Goal: Task Accomplishment & Management: Use online tool/utility

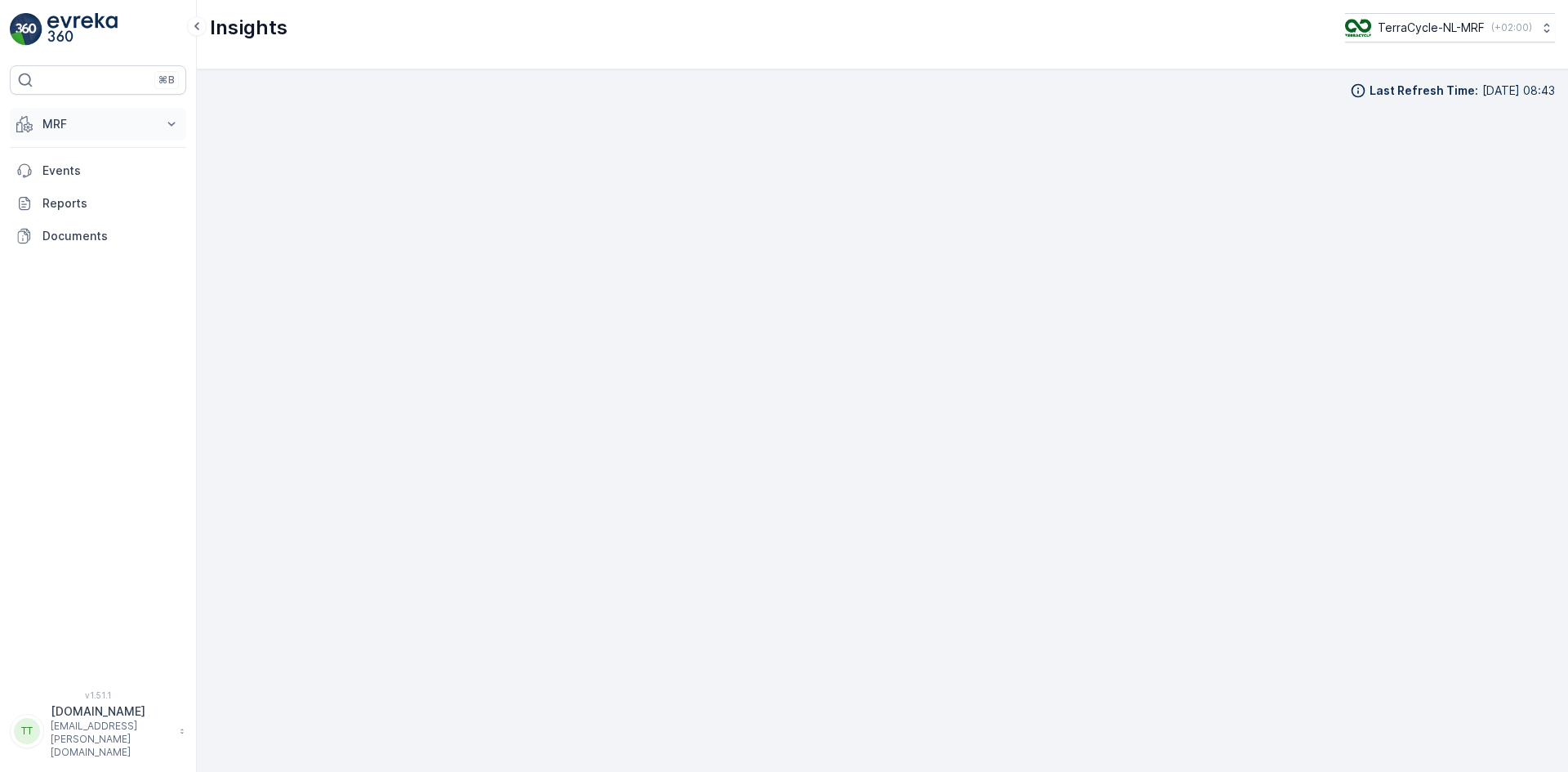
click at [71, 120] on p "MRF" at bounding box center [99, 124] width 111 height 16
click at [67, 168] on p "Inbound" at bounding box center [64, 175] width 44 height 16
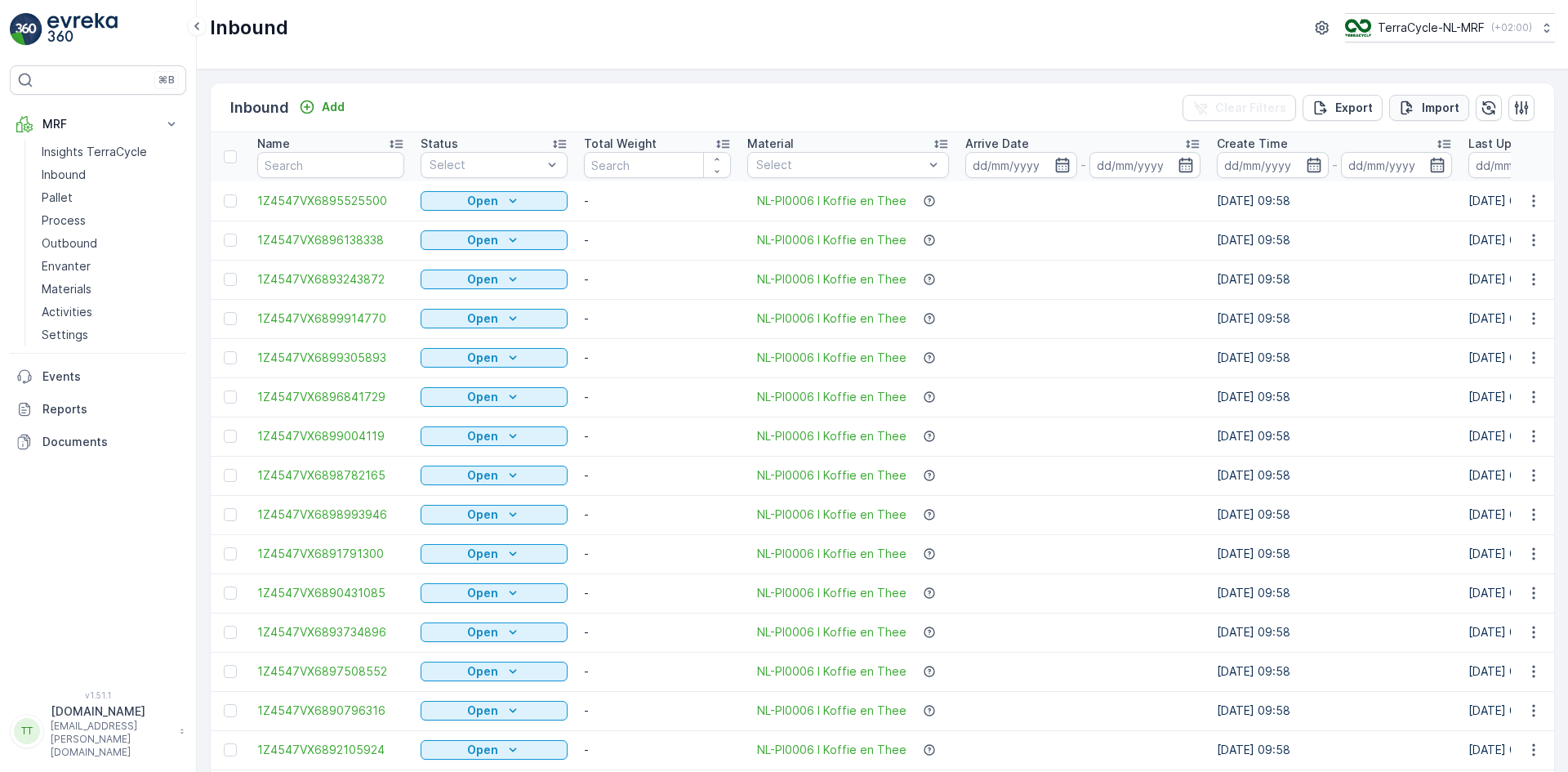
click at [1427, 106] on p "Import" at bounding box center [1440, 108] width 37 height 16
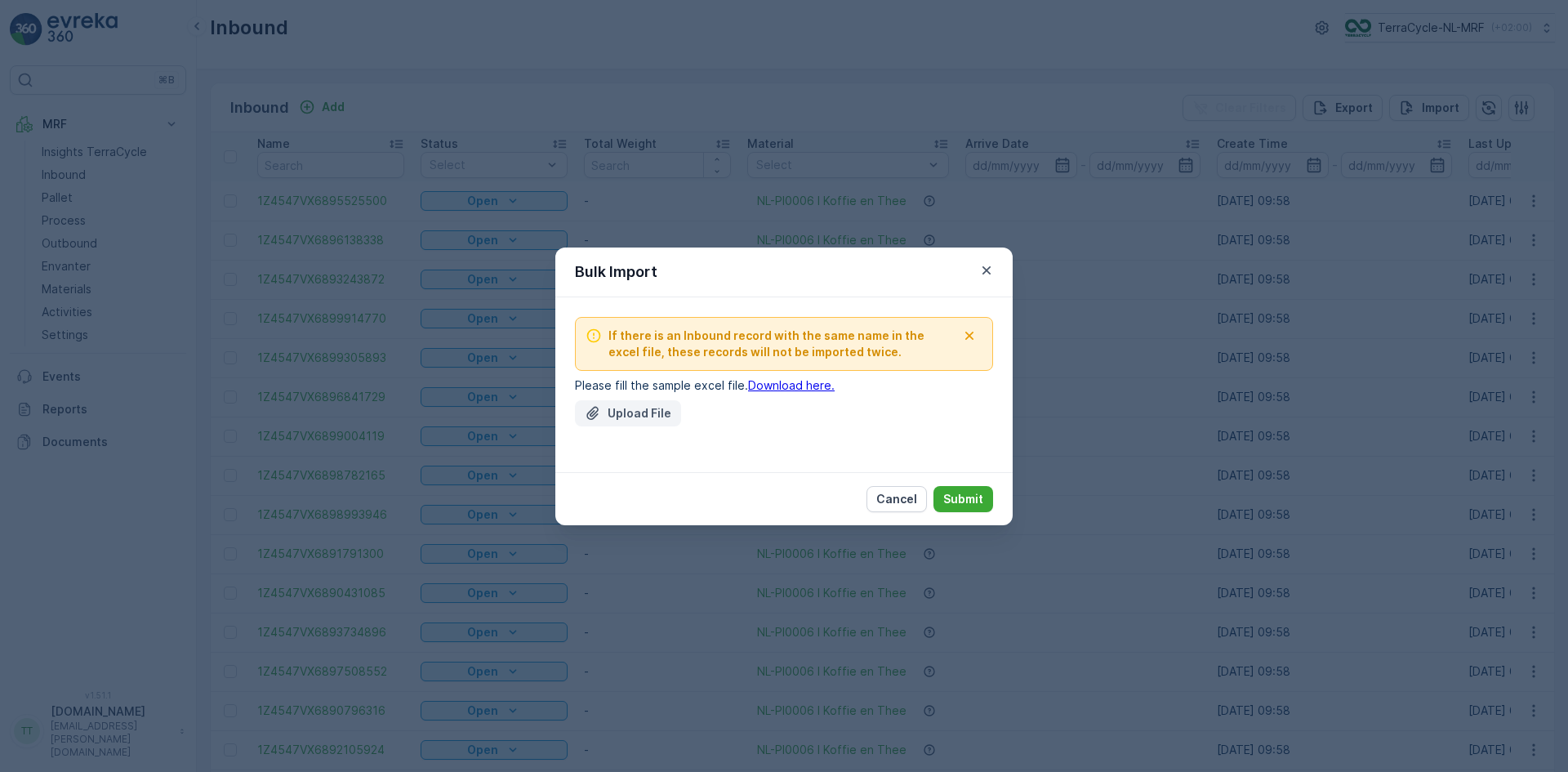
click at [627, 414] on p "Upload File" at bounding box center [639, 413] width 64 height 16
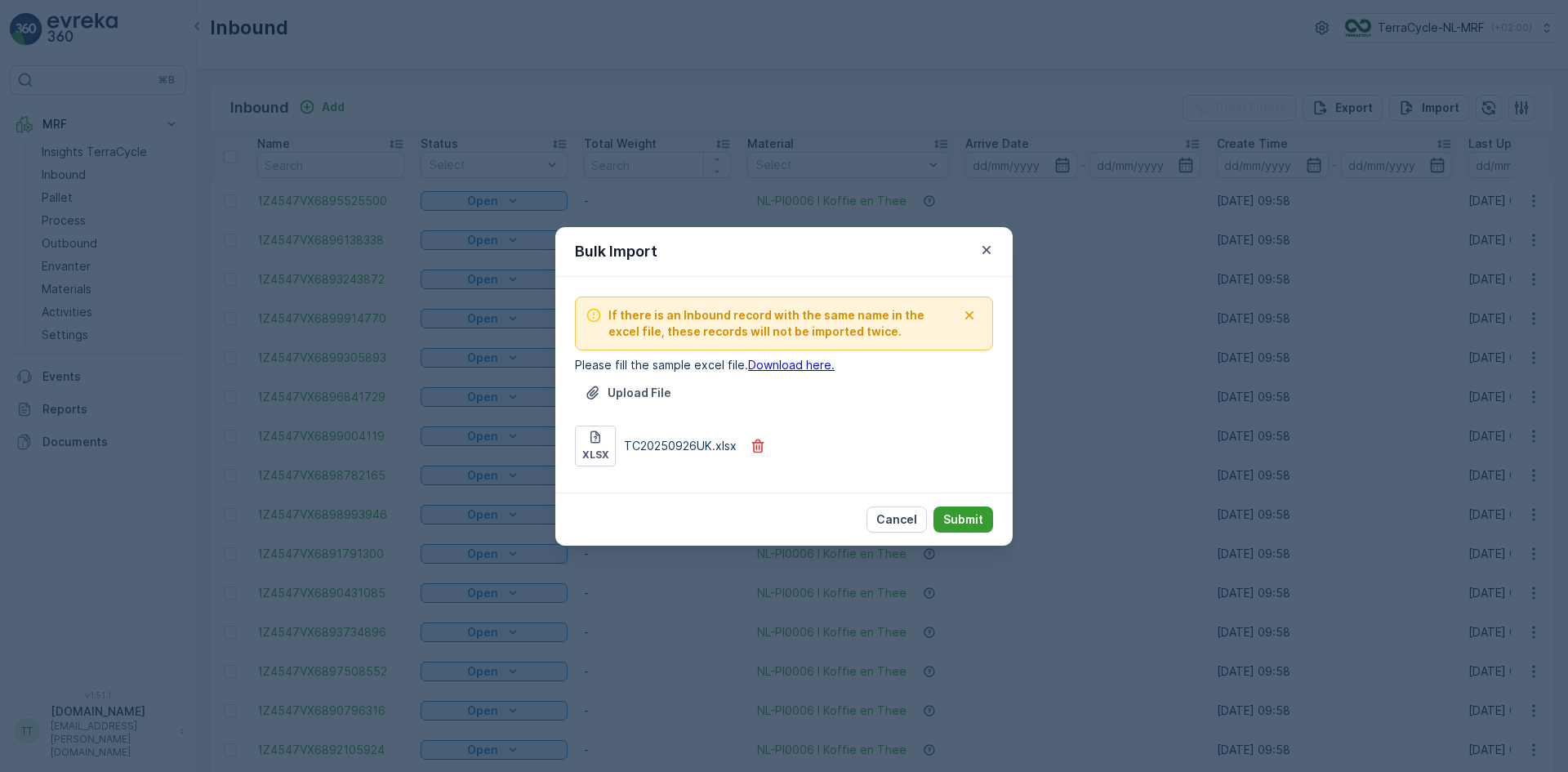
click at [969, 517] on p "Submit" at bounding box center [963, 520] width 40 height 16
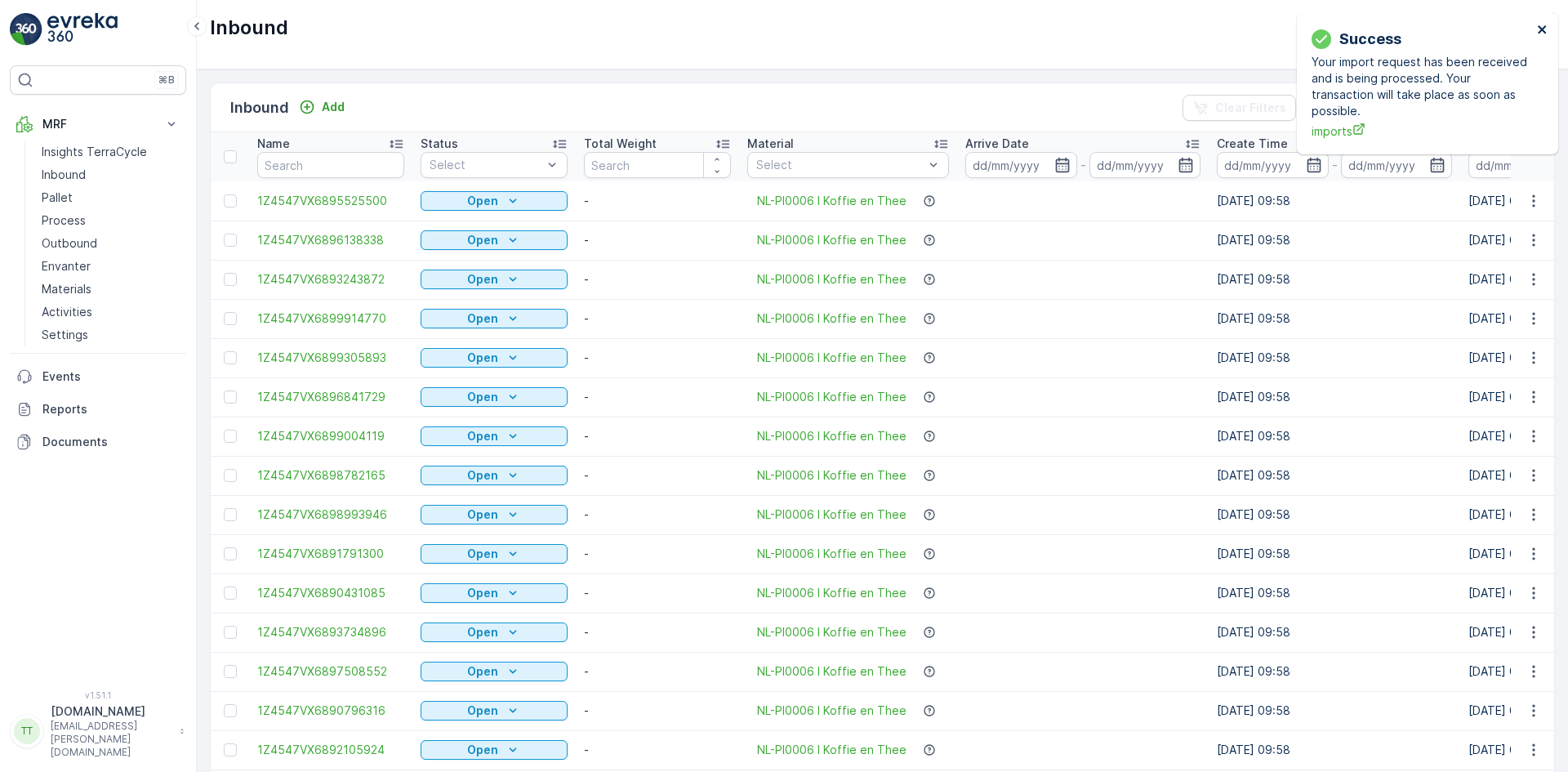
click at [1537, 32] on icon "close" at bounding box center [1542, 29] width 12 height 13
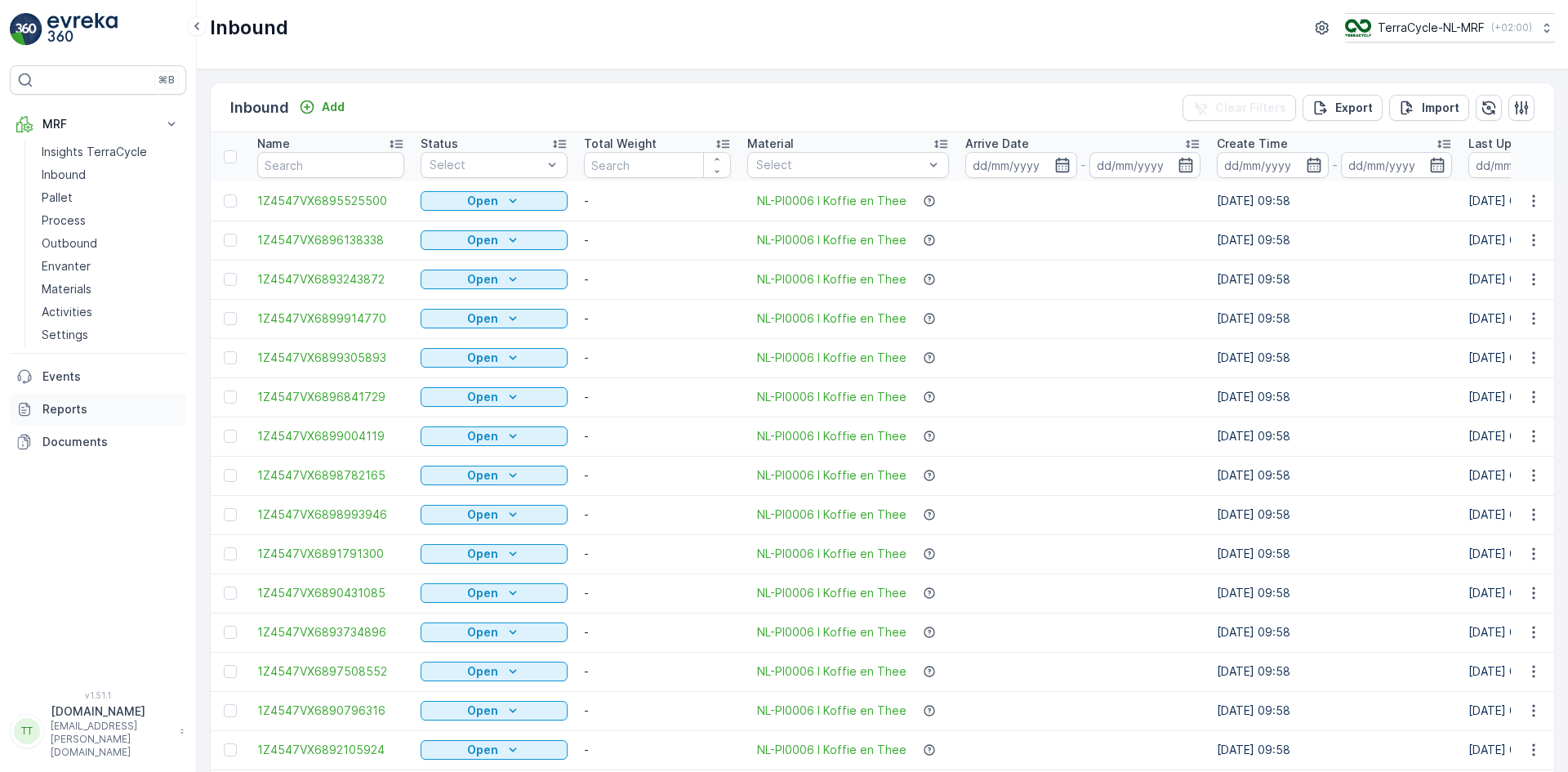
click at [89, 403] on p "Reports" at bounding box center [111, 410] width 137 height 16
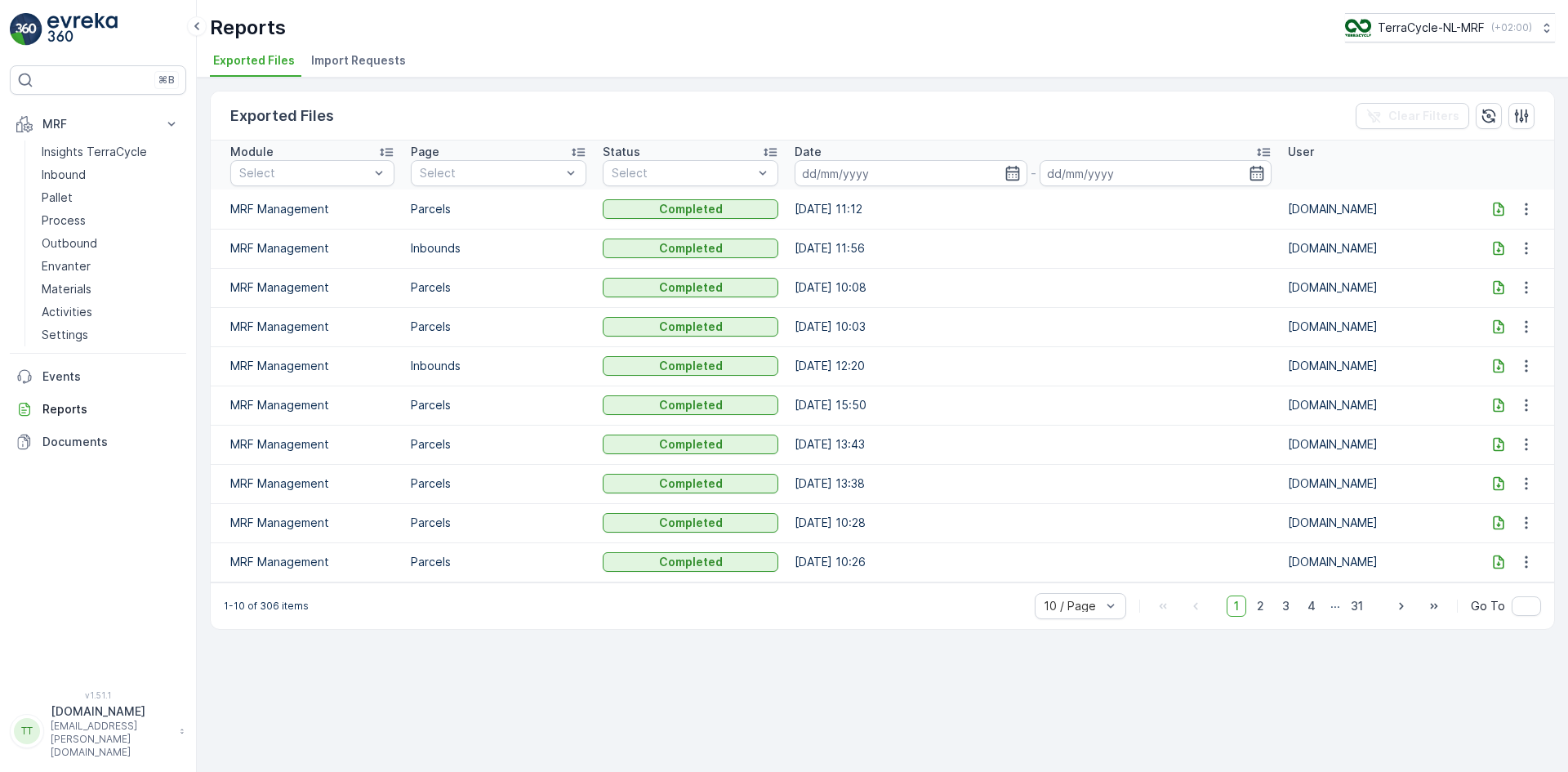
click at [346, 53] on span "Import Requests" at bounding box center [358, 60] width 95 height 16
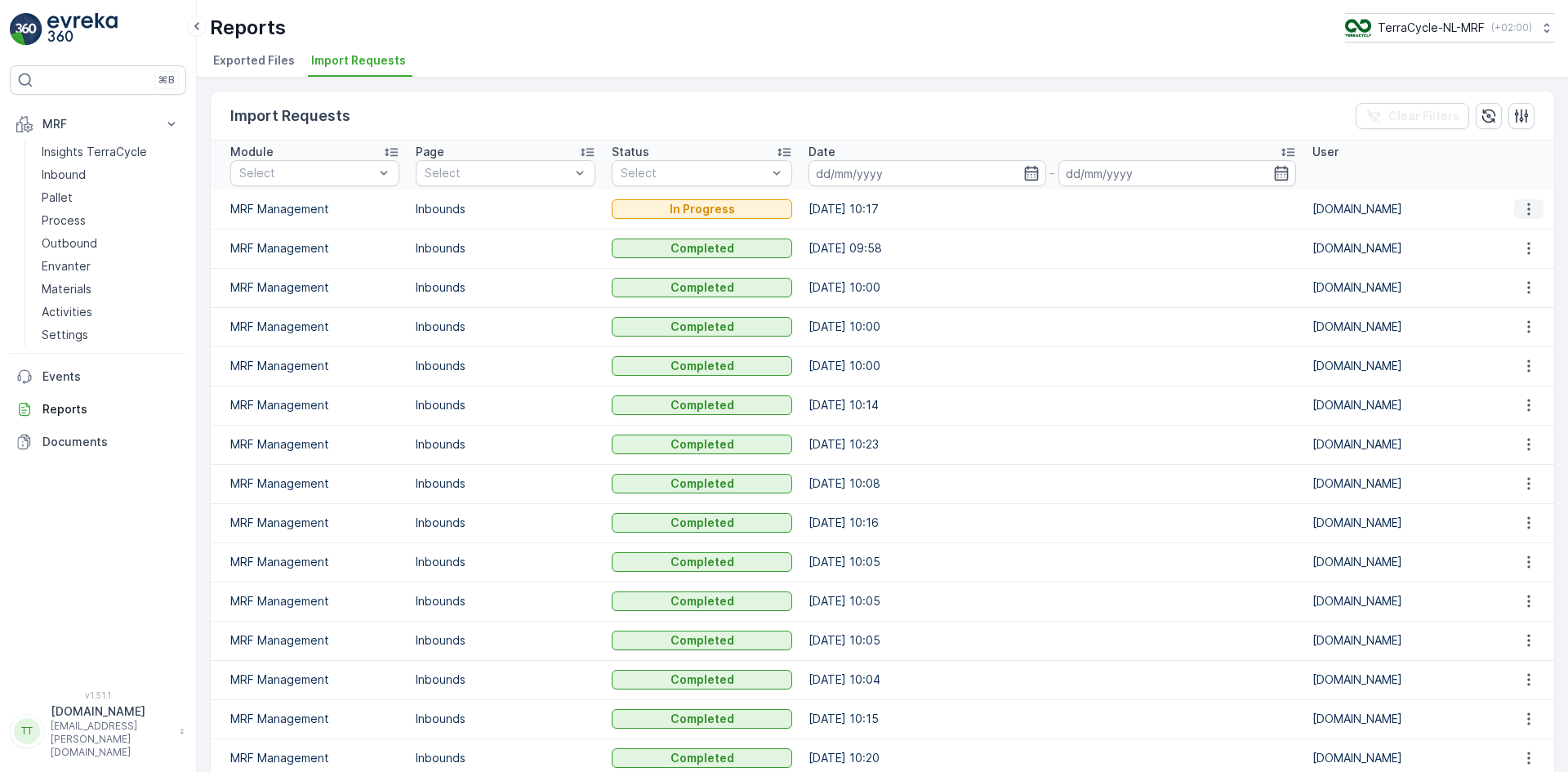
click at [1521, 210] on icon "button" at bounding box center [1529, 209] width 16 height 16
click at [1401, 27] on p "TerraCycle-NL-MRF" at bounding box center [1430, 27] width 107 height 16
type input "uk"
click at [1430, 145] on span "Europe/[GEOGRAPHIC_DATA] (+01:00)" at bounding box center [1445, 151] width 182 height 13
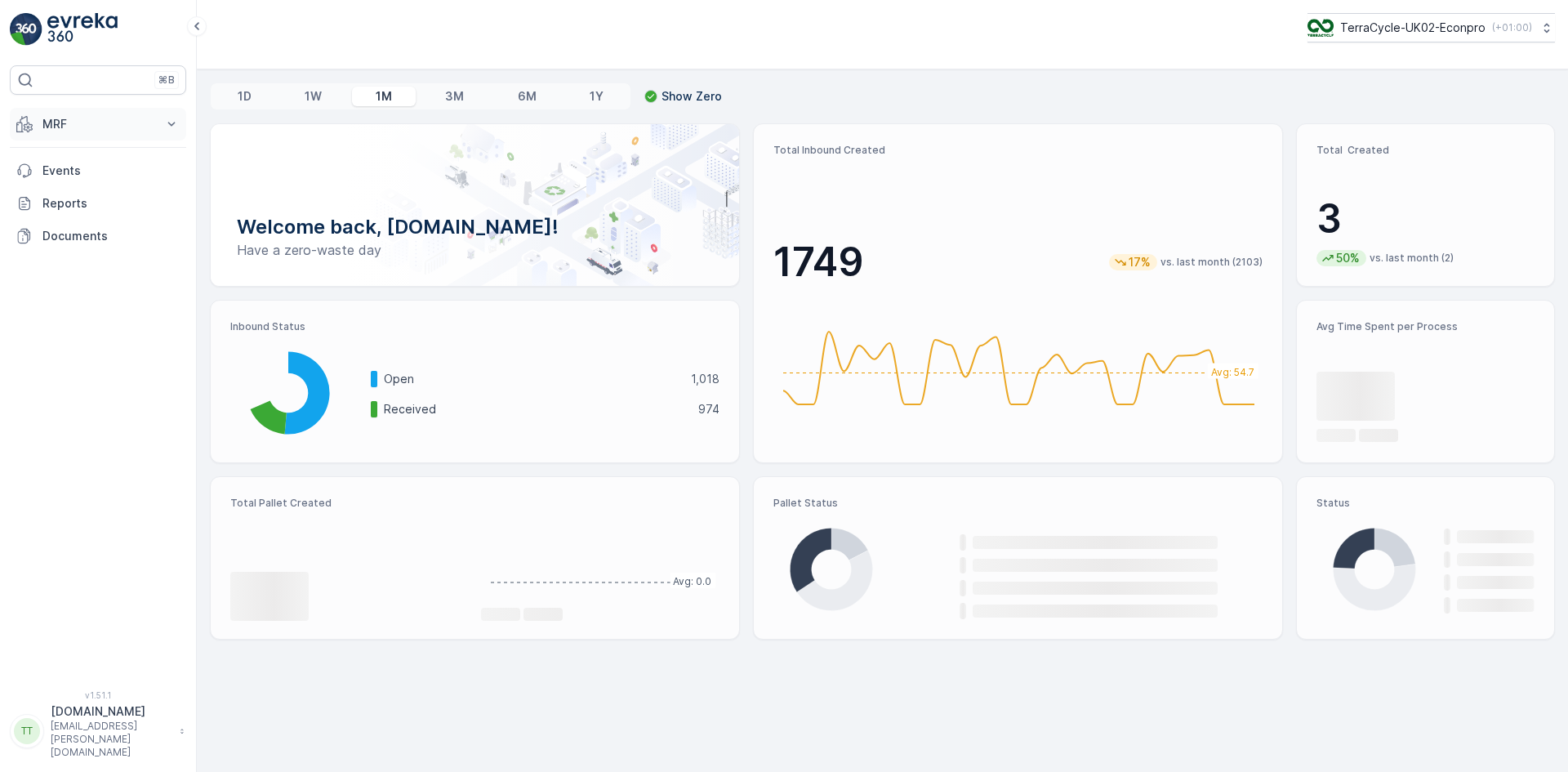
click at [32, 110] on button "MRF" at bounding box center [98, 124] width 176 height 33
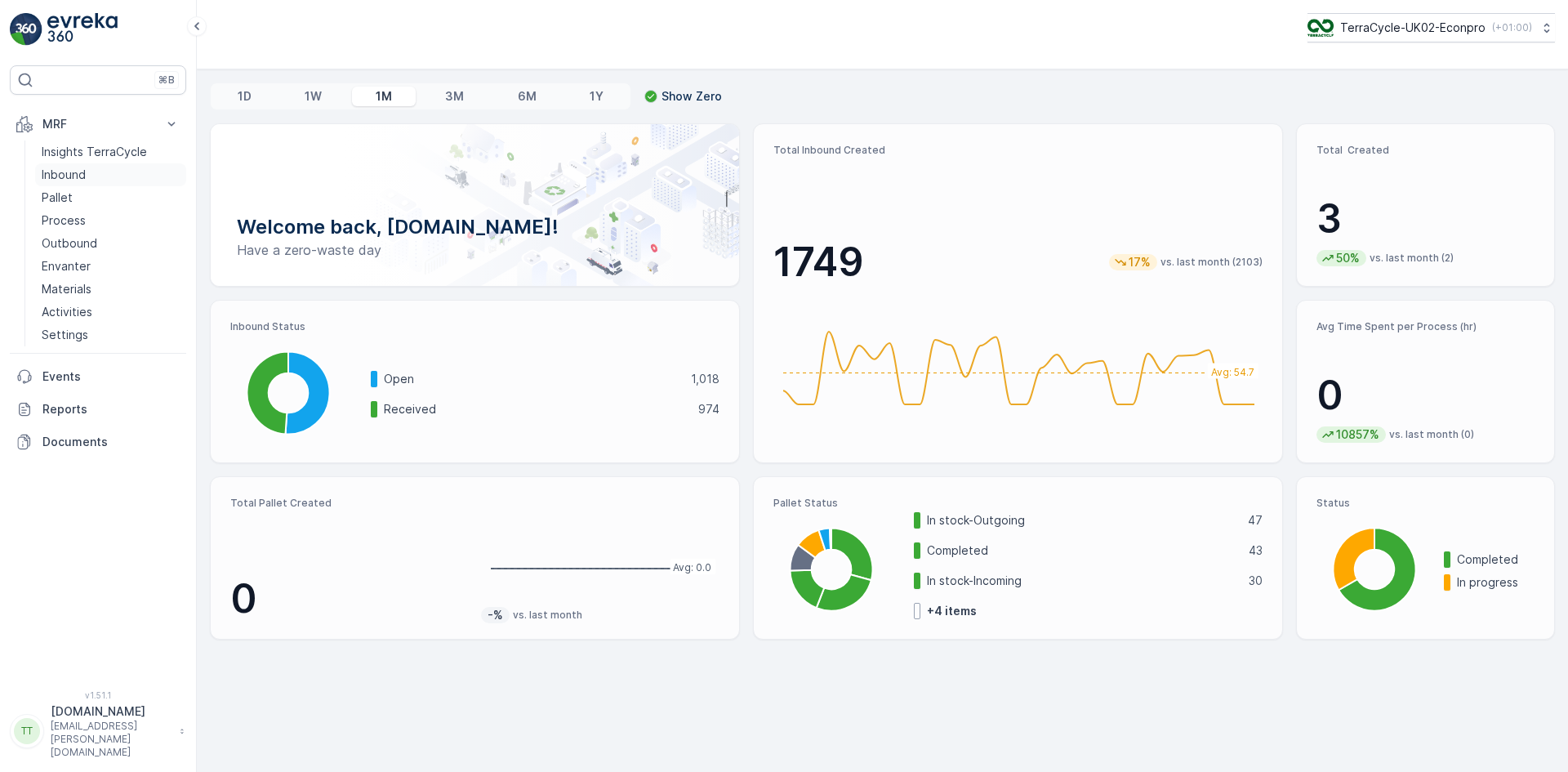
click at [67, 173] on p "Inbound" at bounding box center [64, 175] width 44 height 16
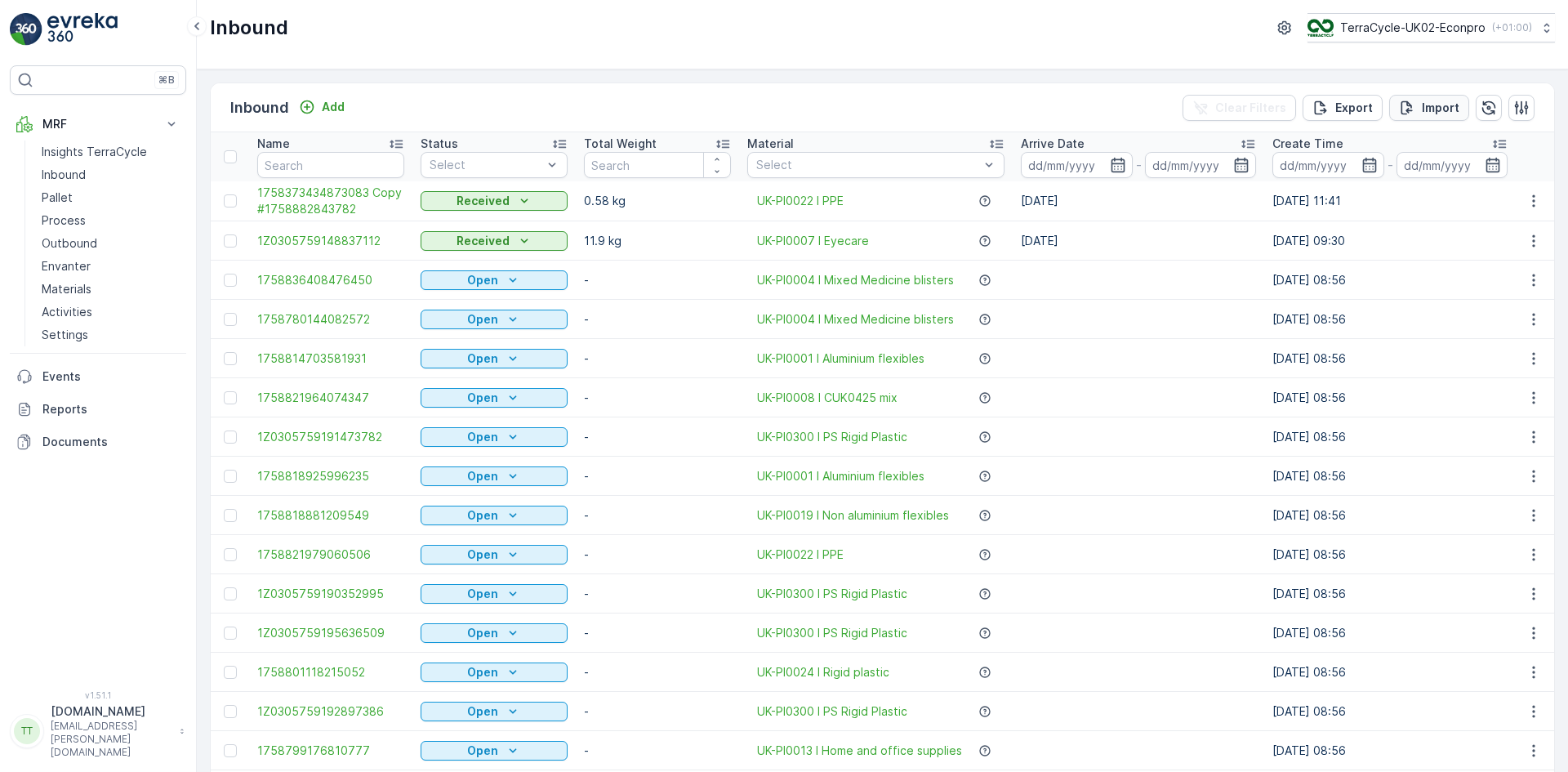
click at [1426, 102] on p "Import" at bounding box center [1440, 108] width 37 height 16
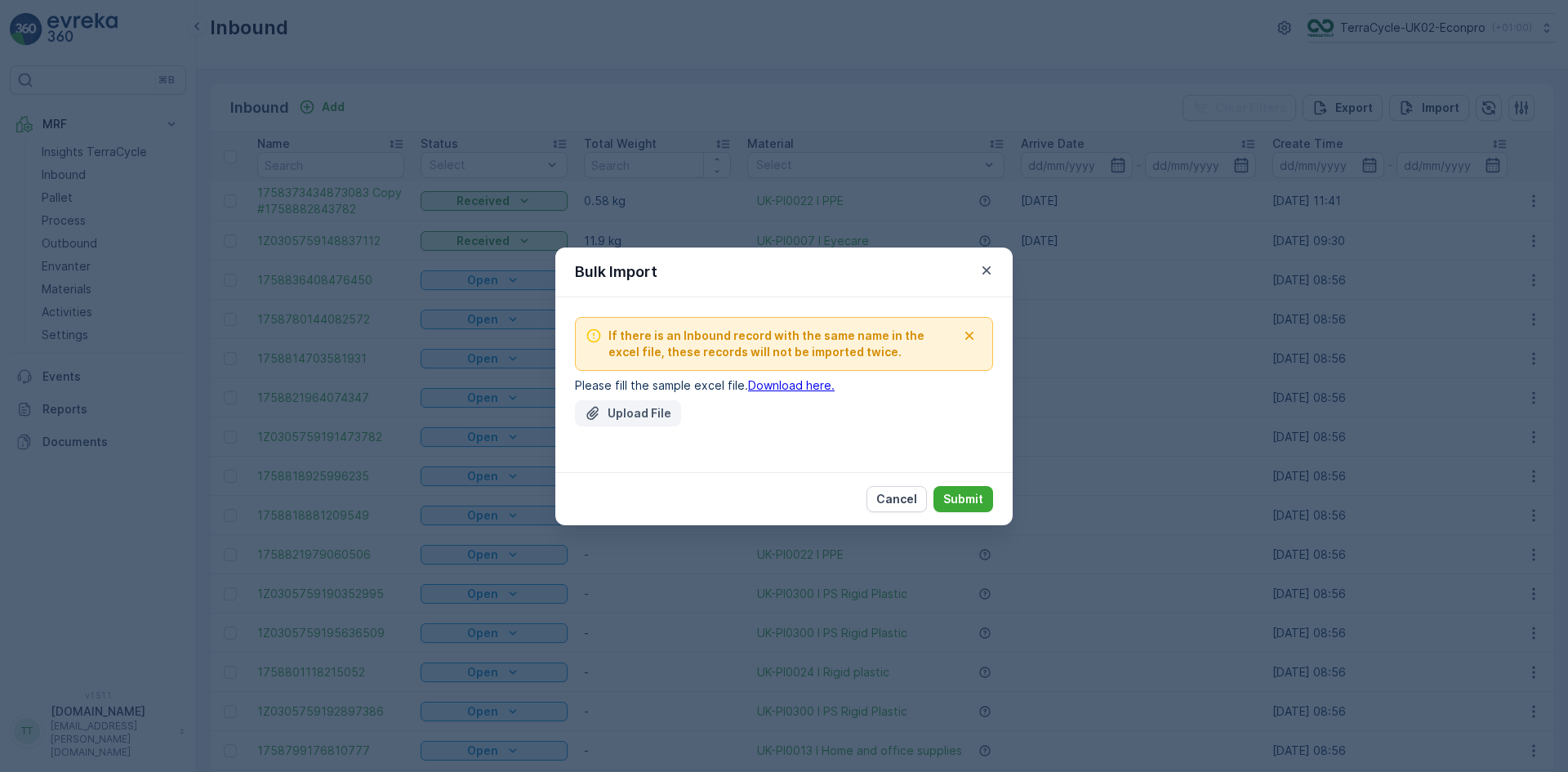
click at [612, 414] on p "Upload File" at bounding box center [639, 413] width 64 height 16
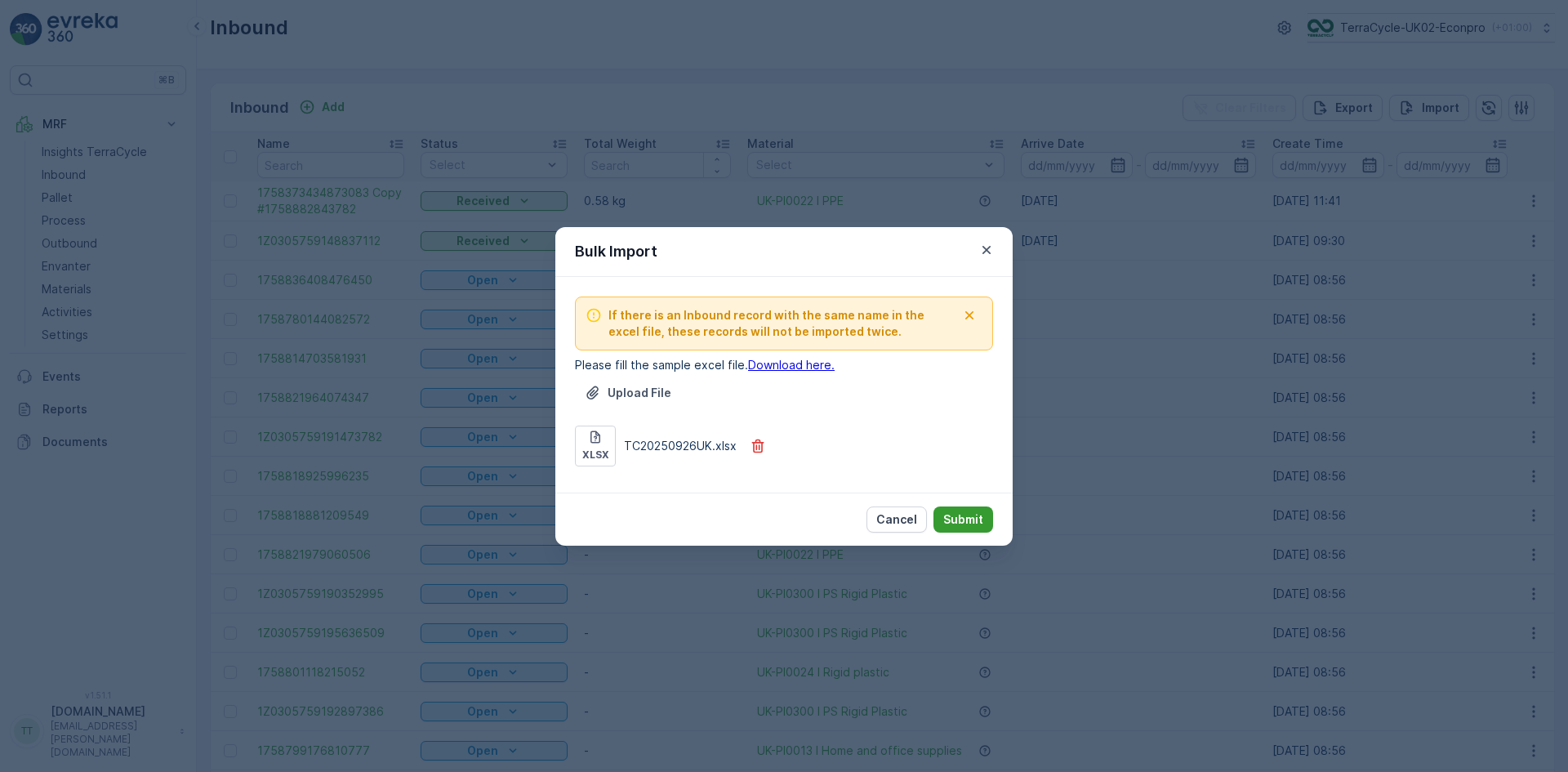
click at [973, 516] on p "Submit" at bounding box center [963, 520] width 40 height 16
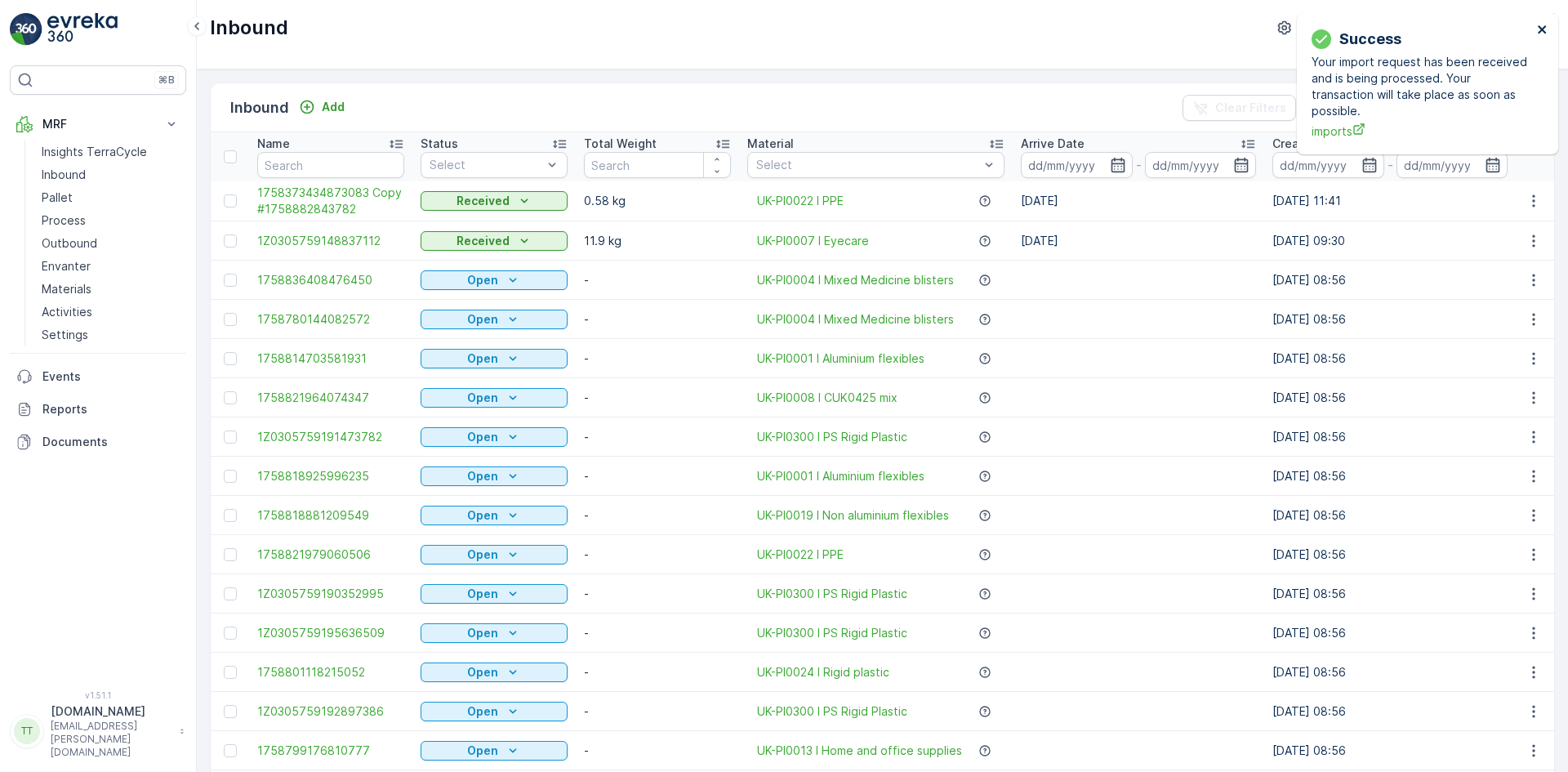
click at [1542, 26] on icon "close" at bounding box center [1542, 29] width 12 height 13
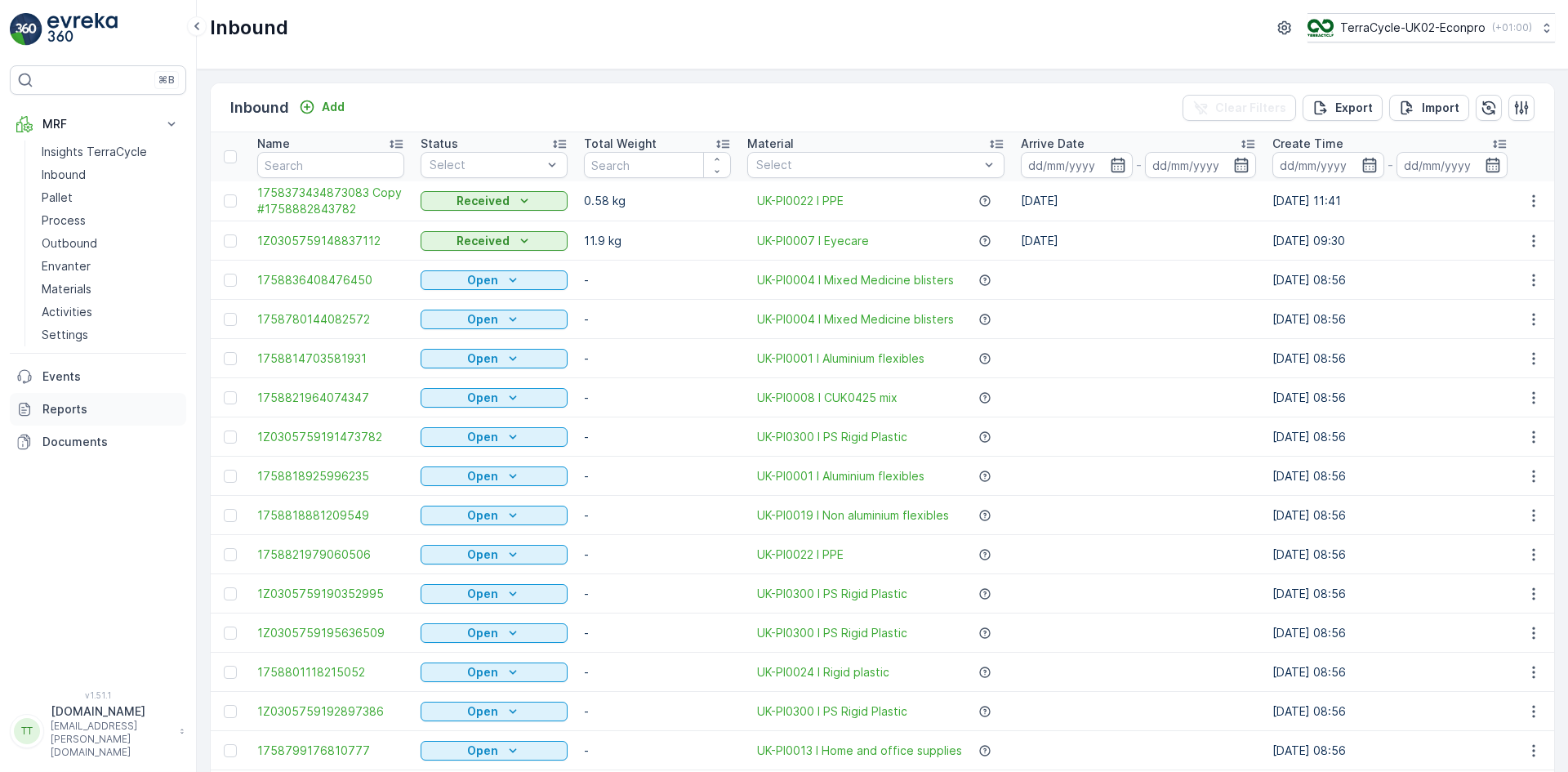
click at [48, 413] on p "Reports" at bounding box center [111, 410] width 137 height 16
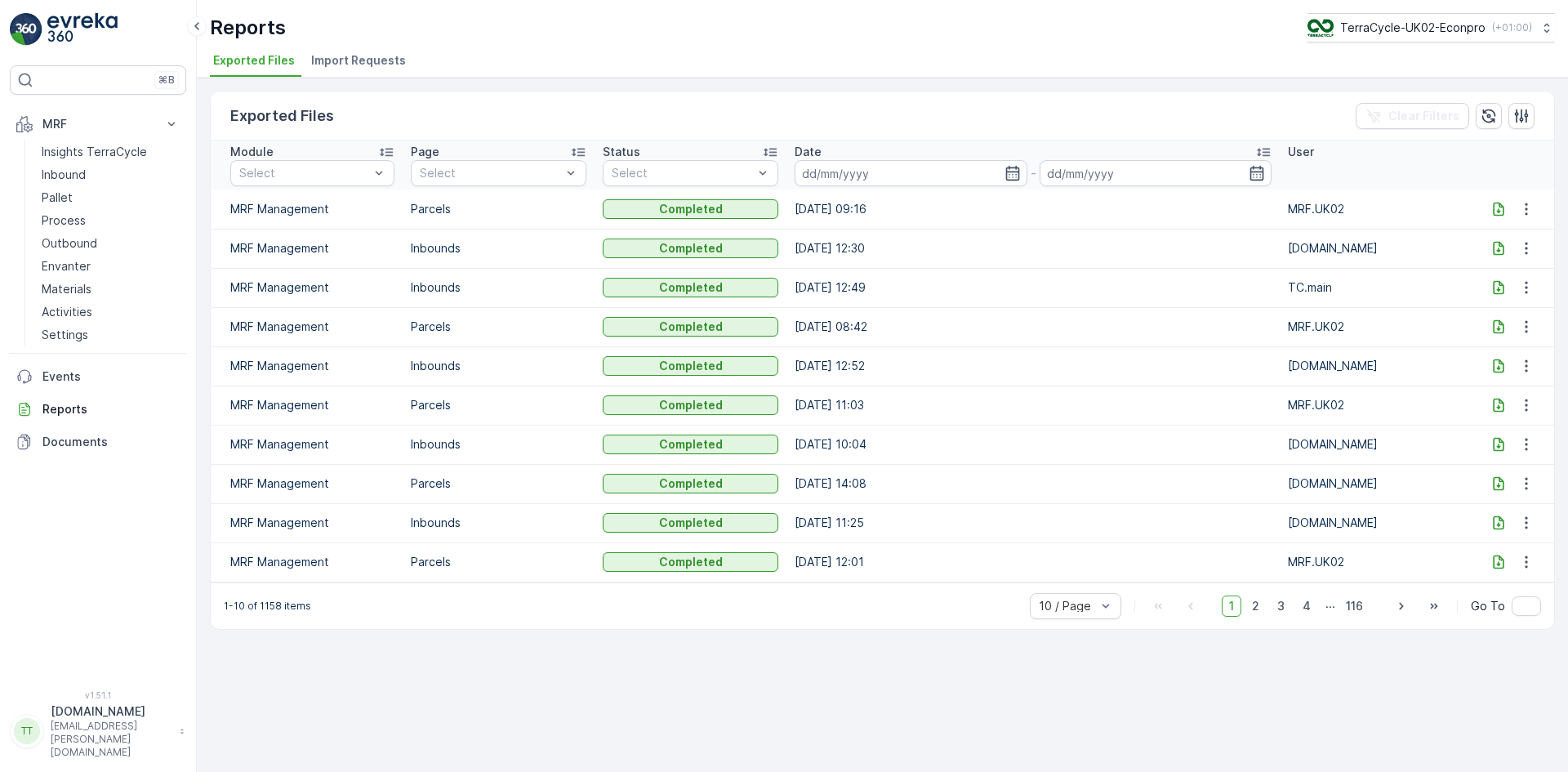
click at [341, 55] on span "Import Requests" at bounding box center [358, 60] width 95 height 16
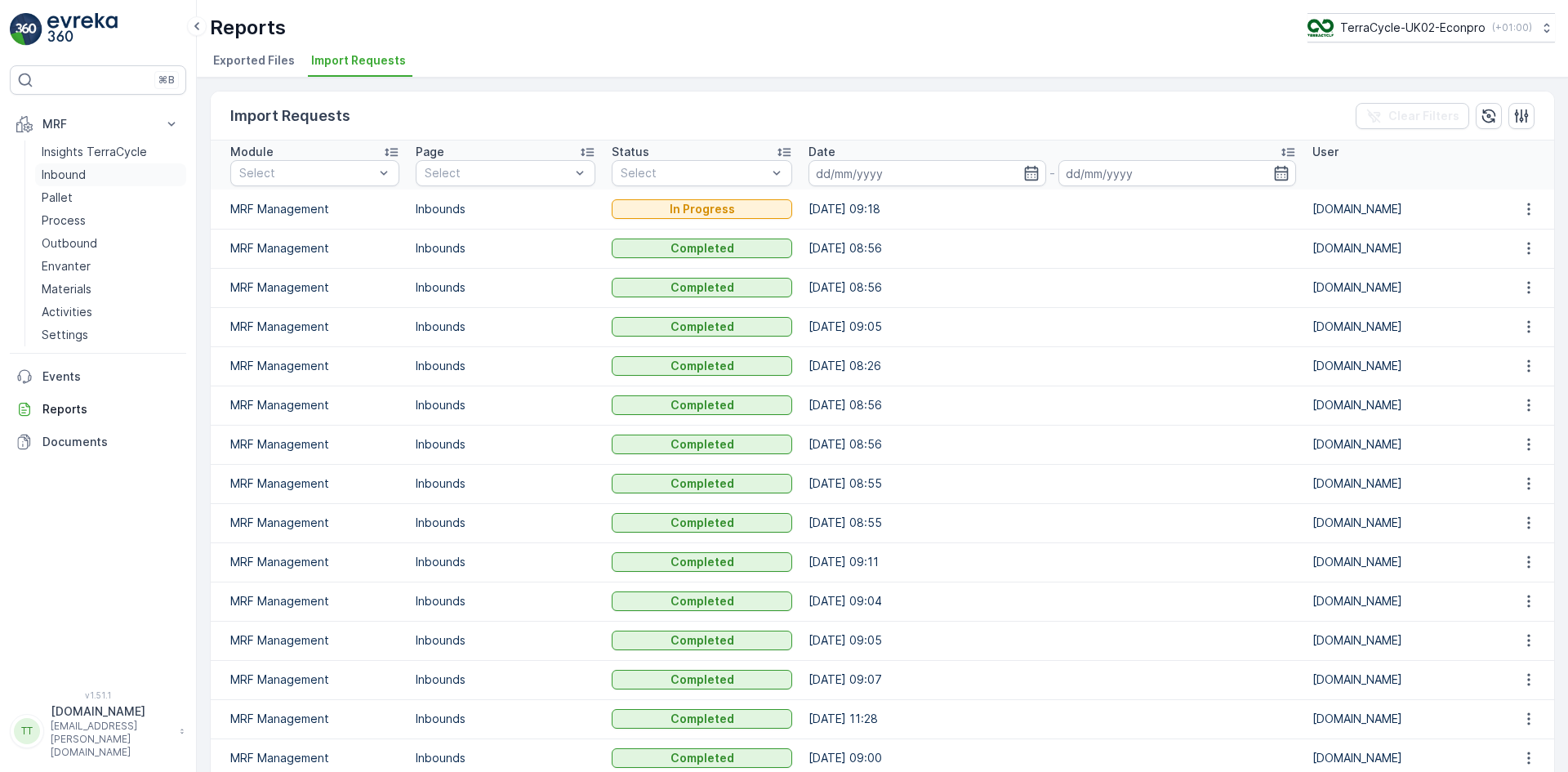
click at [76, 175] on p "Inbound" at bounding box center [64, 175] width 44 height 16
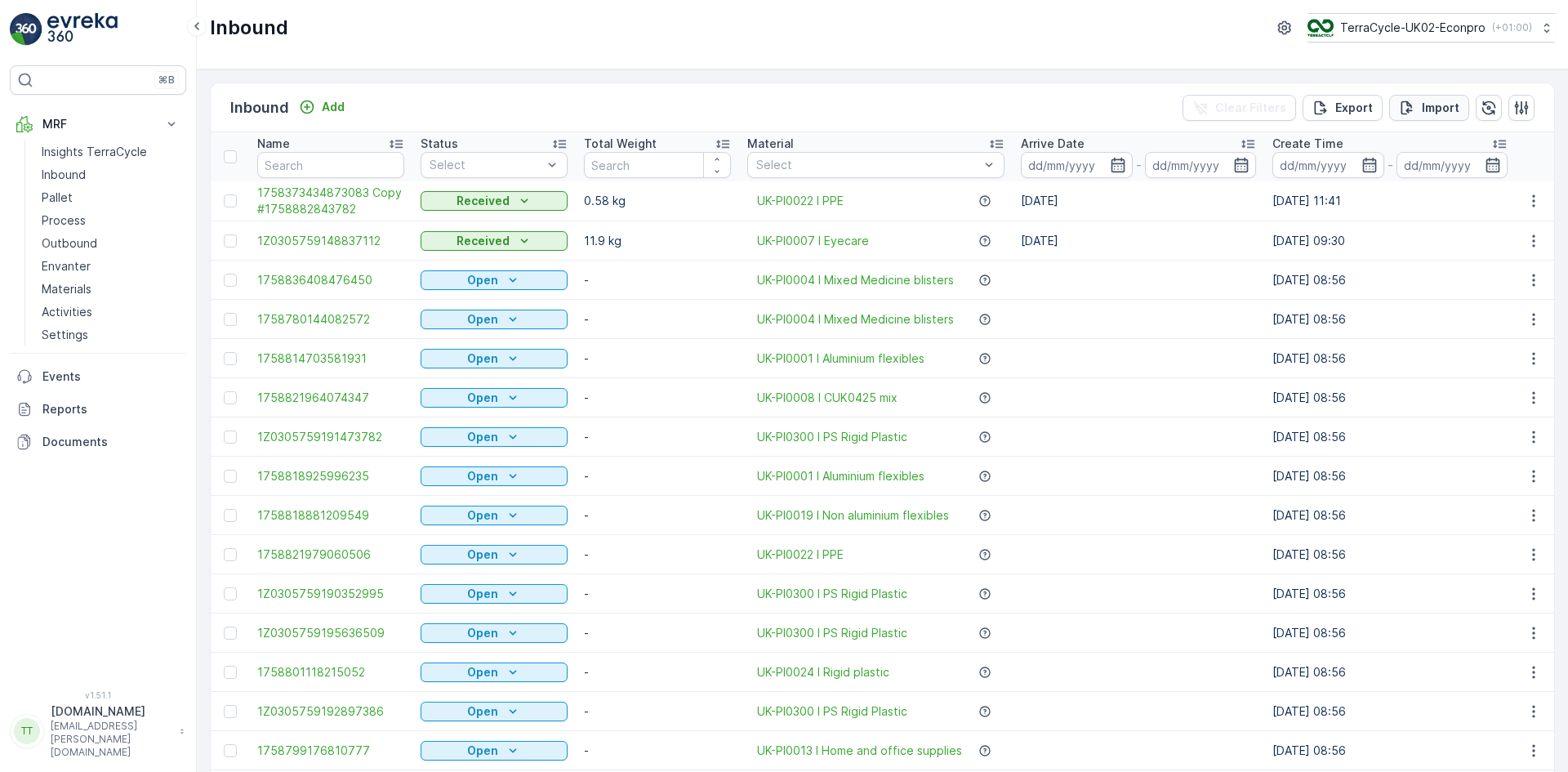
click at [1434, 118] on button "Import" at bounding box center [1429, 108] width 80 height 26
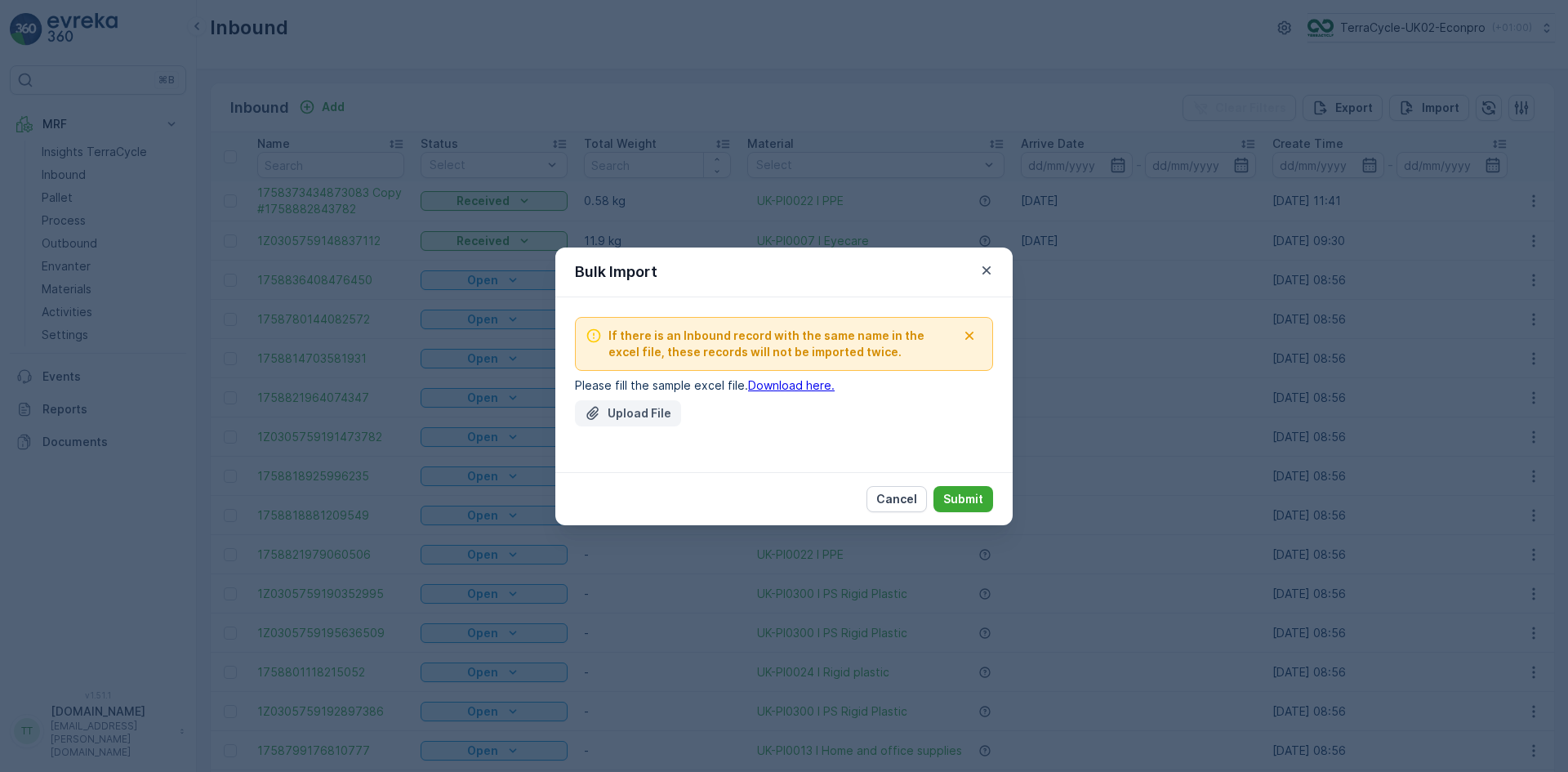
click at [644, 410] on p "Upload File" at bounding box center [639, 413] width 64 height 16
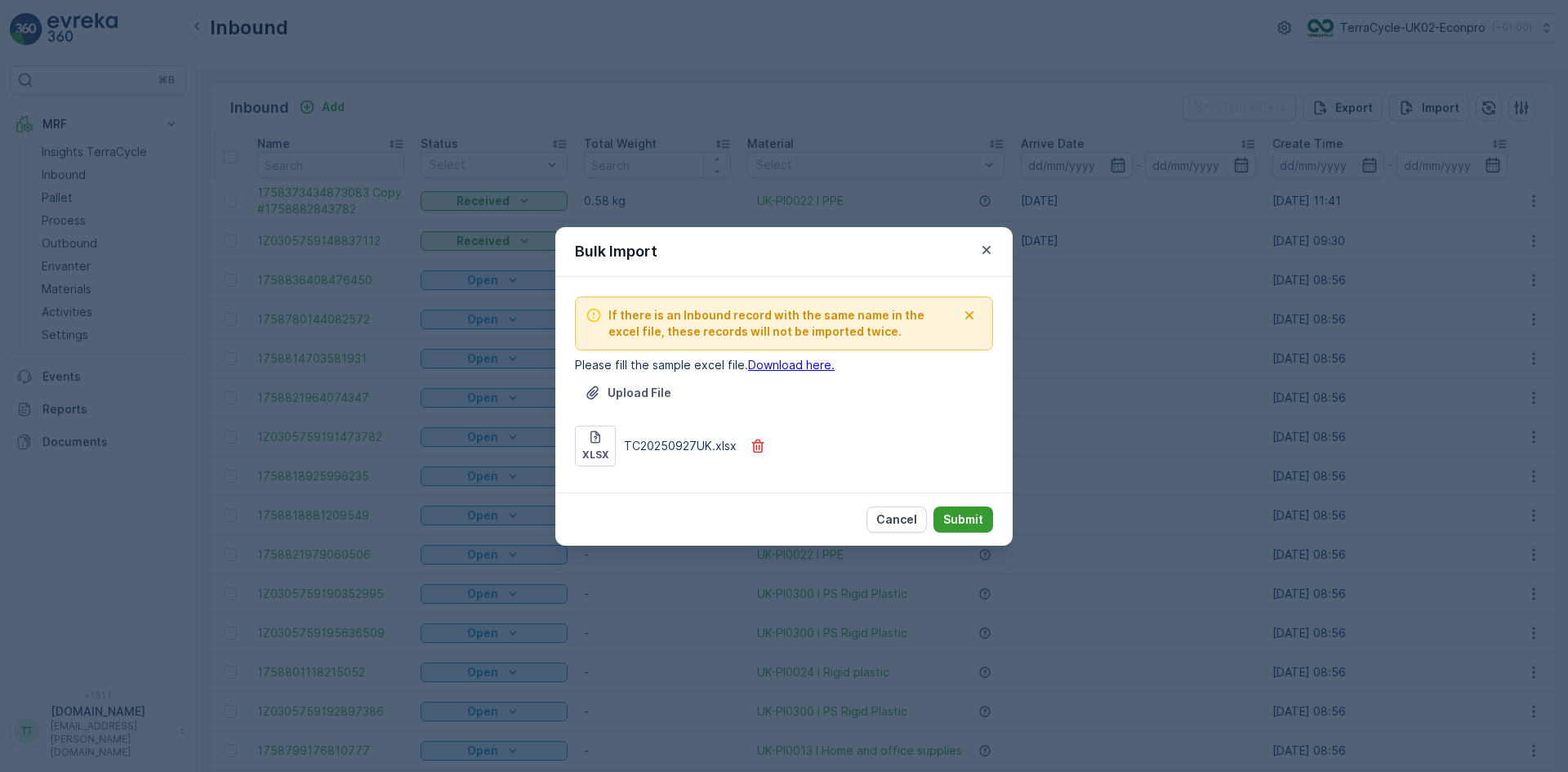
click at [959, 518] on p "Submit" at bounding box center [963, 520] width 40 height 16
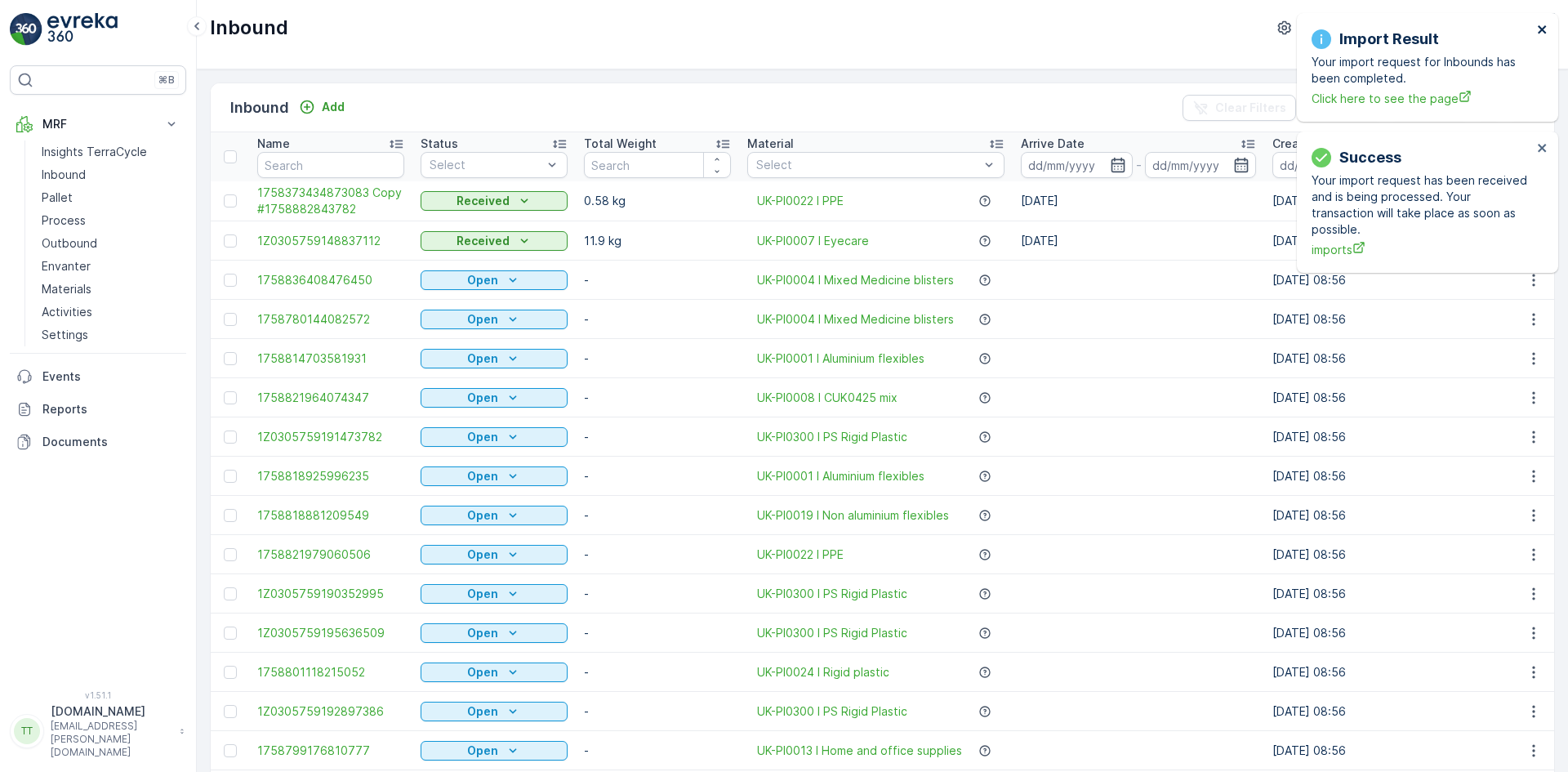
click at [1542, 29] on icon "close" at bounding box center [1542, 29] width 8 height 8
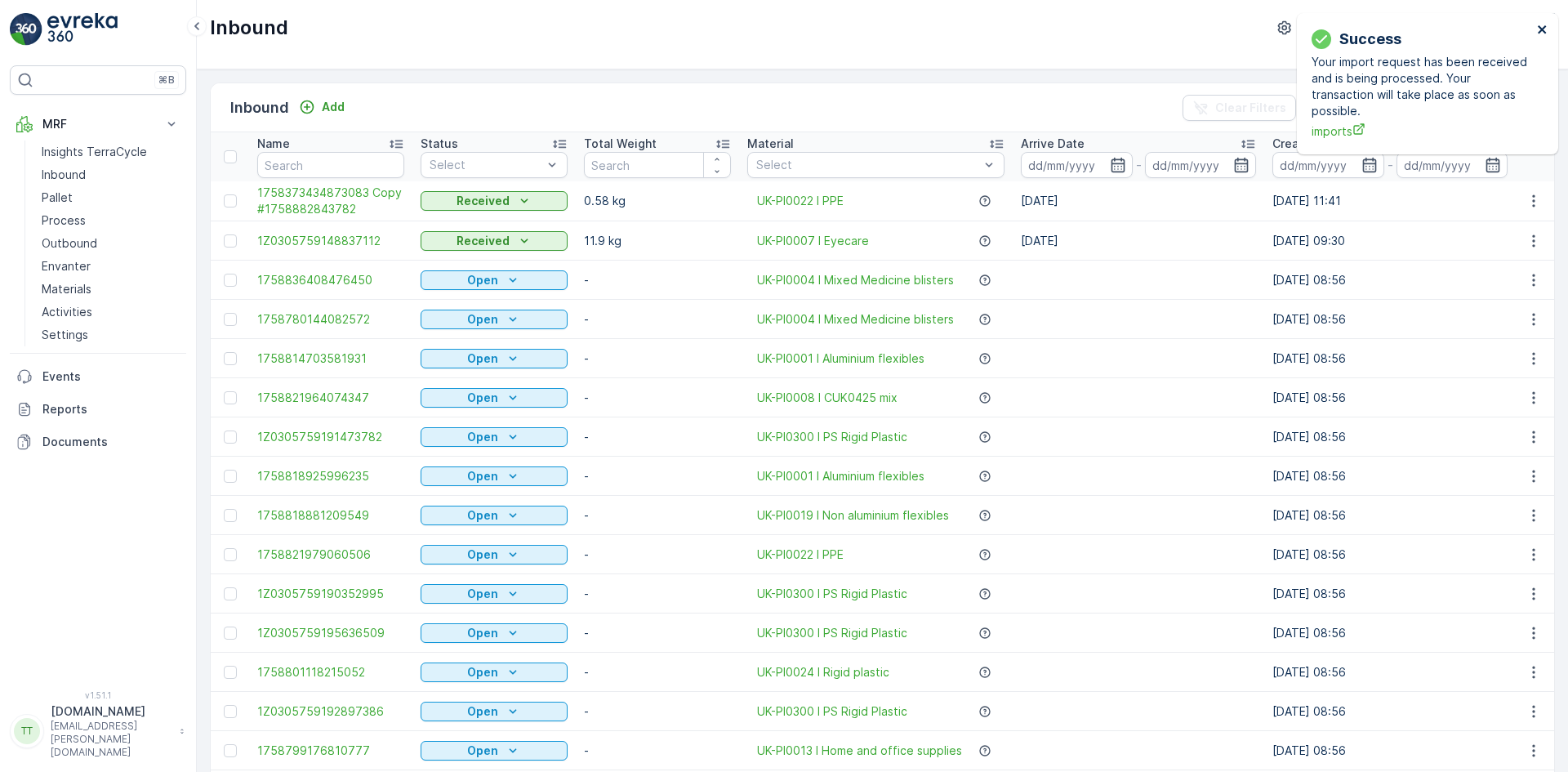
click at [1541, 28] on icon "close" at bounding box center [1542, 29] width 8 height 8
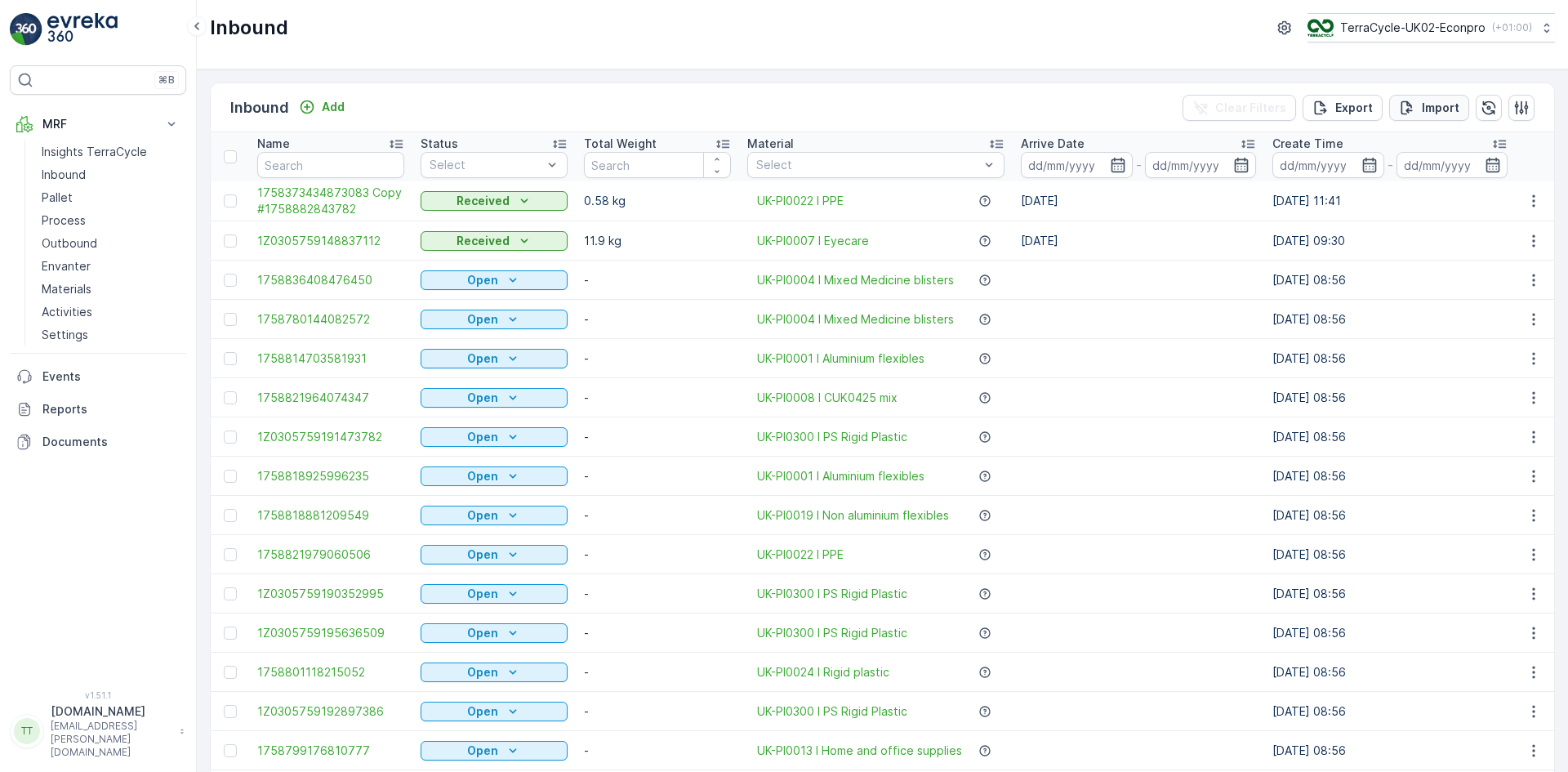
click at [1429, 106] on p "Import" at bounding box center [1440, 108] width 37 height 16
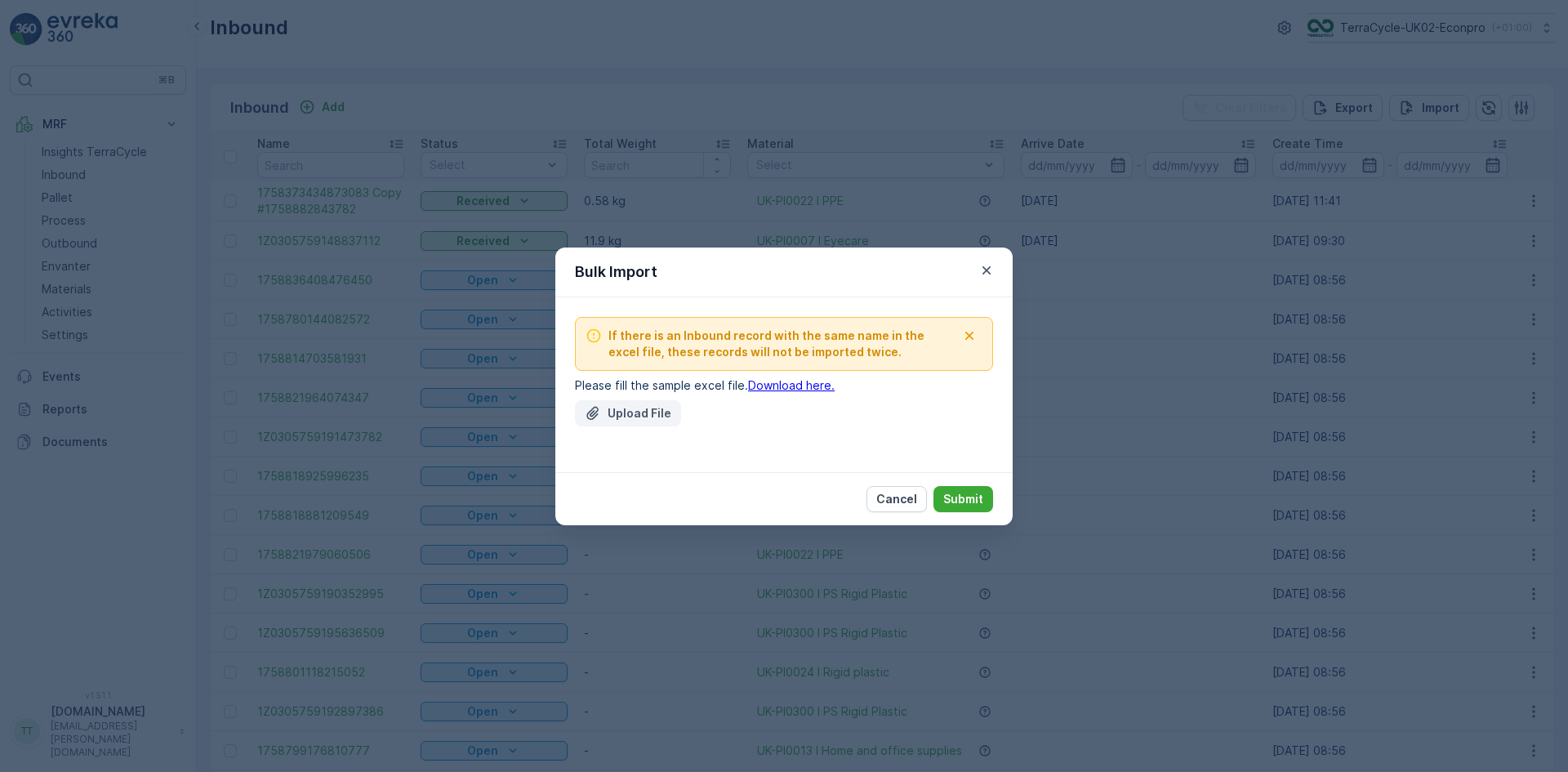
click at [622, 412] on p "Upload File" at bounding box center [639, 413] width 64 height 16
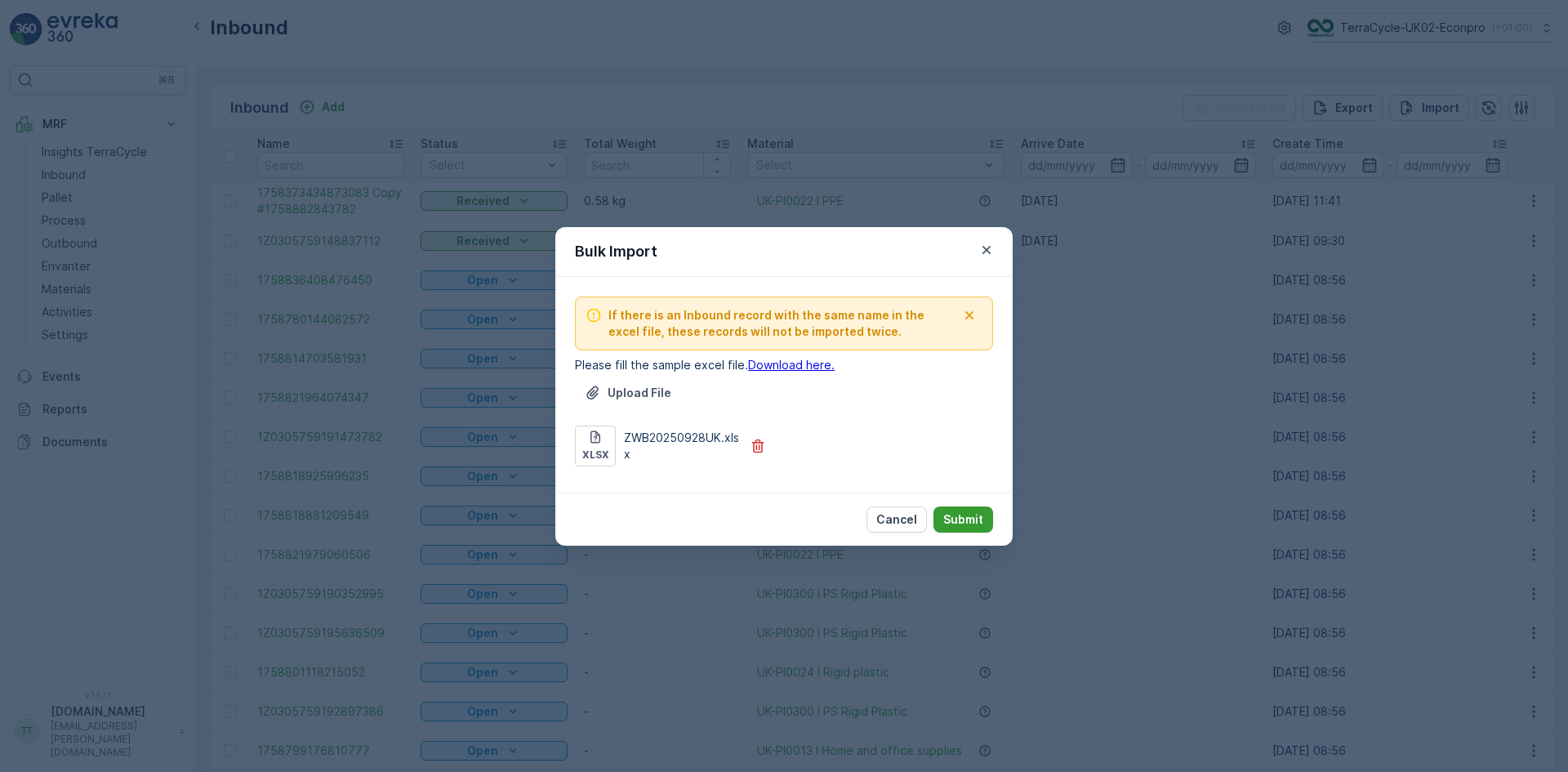
click at [965, 519] on p "Submit" at bounding box center [963, 520] width 40 height 16
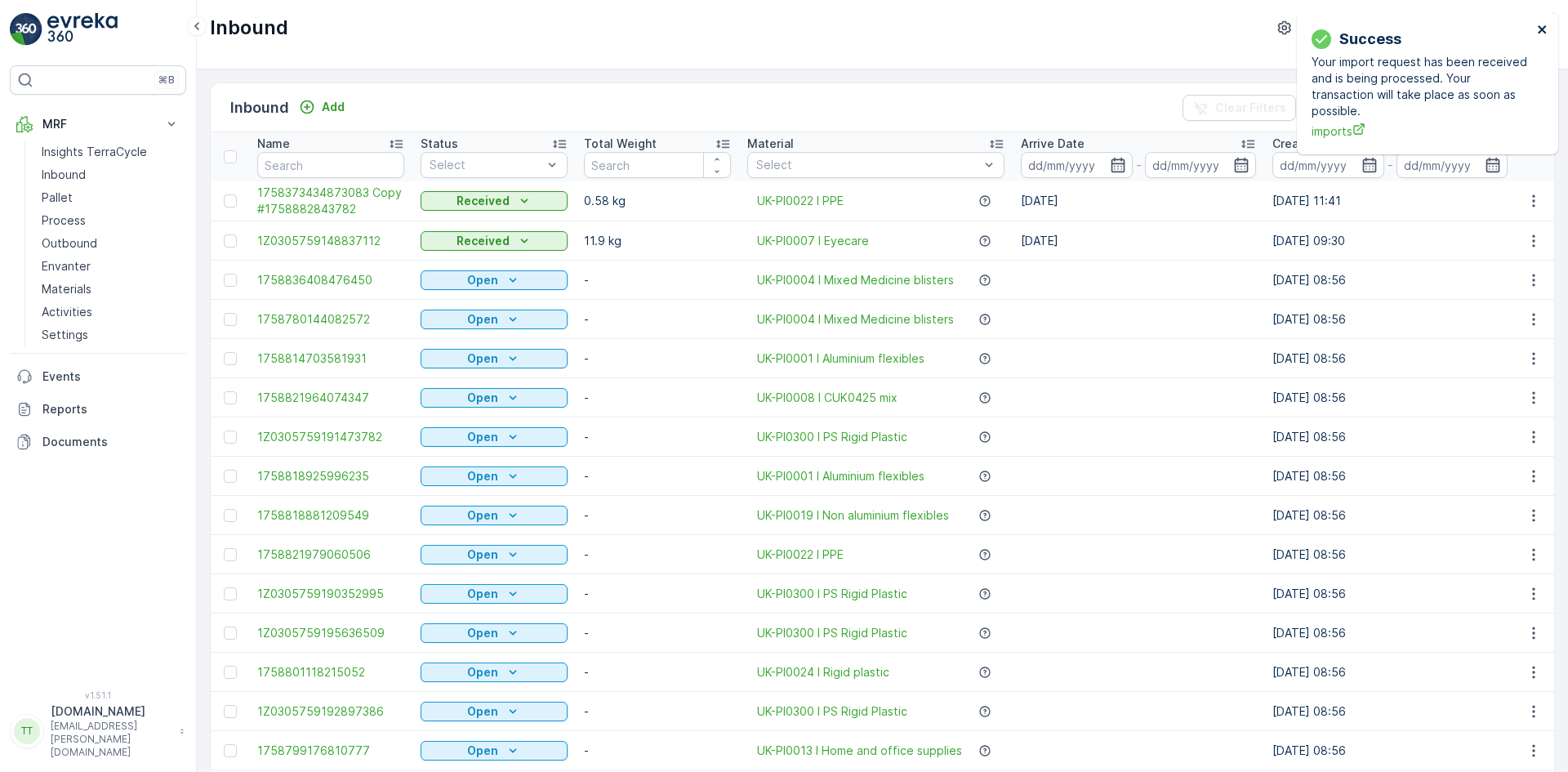
click at [1538, 26] on icon "close" at bounding box center [1542, 29] width 12 height 13
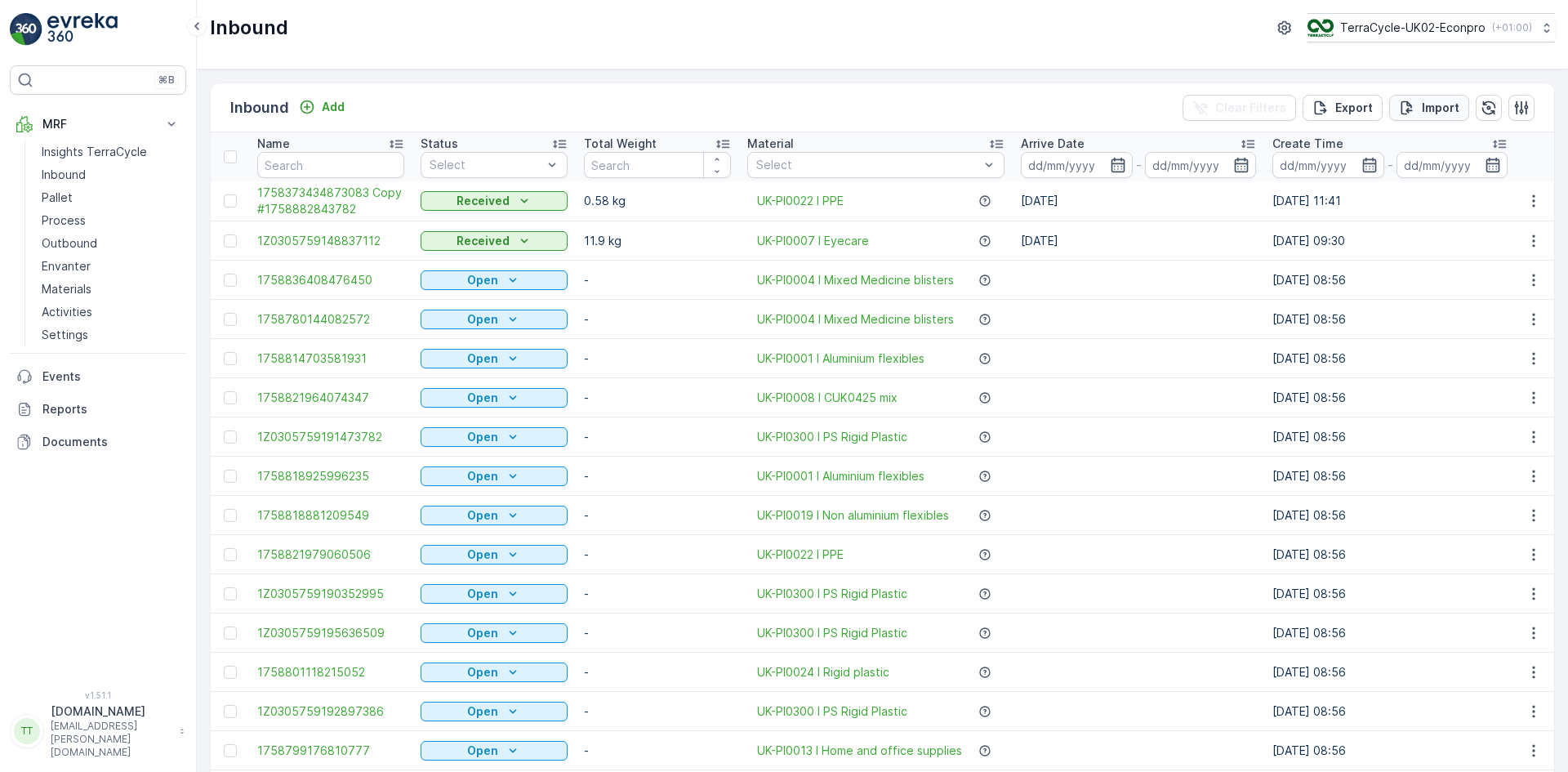
click at [1433, 99] on p "Import" at bounding box center [1440, 108] width 37 height 16
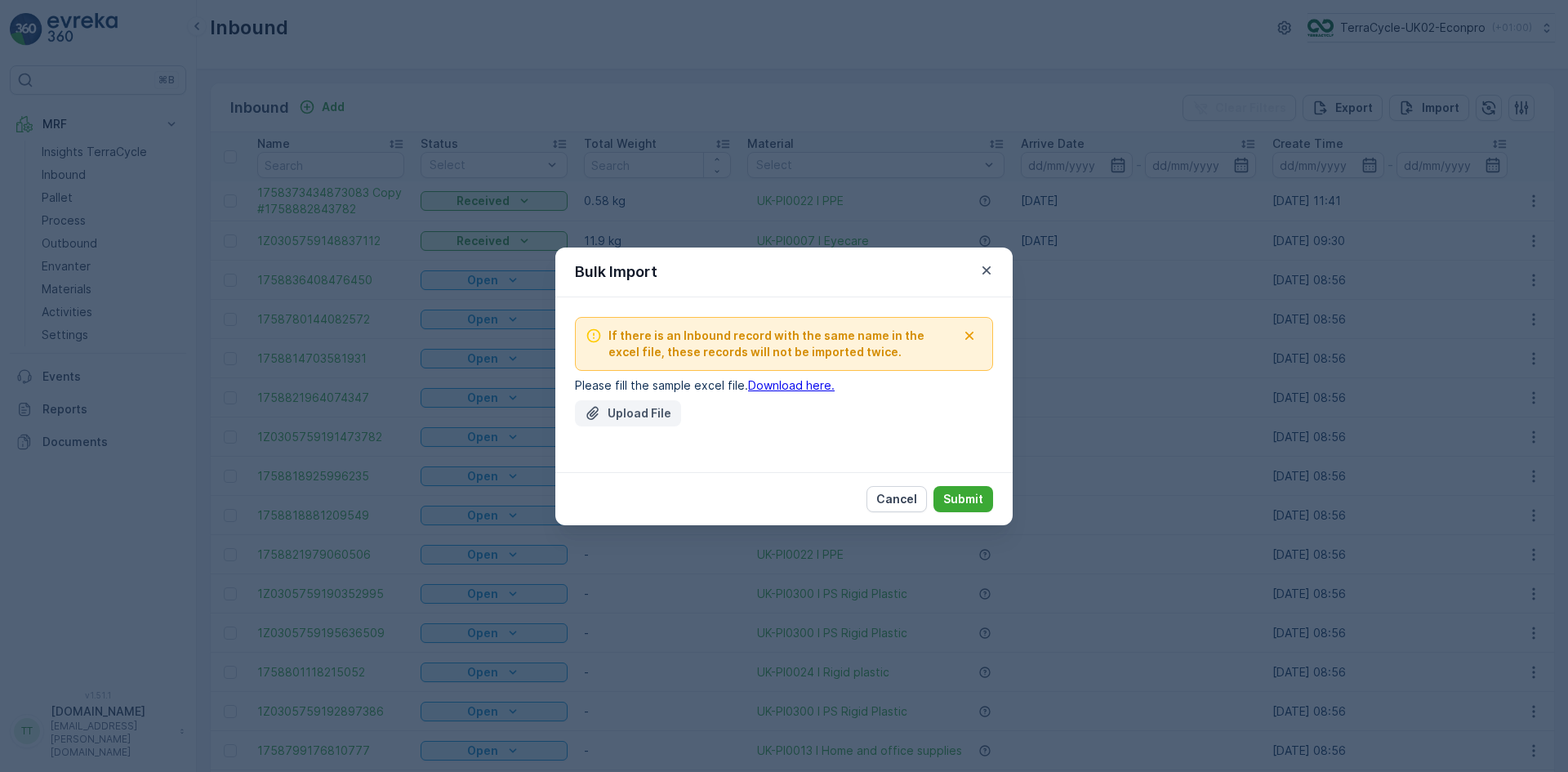
click at [616, 403] on button "Upload File" at bounding box center [628, 413] width 106 height 26
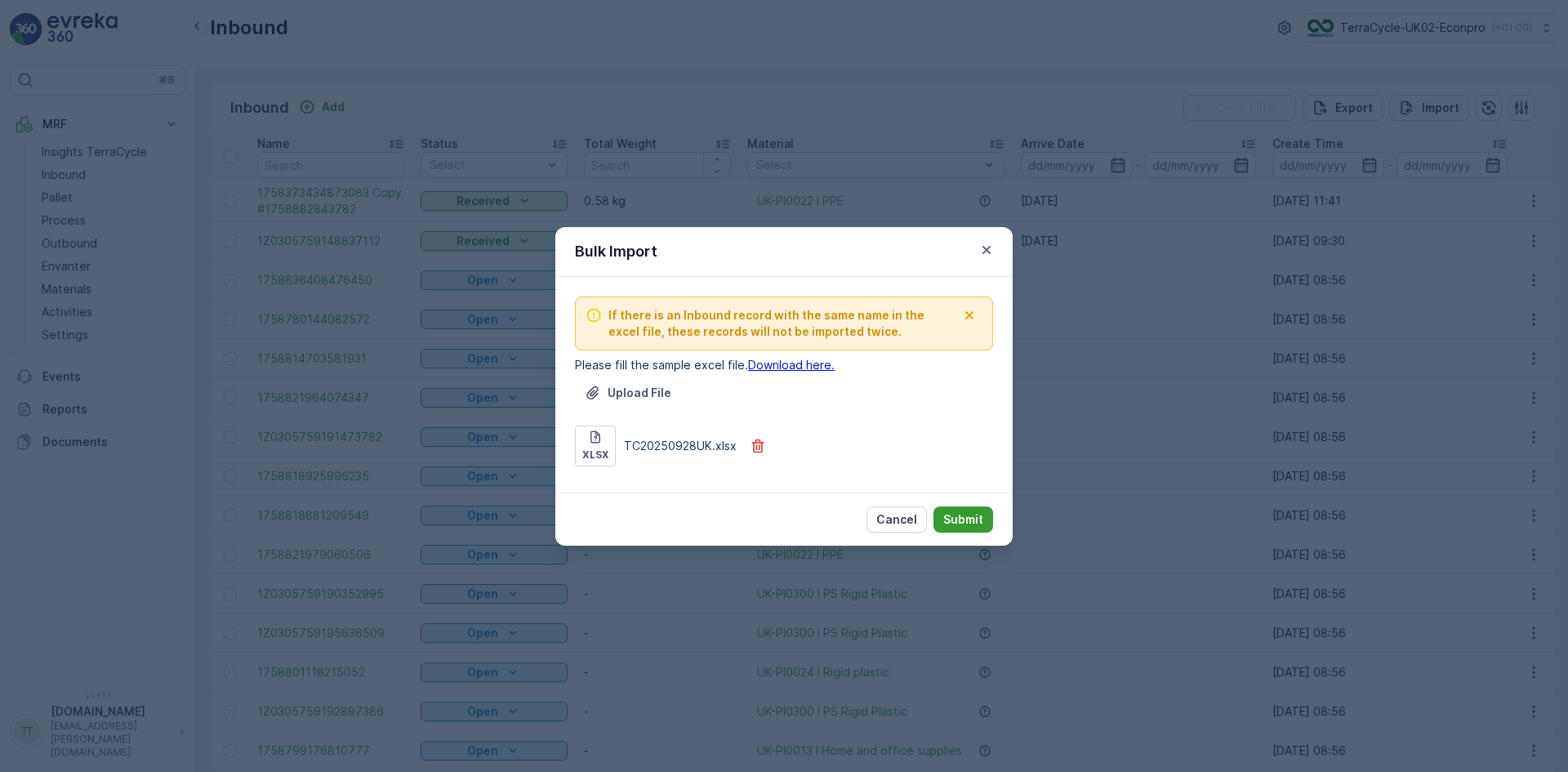
click at [974, 519] on p "Submit" at bounding box center [963, 520] width 40 height 16
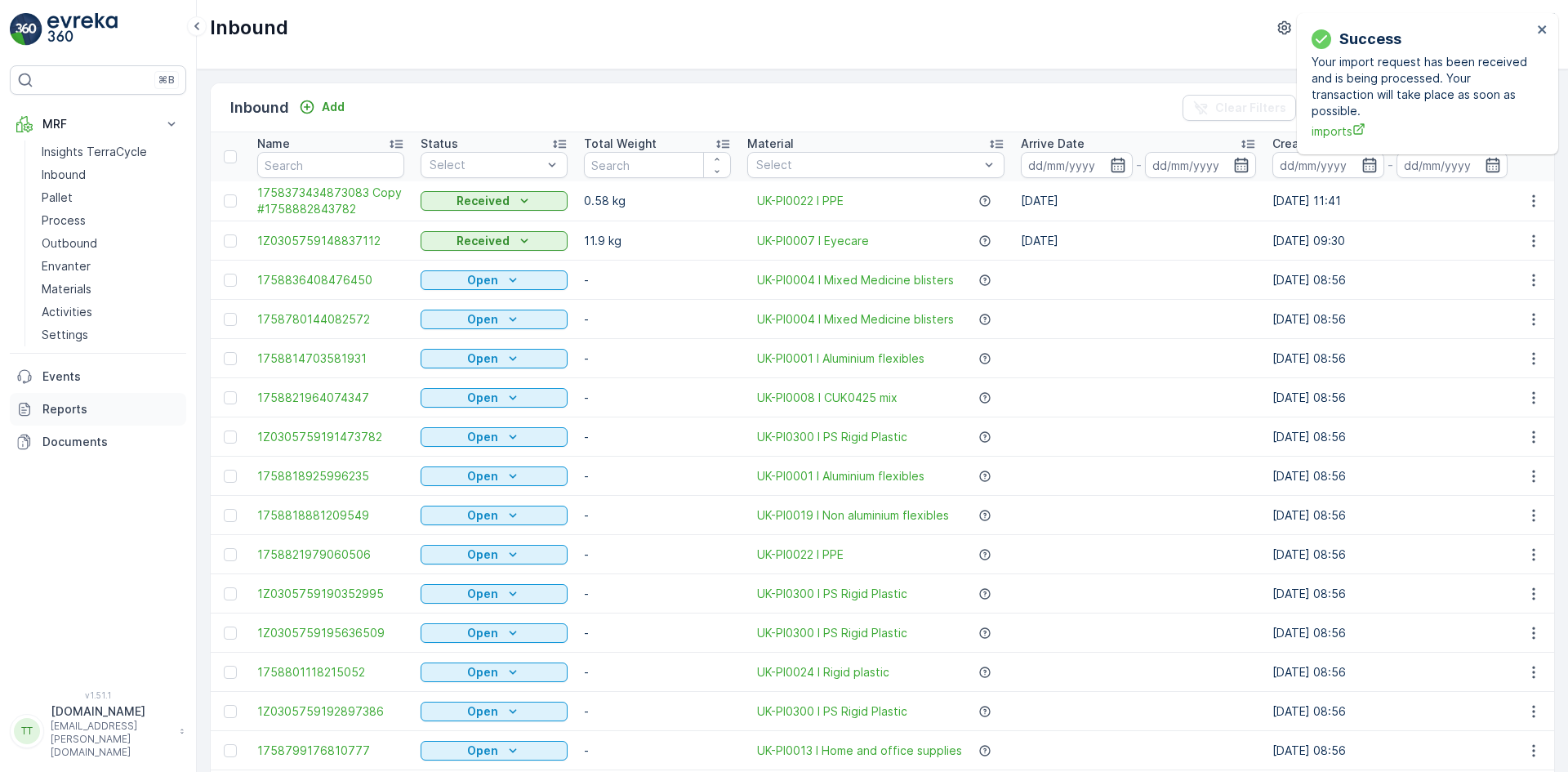
click at [55, 410] on p "Reports" at bounding box center [111, 410] width 137 height 16
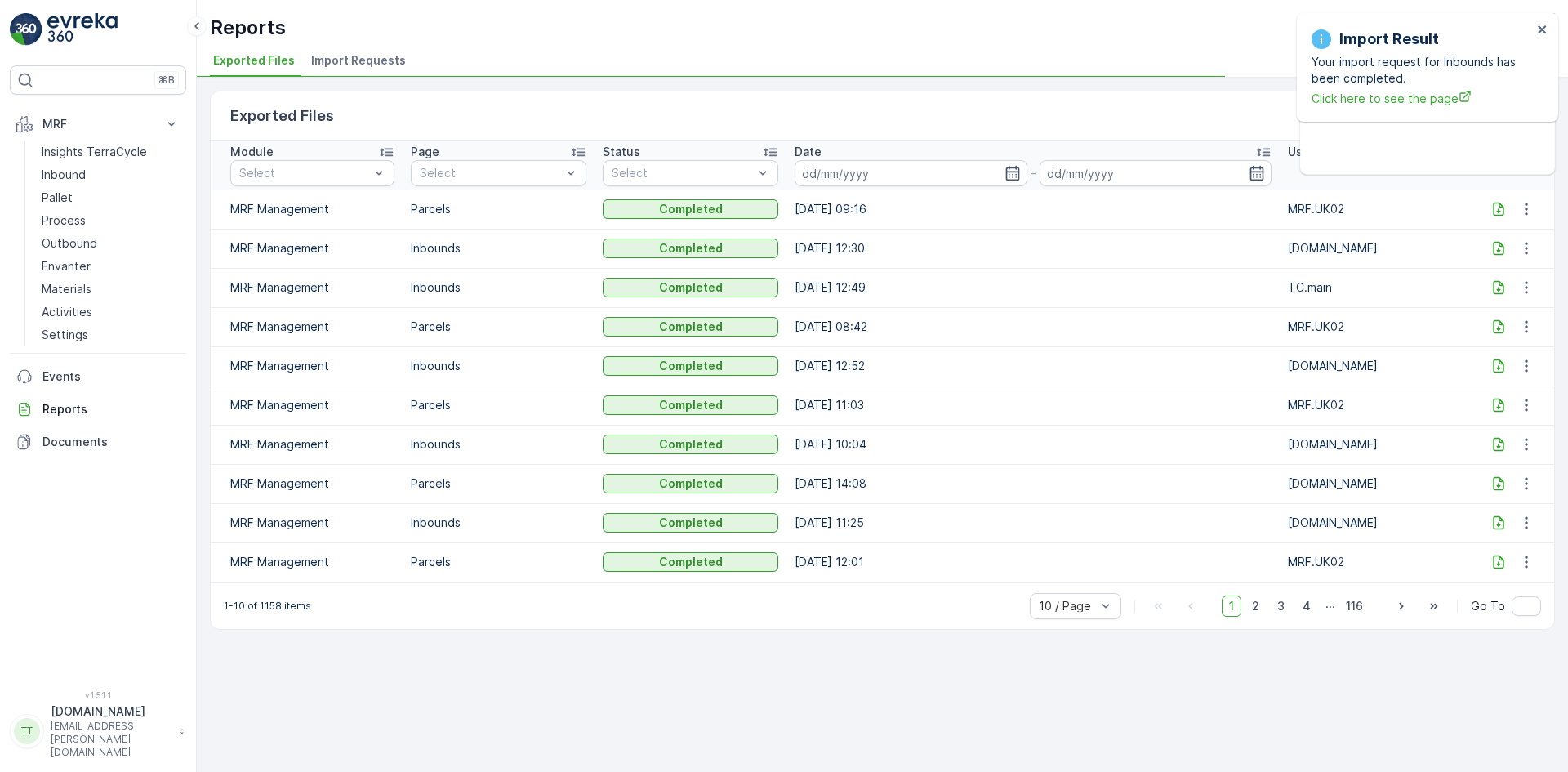
click at [348, 58] on span "Import Requests" at bounding box center [358, 60] width 95 height 16
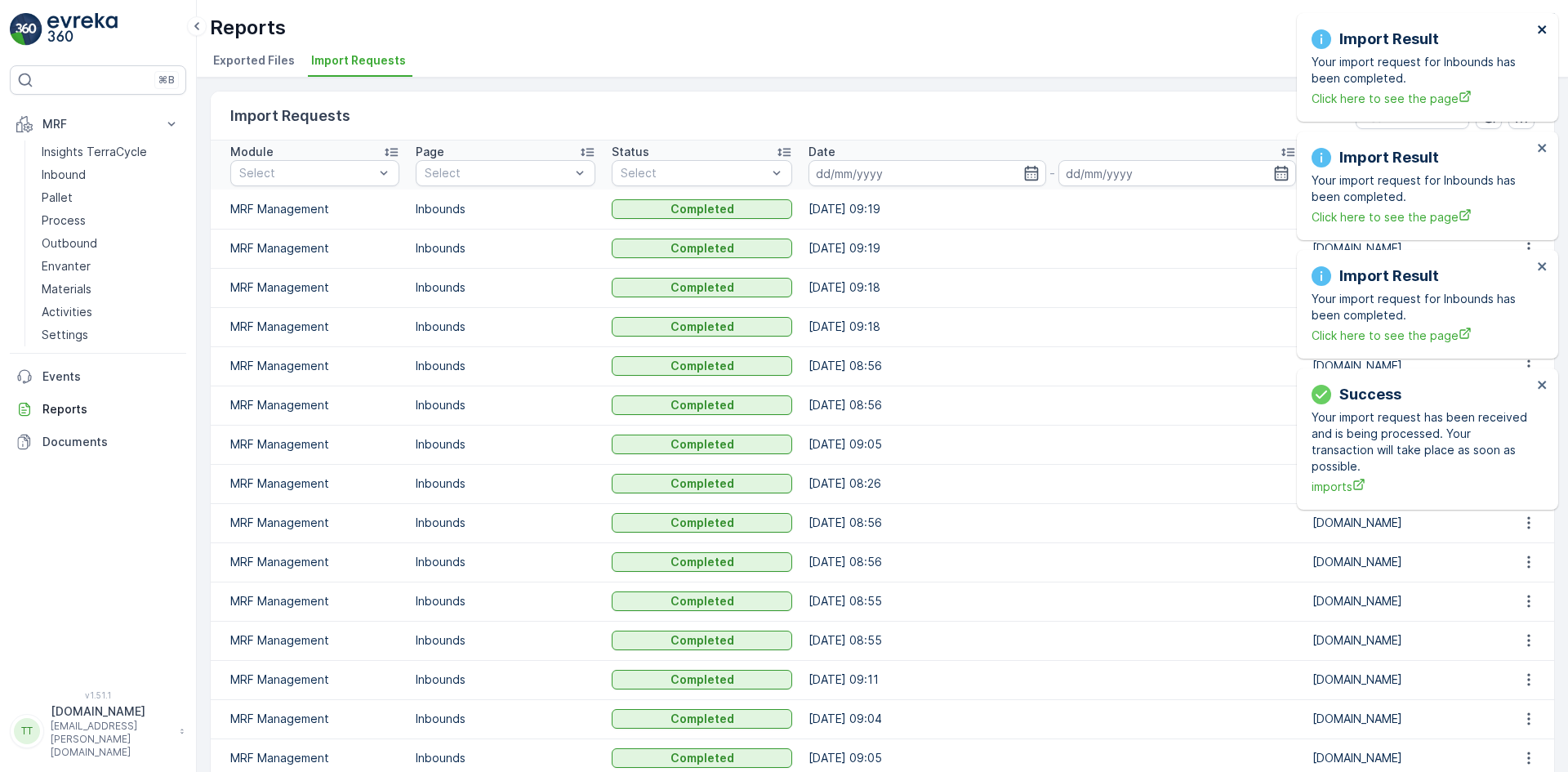
click at [1542, 27] on icon "close" at bounding box center [1542, 29] width 12 height 13
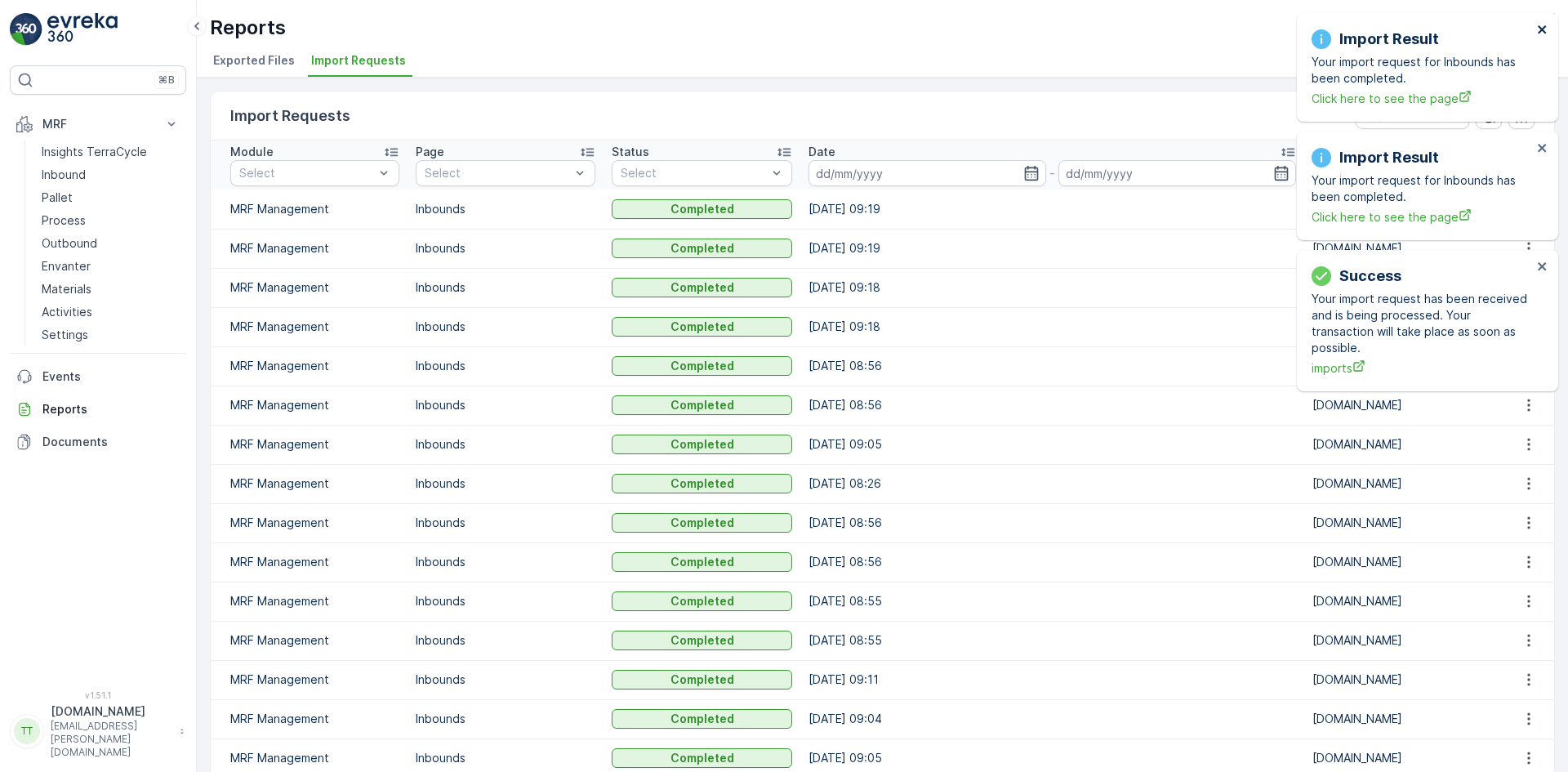
click at [1542, 27] on icon "close" at bounding box center [1542, 29] width 12 height 13
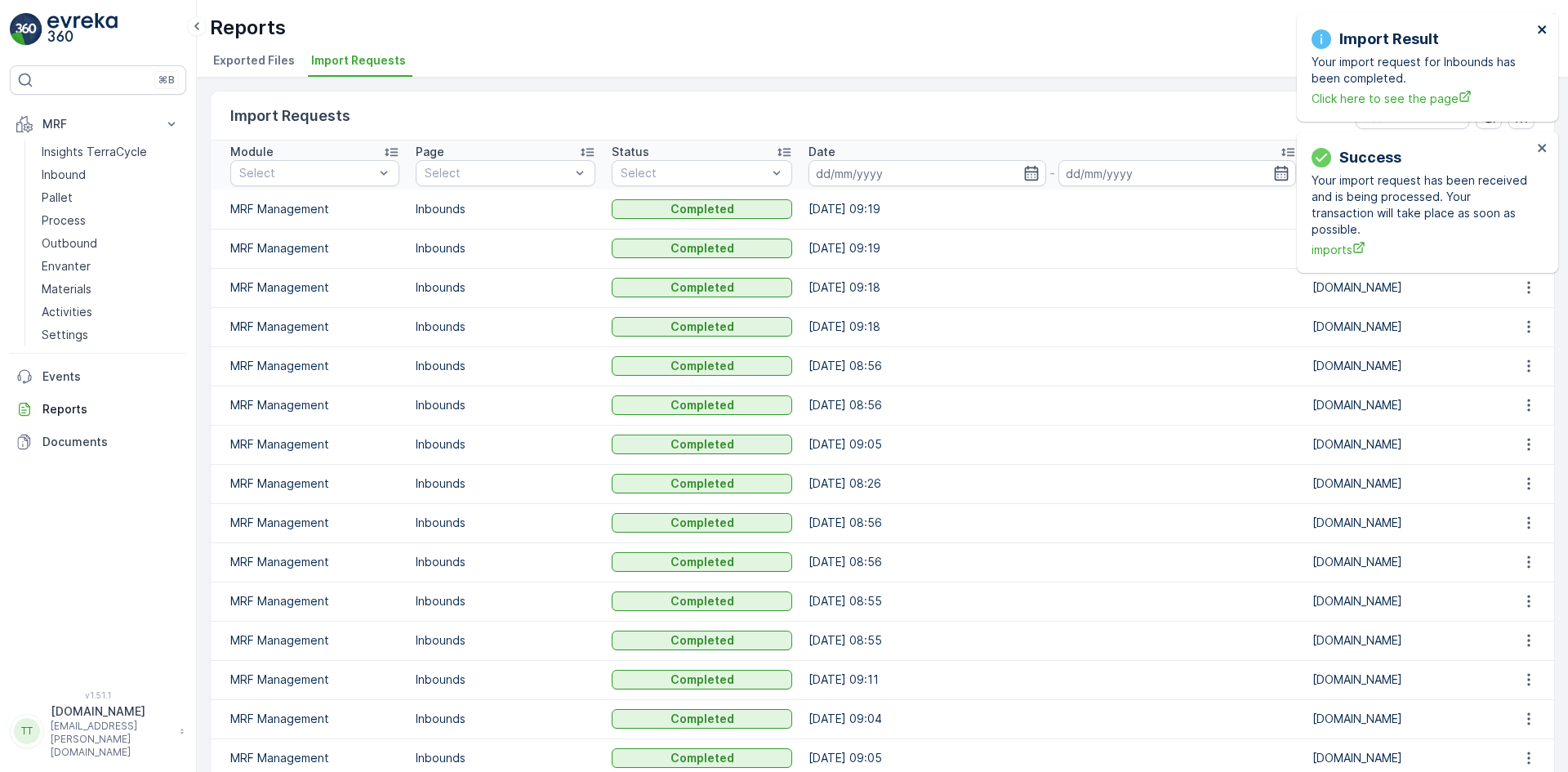
click at [1542, 26] on icon "close" at bounding box center [1542, 29] width 12 height 13
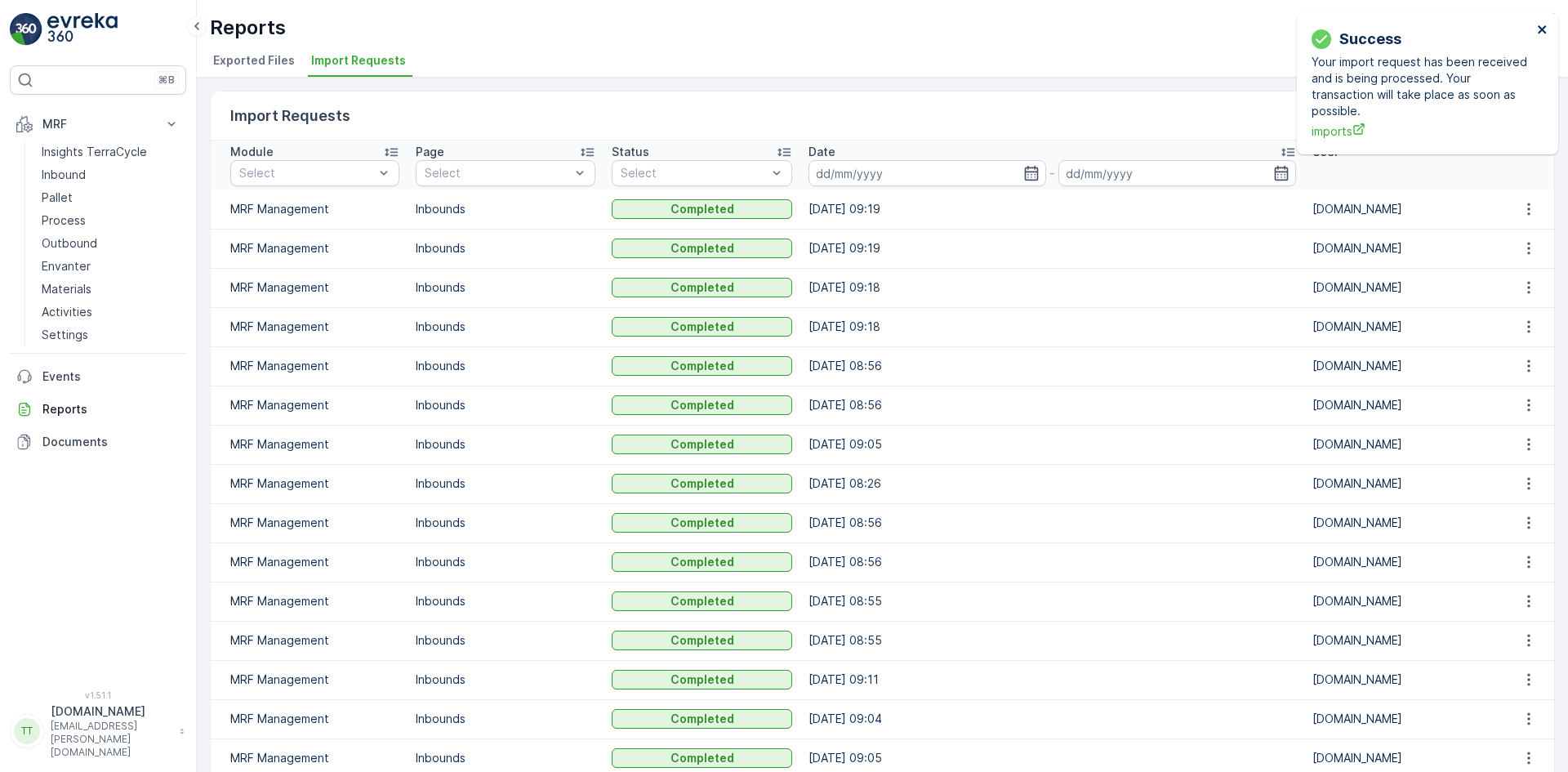
click at [1542, 26] on icon "close" at bounding box center [1542, 29] width 12 height 13
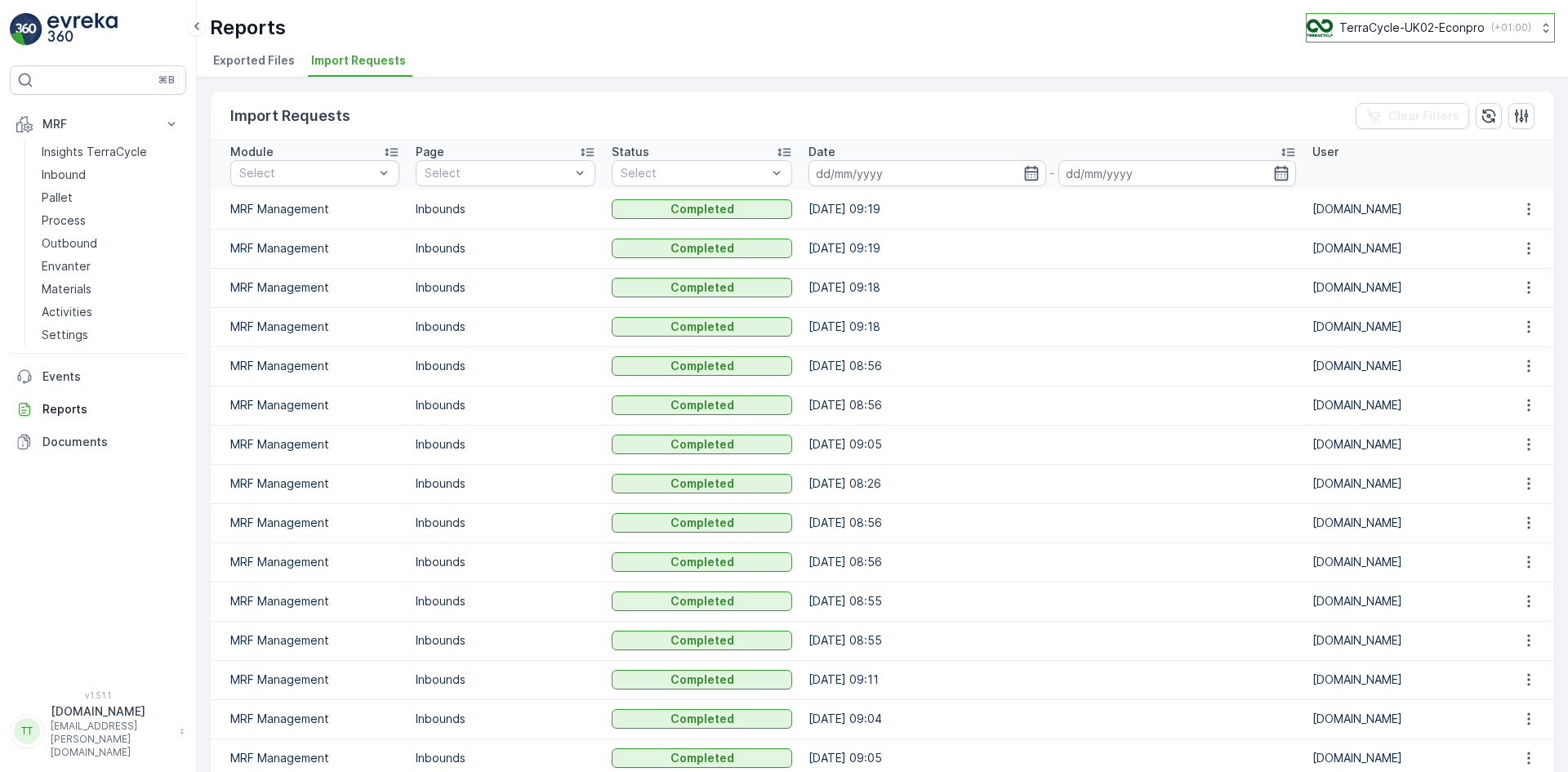
click at [1397, 24] on p "TerraCycle-UK02-Econpro" at bounding box center [1411, 27] width 145 height 16
type input "fr"
click at [1380, 95] on span "TerraCycle- FR02 -MRF" at bounding box center [1408, 100] width 182 height 16
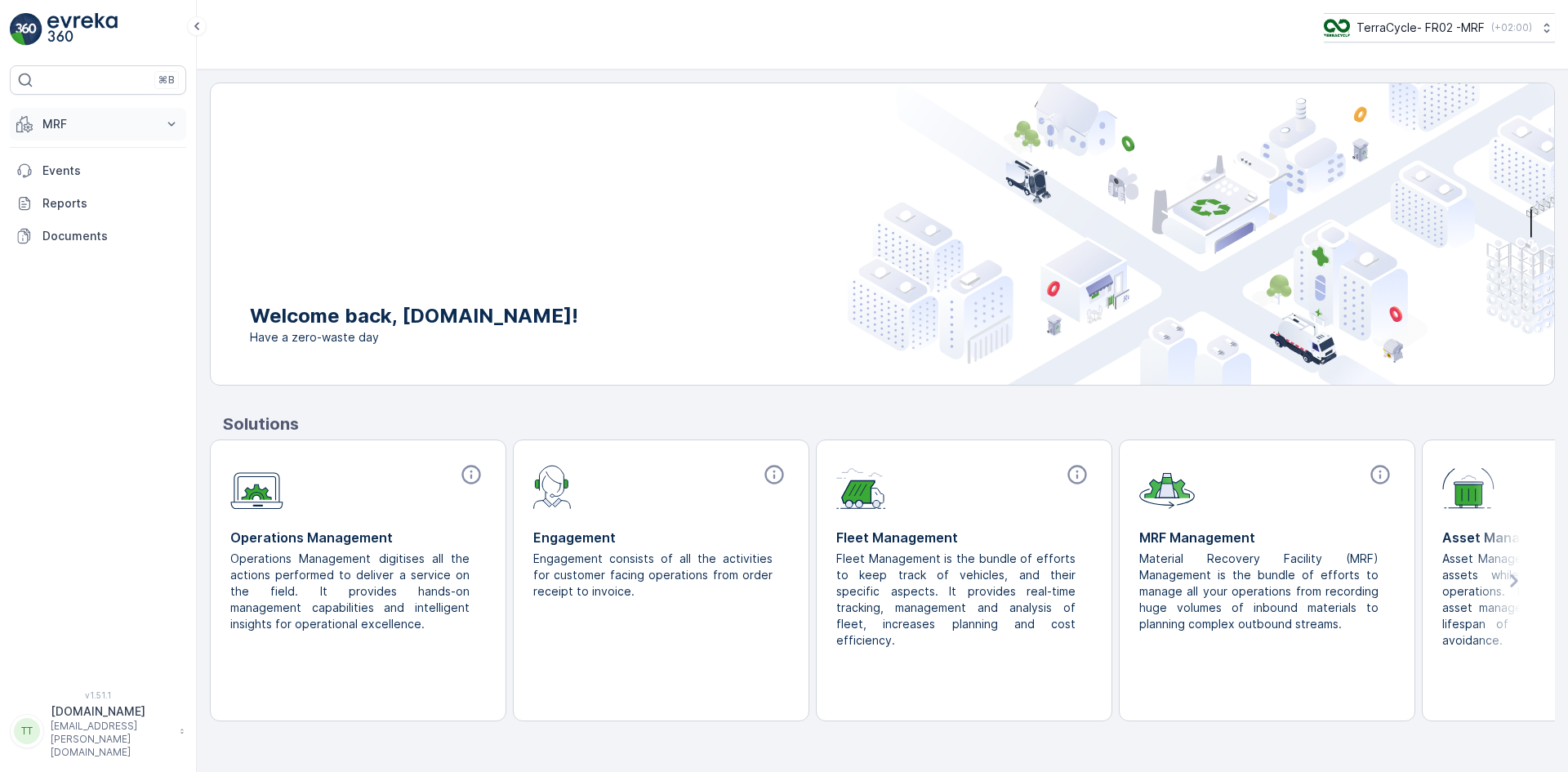
click at [23, 123] on icon at bounding box center [25, 124] width 16 height 16
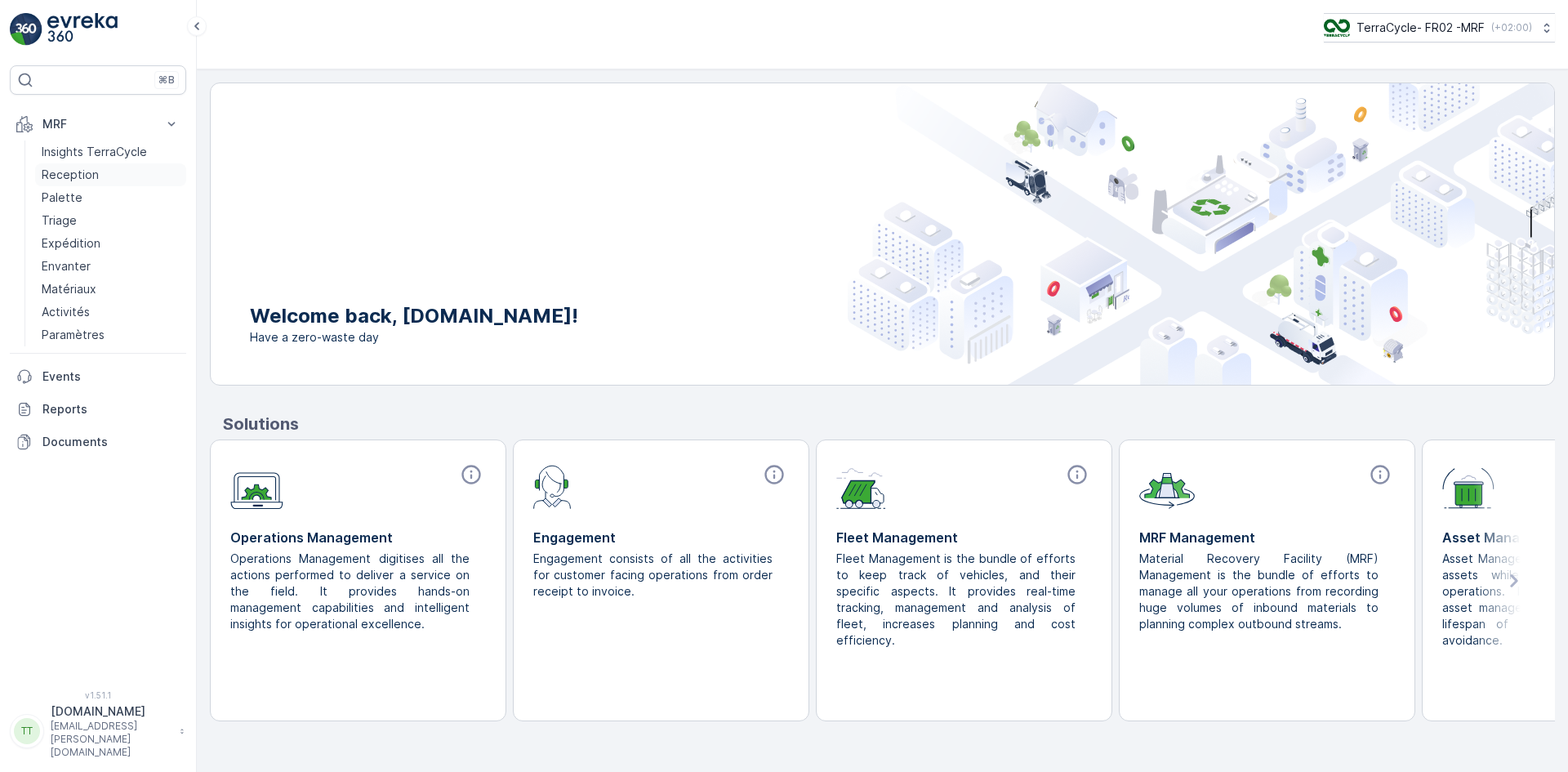
click at [78, 179] on p "Reception" at bounding box center [70, 175] width 57 height 16
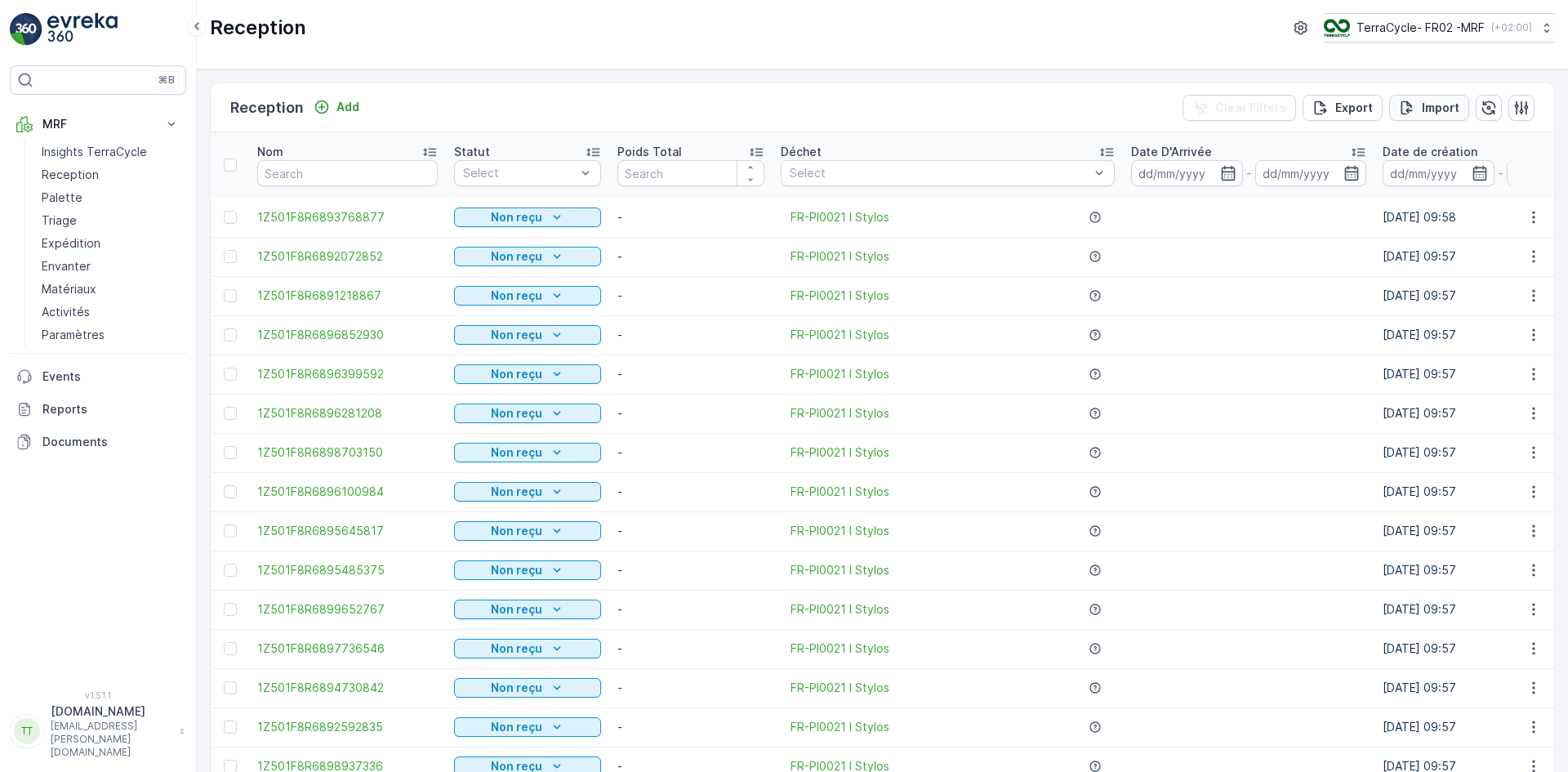
click at [1440, 104] on p "Import" at bounding box center [1440, 108] width 37 height 16
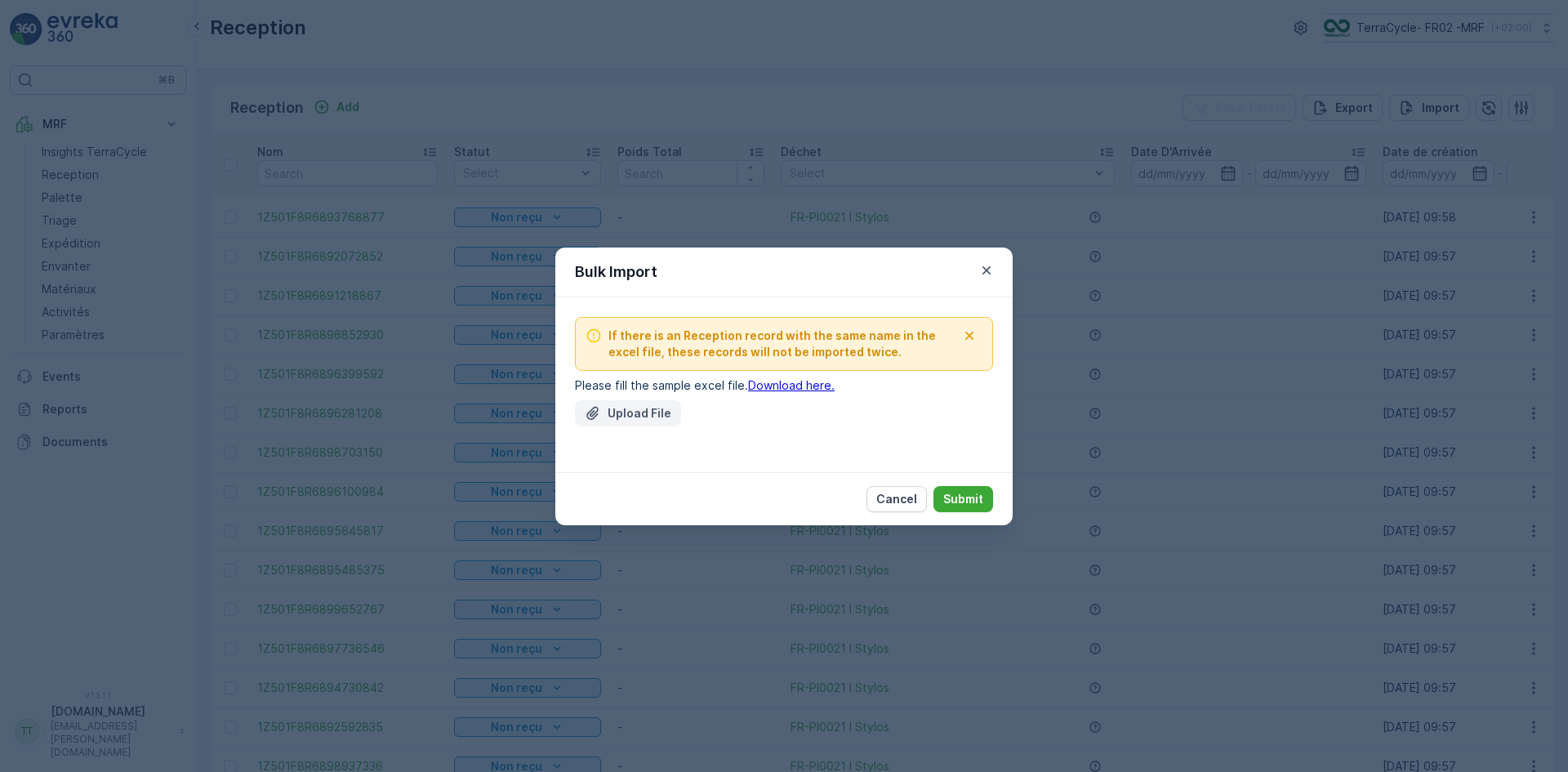
click at [632, 409] on p "Upload File" at bounding box center [639, 413] width 64 height 16
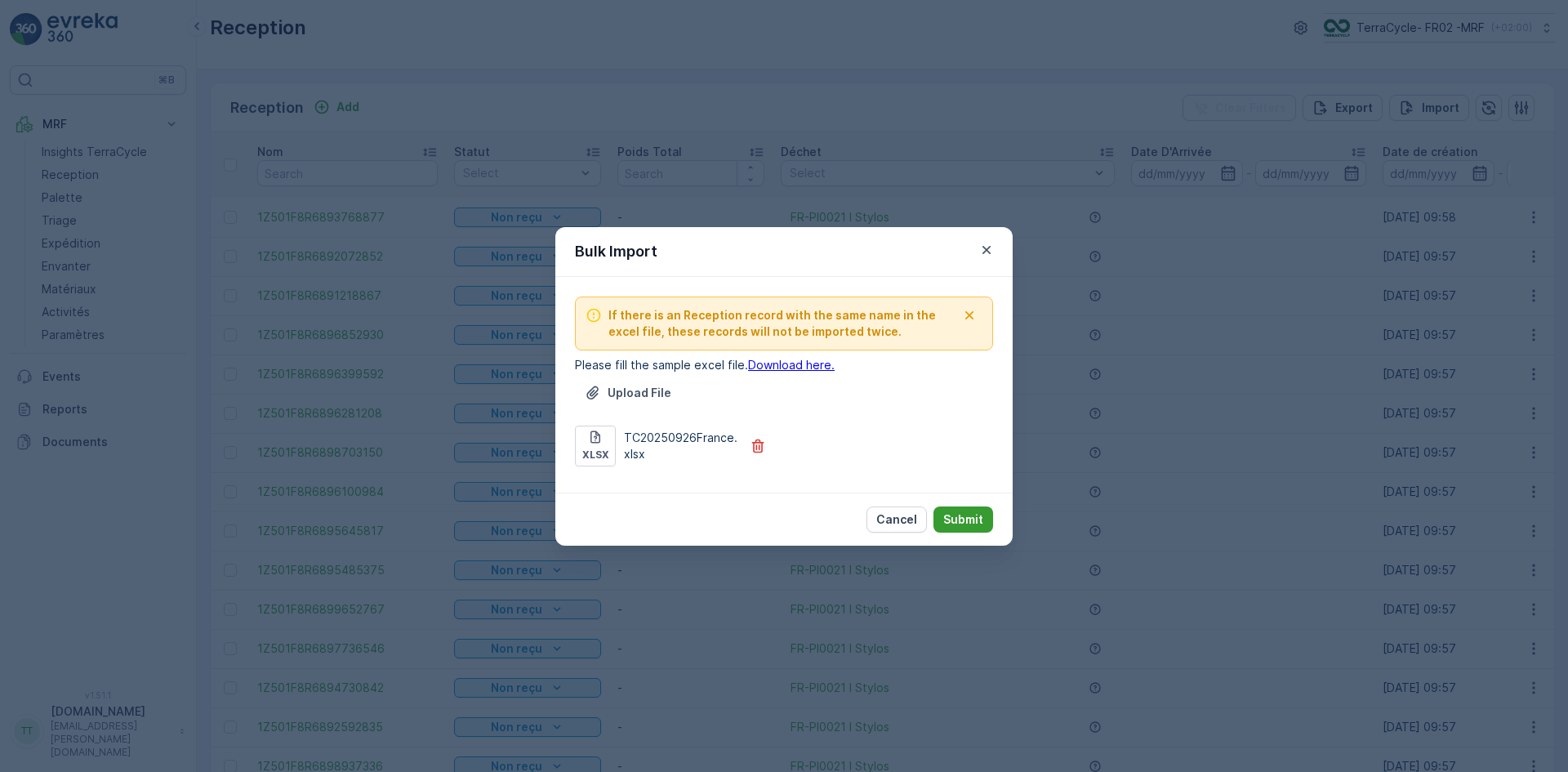
click at [976, 520] on p "Submit" at bounding box center [963, 520] width 40 height 16
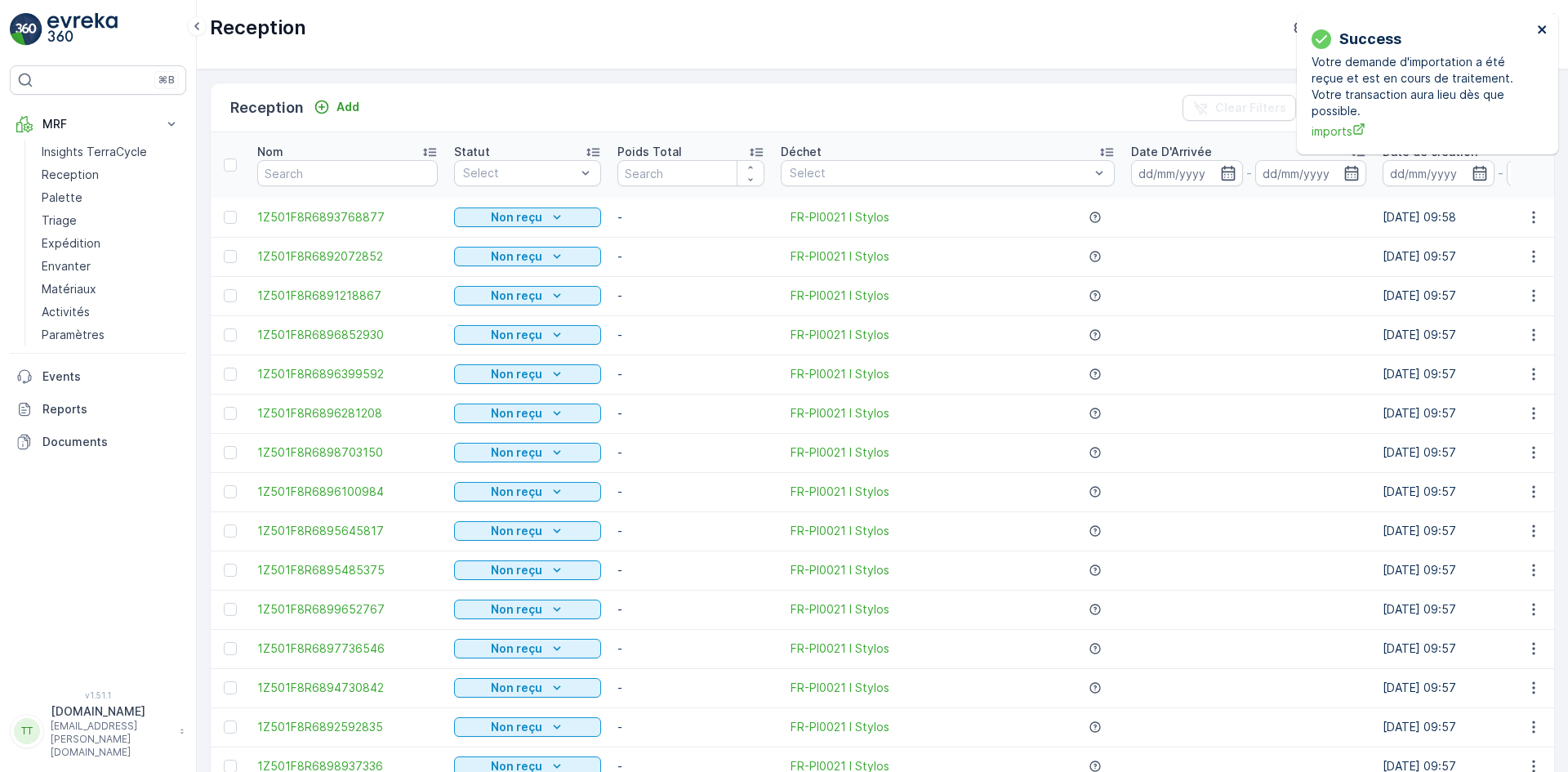
click at [1541, 26] on icon "close" at bounding box center [1542, 29] width 12 height 13
click at [1542, 27] on icon "close" at bounding box center [1542, 29] width 12 height 13
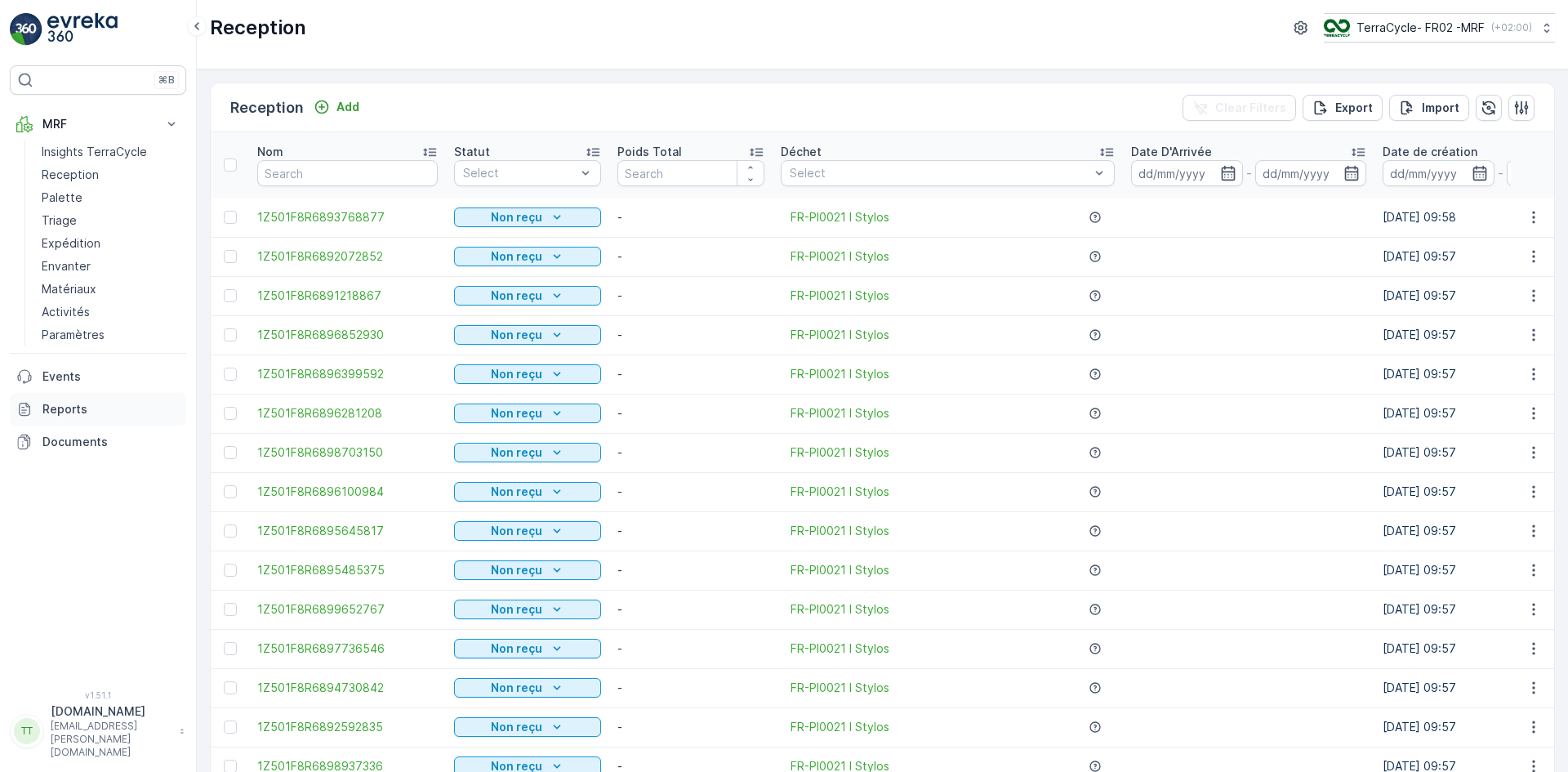
click at [65, 415] on p "Reports" at bounding box center [111, 410] width 137 height 16
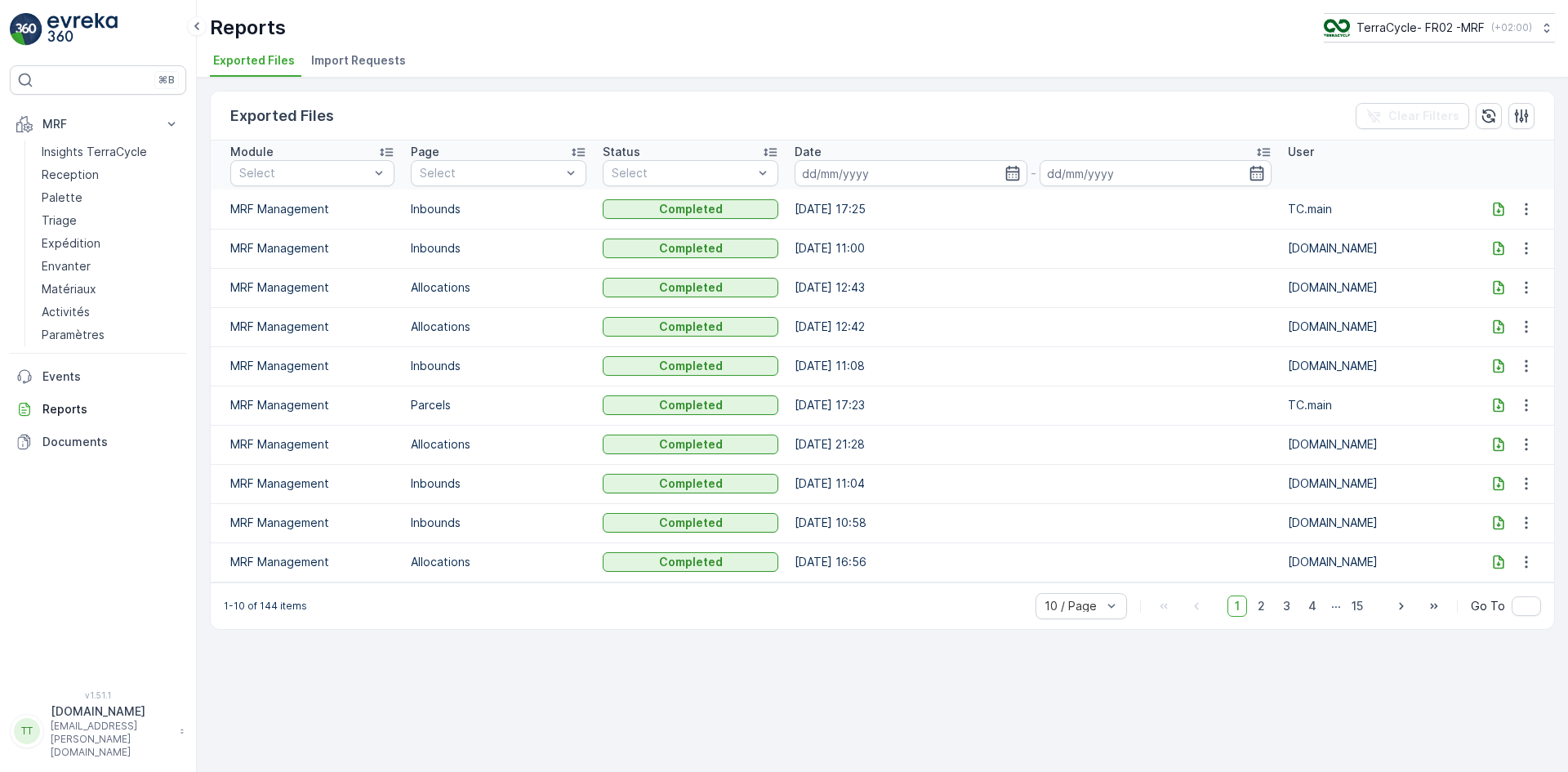
click at [387, 58] on span "Import Requests" at bounding box center [358, 60] width 95 height 16
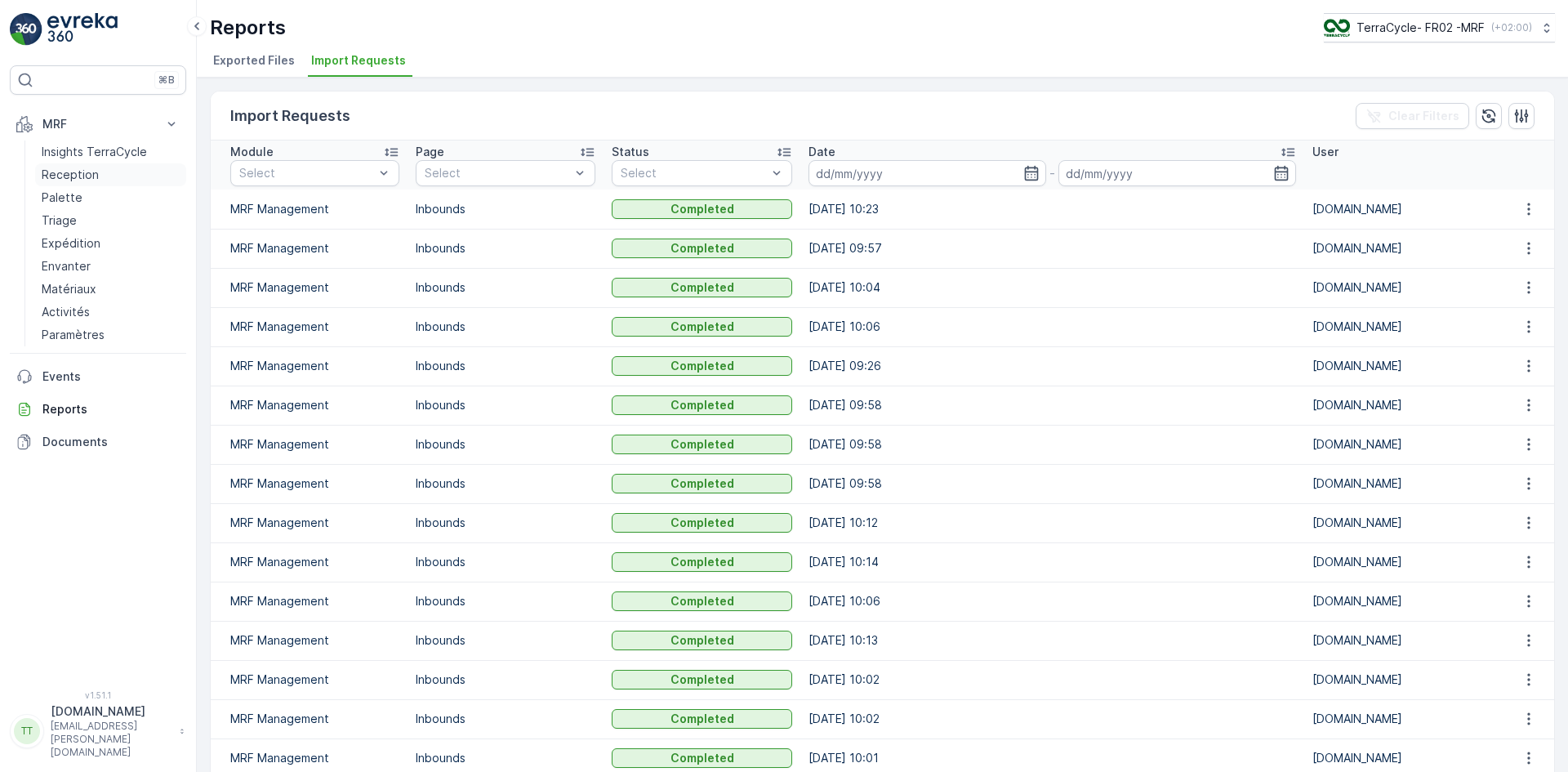
click at [78, 172] on p "Reception" at bounding box center [70, 175] width 57 height 16
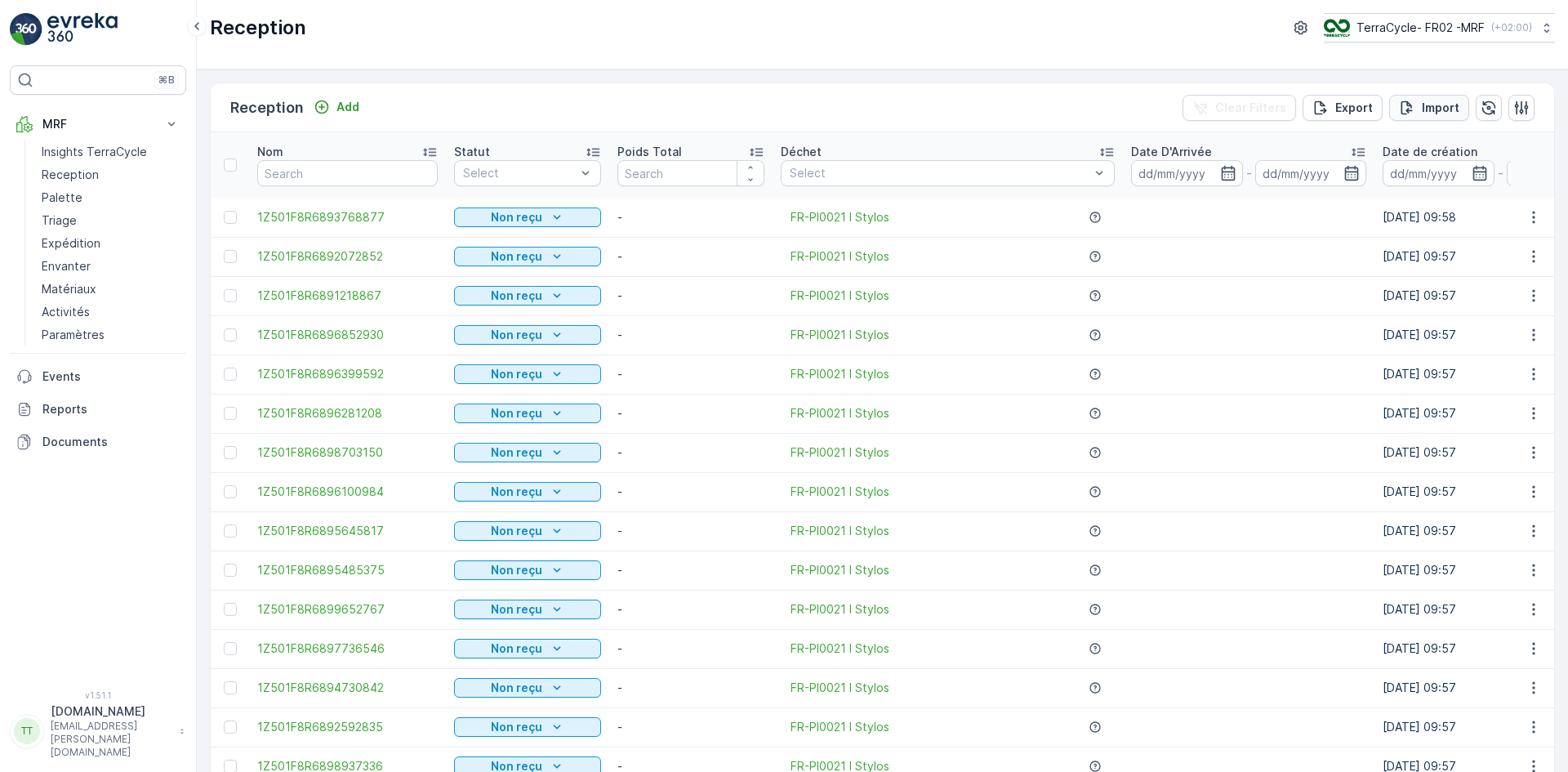
click at [1423, 106] on p "Import" at bounding box center [1440, 108] width 37 height 16
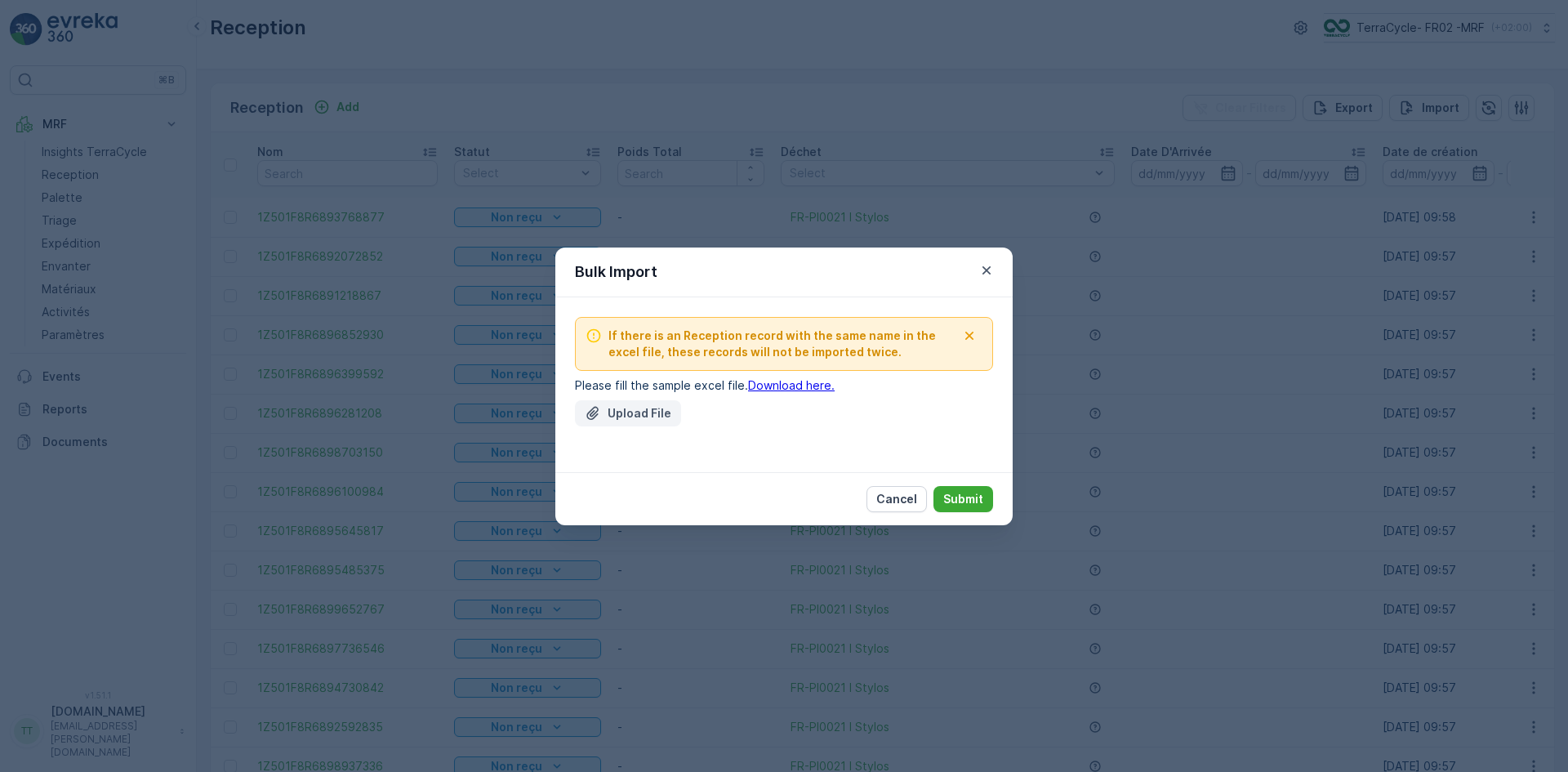
click at [615, 413] on p "Upload File" at bounding box center [639, 413] width 64 height 16
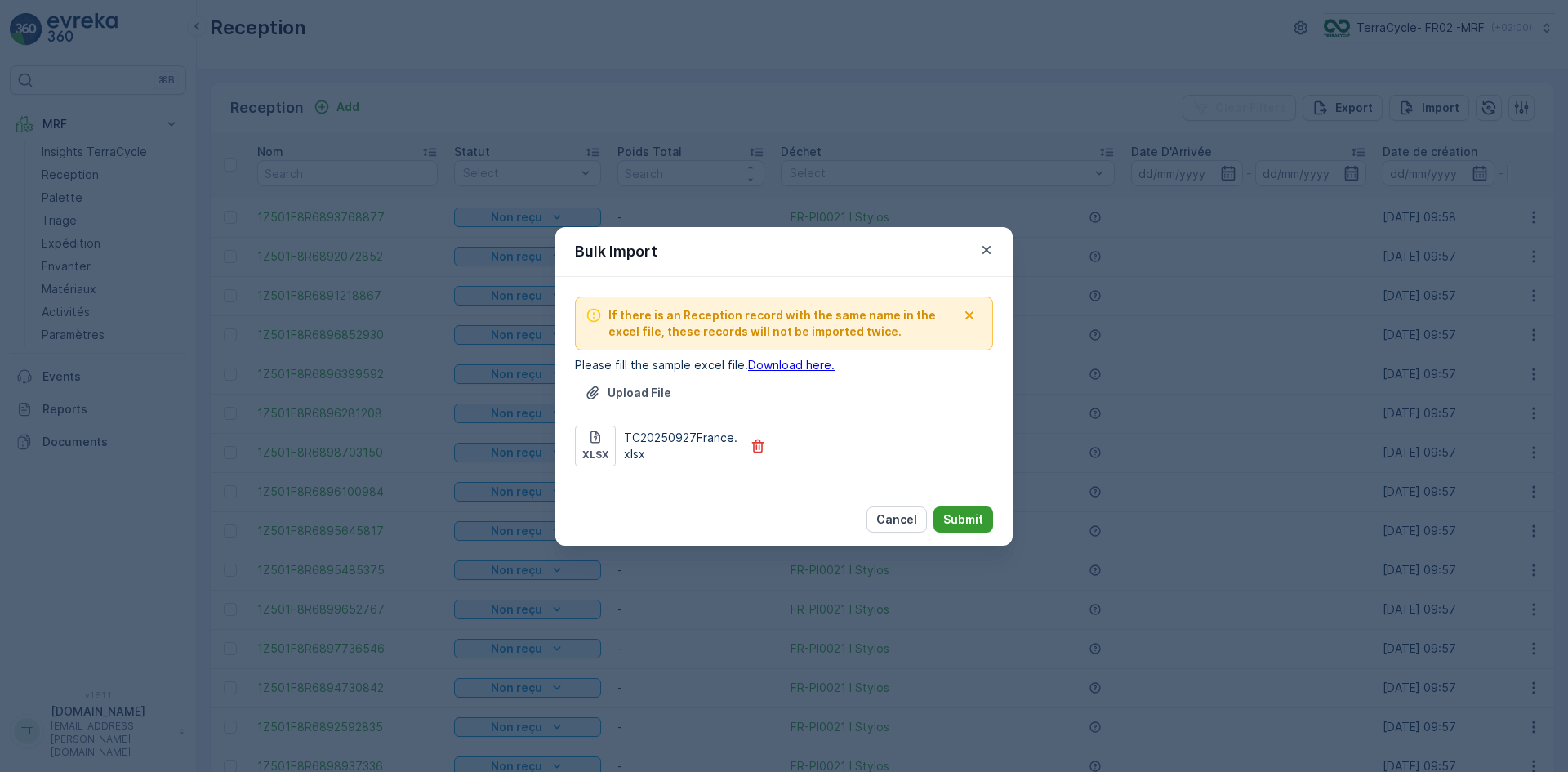
click at [976, 519] on p "Submit" at bounding box center [963, 520] width 40 height 16
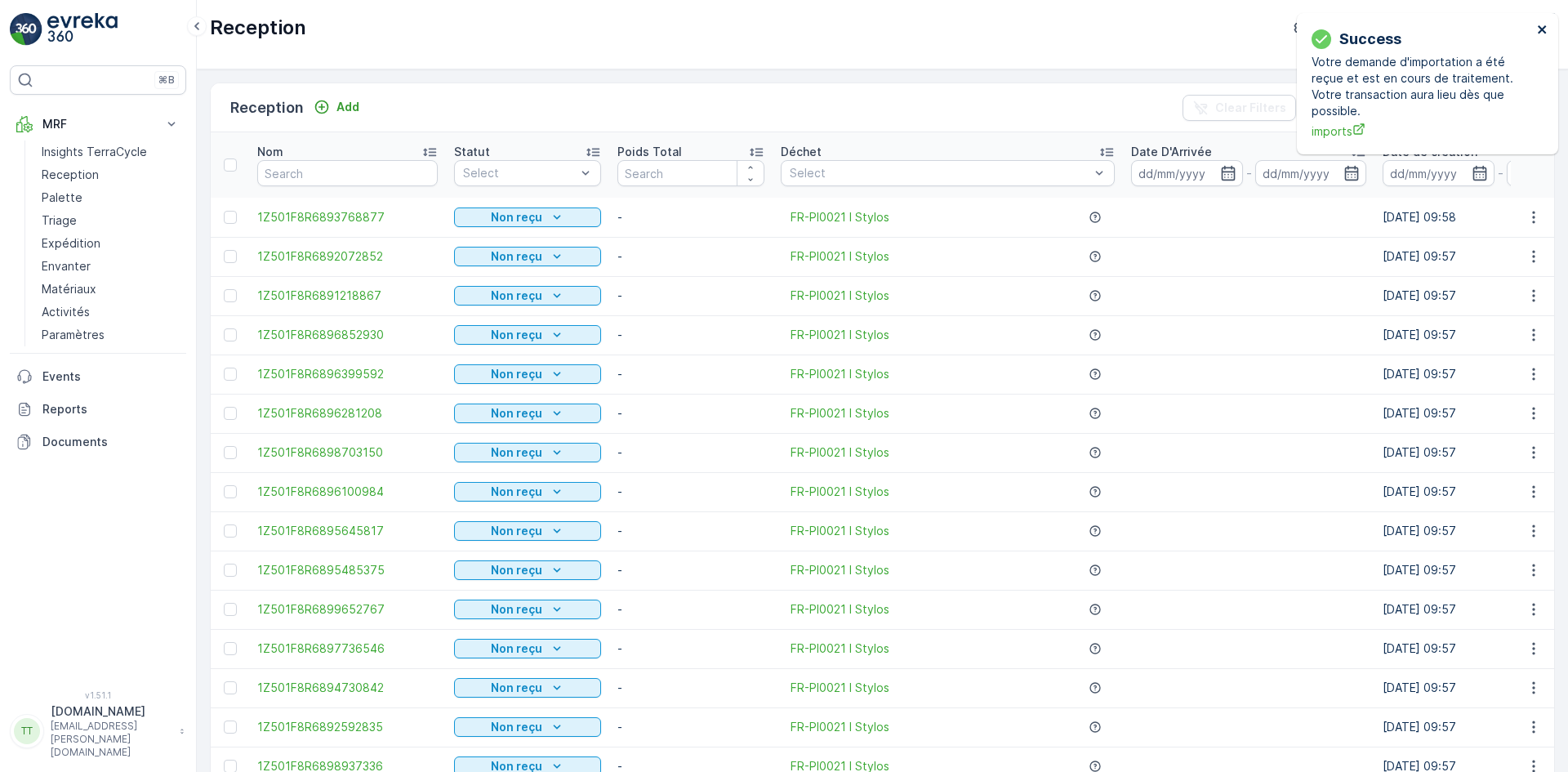
click at [1542, 27] on icon "close" at bounding box center [1542, 29] width 12 height 13
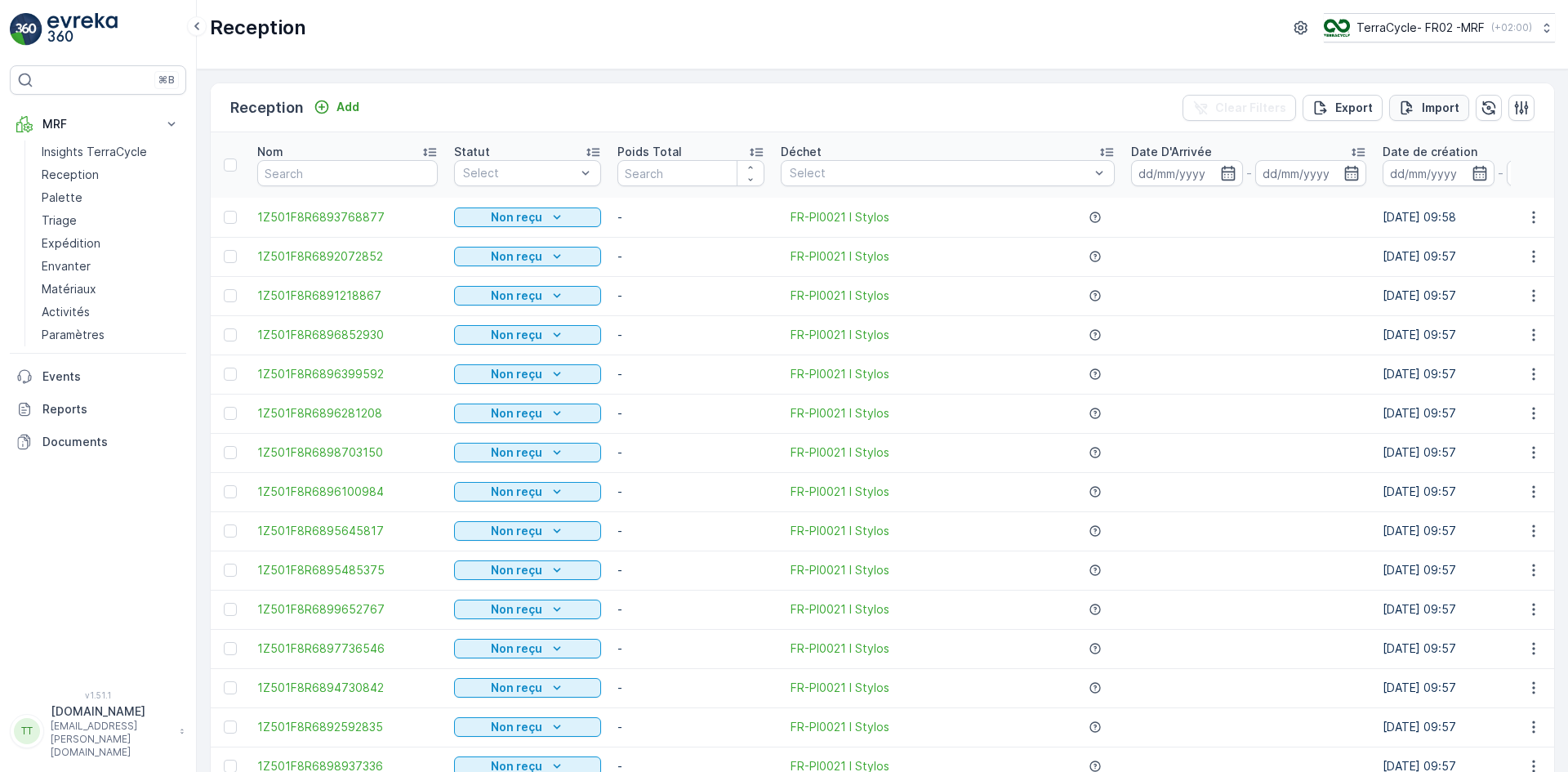
click at [1435, 105] on p "Import" at bounding box center [1440, 108] width 37 height 16
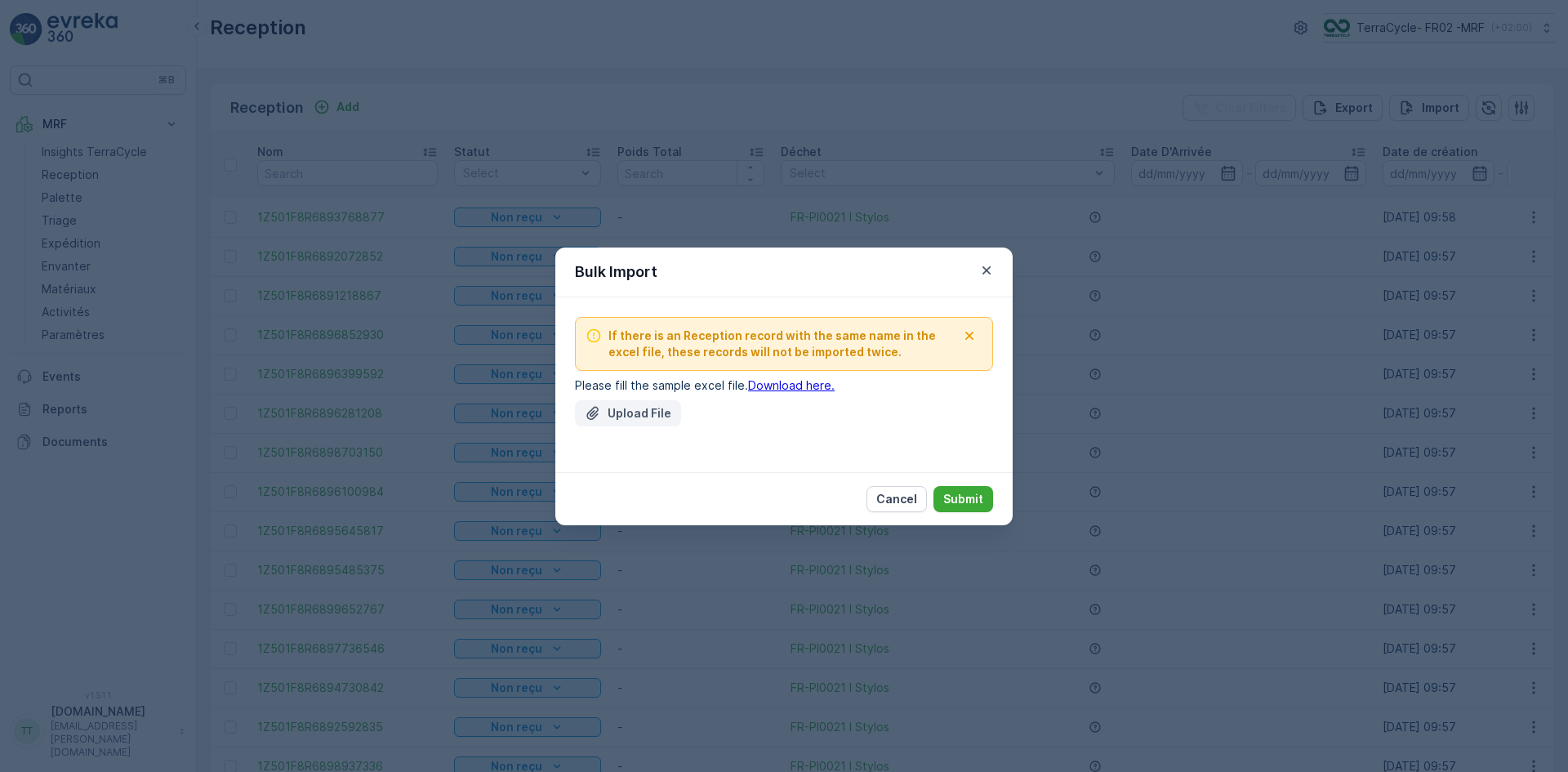
click at [637, 417] on p "Upload File" at bounding box center [639, 413] width 64 height 16
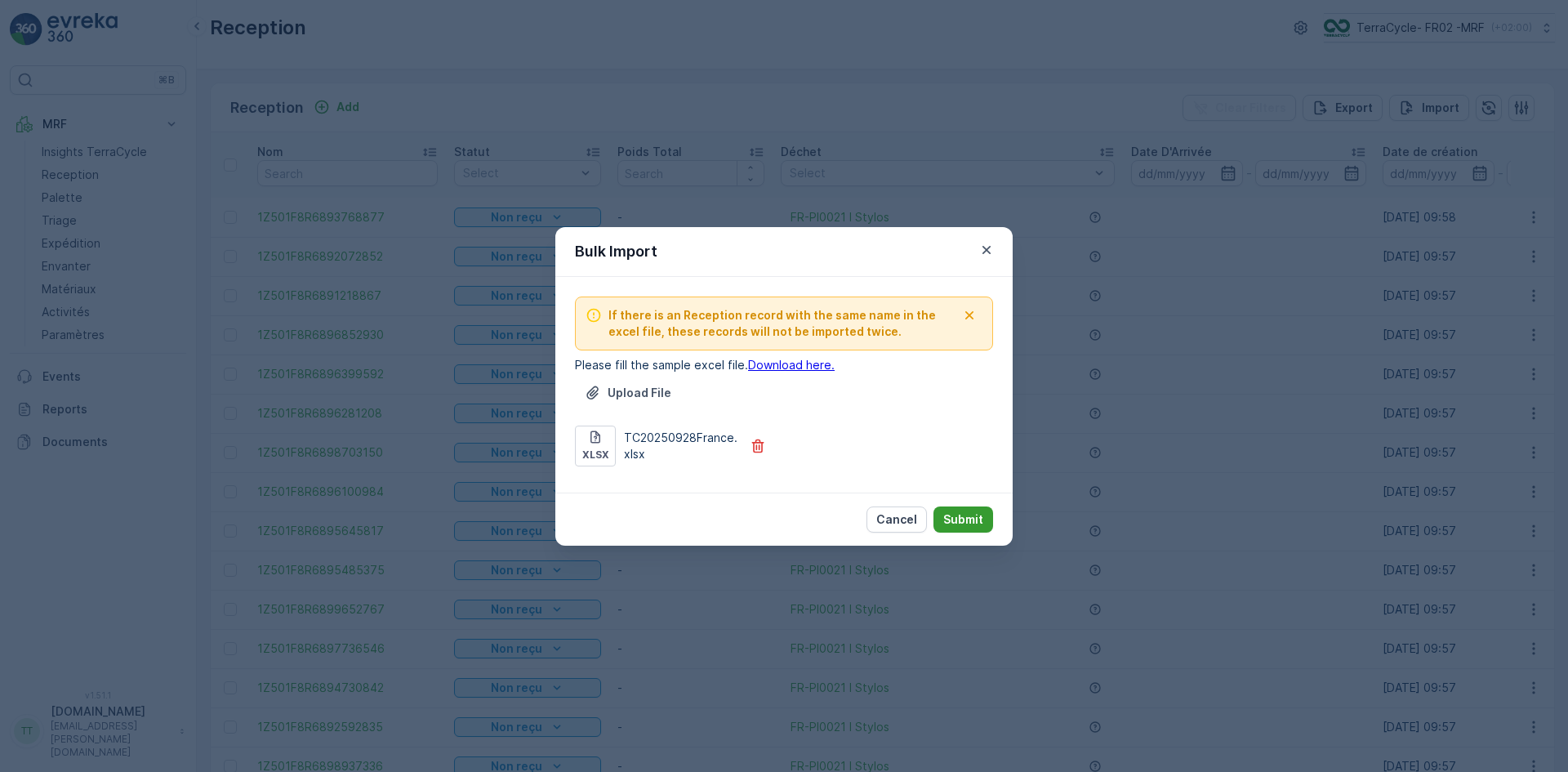
click at [982, 513] on p "Submit" at bounding box center [963, 520] width 40 height 16
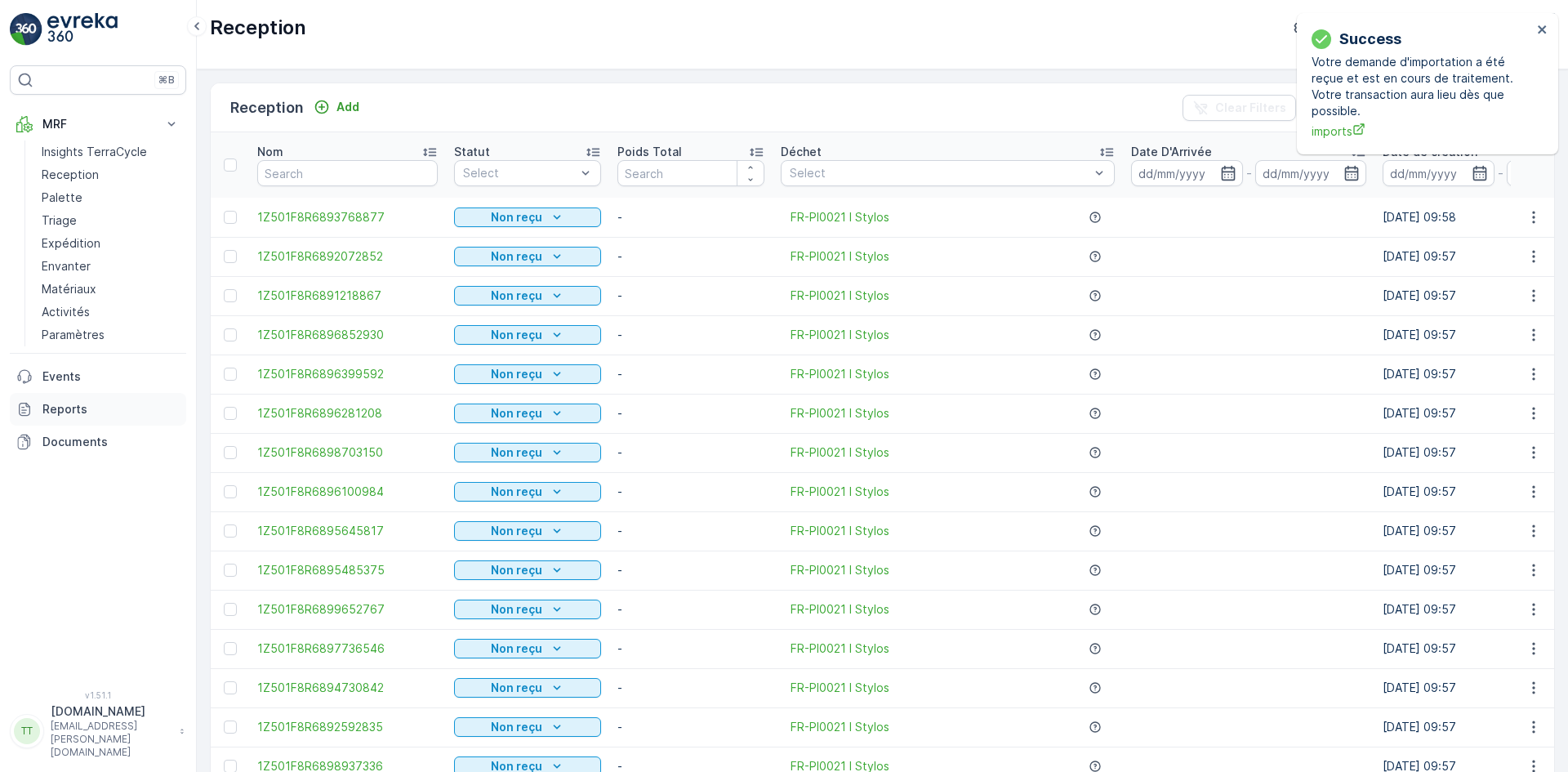
click at [77, 409] on p "Reports" at bounding box center [111, 410] width 137 height 16
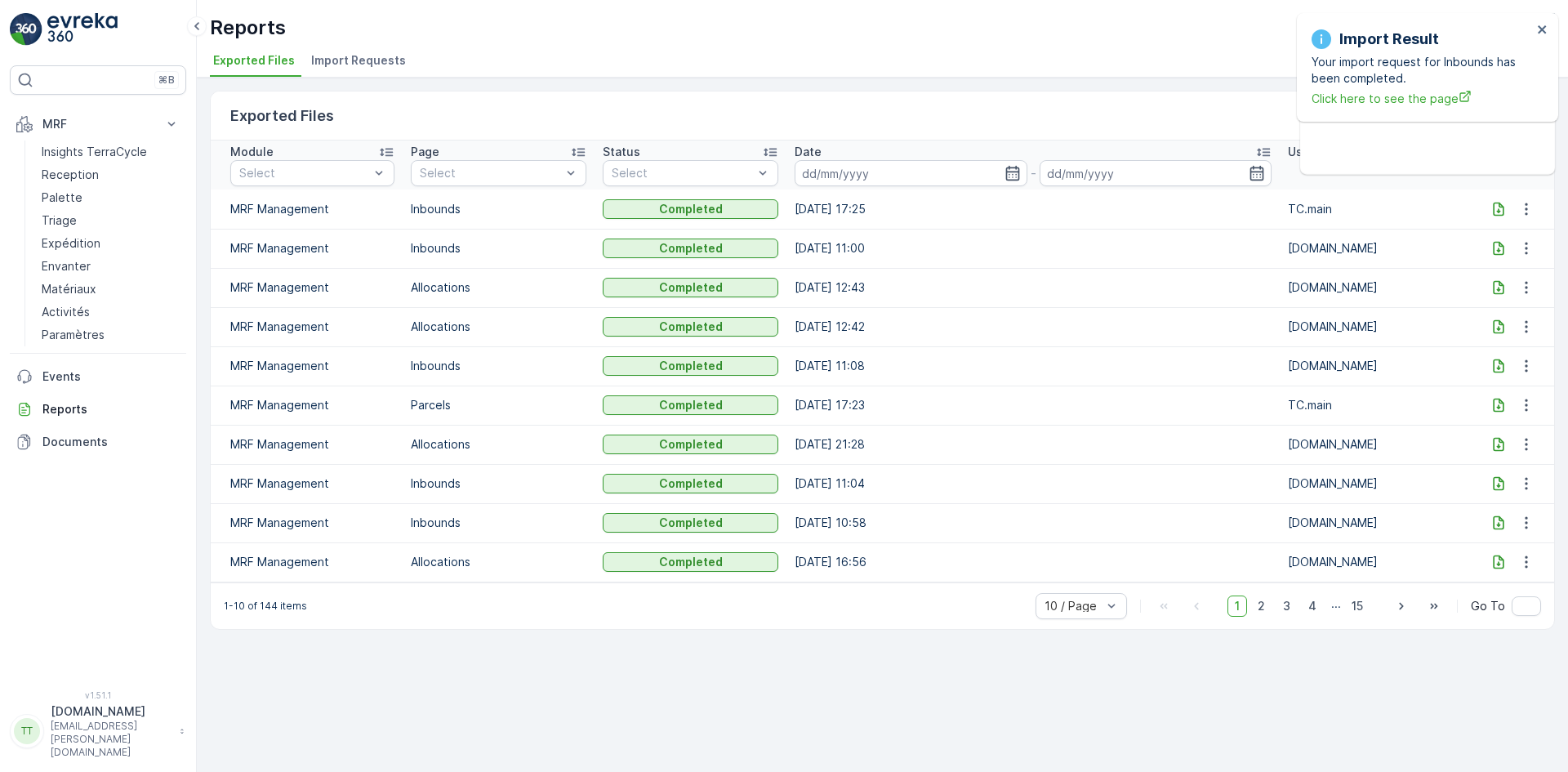
click at [370, 55] on span "Import Requests" at bounding box center [358, 60] width 95 height 16
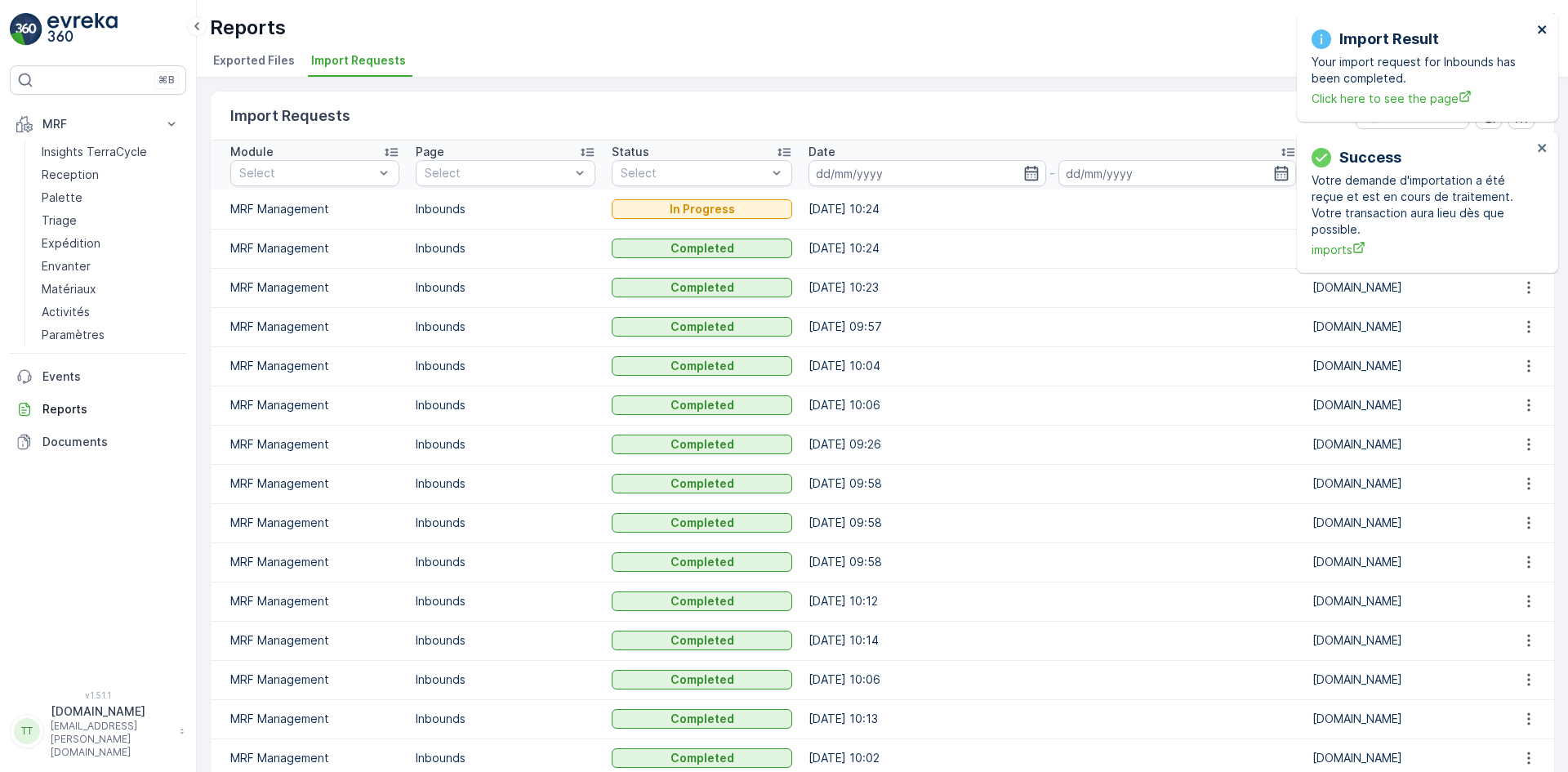
click at [1542, 26] on icon "close" at bounding box center [1542, 29] width 12 height 13
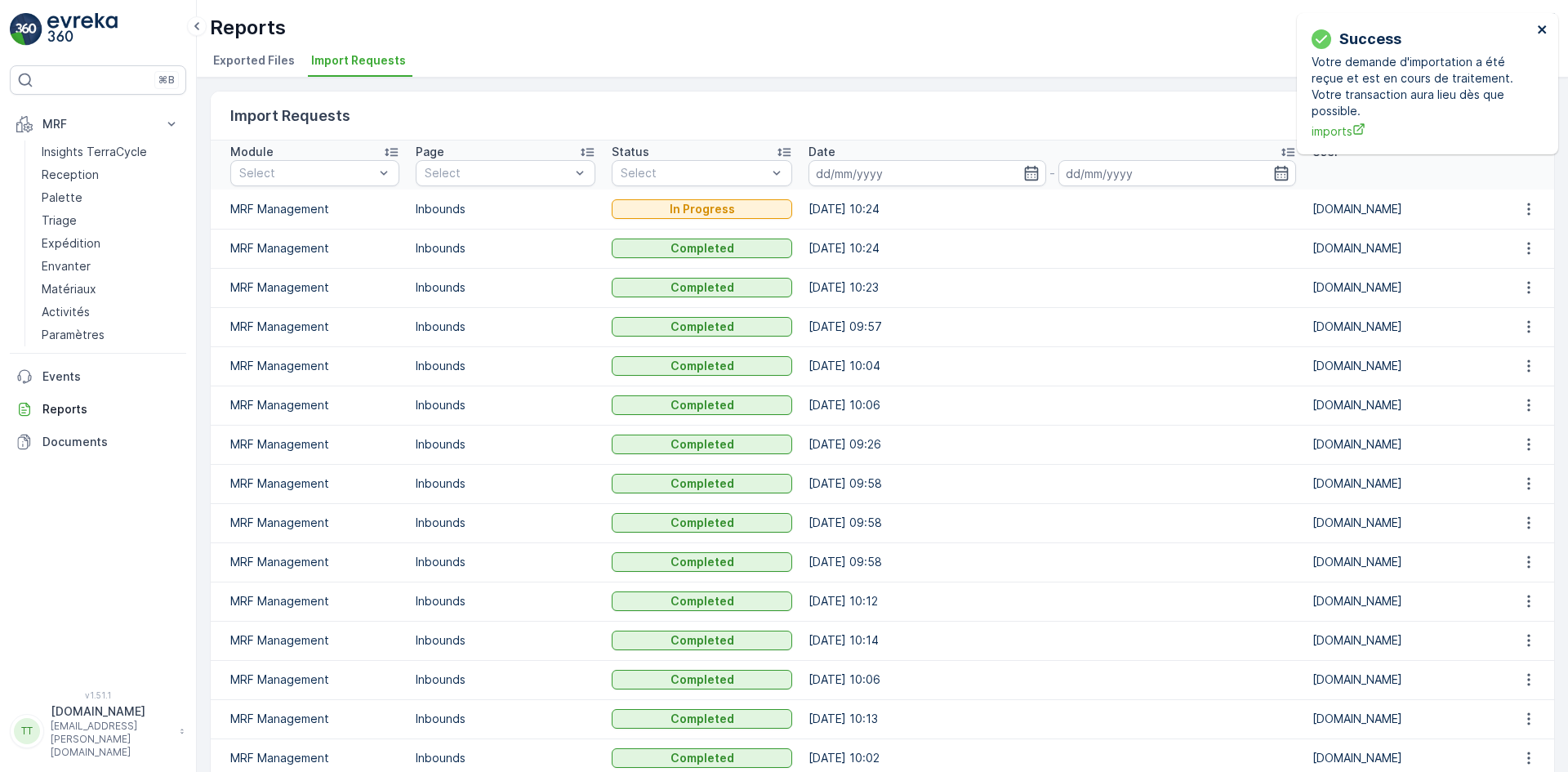
click at [1542, 26] on icon "close" at bounding box center [1542, 29] width 12 height 13
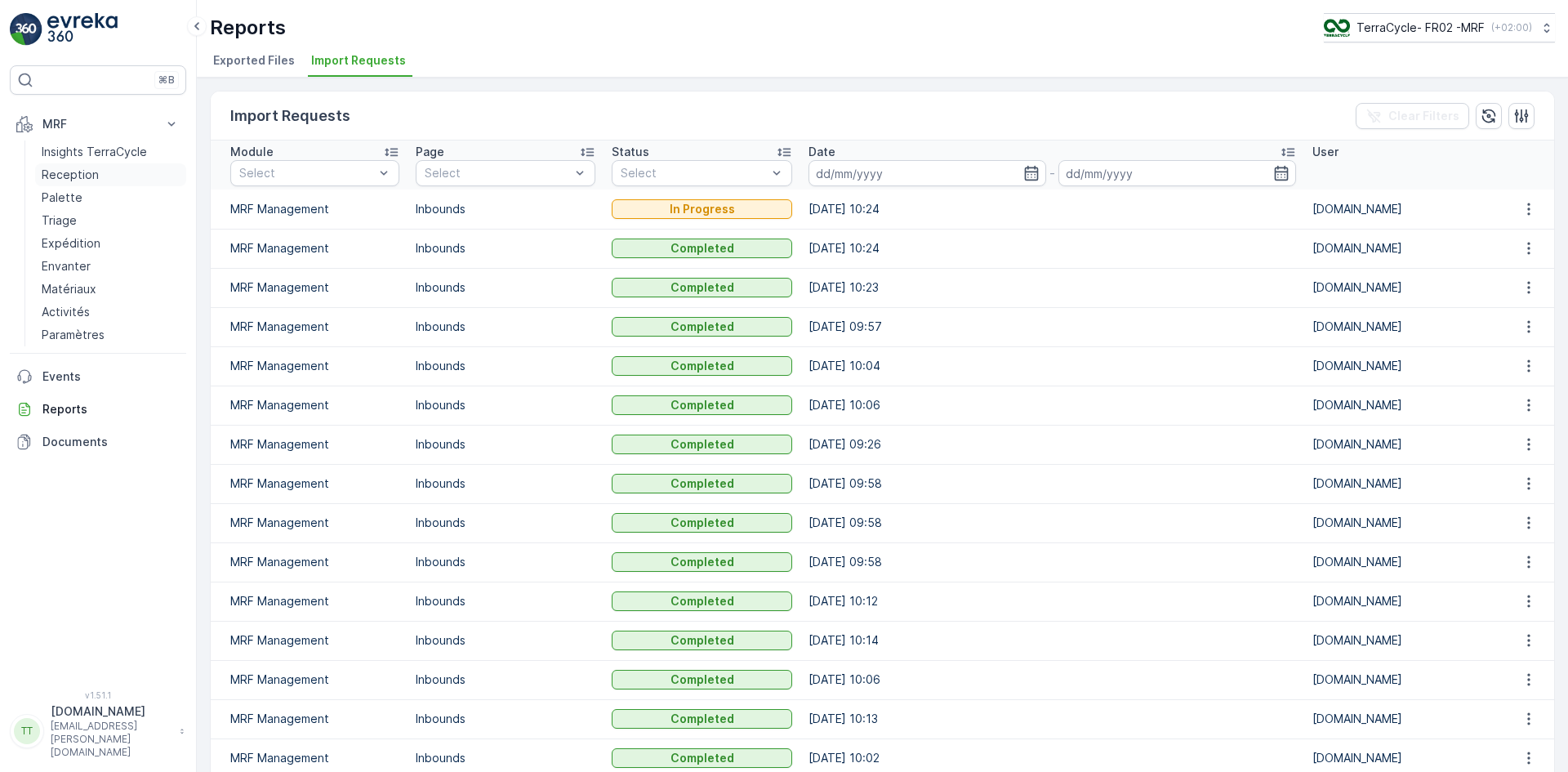
click at [54, 168] on p "Reception" at bounding box center [70, 175] width 57 height 16
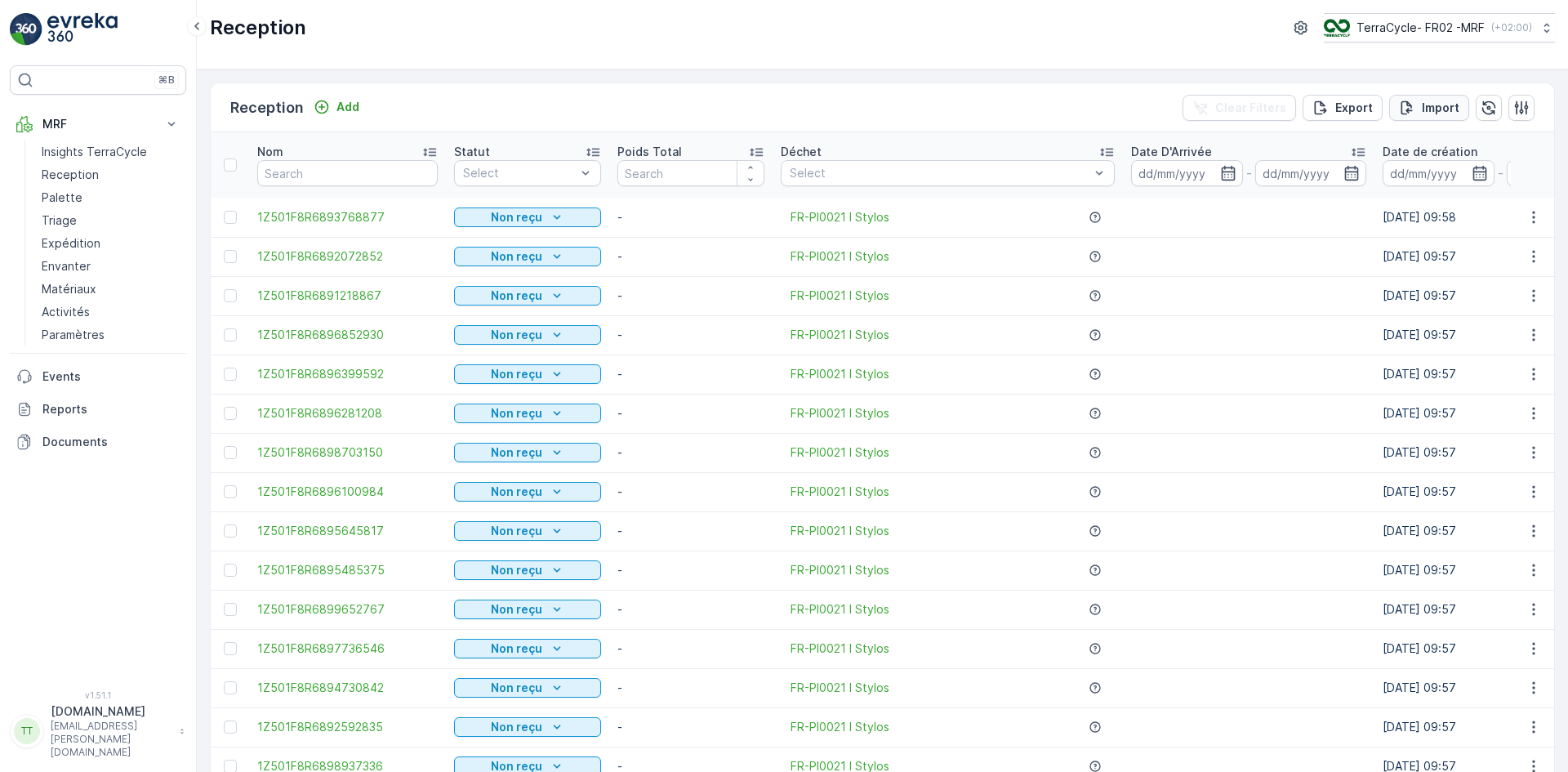
click at [1445, 109] on p "Import" at bounding box center [1440, 108] width 37 height 16
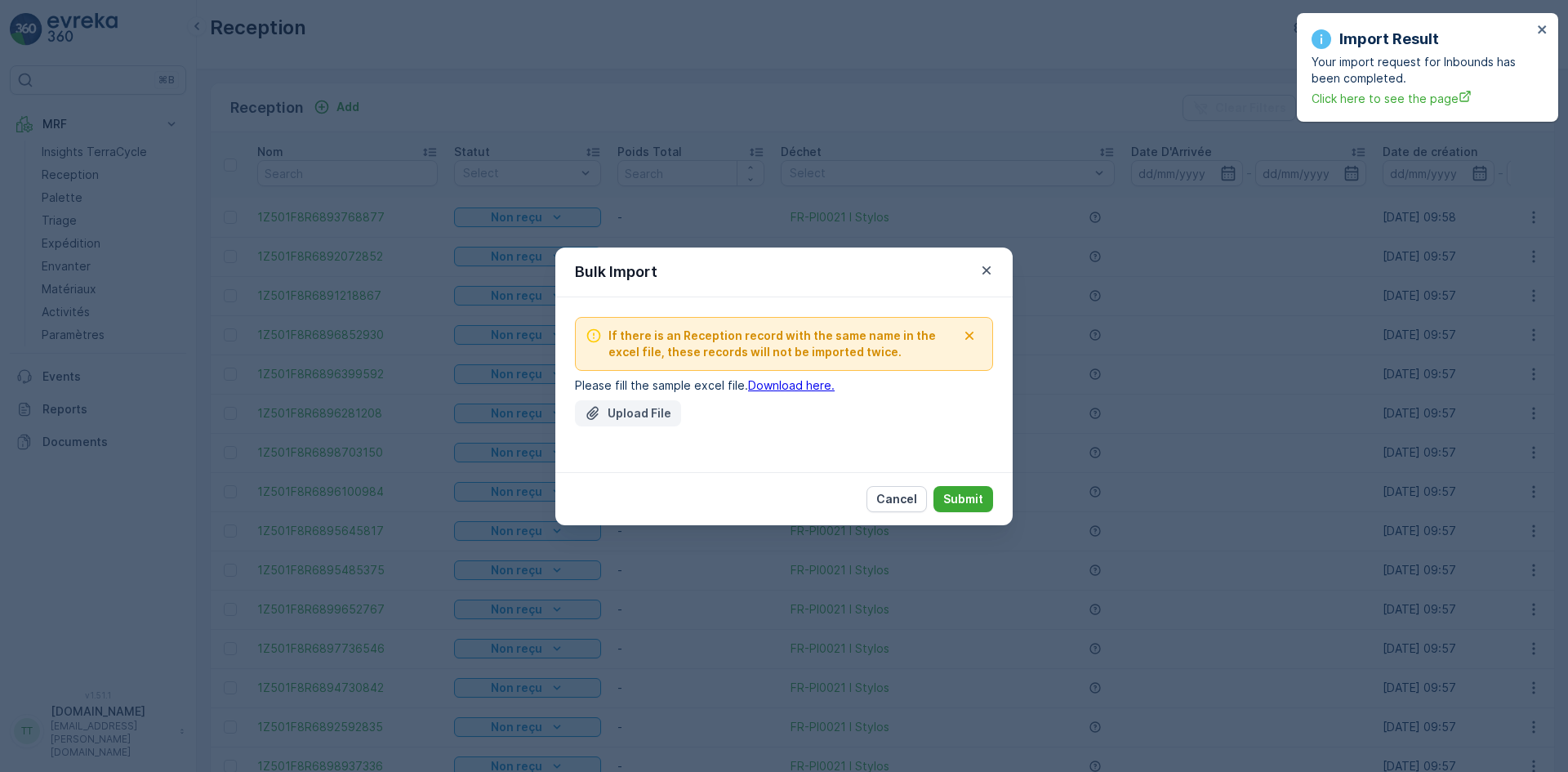
click at [613, 421] on p "Upload File" at bounding box center [639, 413] width 64 height 16
click at [988, 269] on icon "button" at bounding box center [987, 270] width 16 height 16
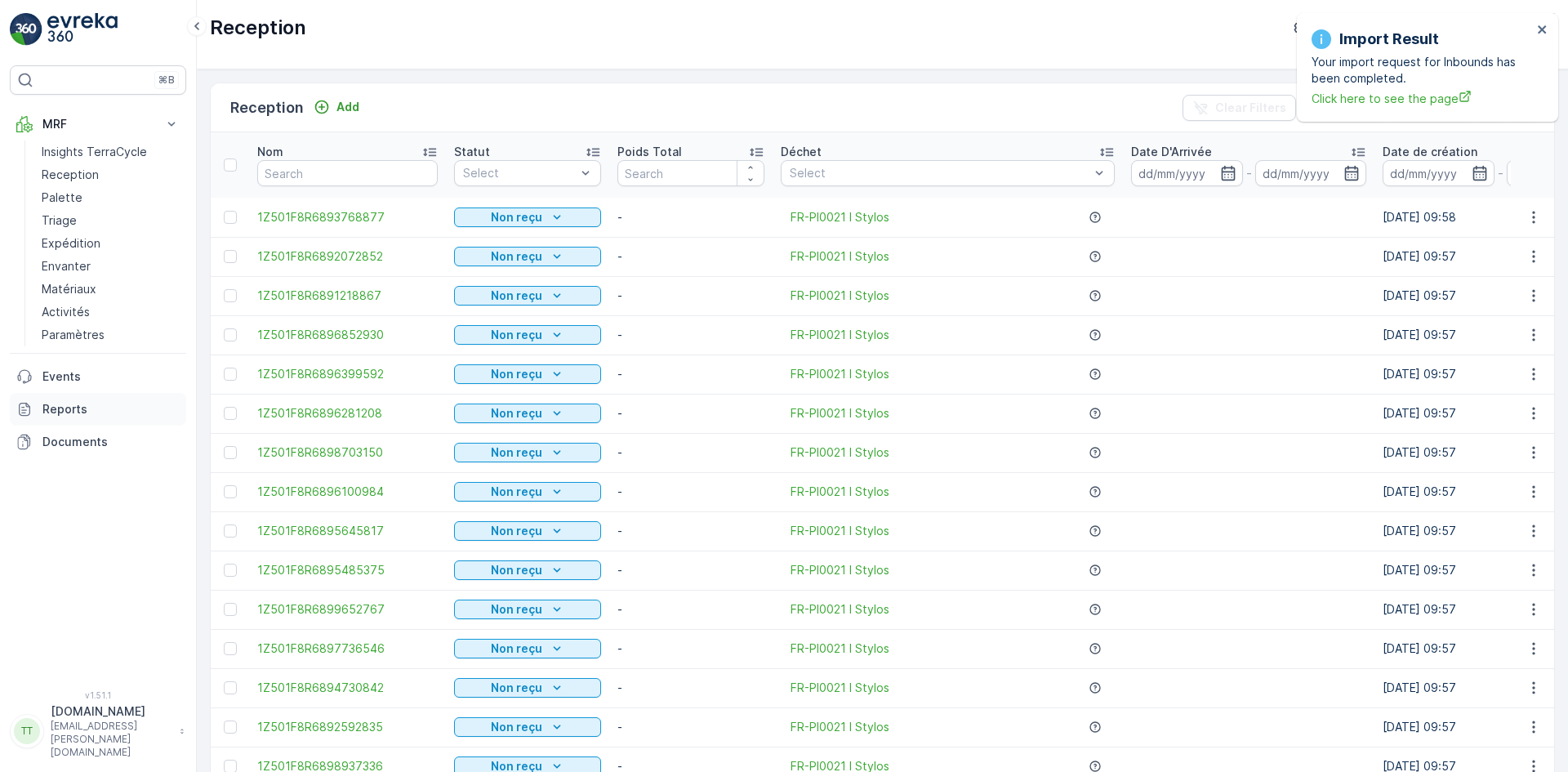
click at [78, 408] on p "Reports" at bounding box center [111, 410] width 137 height 16
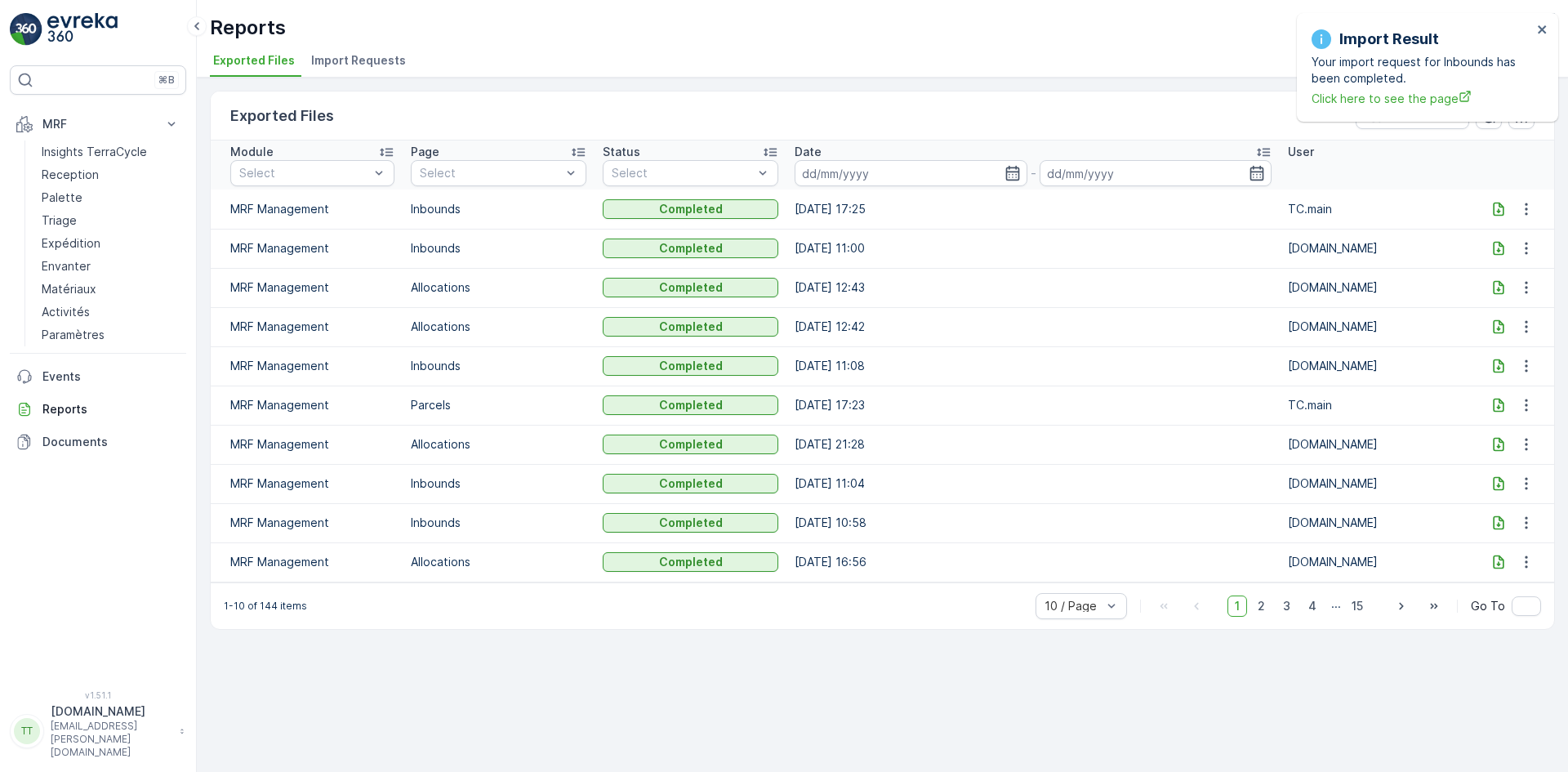
click at [360, 60] on span "Import Requests" at bounding box center [358, 60] width 95 height 16
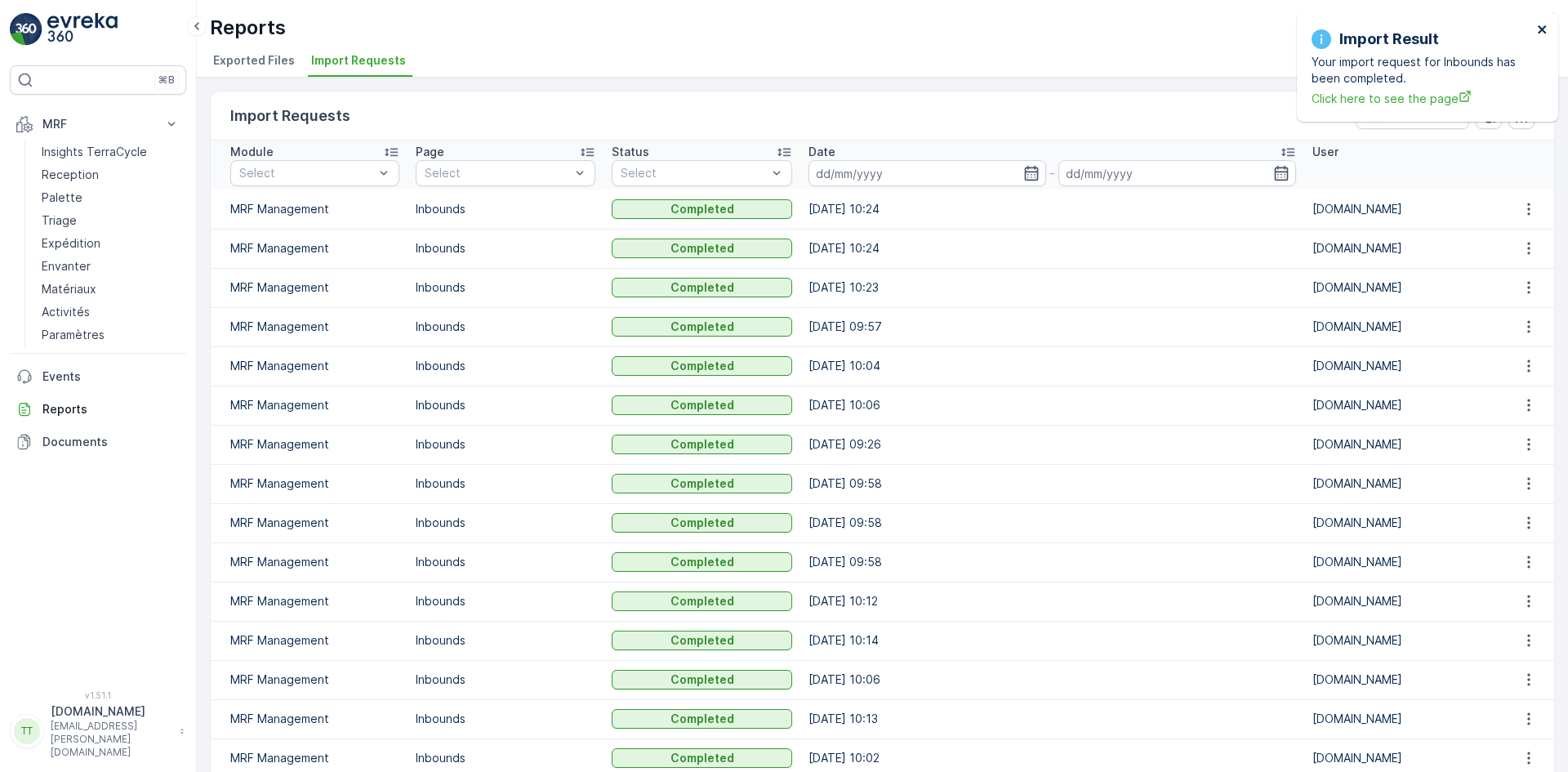
click at [1542, 28] on icon "close" at bounding box center [1542, 29] width 8 height 8
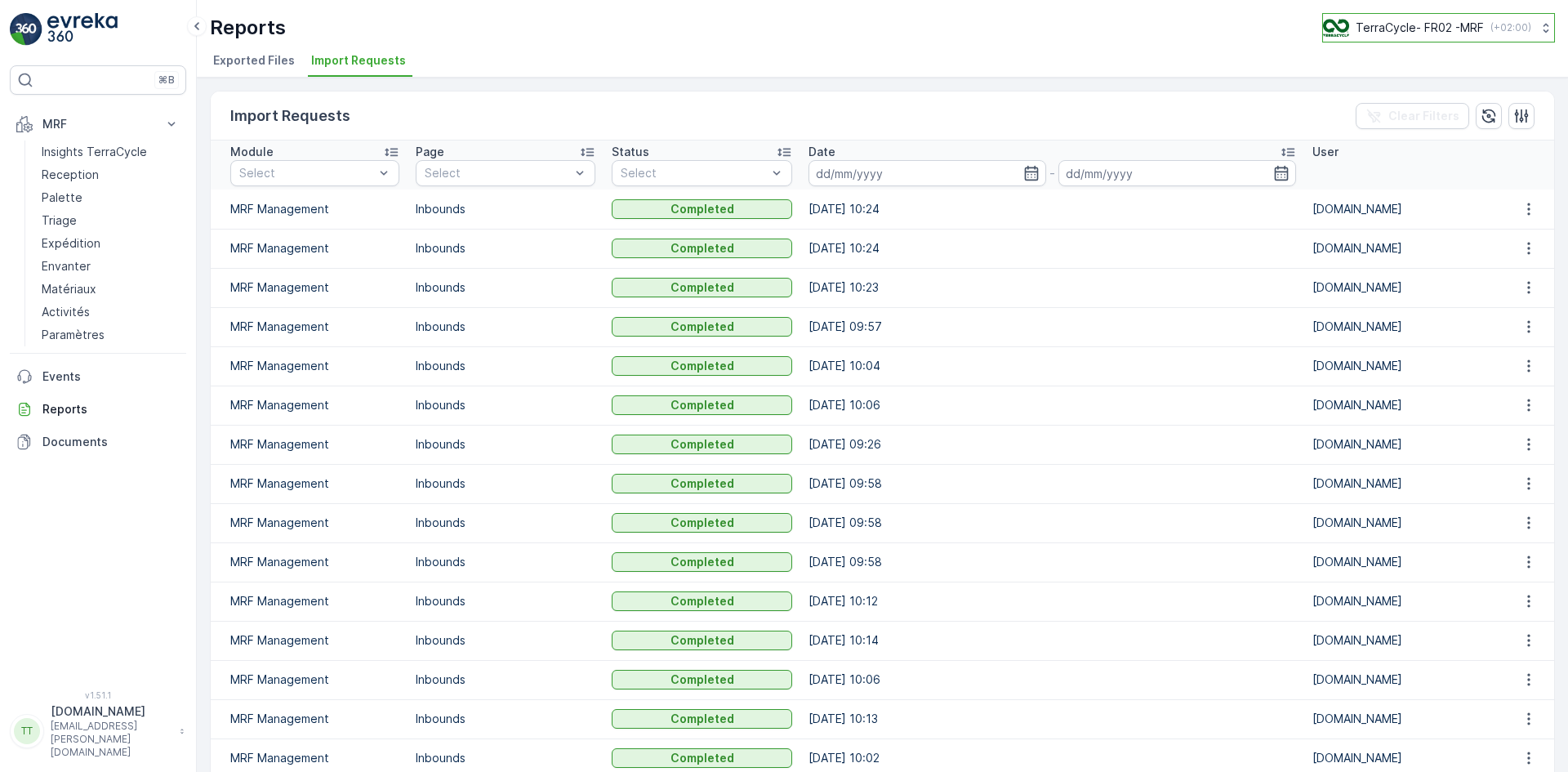
click at [1442, 28] on p "TerraCycle- FR02 -MRF" at bounding box center [1419, 27] width 129 height 16
type input "nl"
click at [1440, 101] on span "TerraCycle-NL-MRF" at bounding box center [1425, 100] width 182 height 16
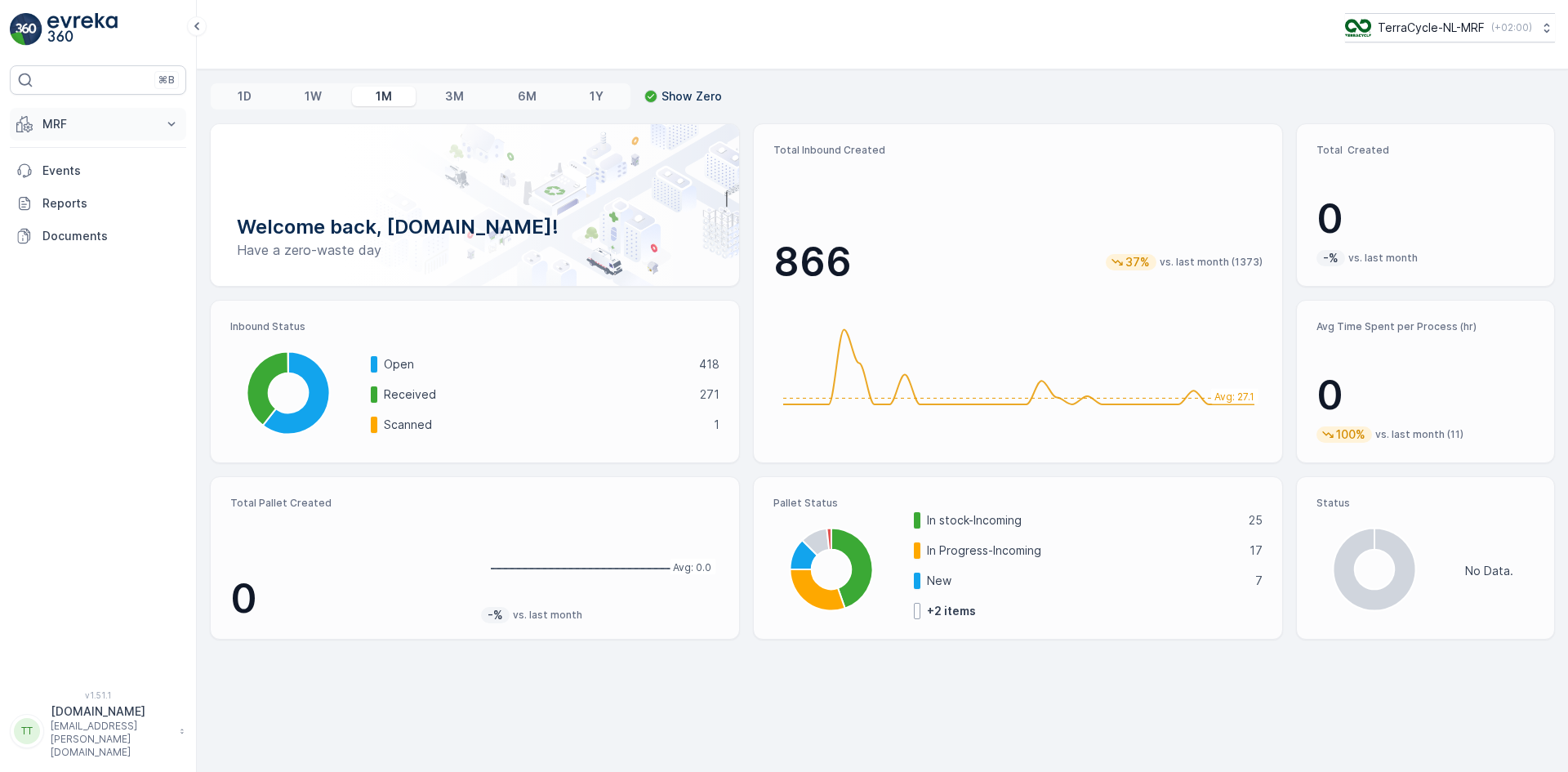
click at [46, 125] on p "MRF" at bounding box center [99, 124] width 111 height 16
click at [65, 178] on p "Inbound" at bounding box center [64, 175] width 44 height 16
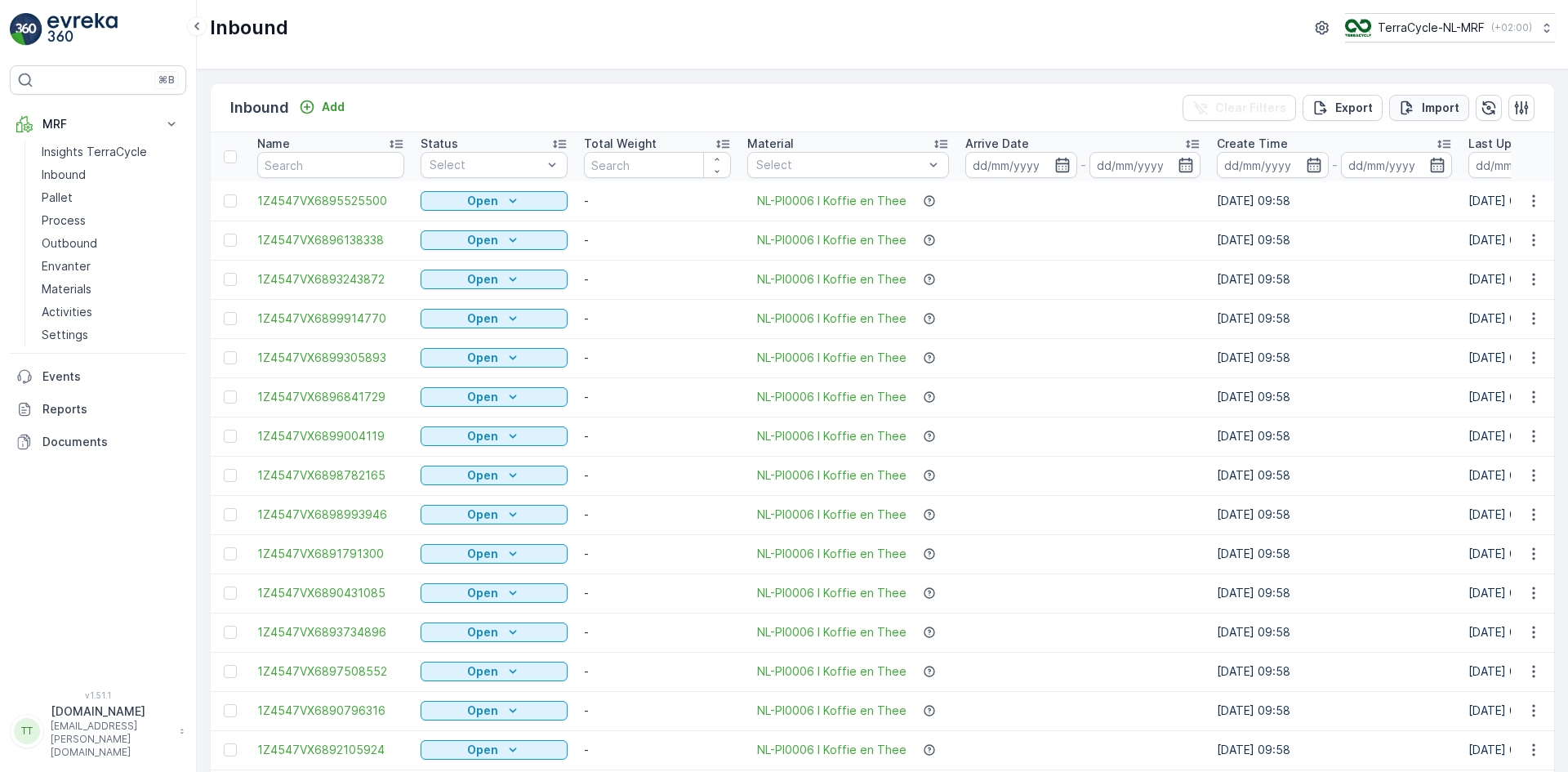
click at [1440, 104] on p "Import" at bounding box center [1440, 108] width 37 height 16
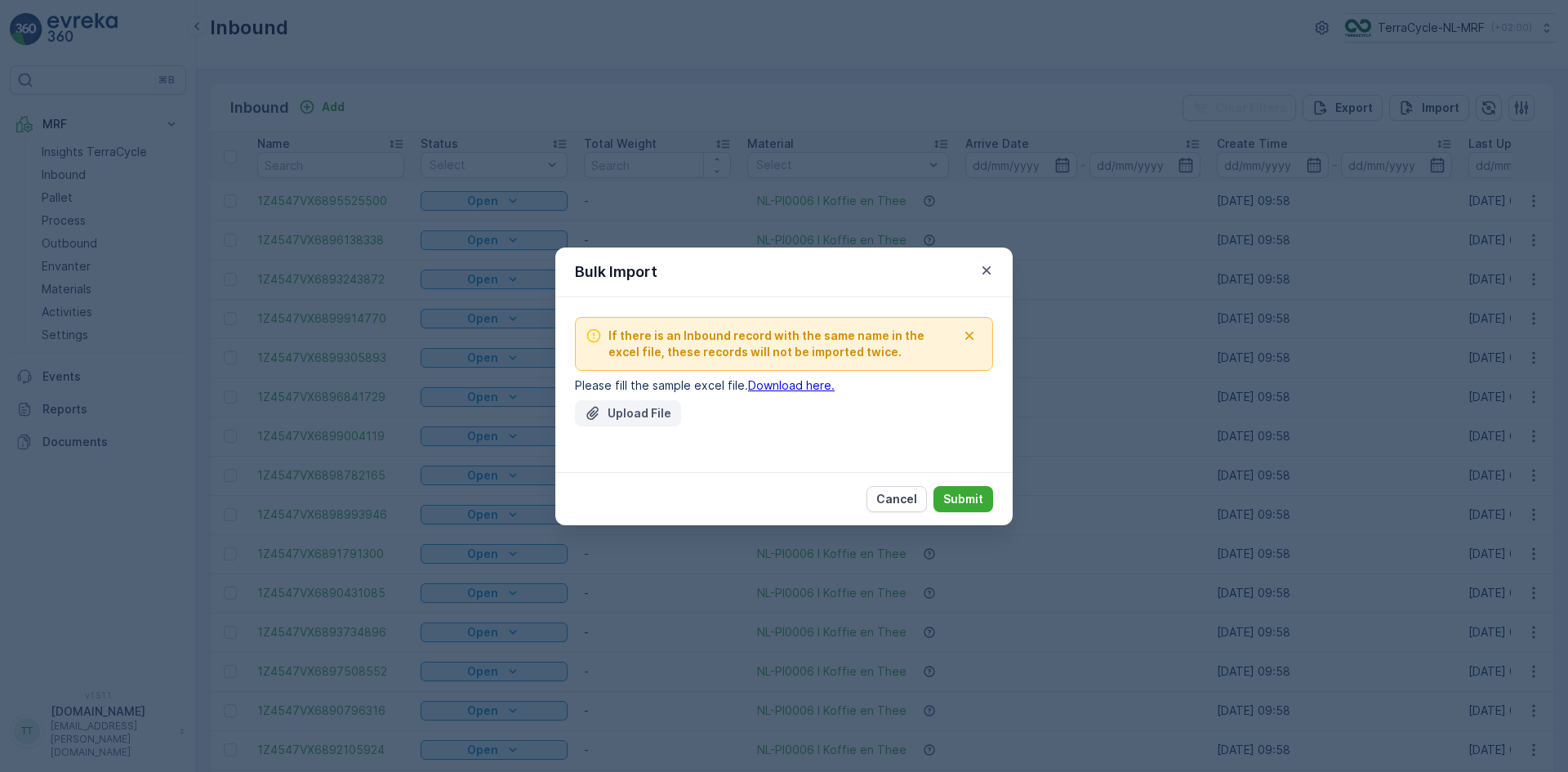
click at [656, 409] on p "Upload File" at bounding box center [639, 413] width 64 height 16
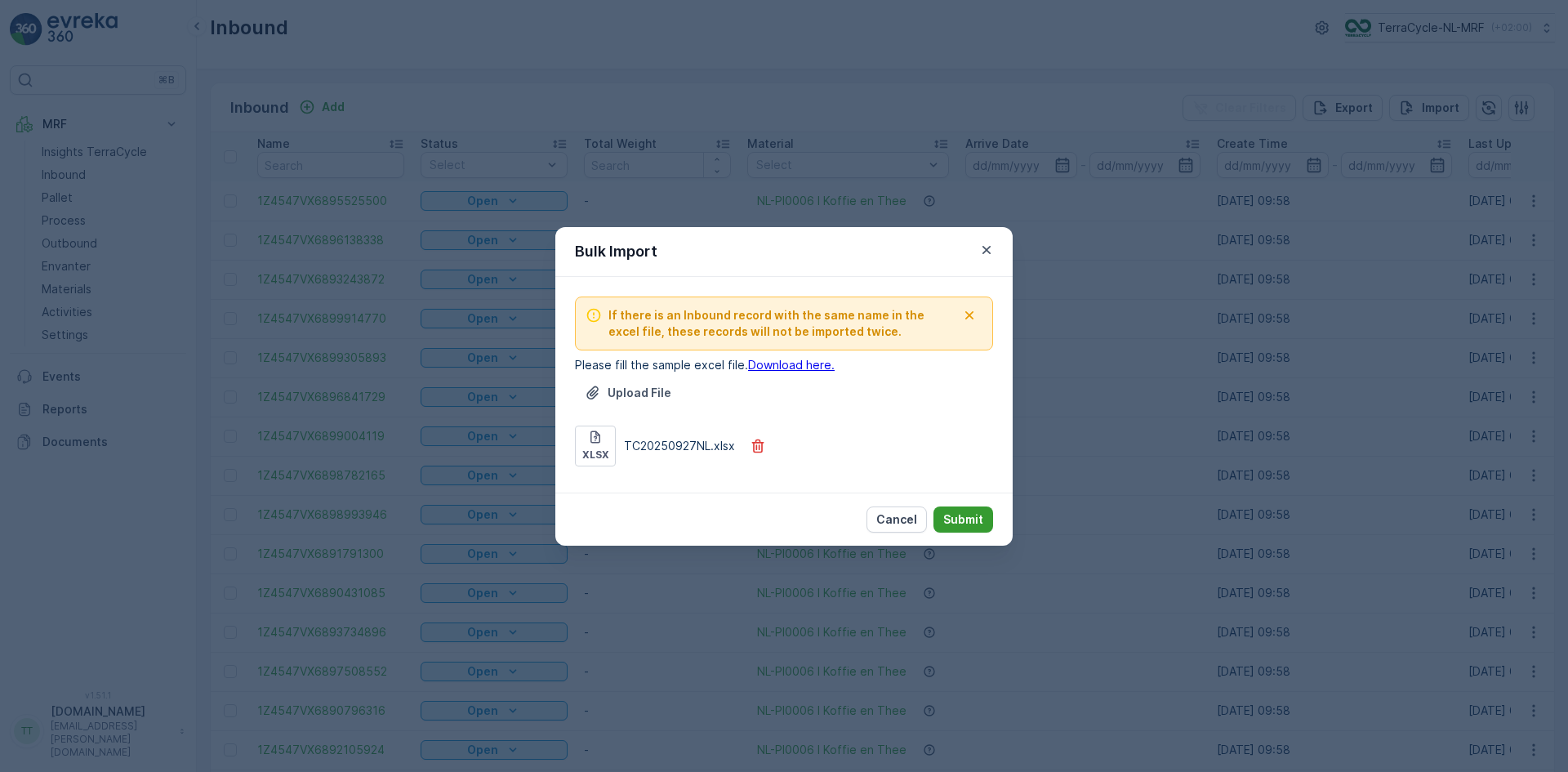
click at [963, 517] on p "Submit" at bounding box center [963, 520] width 40 height 16
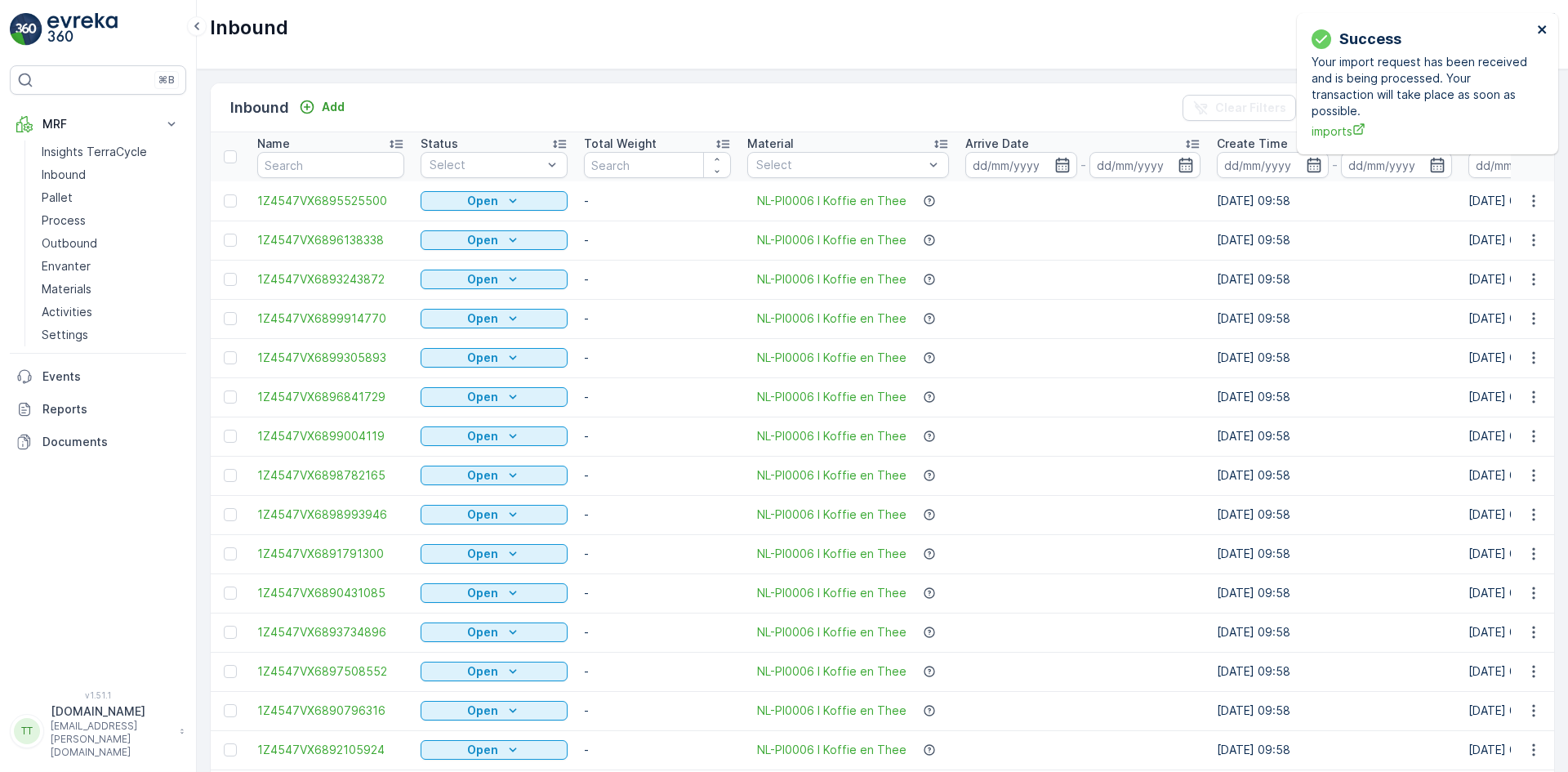
click at [1543, 26] on icon "close" at bounding box center [1542, 29] width 12 height 13
click at [1546, 31] on icon "close" at bounding box center [1542, 29] width 12 height 13
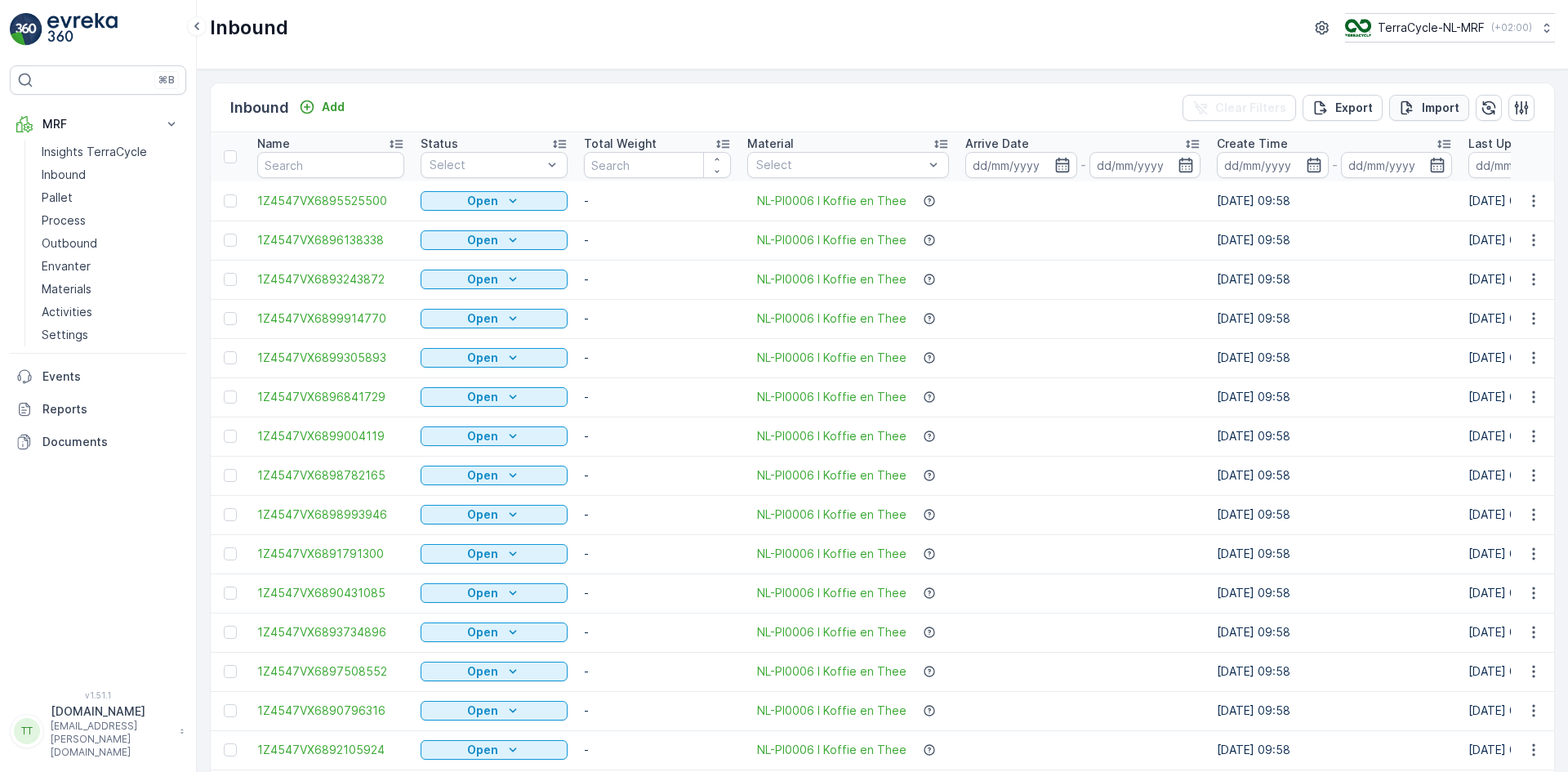
click at [1444, 103] on p "Import" at bounding box center [1440, 108] width 37 height 16
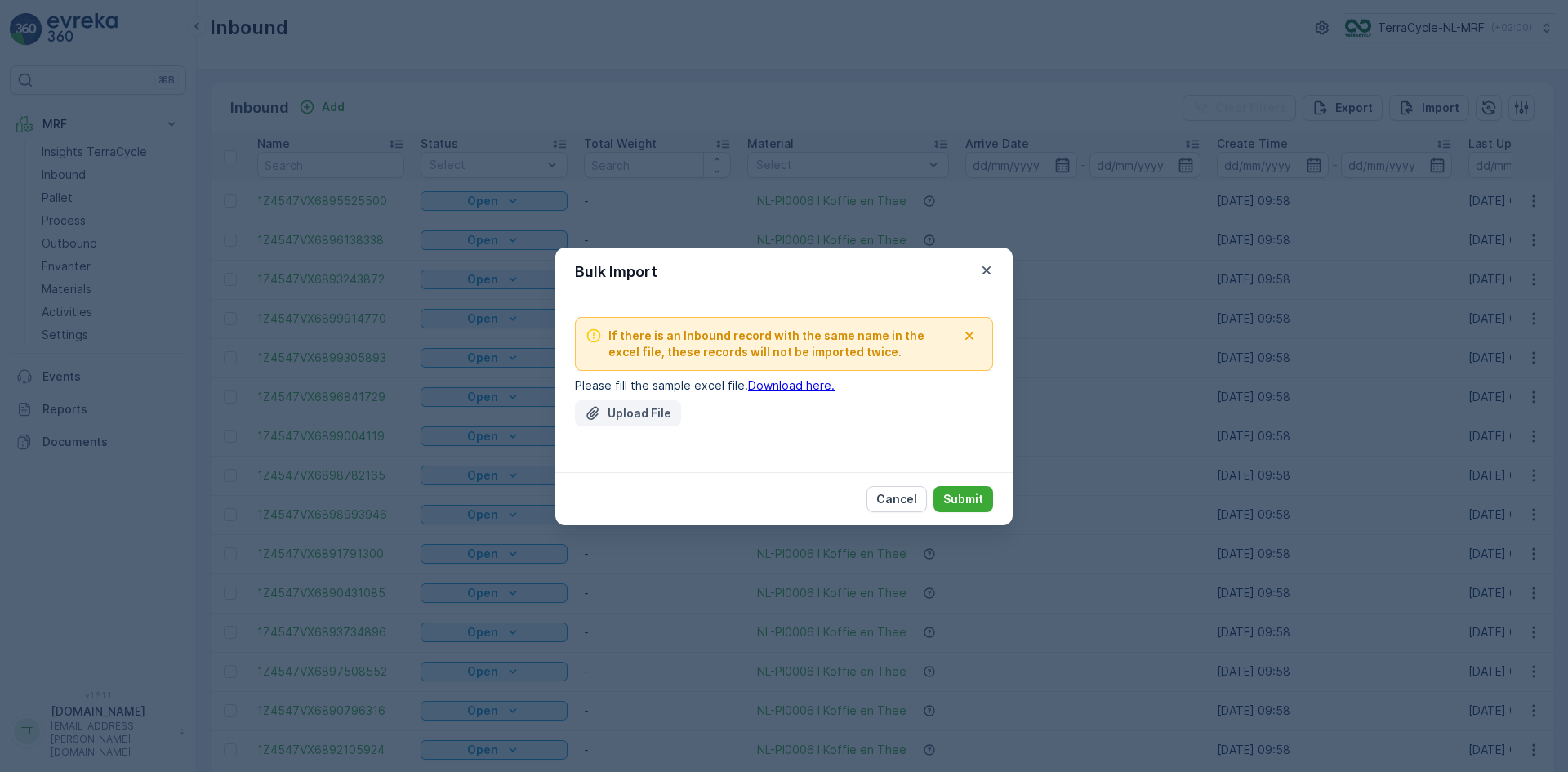
click at [622, 412] on p "Upload File" at bounding box center [639, 413] width 64 height 16
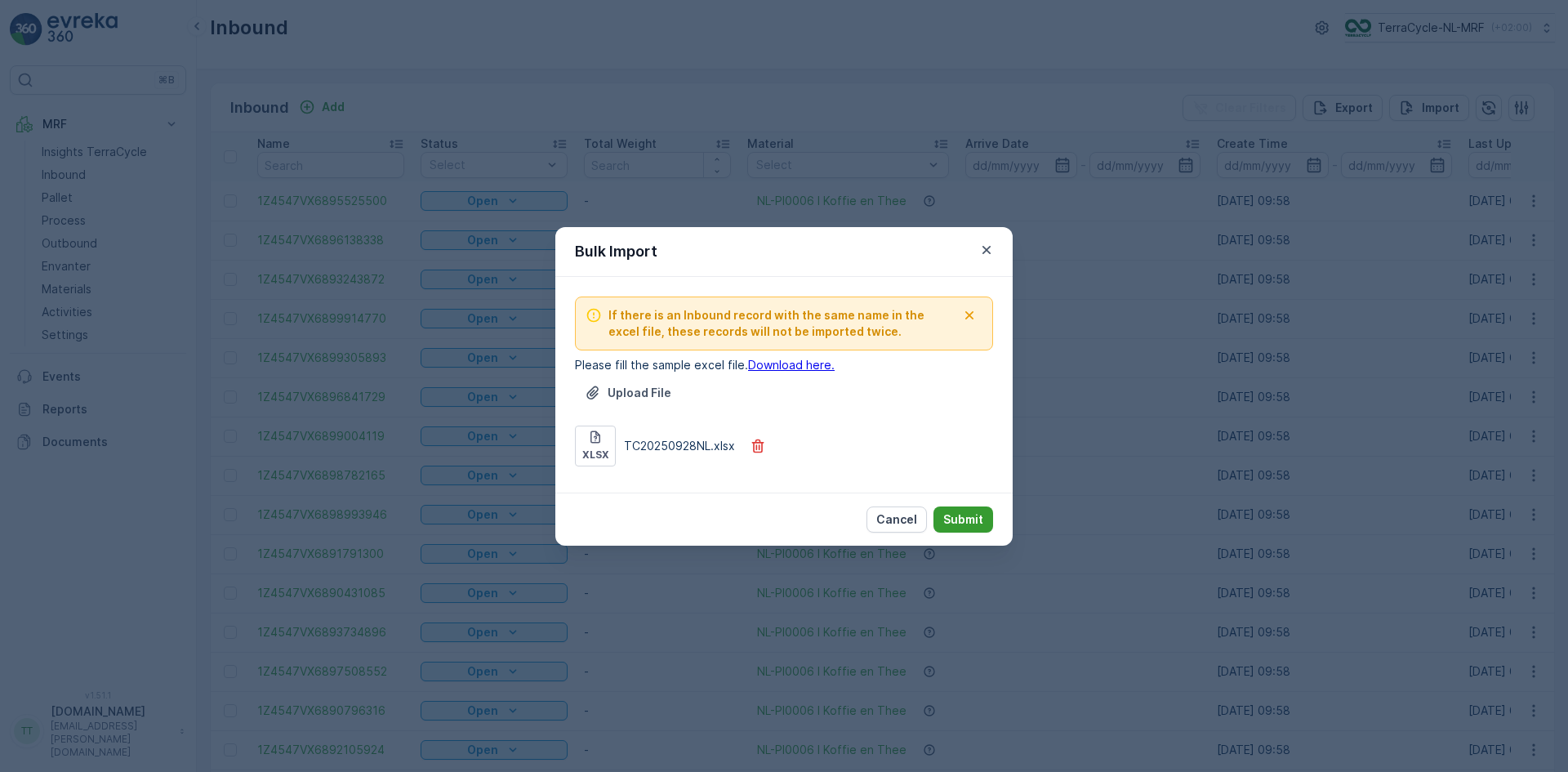
click at [965, 519] on p "Submit" at bounding box center [963, 520] width 40 height 16
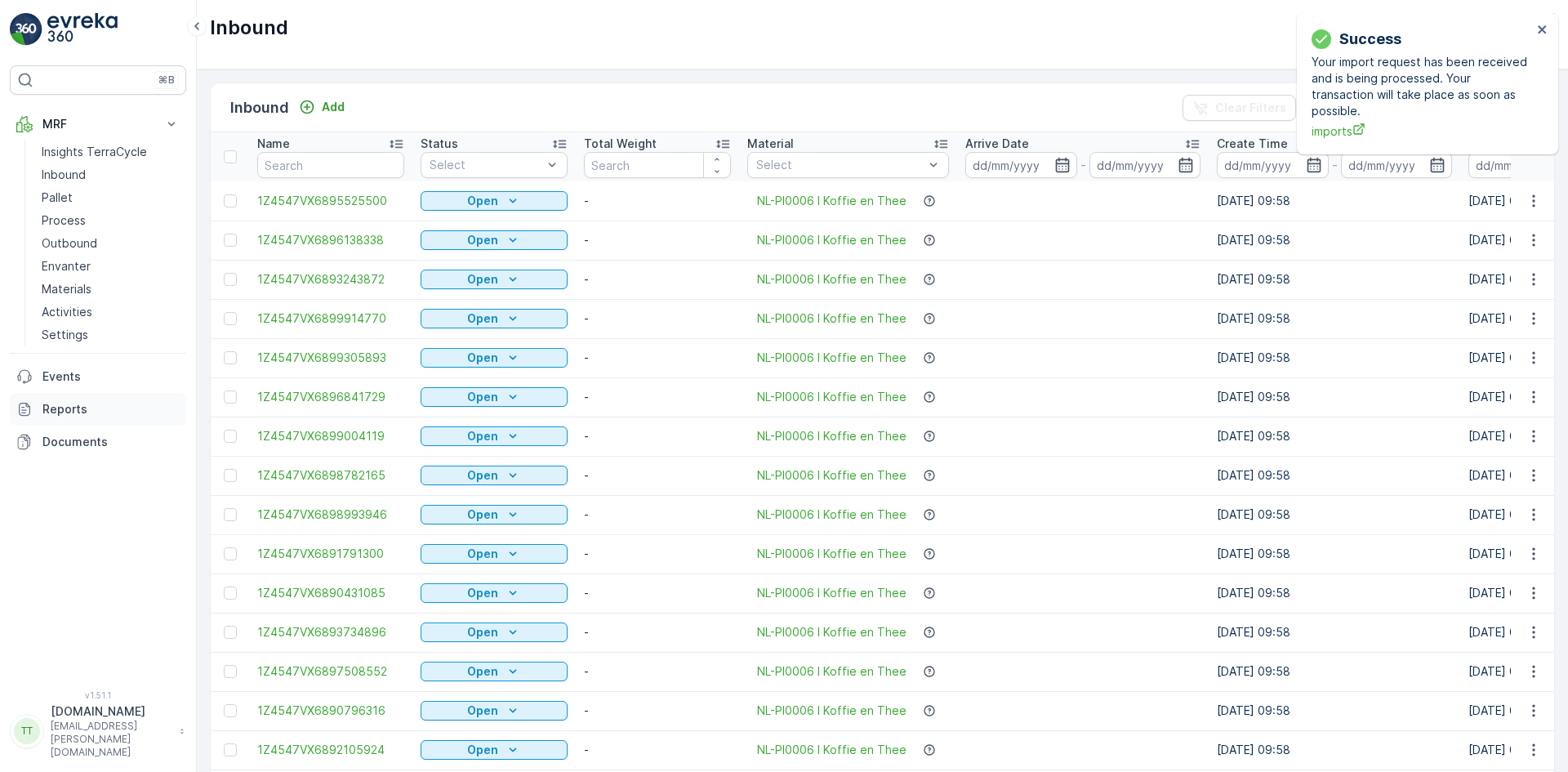
click at [78, 410] on p "Reports" at bounding box center [111, 410] width 137 height 16
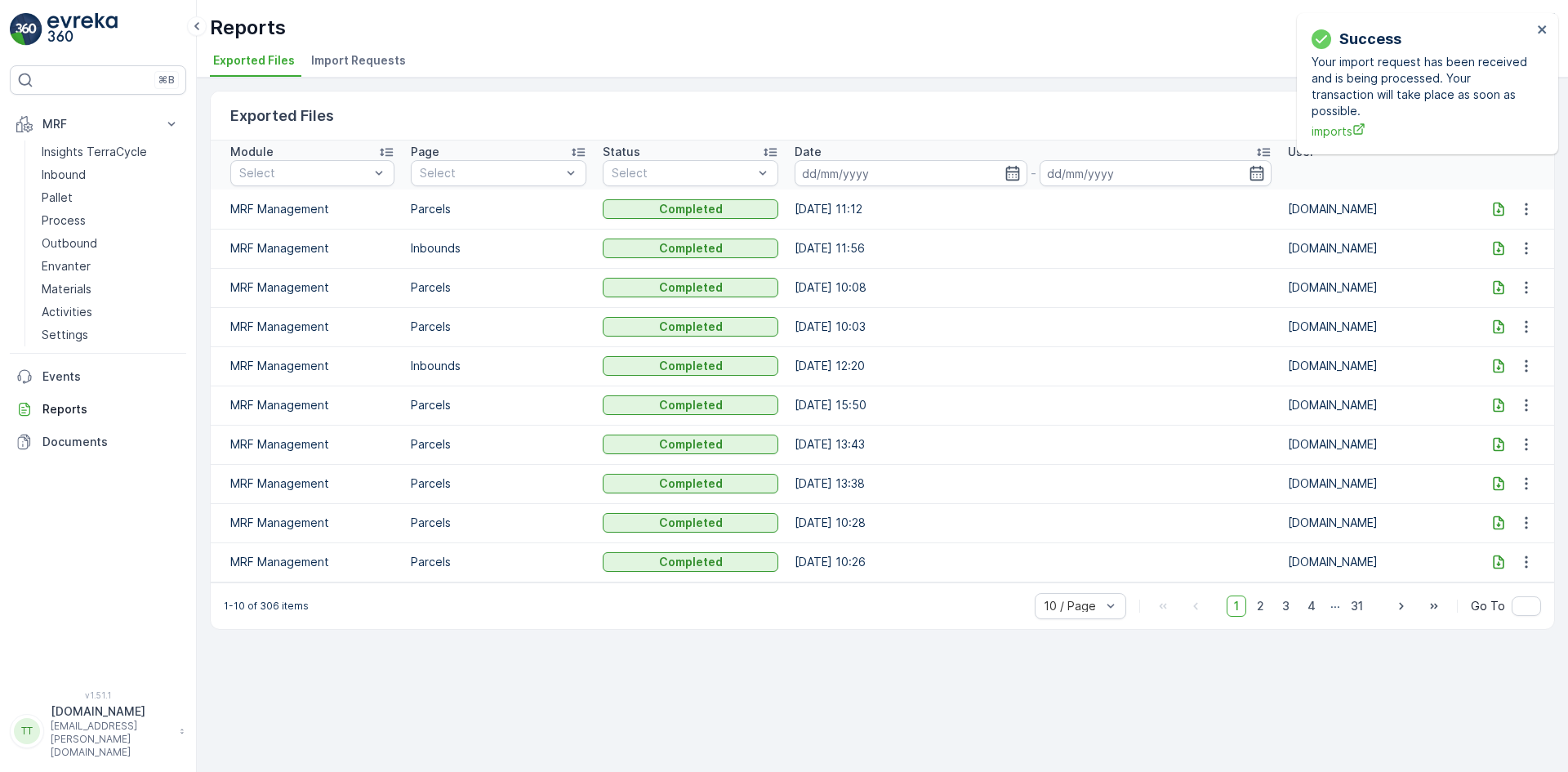
click at [380, 48] on div "Reports TerraCycle-NL-MRF ( +02:00 ) Exported Files Import Requests" at bounding box center [882, 38] width 1371 height 78
click at [373, 58] on span "Import Requests" at bounding box center [358, 60] width 95 height 16
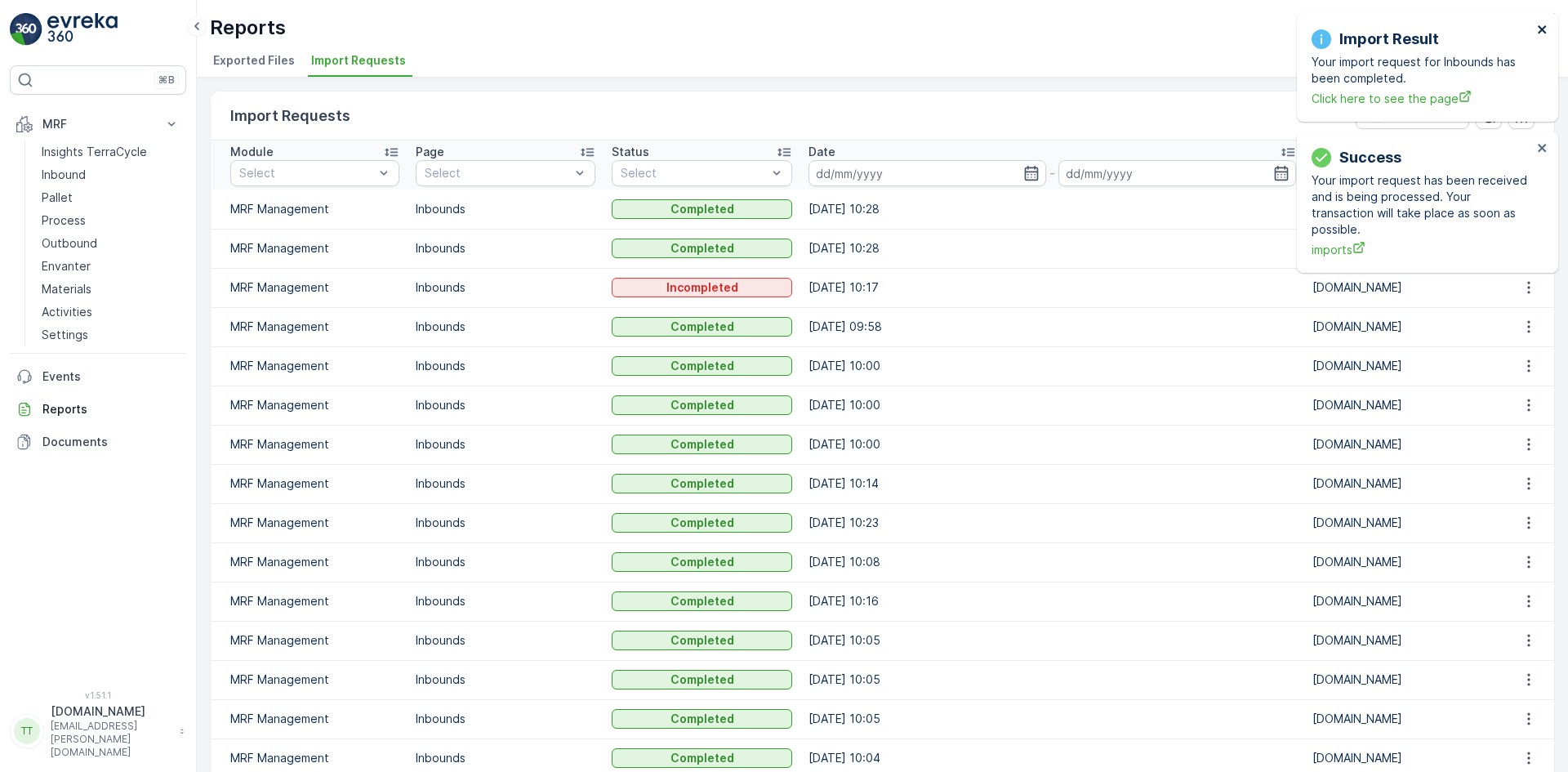
click at [1542, 28] on icon "close" at bounding box center [1542, 29] width 8 height 8
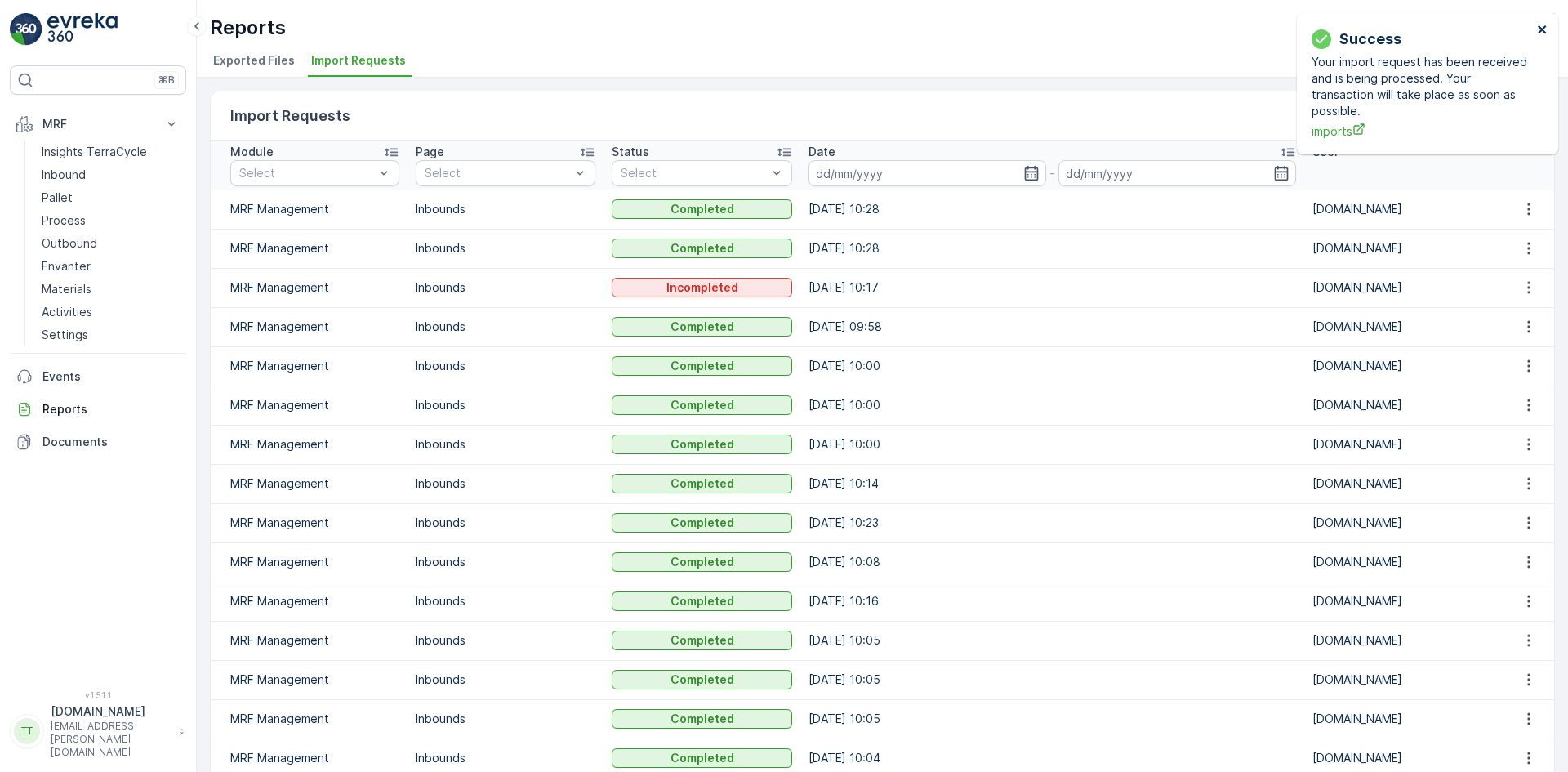
click at [1541, 28] on icon "close" at bounding box center [1542, 29] width 8 height 8
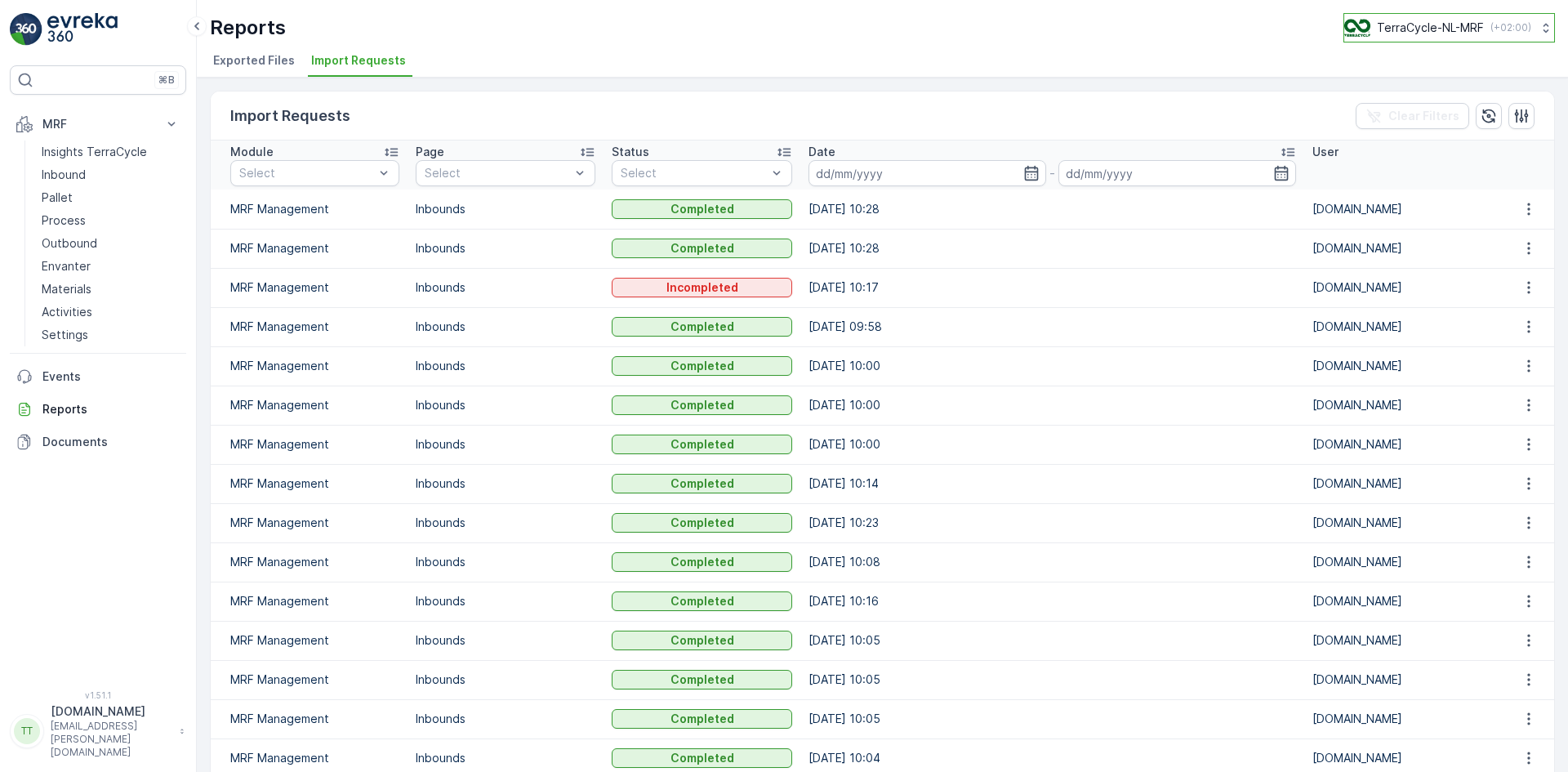
click at [1458, 27] on p "TerraCycle-NL-MRF" at bounding box center [1430, 27] width 107 height 16
type input "nz"
click at [1449, 90] on div "TerraCycle-NZ01-TripleP NZ (+13:00)" at bounding box center [1457, 107] width 218 height 36
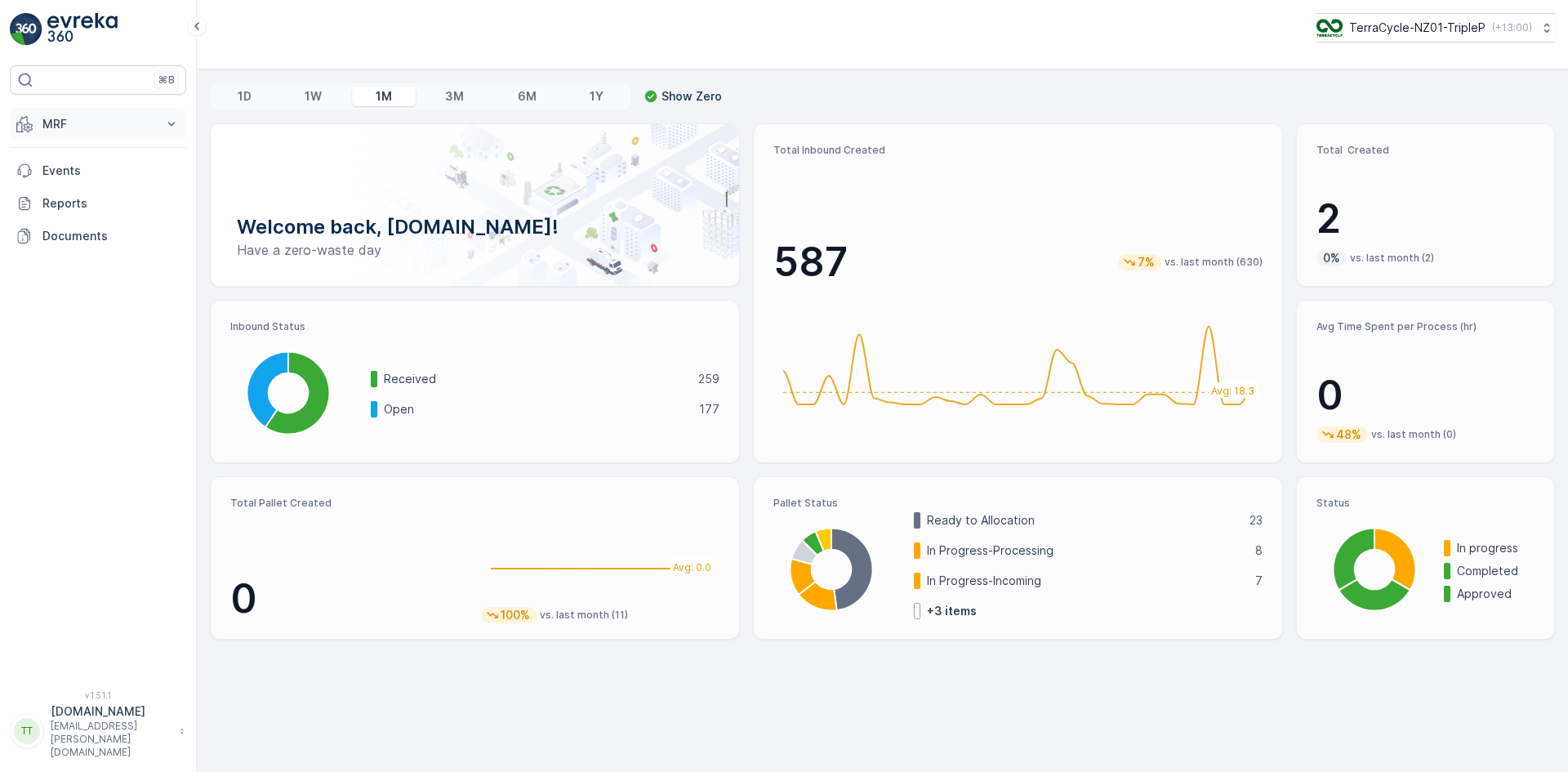
click at [57, 122] on p "MRF" at bounding box center [99, 124] width 111 height 16
click at [66, 179] on p "Inbound" at bounding box center [64, 175] width 44 height 16
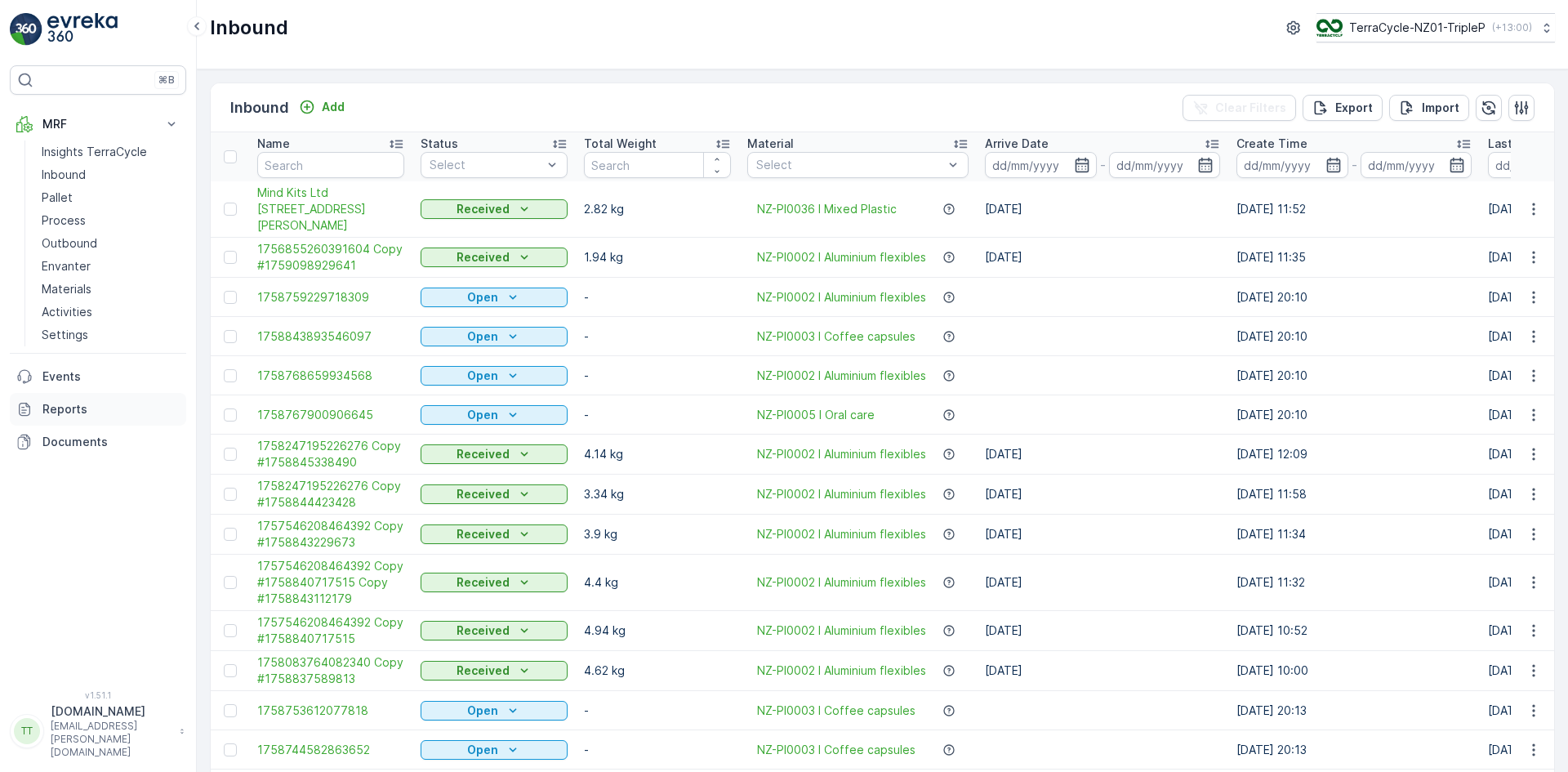
click at [87, 415] on p "Reports" at bounding box center [111, 410] width 137 height 16
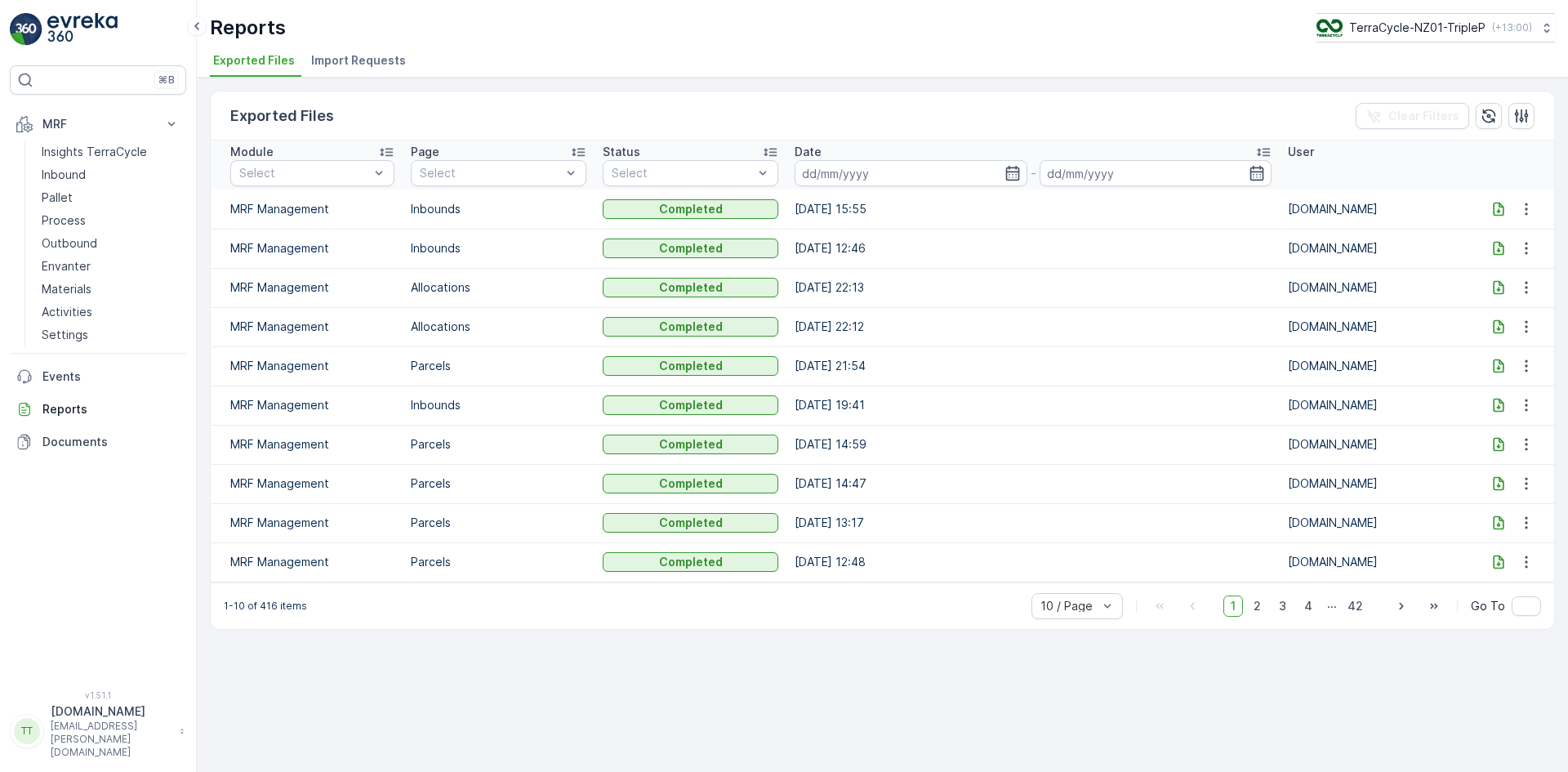
click at [392, 59] on span "Import Requests" at bounding box center [358, 60] width 95 height 16
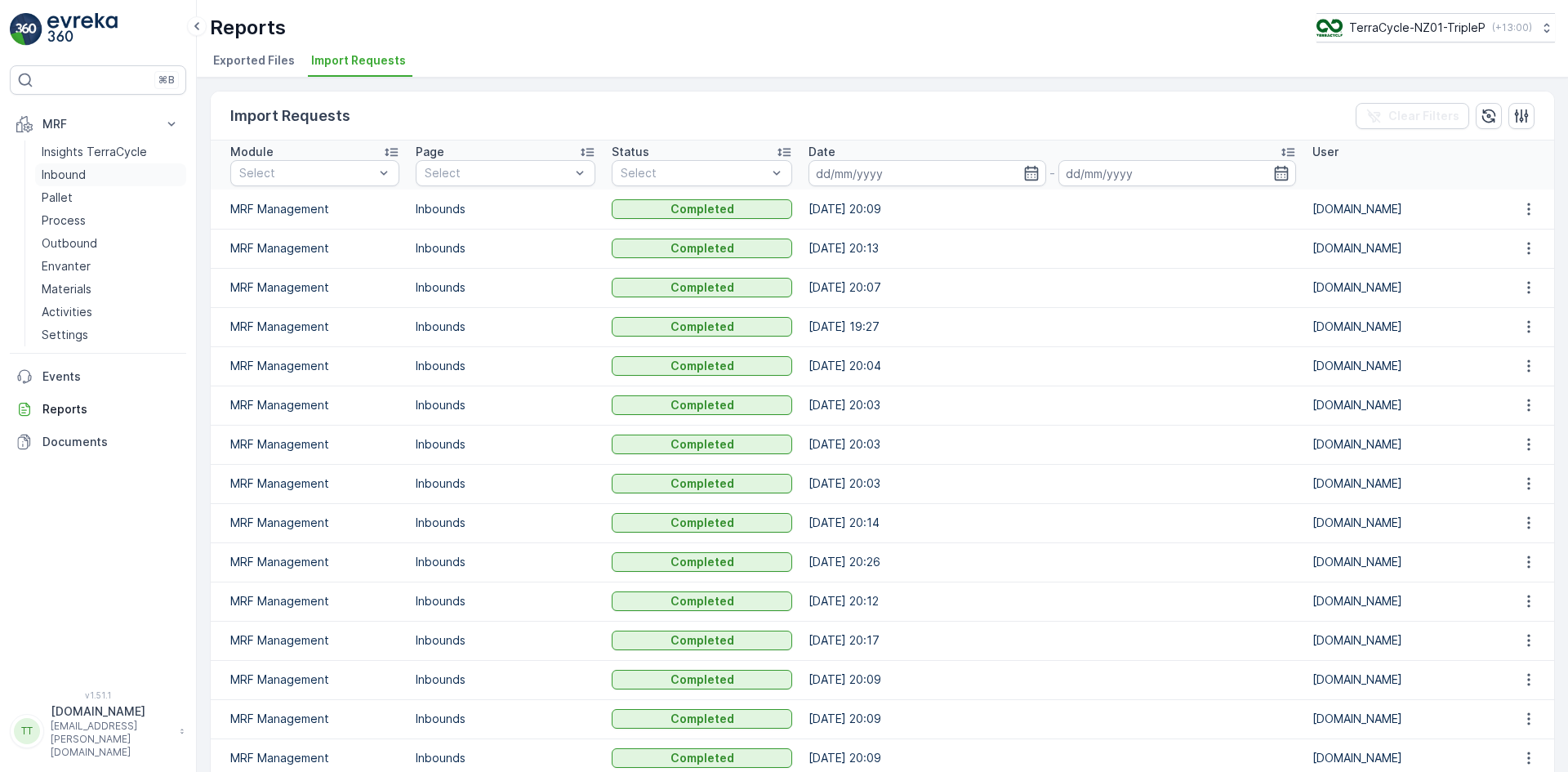
click at [67, 179] on p "Inbound" at bounding box center [64, 175] width 44 height 16
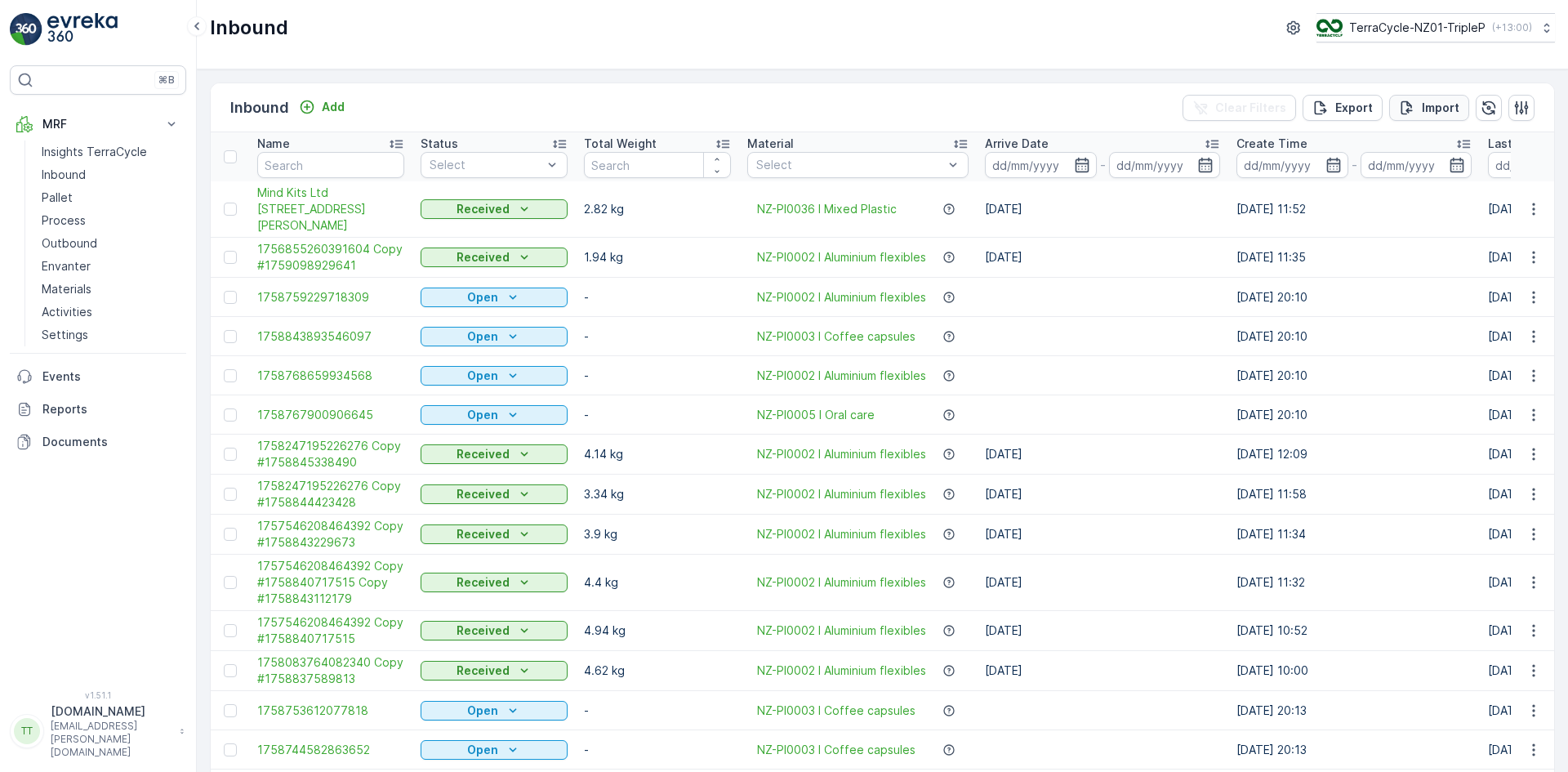
click at [1407, 100] on icon "Import" at bounding box center [1407, 108] width 16 height 16
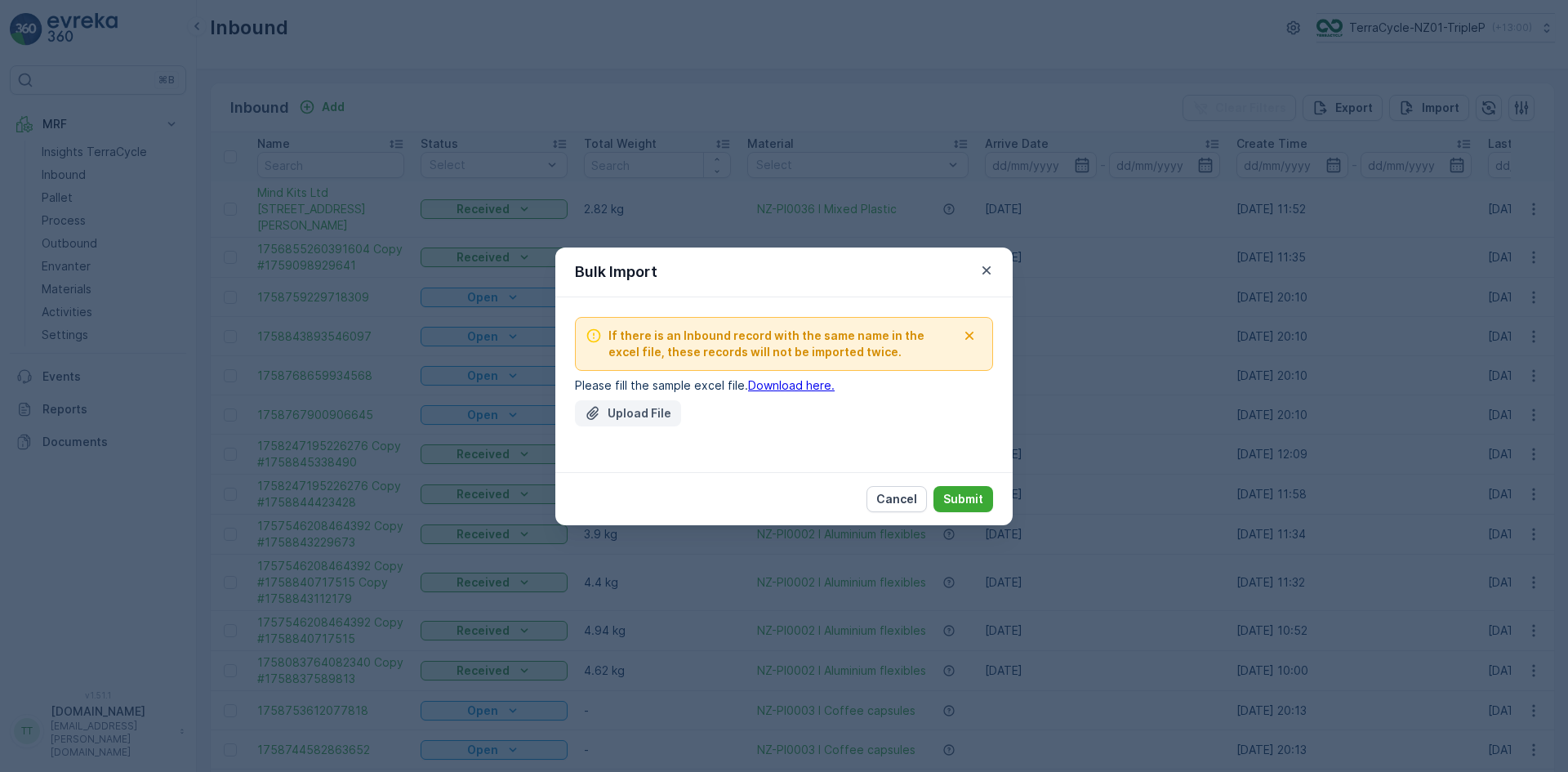
click at [644, 410] on p "Upload File" at bounding box center [639, 413] width 64 height 16
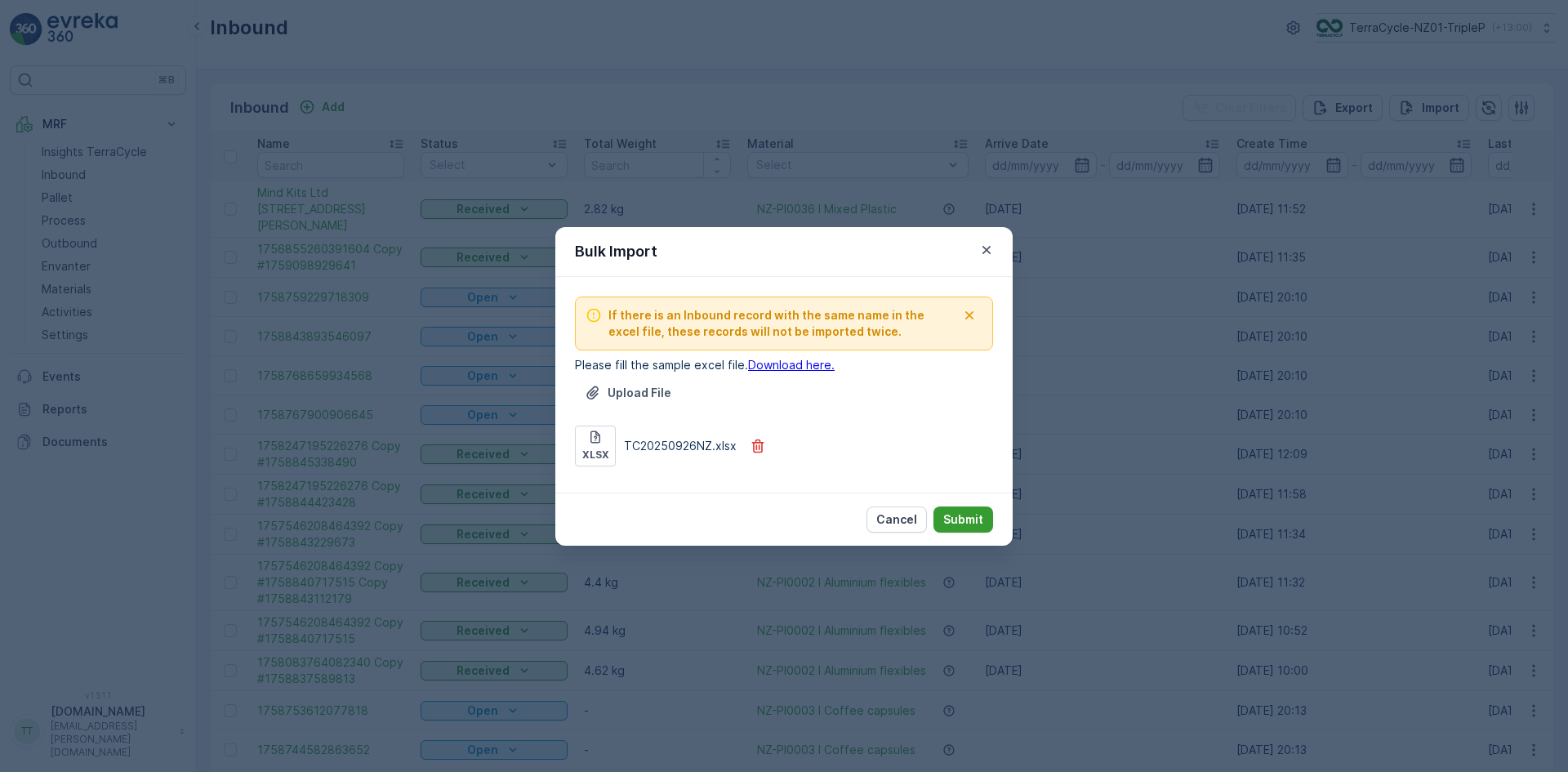
click at [966, 516] on p "Submit" at bounding box center [963, 520] width 40 height 16
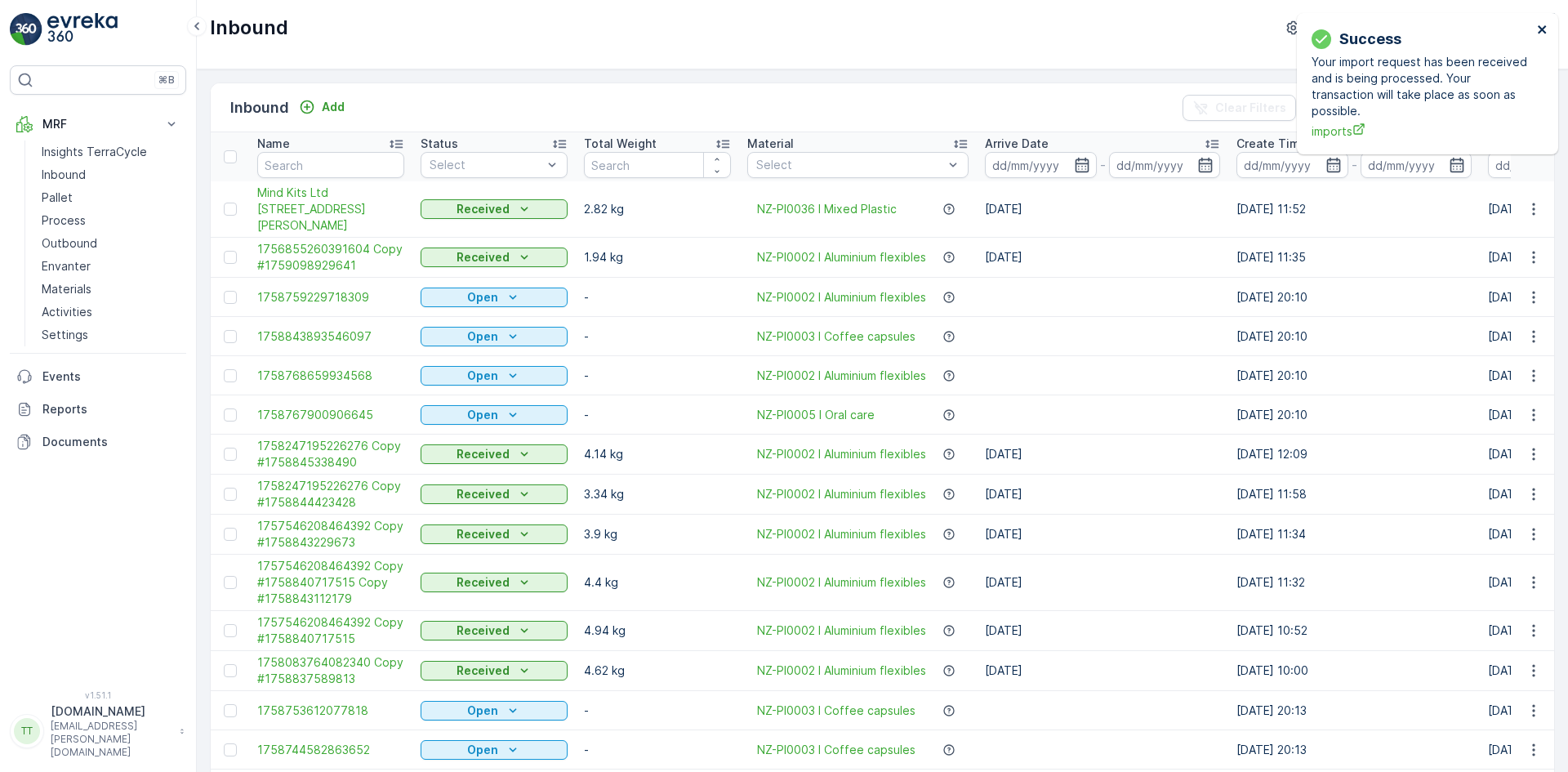
click at [1546, 27] on icon "close" at bounding box center [1542, 29] width 12 height 13
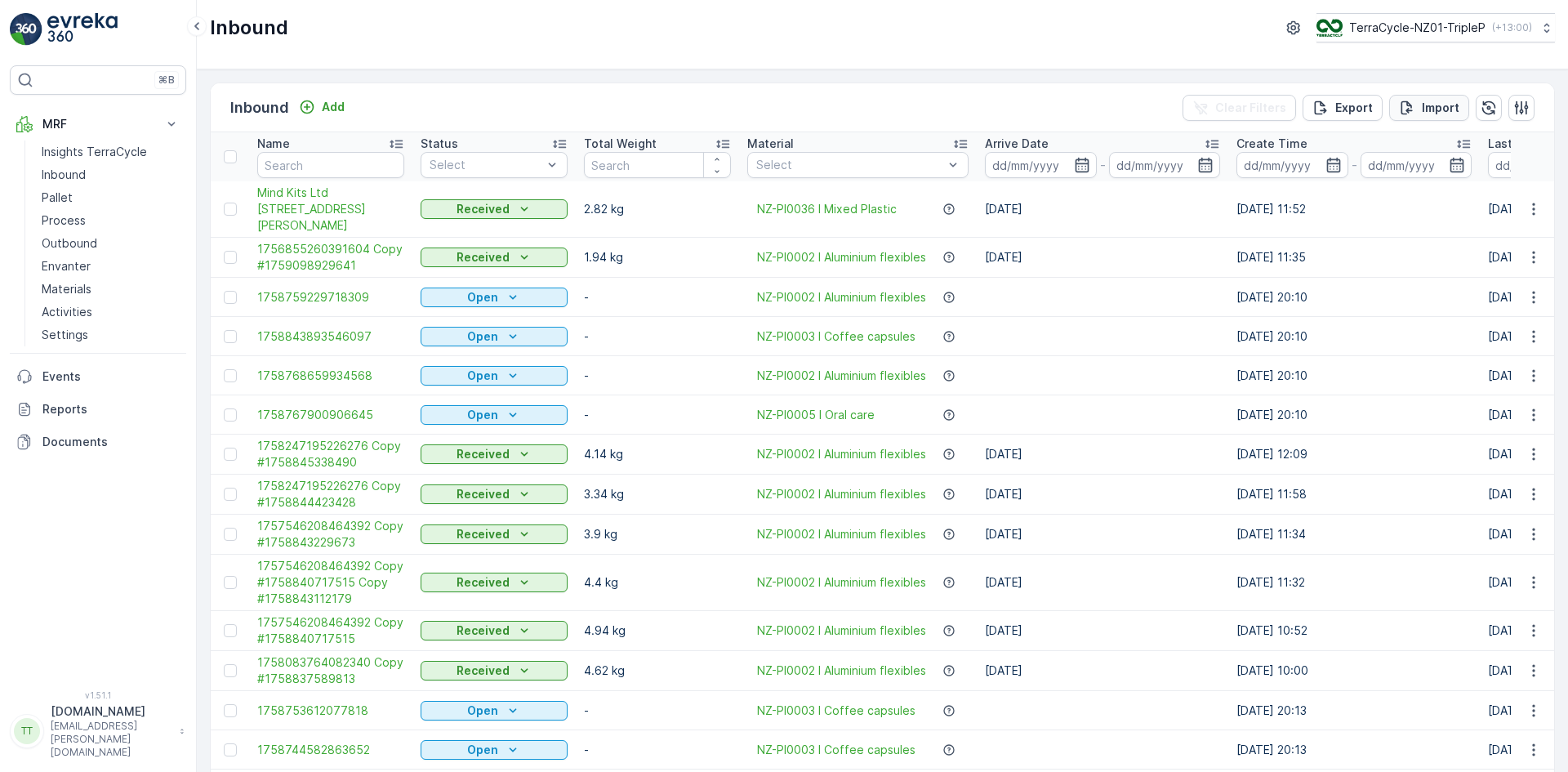
click at [1399, 105] on icon "Import" at bounding box center [1407, 108] width 16 height 16
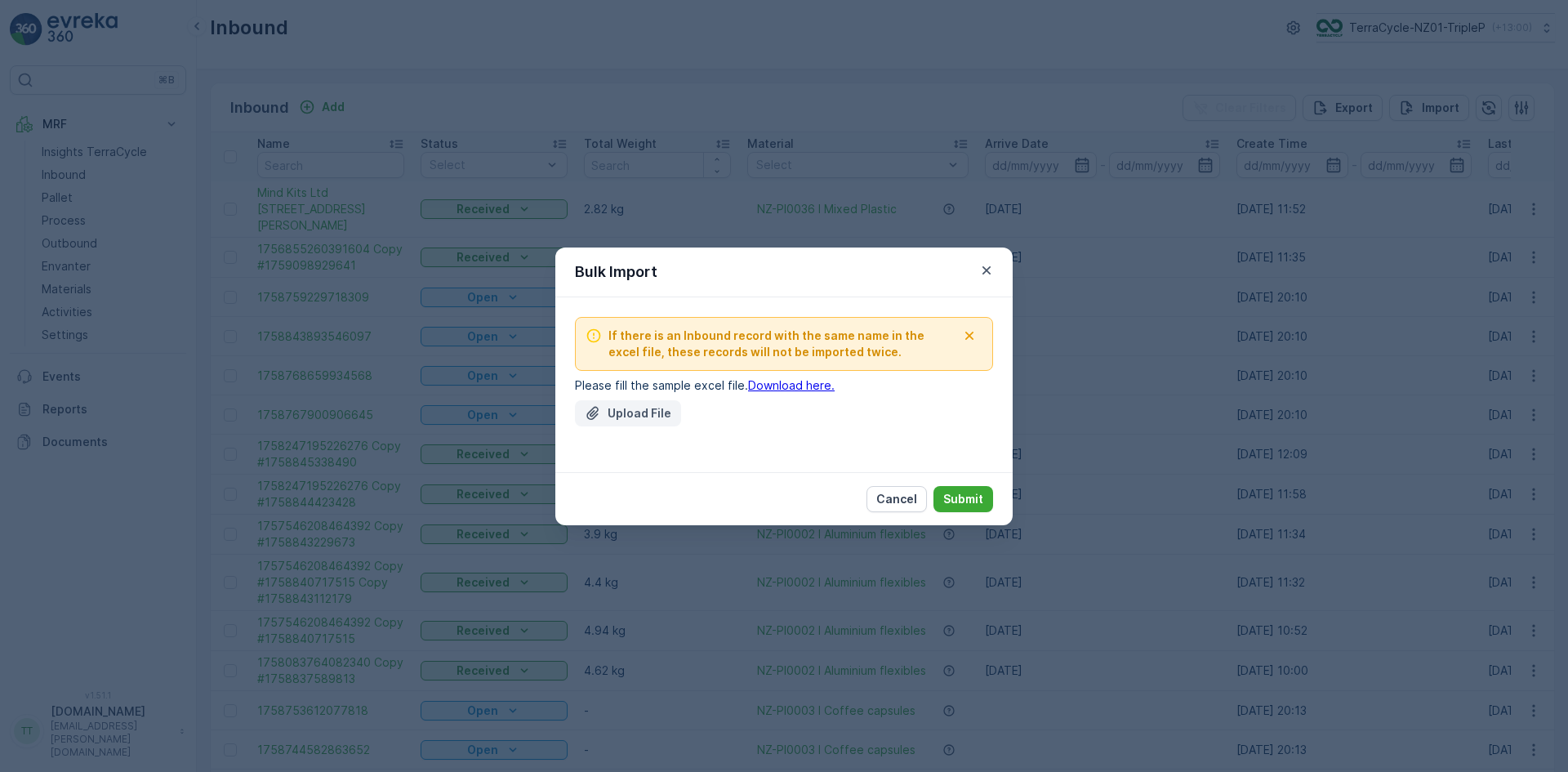
click at [625, 412] on p "Upload File" at bounding box center [639, 413] width 64 height 16
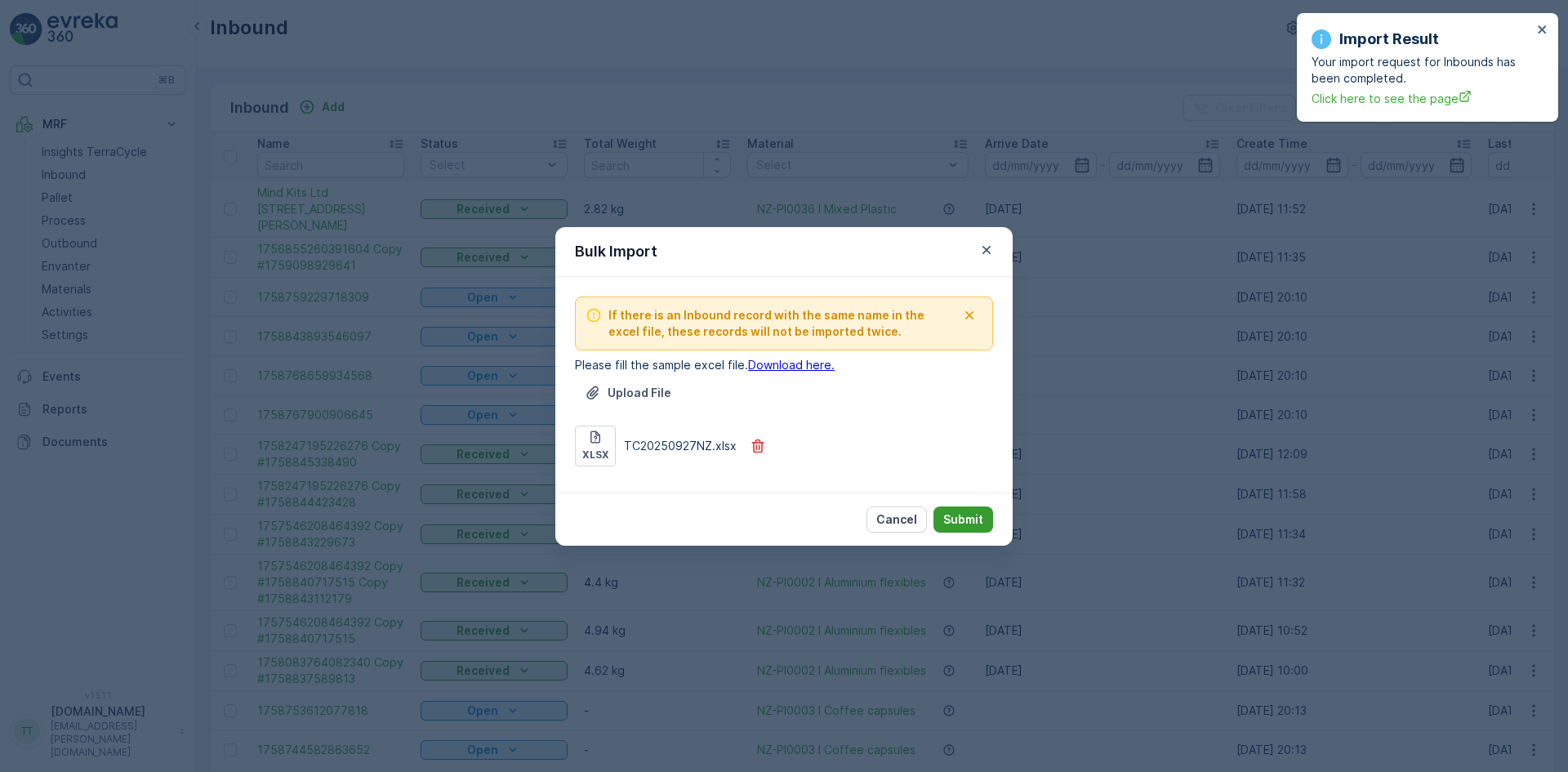
click at [959, 516] on p "Submit" at bounding box center [963, 520] width 40 height 16
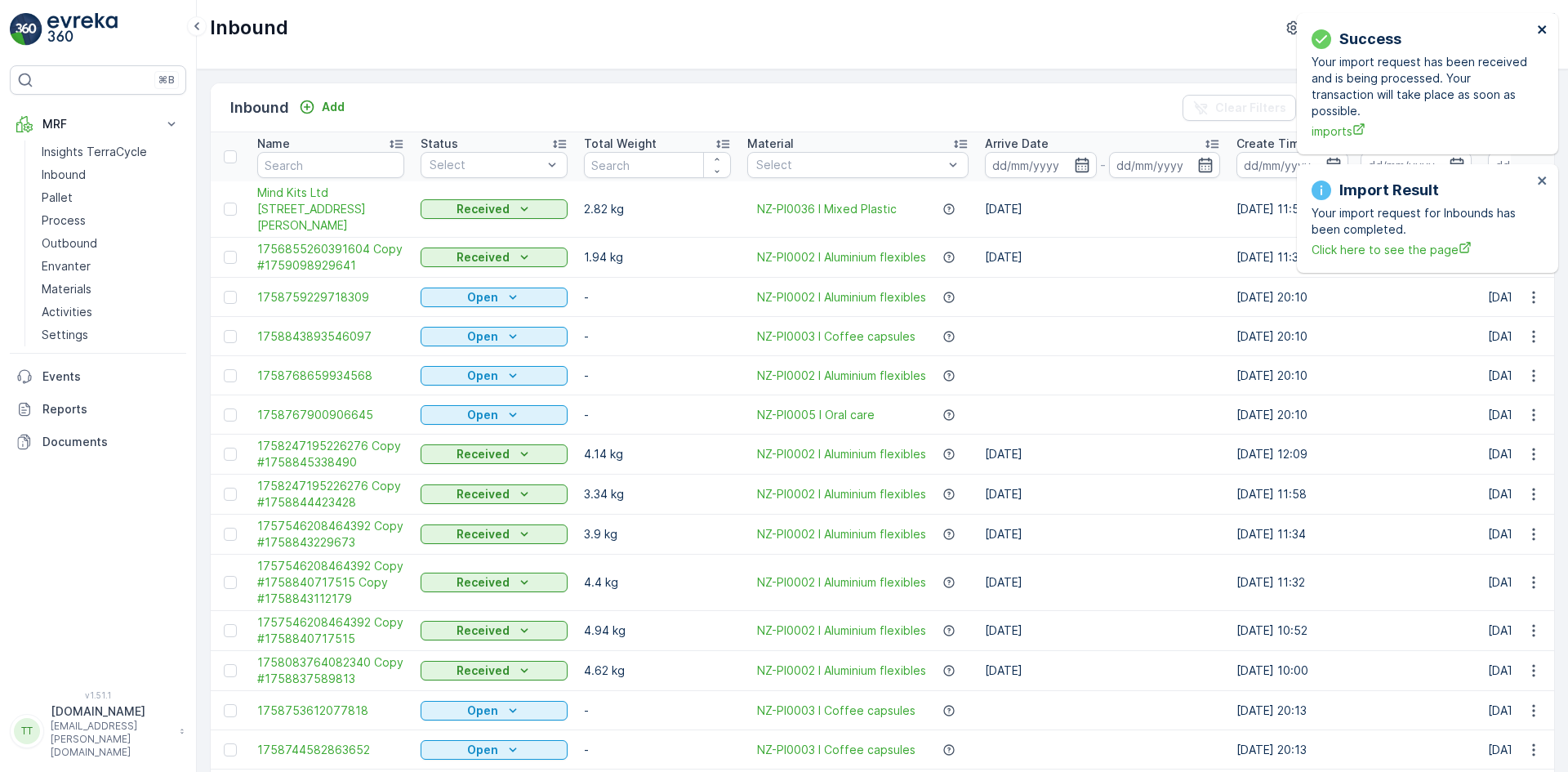
click at [1541, 27] on icon "close" at bounding box center [1542, 29] width 8 height 8
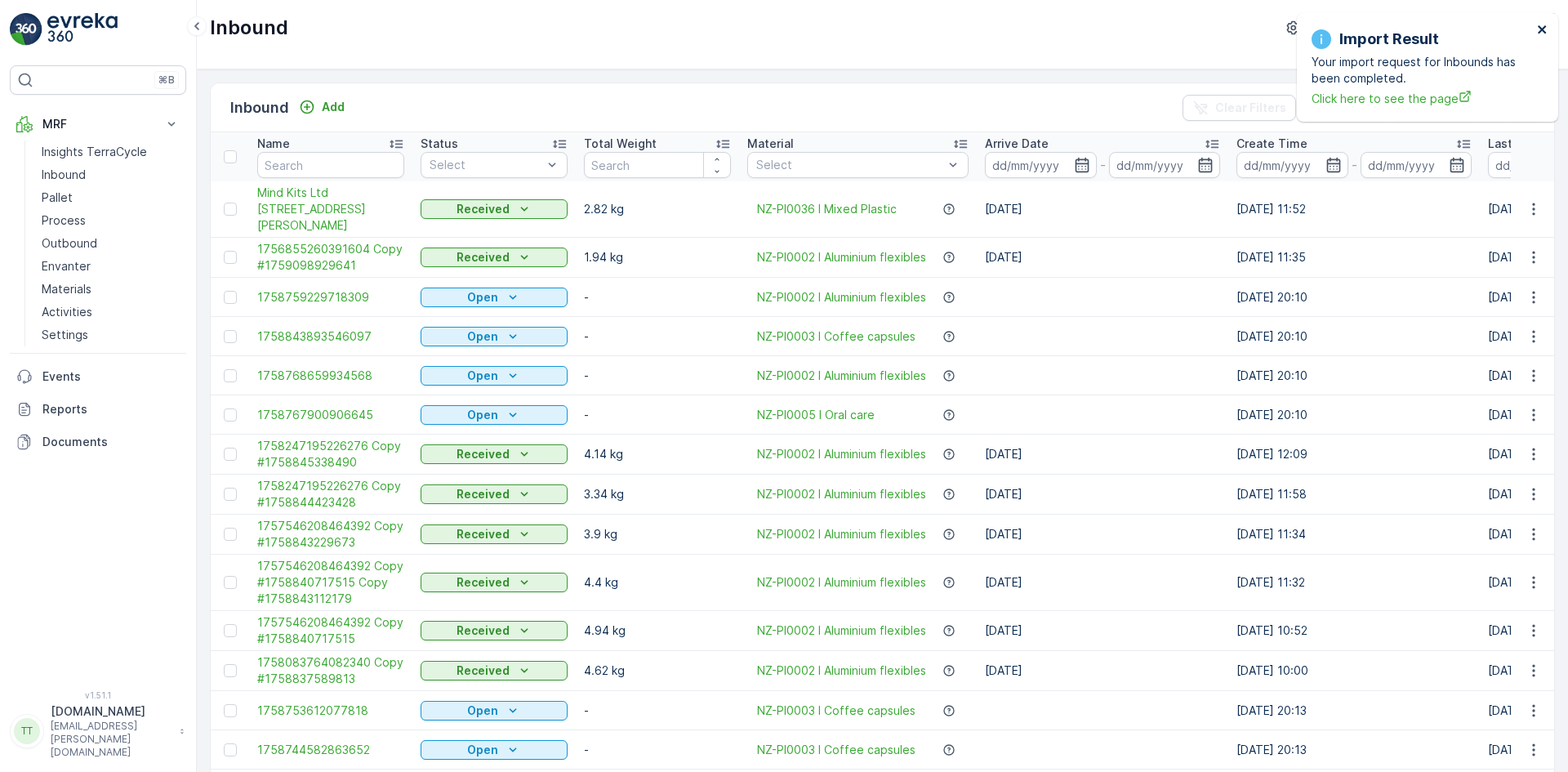
click at [1541, 27] on icon "close" at bounding box center [1542, 29] width 8 height 8
click at [1545, 25] on icon "close" at bounding box center [1542, 29] width 12 height 13
click at [1432, 99] on p "Import" at bounding box center [1440, 108] width 37 height 16
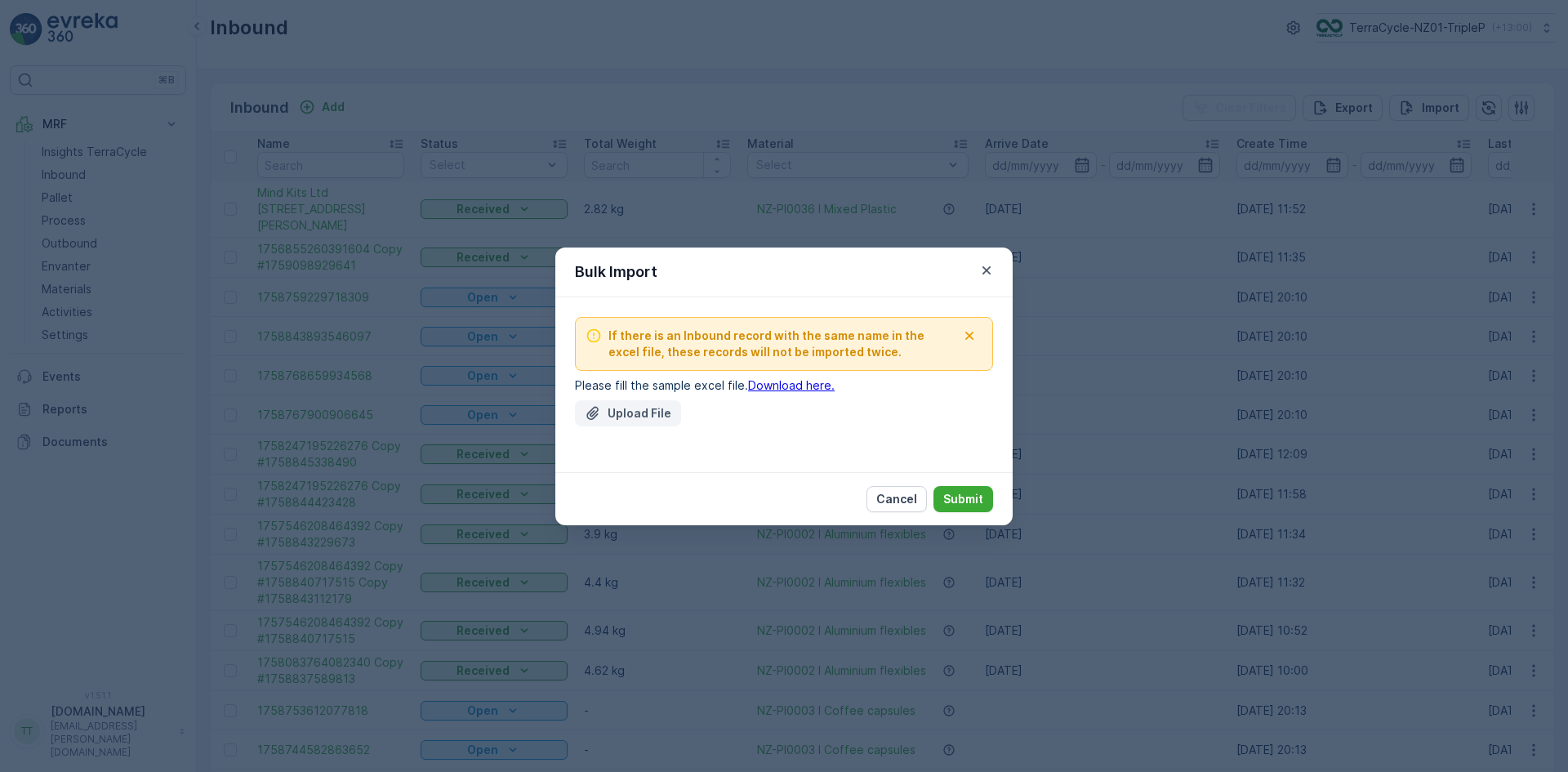
click at [616, 414] on p "Upload File" at bounding box center [639, 413] width 64 height 16
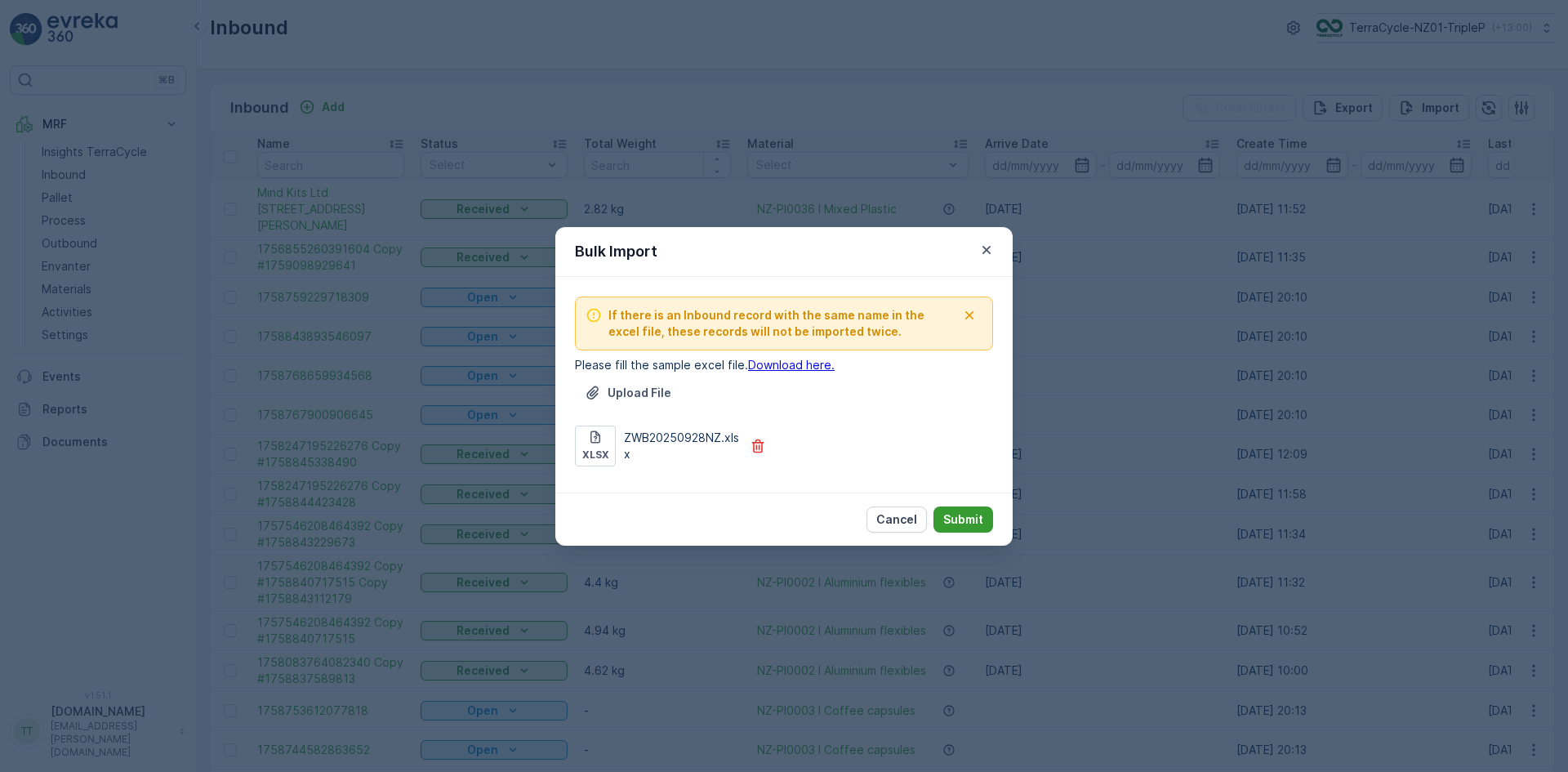
click at [980, 516] on p "Submit" at bounding box center [963, 520] width 40 height 16
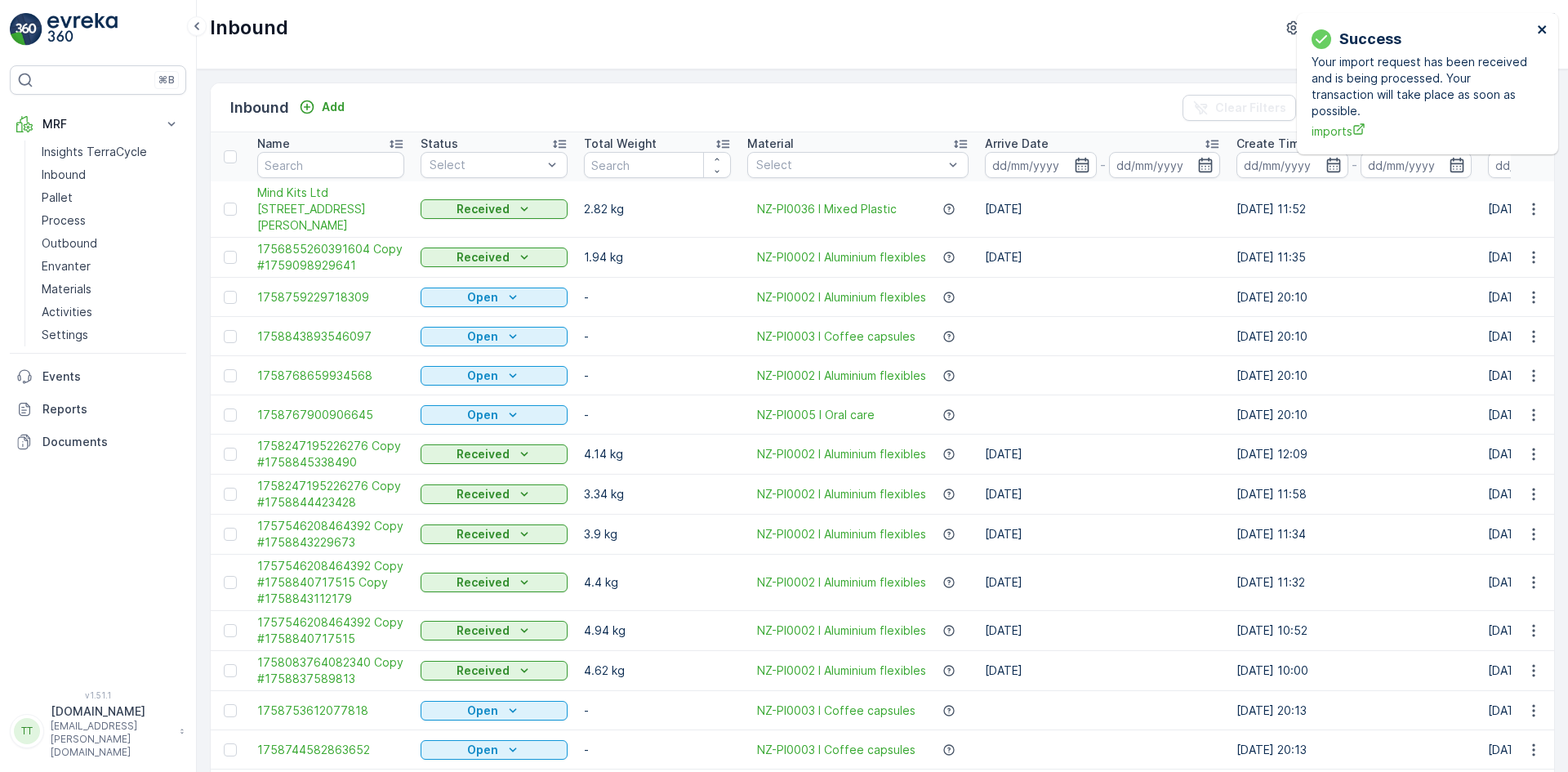
click at [1542, 28] on icon "close" at bounding box center [1542, 29] width 8 height 8
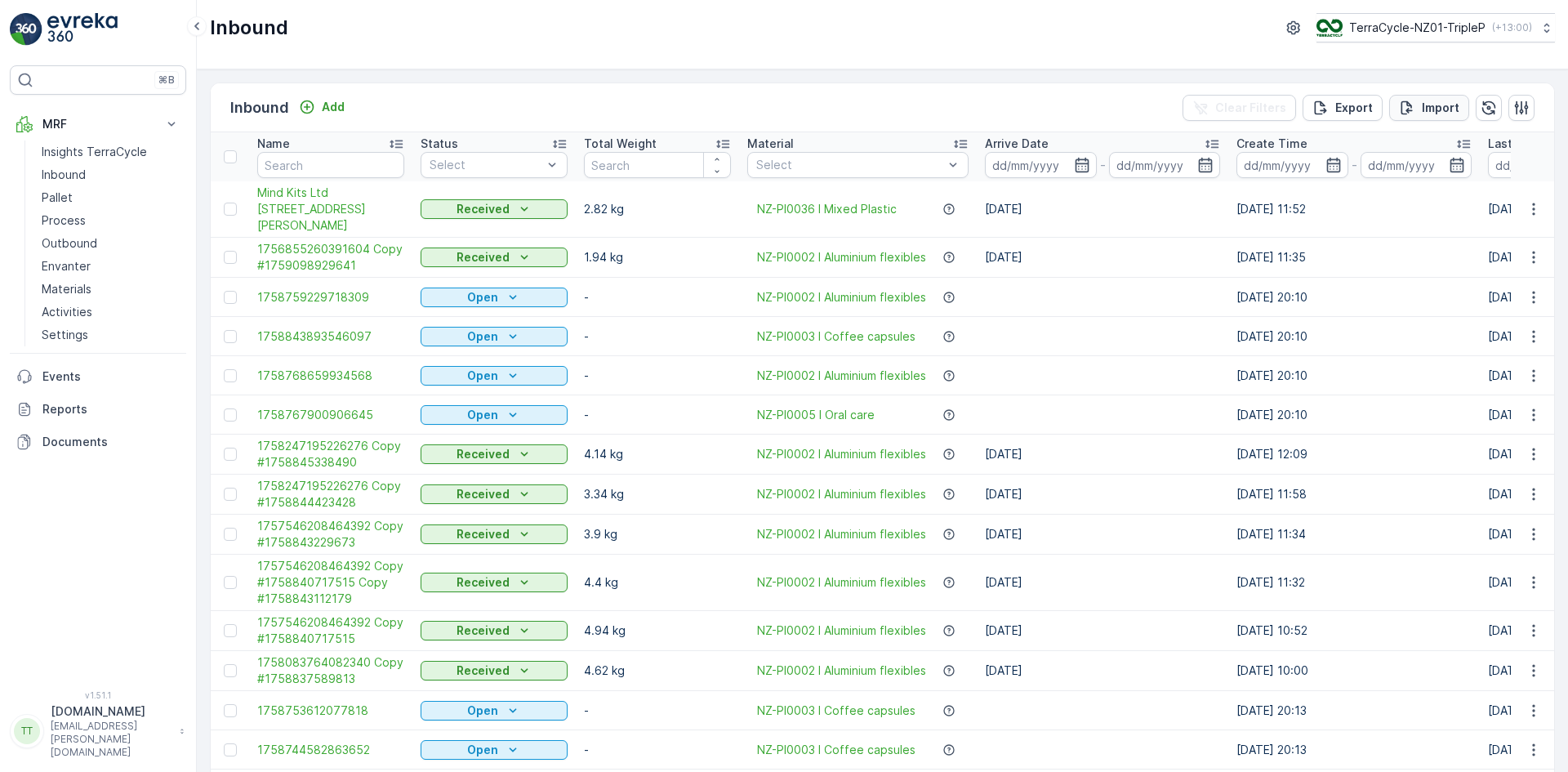
click at [1417, 103] on div "Import" at bounding box center [1429, 108] width 60 height 16
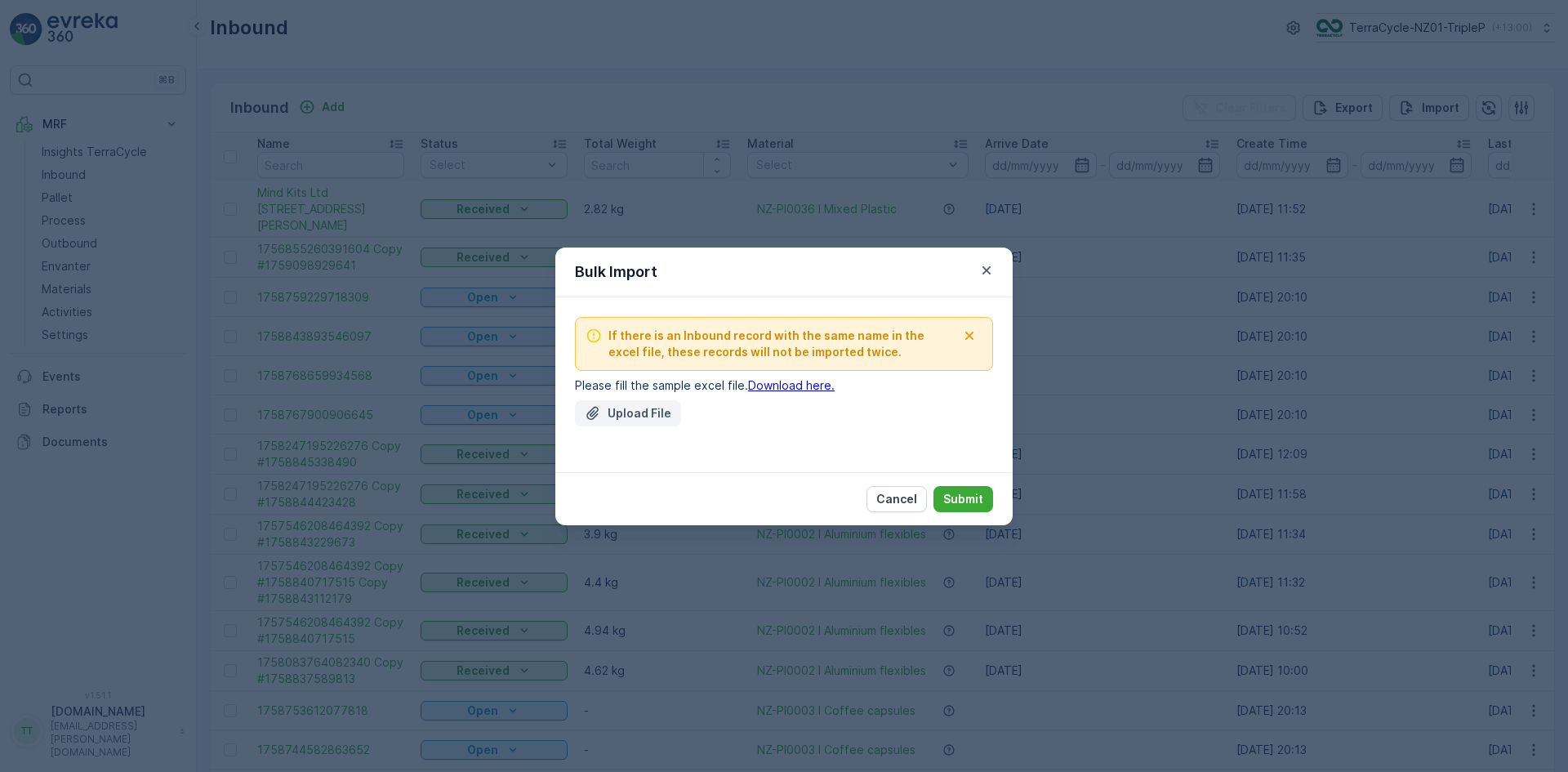
click at [645, 410] on p "Upload File" at bounding box center [639, 413] width 64 height 16
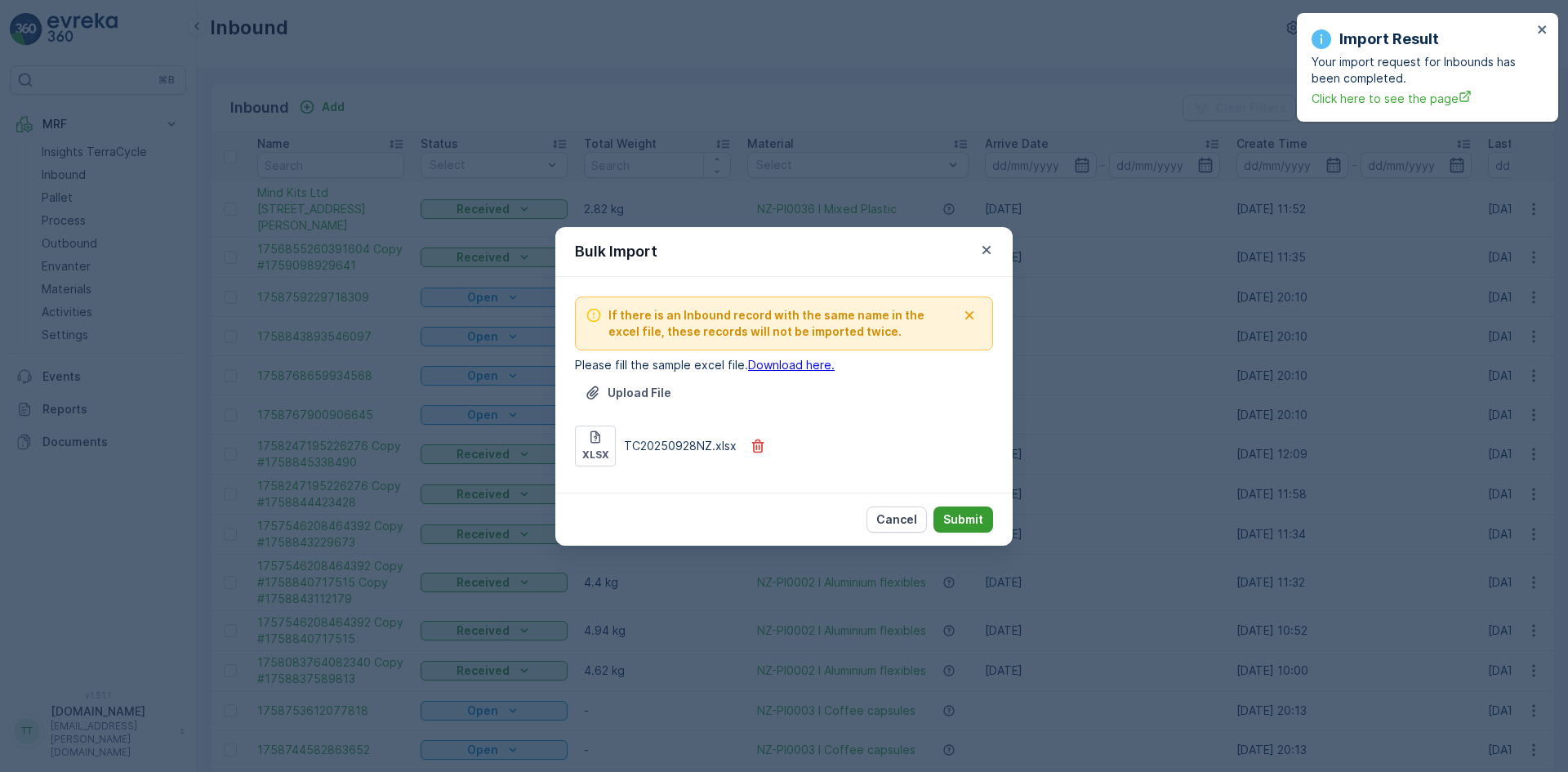
click at [963, 518] on p "Submit" at bounding box center [963, 520] width 40 height 16
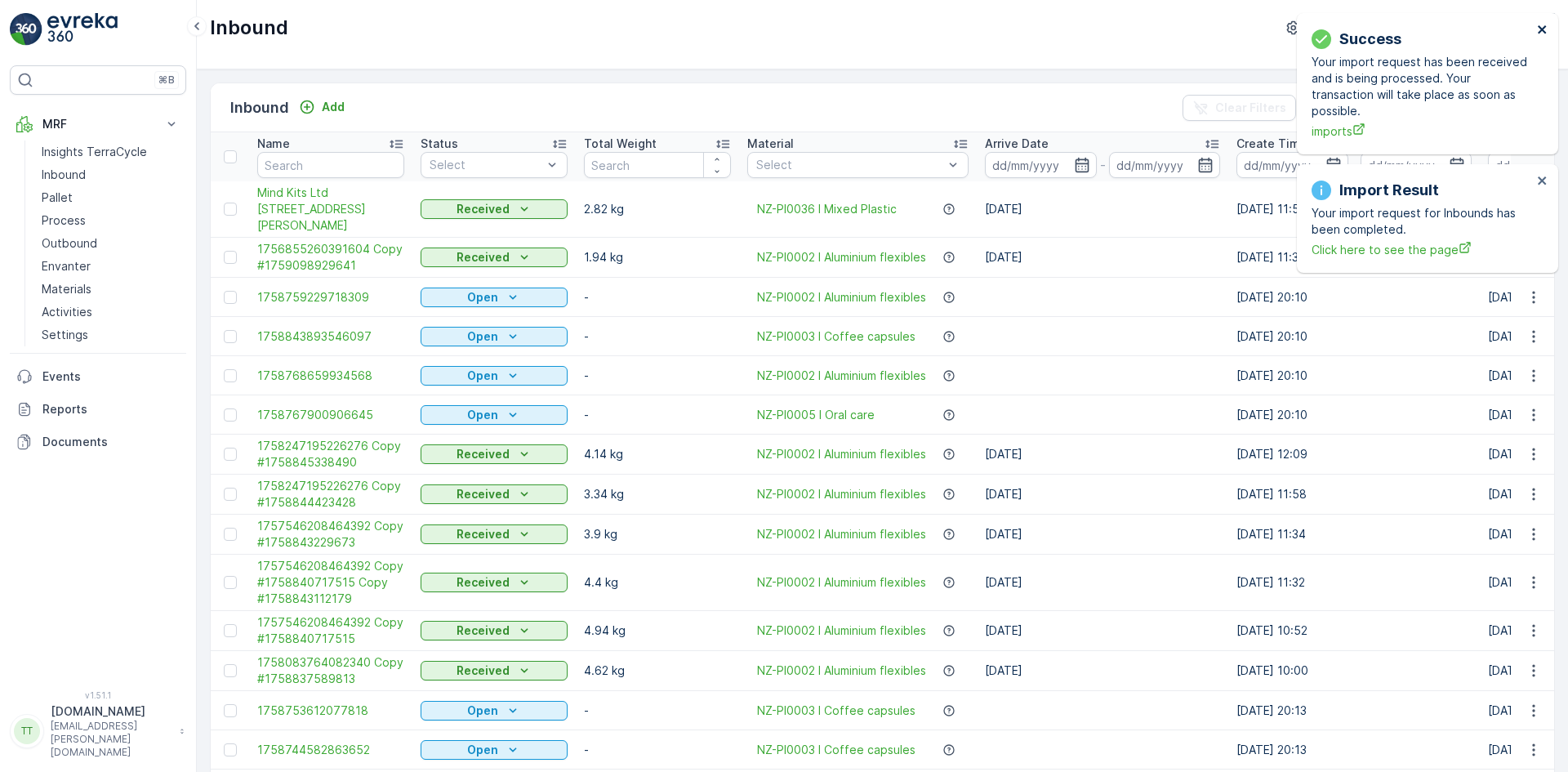
click at [1542, 29] on icon "close" at bounding box center [1542, 29] width 8 height 8
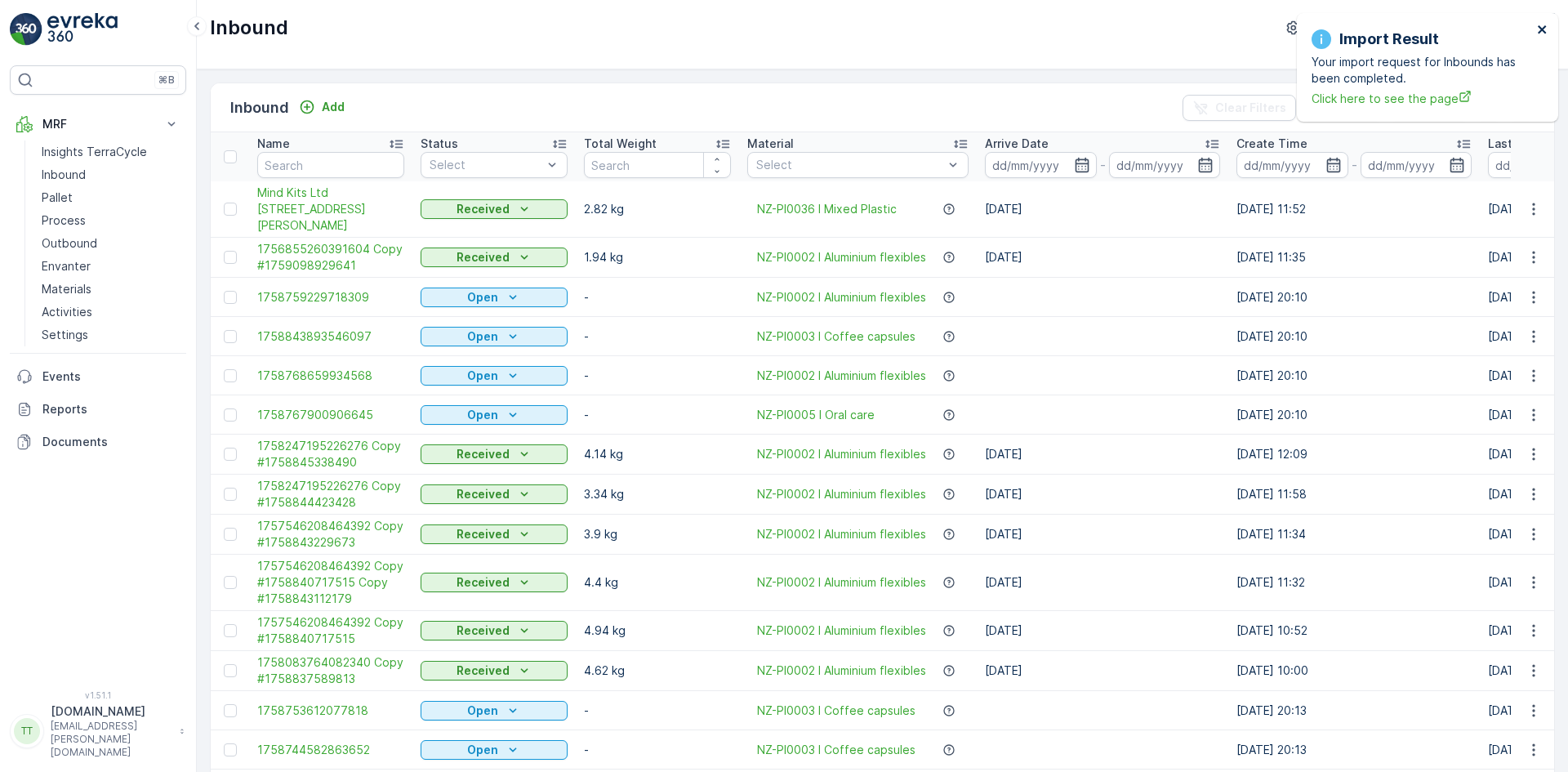
click at [1539, 27] on icon "close" at bounding box center [1542, 29] width 12 height 13
click at [92, 410] on p "Reports" at bounding box center [111, 410] width 137 height 16
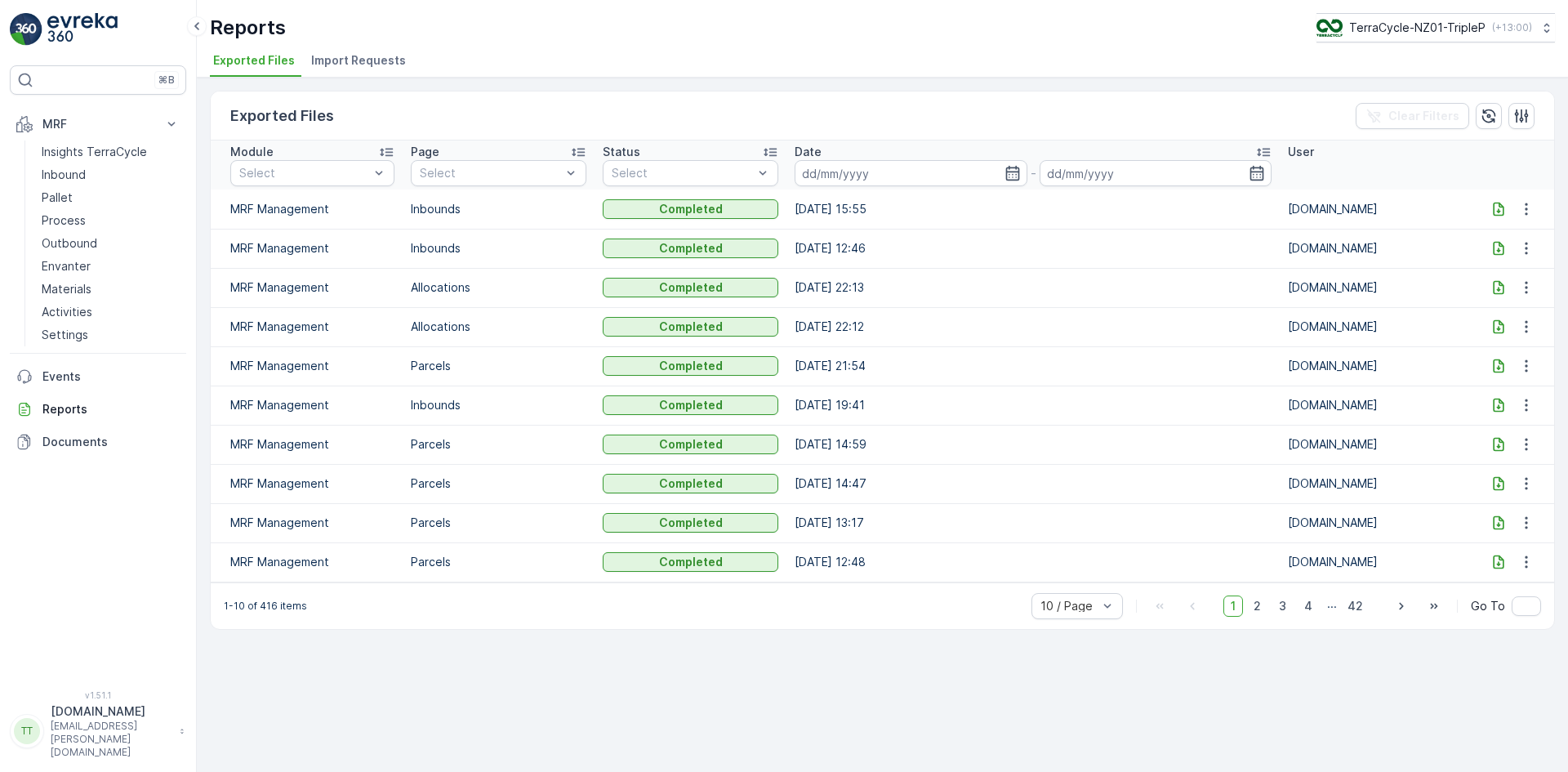
click at [365, 56] on span "Import Requests" at bounding box center [358, 60] width 95 height 16
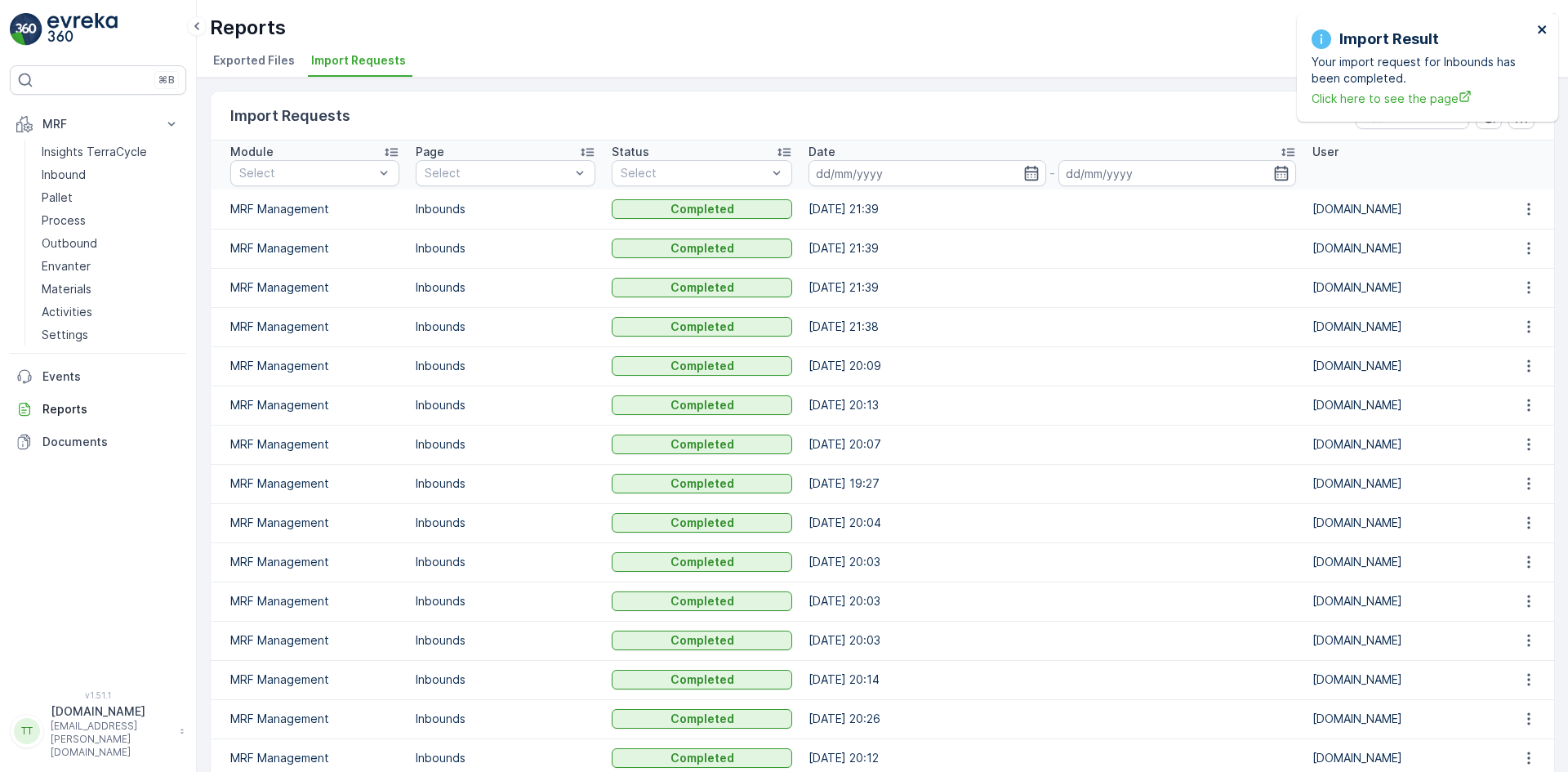
click at [1543, 26] on icon "close" at bounding box center [1542, 29] width 12 height 13
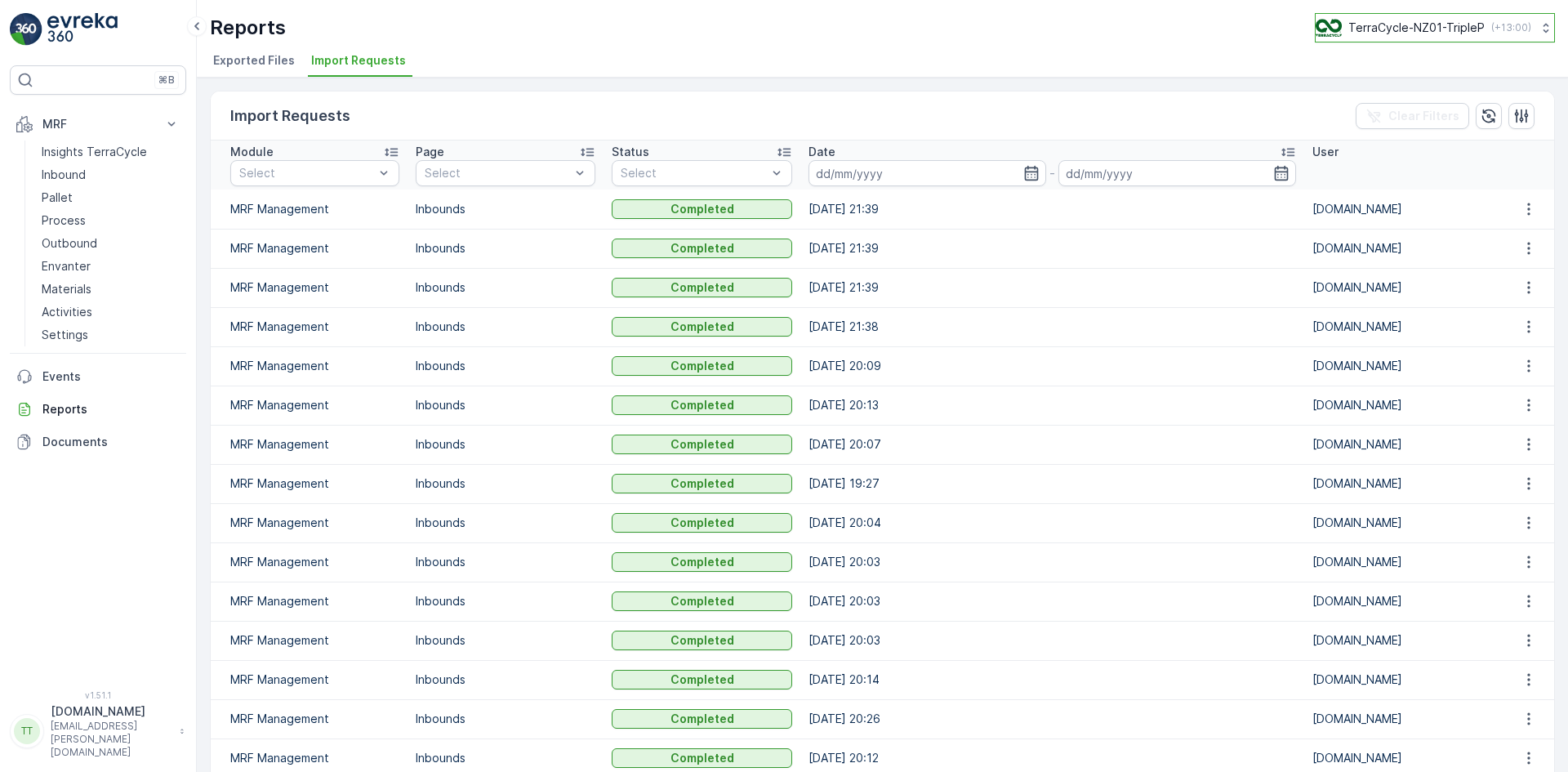
click at [1423, 35] on p "TerraCycle-NZ01-TripleP" at bounding box center [1417, 27] width 137 height 16
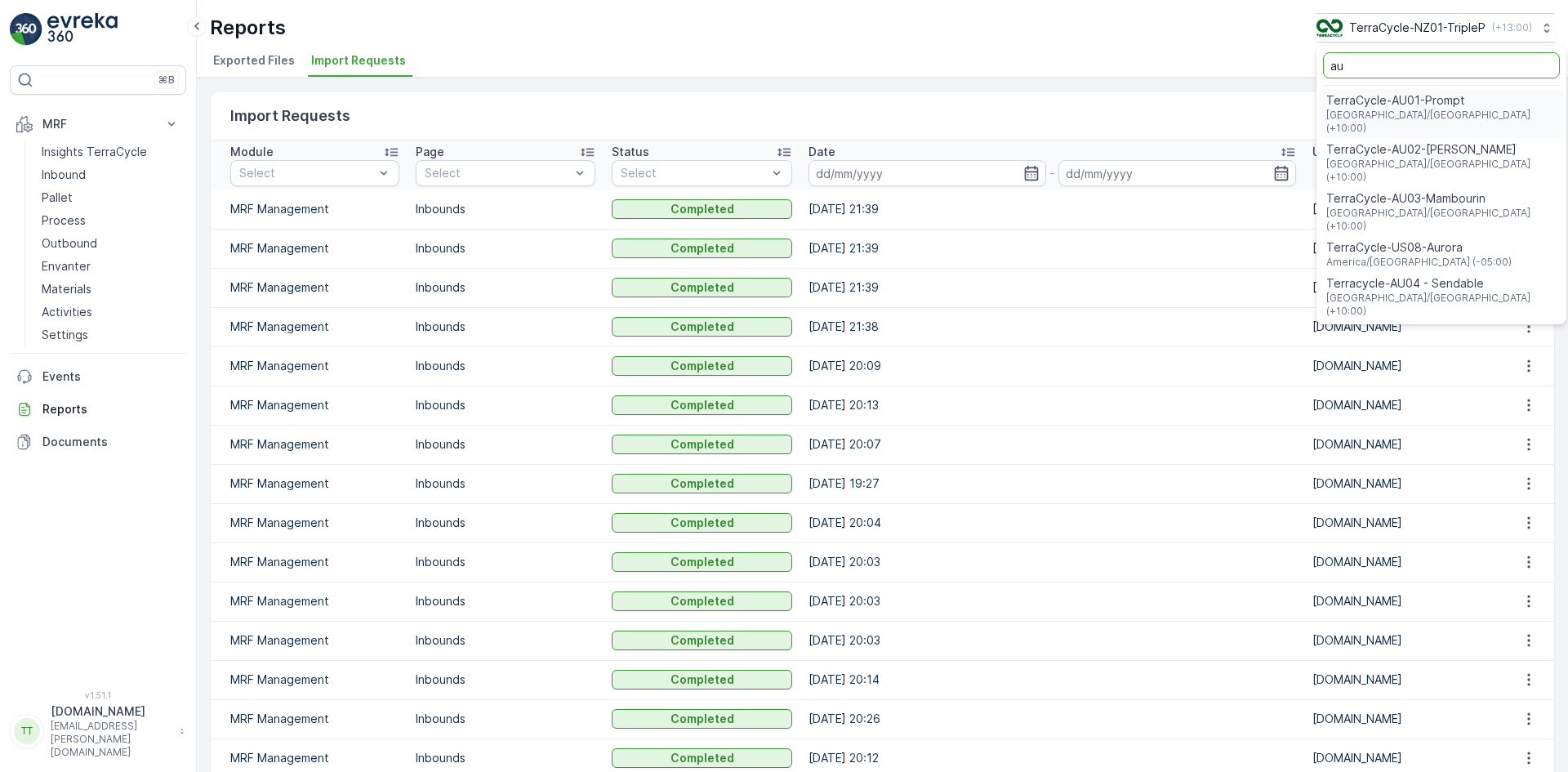
type input "au"
click at [1429, 106] on span "TerraCycle-AU01-Prompt" at bounding box center [1441, 100] width 231 height 16
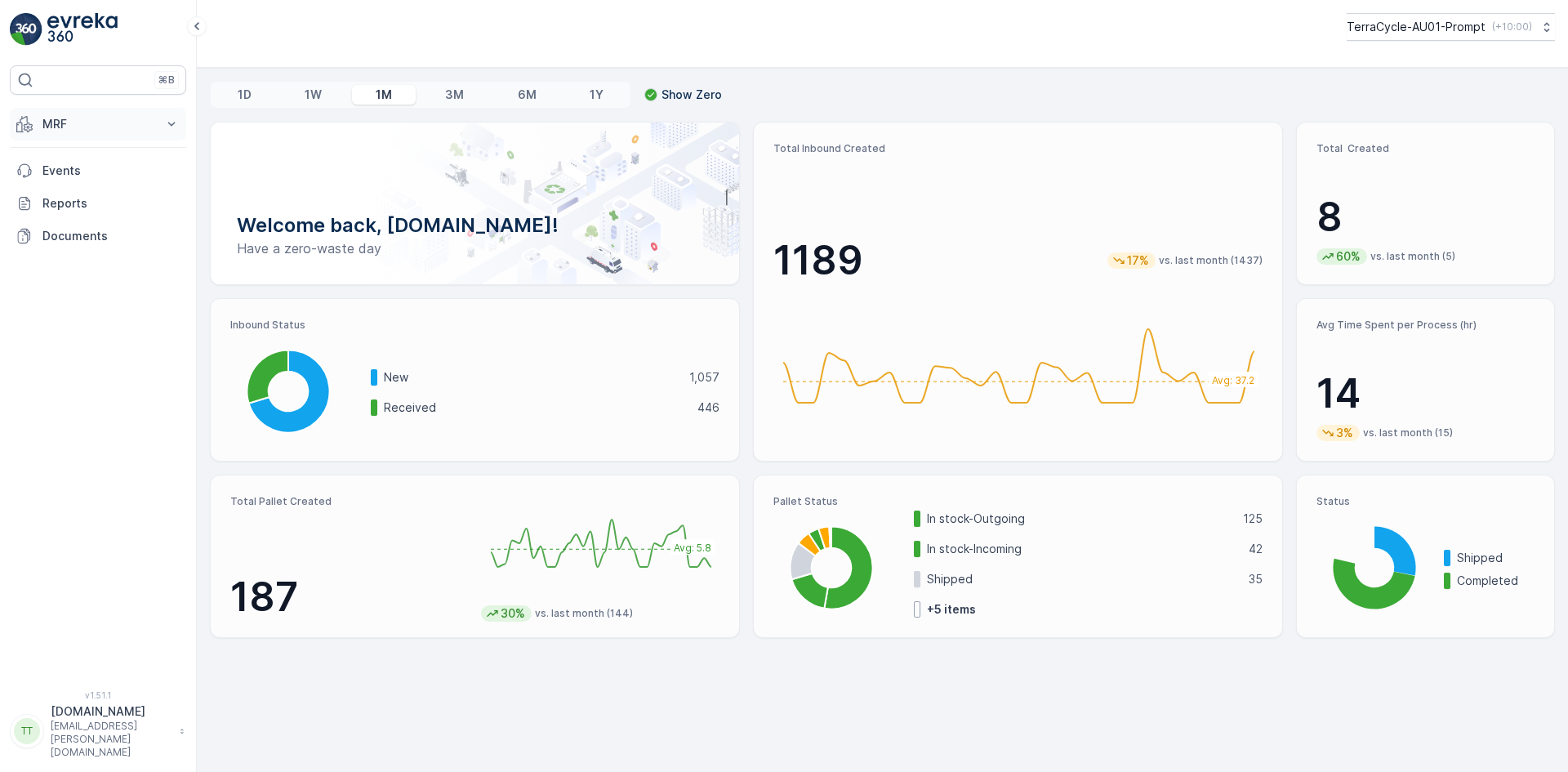
click at [65, 129] on p "MRF" at bounding box center [99, 124] width 111 height 16
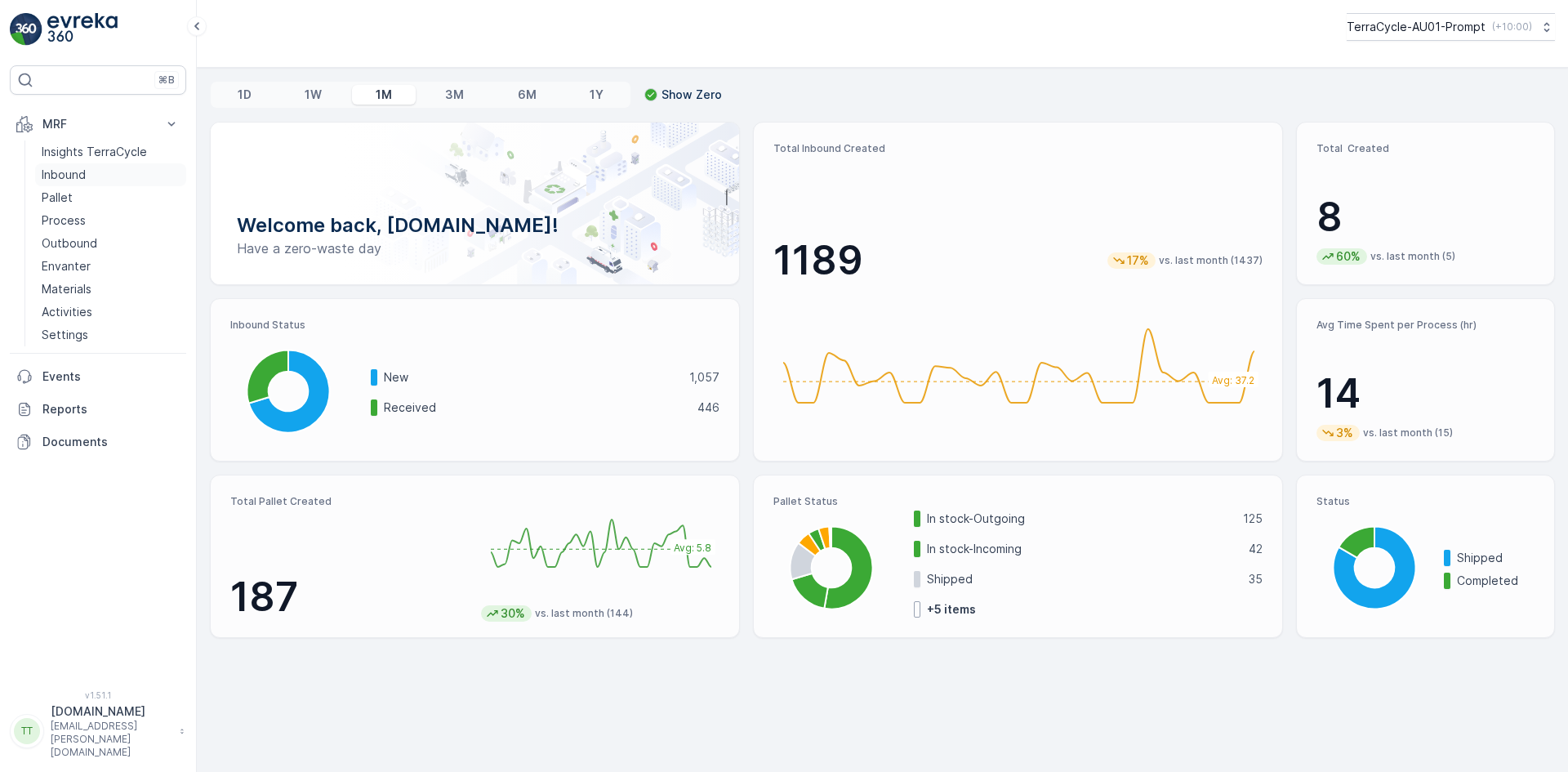
click at [63, 168] on p "Inbound" at bounding box center [64, 175] width 44 height 16
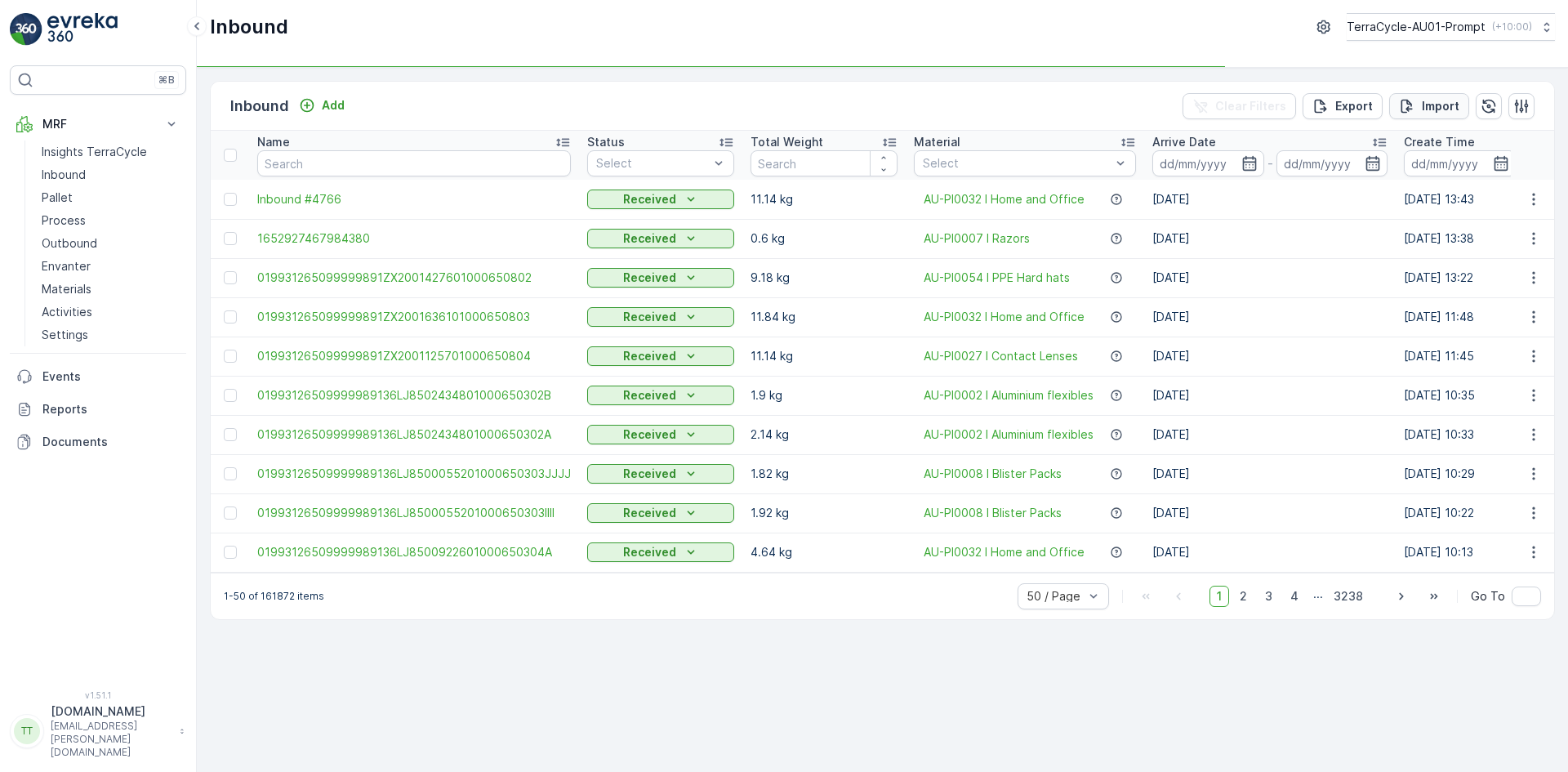
click at [1417, 106] on div "Import" at bounding box center [1429, 106] width 60 height 16
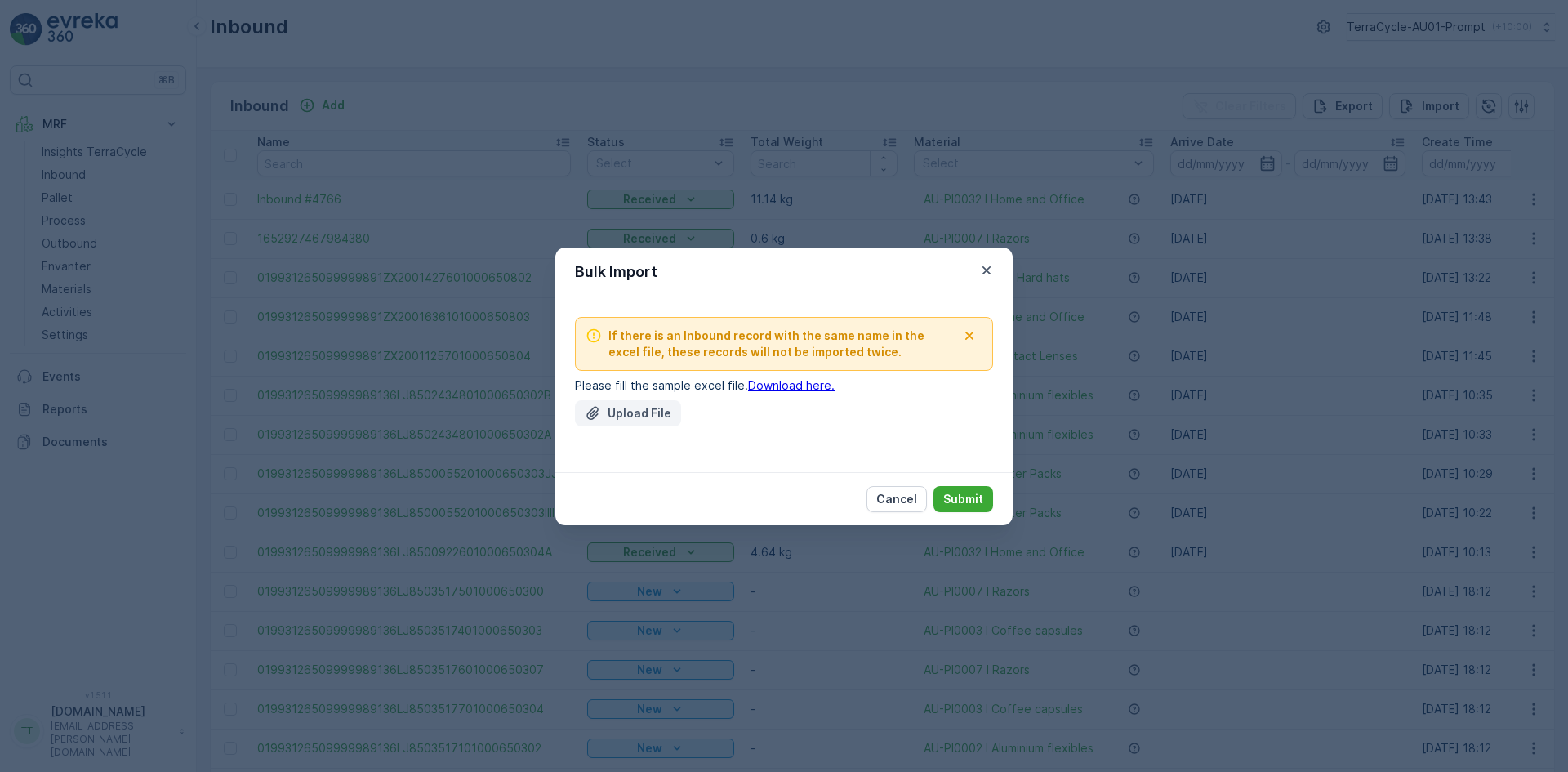
click at [645, 411] on p "Upload File" at bounding box center [639, 413] width 64 height 16
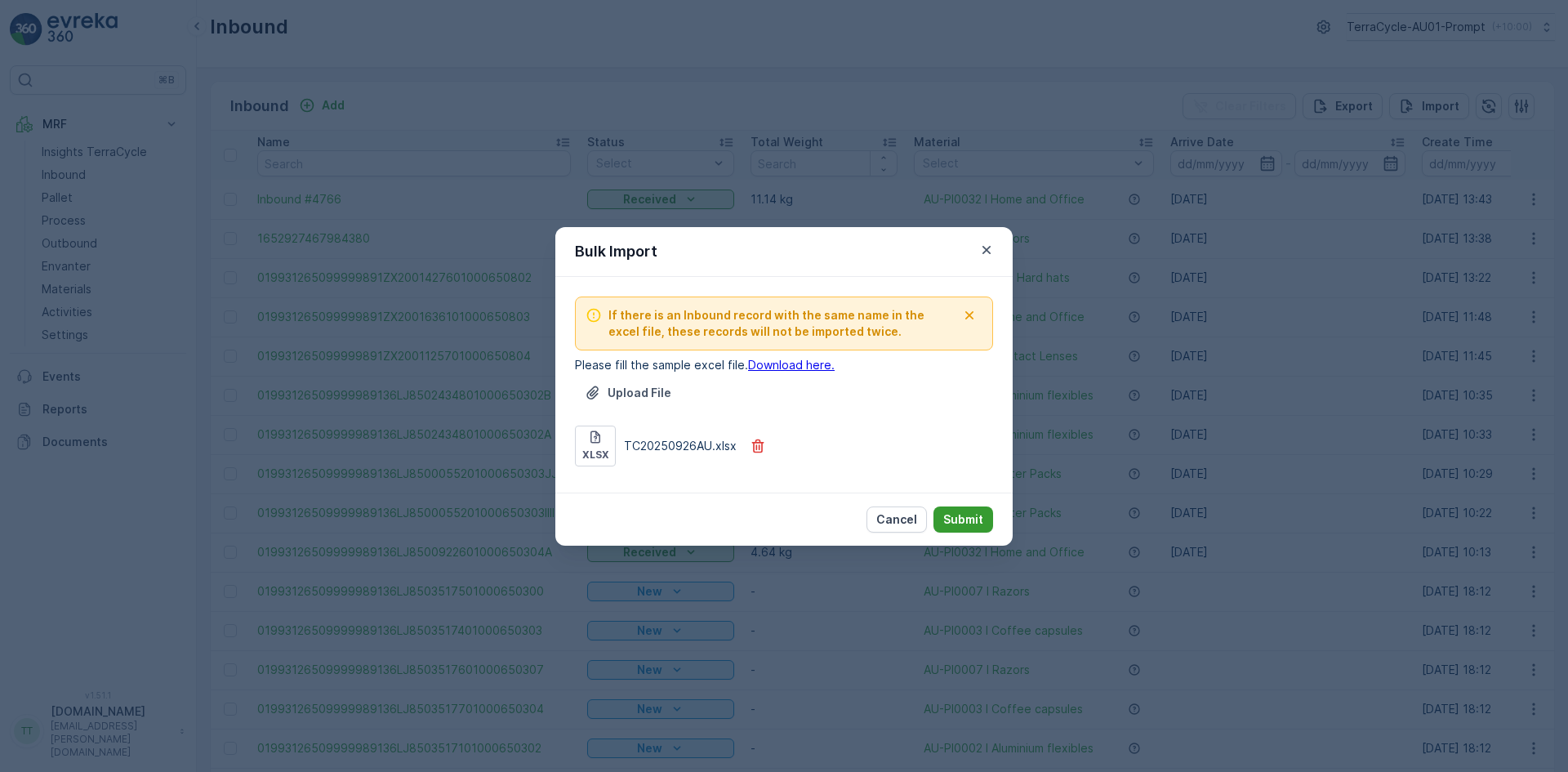
click at [969, 519] on p "Submit" at bounding box center [963, 520] width 40 height 16
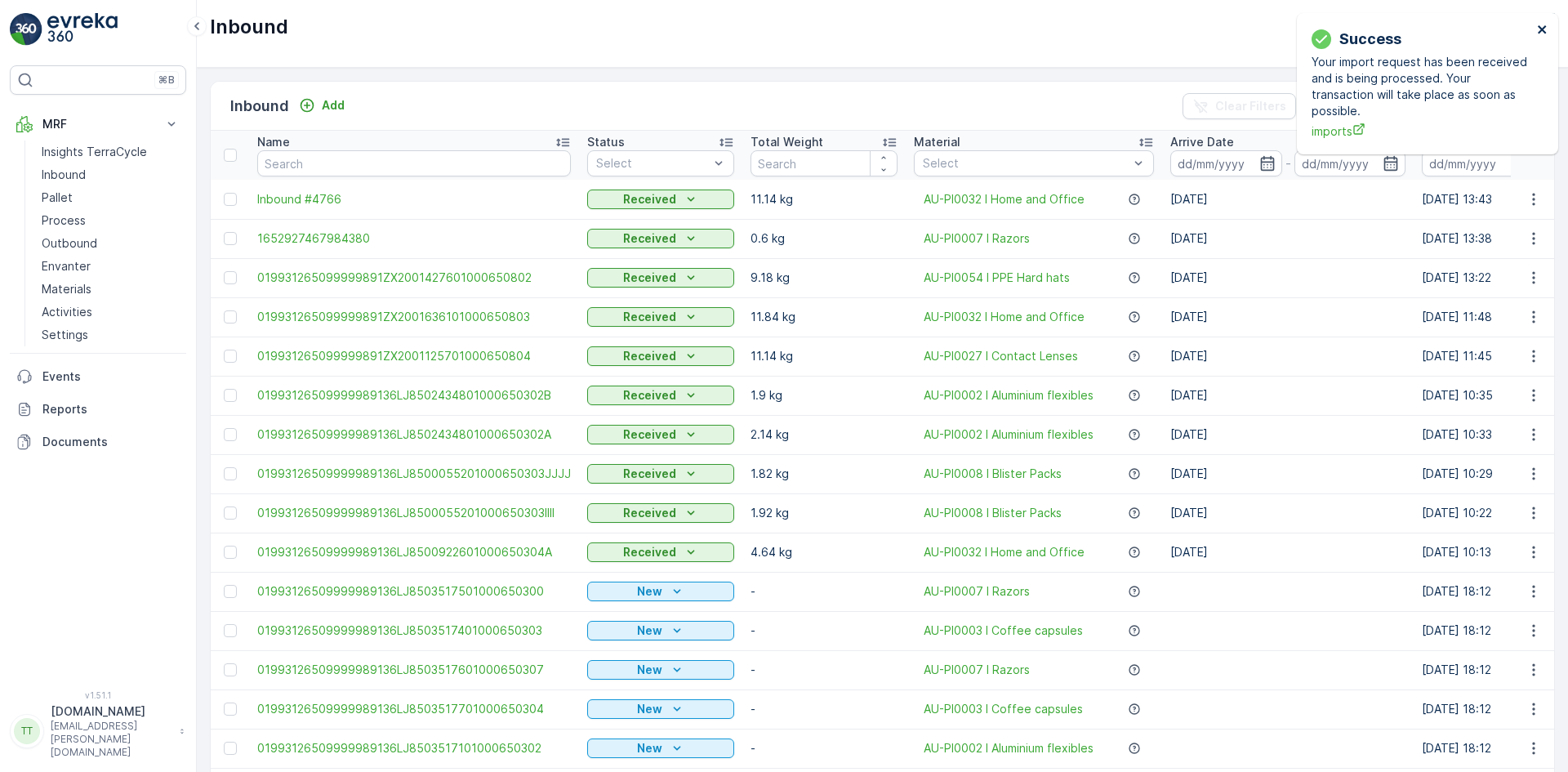
click at [1542, 26] on icon "close" at bounding box center [1542, 29] width 12 height 13
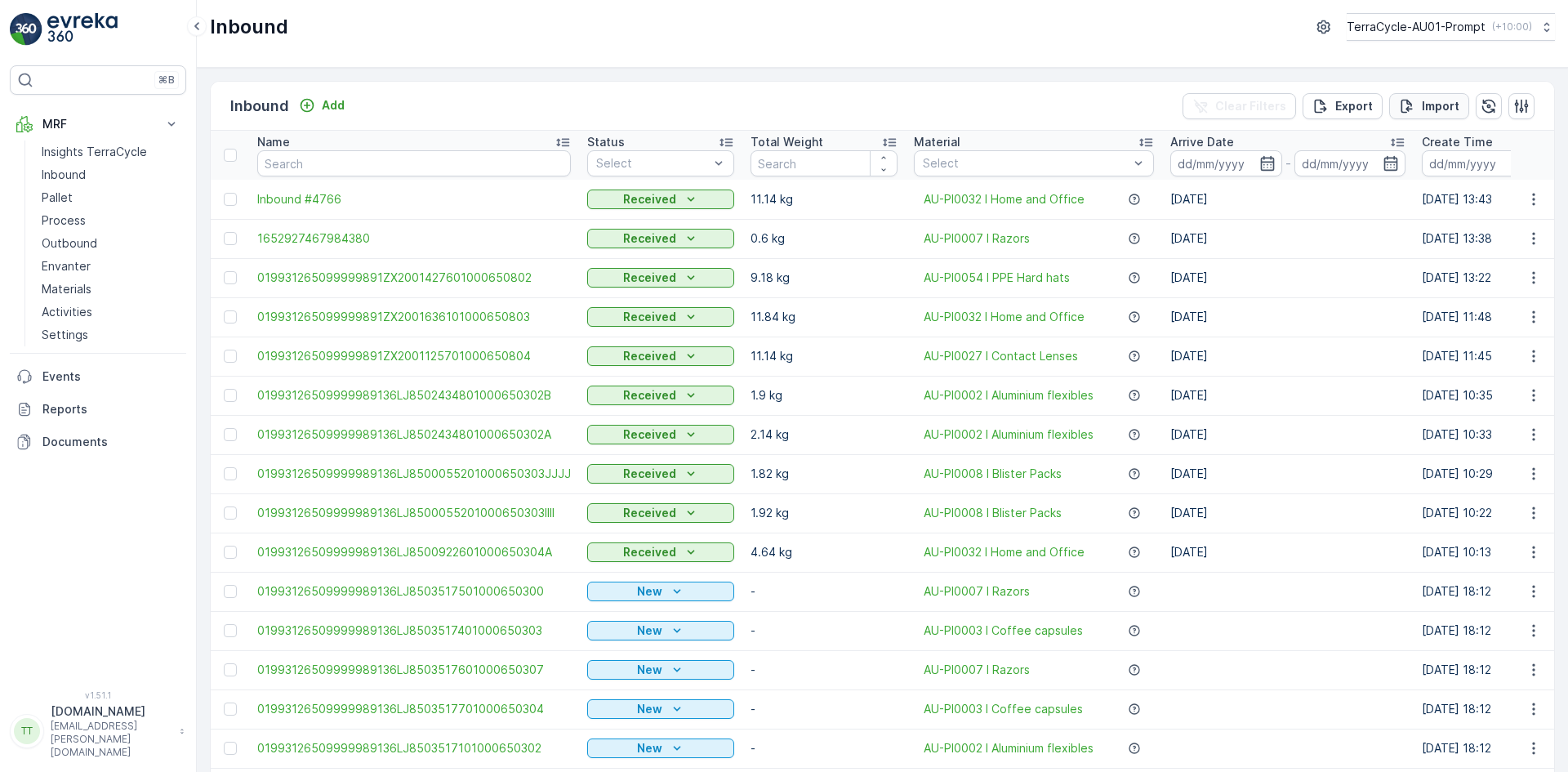
click at [1433, 106] on p "Import" at bounding box center [1440, 106] width 37 height 16
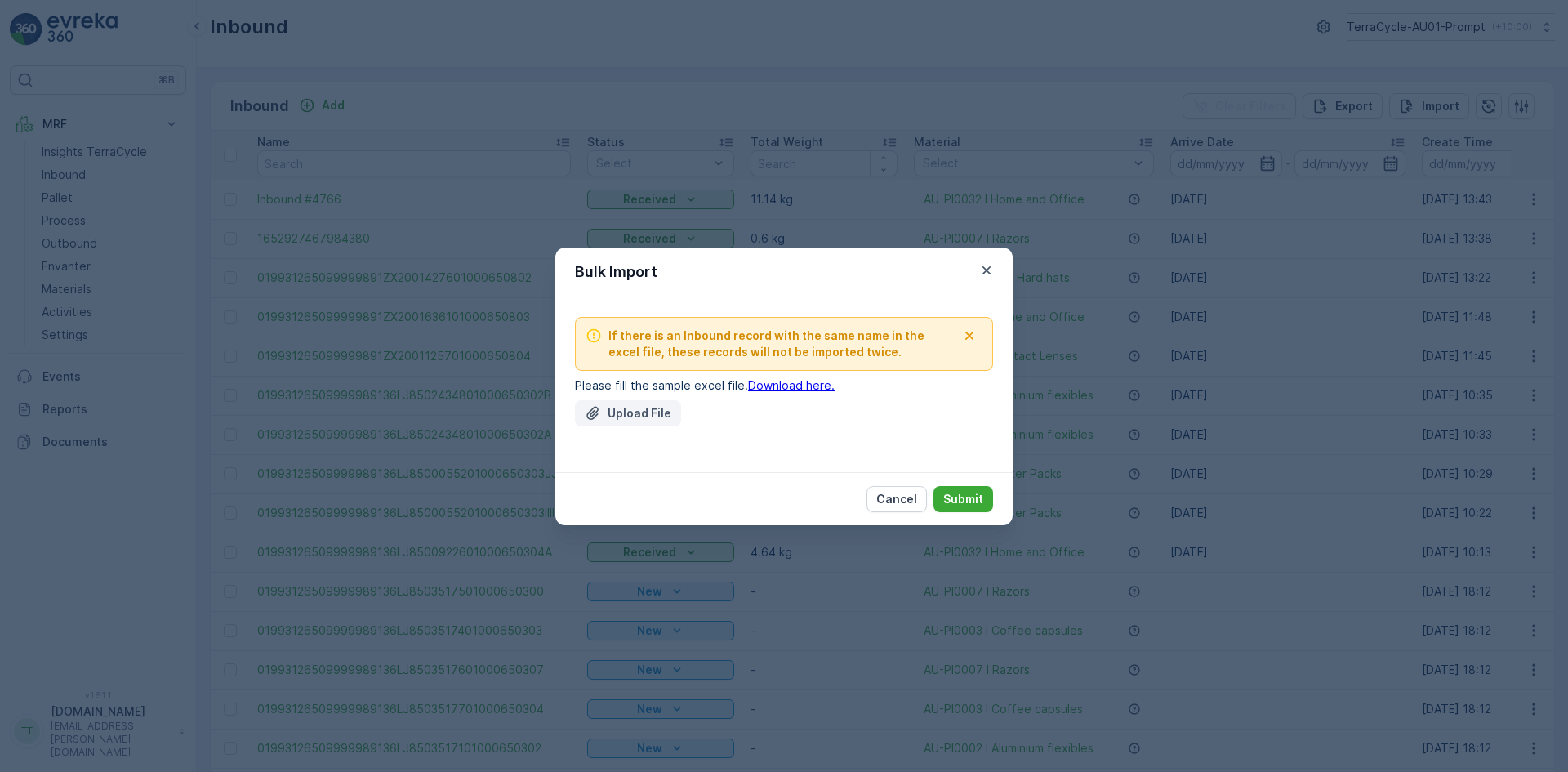
click at [638, 406] on p "Upload File" at bounding box center [639, 413] width 64 height 16
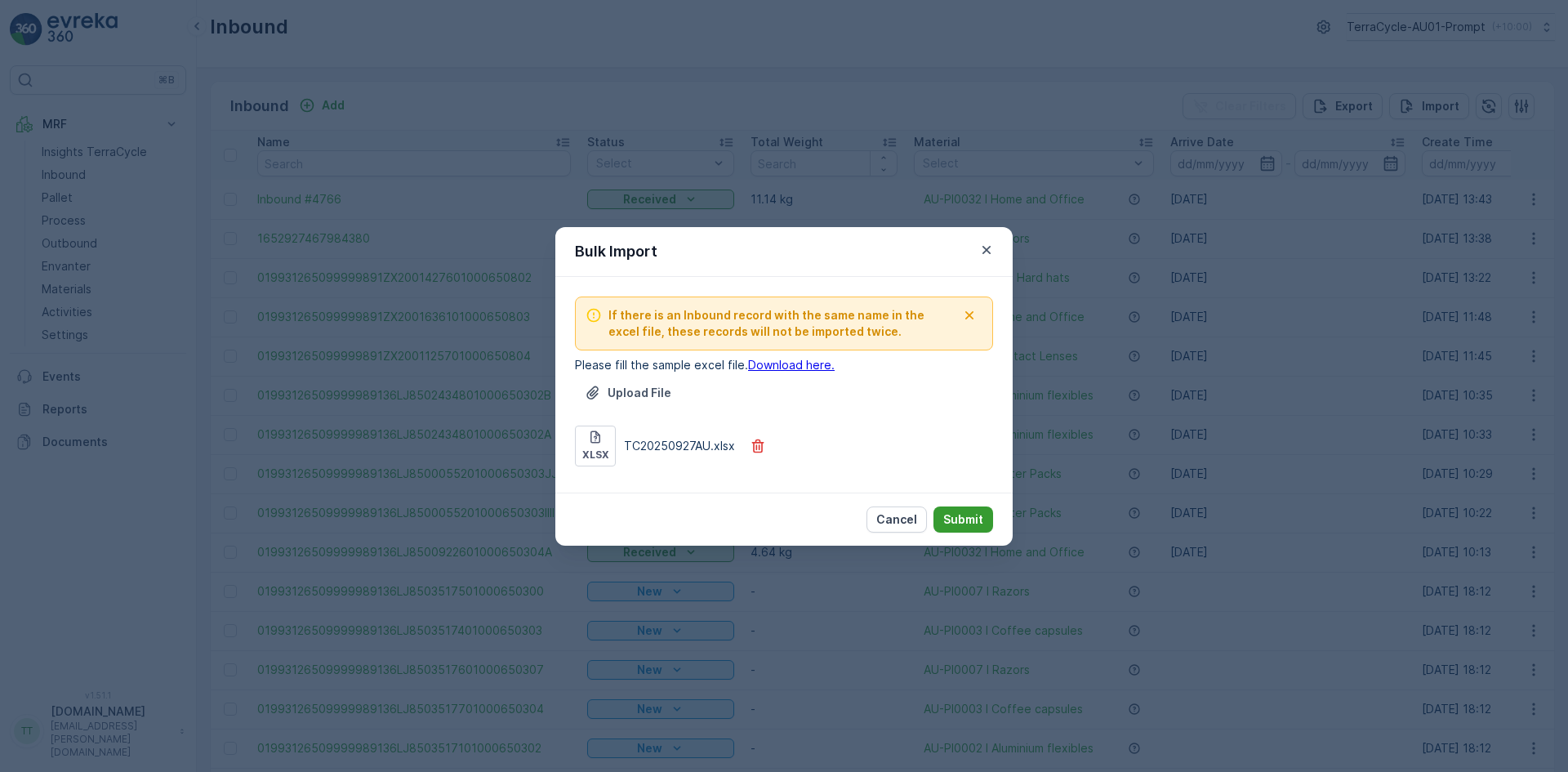
click at [970, 519] on p "Submit" at bounding box center [963, 520] width 40 height 16
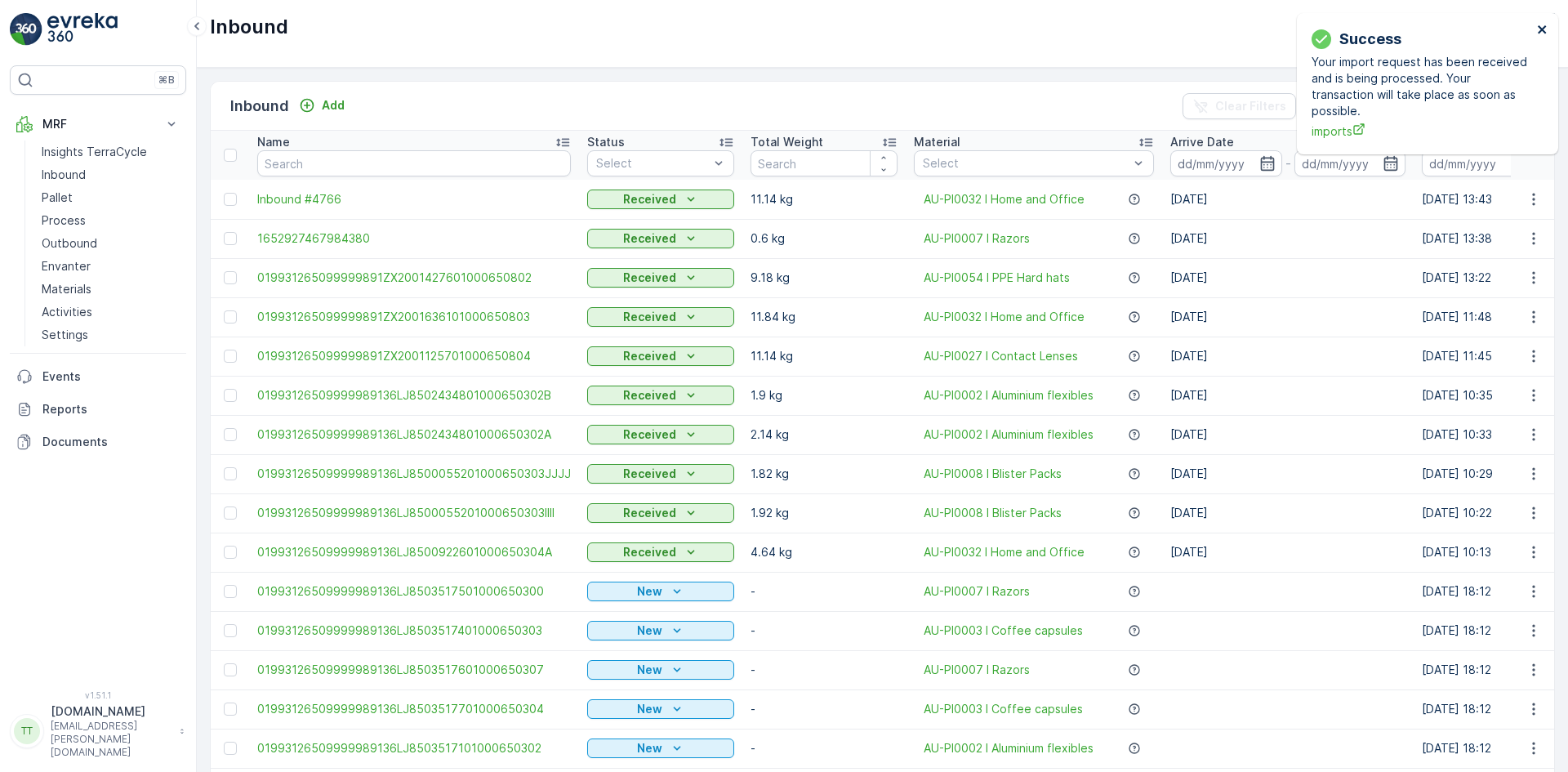
click at [1548, 31] on icon "close" at bounding box center [1542, 29] width 12 height 13
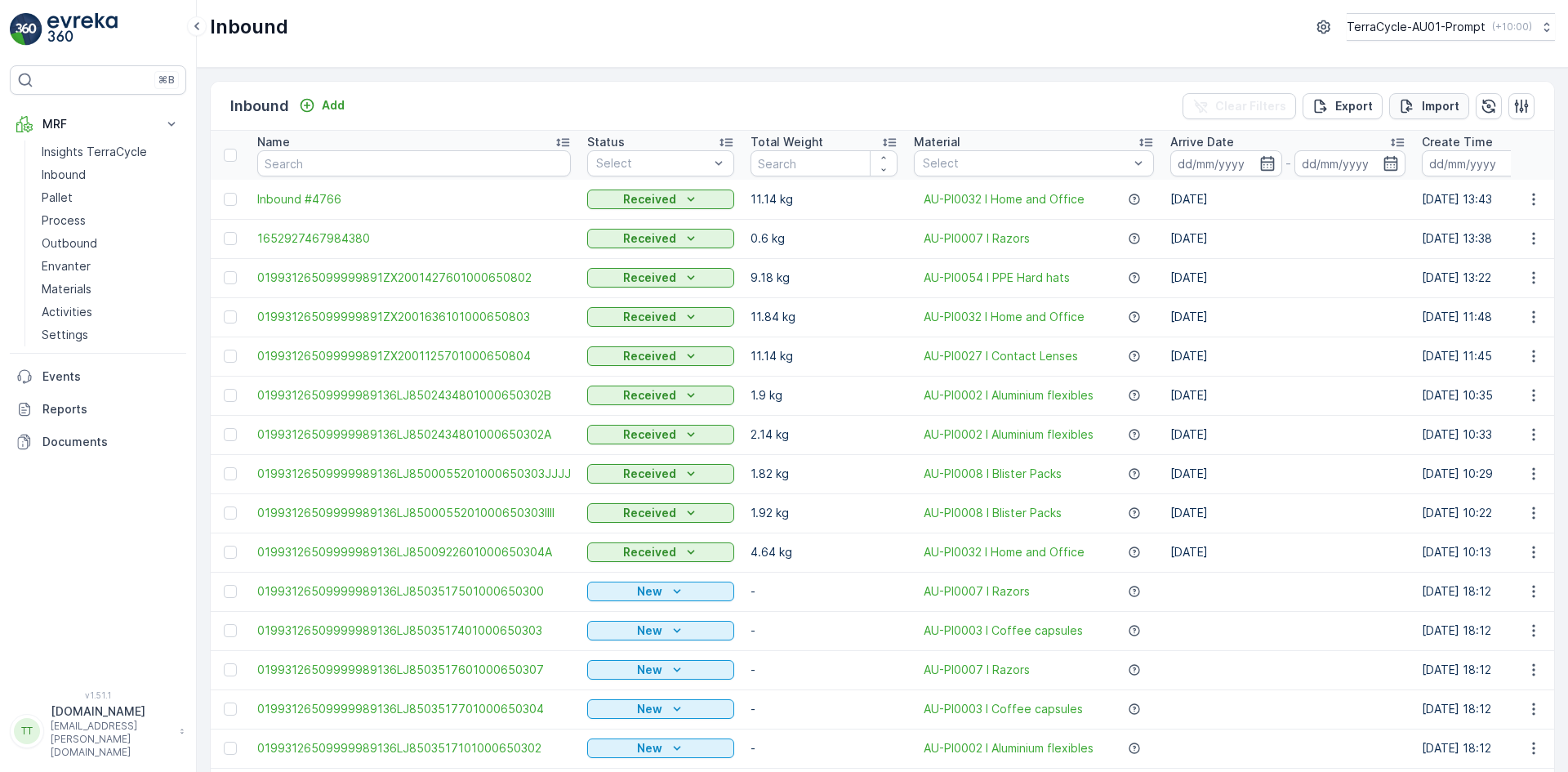
click at [1412, 110] on icon "Import" at bounding box center [1407, 106] width 16 height 16
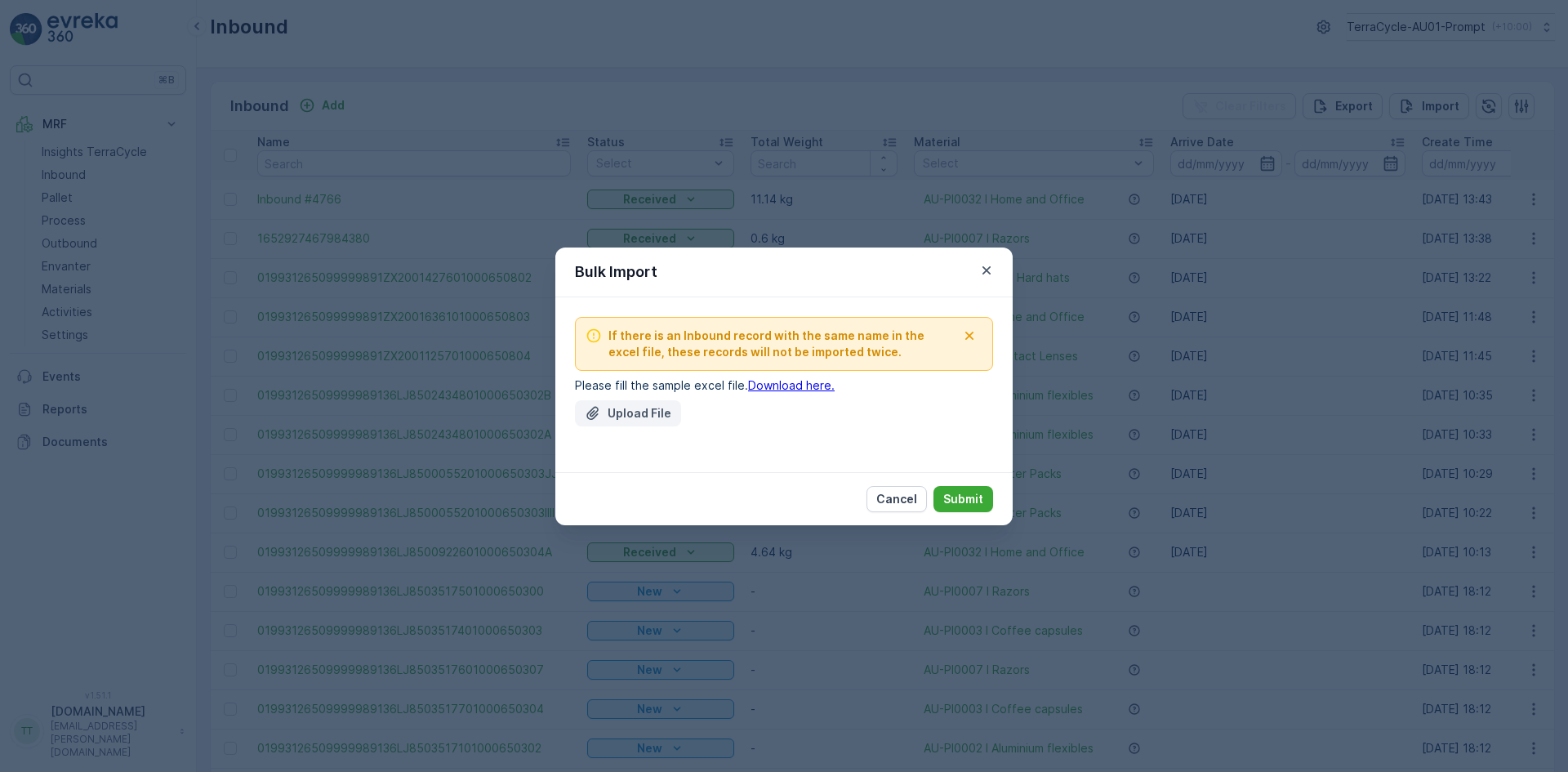
click at [625, 420] on p "Upload File" at bounding box center [639, 413] width 64 height 16
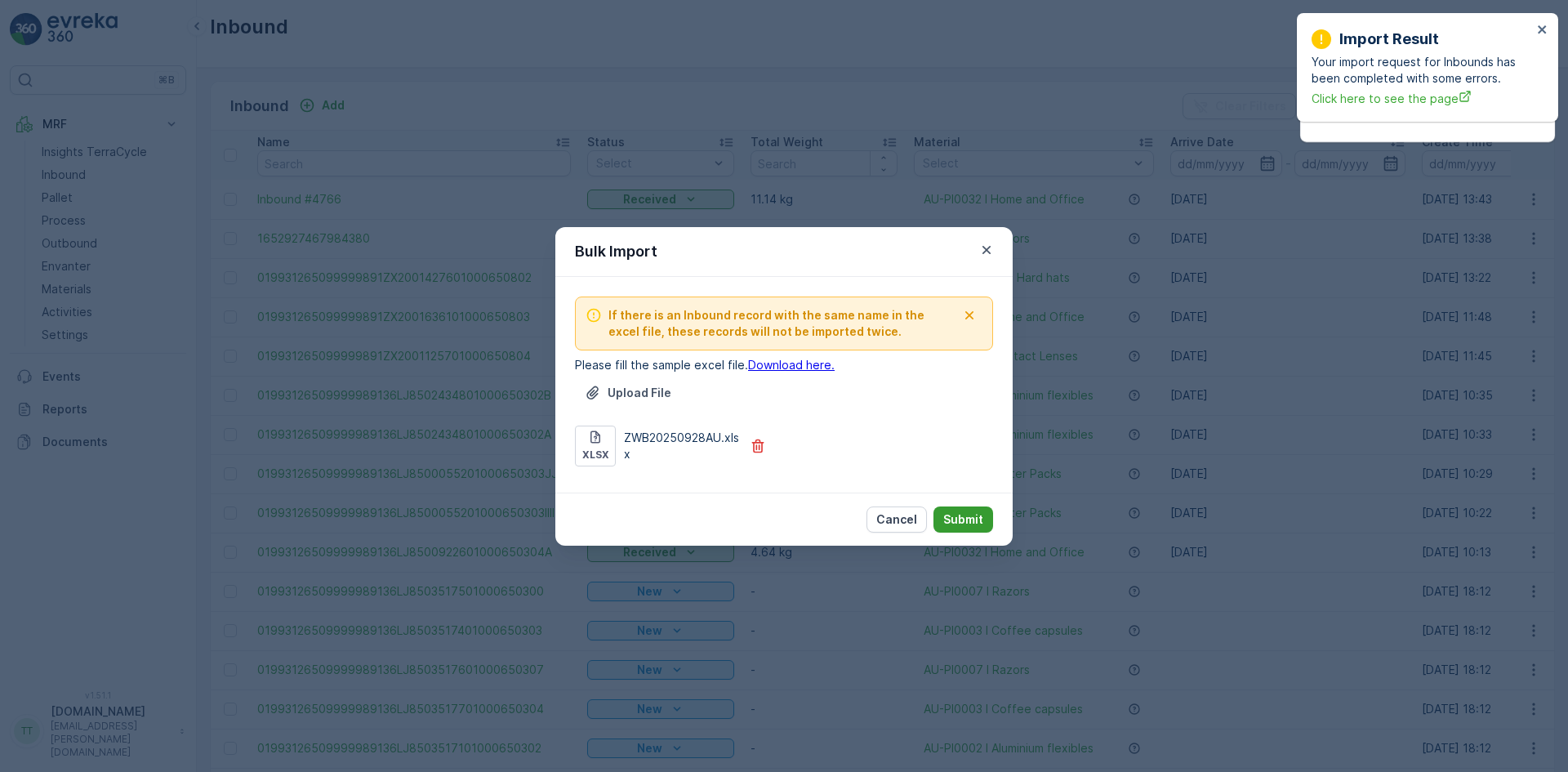
click at [978, 512] on p "Submit" at bounding box center [963, 520] width 40 height 16
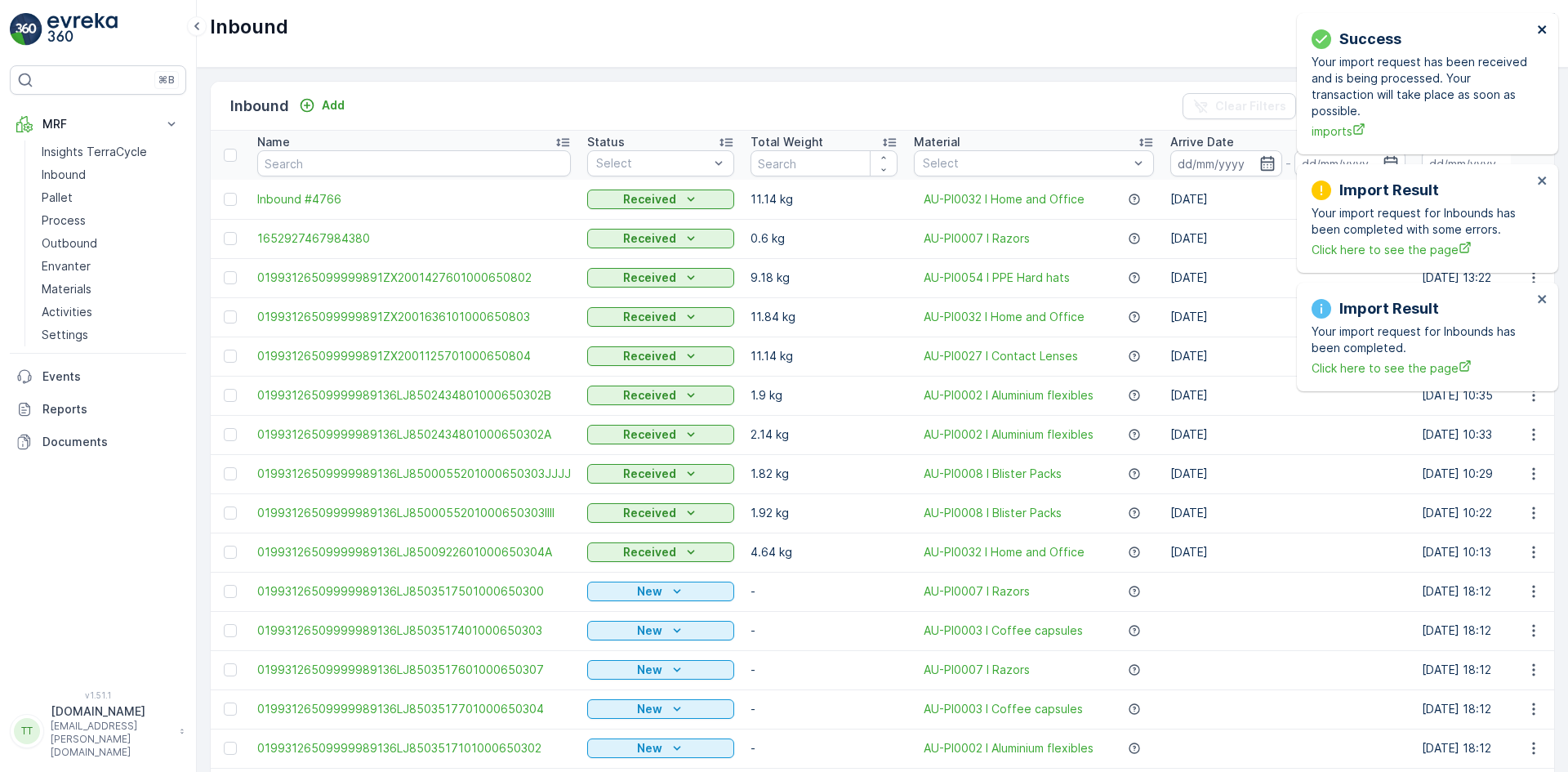
click at [1538, 27] on icon "close" at bounding box center [1542, 29] width 12 height 13
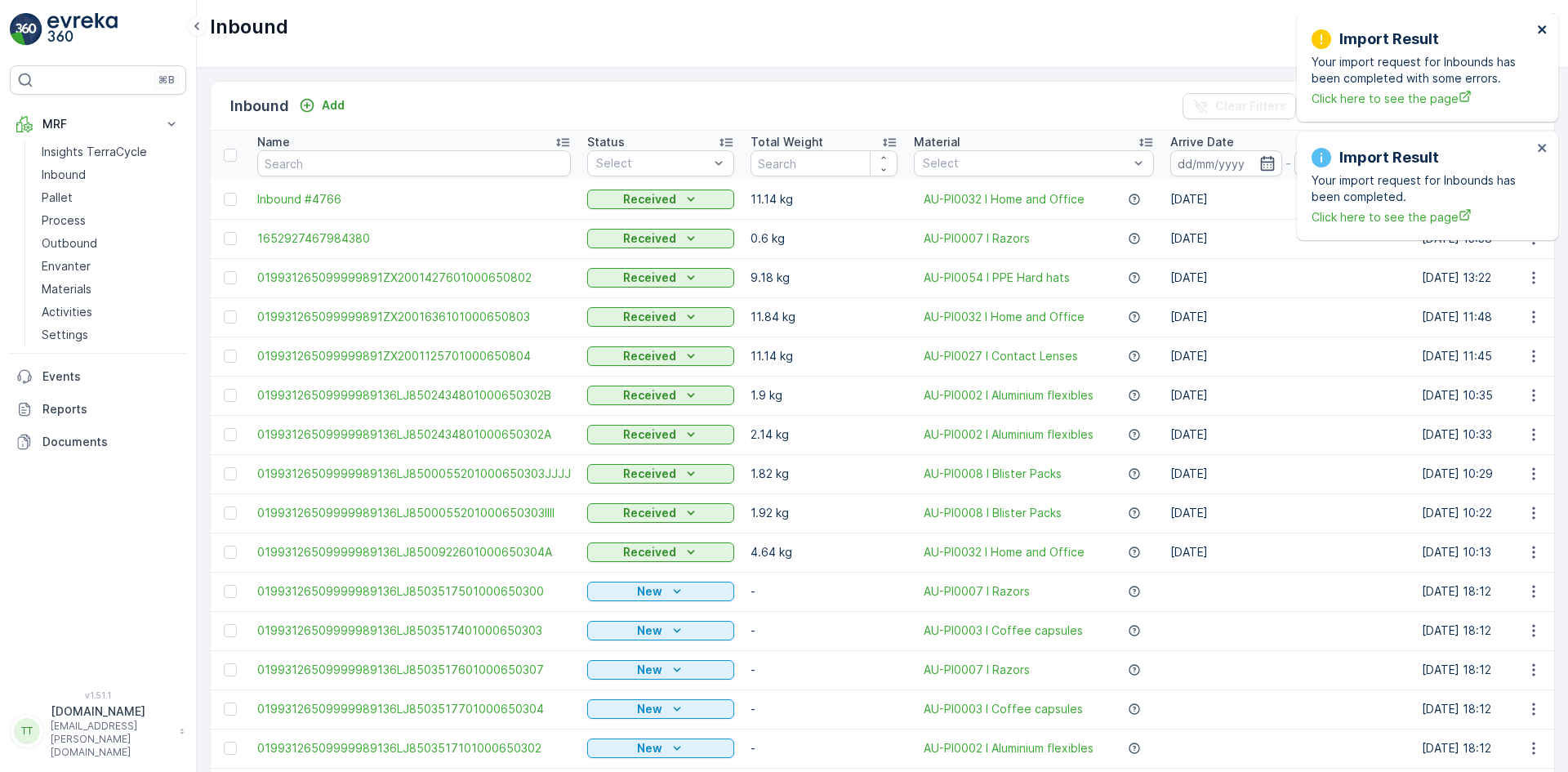
click at [1538, 27] on icon "close" at bounding box center [1542, 29] width 12 height 13
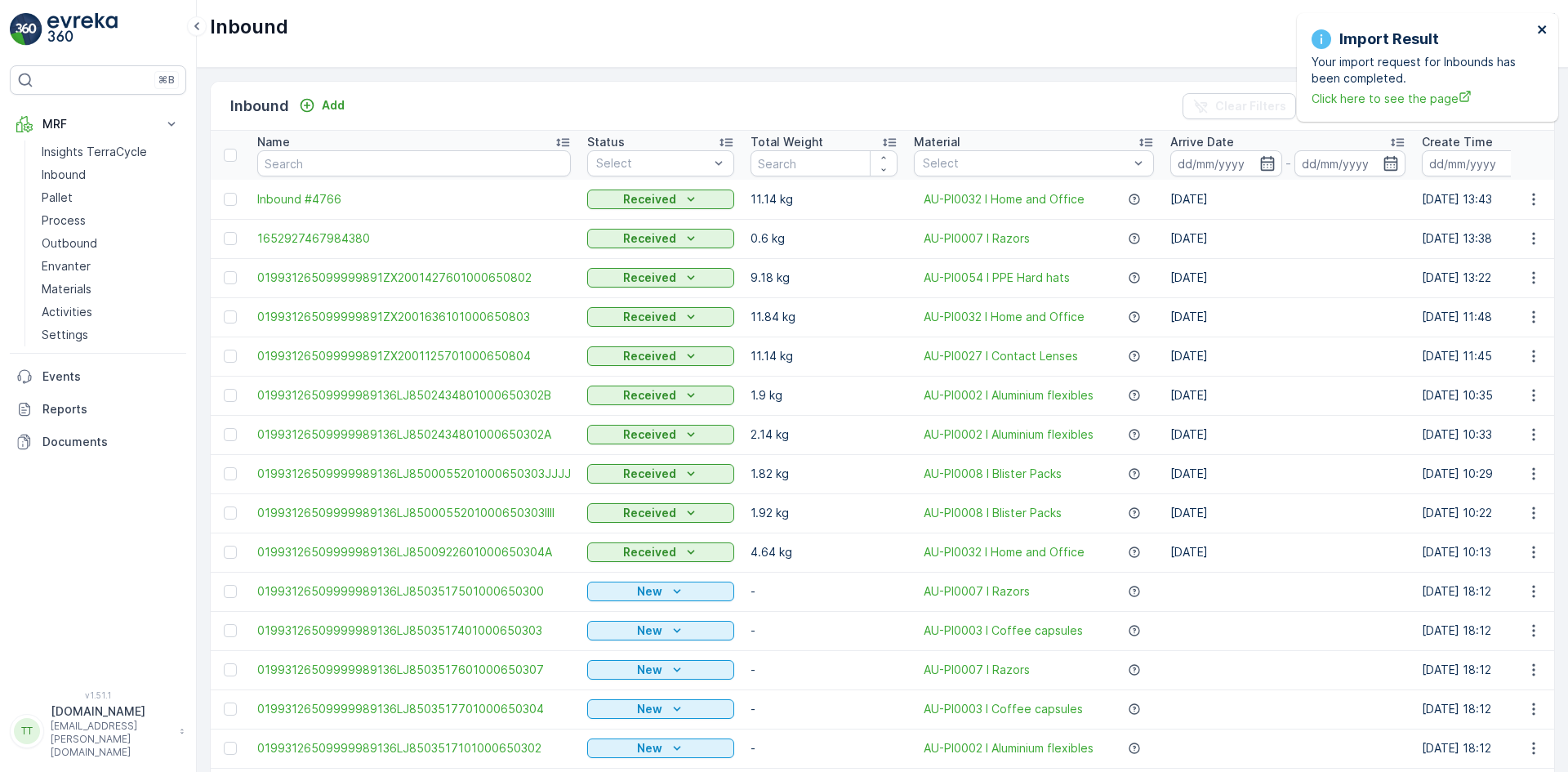
click at [1538, 27] on icon "close" at bounding box center [1542, 29] width 12 height 13
click at [1428, 111] on p "Import" at bounding box center [1440, 106] width 37 height 16
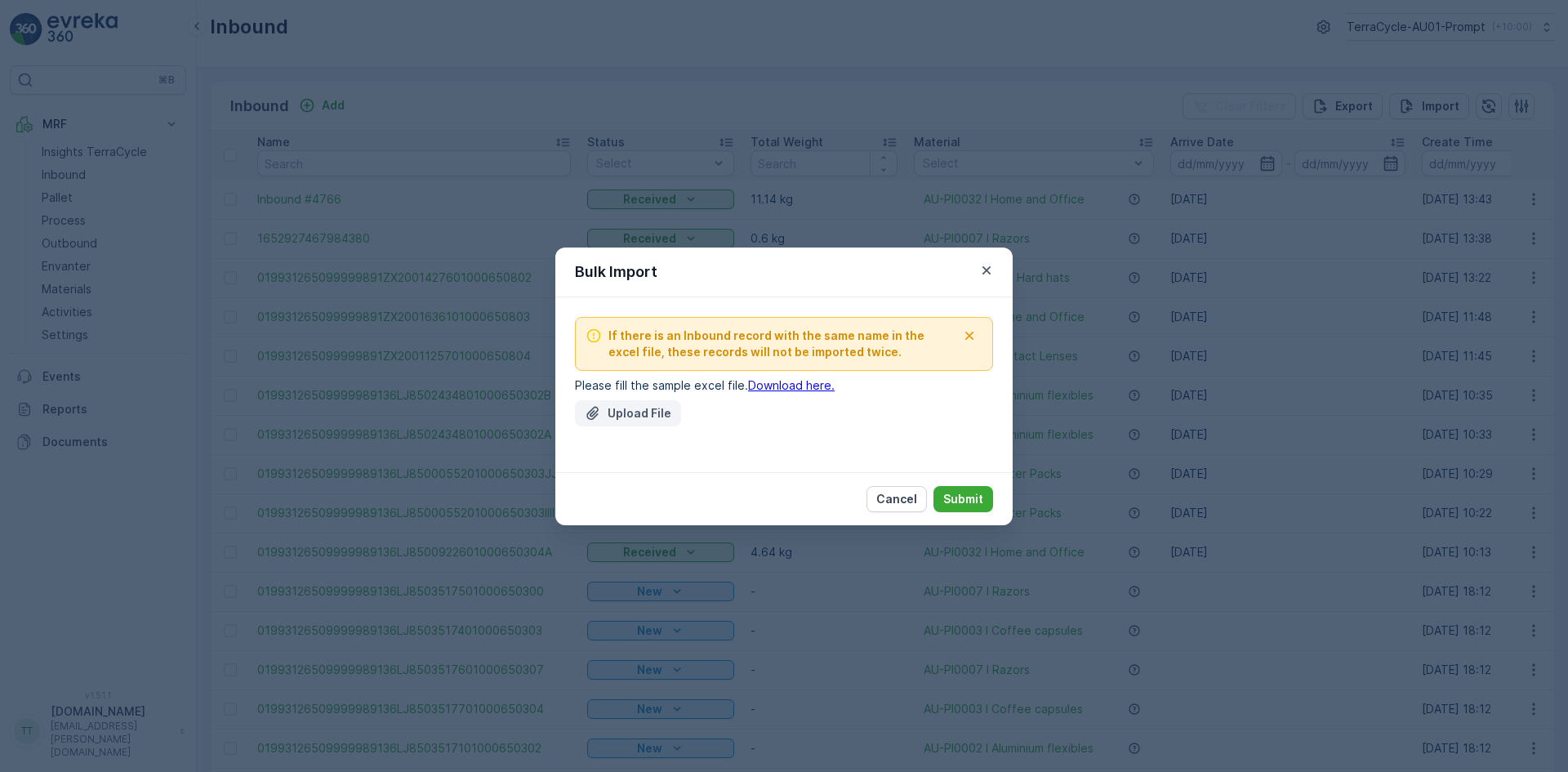
click at [628, 401] on button "Upload File" at bounding box center [628, 413] width 106 height 26
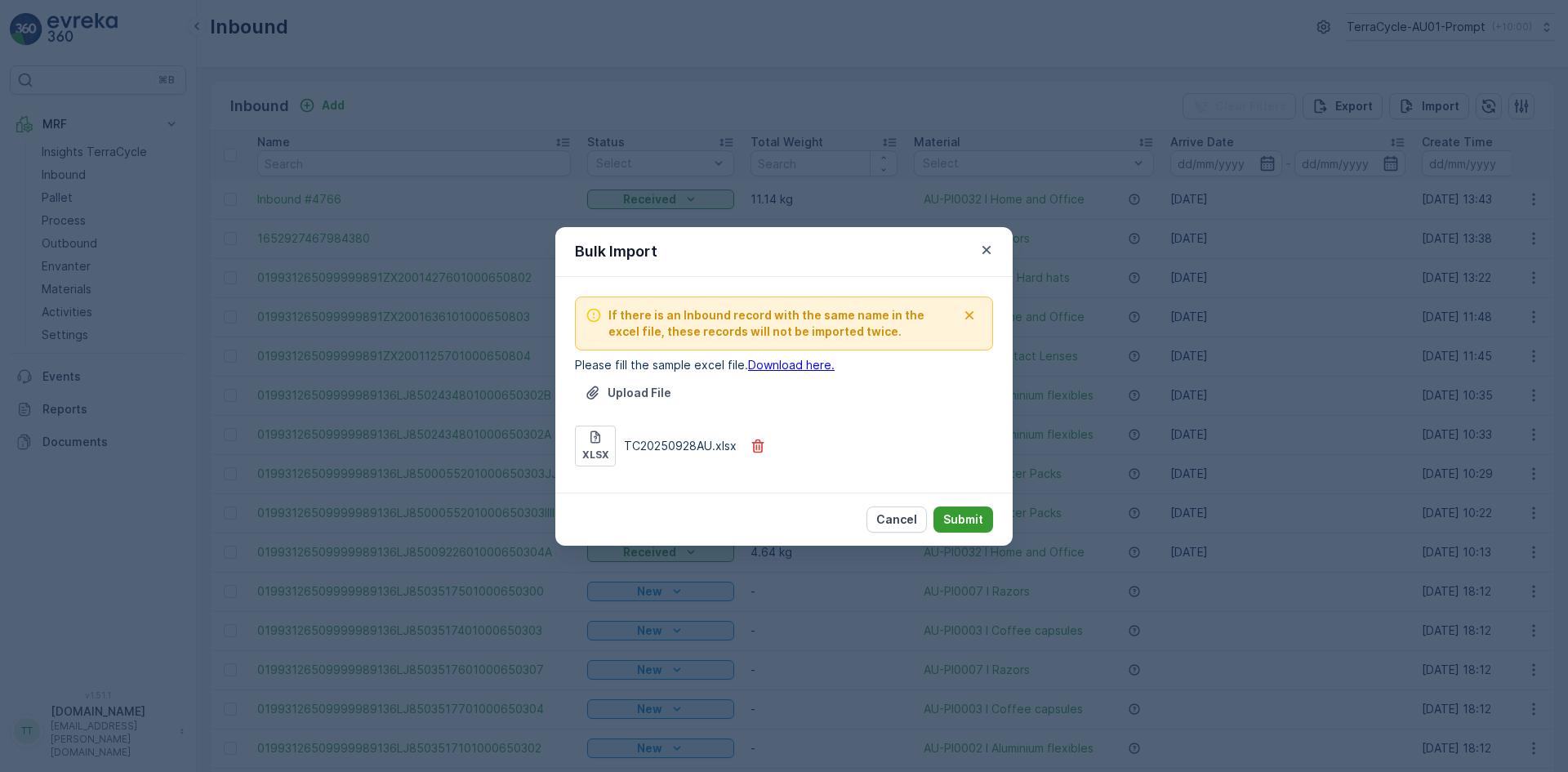
click at [972, 520] on p "Submit" at bounding box center [963, 520] width 40 height 16
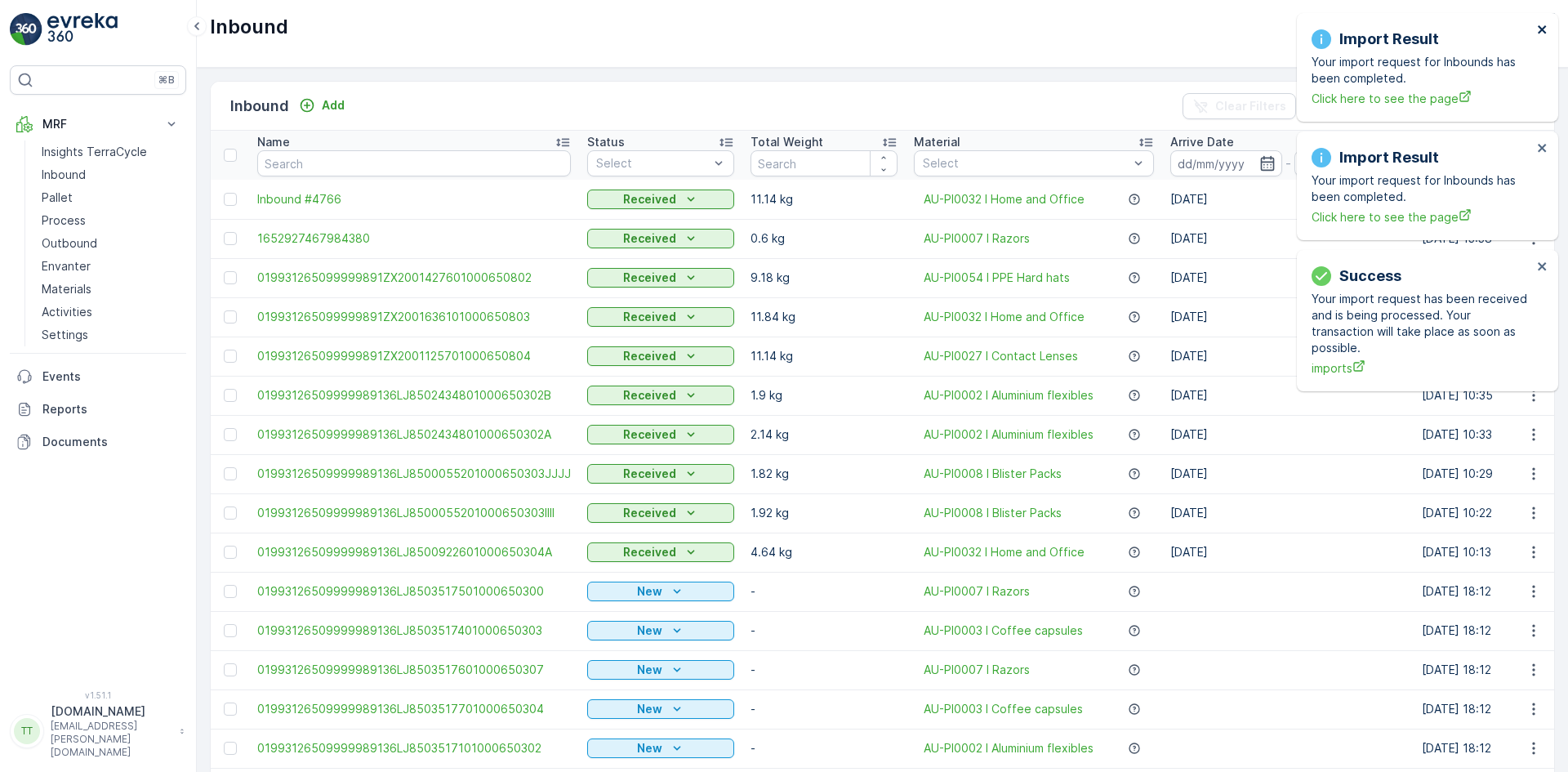
click at [1542, 26] on icon "close" at bounding box center [1542, 29] width 12 height 13
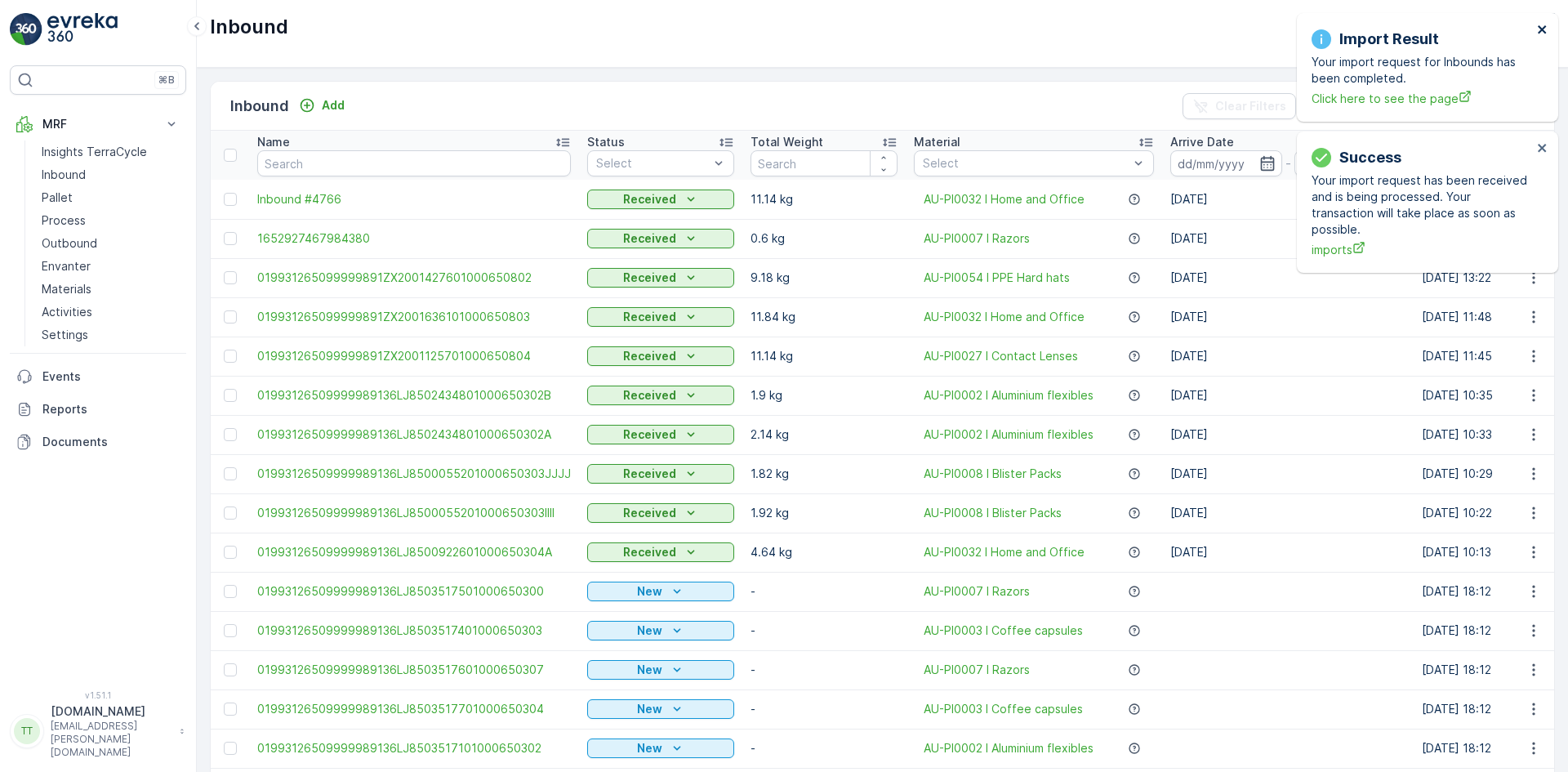
click at [1542, 26] on icon "close" at bounding box center [1542, 29] width 12 height 13
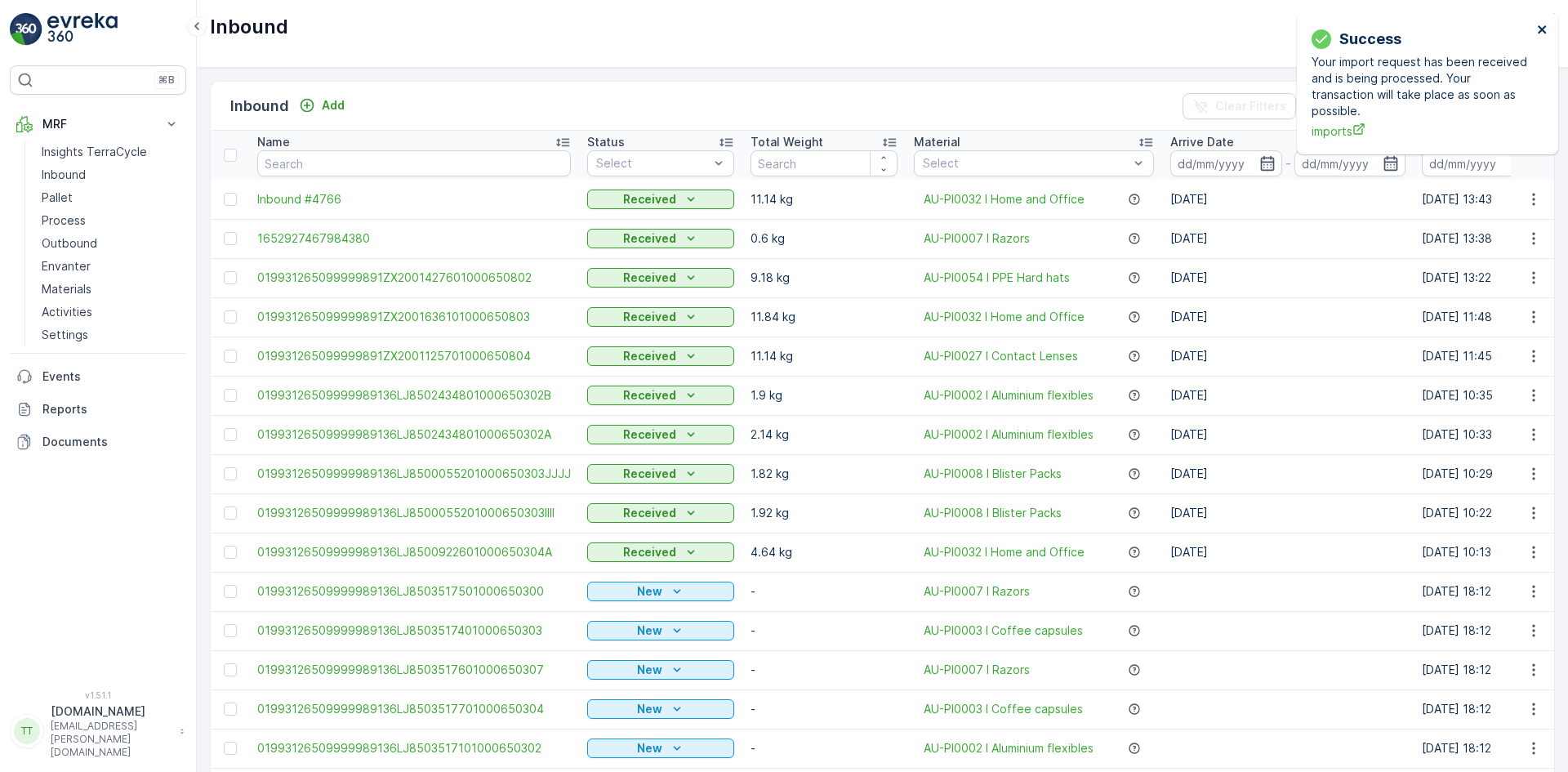
click at [1542, 27] on icon "close" at bounding box center [1542, 29] width 12 height 13
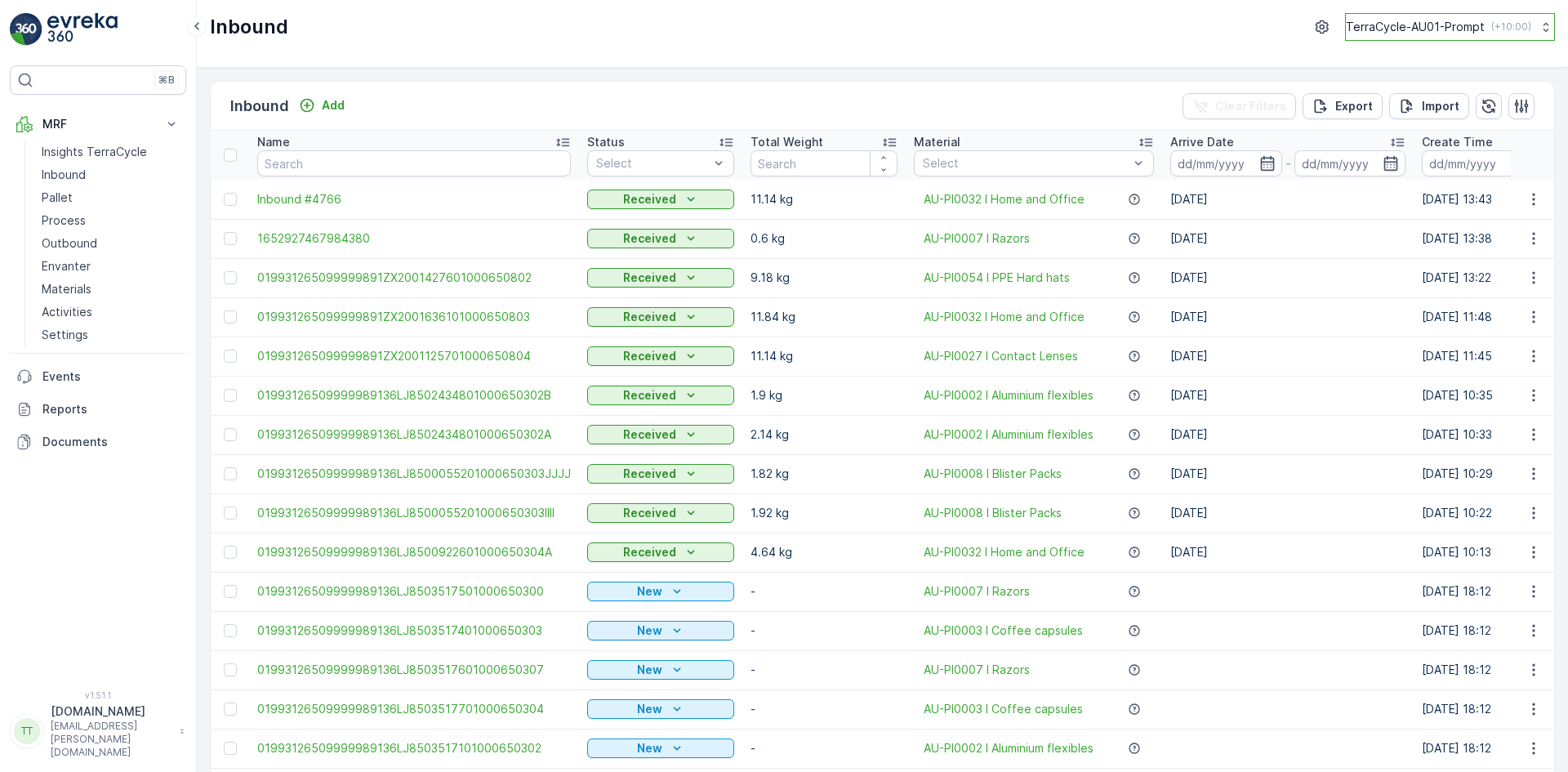
click at [1415, 30] on p "TerraCycle-AU01-Prompt" at bounding box center [1416, 27] width 139 height 16
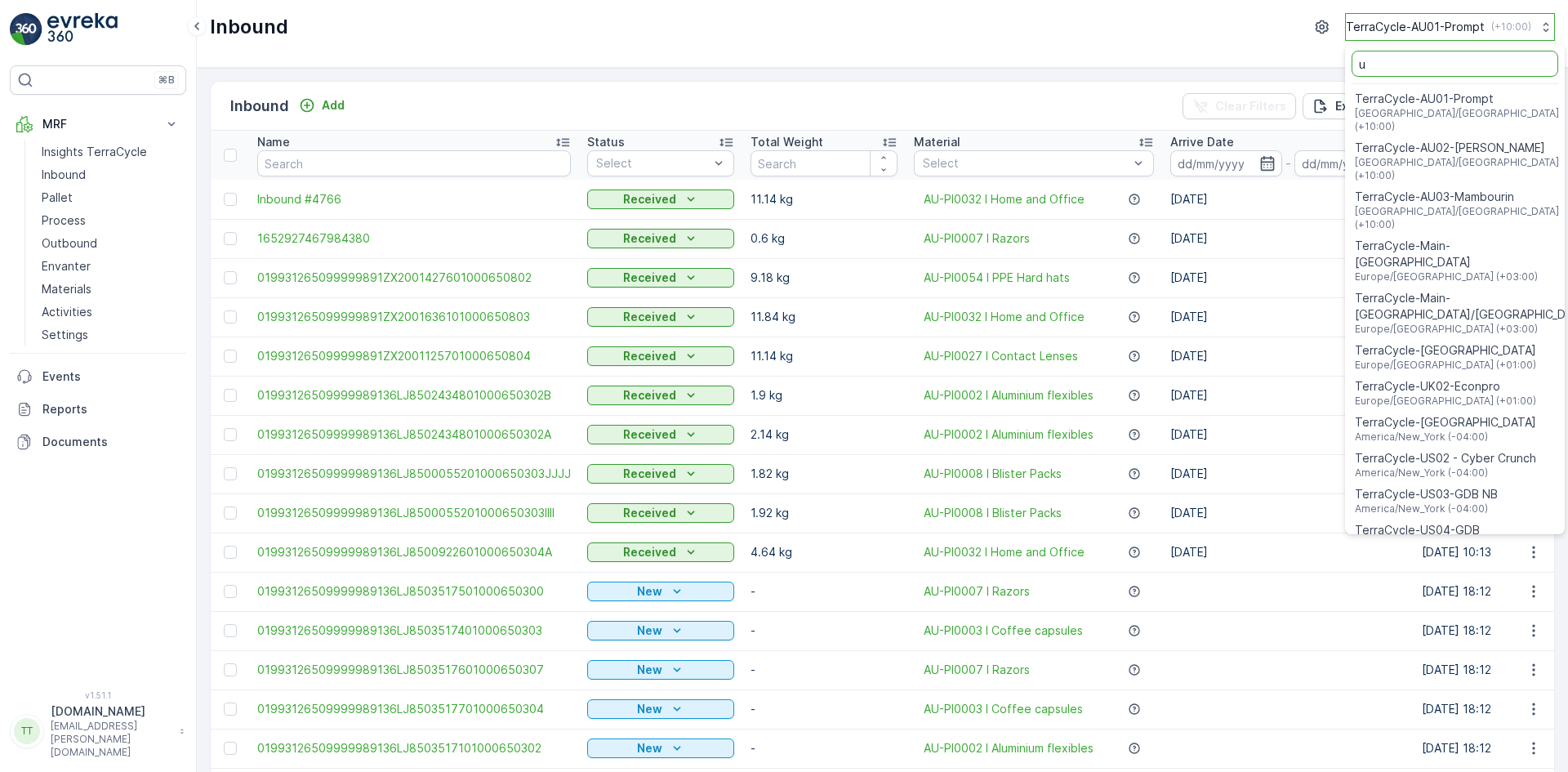
type input "uk"
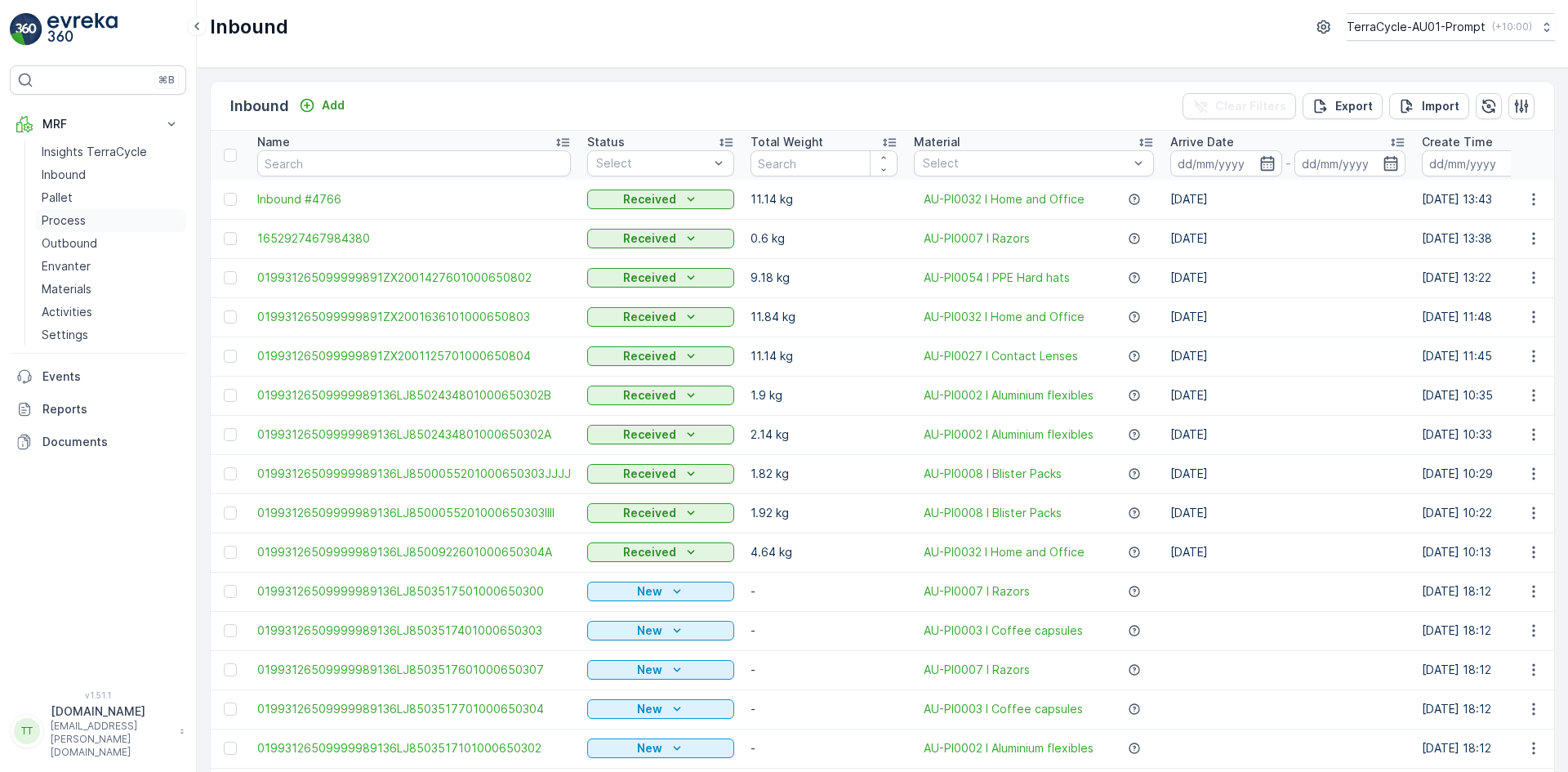
click at [95, 214] on link "Process" at bounding box center [111, 220] width 151 height 23
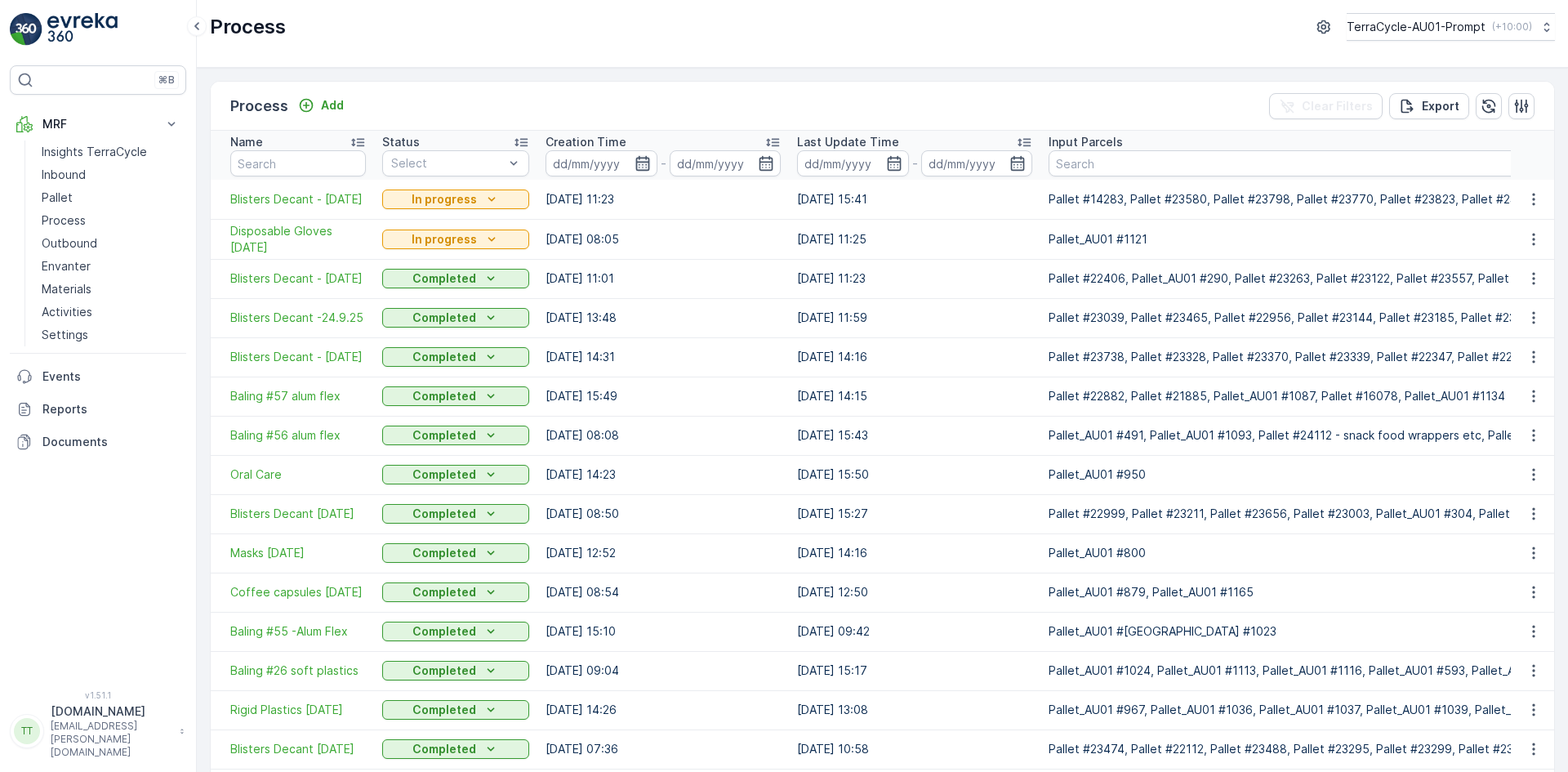
click at [640, 159] on icon "button" at bounding box center [642, 163] width 14 height 15
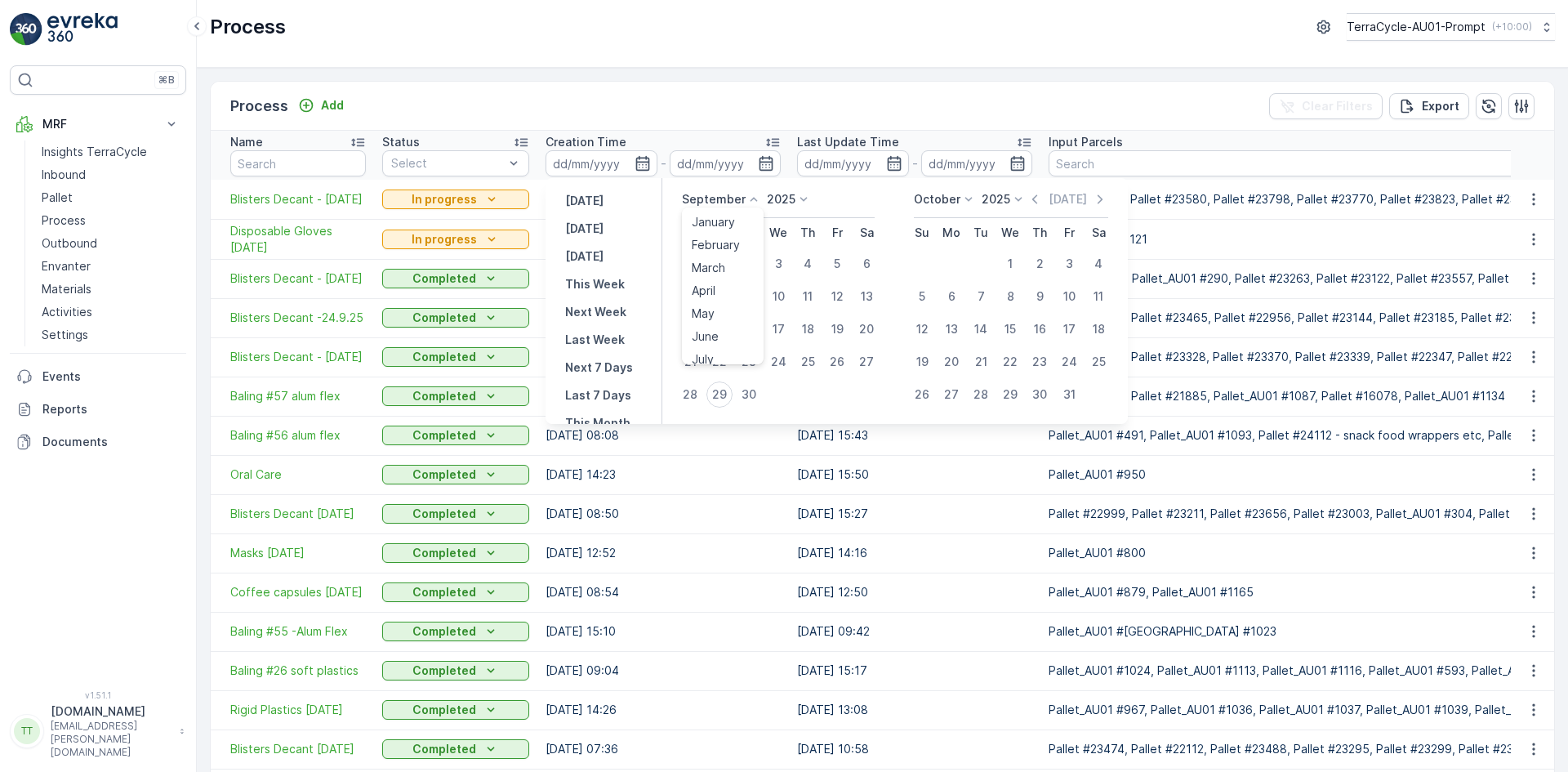
click at [725, 200] on p "September" at bounding box center [714, 200] width 64 height 16
click at [745, 90] on div "Process Add Clear Filters Export" at bounding box center [882, 107] width 1344 height 49
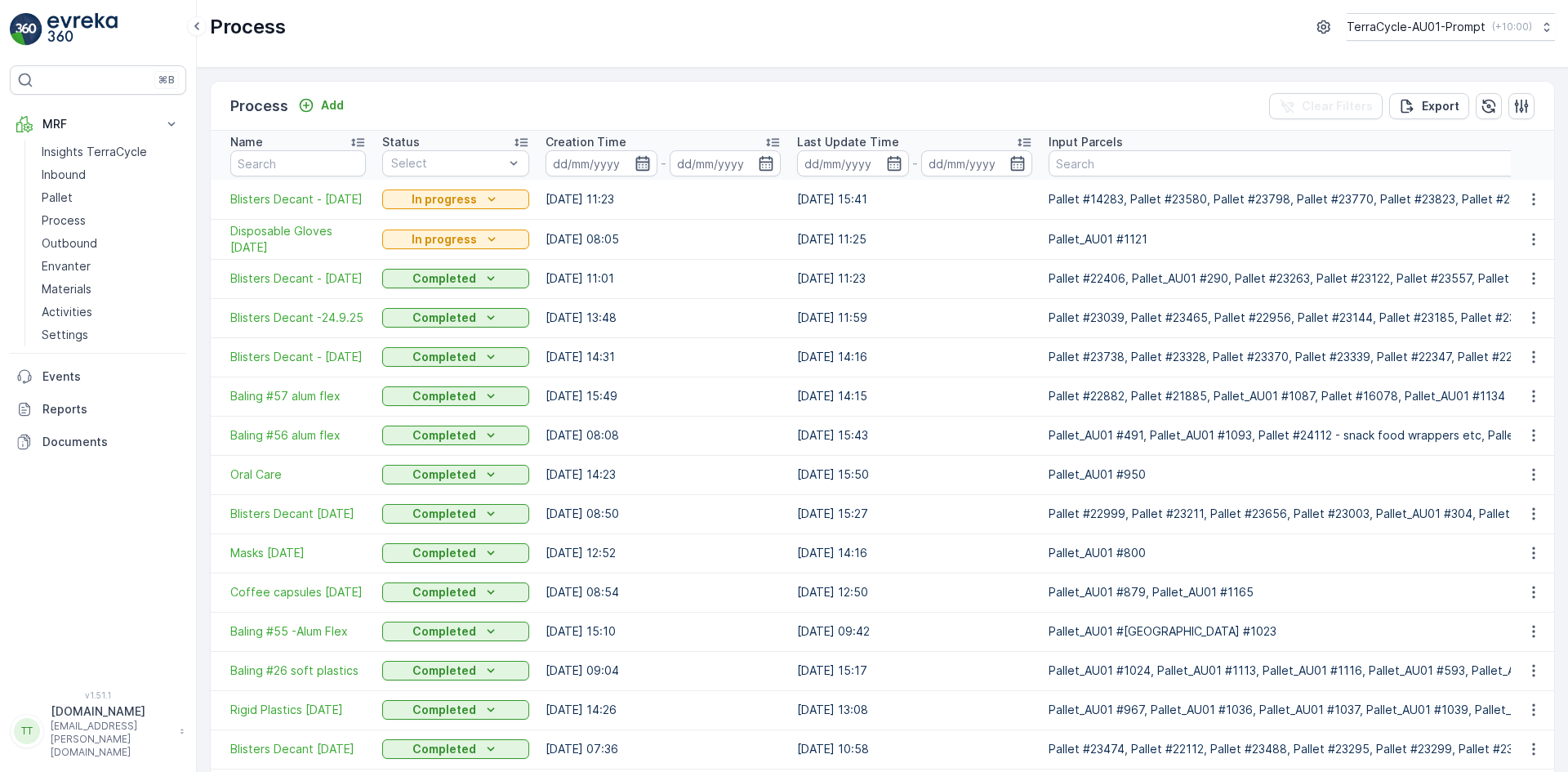
click at [638, 168] on icon "button" at bounding box center [643, 163] width 16 height 16
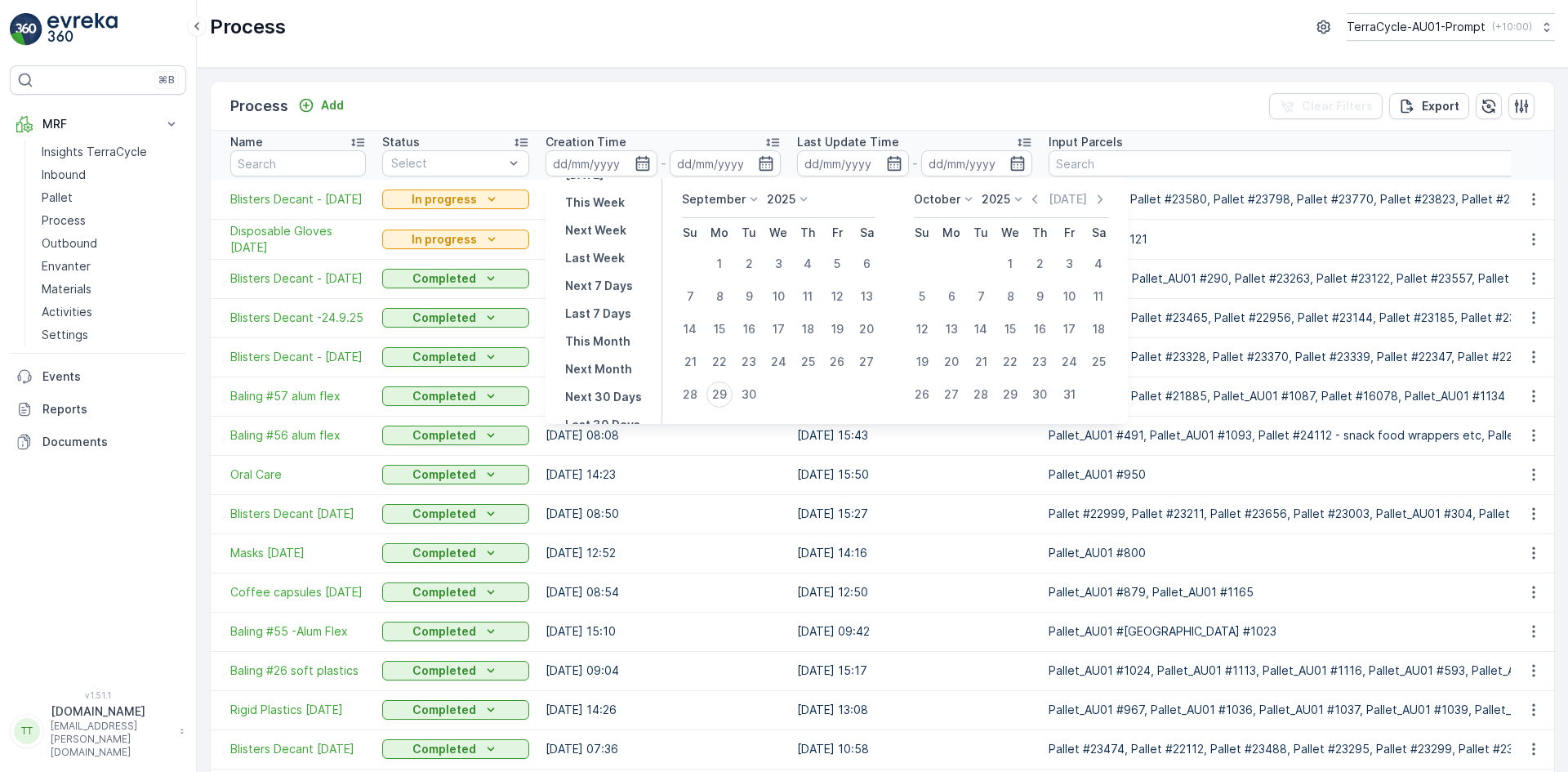
scroll to position [148, 0]
click at [614, 359] on p "Last 30 Days" at bounding box center [603, 359] width 75 height 16
type input "31.08.2025"
type input "29.09.2025"
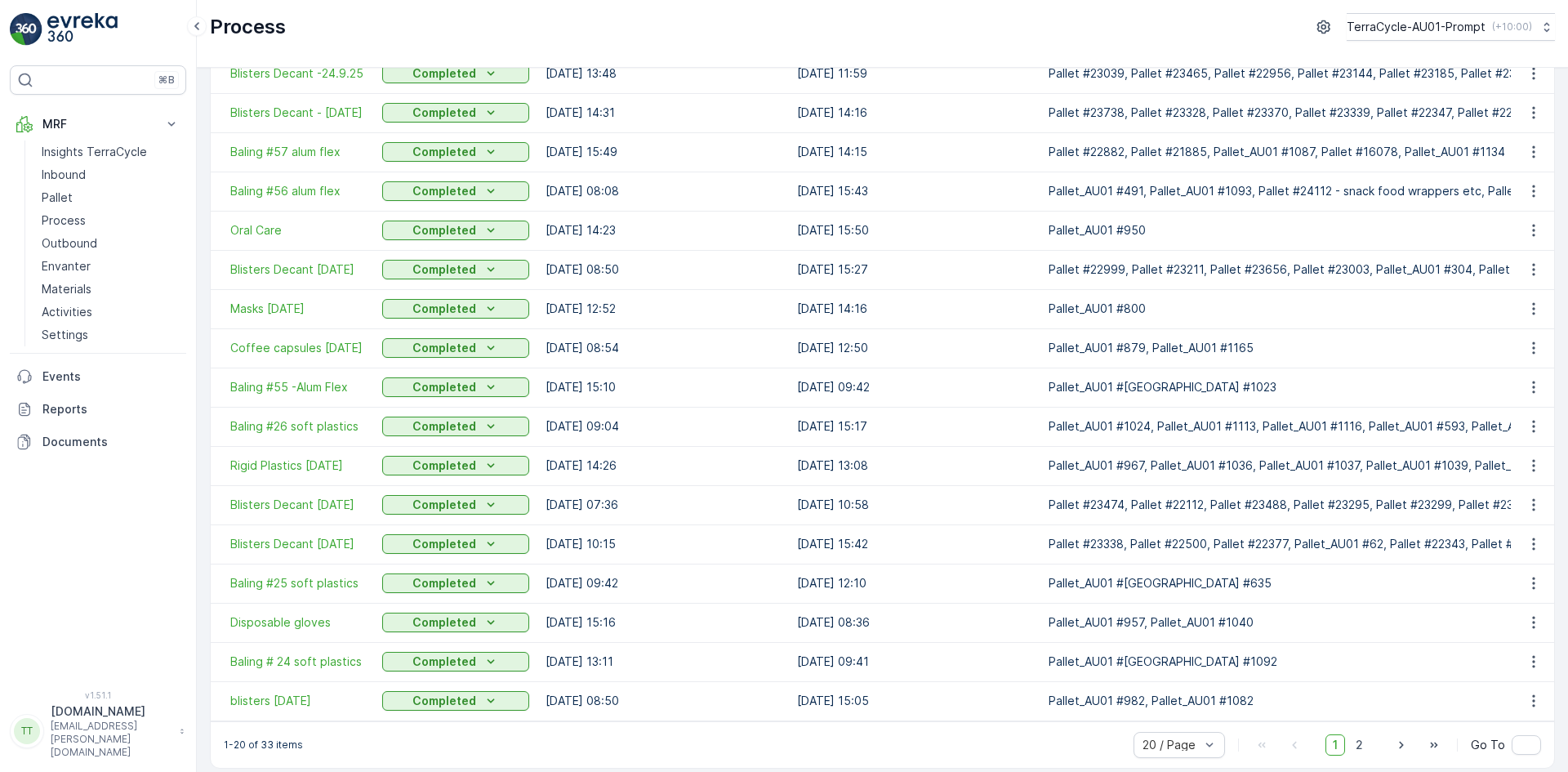
scroll to position [262, 0]
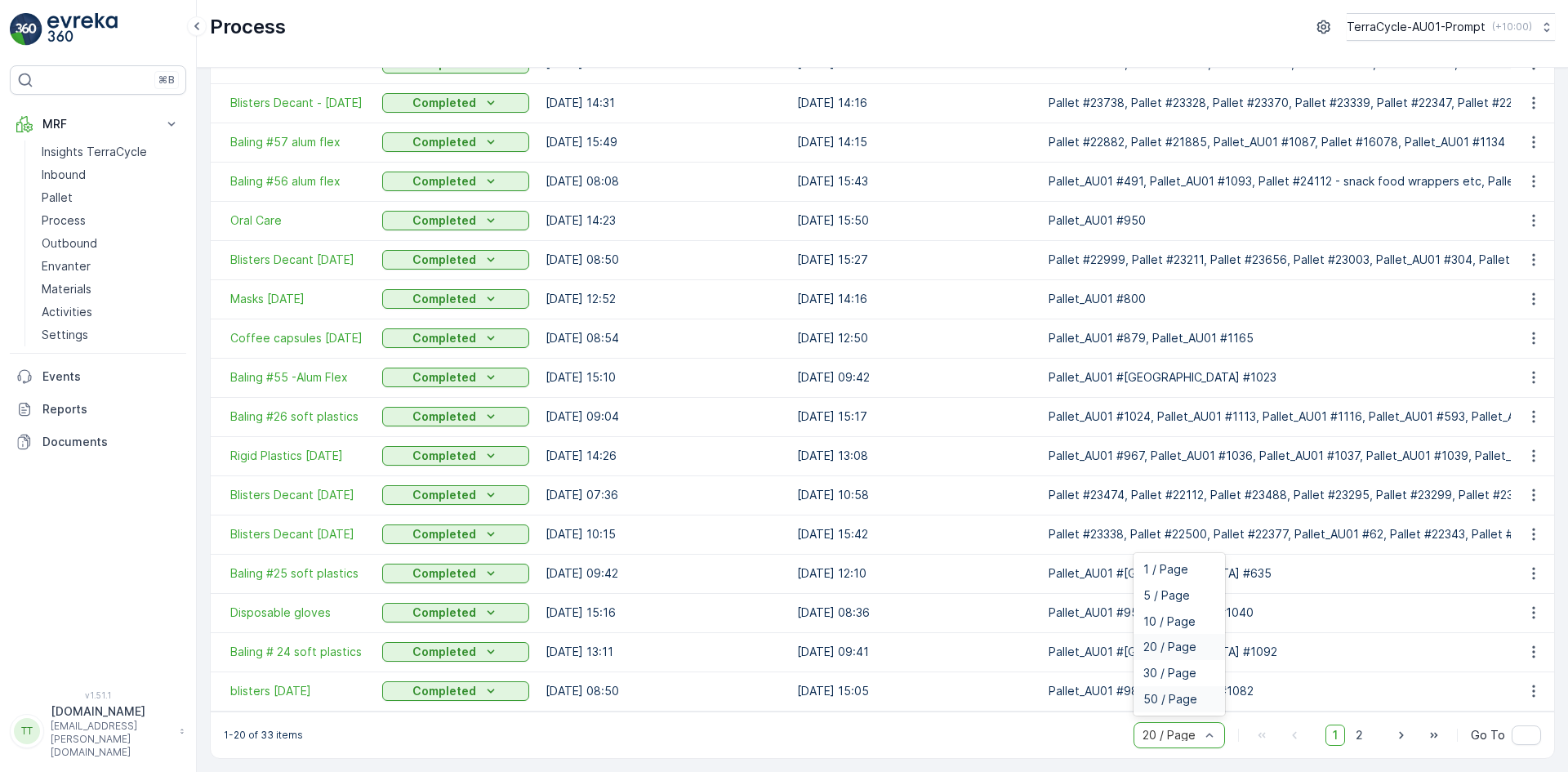
click at [1161, 696] on span "50 / Page" at bounding box center [1170, 699] width 54 height 13
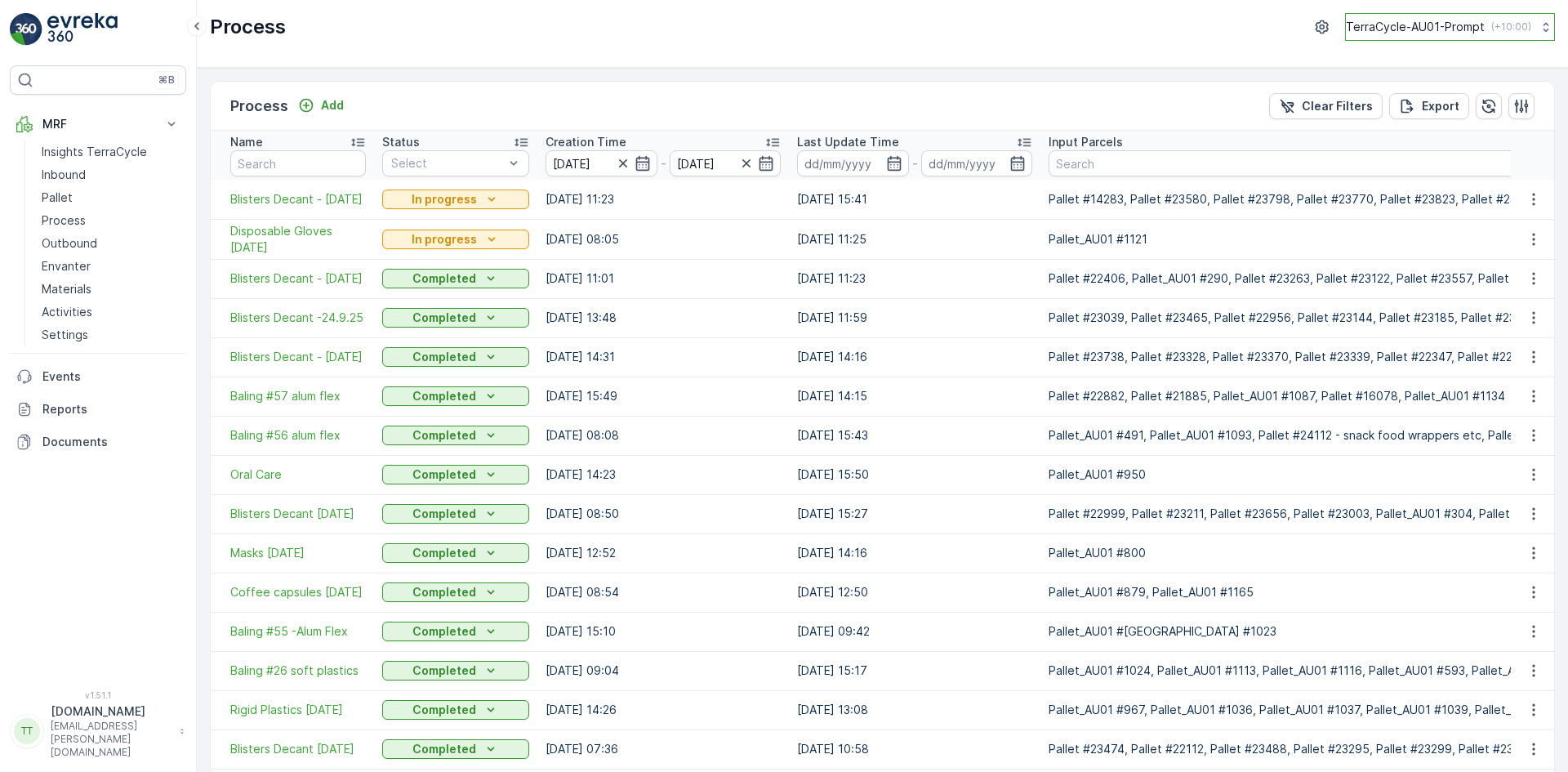
click at [1388, 29] on p "TerraCycle-AU01-Prompt" at bounding box center [1416, 27] width 139 height 16
type input "nz"
click at [1372, 110] on span "NZ (+13:00)" at bounding box center [1425, 113] width 137 height 13
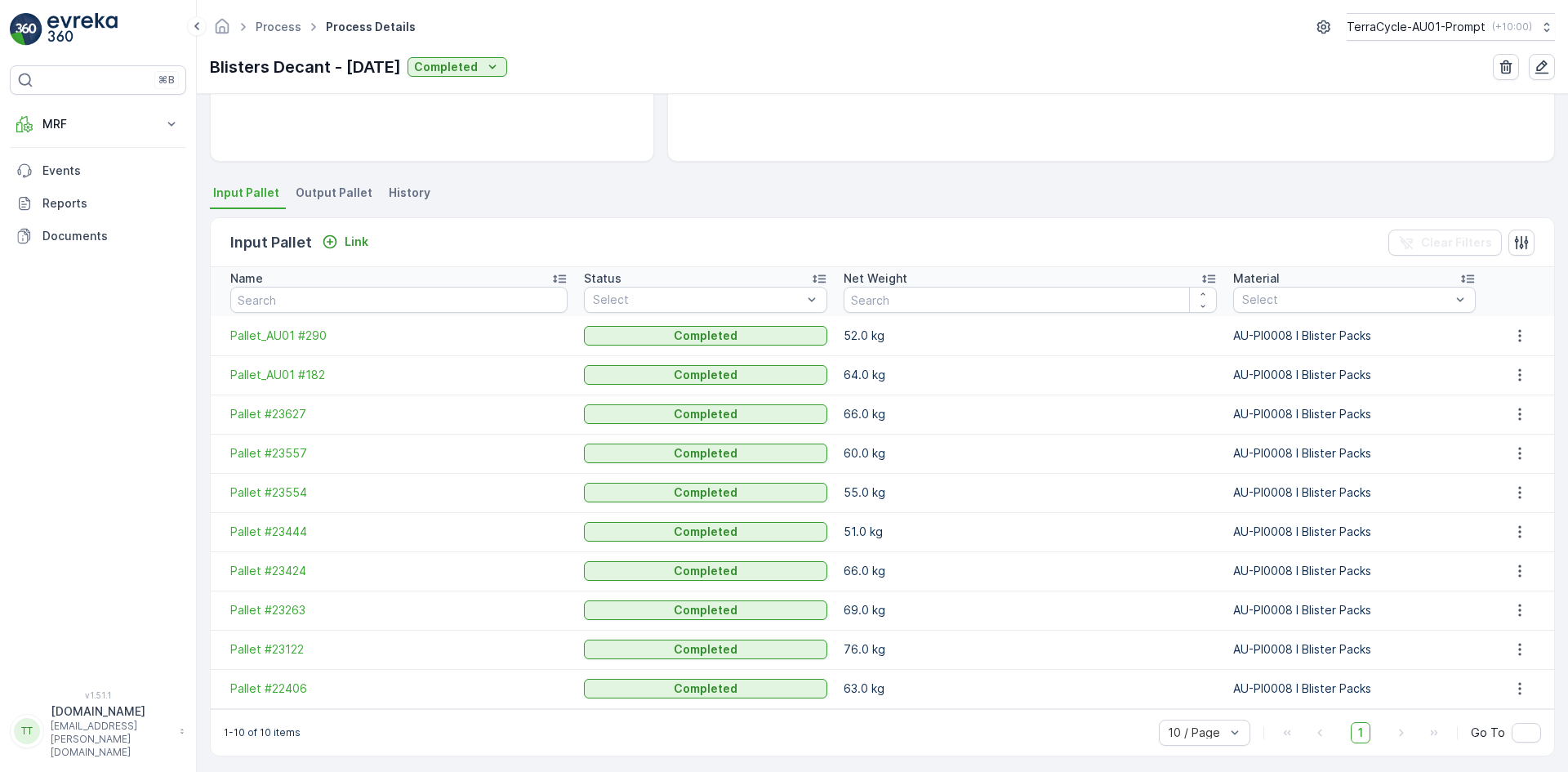
scroll to position [277, 0]
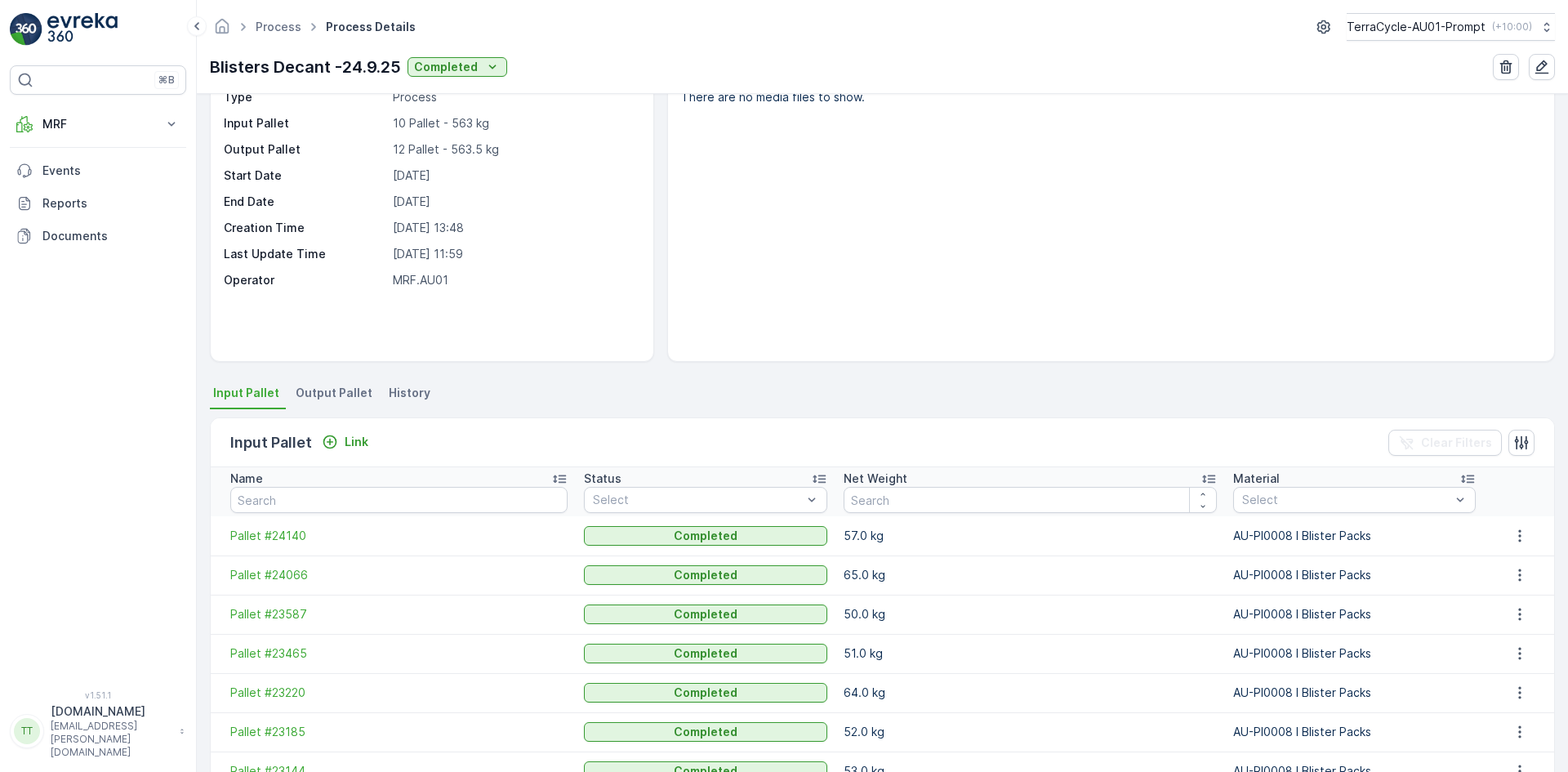
scroll to position [277, 0]
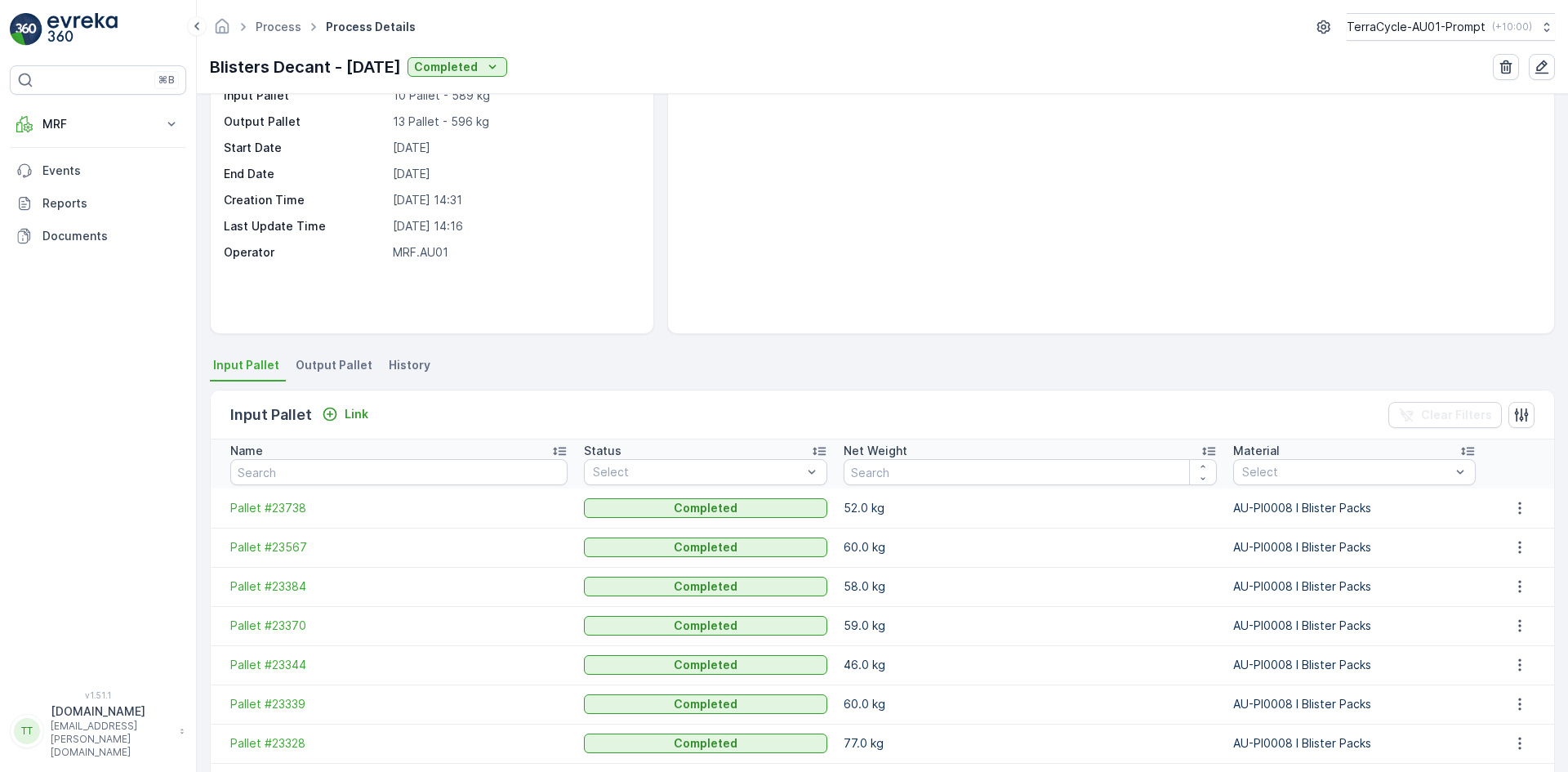
scroll to position [277, 0]
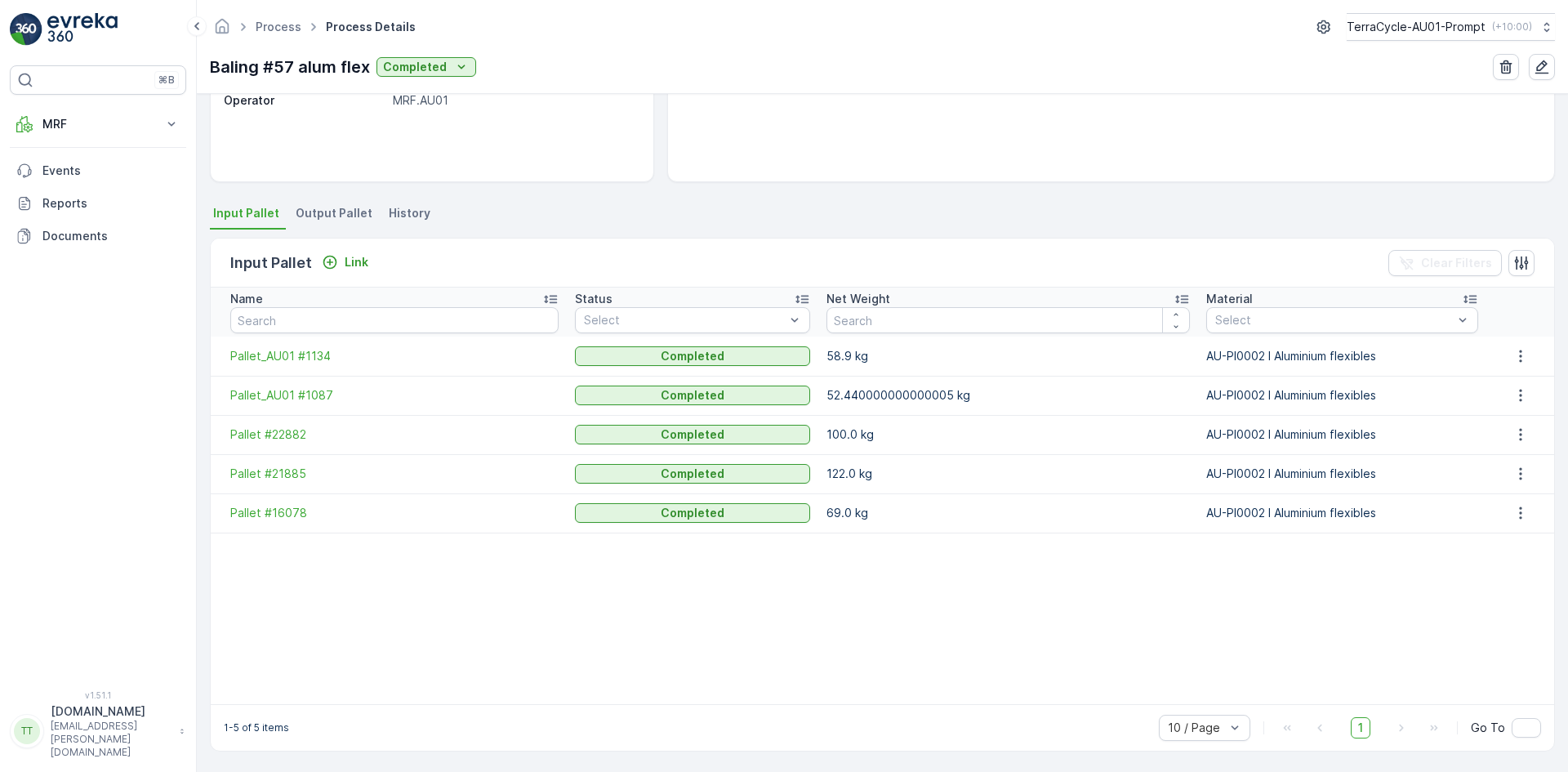
scroll to position [253, 0]
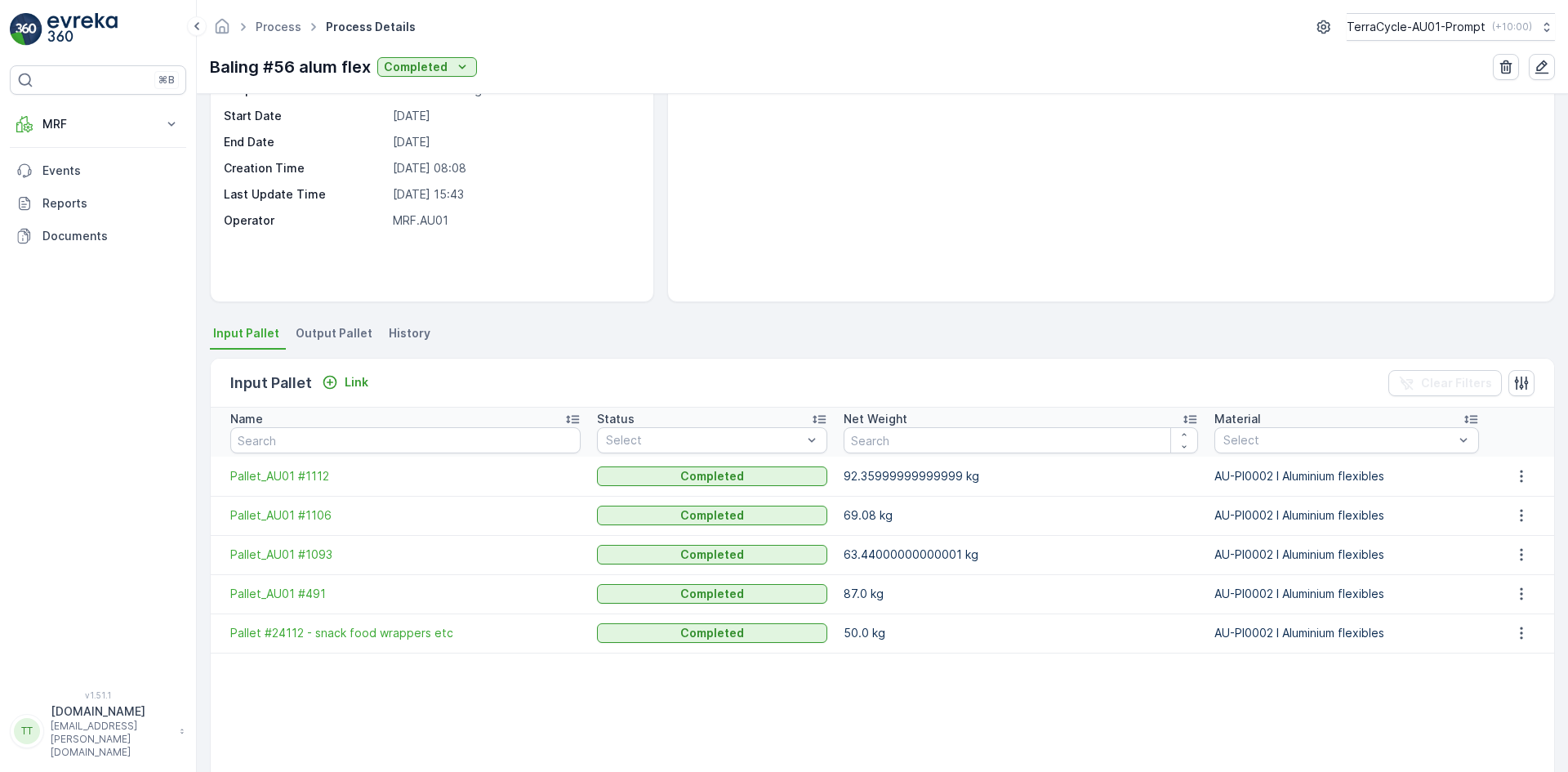
scroll to position [253, 0]
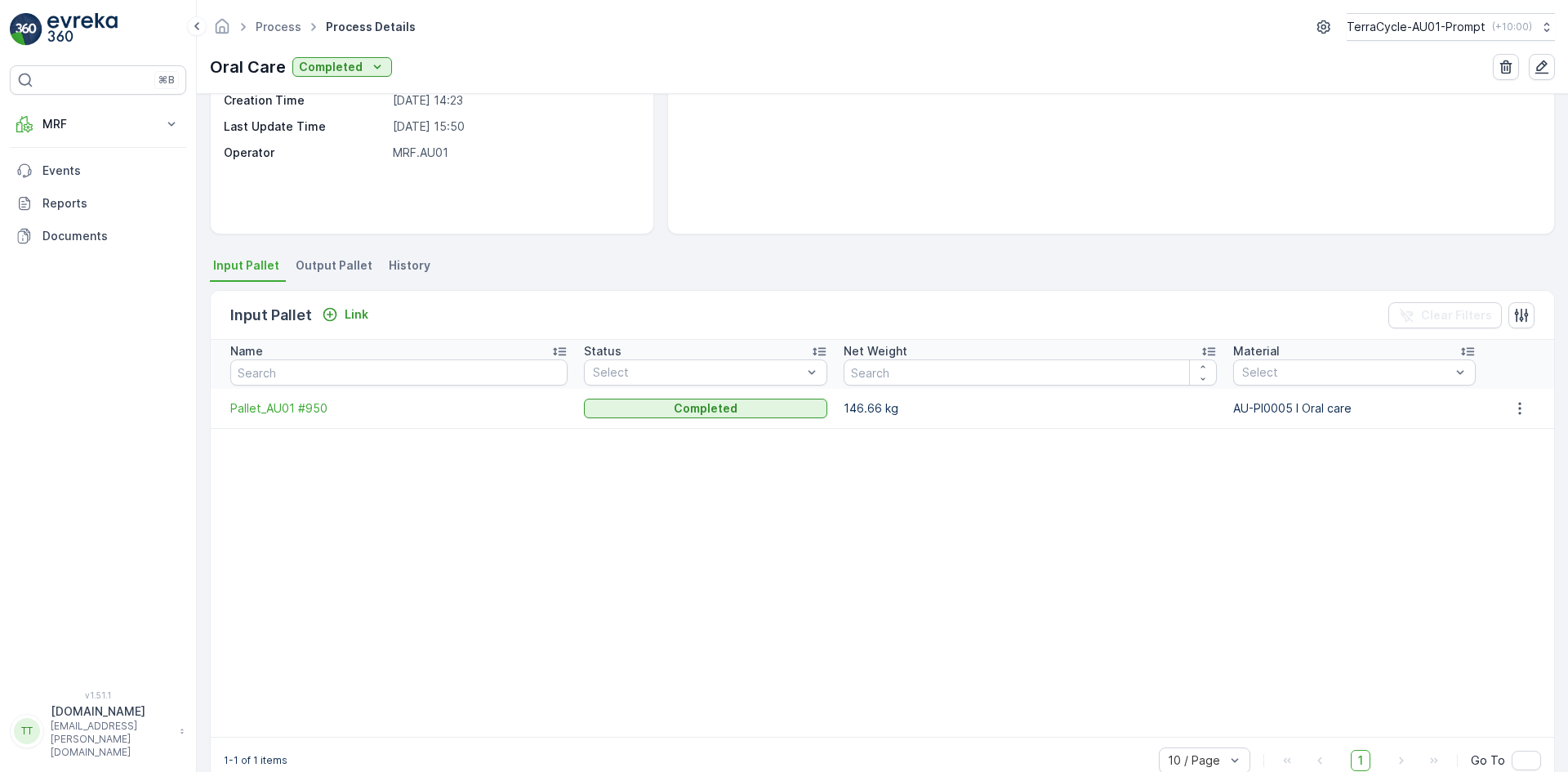
scroll to position [233, 0]
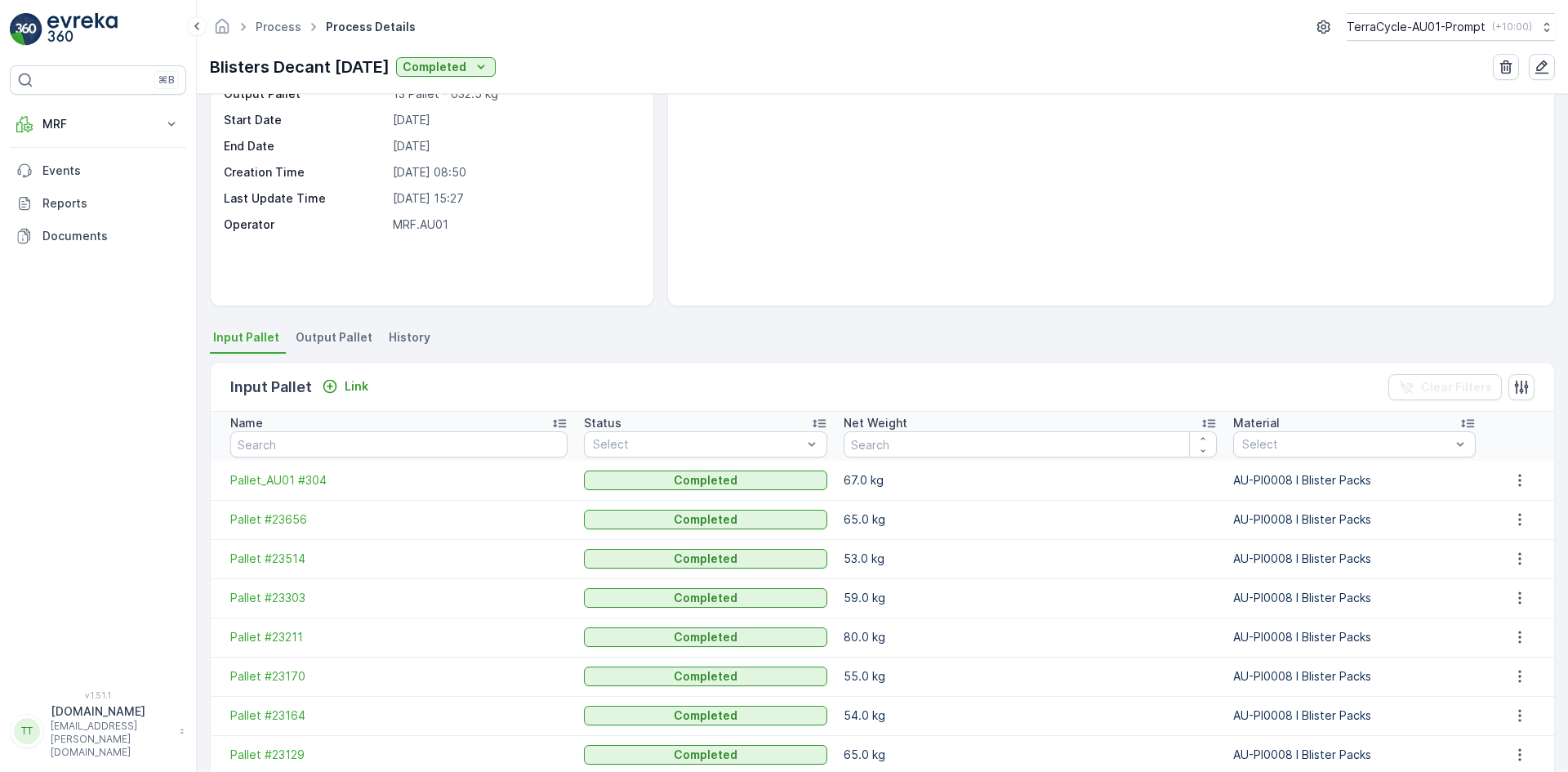
scroll to position [277, 0]
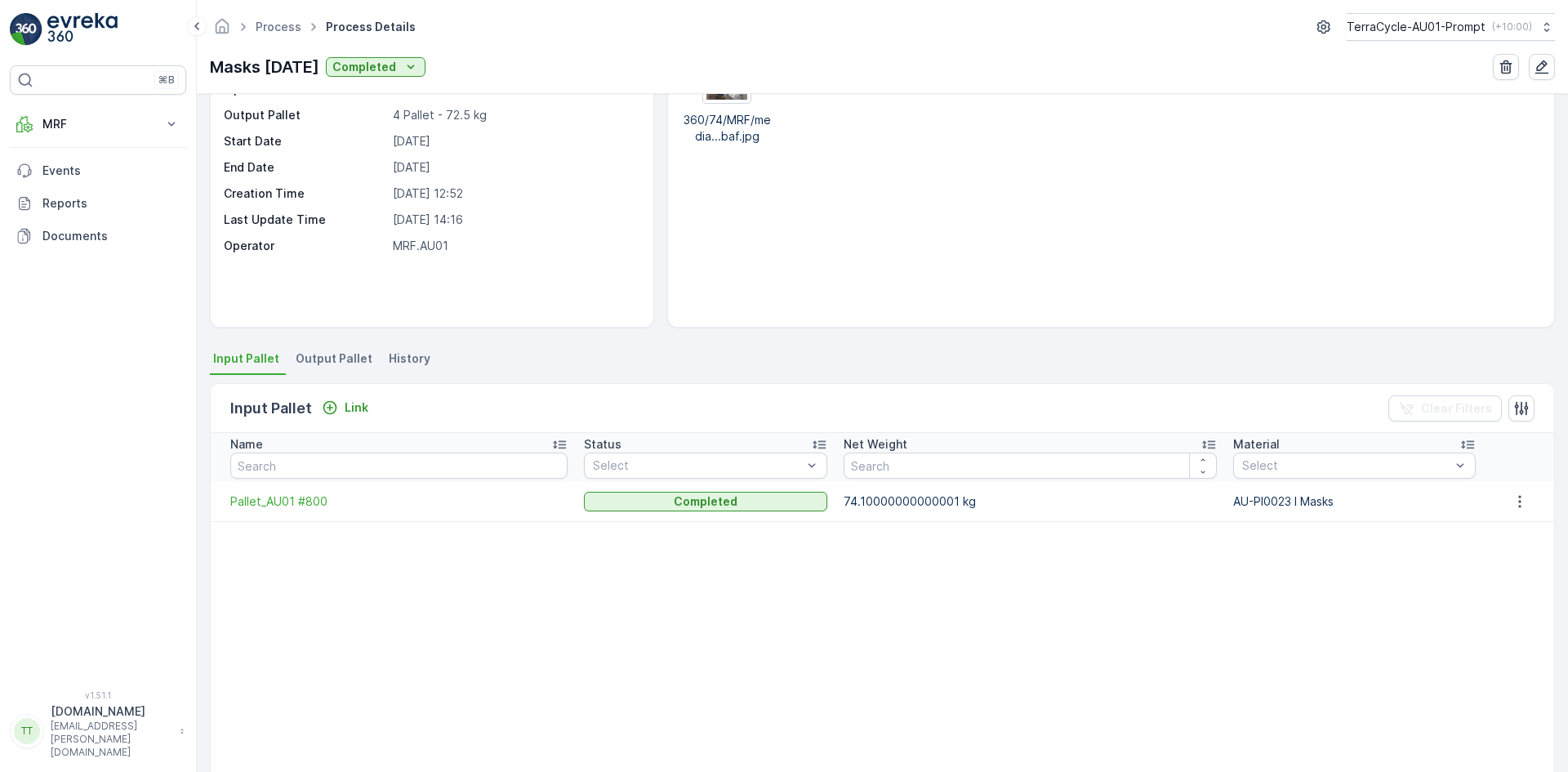
scroll to position [233, 0]
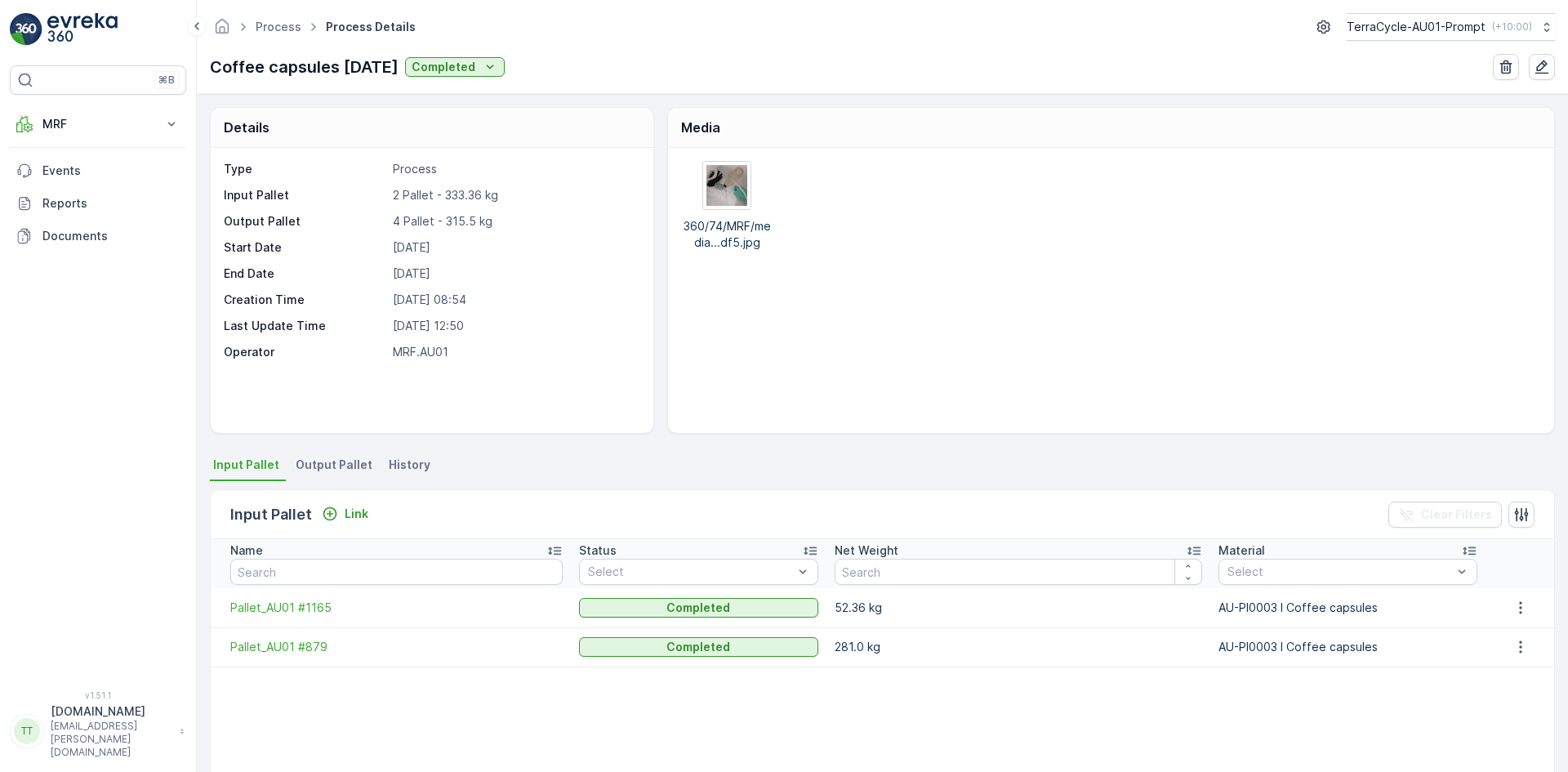
scroll to position [238, 0]
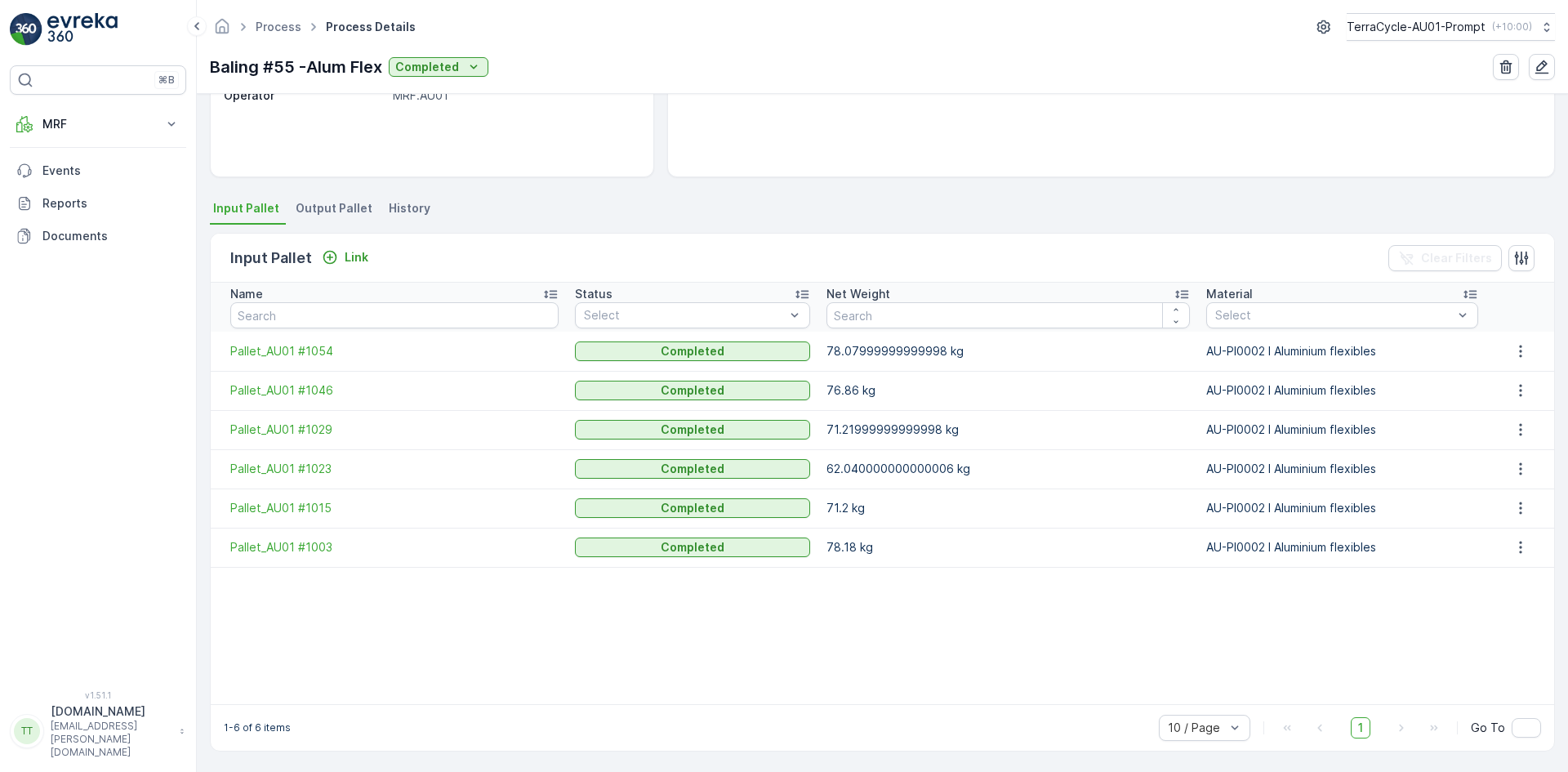
scroll to position [257, 0]
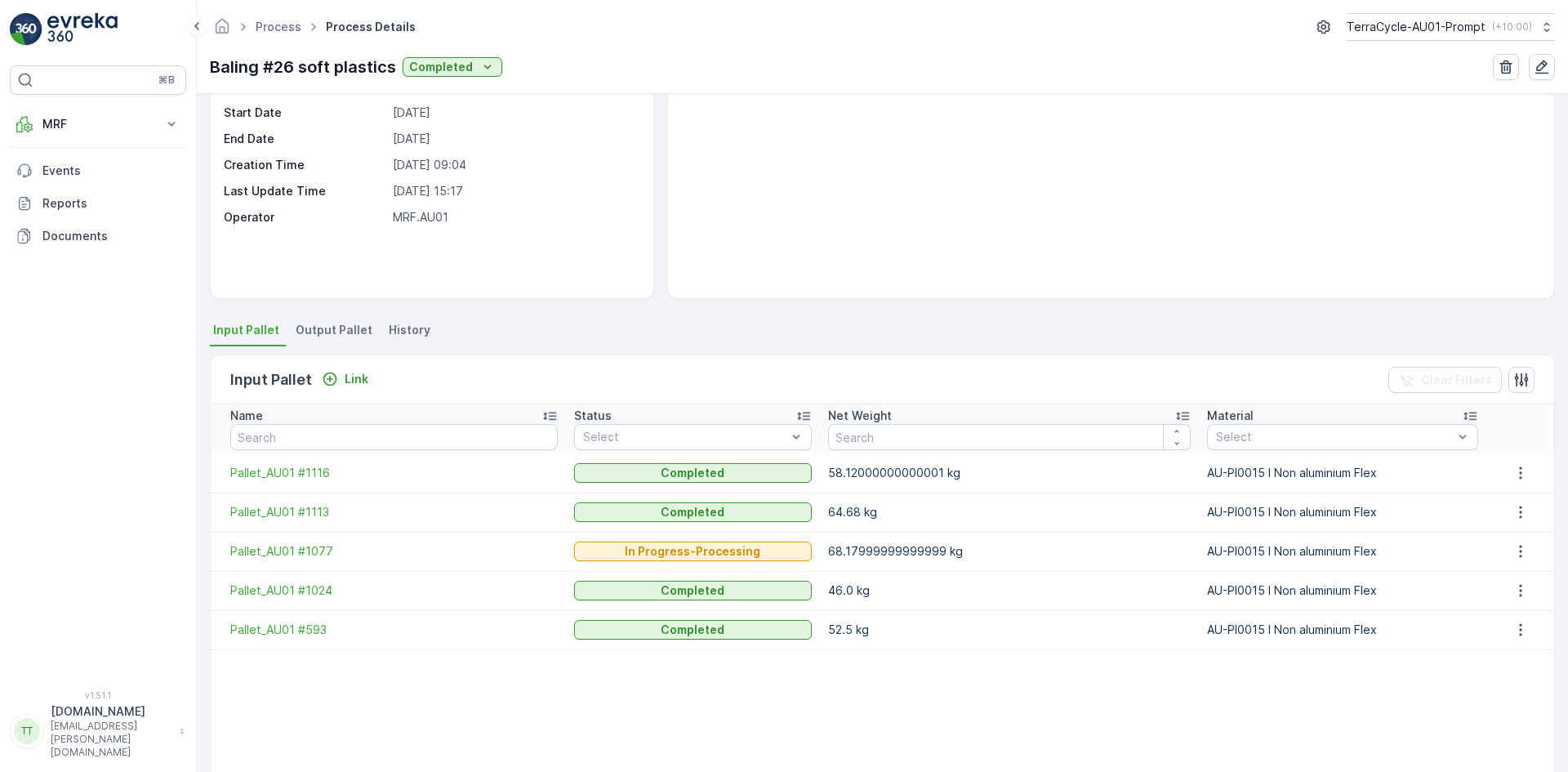
scroll to position [253, 0]
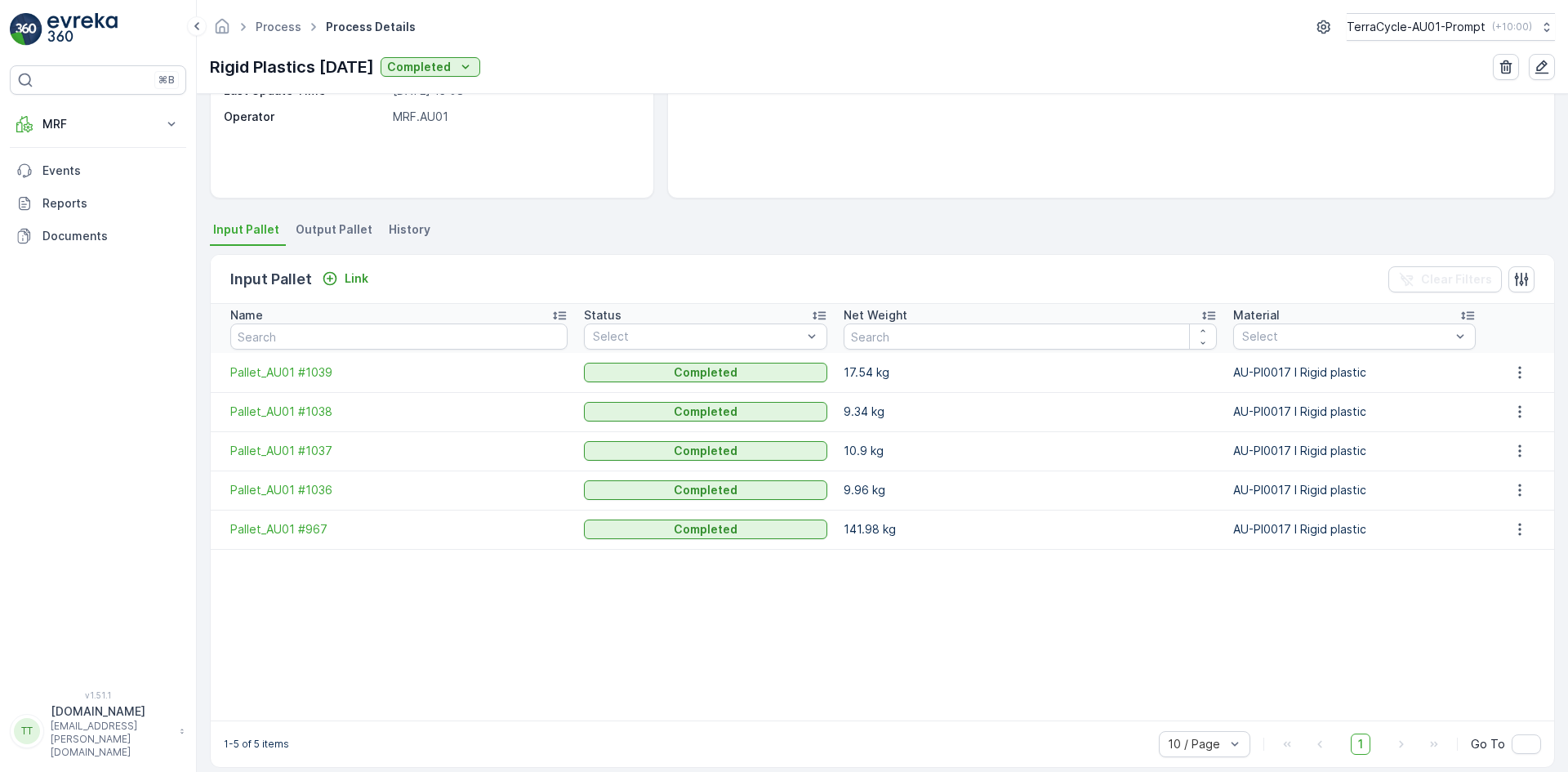
scroll to position [253, 0]
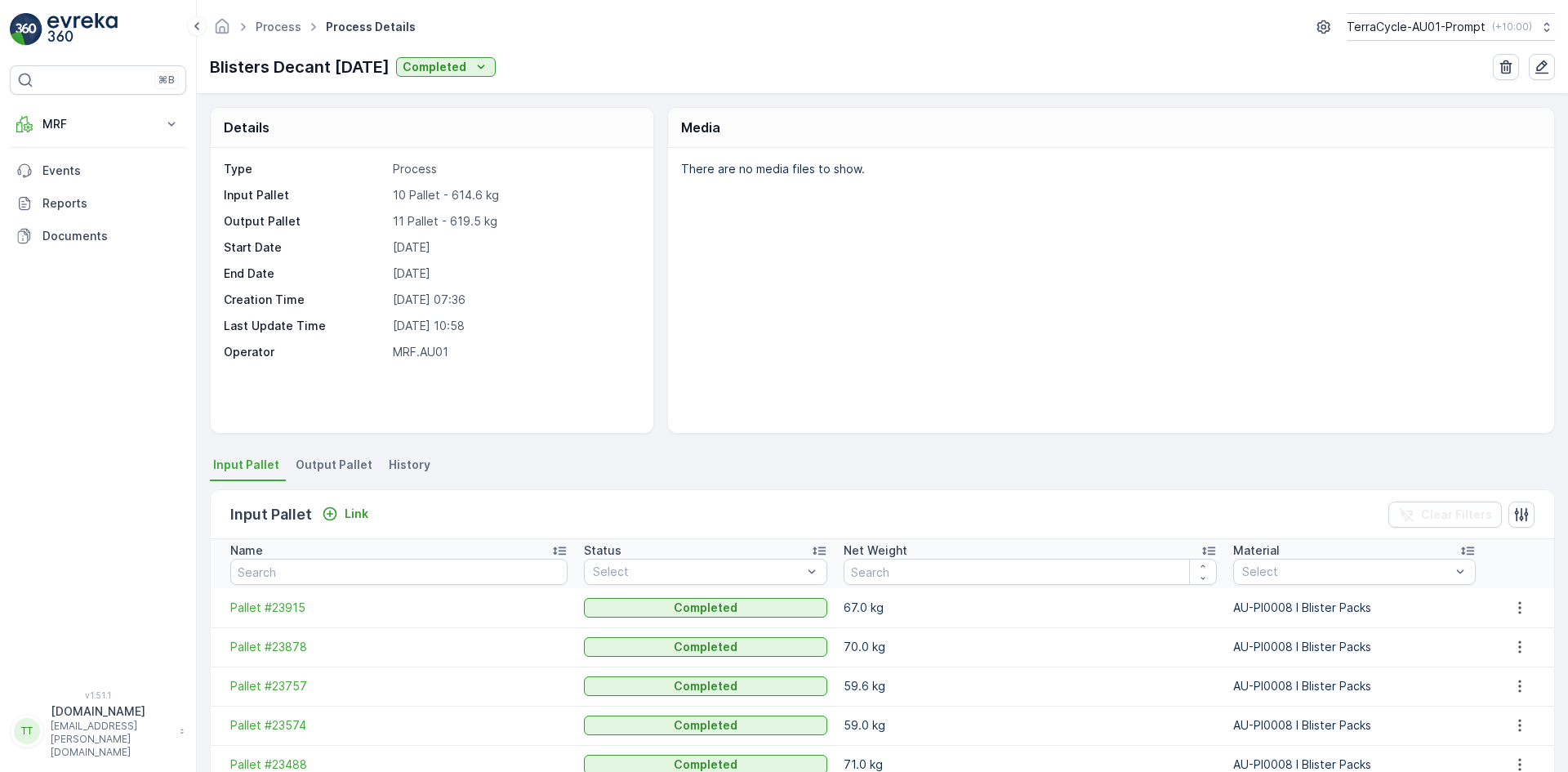
scroll to position [277, 0]
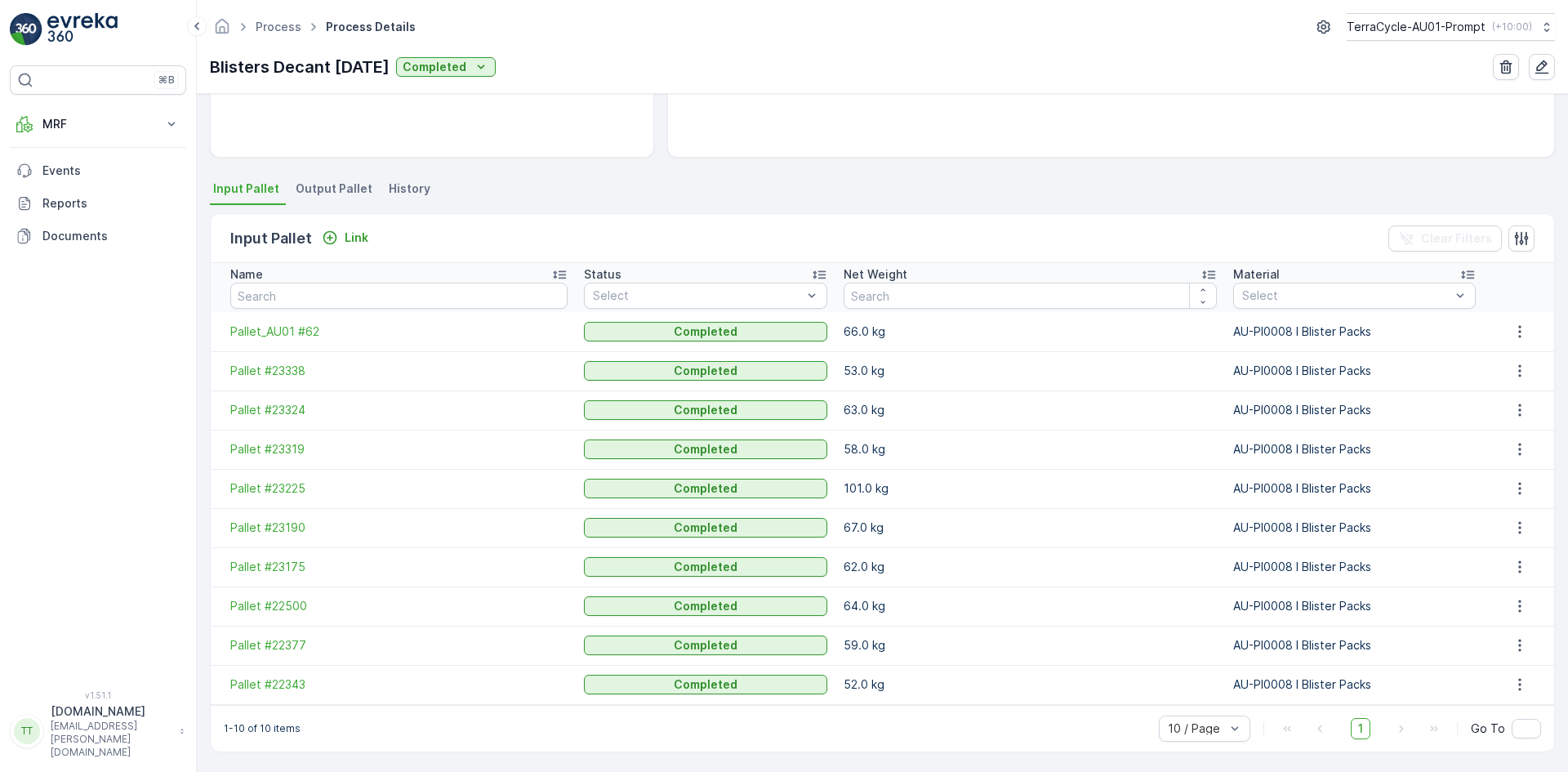
scroll to position [277, 0]
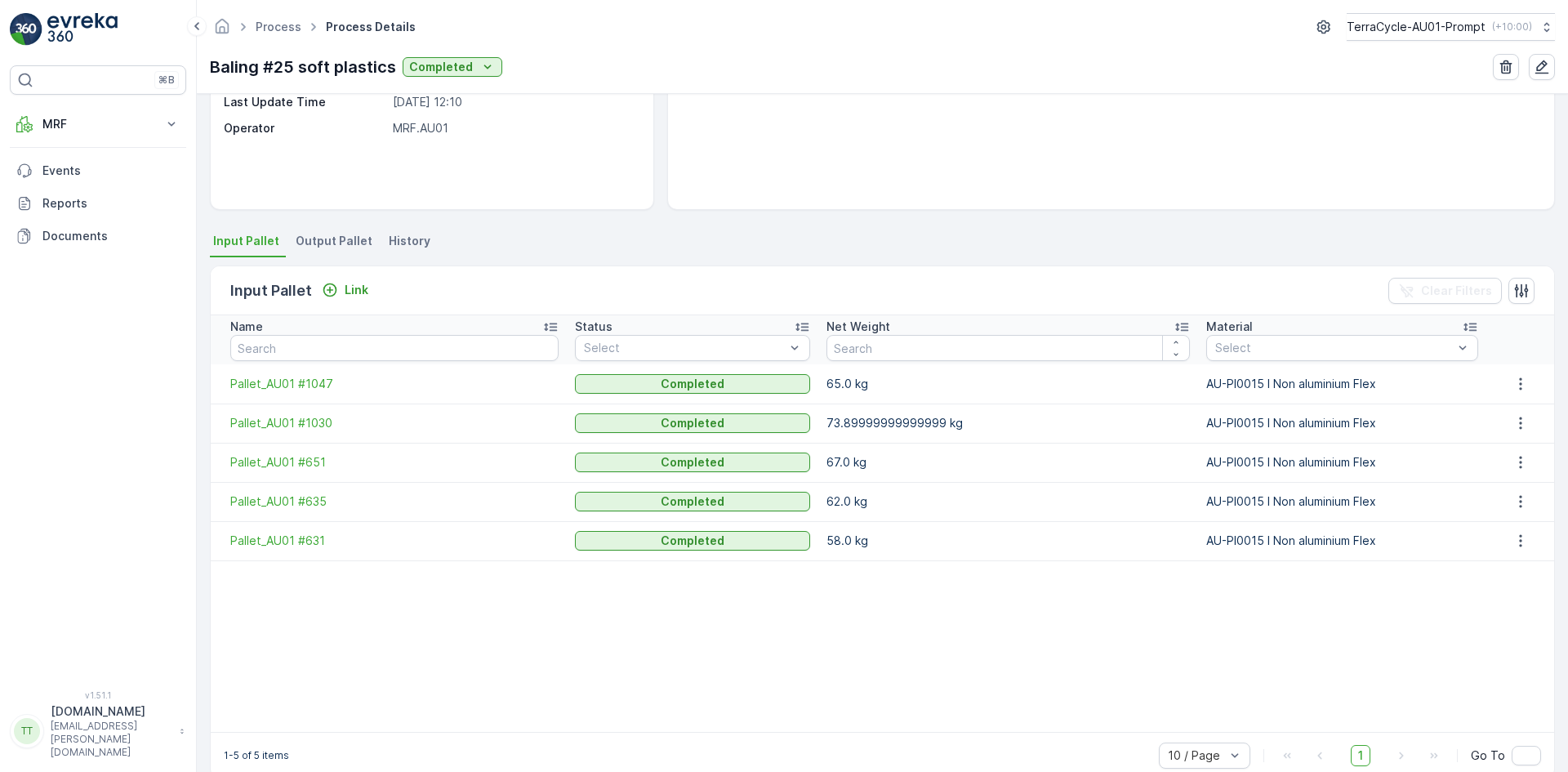
scroll to position [253, 0]
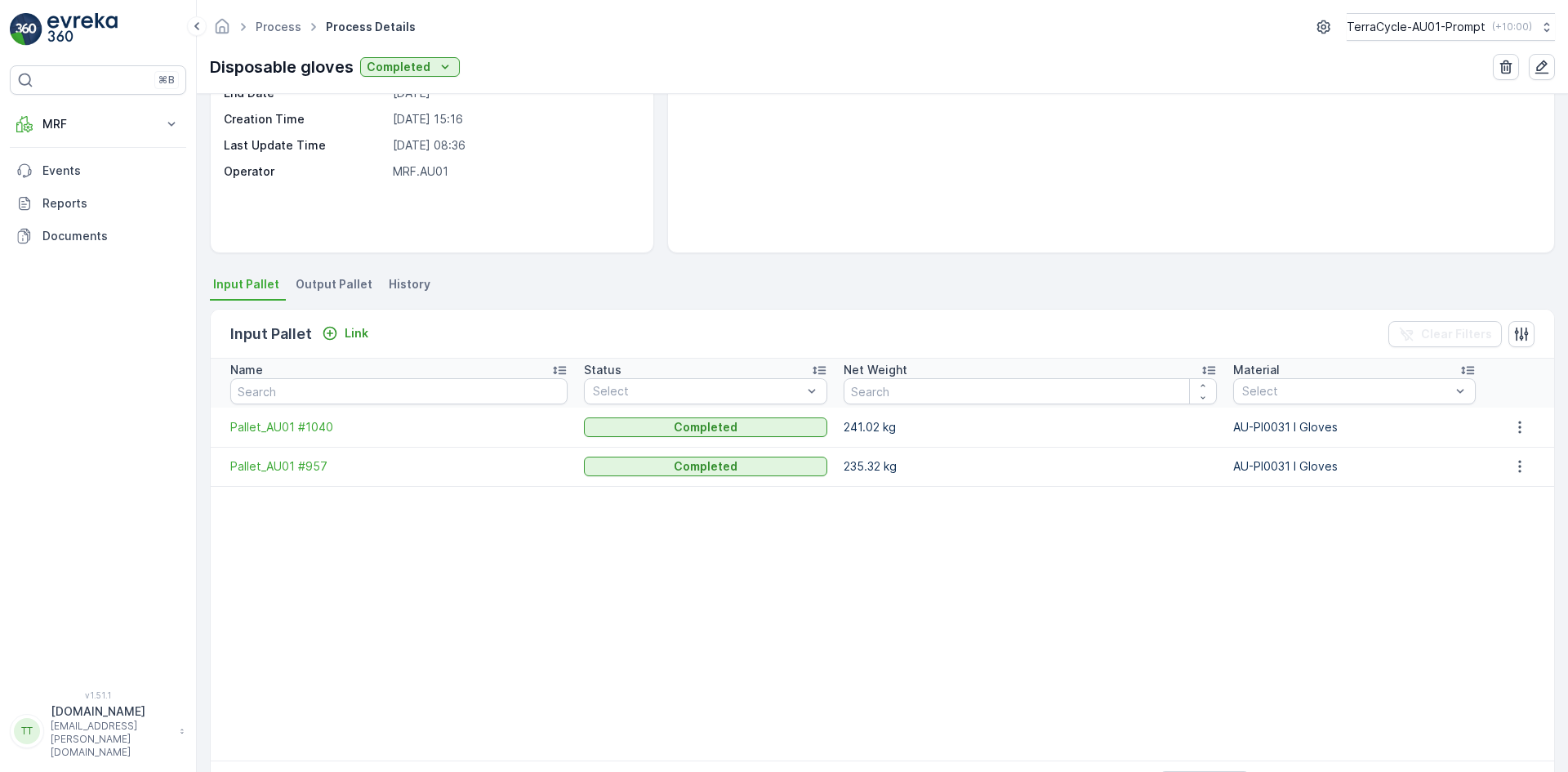
scroll to position [238, 0]
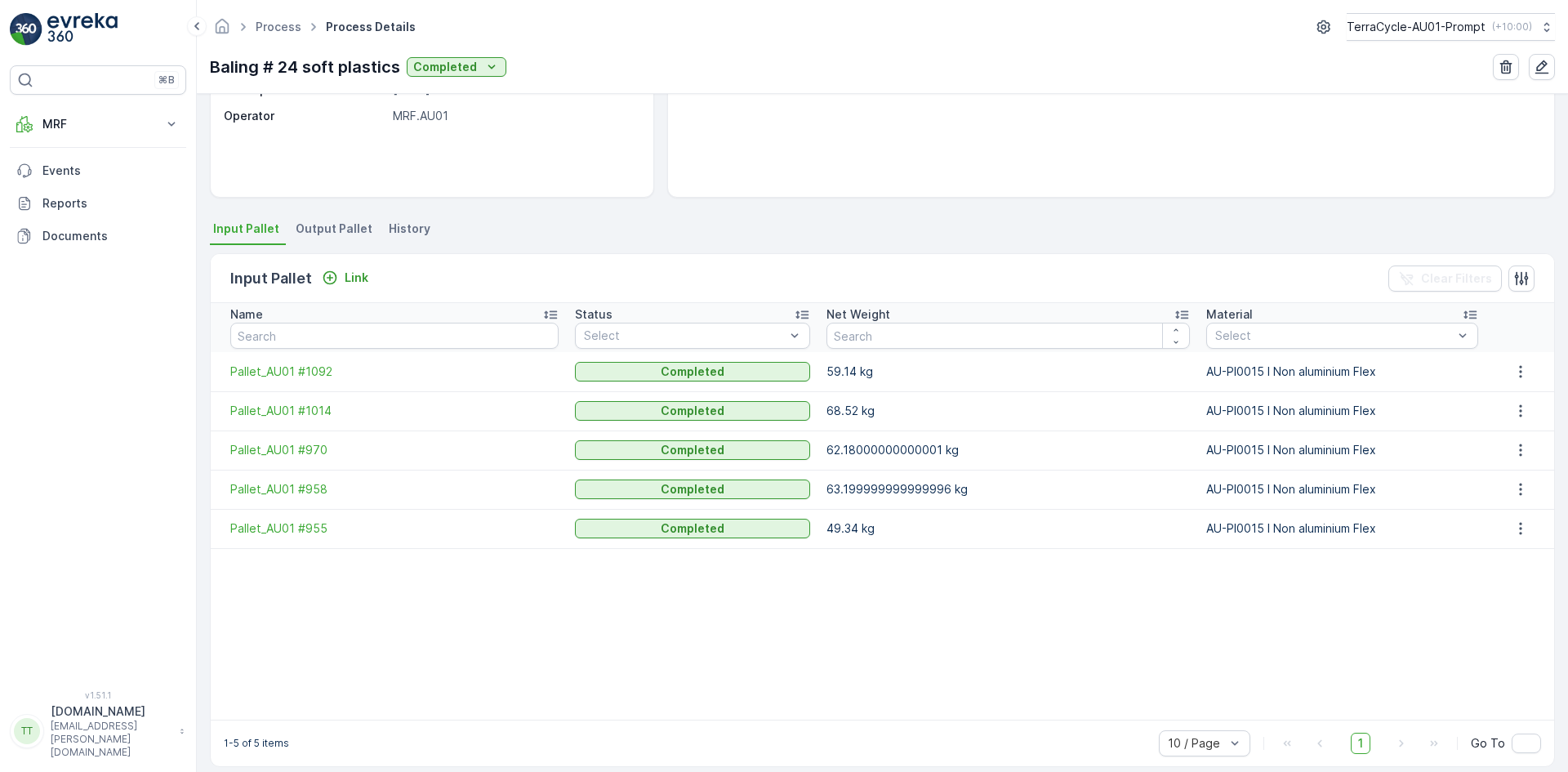
scroll to position [253, 0]
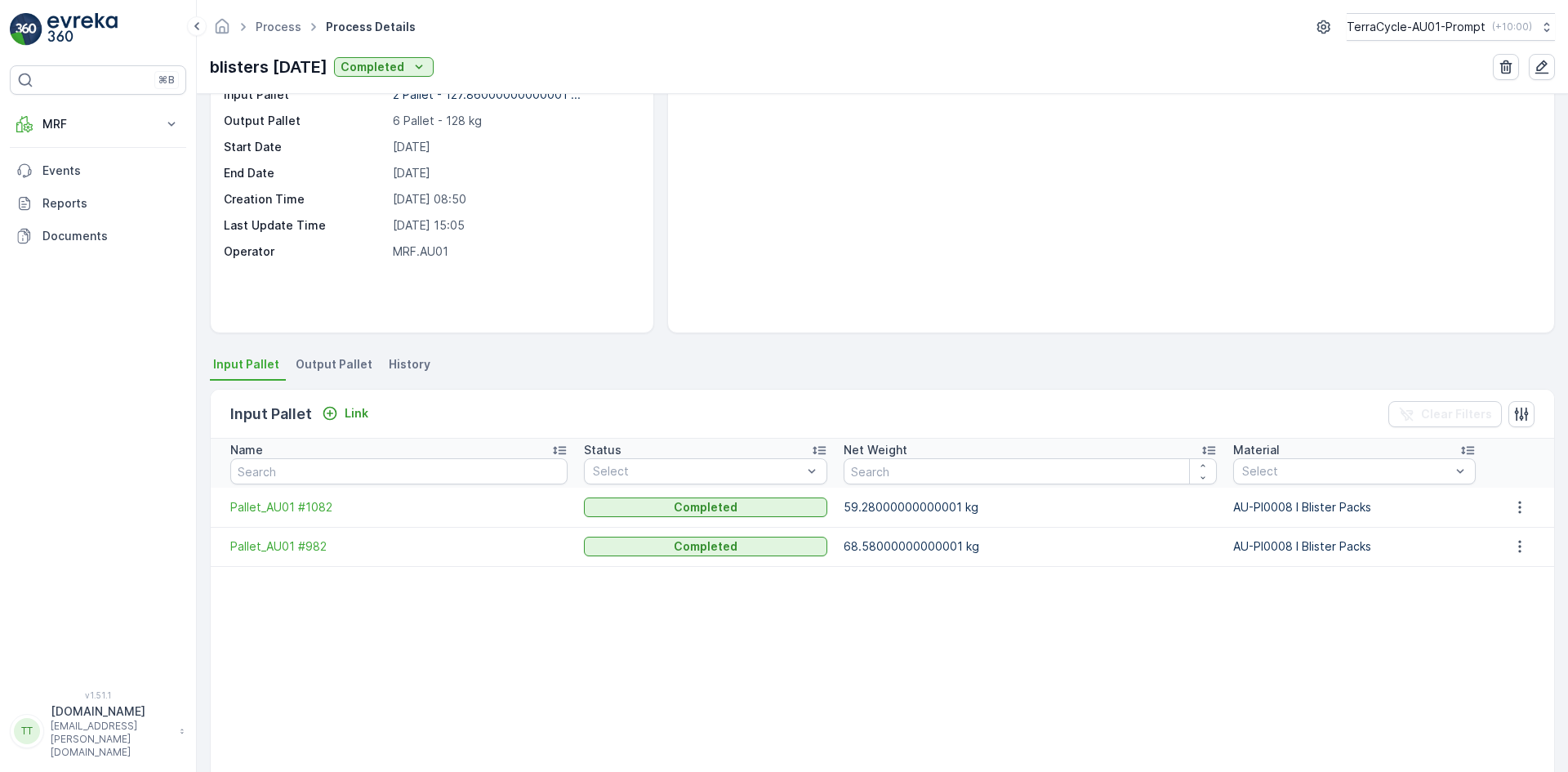
scroll to position [238, 0]
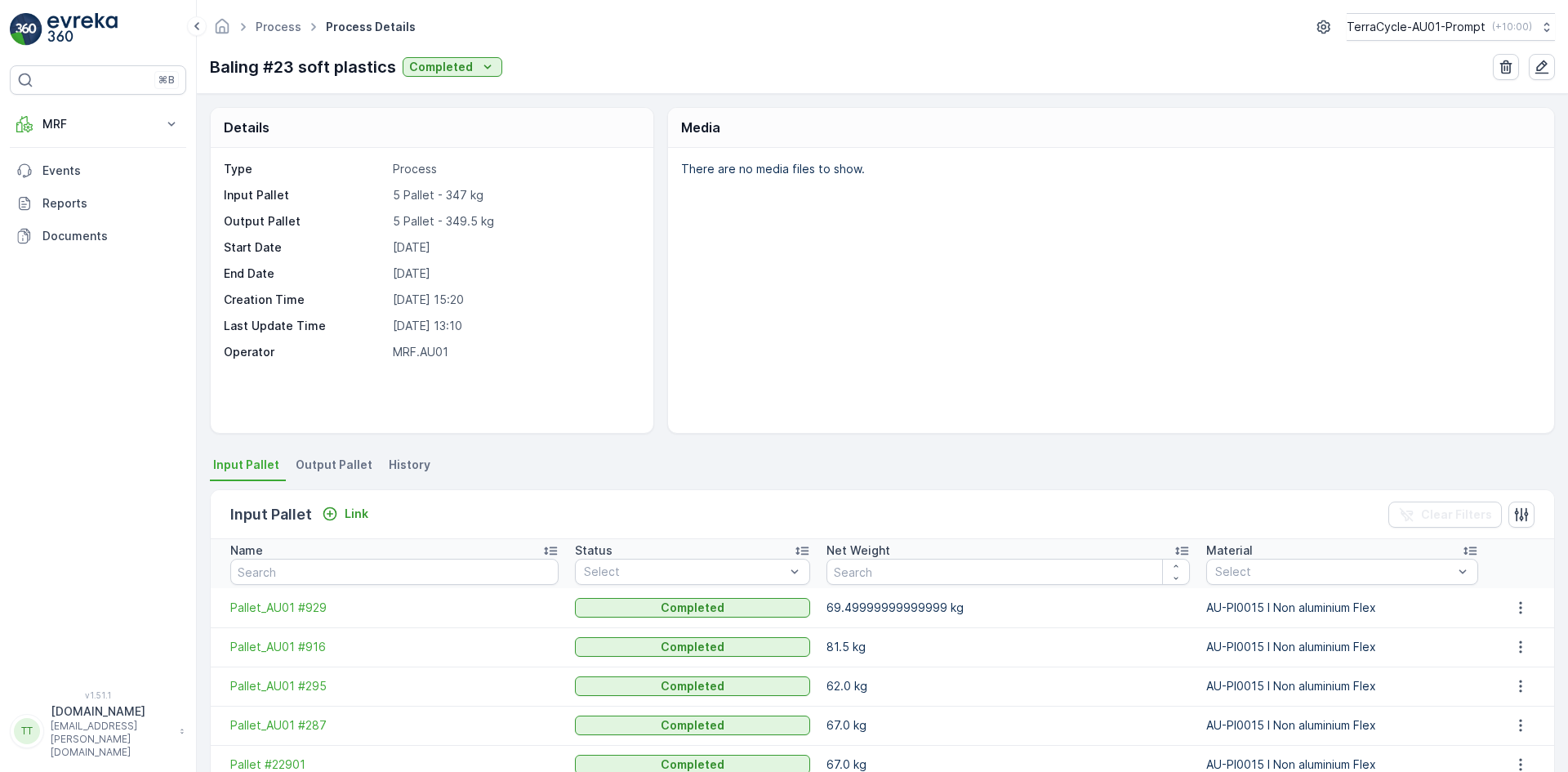
scroll to position [253, 0]
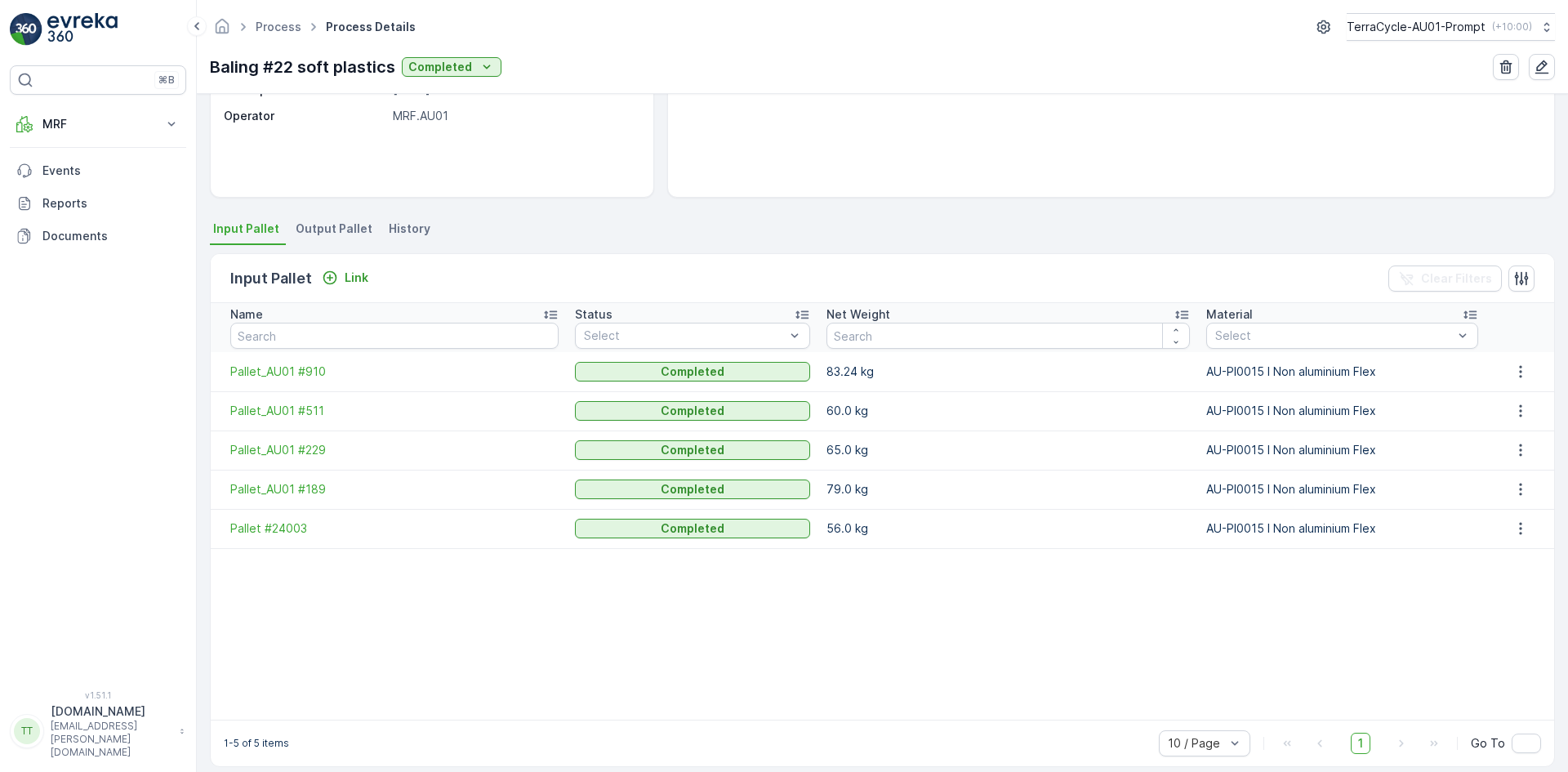
scroll to position [253, 0]
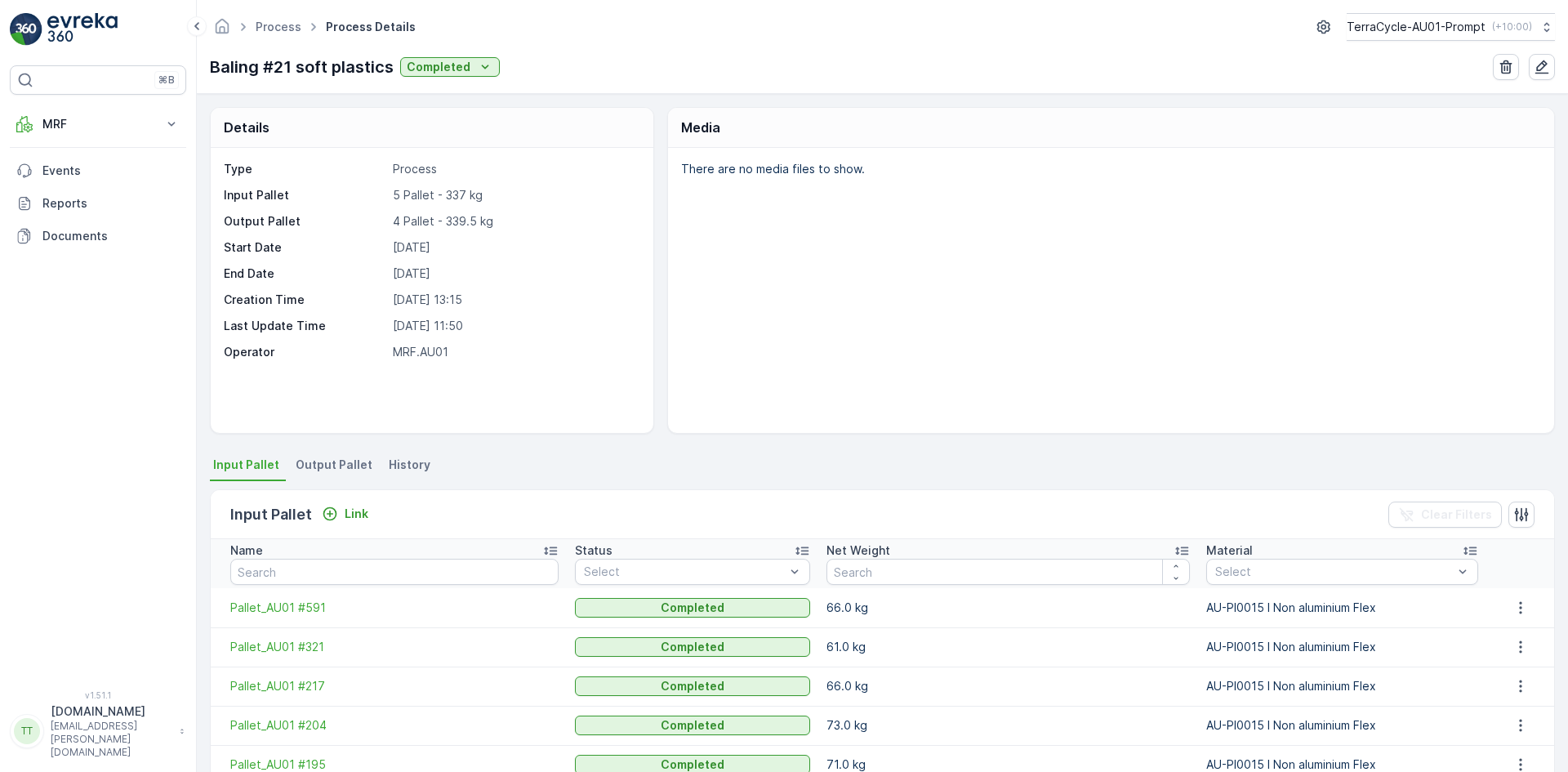
scroll to position [253, 0]
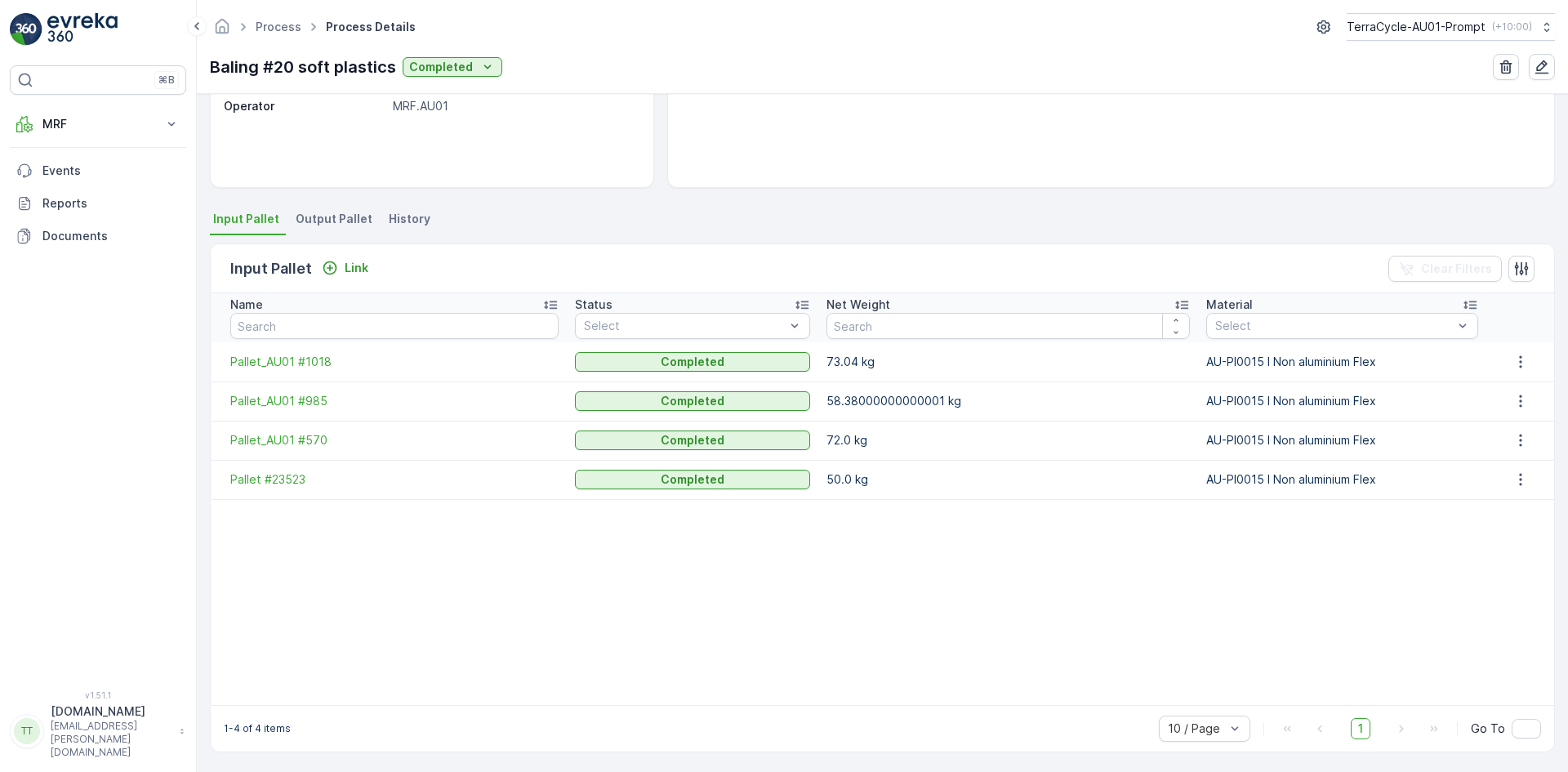
scroll to position [247, 0]
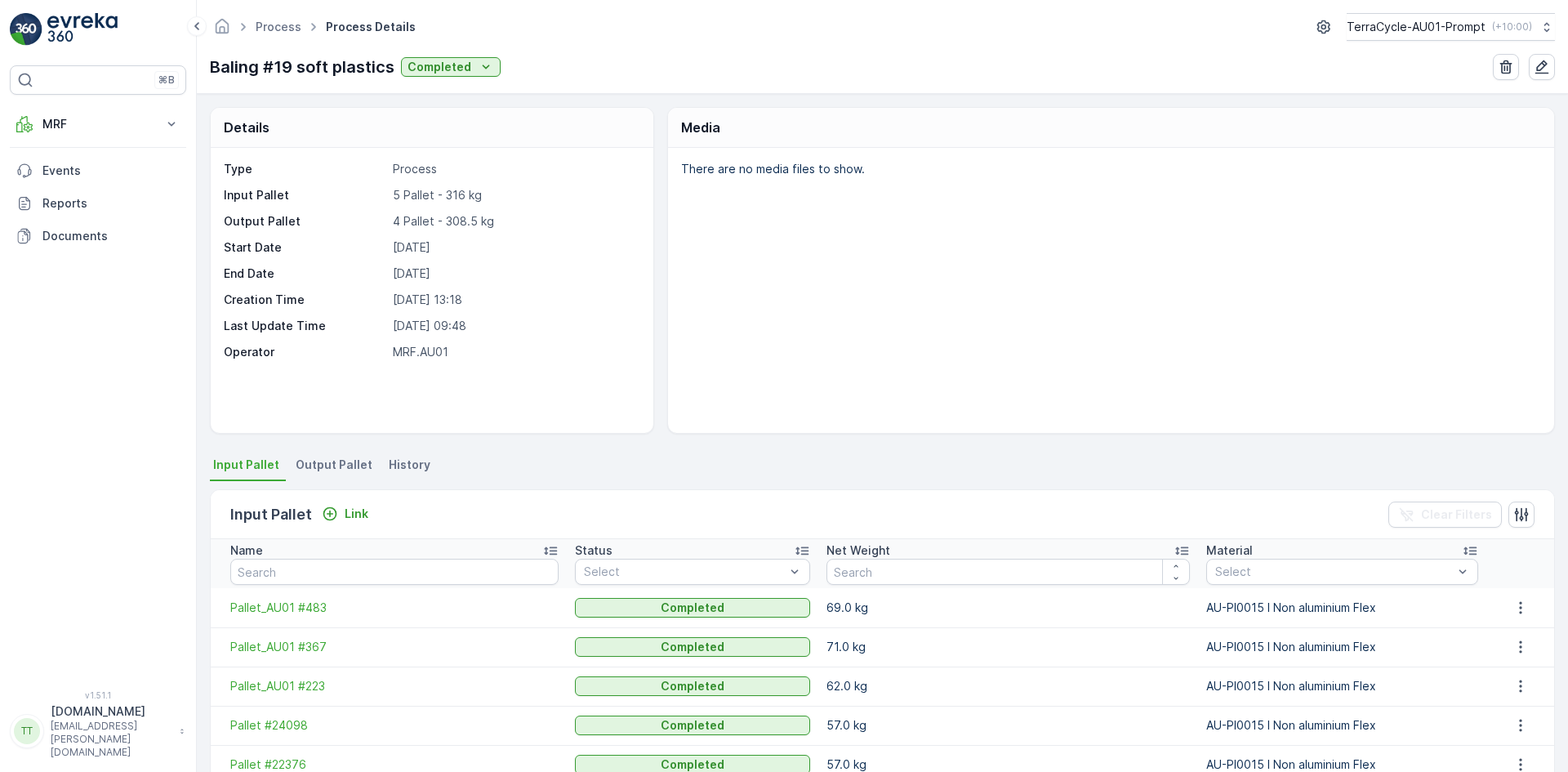
scroll to position [253, 0]
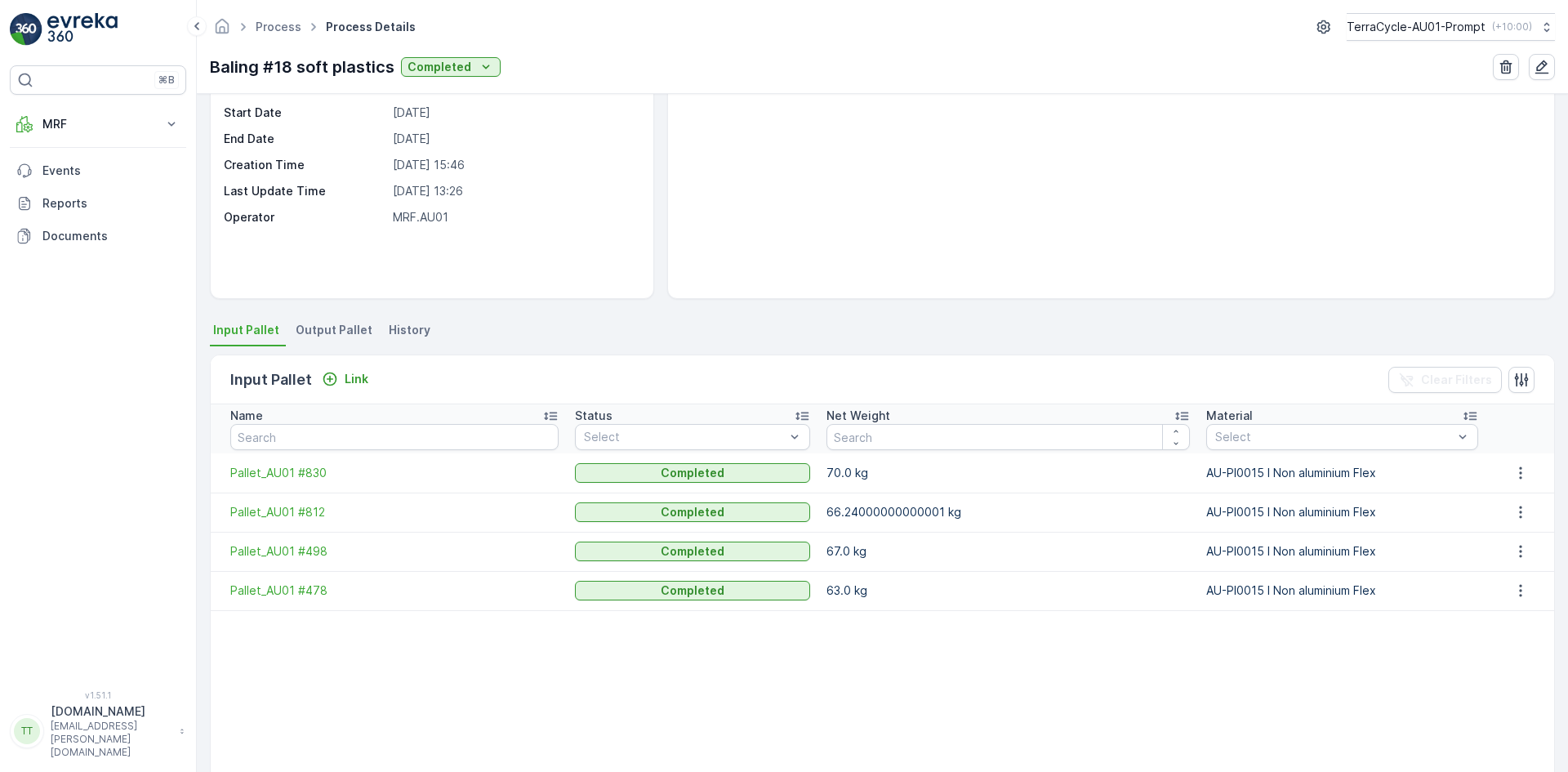
scroll to position [247, 0]
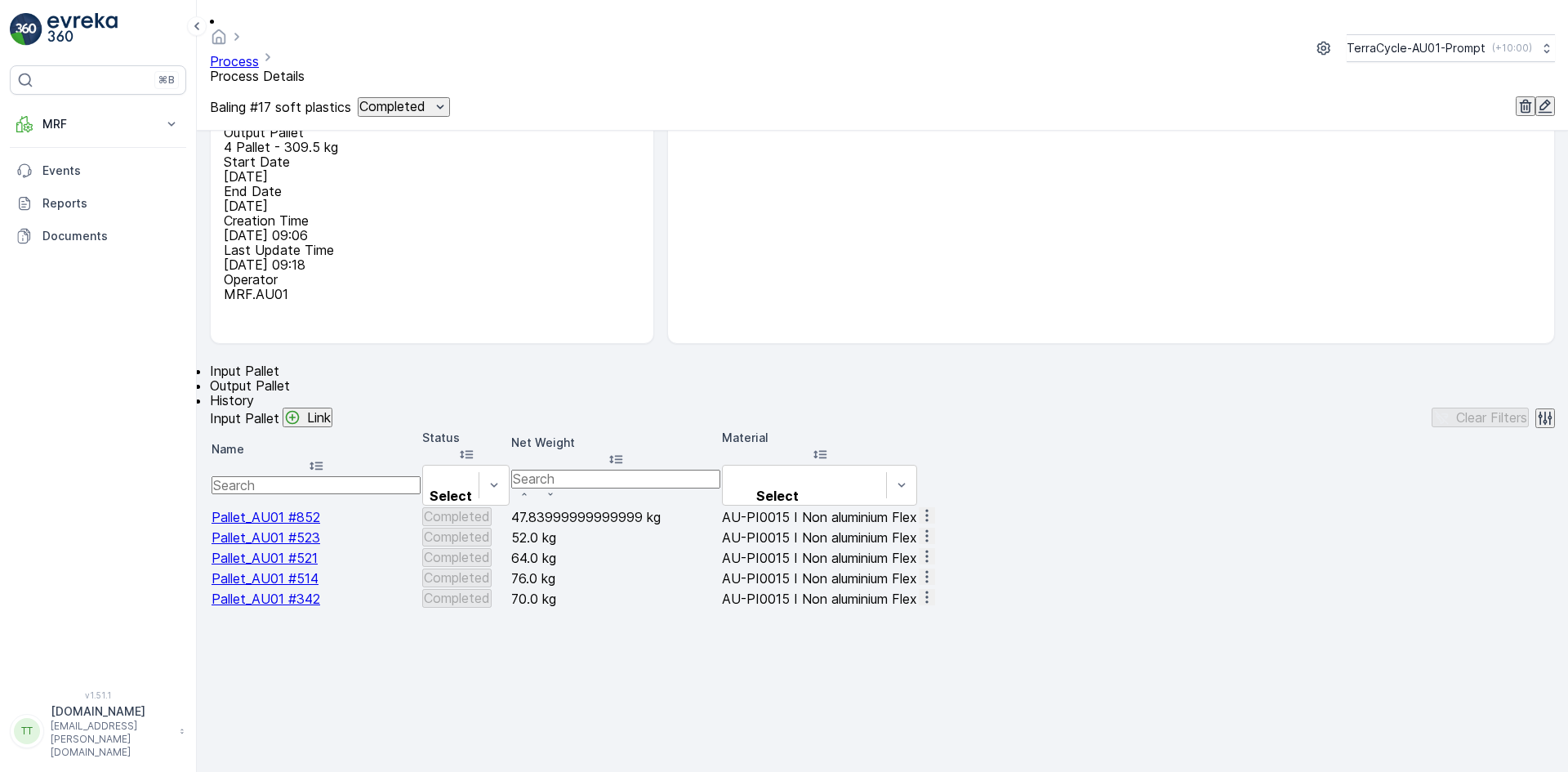
scroll to position [253, 0]
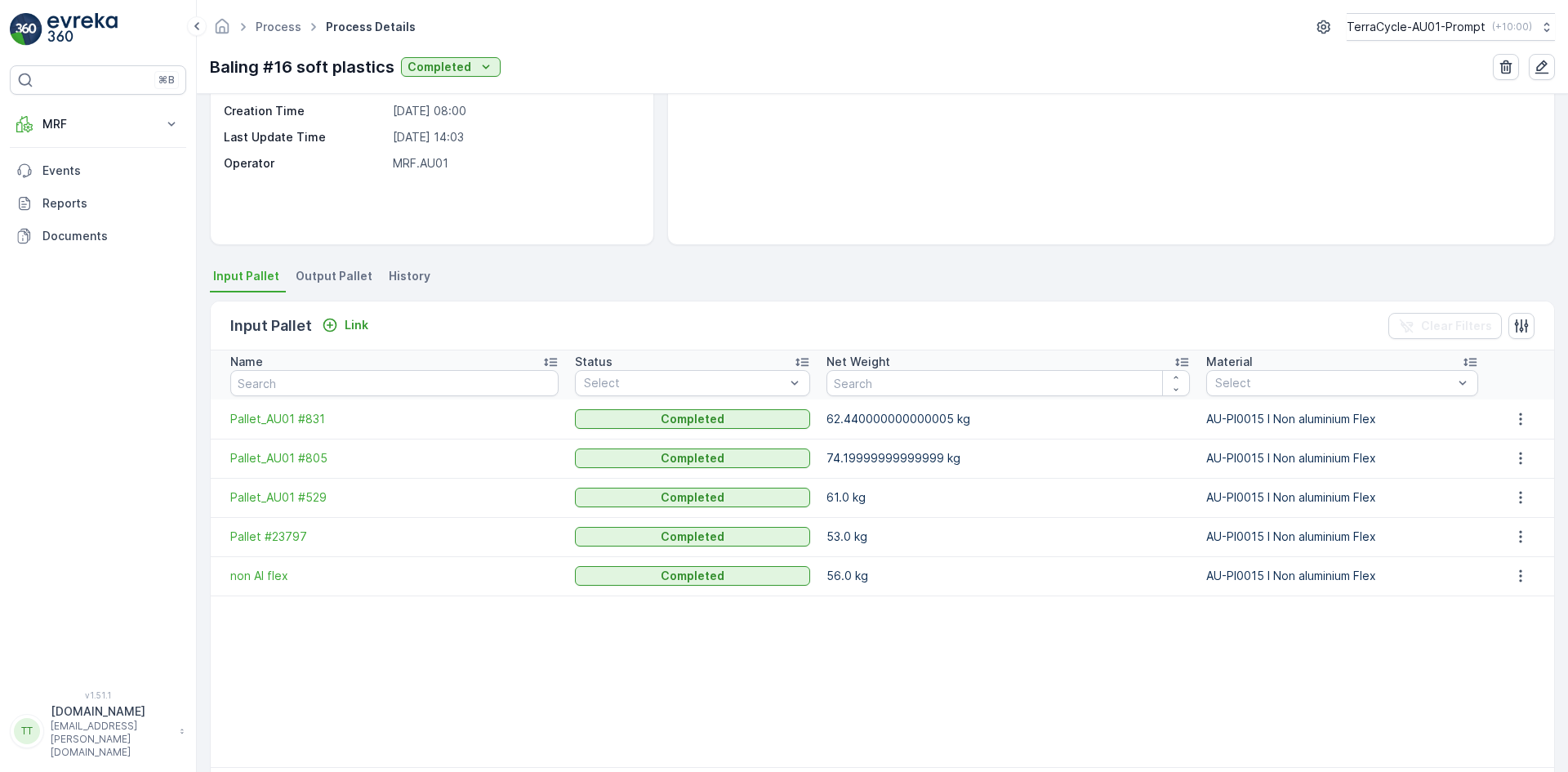
scroll to position [253, 0]
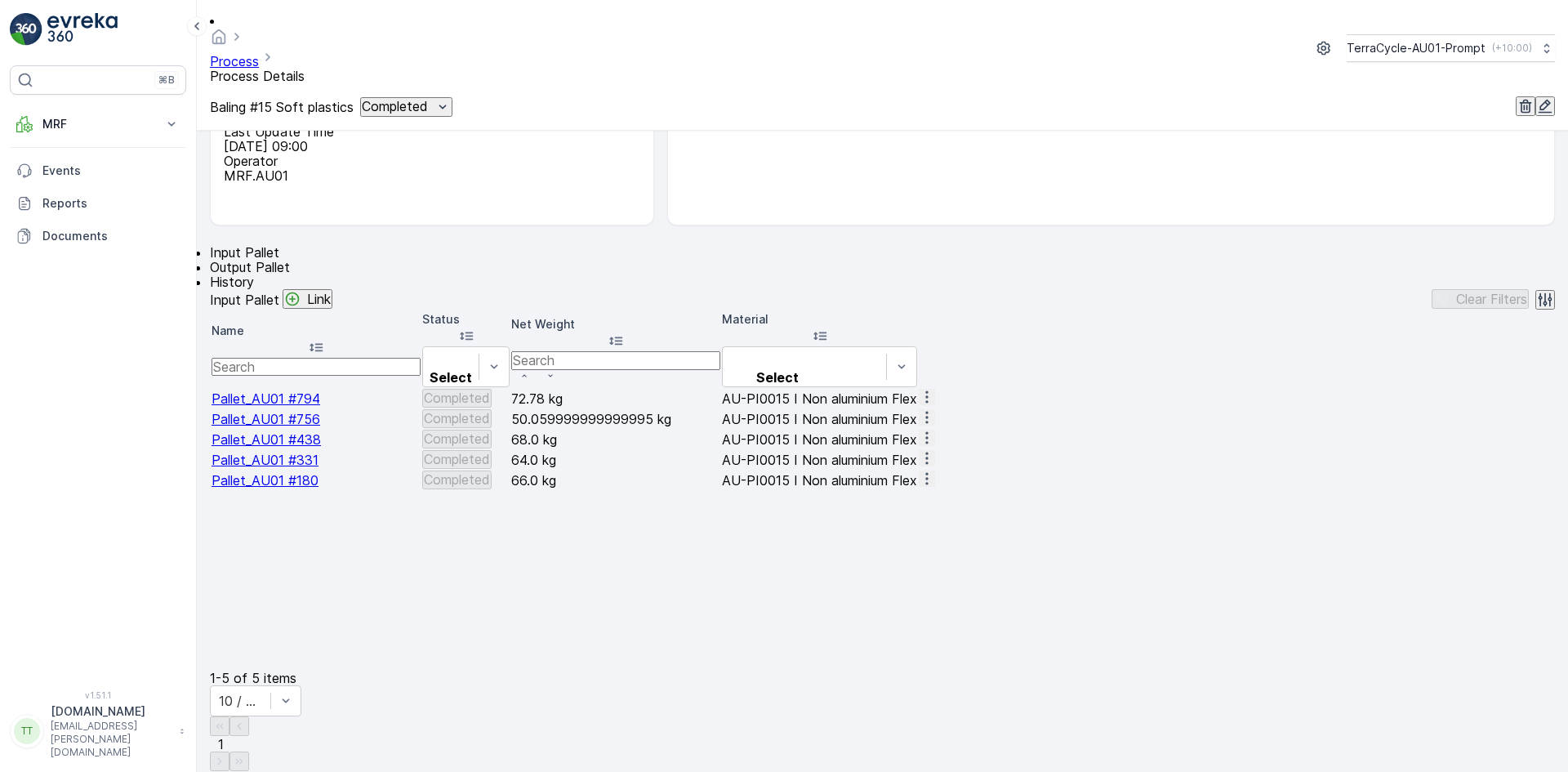
scroll to position [253, 0]
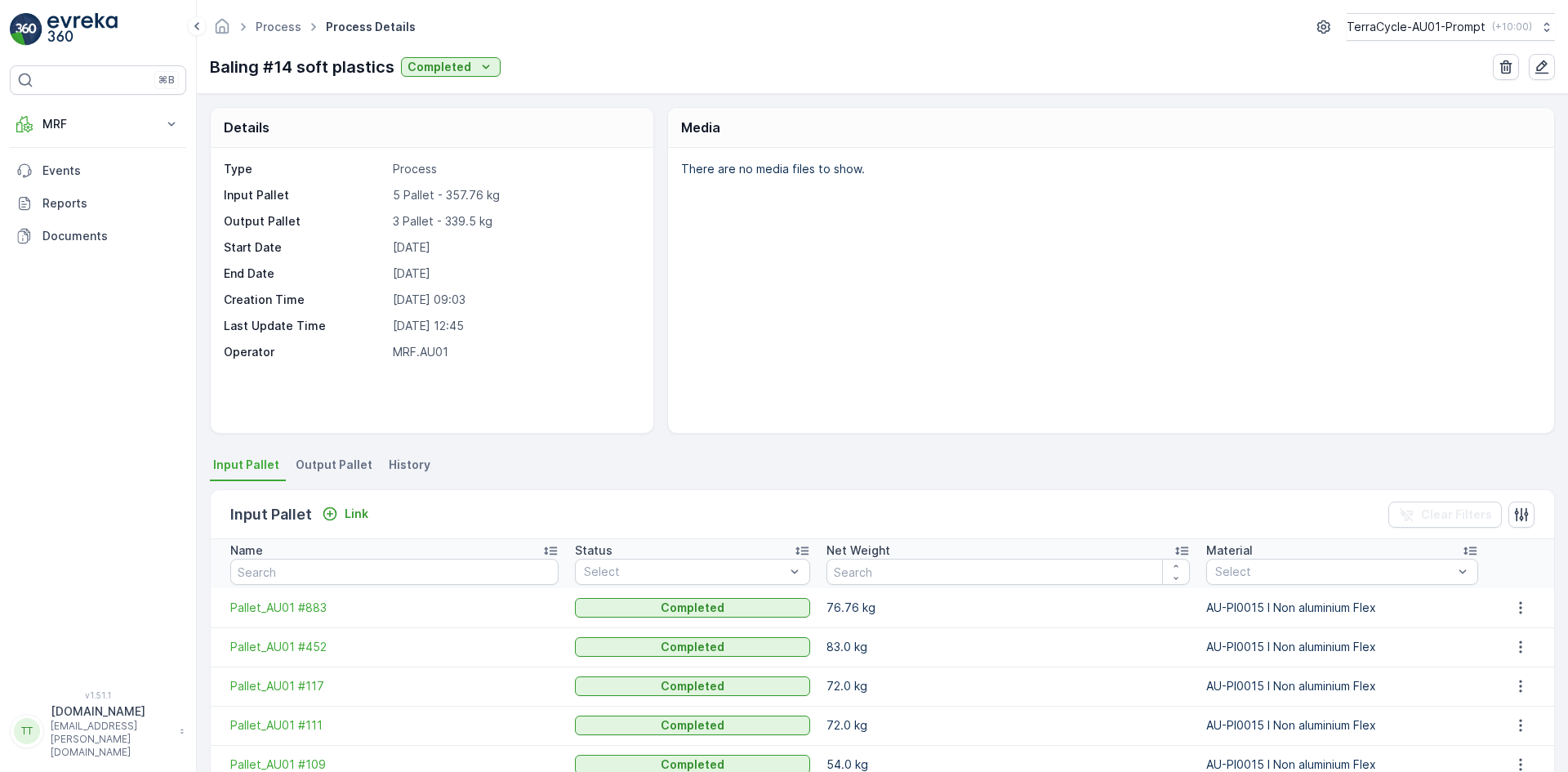
scroll to position [253, 0]
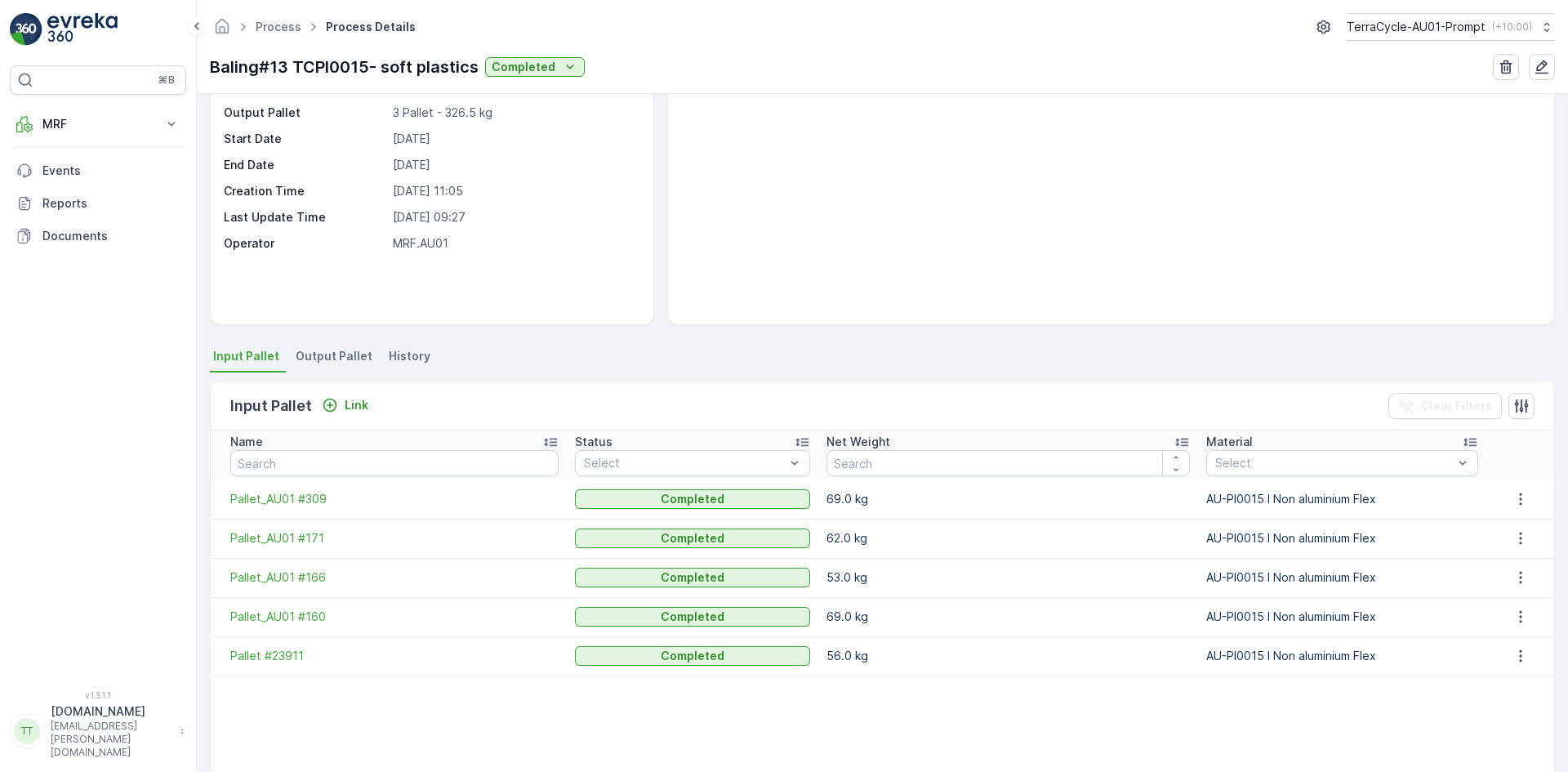
scroll to position [253, 0]
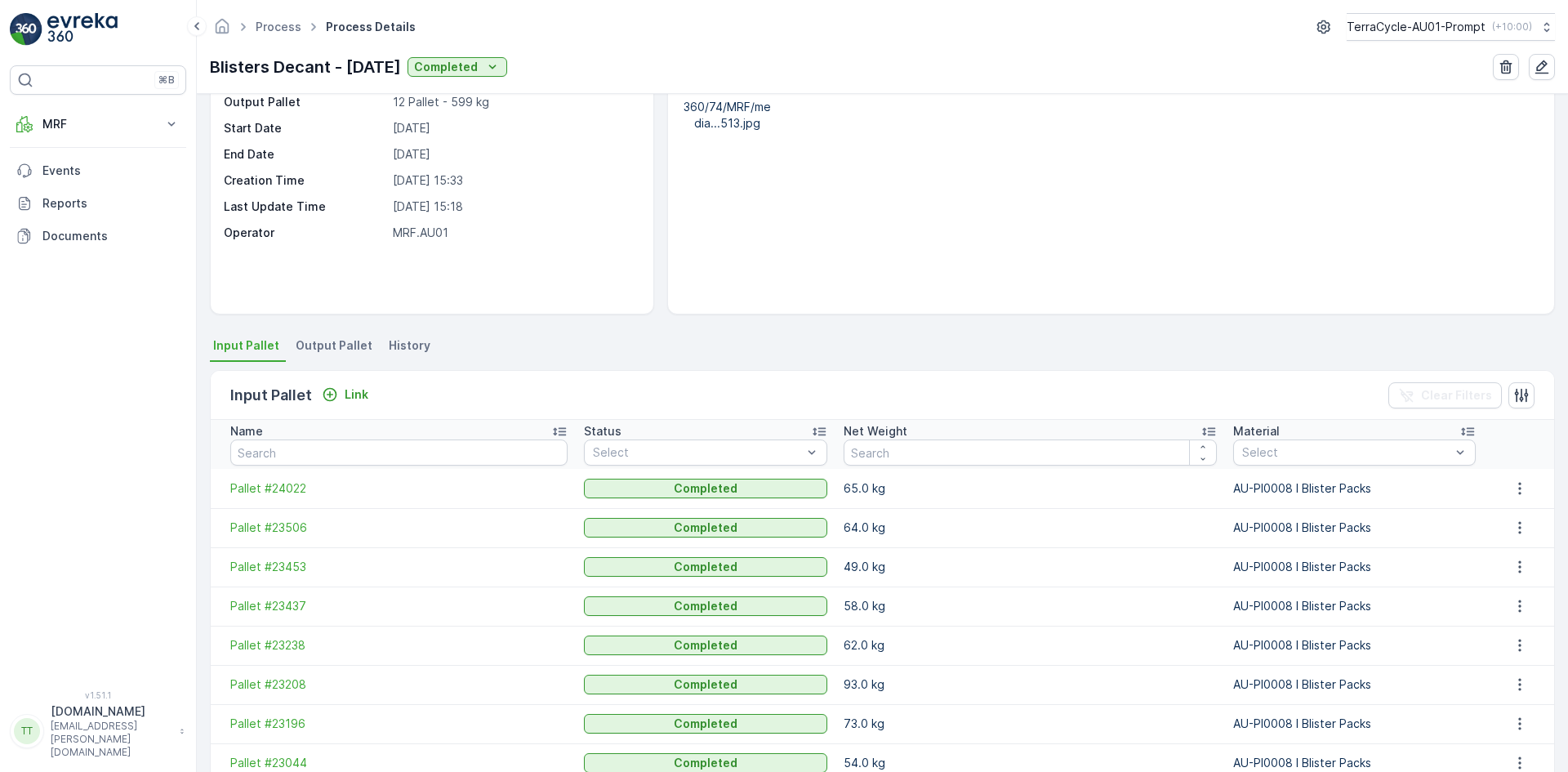
scroll to position [277, 0]
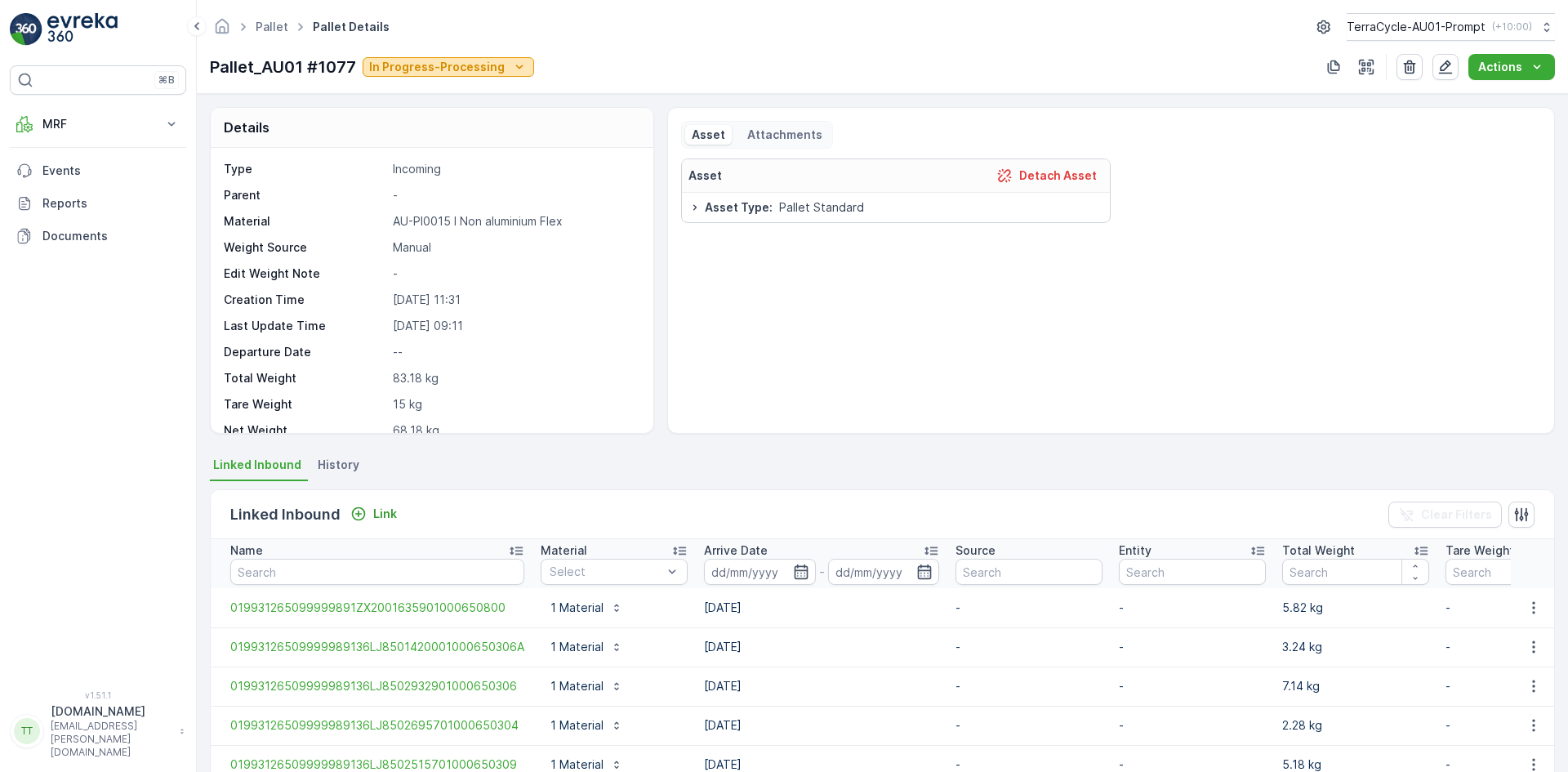
click at [422, 66] on p "In Progress-Processing" at bounding box center [437, 67] width 136 height 16
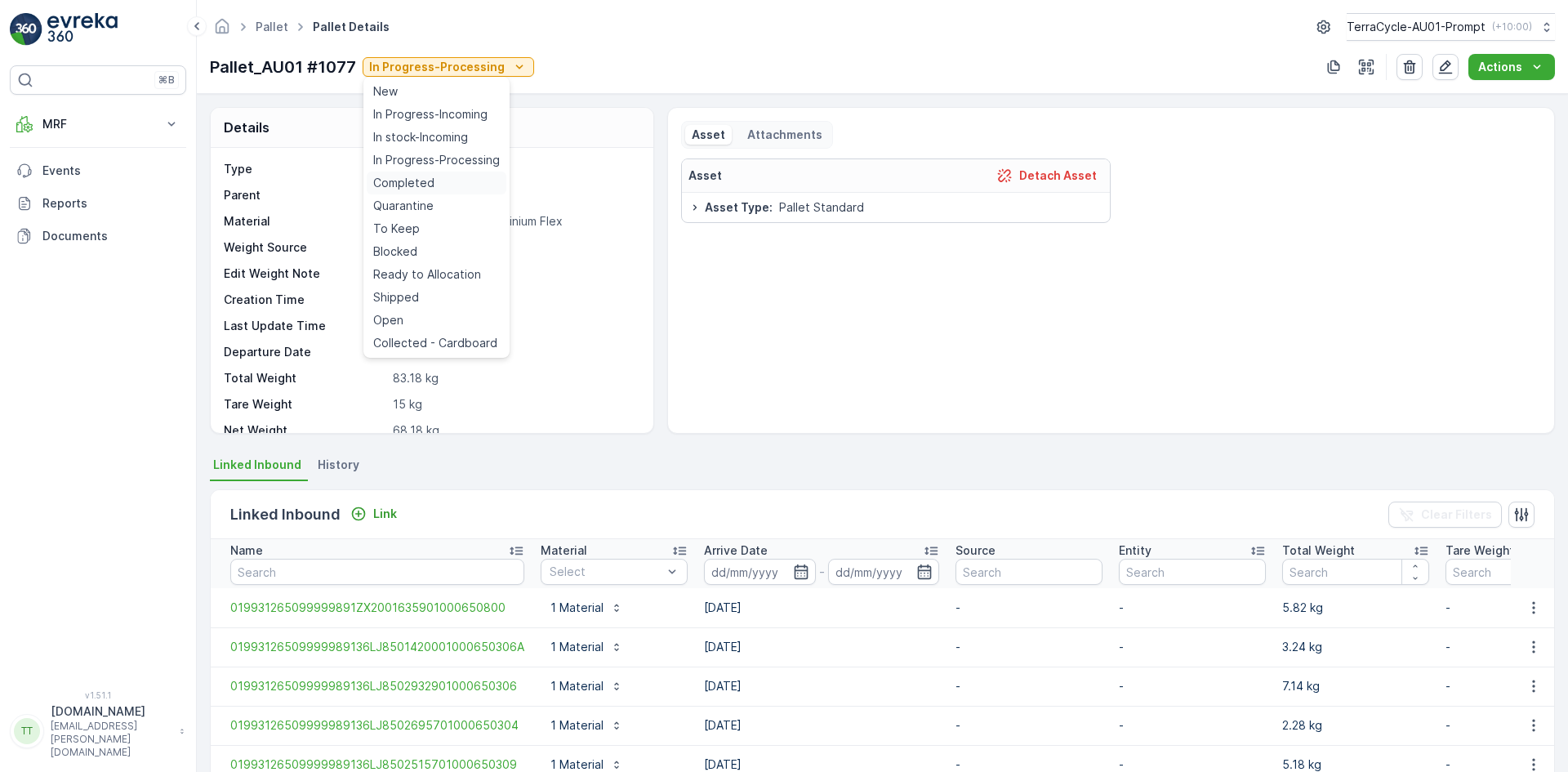
click at [424, 177] on span "Completed" at bounding box center [403, 183] width 61 height 16
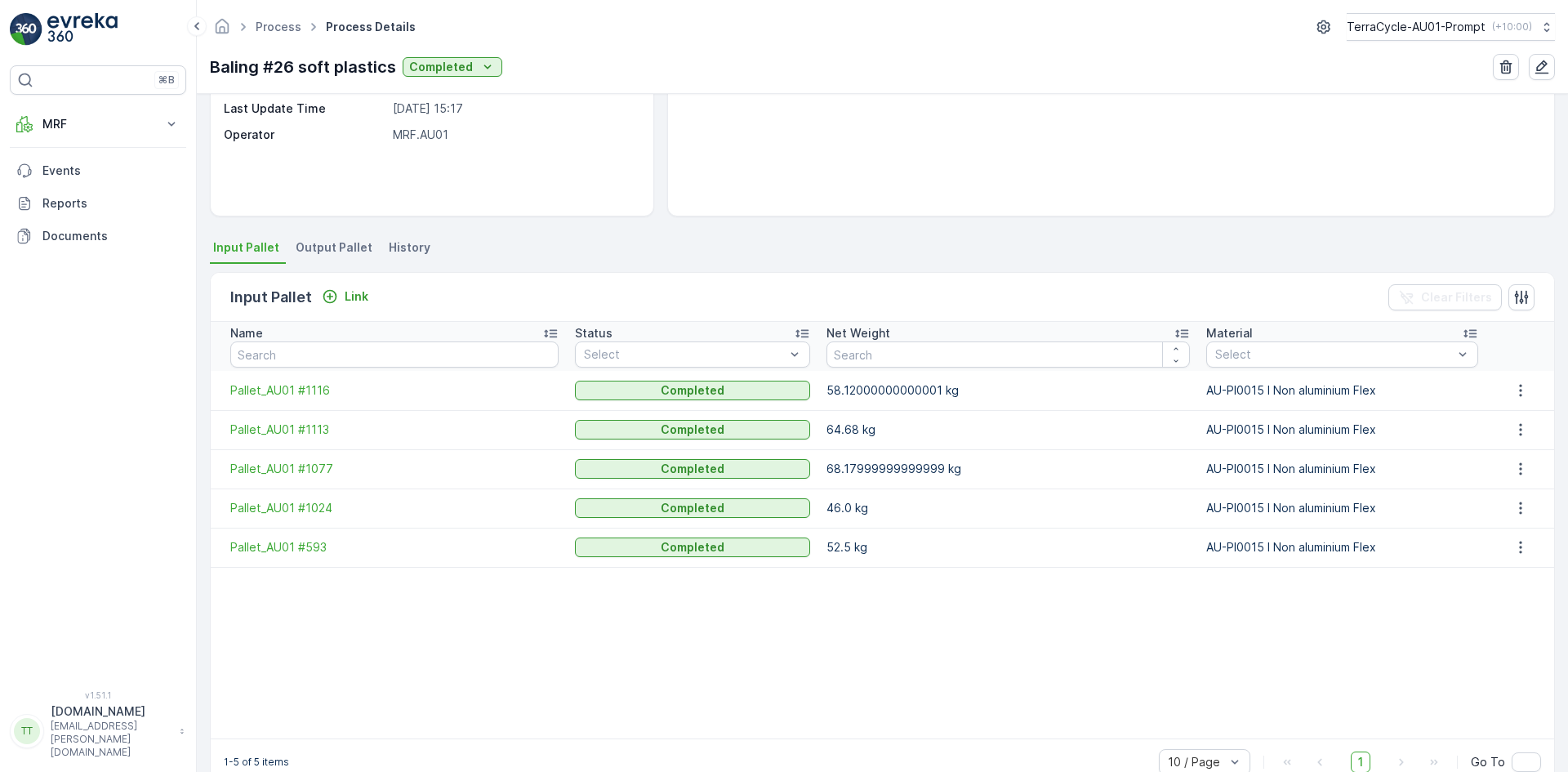
scroll to position [253, 0]
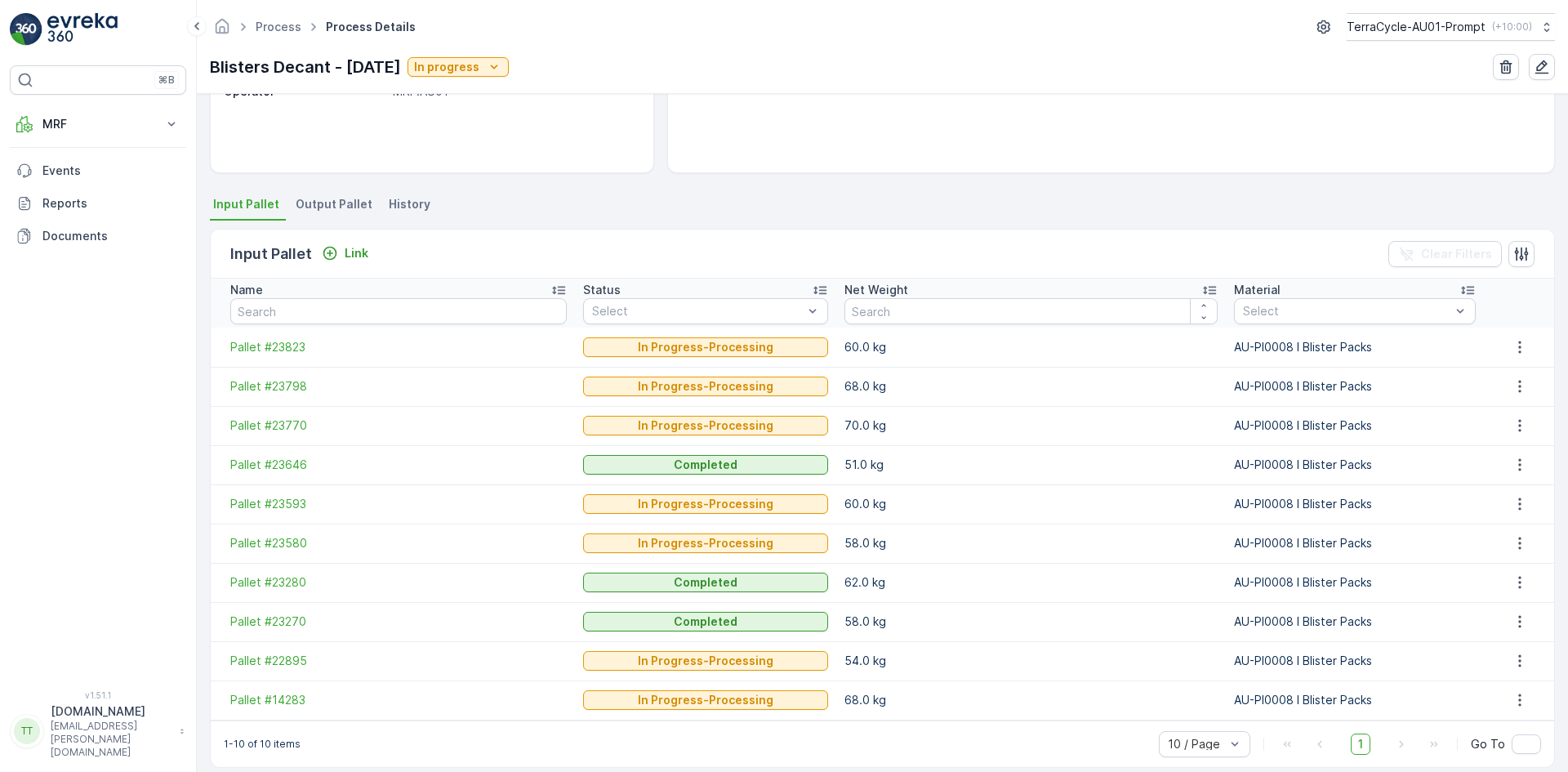
scroll to position [277, 0]
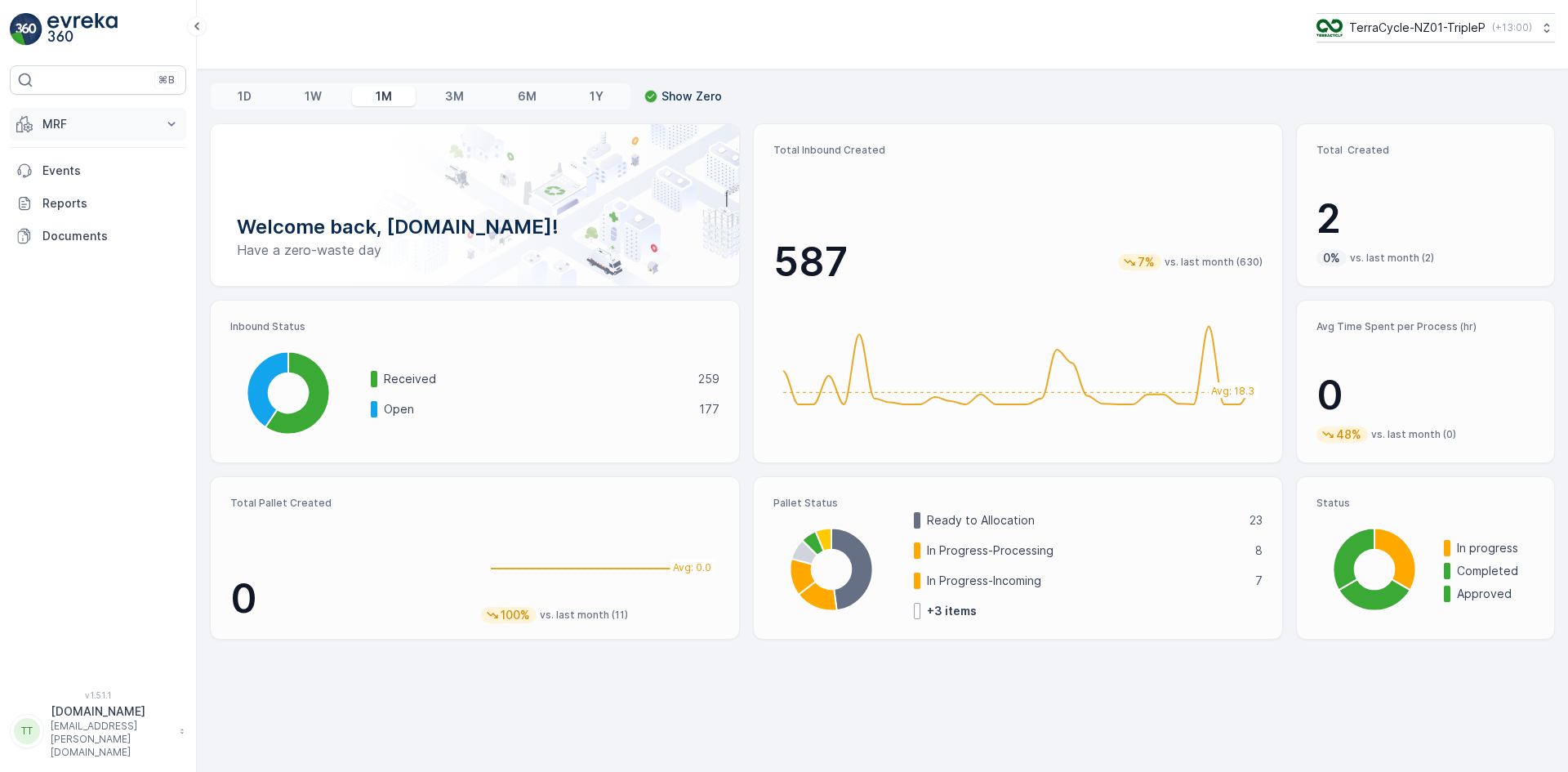
click at [58, 122] on p "MRF" at bounding box center [99, 124] width 111 height 16
click at [88, 218] on link "Process" at bounding box center [111, 220] width 151 height 23
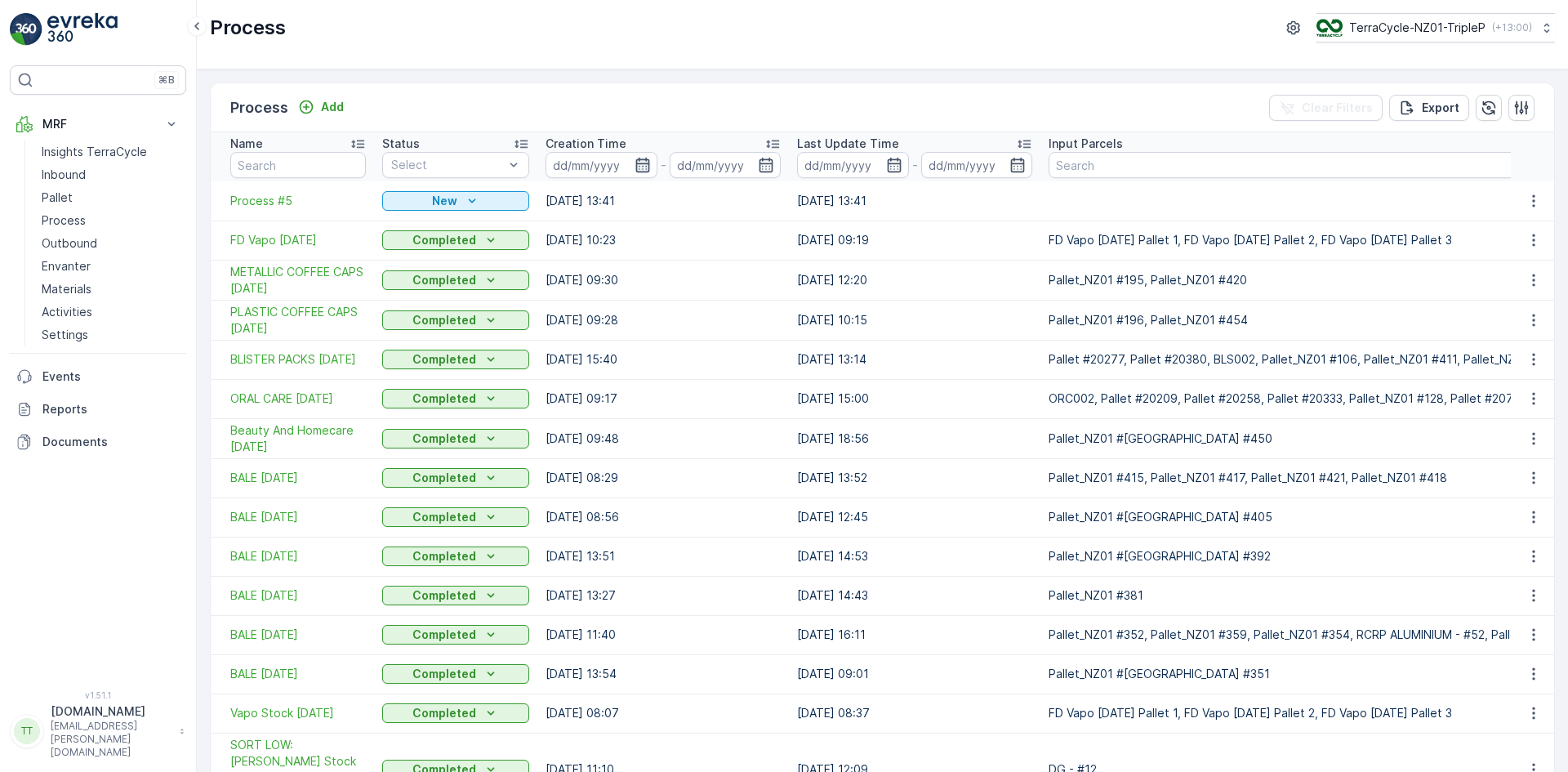
click at [642, 164] on icon "button" at bounding box center [642, 165] width 14 height 15
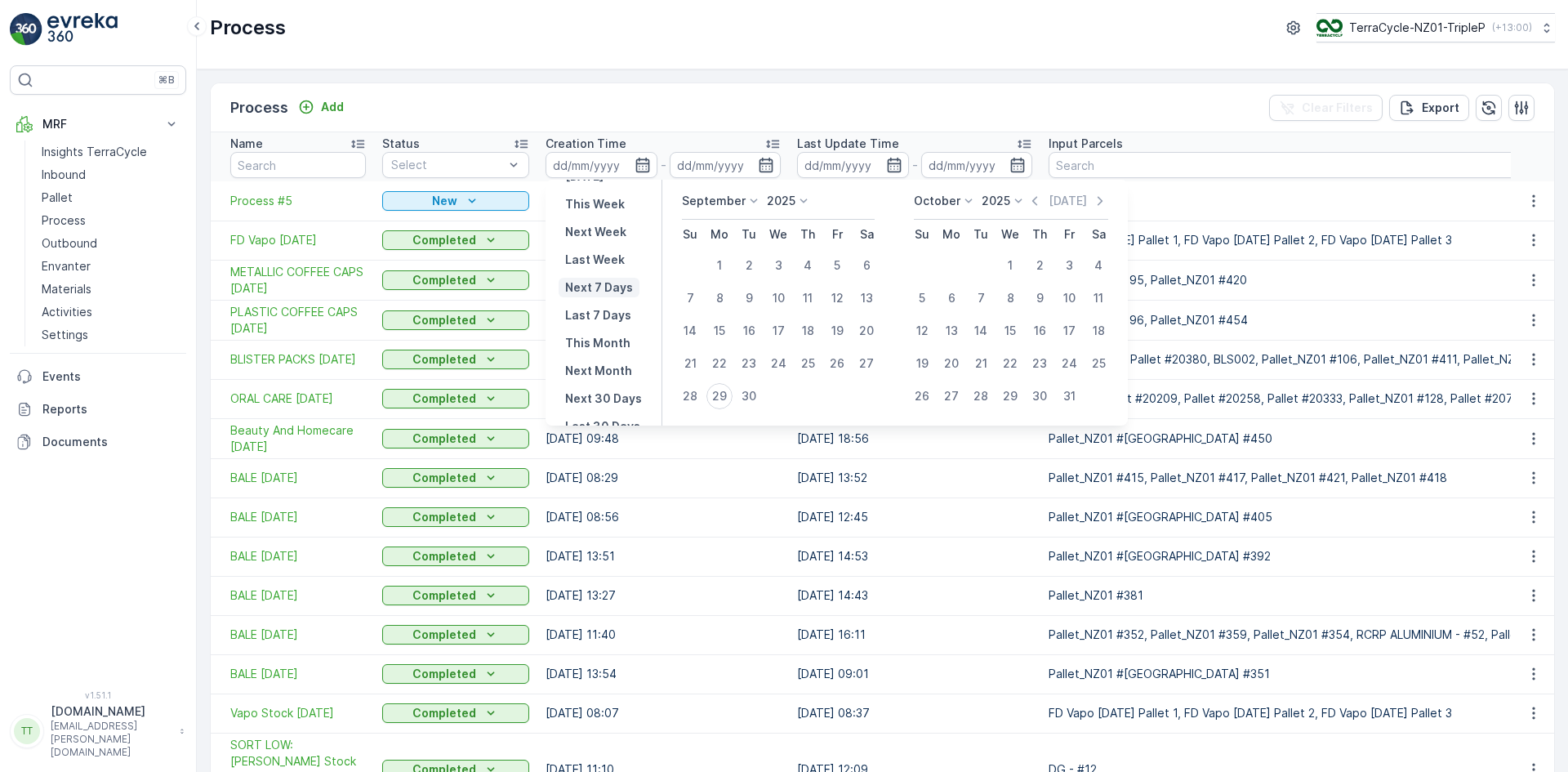
scroll to position [148, 0]
click at [614, 362] on p "Last 30 Days" at bounding box center [603, 360] width 75 height 16
type input "31.08.2025"
type input "29.09.2025"
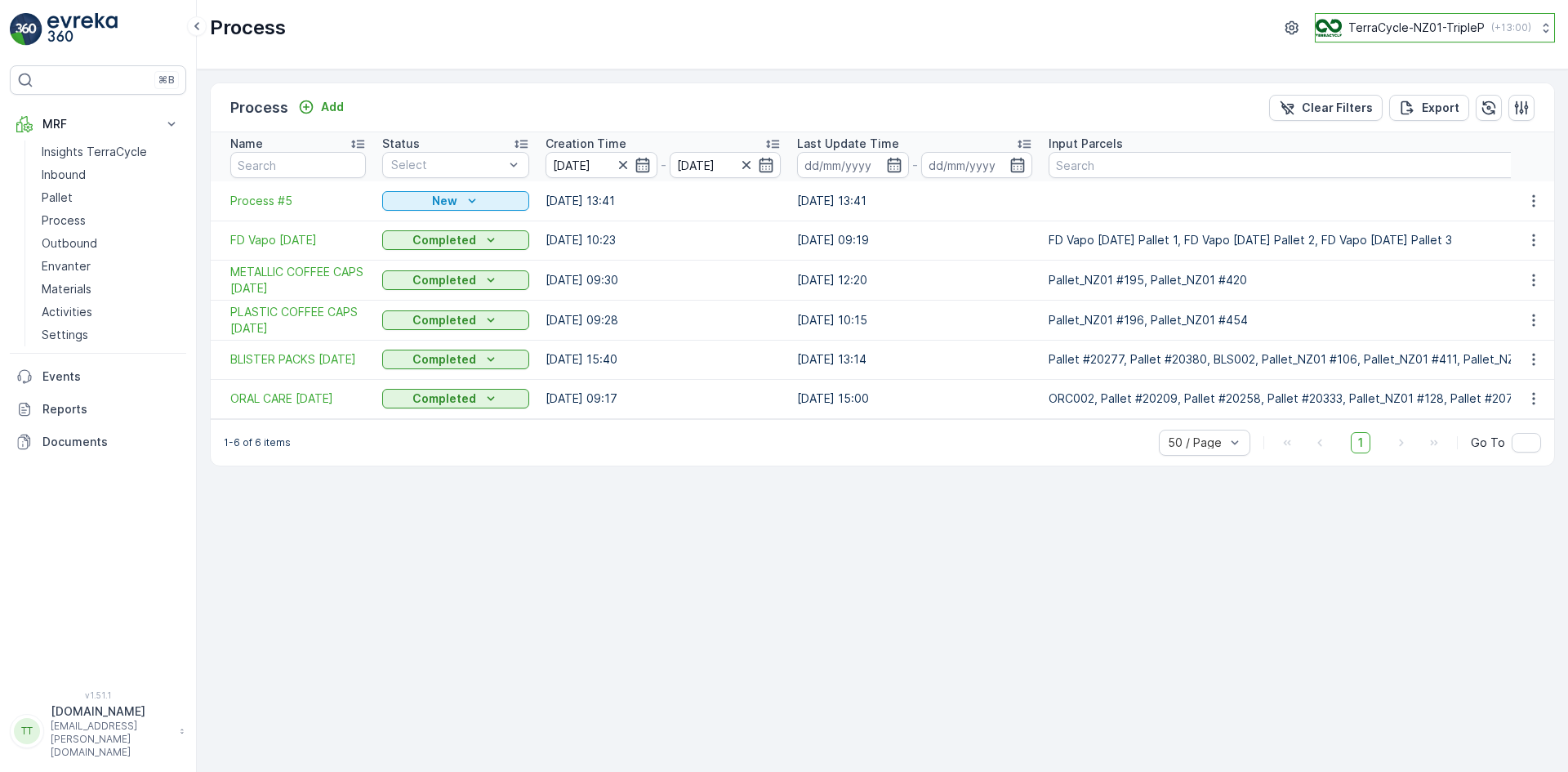
click at [1411, 31] on p "TerraCycle-NZ01-TripleP" at bounding box center [1417, 27] width 137 height 16
type input "uk"
click at [1401, 142] on span "TerraCycle-UK02-Econpro" at bounding box center [1417, 137] width 182 height 16
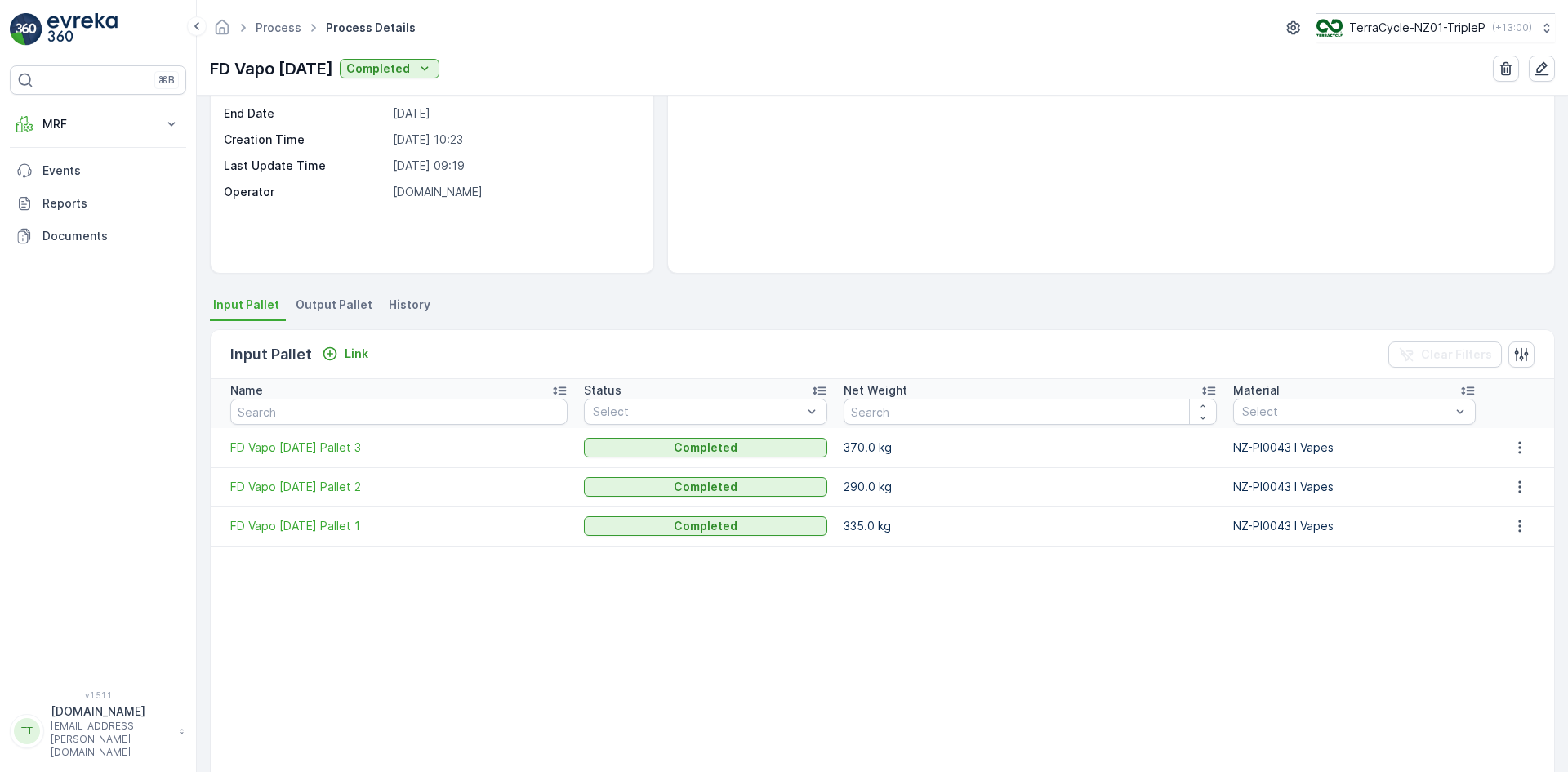
scroll to position [163, 0]
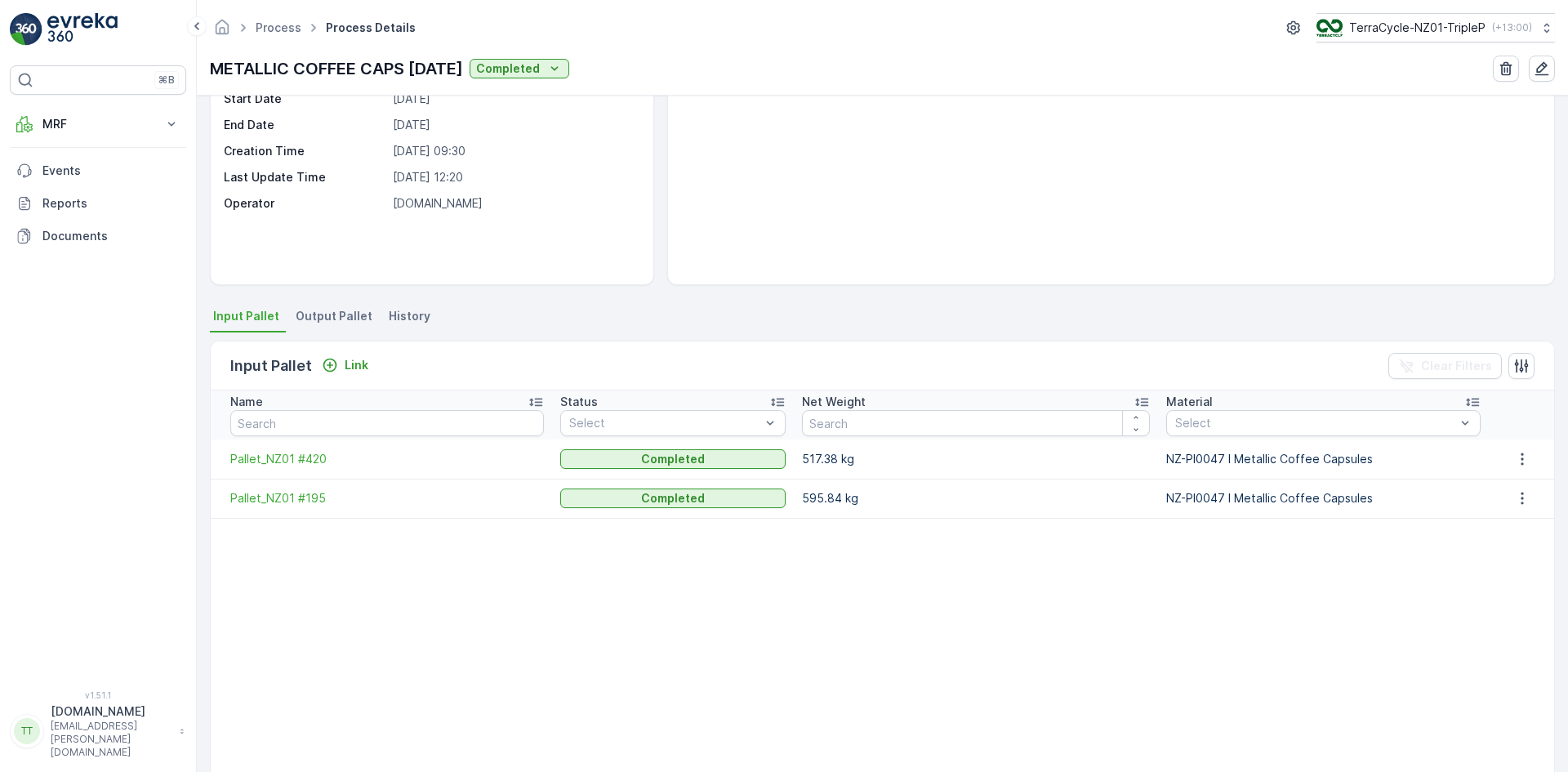
scroll to position [239, 0]
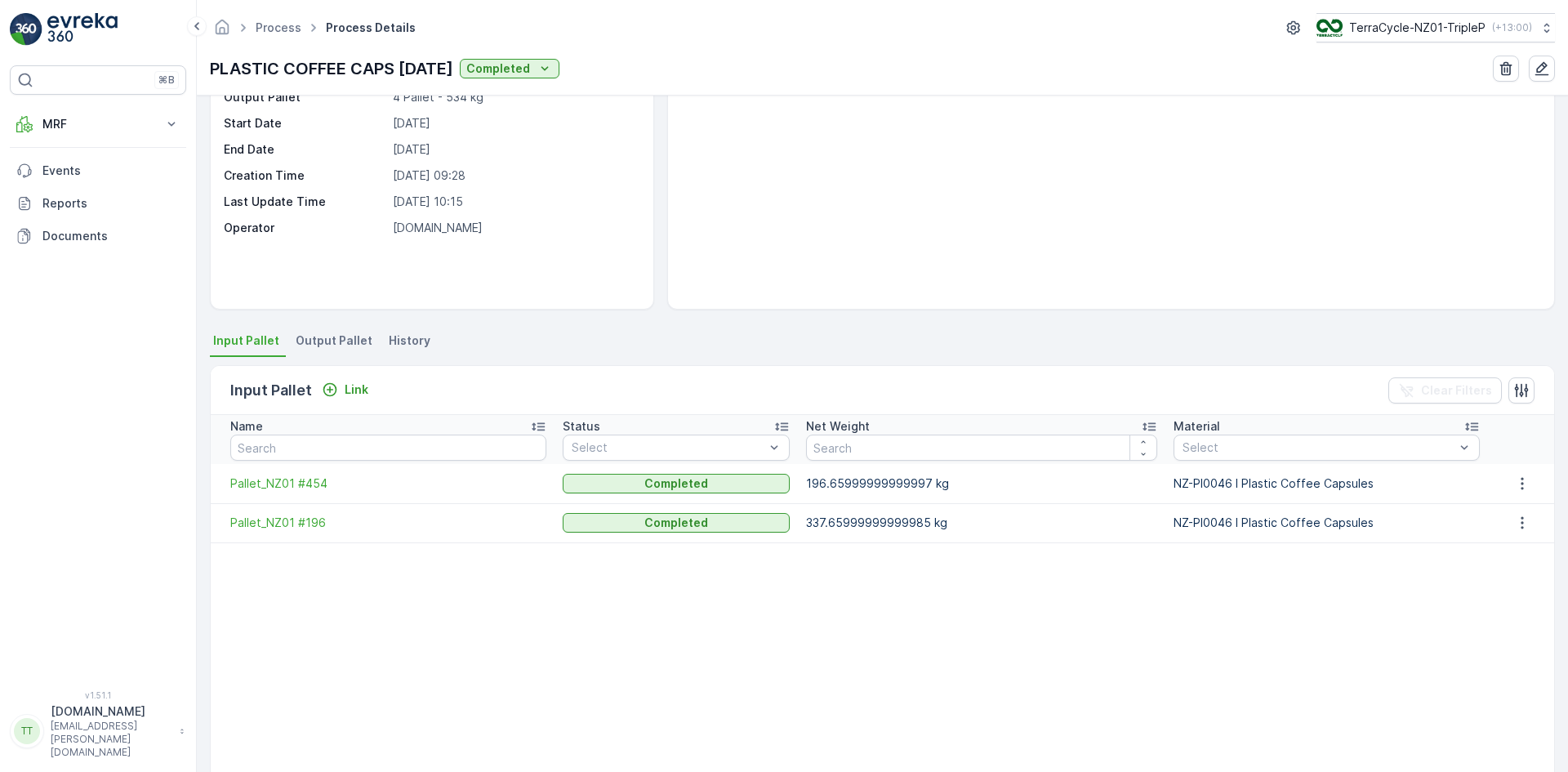
scroll to position [239, 0]
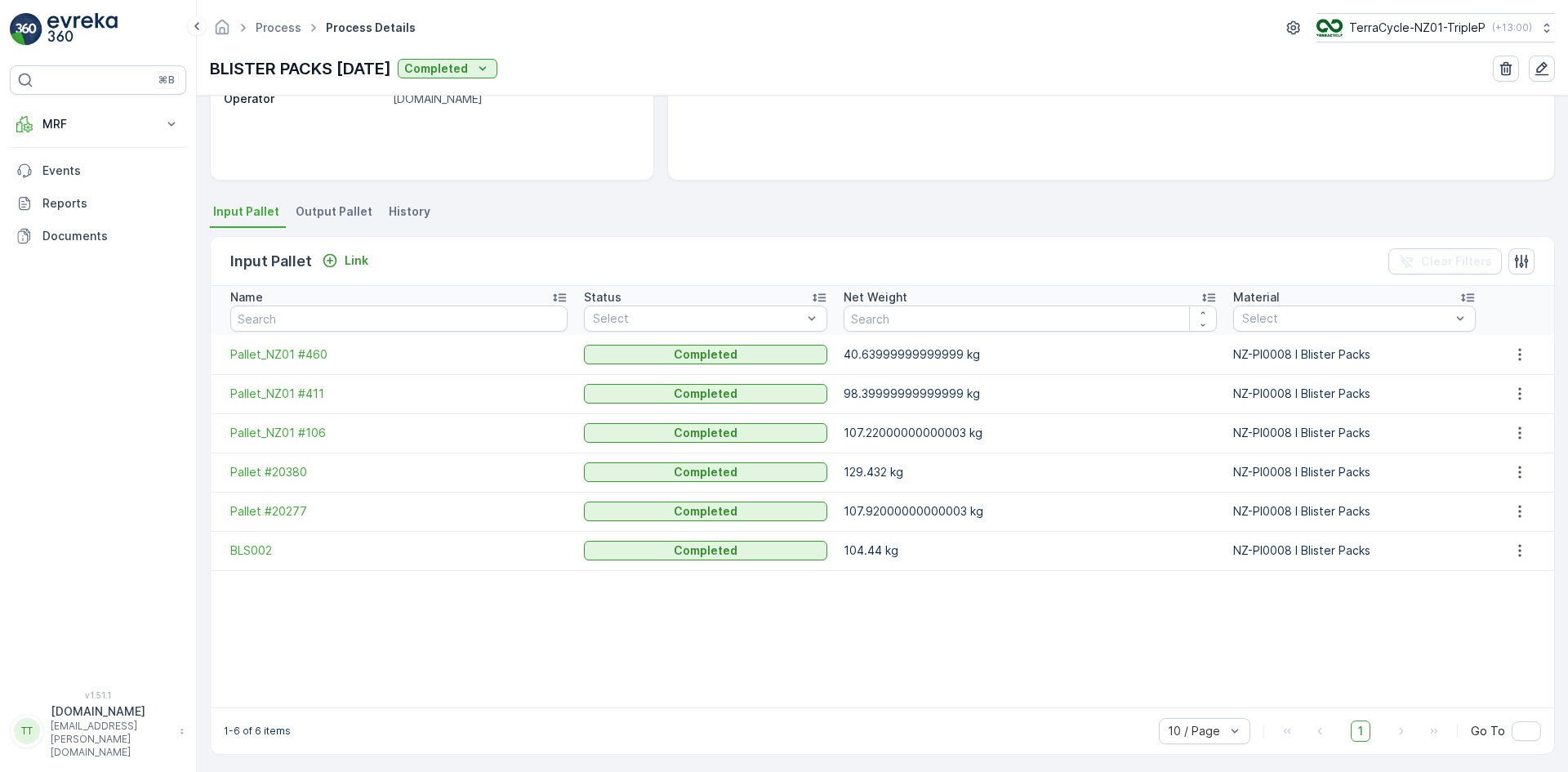
scroll to position [259, 0]
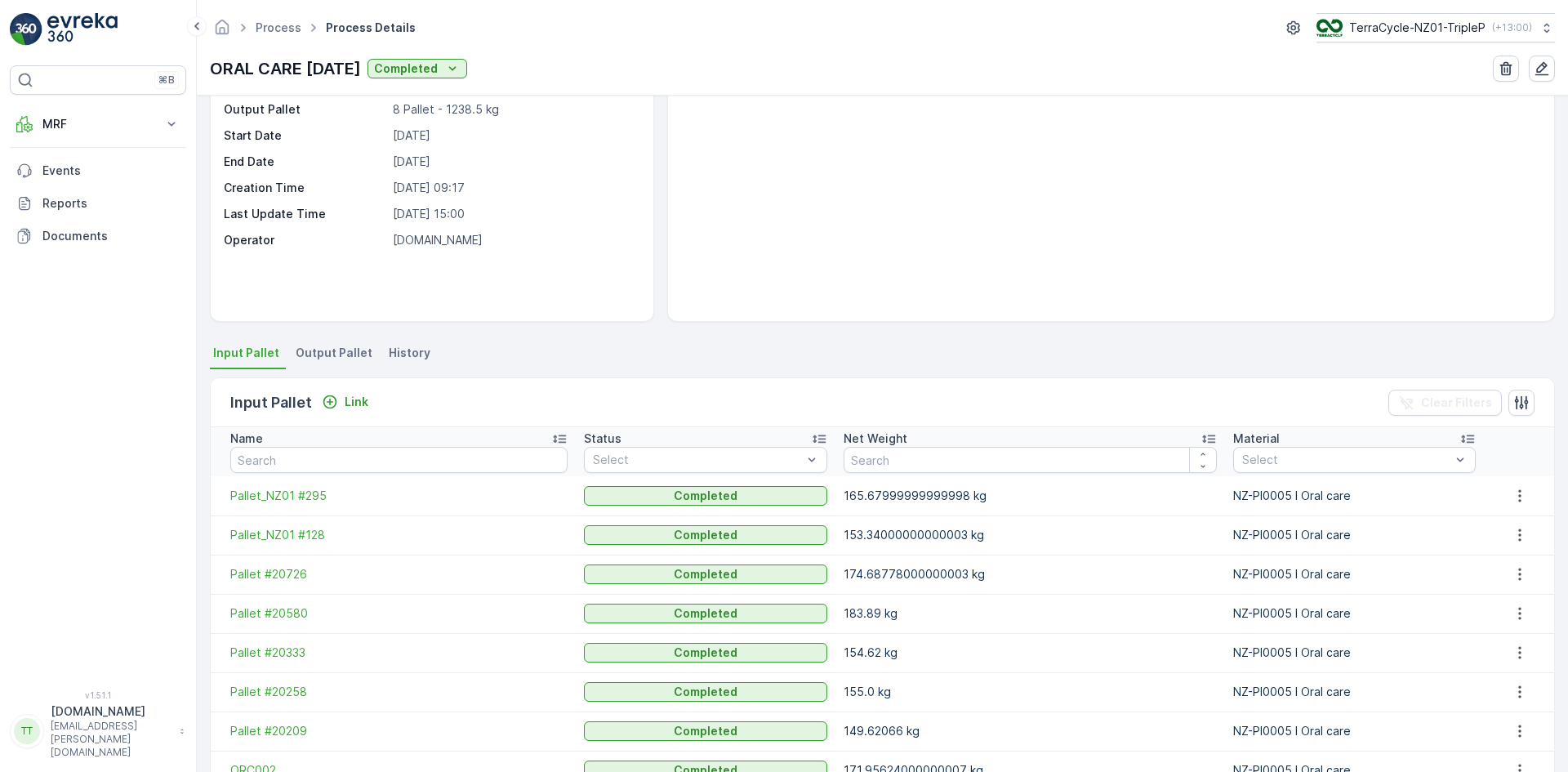
scroll to position [269, 0]
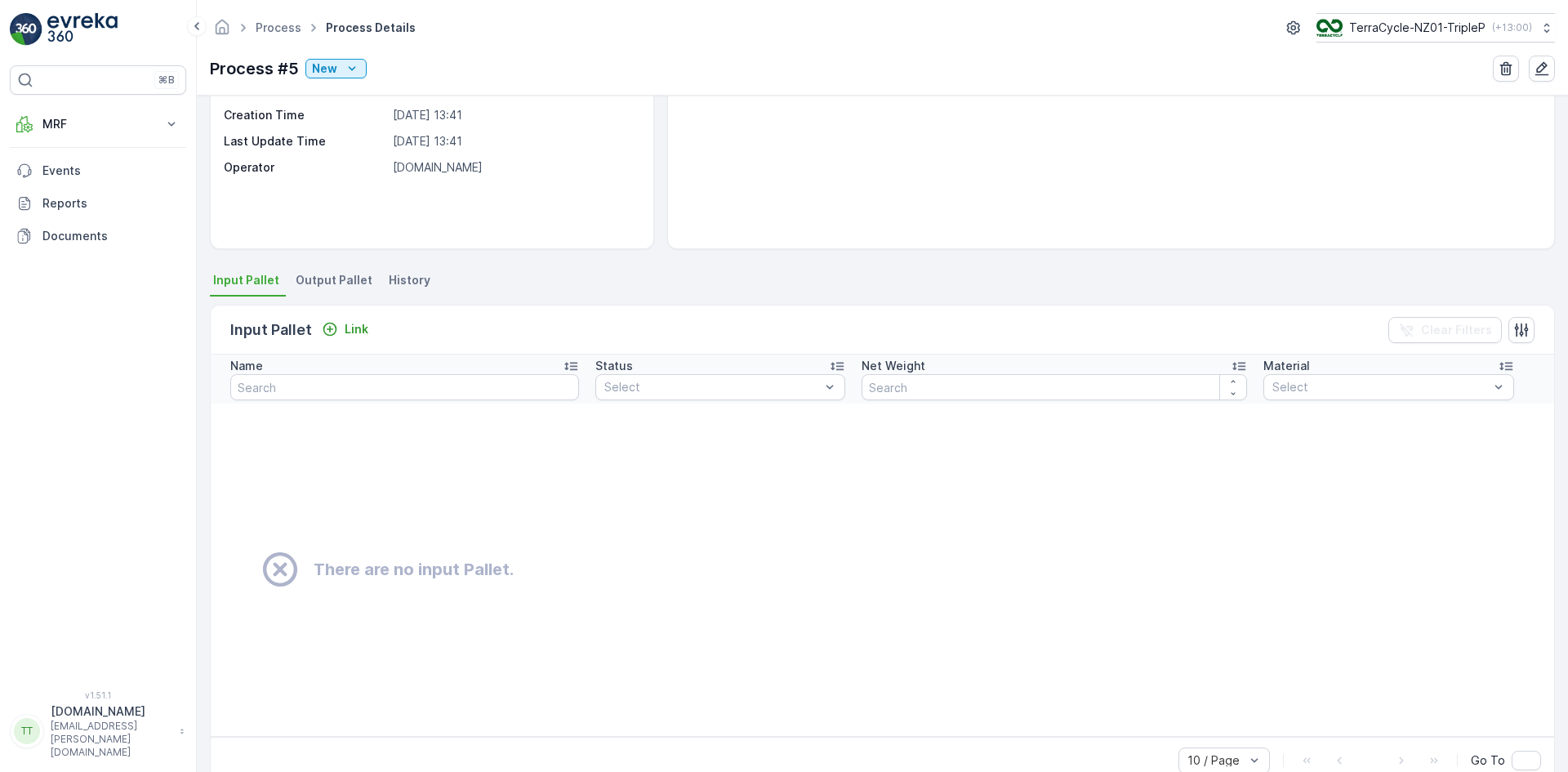
scroll to position [220, 0]
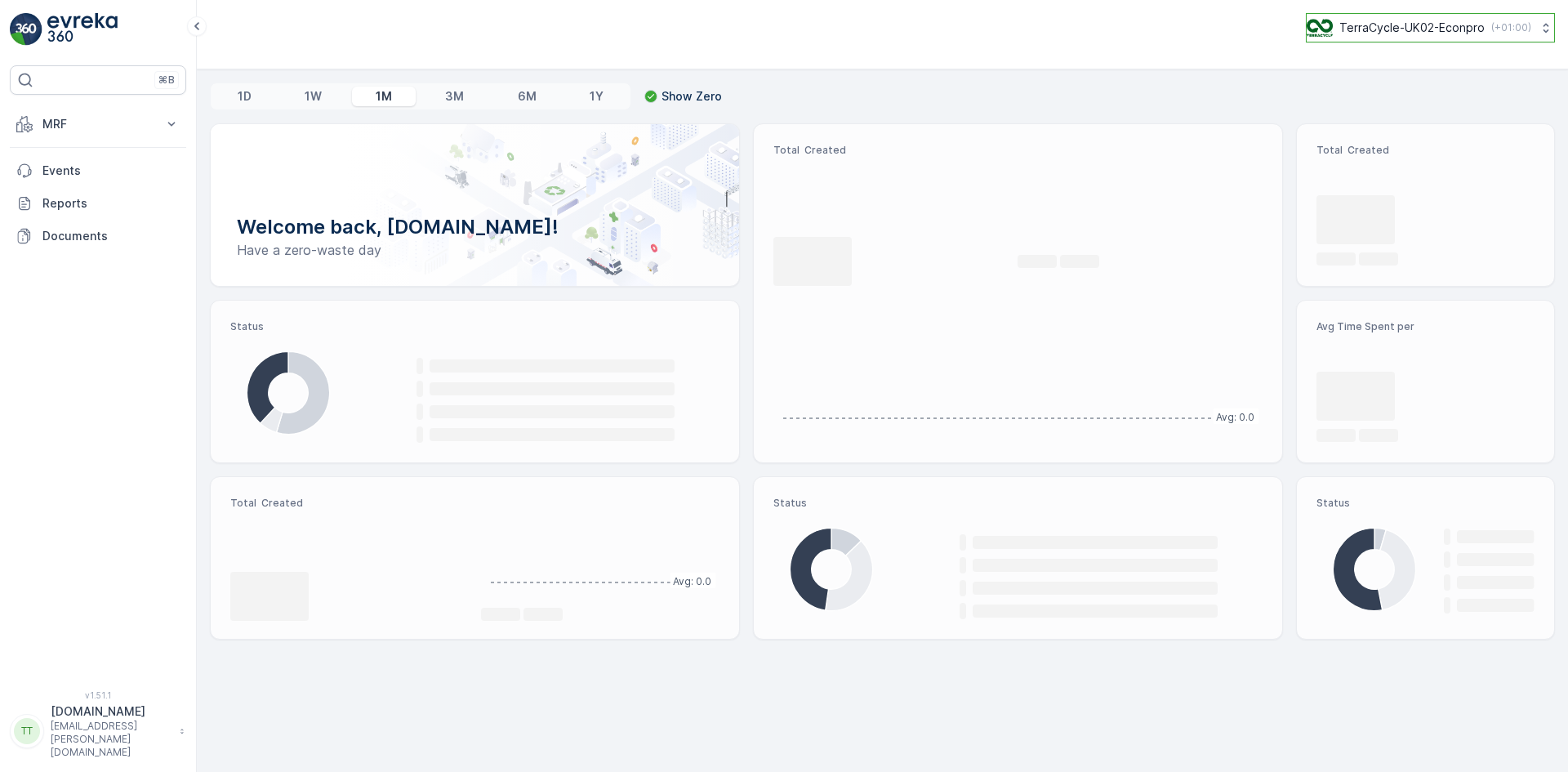
click at [1380, 32] on p "TerraCycle-UK02-Econpro" at bounding box center [1411, 27] width 145 height 16
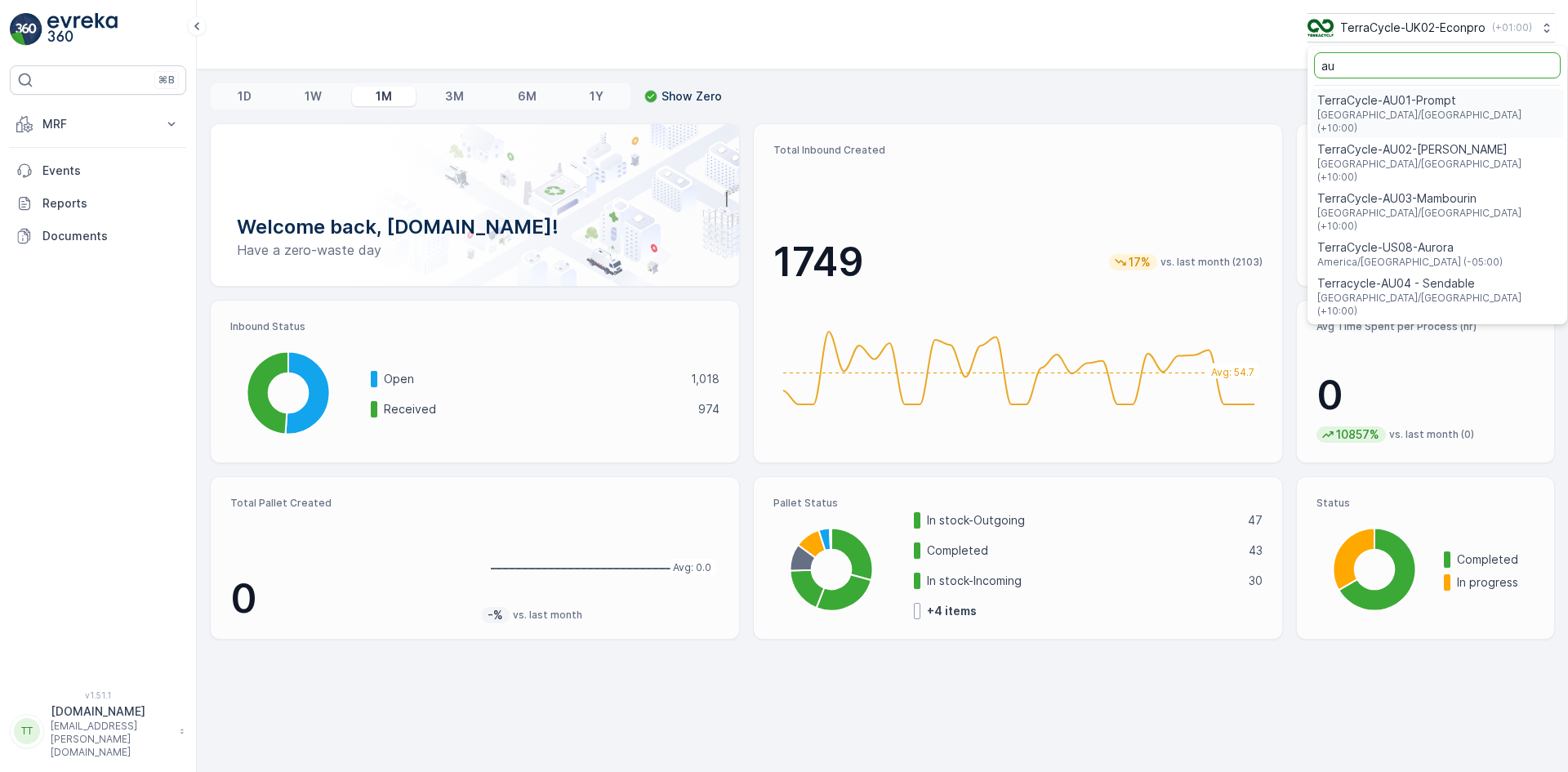
type input "au"
click at [1372, 108] on span "TerraCycle-AU01-Prompt" at bounding box center [1437, 100] width 240 height 16
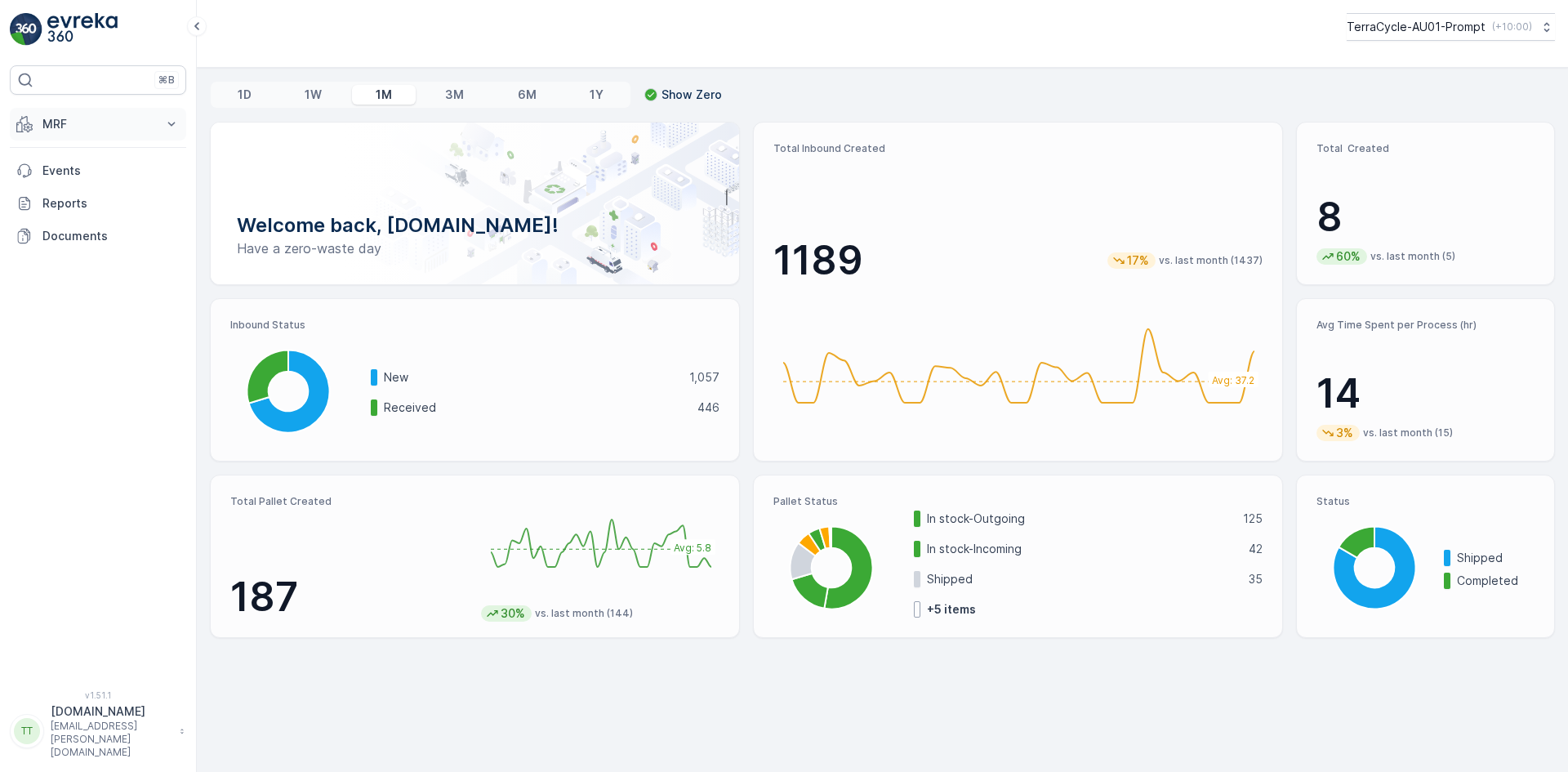
click at [63, 130] on p "MRF" at bounding box center [99, 124] width 111 height 16
click at [82, 243] on p "Outbound" at bounding box center [69, 244] width 56 height 16
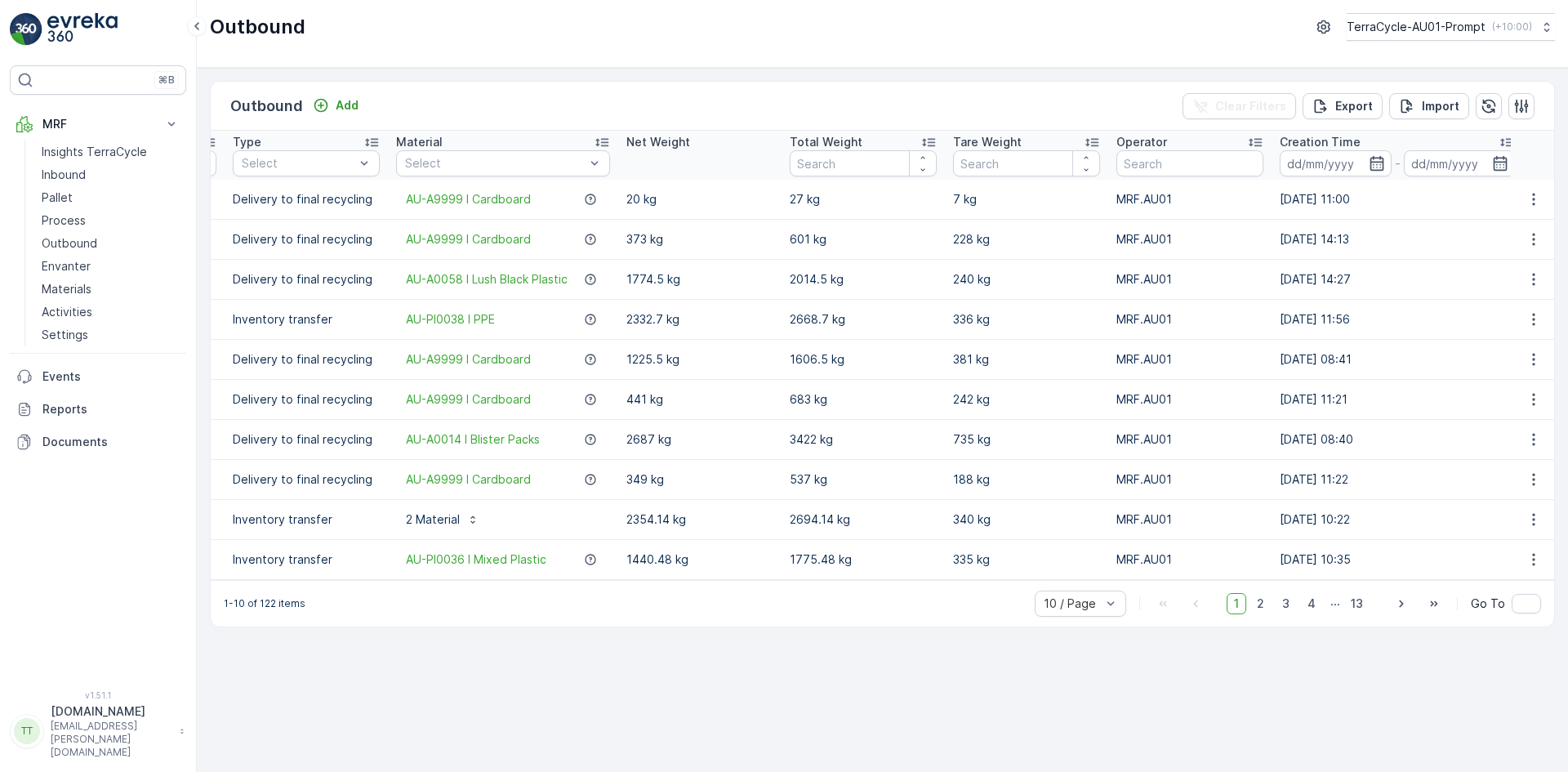
scroll to position [0, 568]
click at [1376, 160] on icon "button" at bounding box center [1373, 163] width 16 height 16
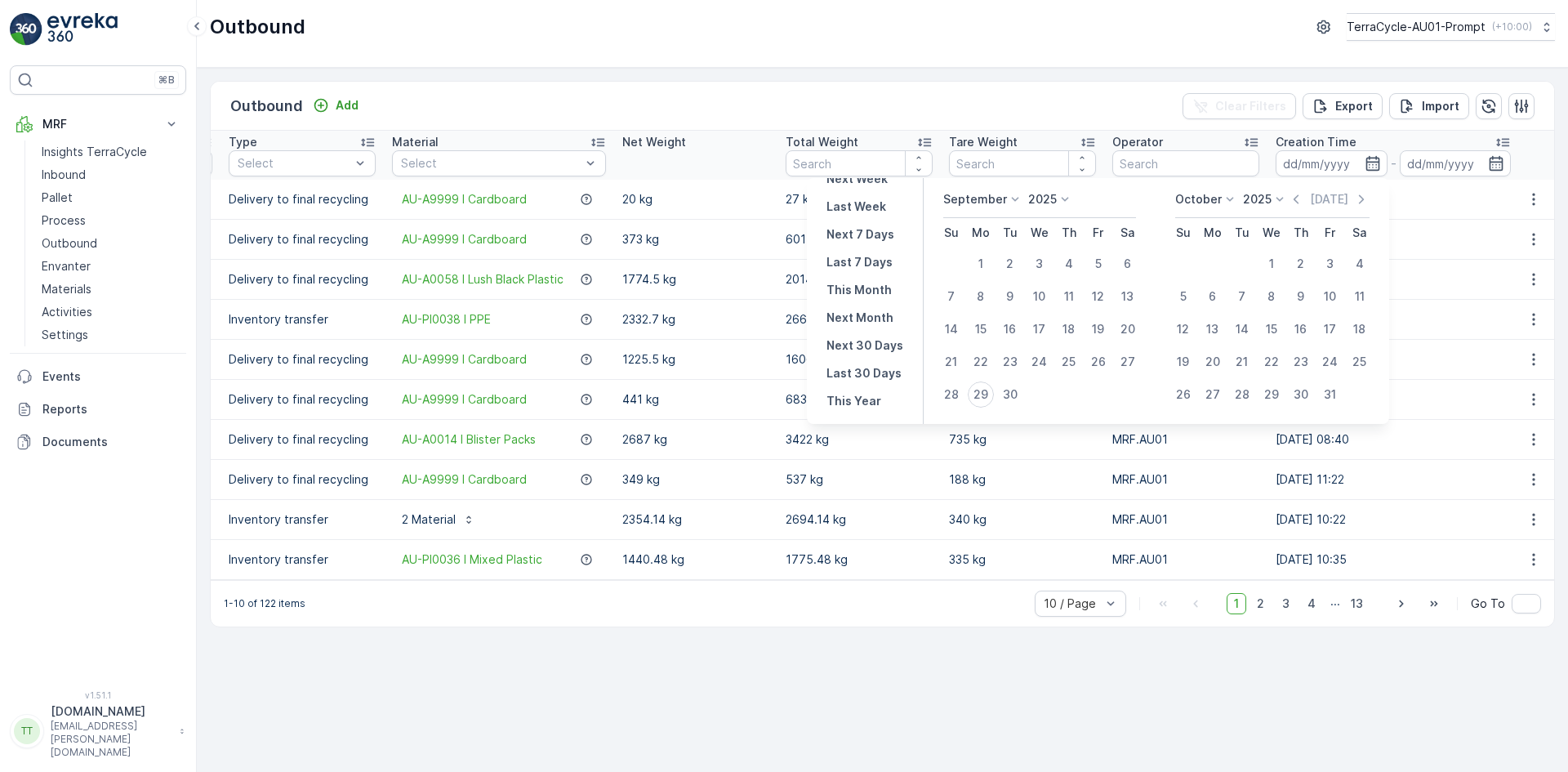
scroll to position [148, 0]
click at [863, 358] on p "Last 30 Days" at bounding box center [864, 359] width 75 height 16
type input "[DATE]"
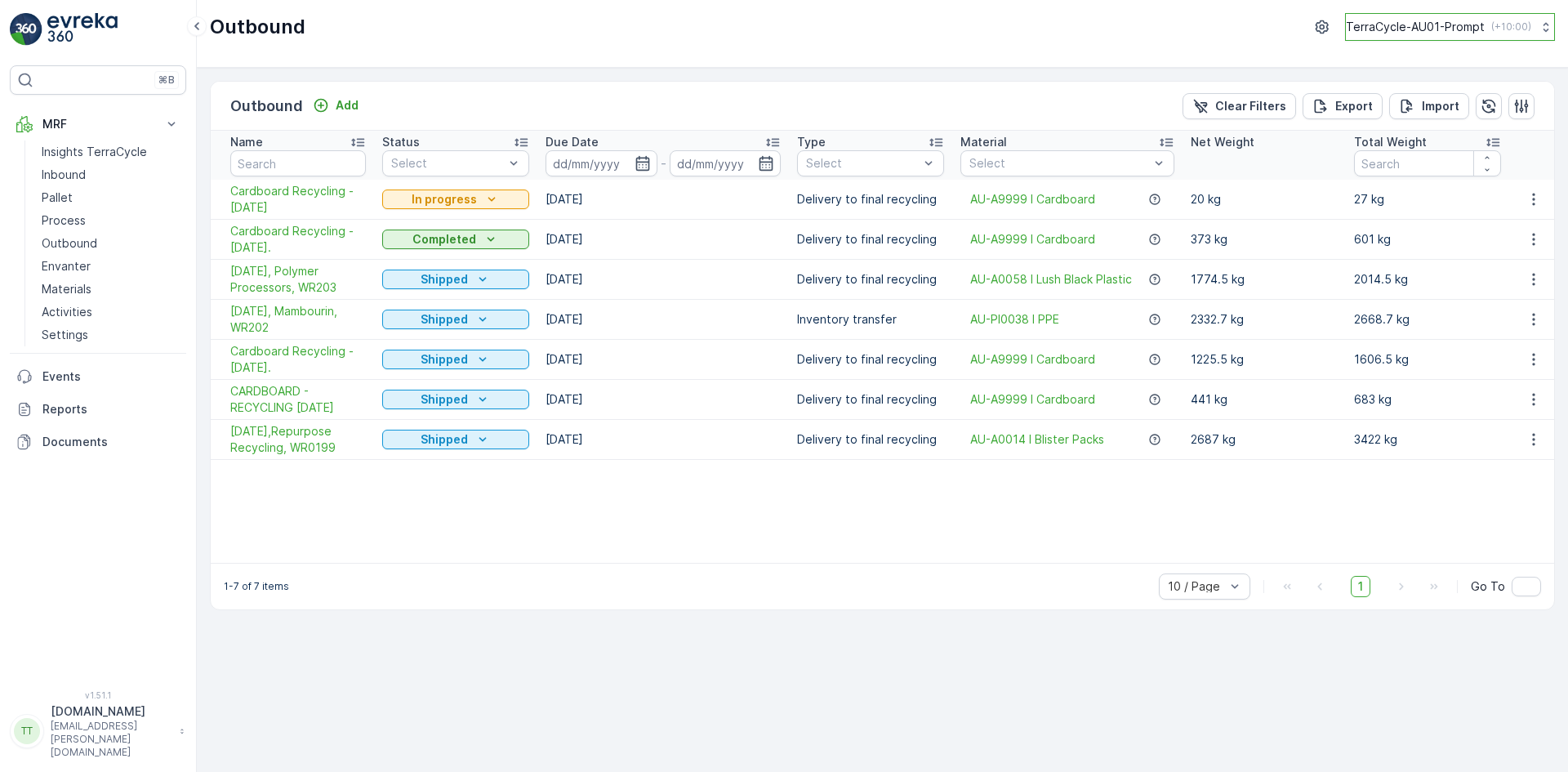
click at [1387, 24] on p "TerraCycle-AU01-Prompt" at bounding box center [1416, 27] width 139 height 16
click at [1386, 27] on p "TerraCycle-AU01-Prompt" at bounding box center [1416, 27] width 139 height 16
type input "nz"
click at [1384, 113] on span "NZ (+13:00)" at bounding box center [1425, 113] width 137 height 13
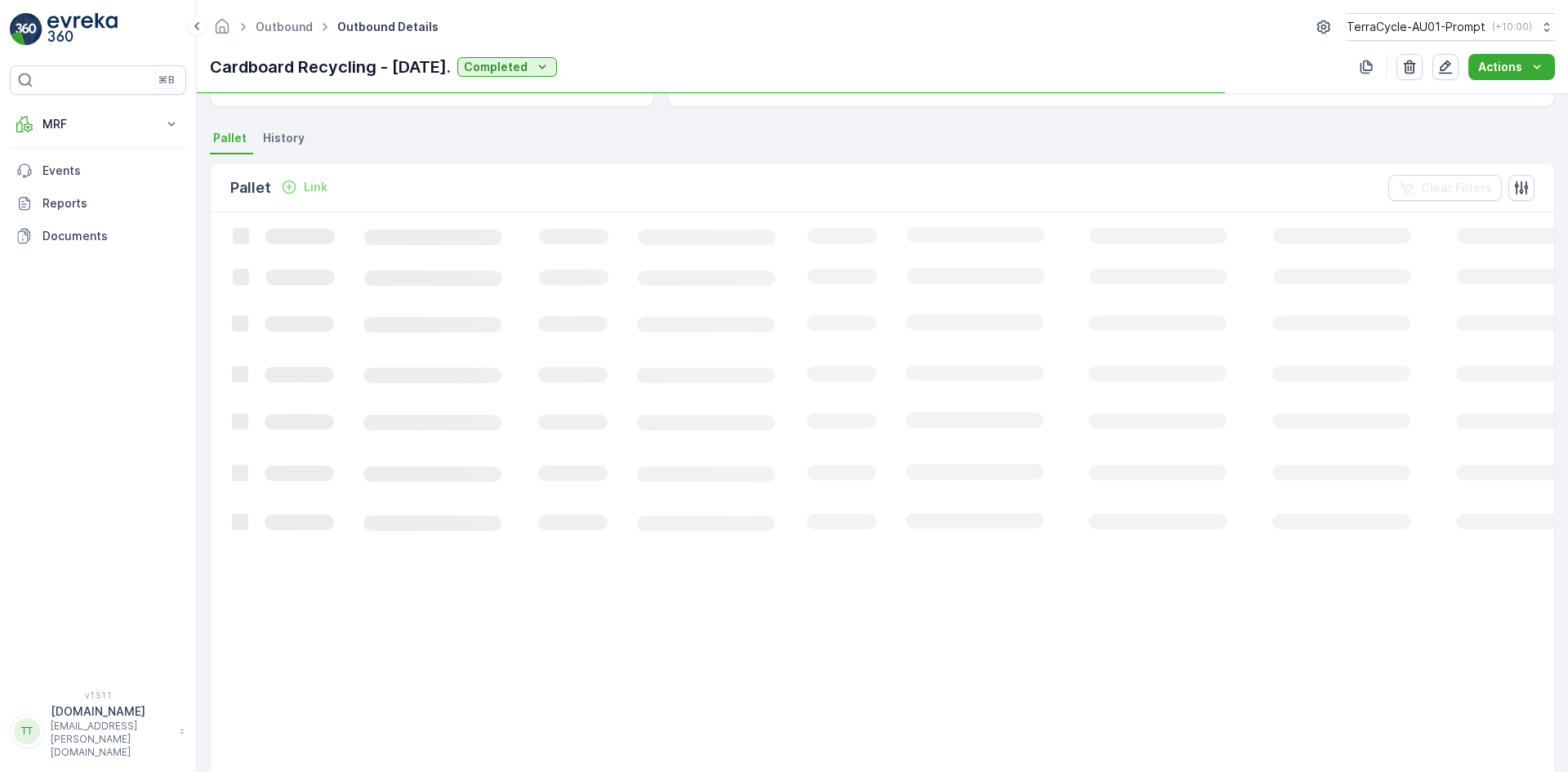
scroll to position [129, 0]
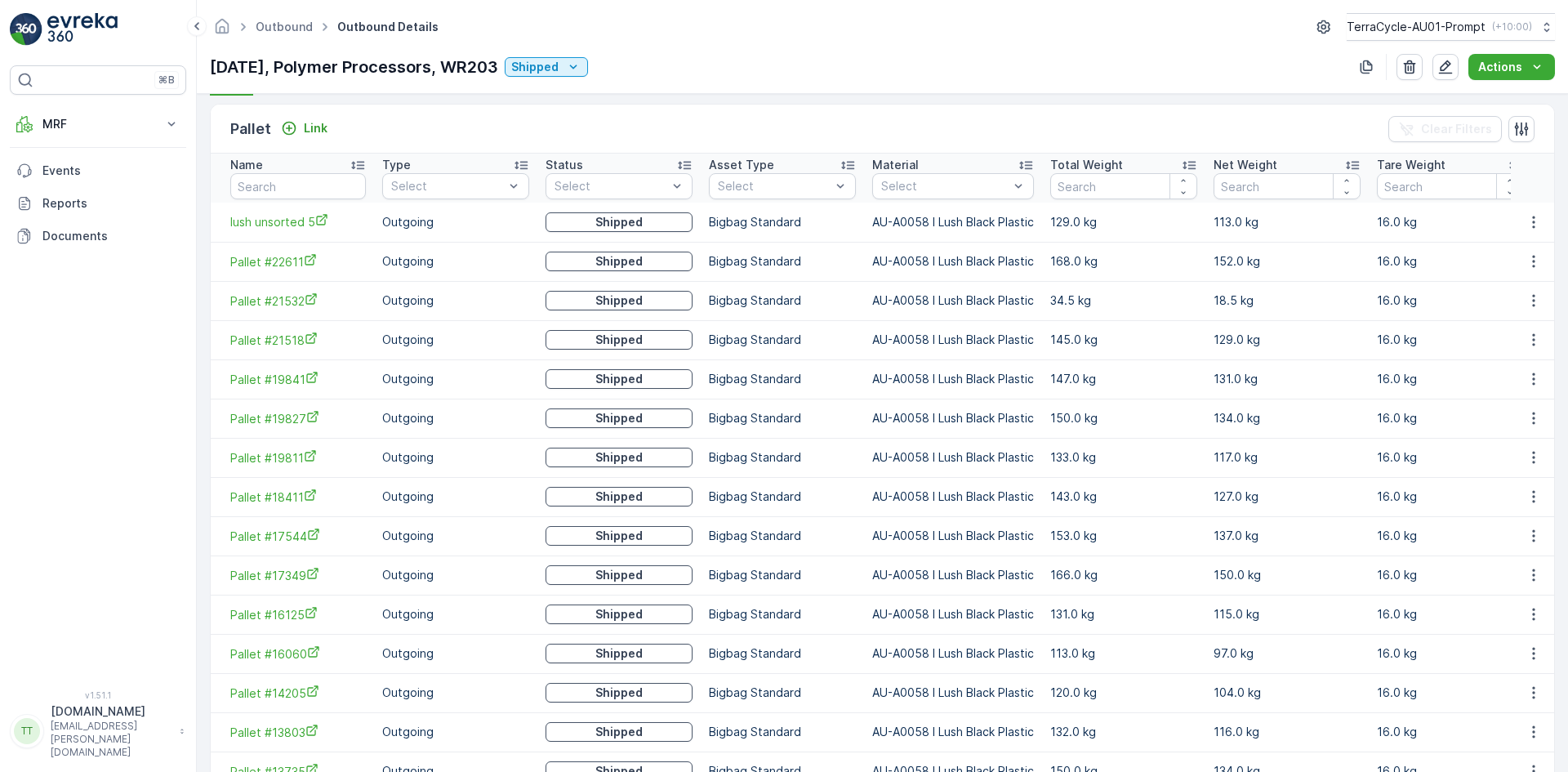
scroll to position [482, 0]
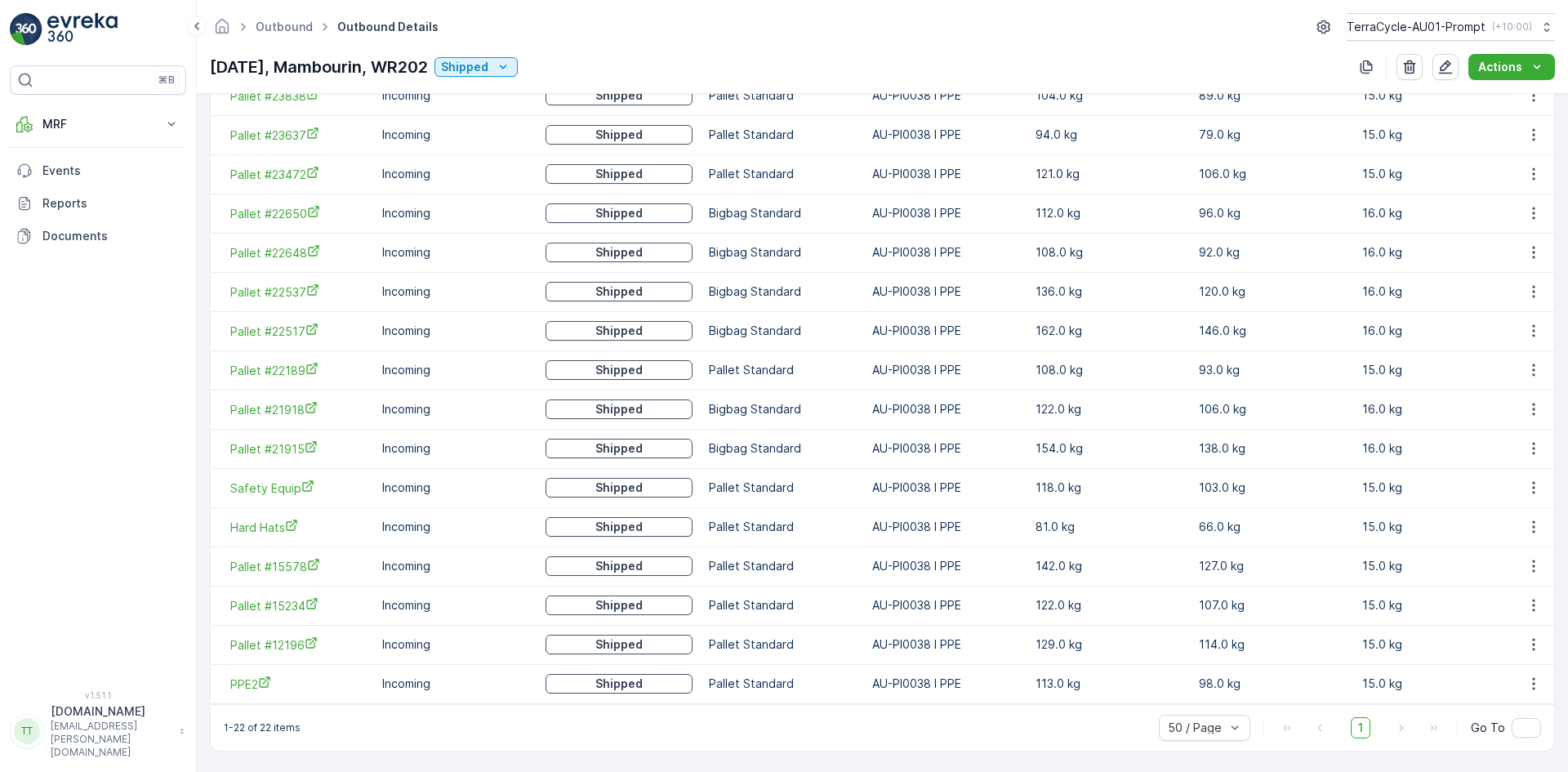
scroll to position [756, 0]
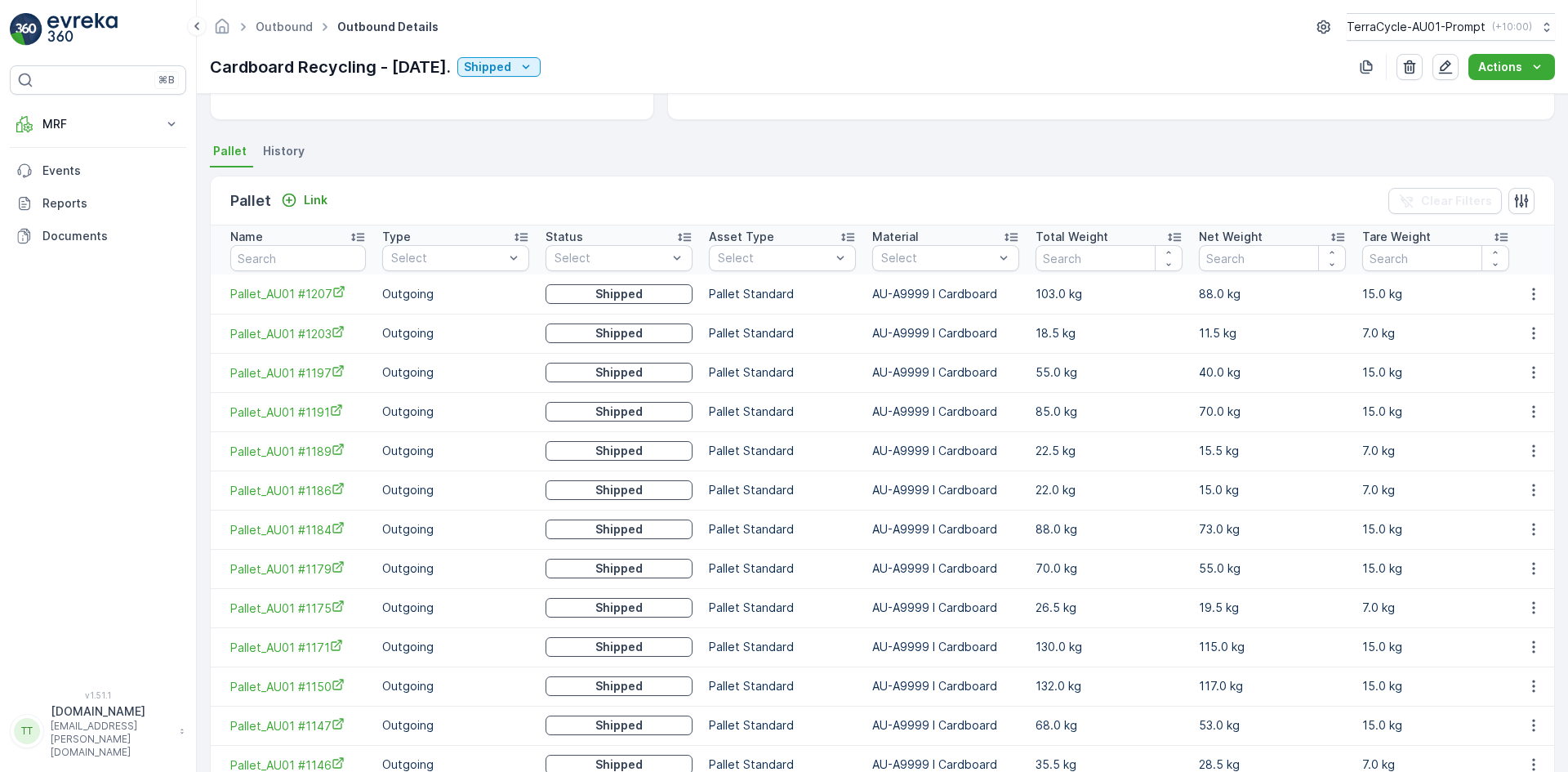
scroll to position [308, 0]
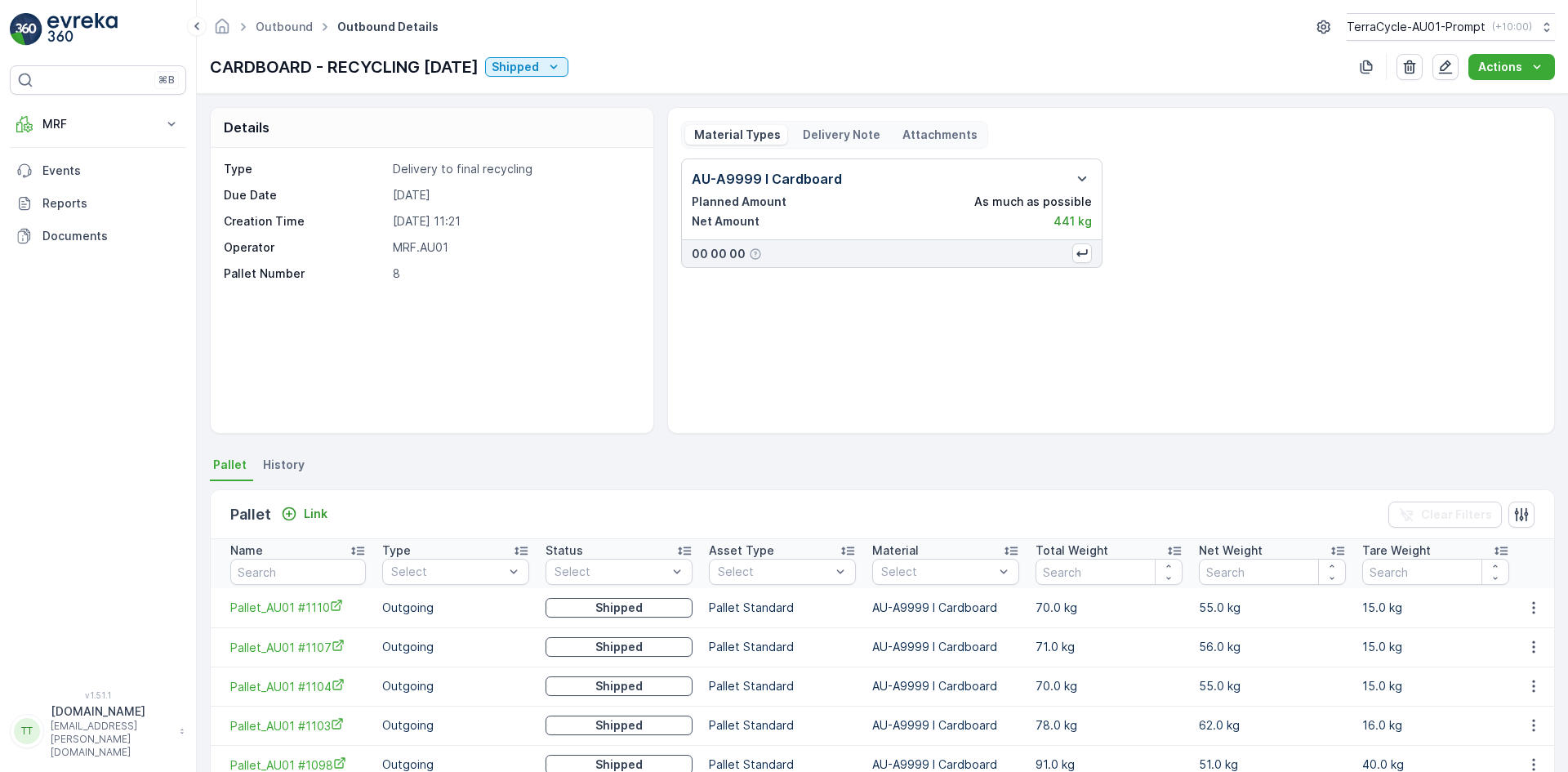
scroll to position [207, 0]
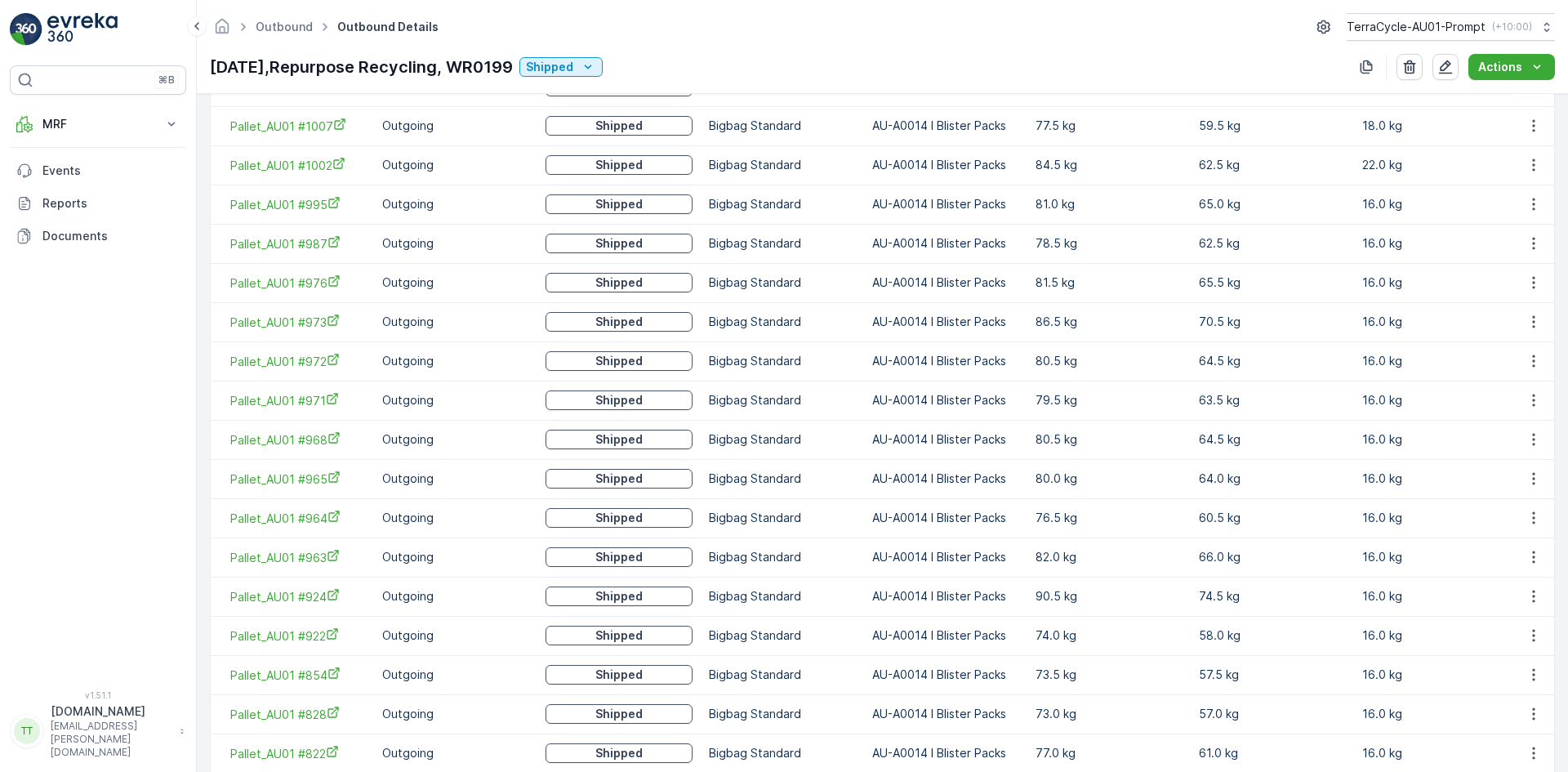
scroll to position [884, 0]
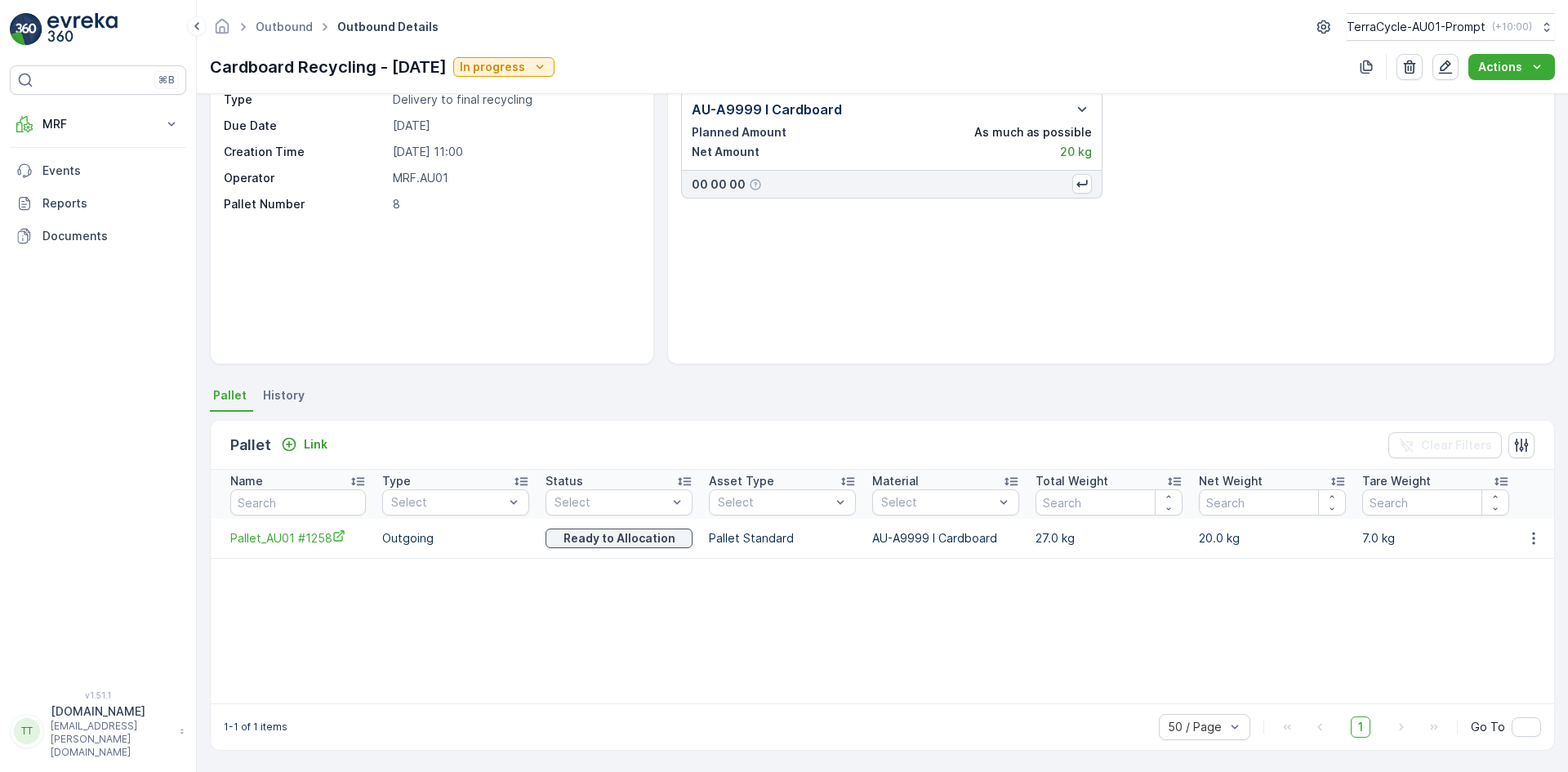
scroll to position [69, 0]
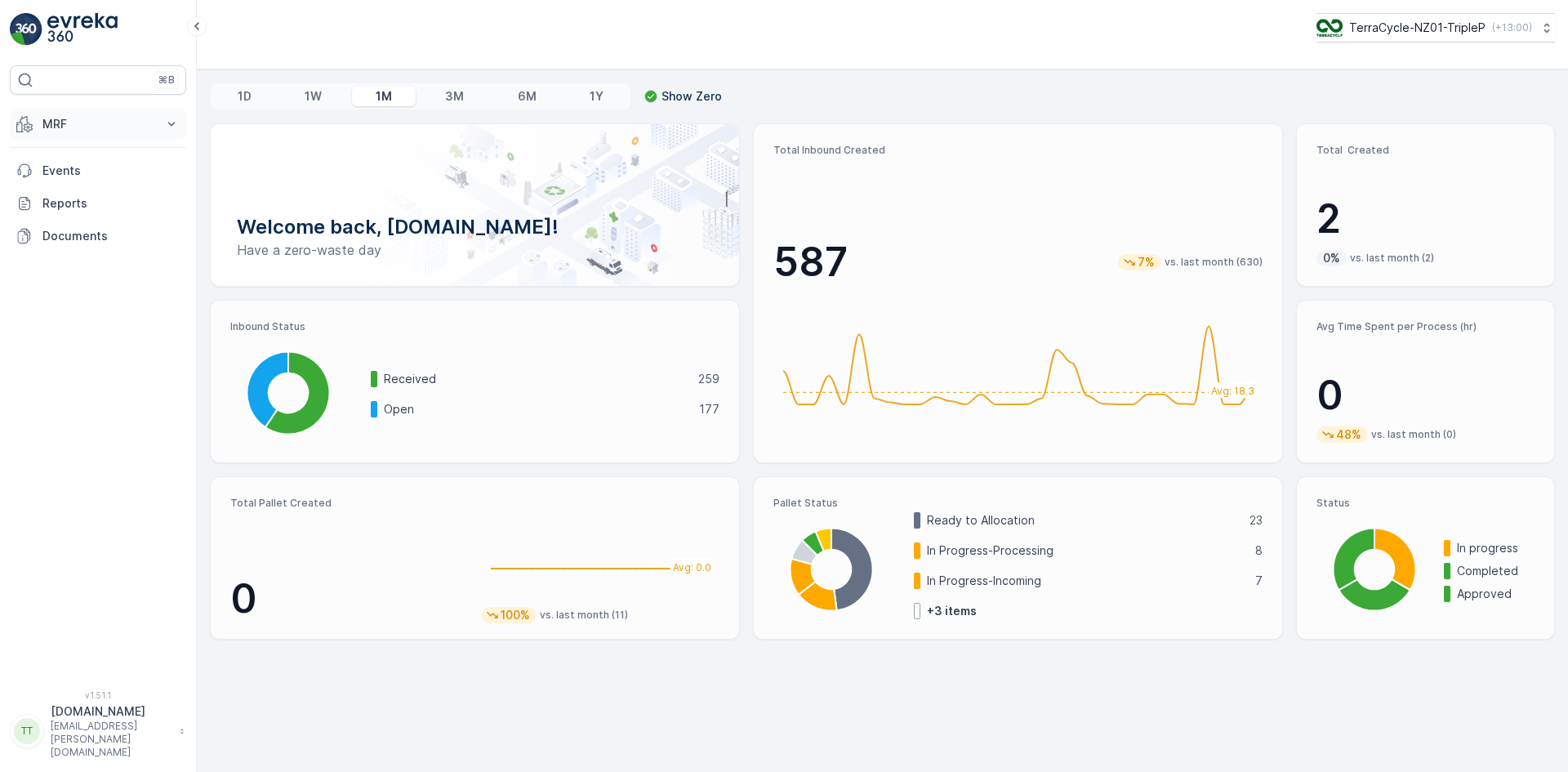
click at [105, 132] on button "MRF" at bounding box center [98, 124] width 176 height 33
click at [88, 242] on p "Outbound" at bounding box center [69, 244] width 56 height 16
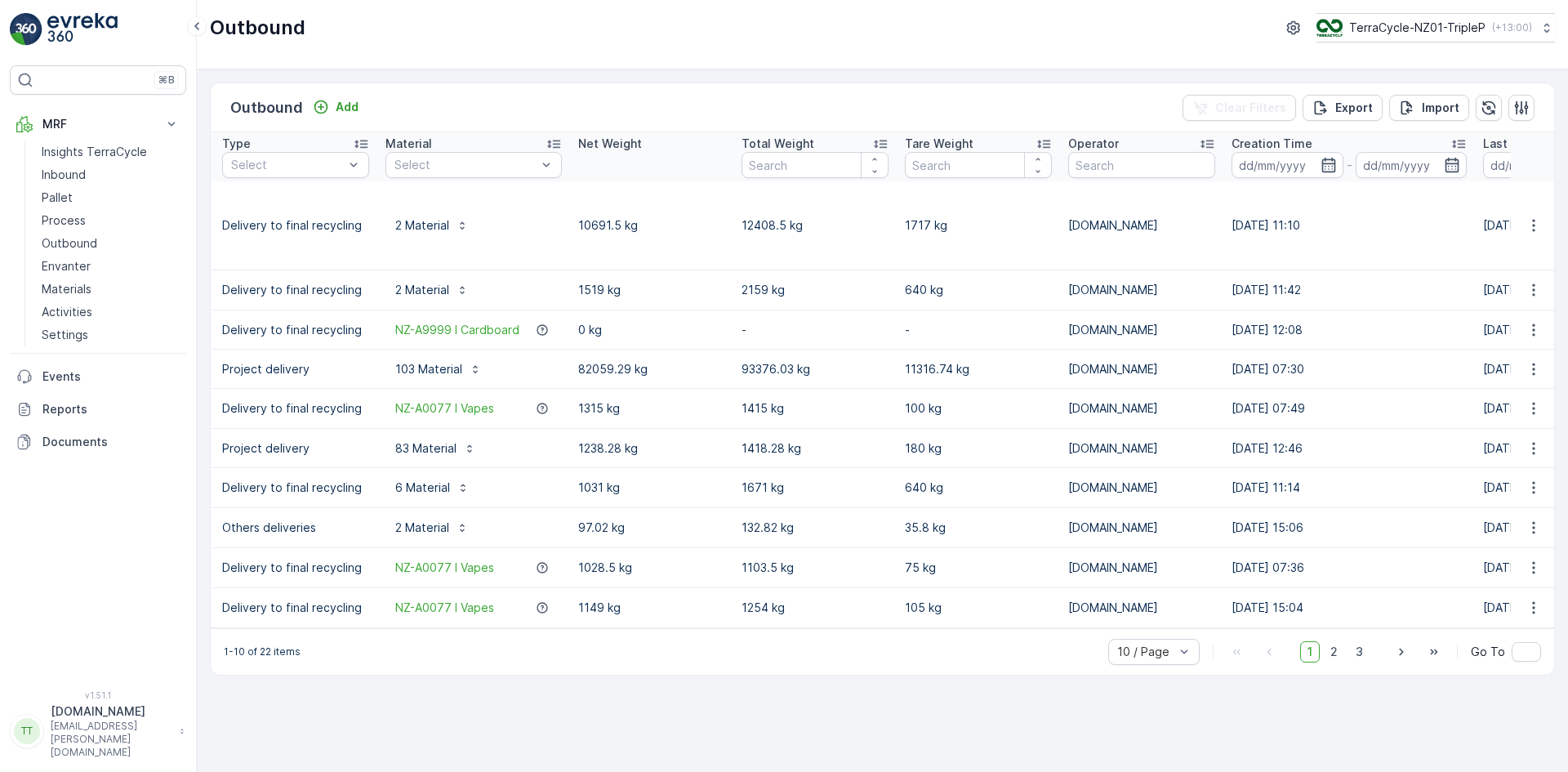
scroll to position [0, 597]
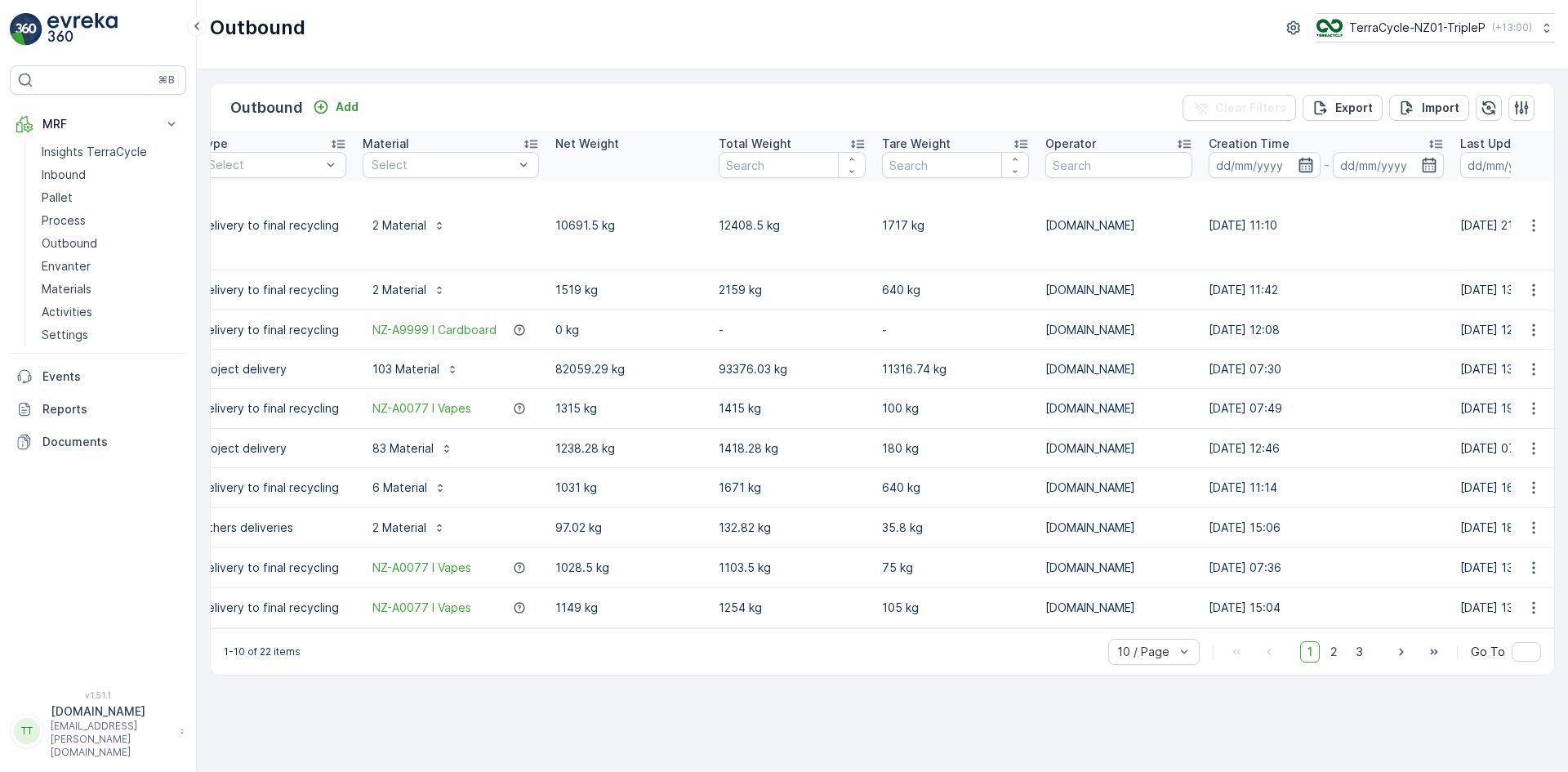
click at [1307, 168] on icon "button" at bounding box center [1306, 165] width 16 height 16
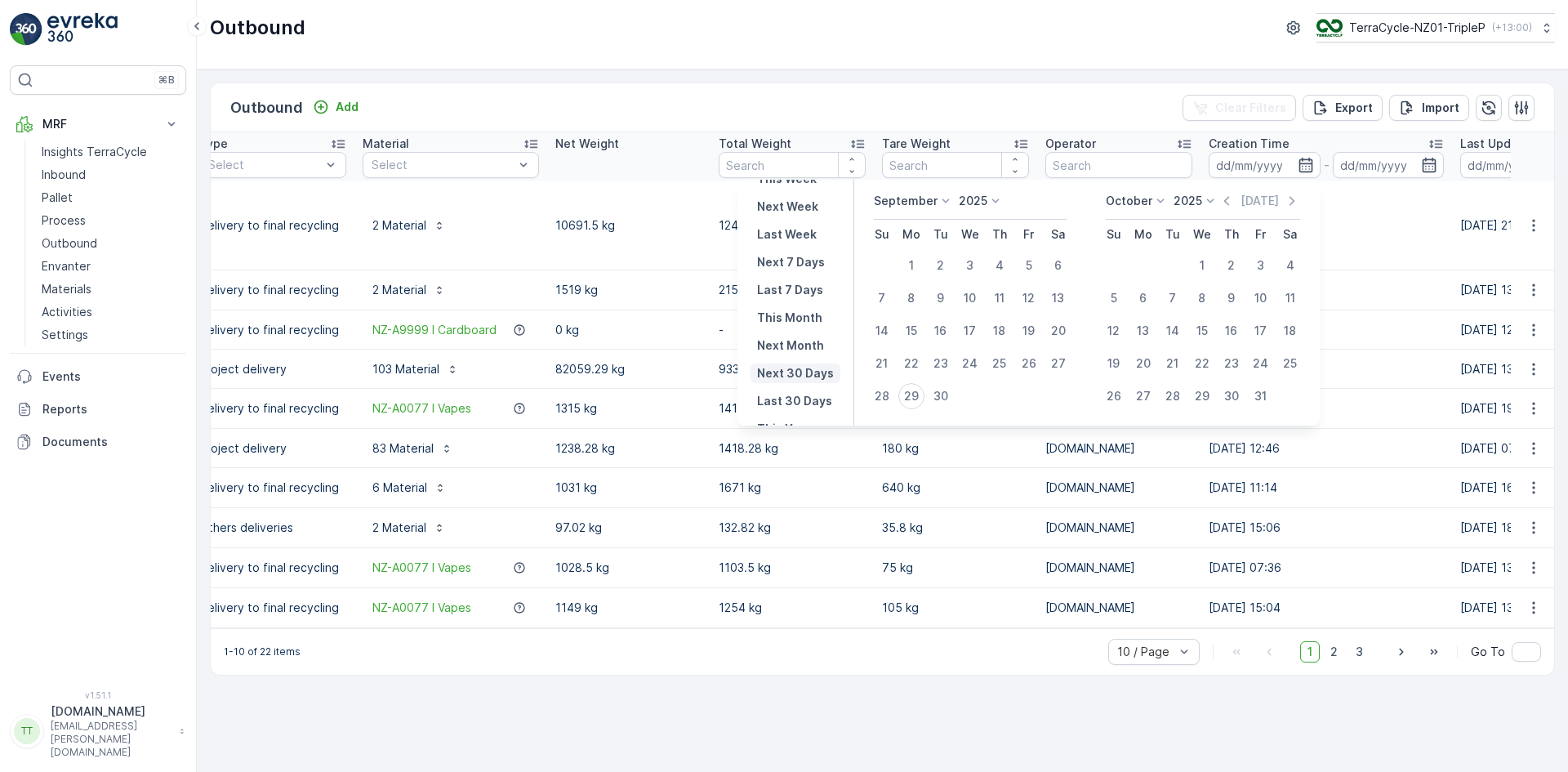
scroll to position [148, 0]
click at [802, 354] on p "Last 30 Days" at bounding box center [794, 360] width 75 height 16
type input "31.08.2025"
type input "29.09.2025"
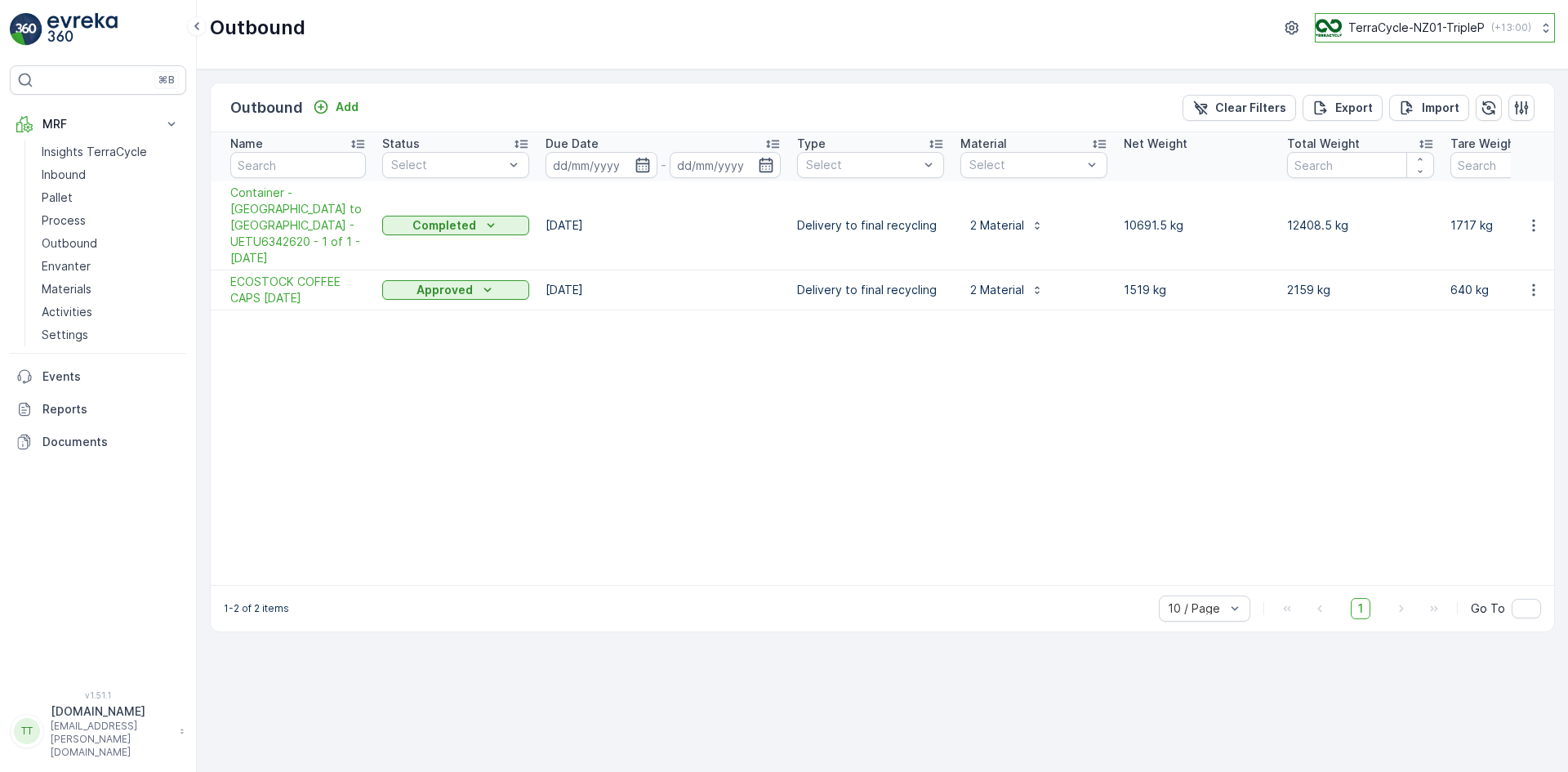
click at [1437, 26] on p "TerraCycle-NZ01-TripleP" at bounding box center [1417, 27] width 137 height 16
type input "uk"
click at [1394, 135] on span "TerraCycle-UK02-Econpro" at bounding box center [1417, 137] width 182 height 16
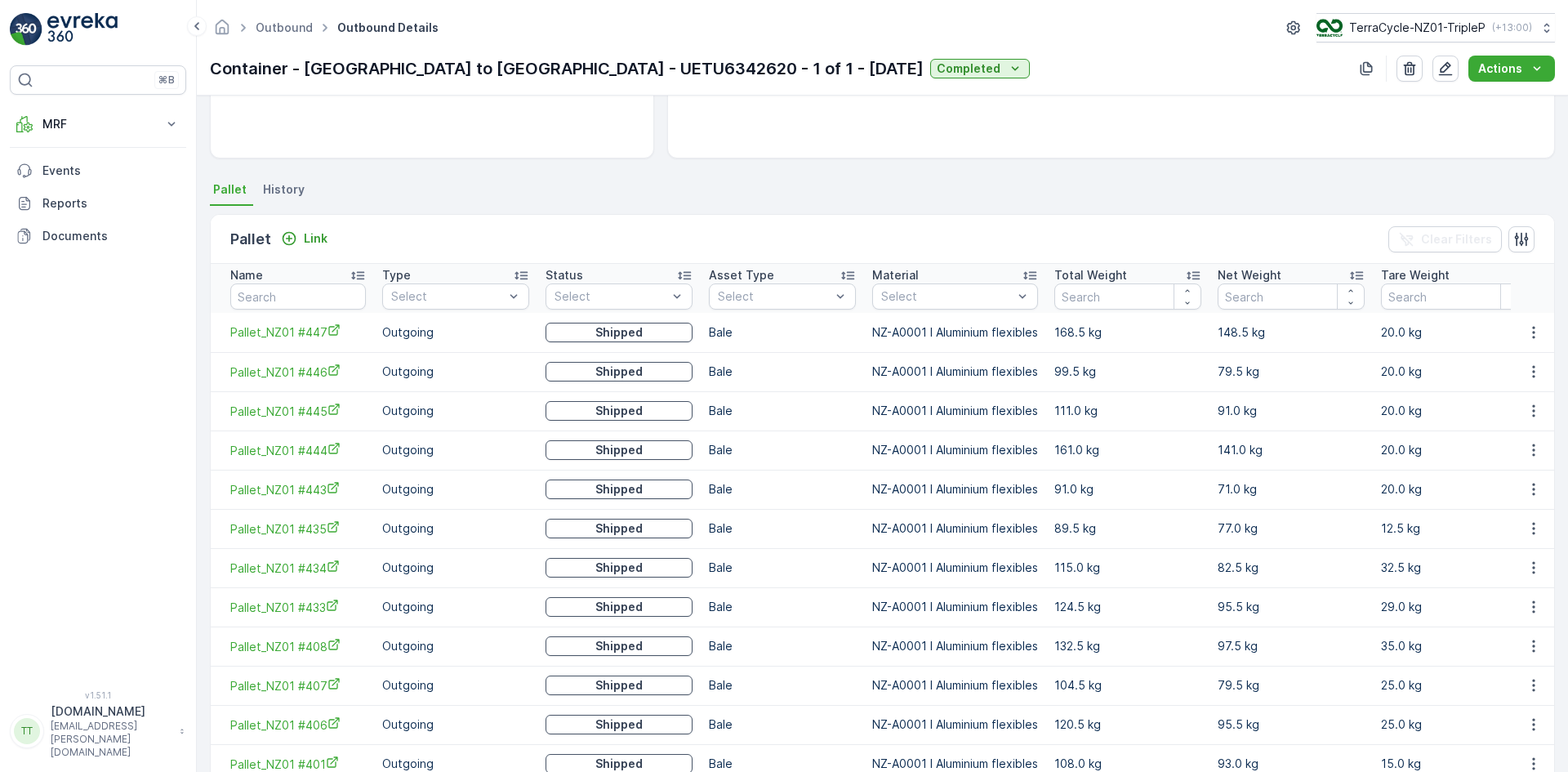
scroll to position [276, 0]
click at [680, 277] on icon at bounding box center [684, 276] width 13 height 8
click at [684, 277] on icon at bounding box center [684, 276] width 13 height 8
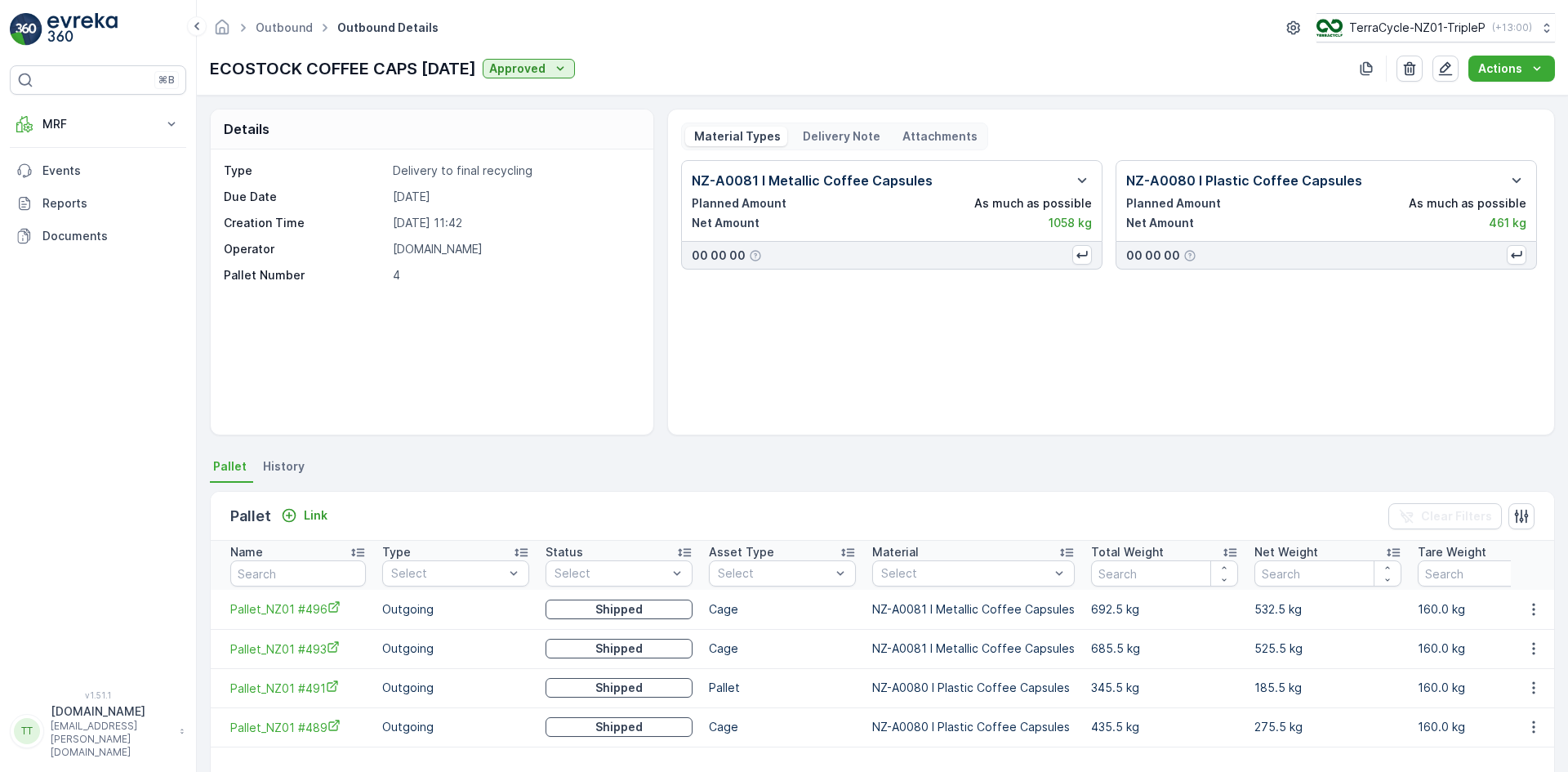
scroll to position [71, 0]
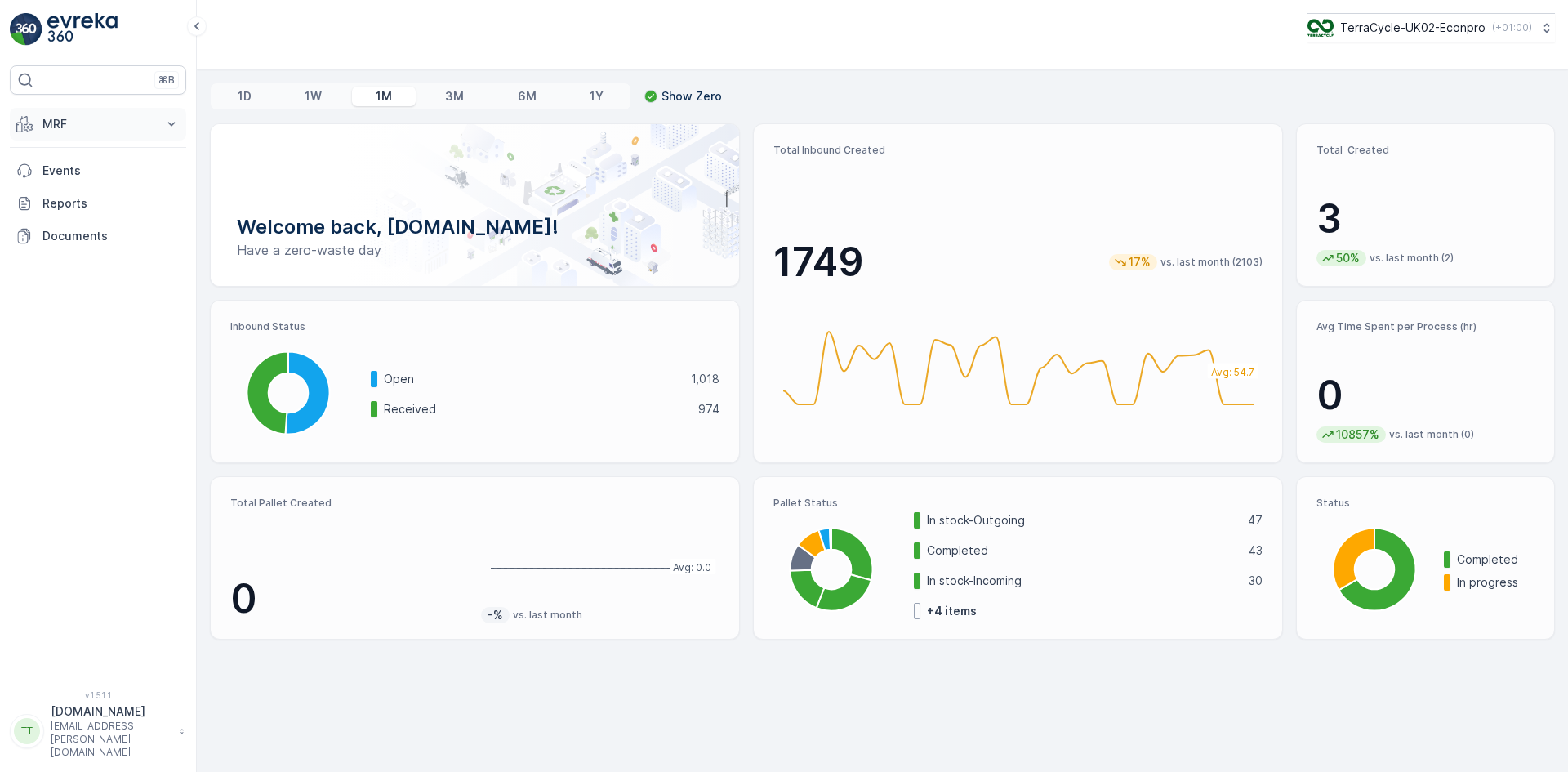
click at [61, 121] on p "MRF" at bounding box center [99, 124] width 111 height 16
click at [80, 239] on p "Outbound" at bounding box center [69, 244] width 56 height 16
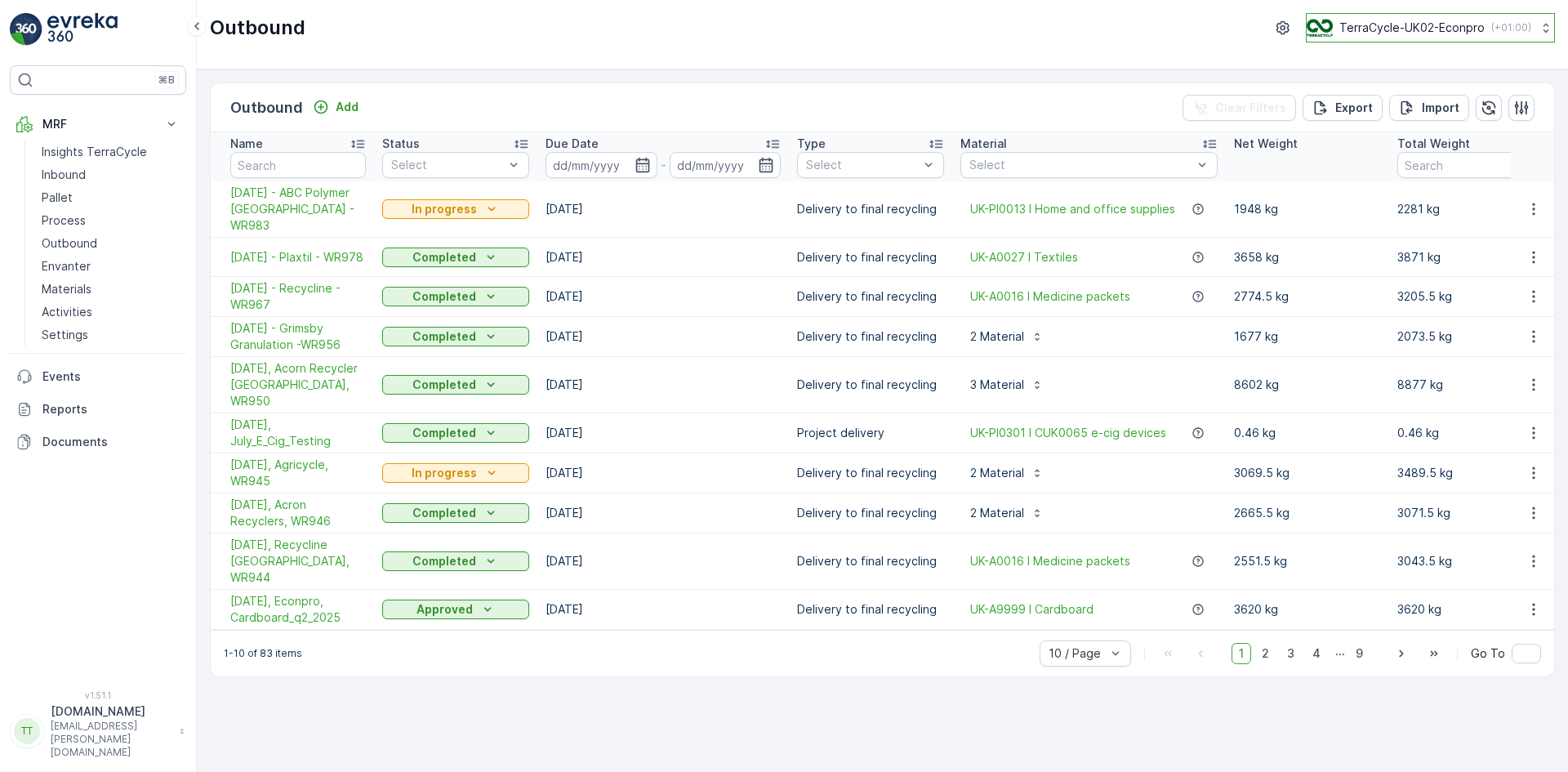
click at [1390, 23] on p "TerraCycle-UK02-Econpro" at bounding box center [1411, 27] width 145 height 16
type input "nz"
click at [1386, 98] on span "TerraCycle-NZ01-TripleP" at bounding box center [1386, 100] width 137 height 16
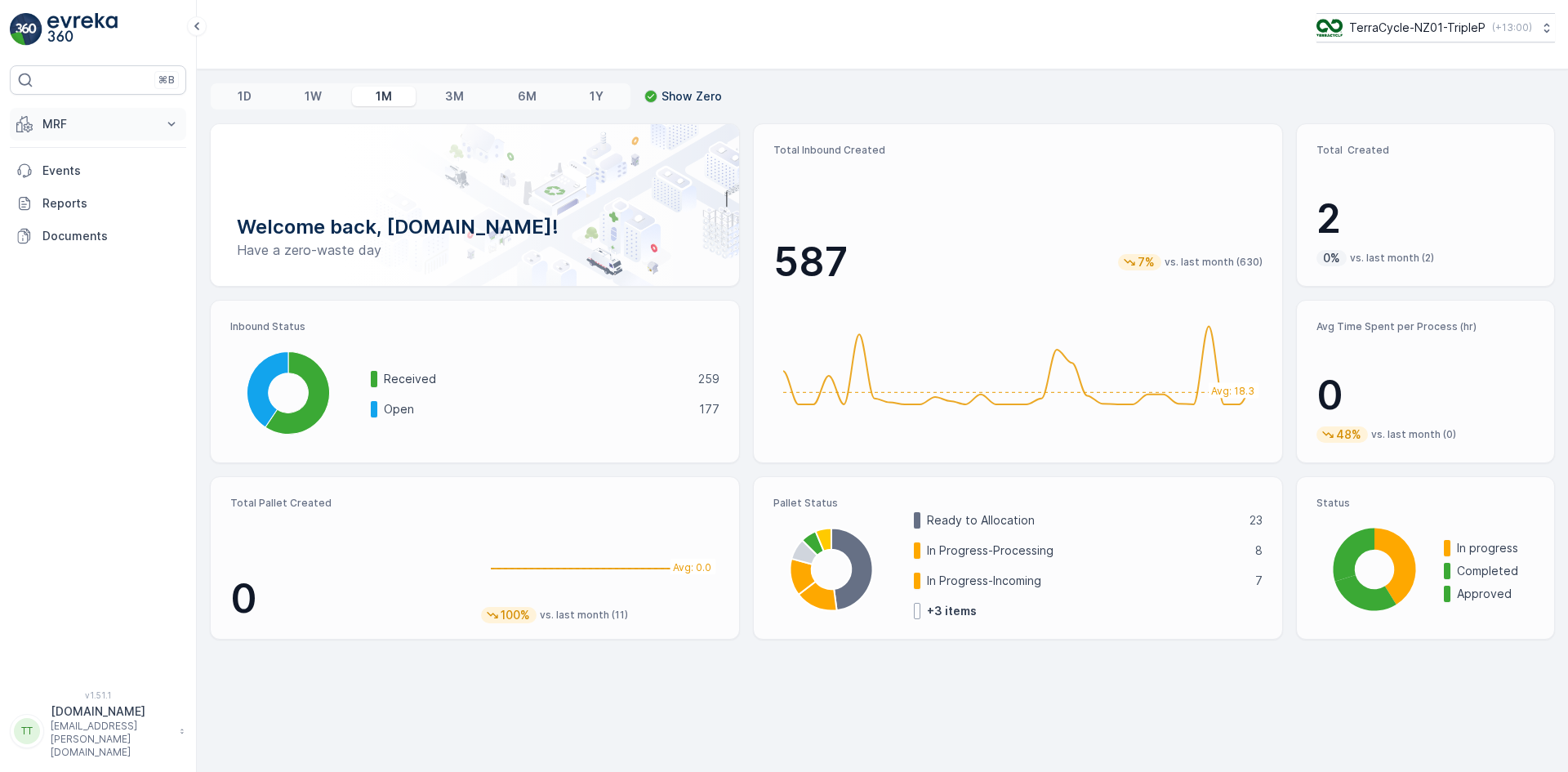
click at [82, 132] on button "MRF" at bounding box center [98, 124] width 176 height 33
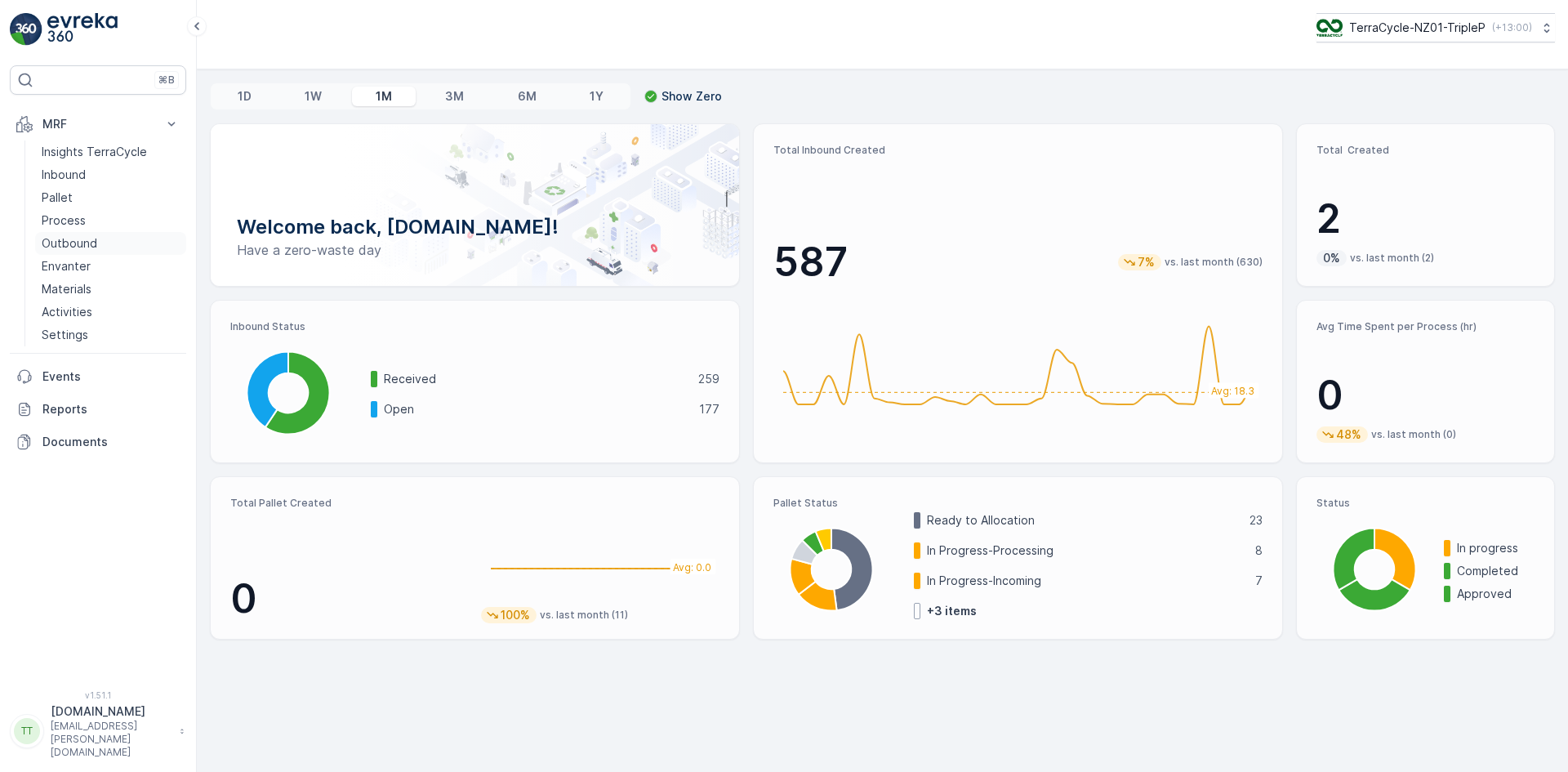
click at [74, 246] on p "Outbound" at bounding box center [69, 244] width 56 height 16
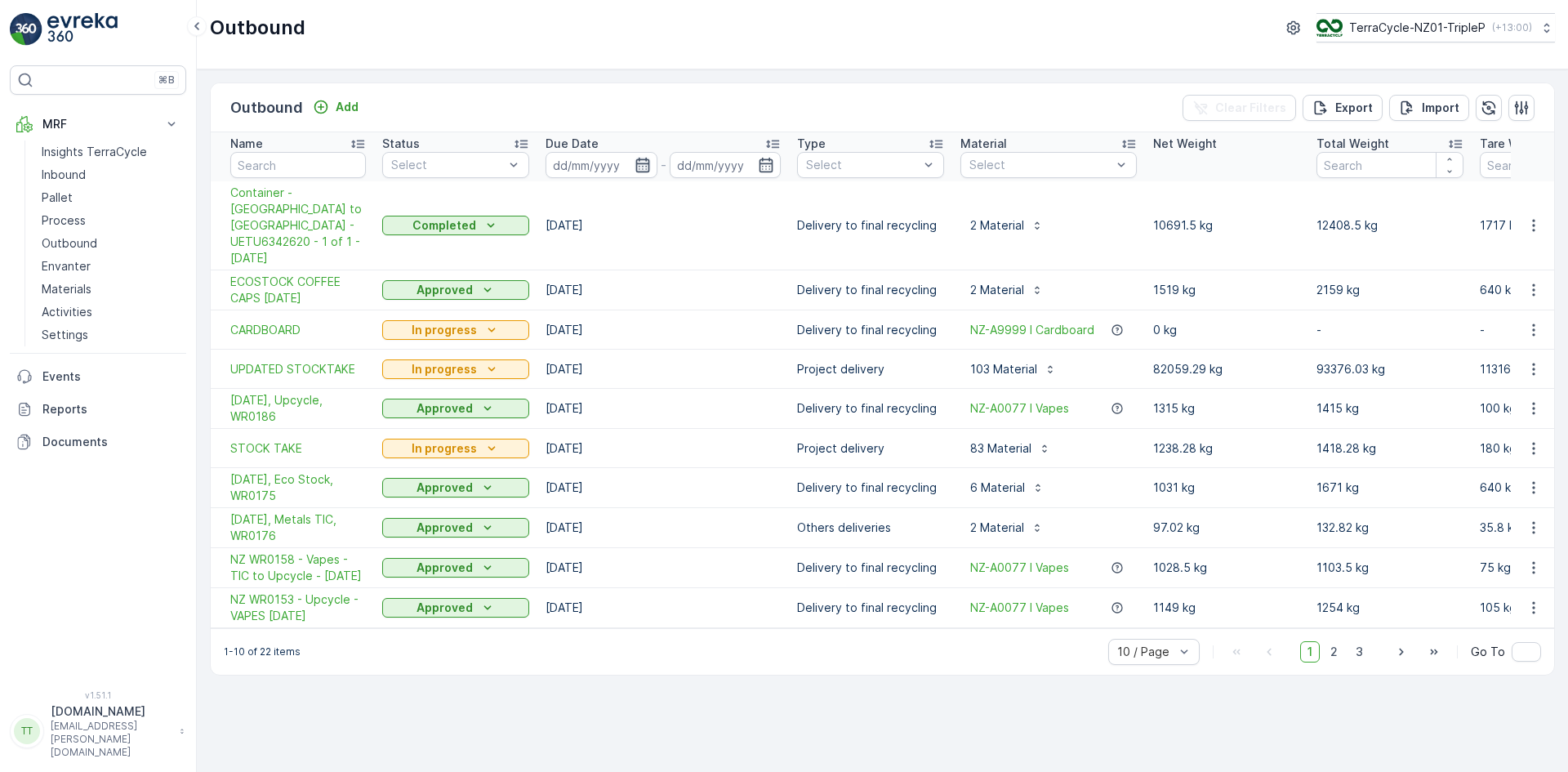
click at [640, 161] on icon "button" at bounding box center [643, 165] width 16 height 16
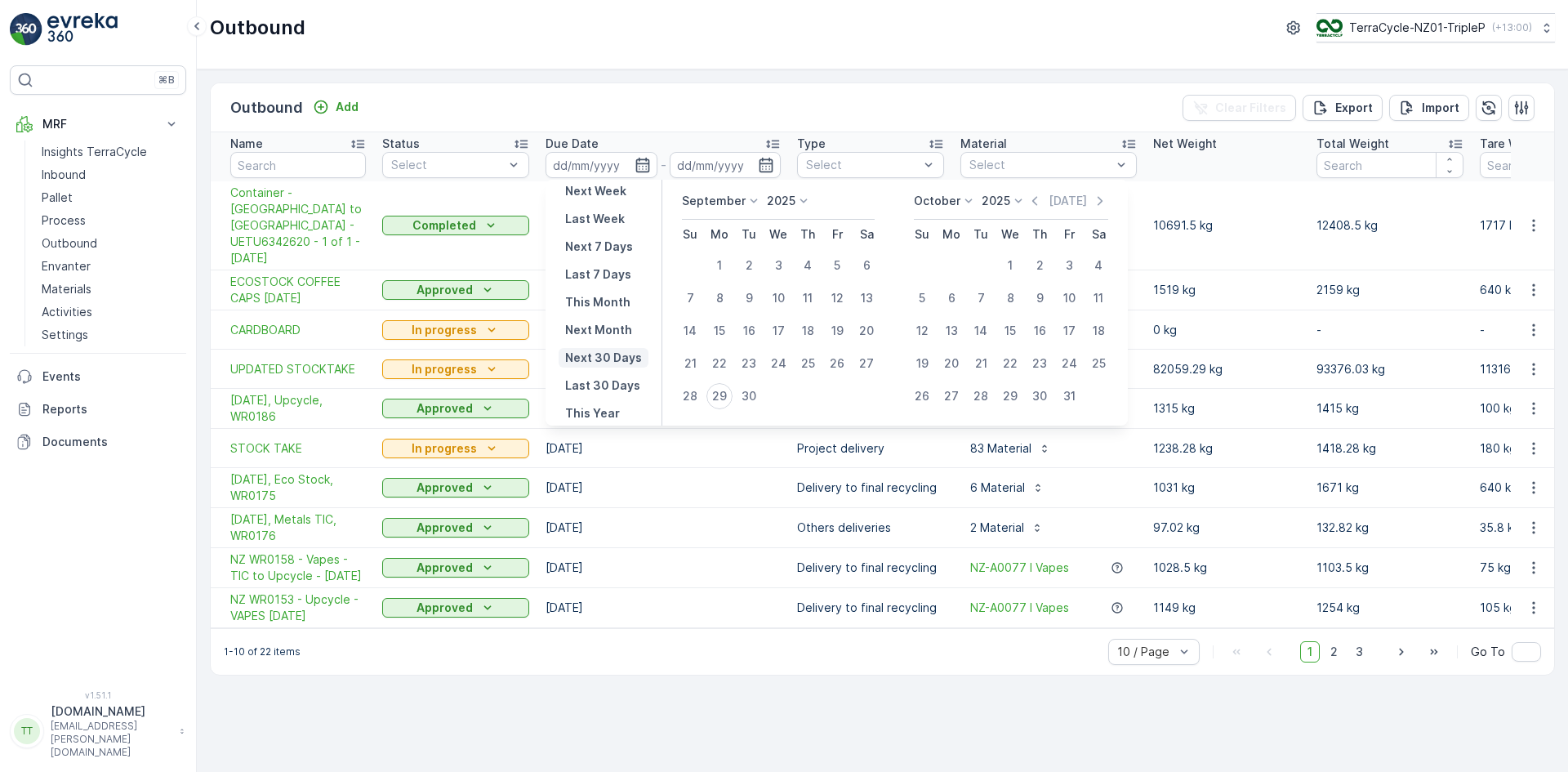
scroll to position [148, 0]
click at [607, 357] on p "Last 30 Days" at bounding box center [603, 360] width 75 height 16
type input "[DATE]"
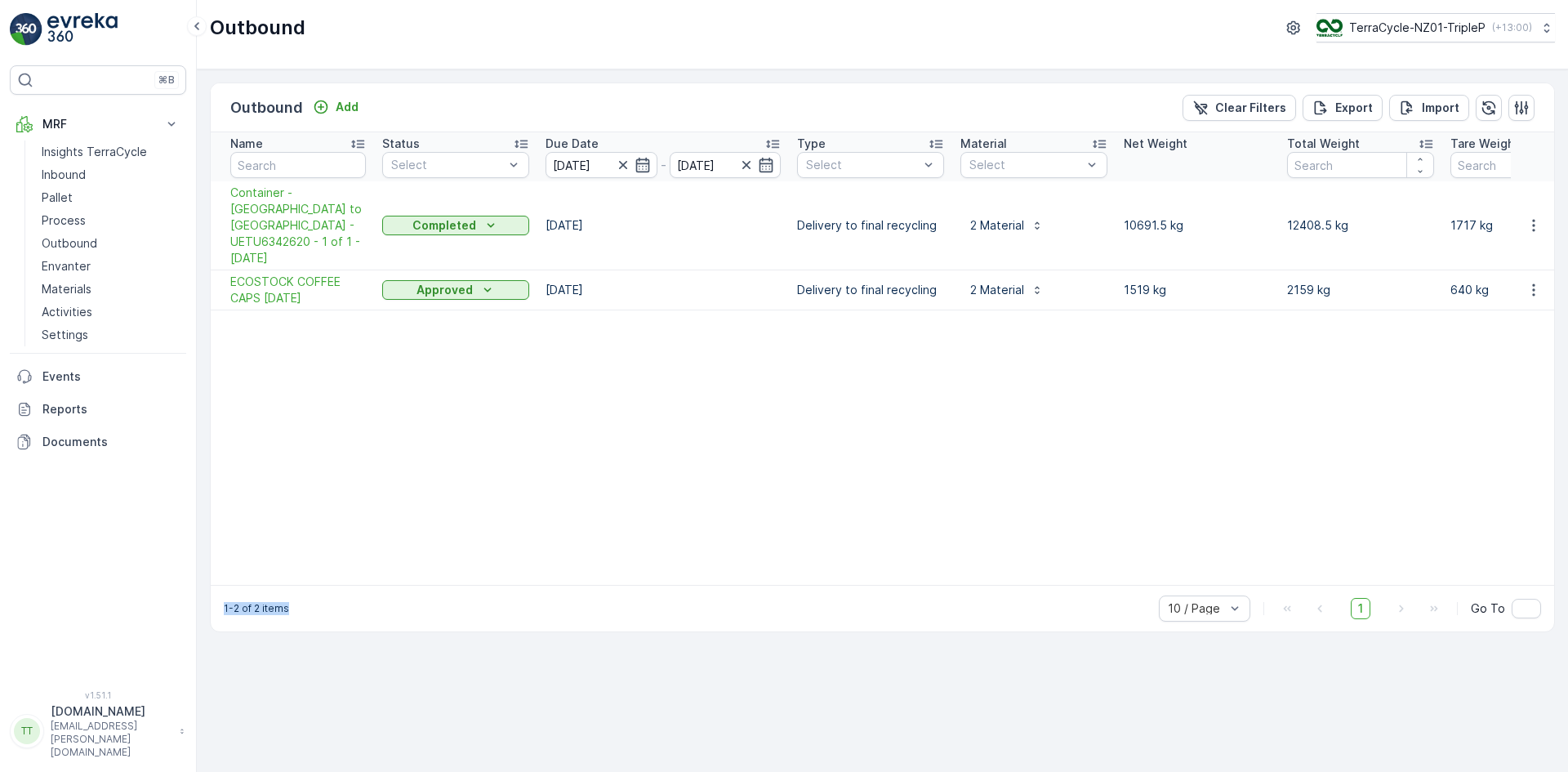
drag, startPoint x: 730, startPoint y: 560, endPoint x: 875, endPoint y: 547, distance: 145.6
click at [875, 547] on div "Outbound Add Clear Filters Export Import Name Status Select Due Date 31.08.2025…" at bounding box center [882, 357] width 1345 height 550
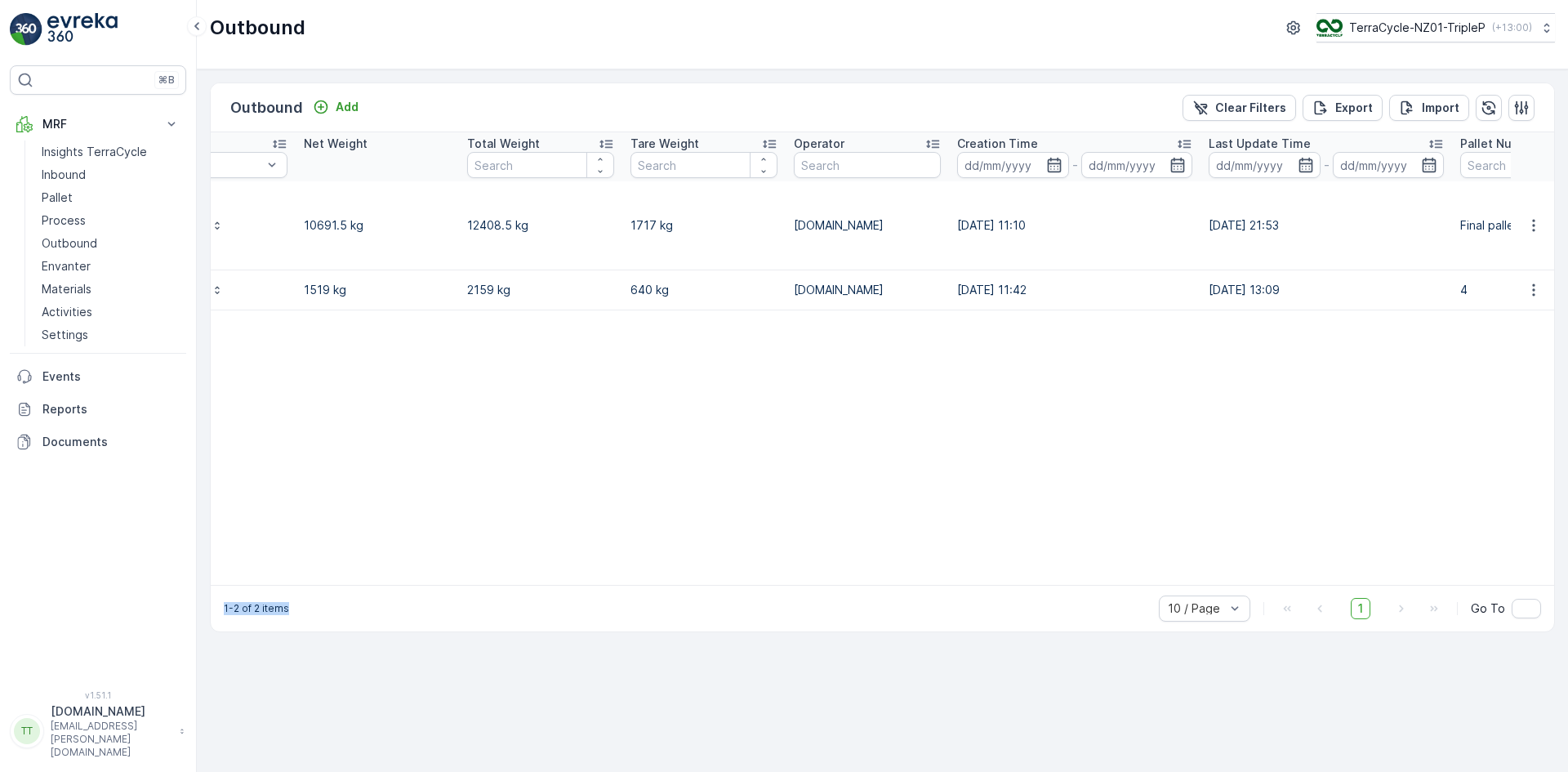
scroll to position [0, 822]
click at [1404, 26] on p "TerraCycle-NZ01-TripleP" at bounding box center [1417, 27] width 137 height 16
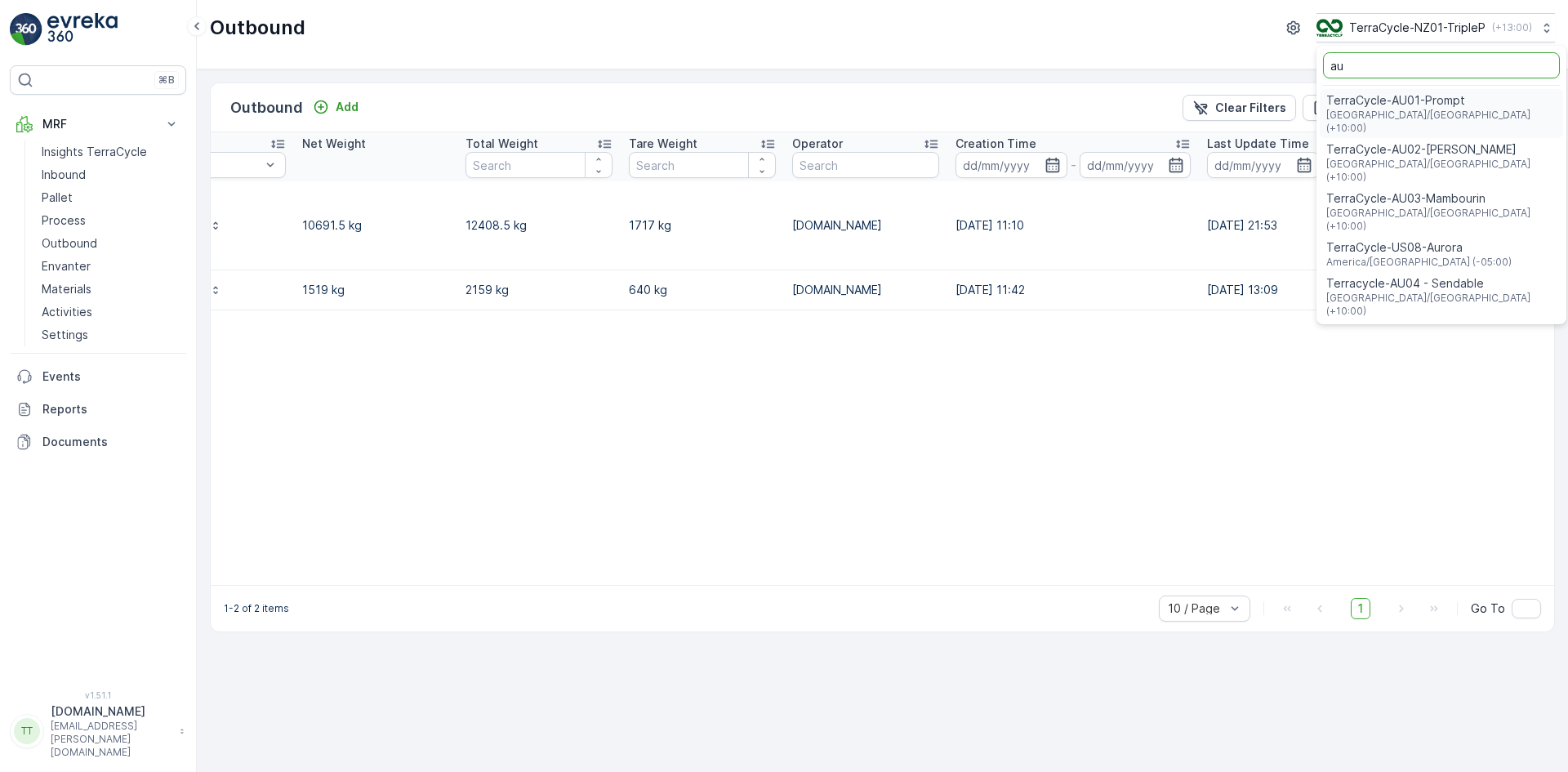
type input "au"
click at [1390, 106] on span "TerraCycle-AU01-Prompt" at bounding box center [1441, 100] width 231 height 16
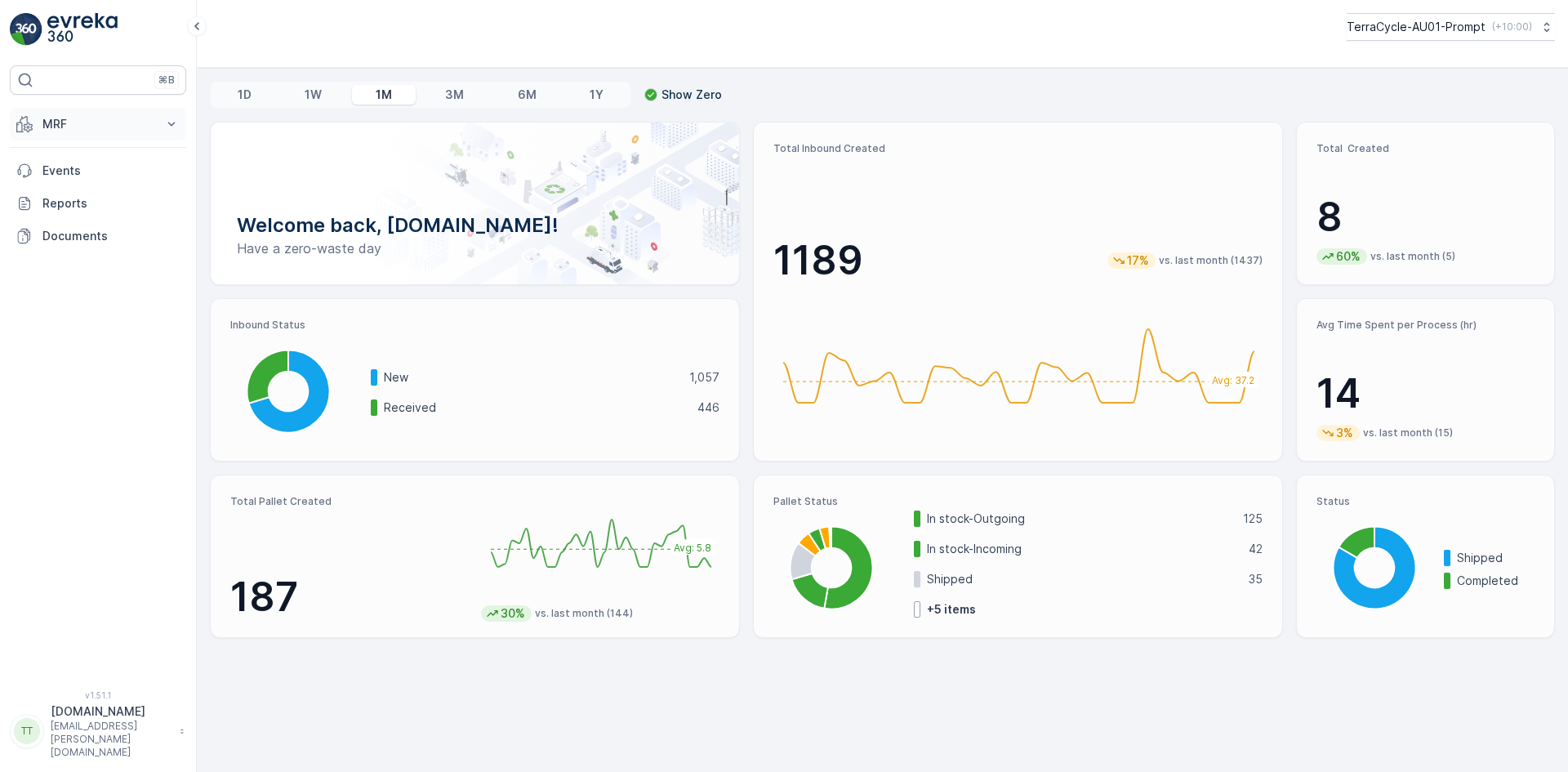
click at [74, 130] on p "MRF" at bounding box center [99, 124] width 111 height 16
click at [82, 245] on p "Outbound" at bounding box center [69, 244] width 56 height 16
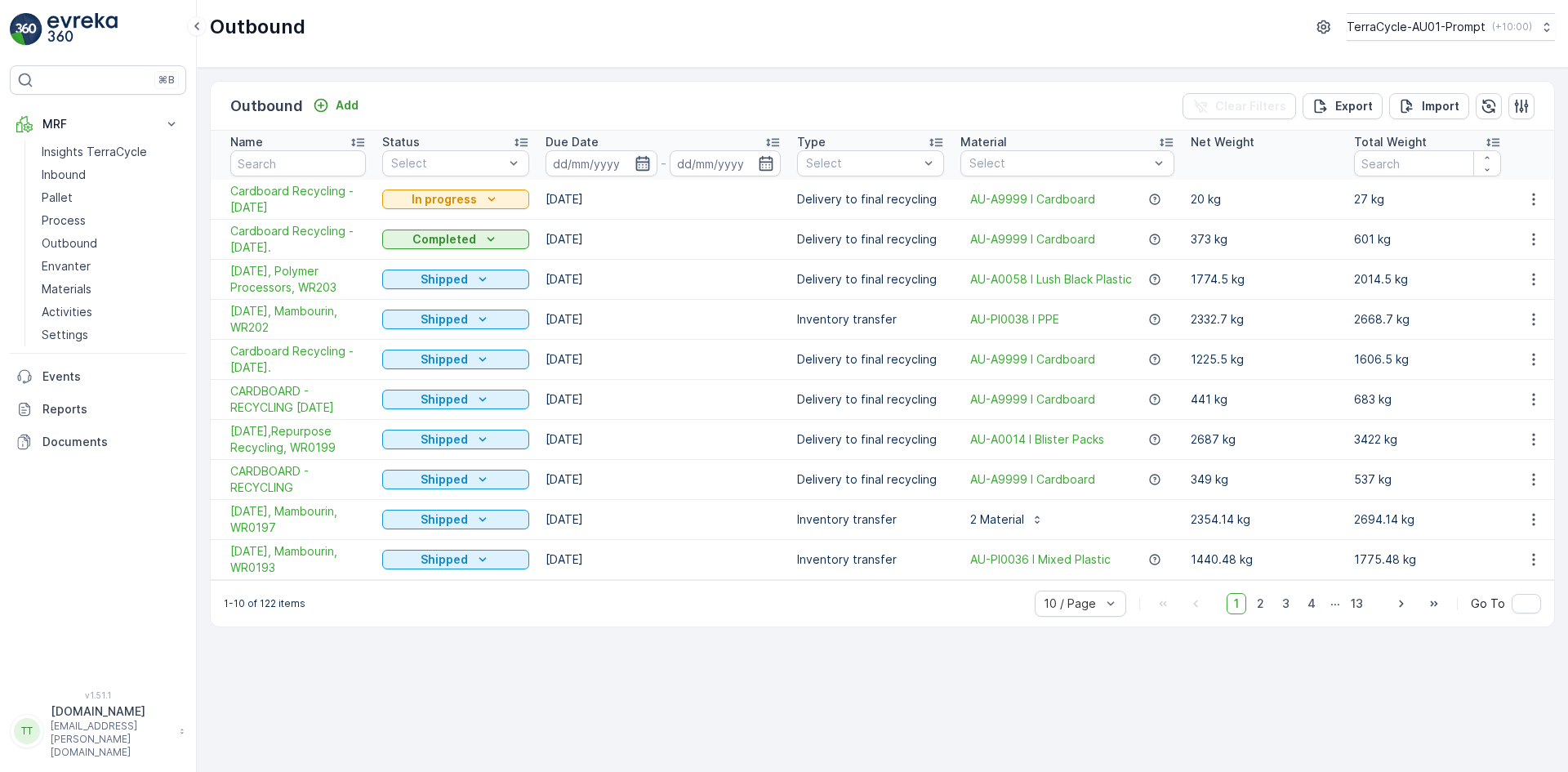
click at [640, 163] on icon "button" at bounding box center [643, 163] width 16 height 16
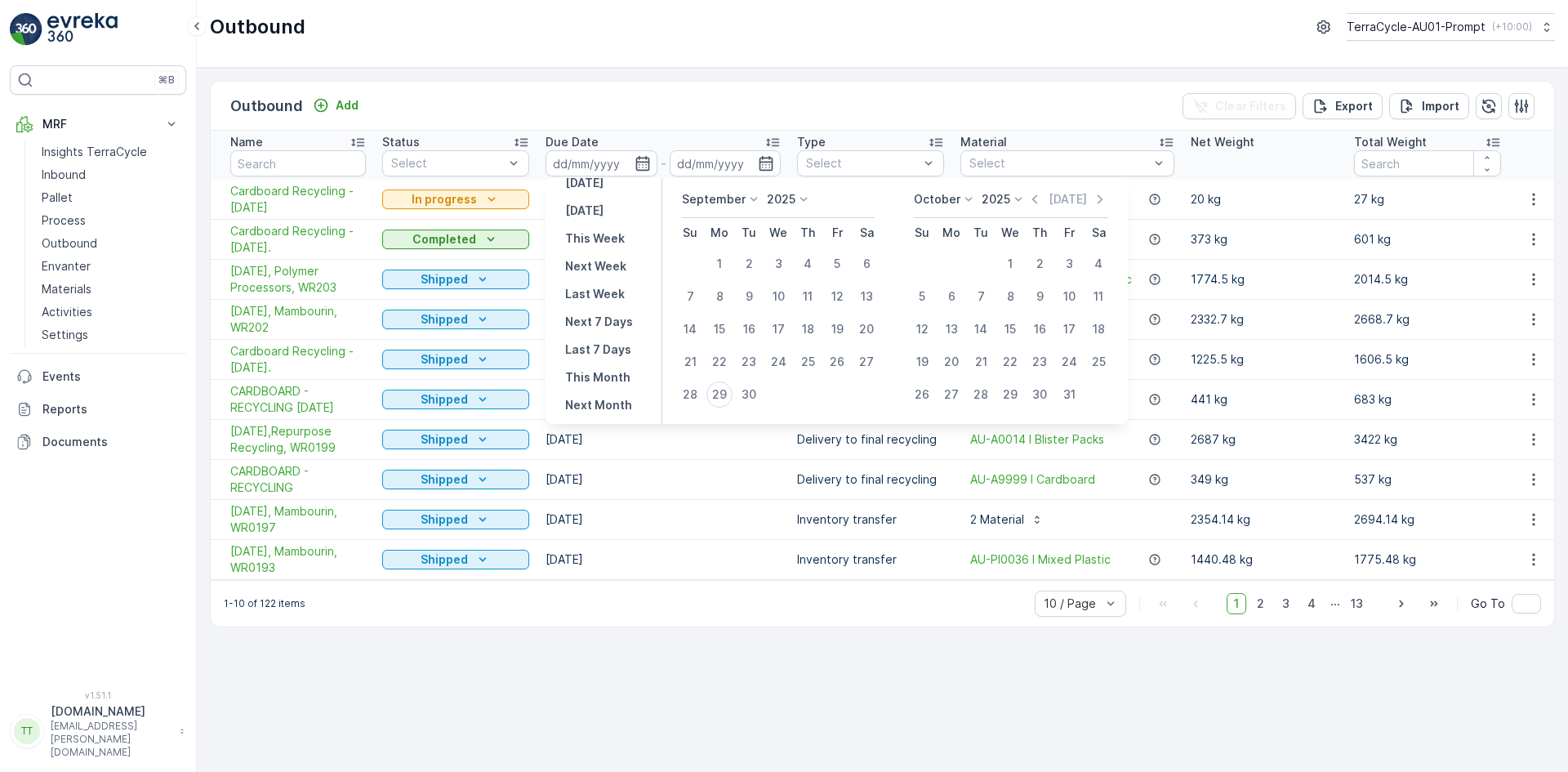
scroll to position [148, 0]
click at [603, 355] on p "Last 30 Days" at bounding box center [603, 359] width 75 height 16
type input "31.08.2025"
type input "29.09.2025"
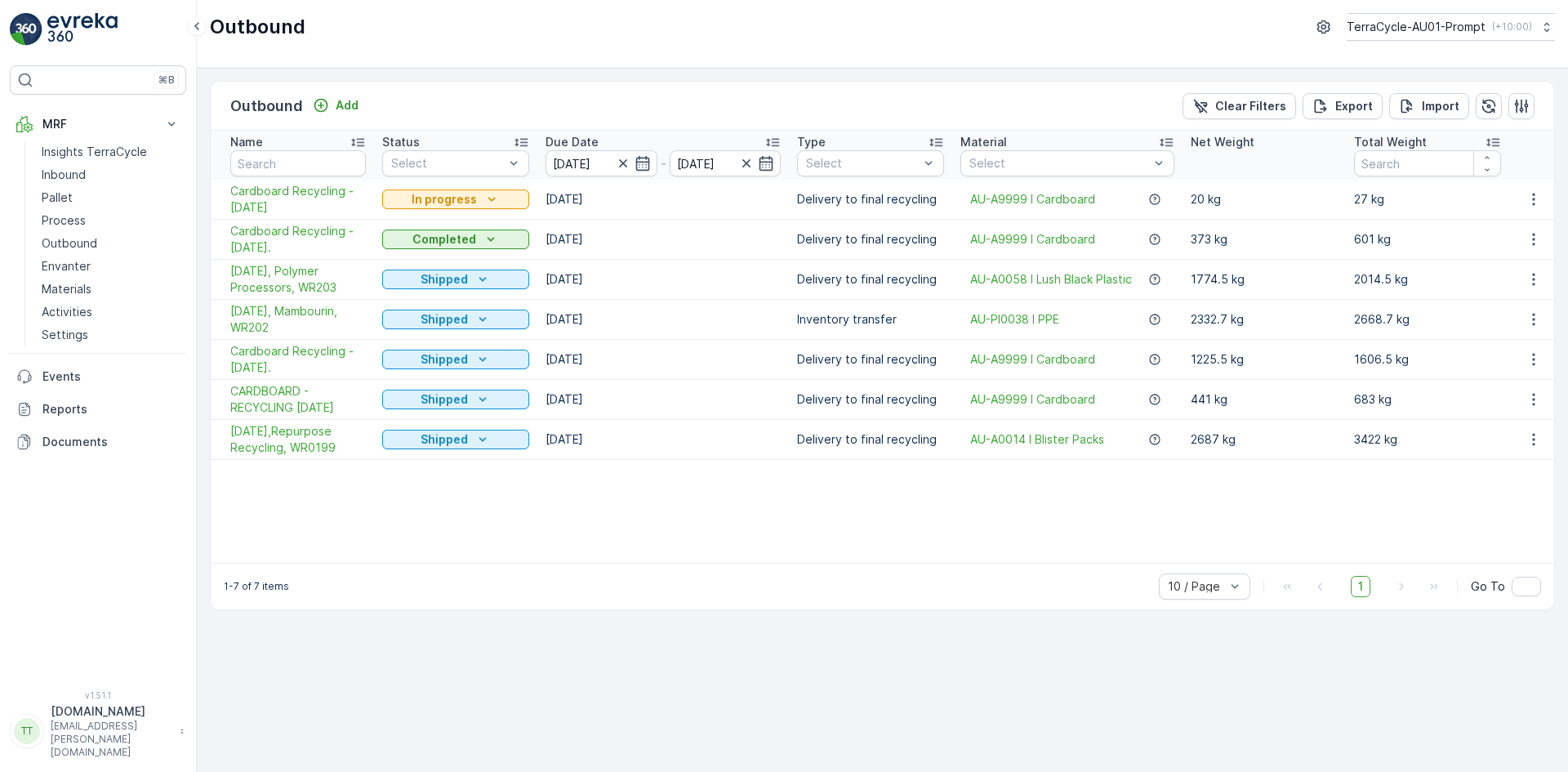
click at [408, 562] on table "Name Status Select Due Date 31.08.2025 - 29.09.2025 Type Select Material Select…" at bounding box center [1378, 347] width 2336 height 433
click at [1396, 22] on p "TerraCycle-AU01-Prompt" at bounding box center [1416, 27] width 139 height 16
type input "uk"
click at [1417, 129] on span "TerraCycle-UK02-Econpro" at bounding box center [1447, 135] width 182 height 16
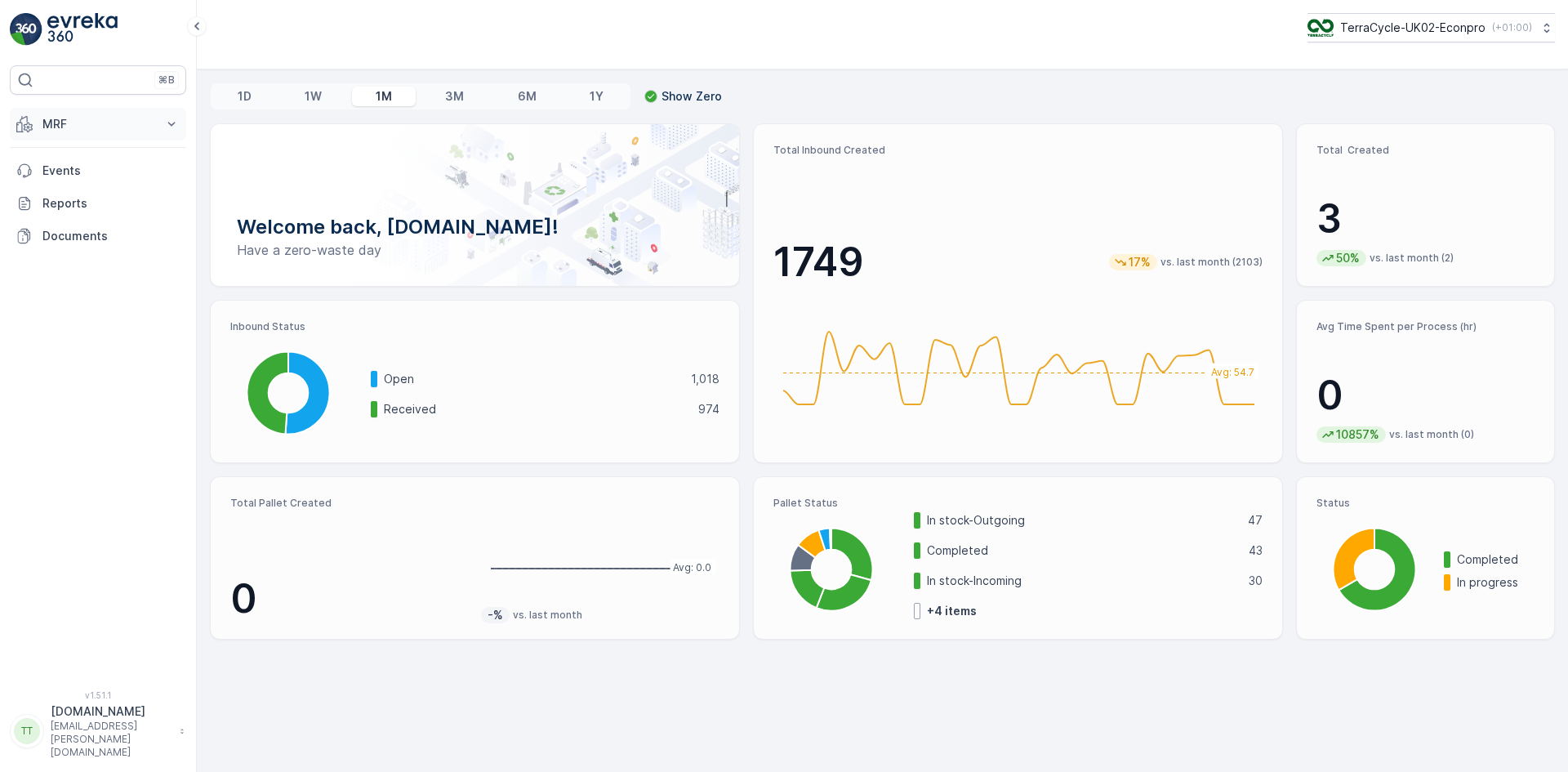
click at [55, 118] on p "MRF" at bounding box center [99, 124] width 111 height 16
click at [106, 246] on link "Outbound" at bounding box center [111, 243] width 151 height 23
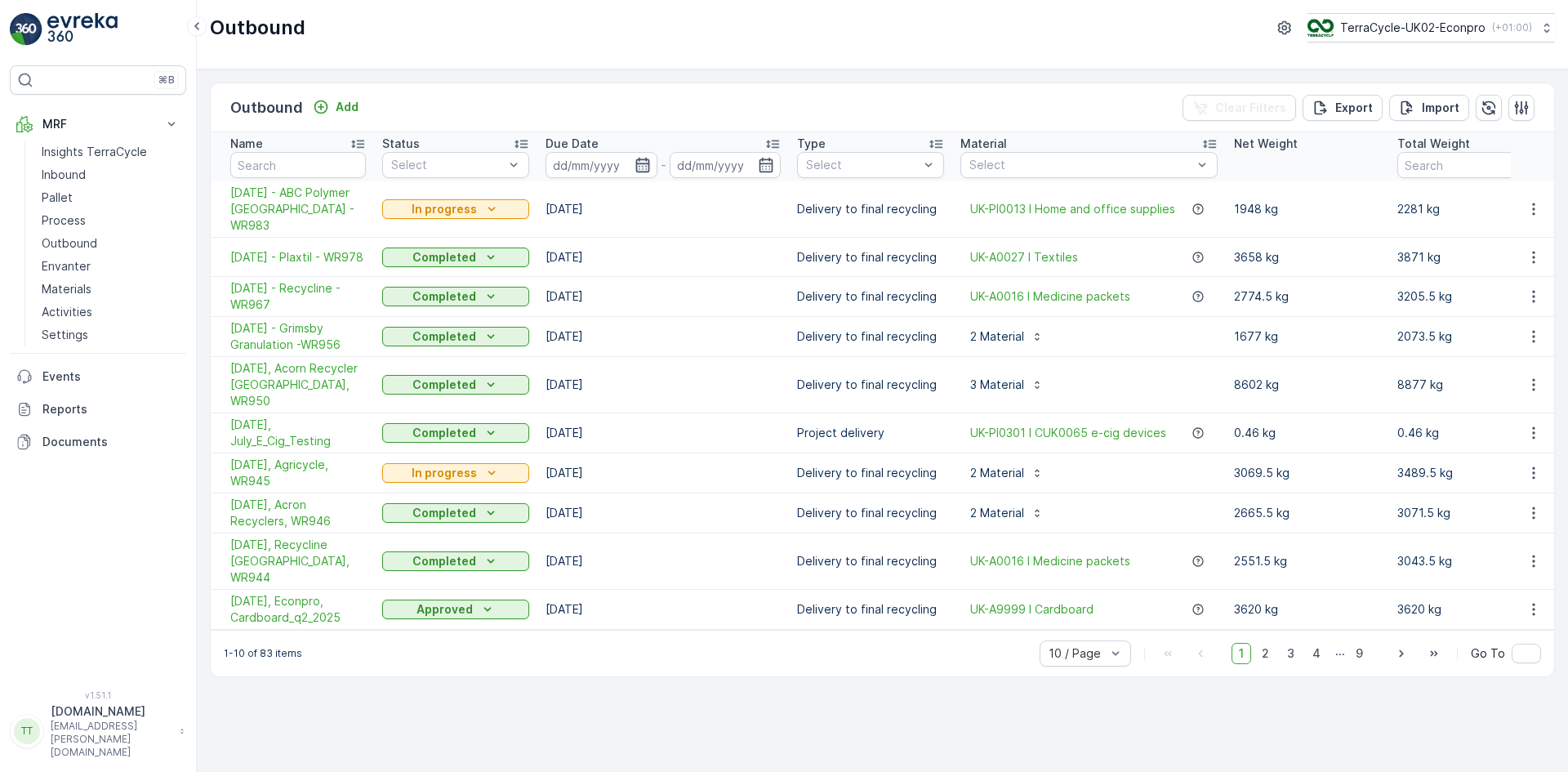
click at [642, 160] on icon "button" at bounding box center [642, 165] width 14 height 15
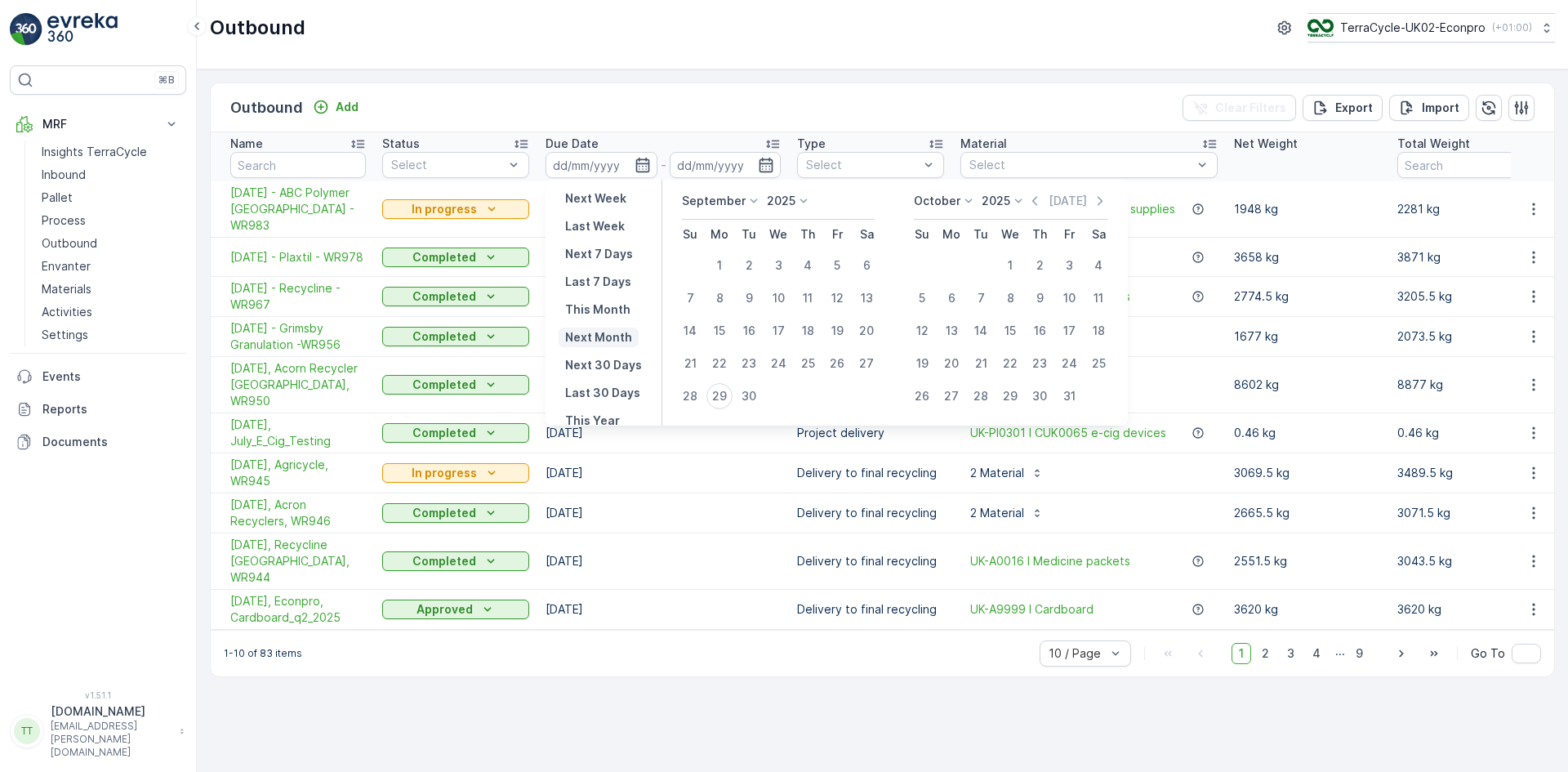
scroll to position [148, 0]
click at [605, 358] on p "Last 30 Days" at bounding box center [603, 360] width 75 height 16
type input "[DATE]"
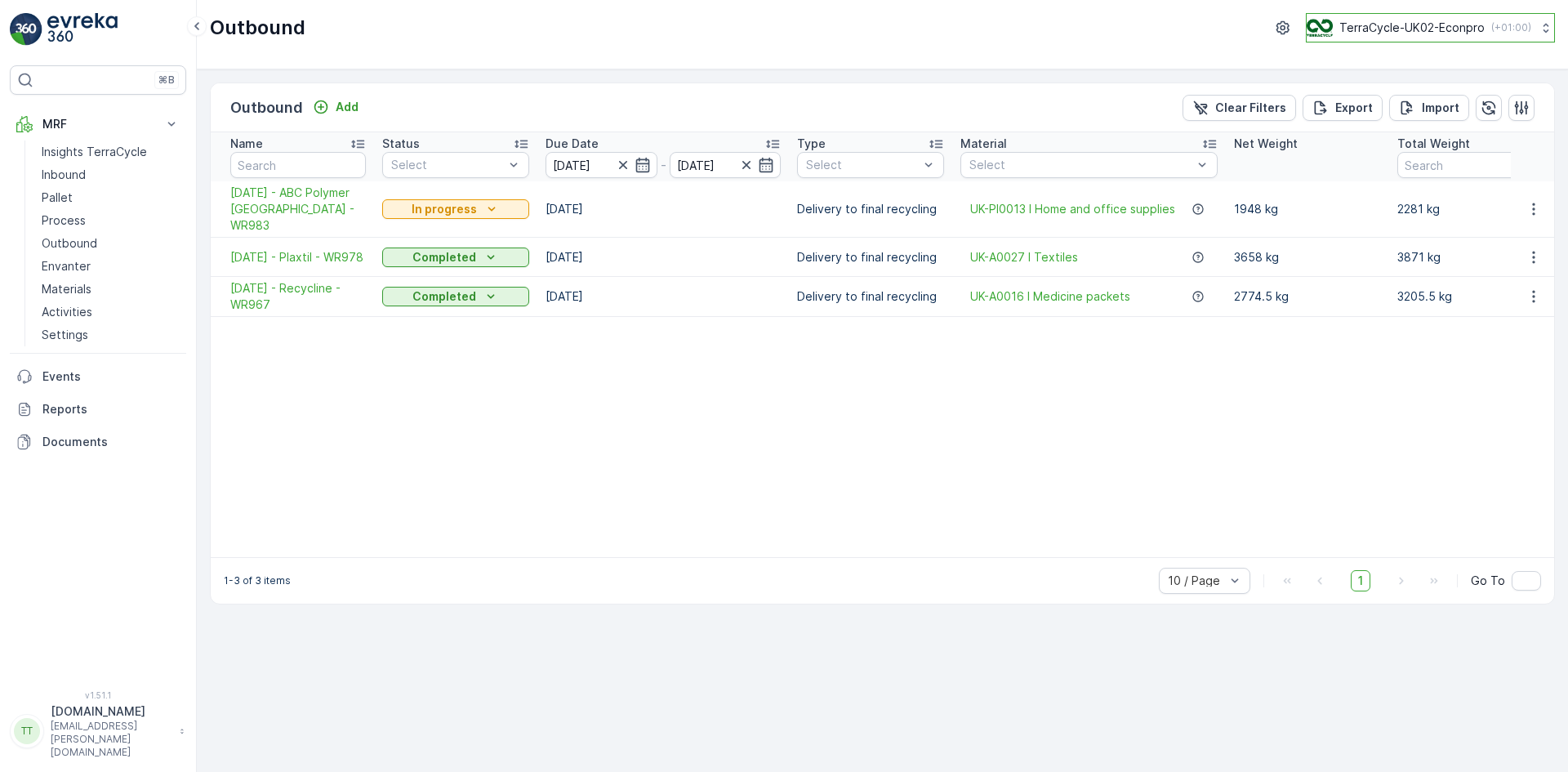
click at [1378, 27] on p "TerraCycle-UK02-Econpro" at bounding box center [1411, 27] width 145 height 16
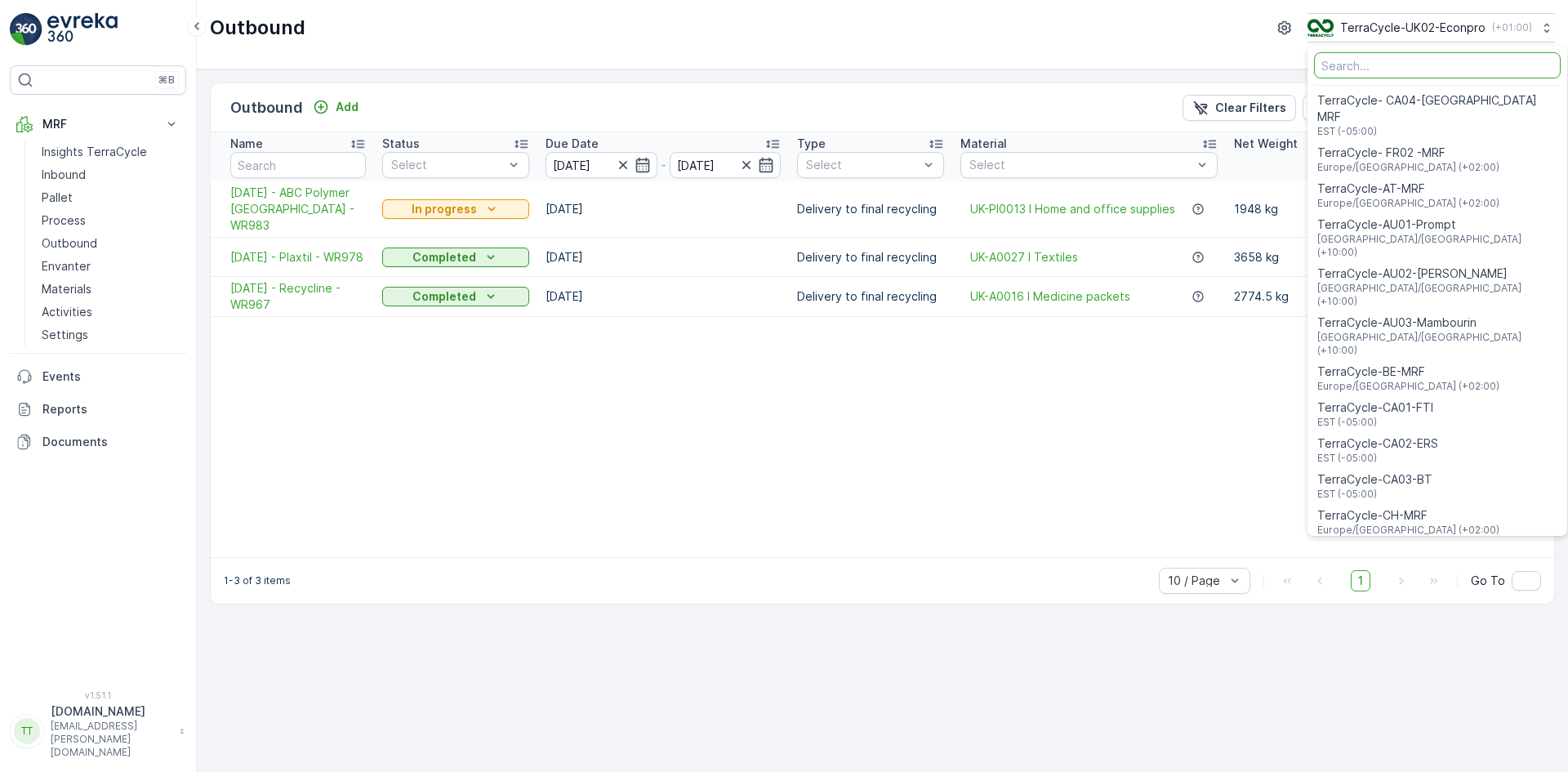
click at [739, 430] on table "Name Status Select Due Date 31.08.2025 - 29.09.2025 Type Select Material Select…" at bounding box center [1400, 345] width 2379 height 425
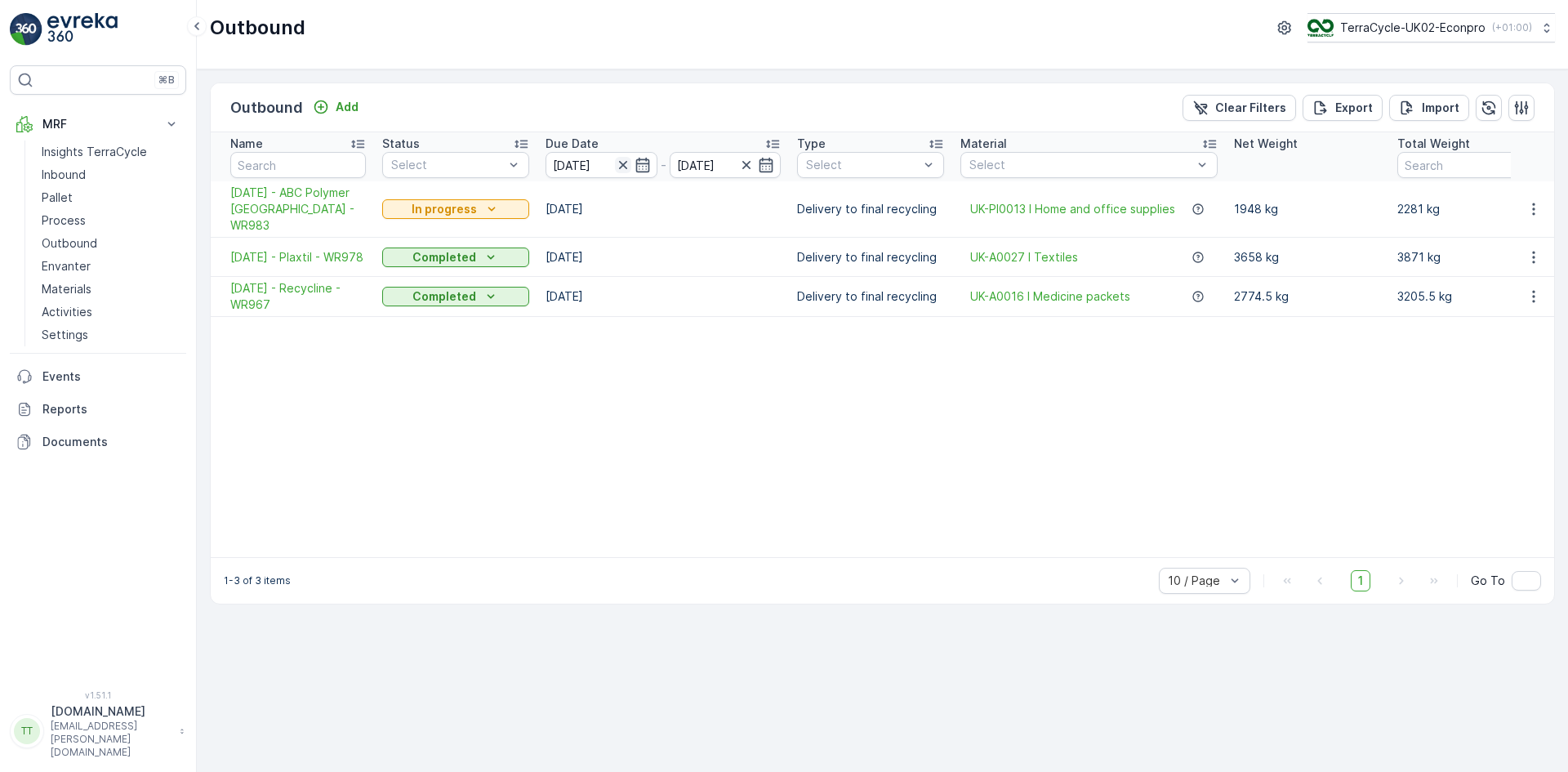
click at [623, 161] on icon "button" at bounding box center [623, 165] width 16 height 16
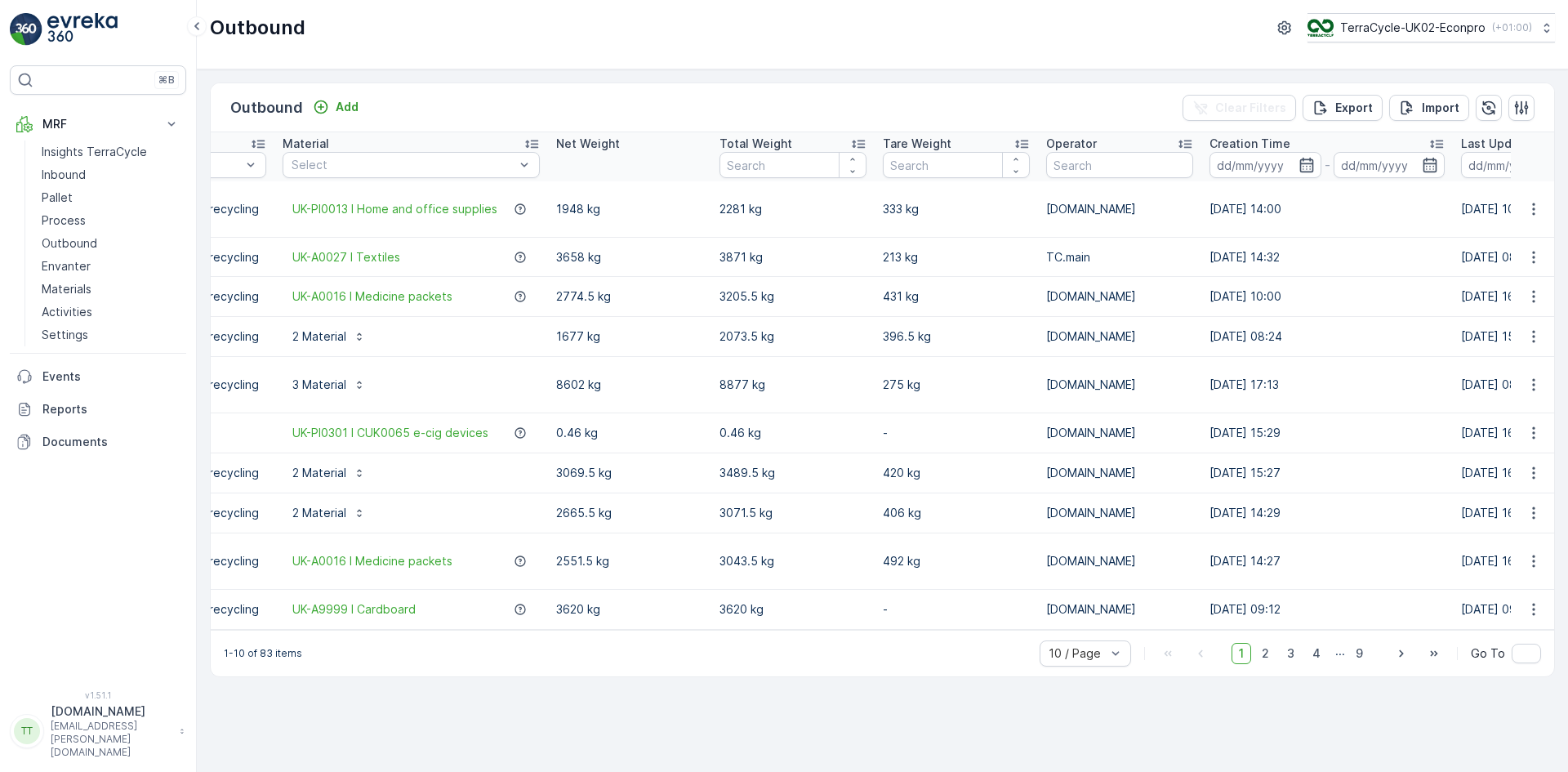
scroll to position [0, 679]
click at [1305, 165] on icon "button" at bounding box center [1306, 165] width 16 height 16
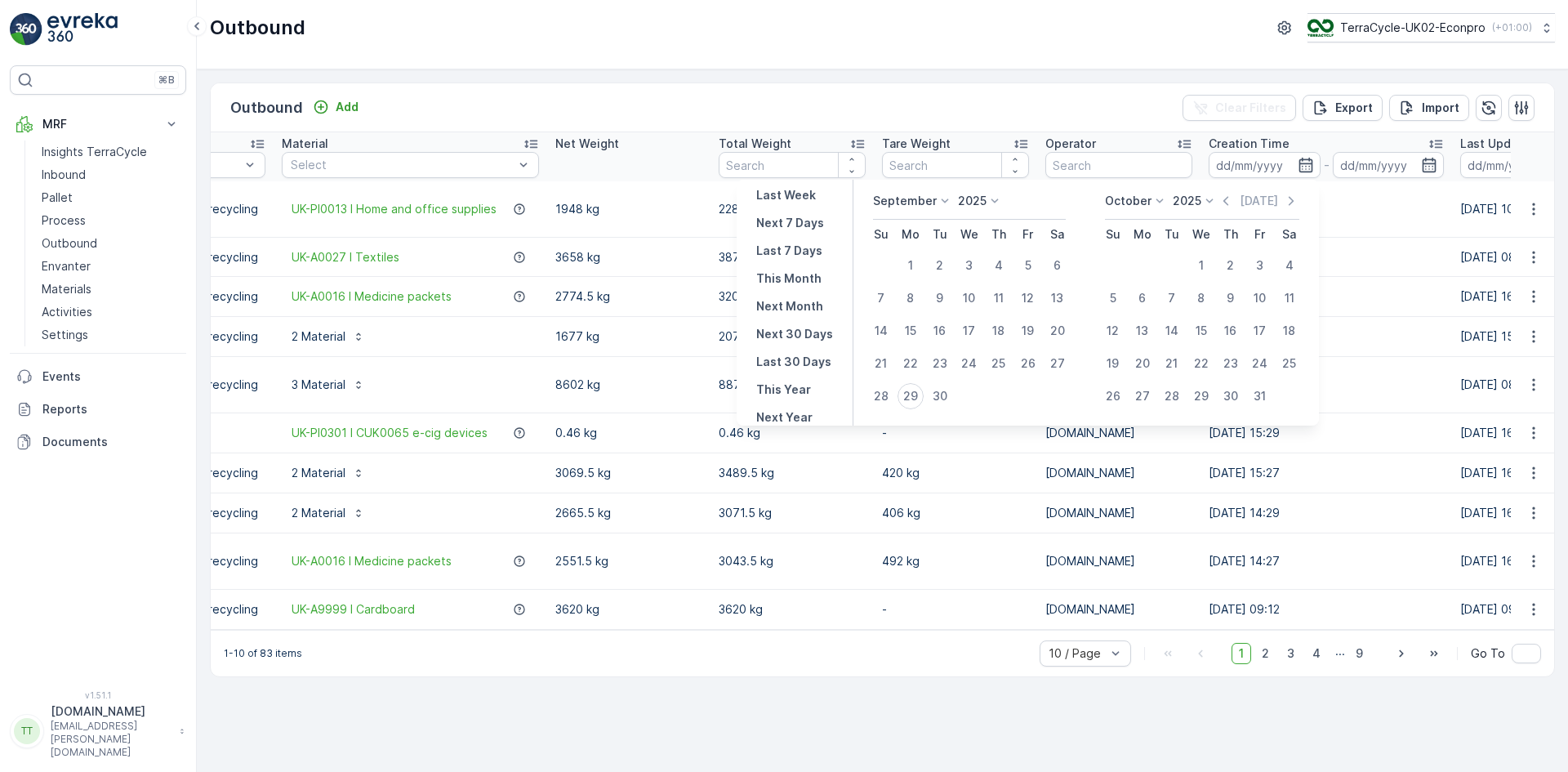
scroll to position [148, 0]
click at [788, 360] on p "Last 30 Days" at bounding box center [794, 360] width 75 height 16
type input "31.08.2025"
type input "29.09.2025"
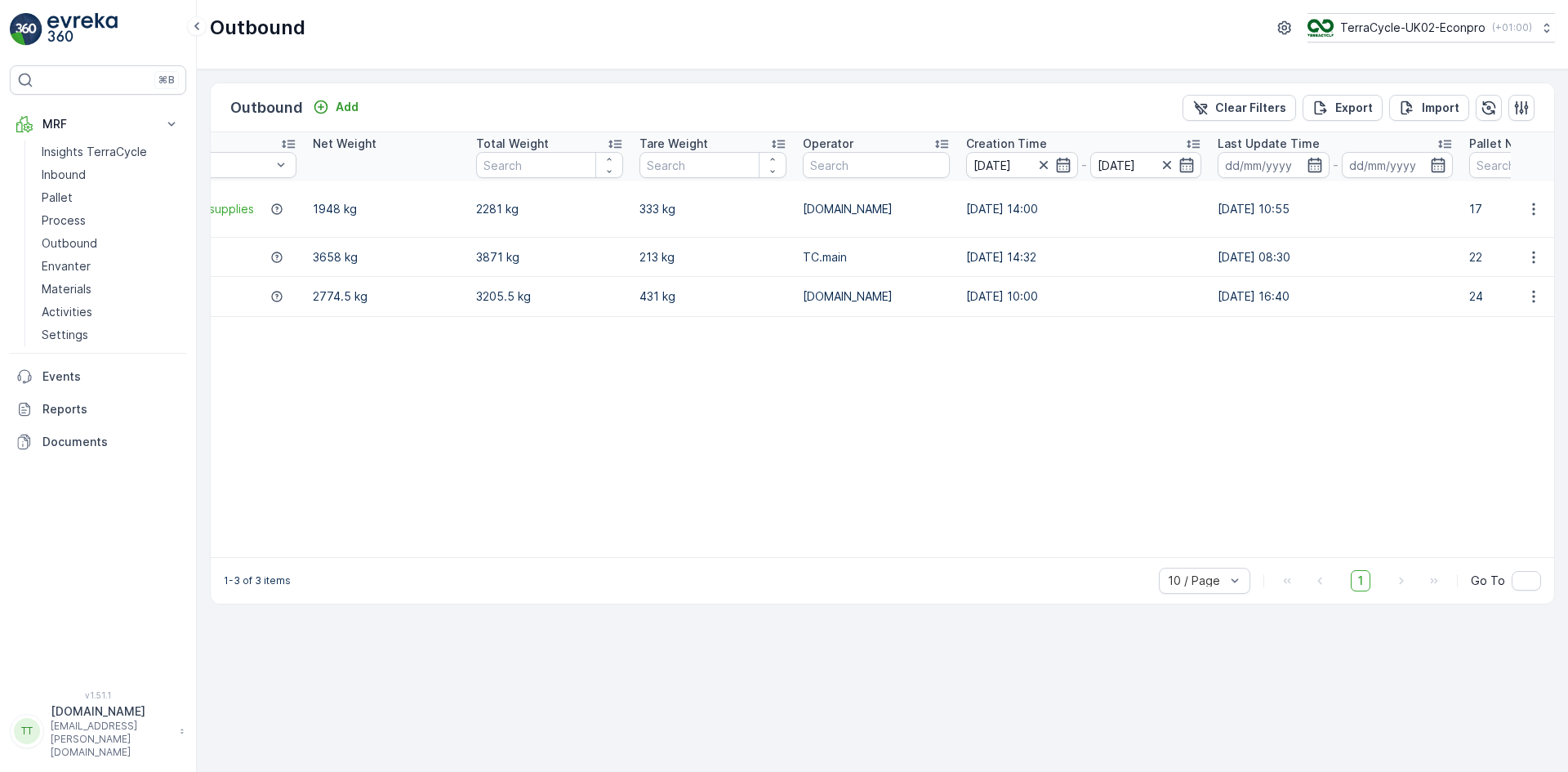
scroll to position [0, 924]
click at [1036, 163] on icon "button" at bounding box center [1042, 165] width 16 height 16
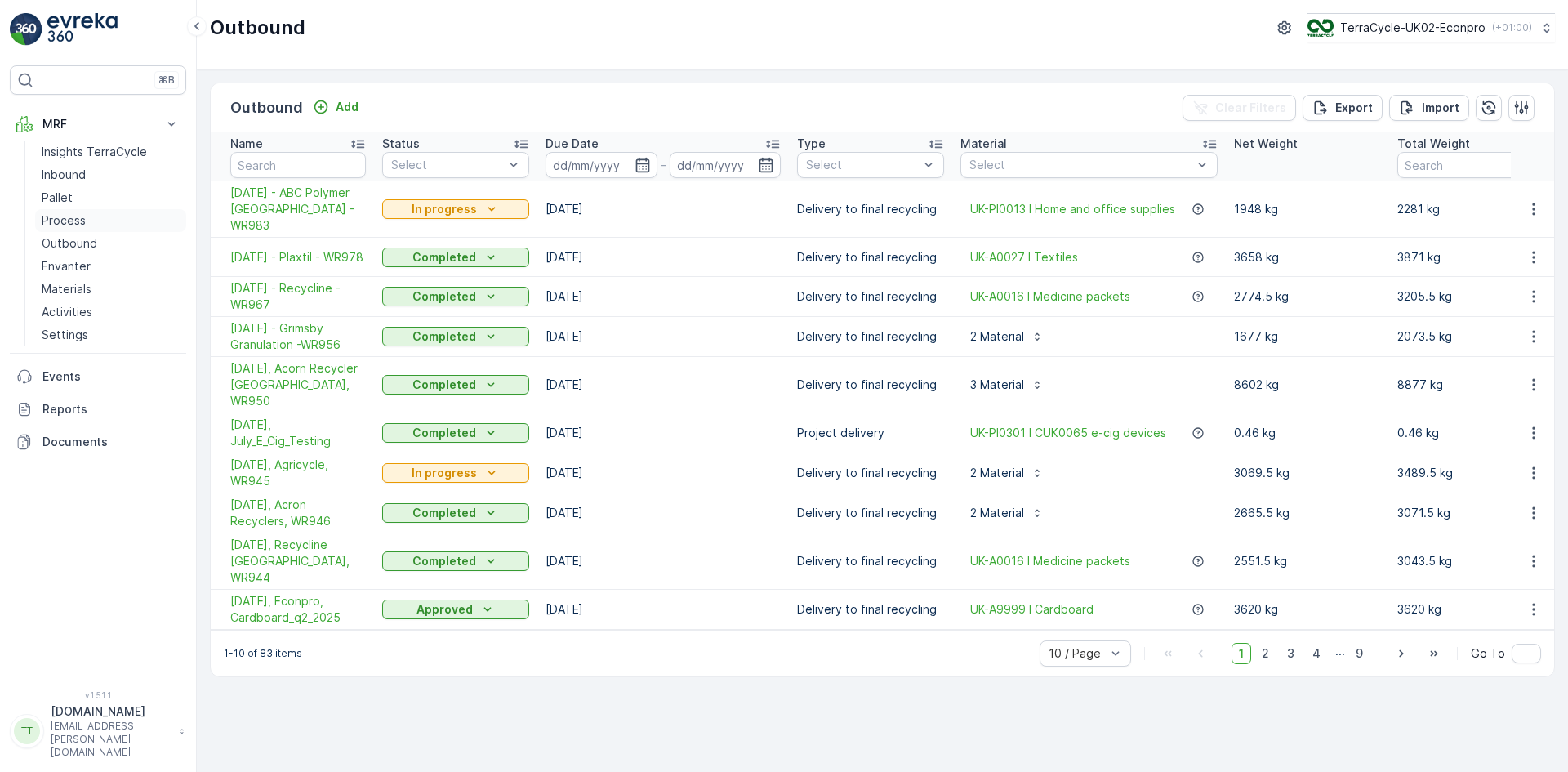
click at [67, 214] on p "Process" at bounding box center [64, 221] width 44 height 16
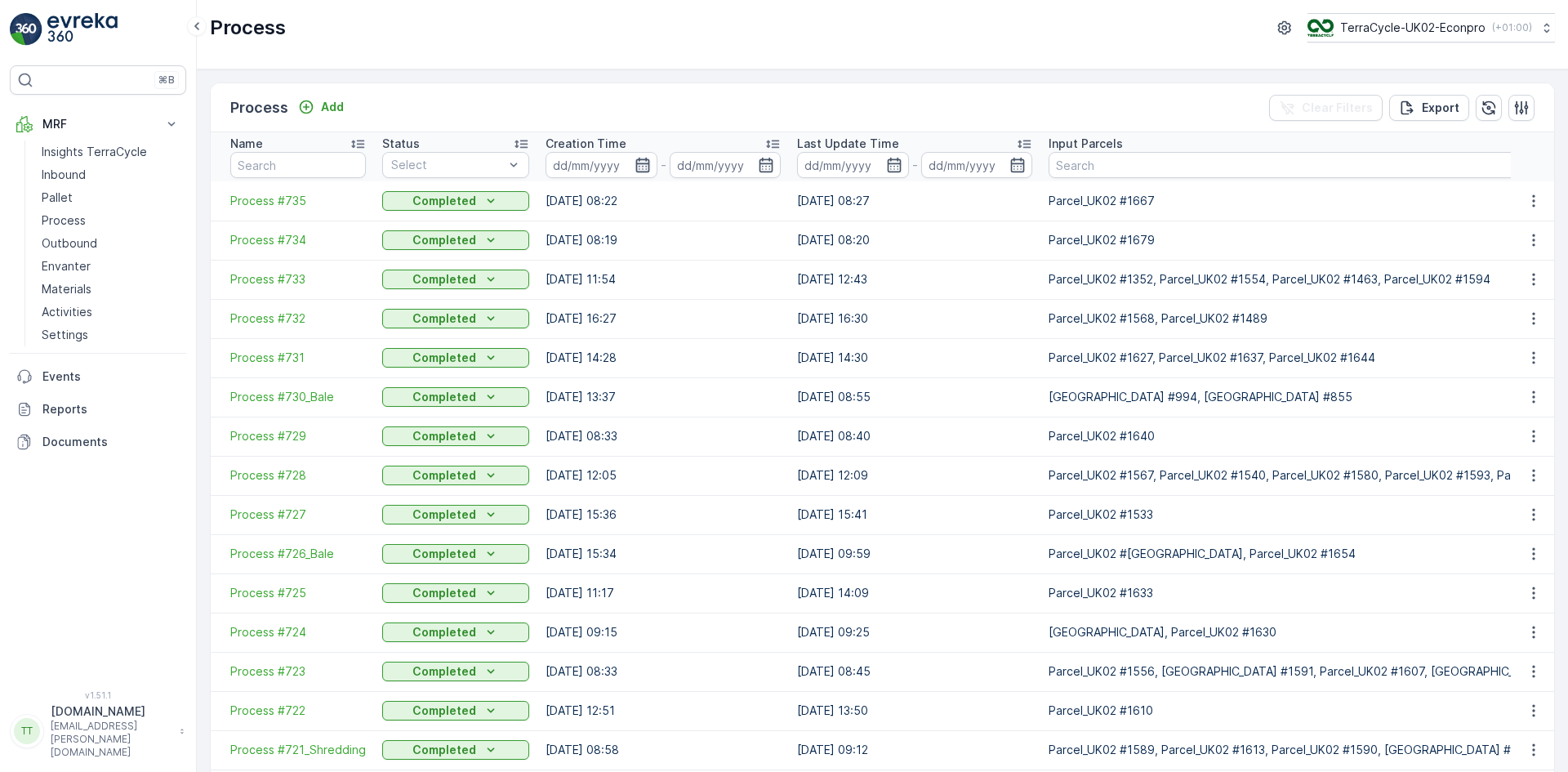
click at [635, 162] on icon "button" at bounding box center [643, 165] width 16 height 16
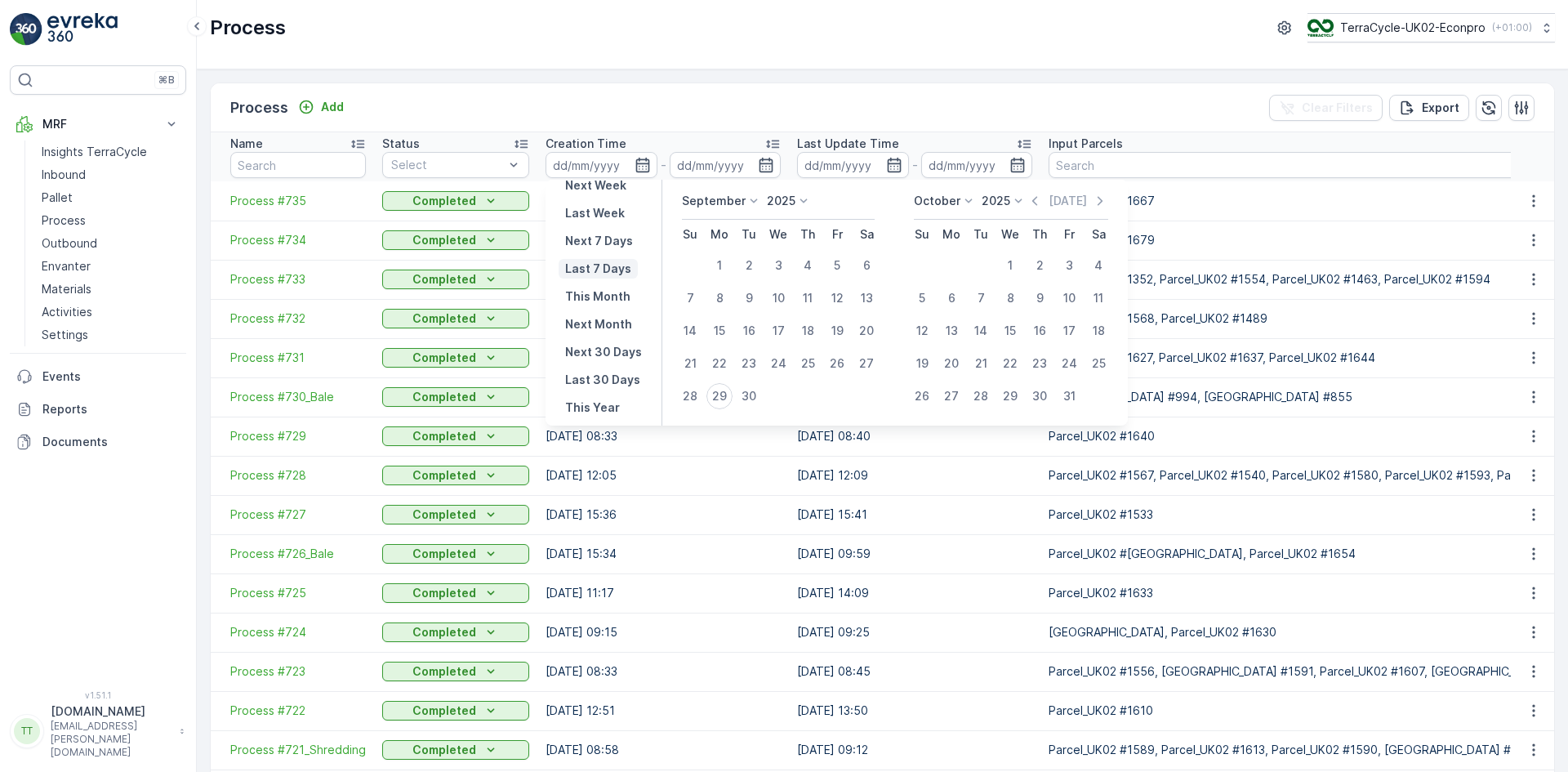
scroll to position [148, 0]
click at [590, 362] on p "Last 30 Days" at bounding box center [603, 360] width 75 height 16
type input "31.08.2025"
type input "29.09.2025"
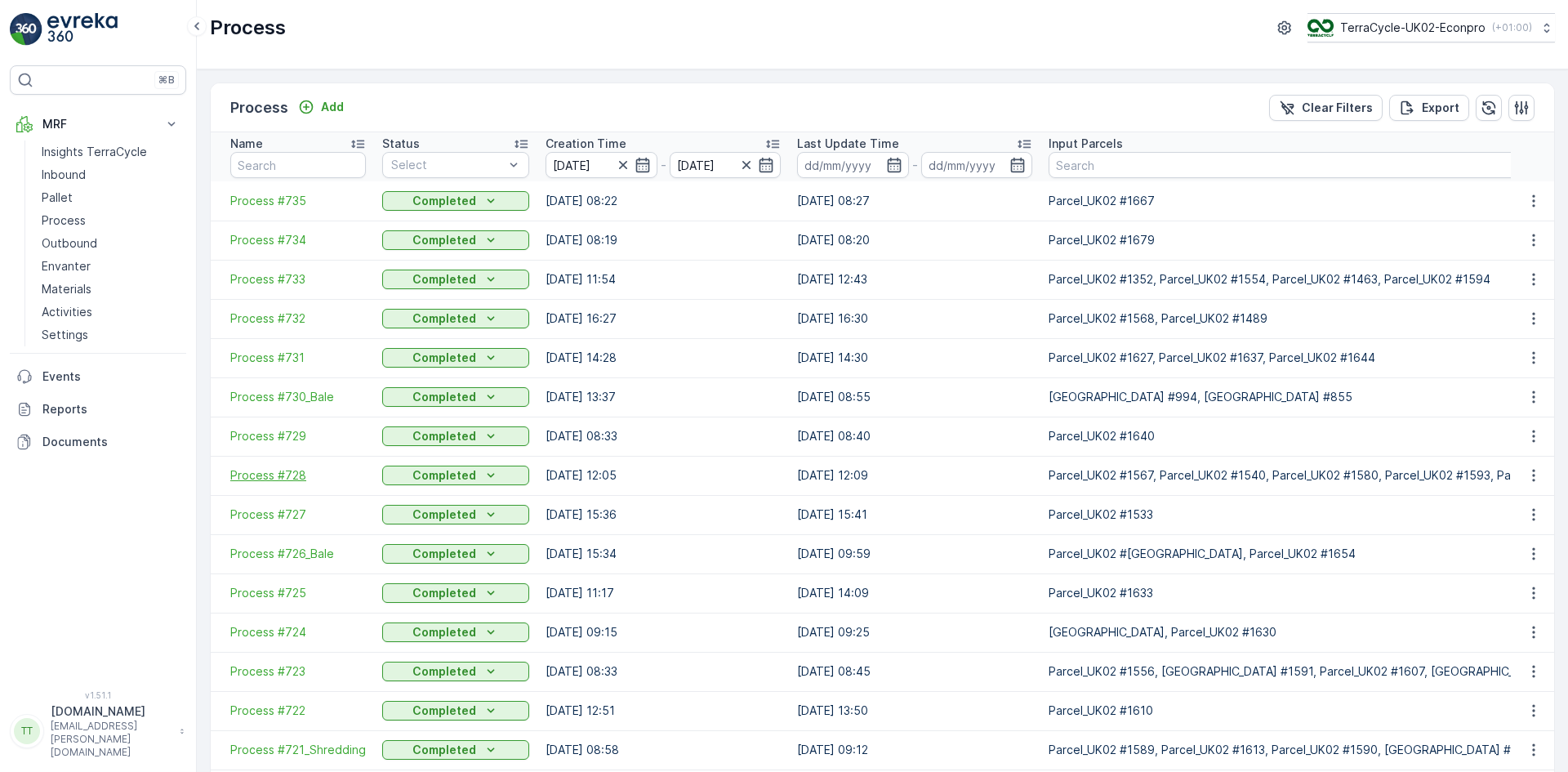
click at [275, 475] on span "Process #728" at bounding box center [298, 475] width 136 height 16
click at [86, 245] on p "Outbound" at bounding box center [69, 244] width 56 height 16
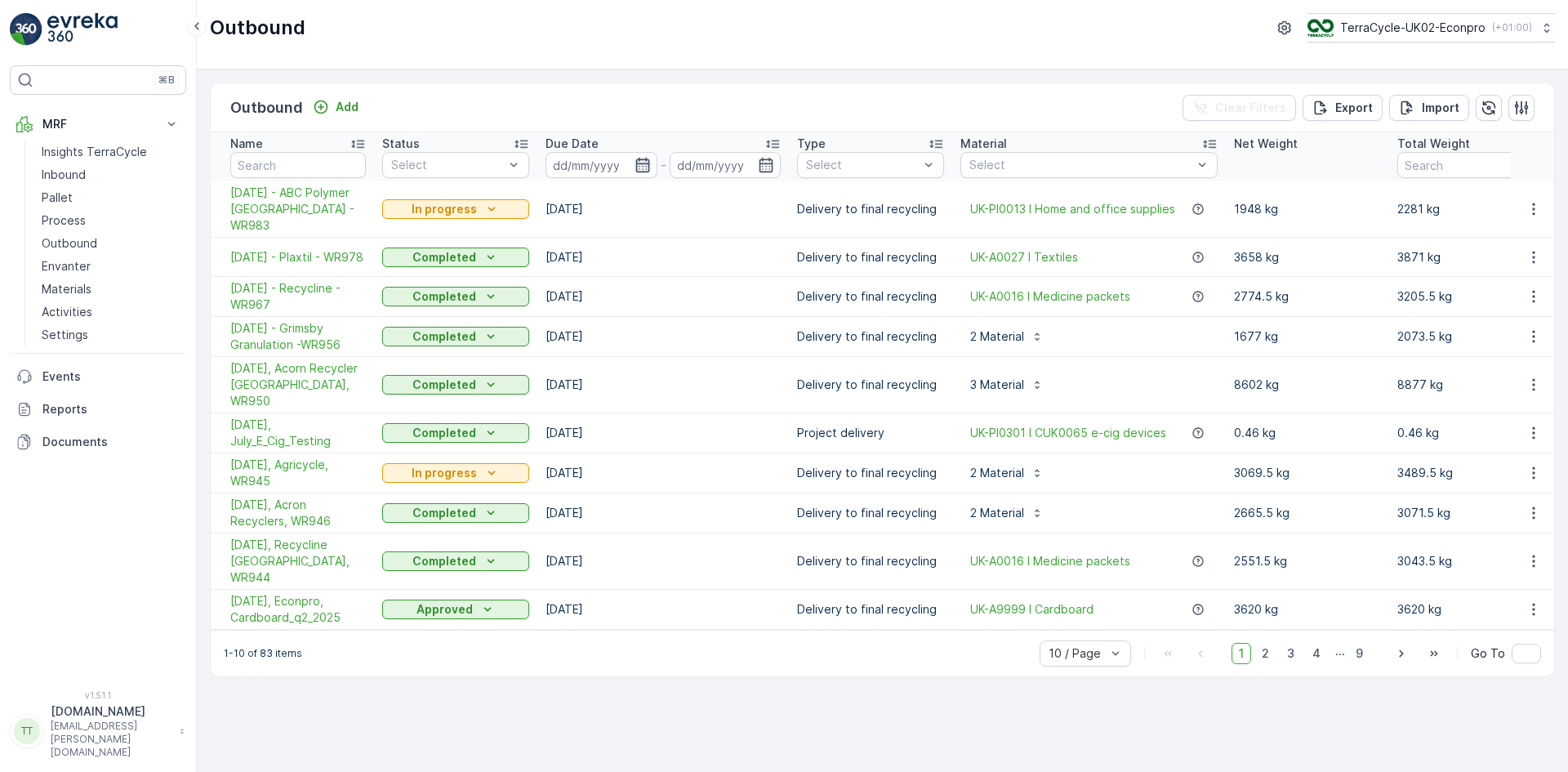
click at [641, 163] on icon "button" at bounding box center [642, 165] width 14 height 15
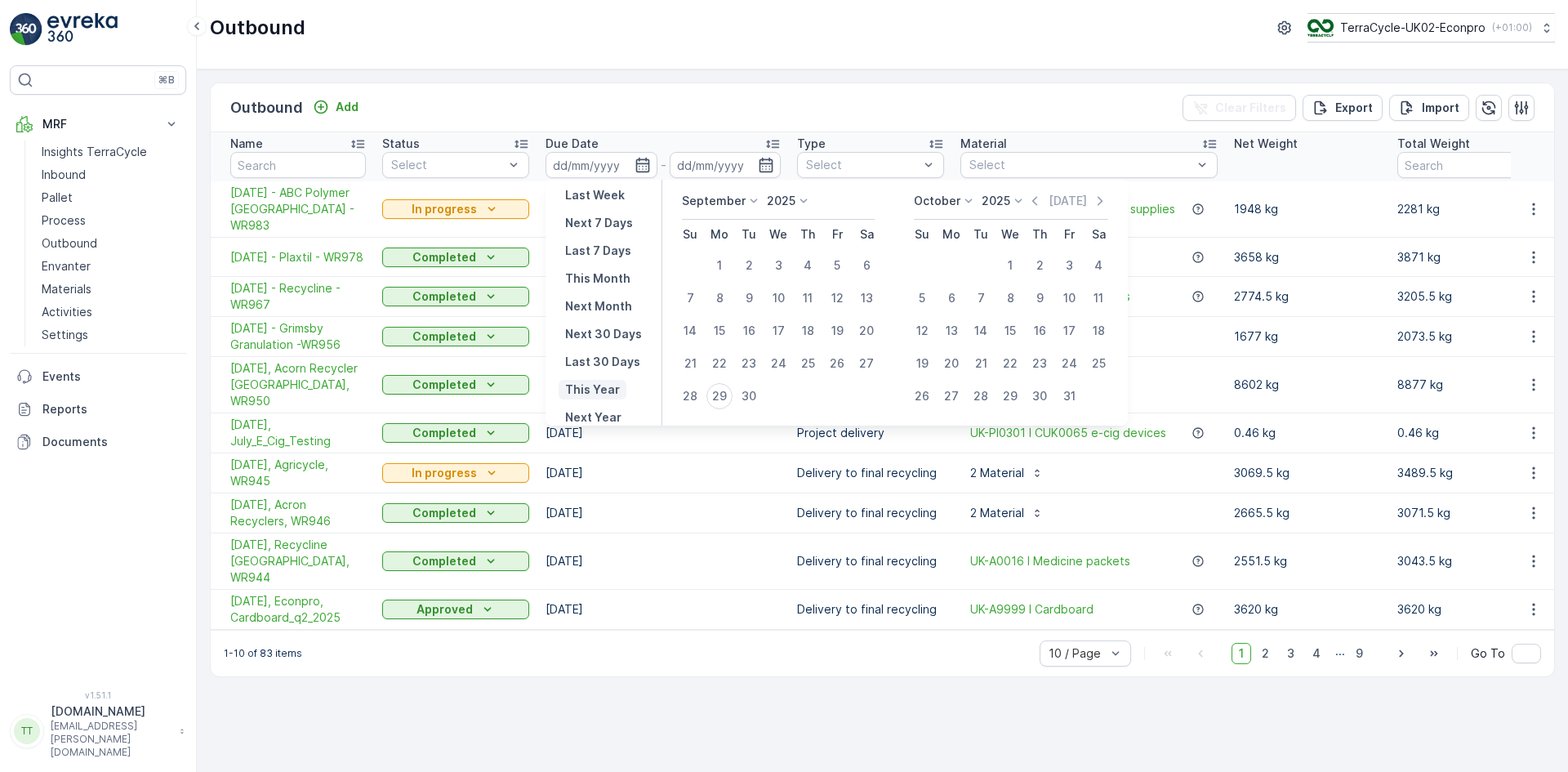
scroll to position [148, 0]
click at [602, 363] on p "Last 30 Days" at bounding box center [603, 360] width 75 height 16
type input "31.08.2025"
type input "29.09.2025"
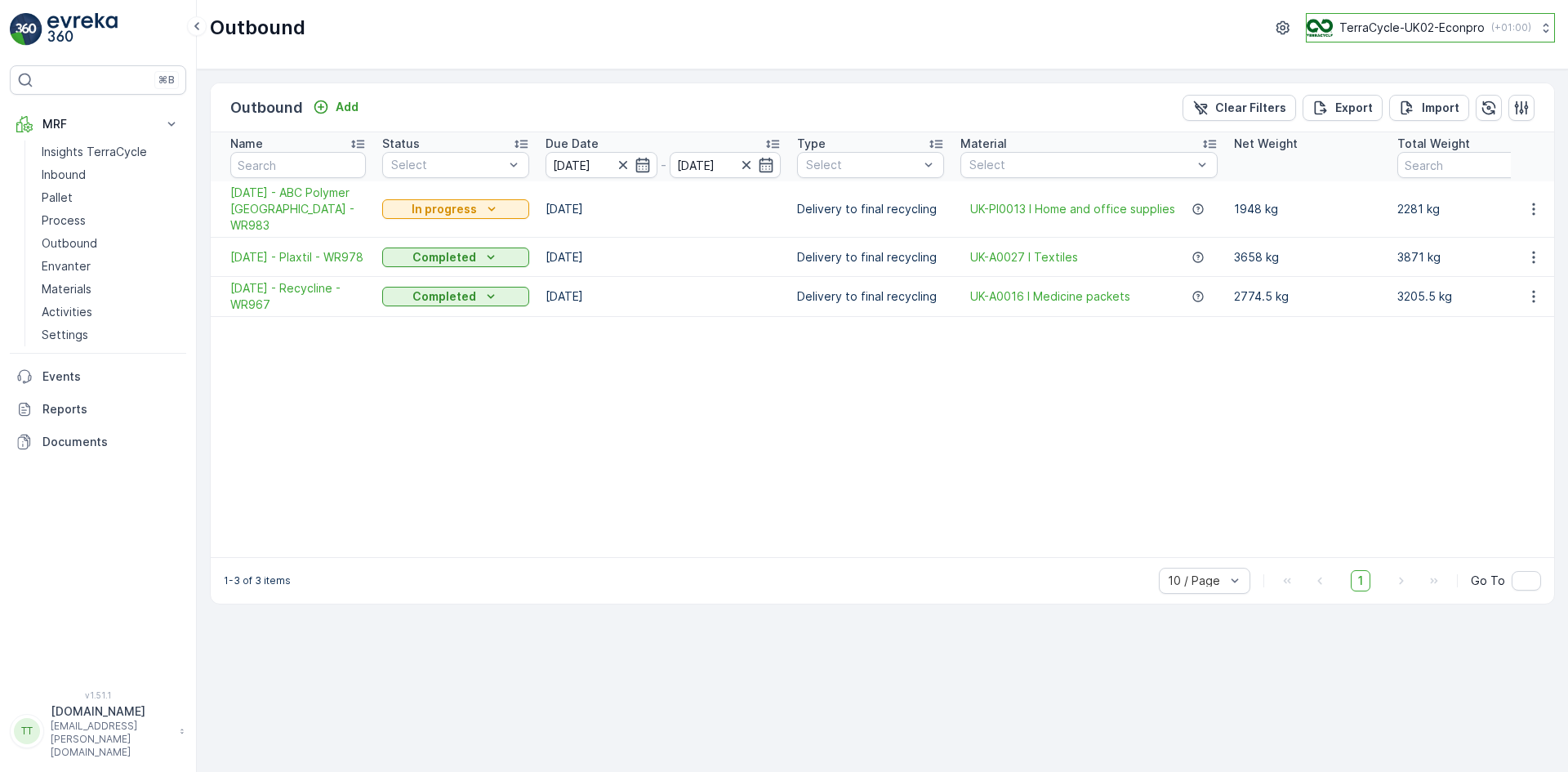
click at [1394, 27] on p "TerraCycle-UK02-Econpro" at bounding box center [1411, 27] width 145 height 16
type input "fr"
click at [1364, 104] on span "TerraCycle- FR02 -MRF" at bounding box center [1408, 100] width 182 height 16
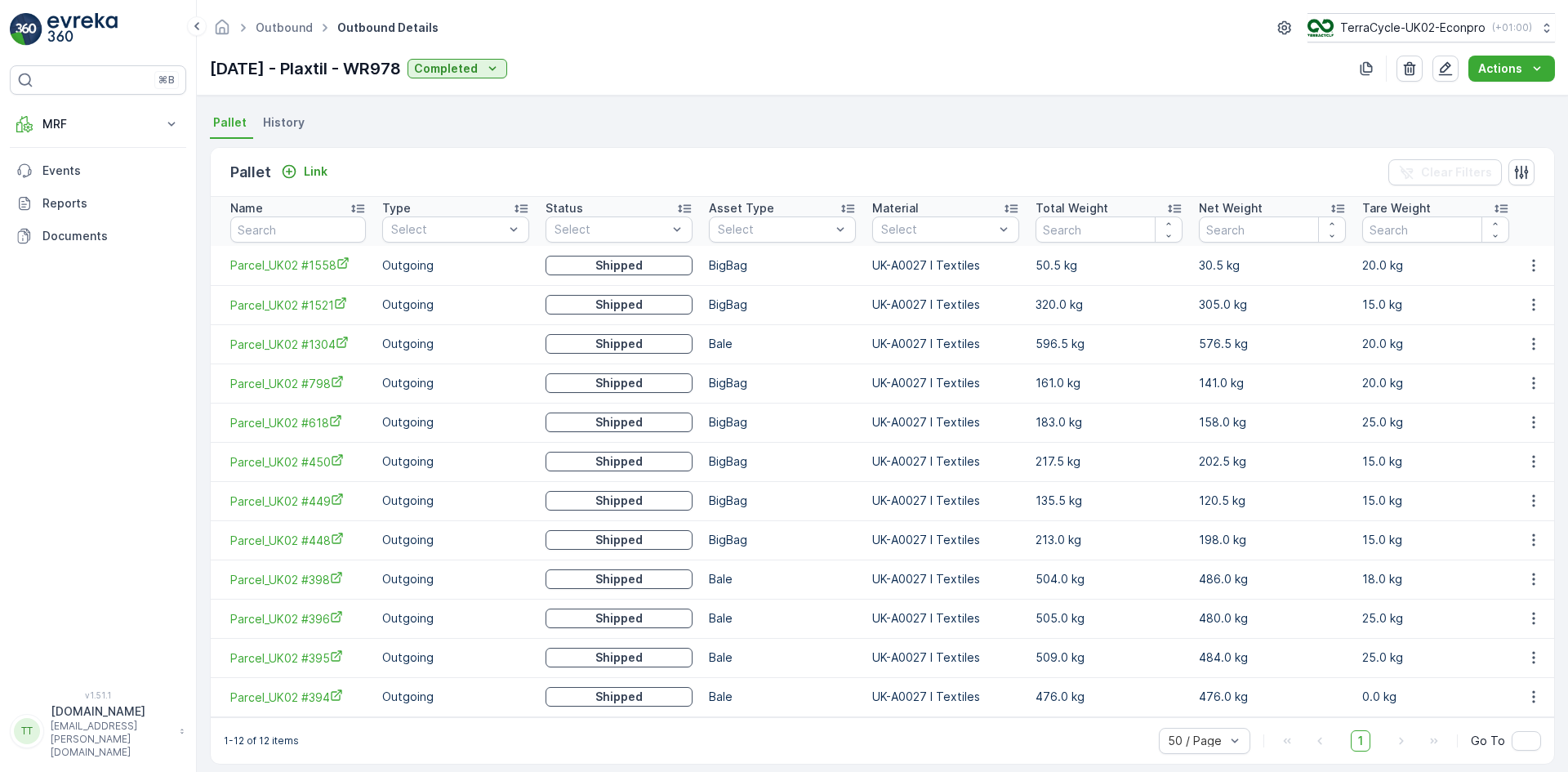
scroll to position [366, 0]
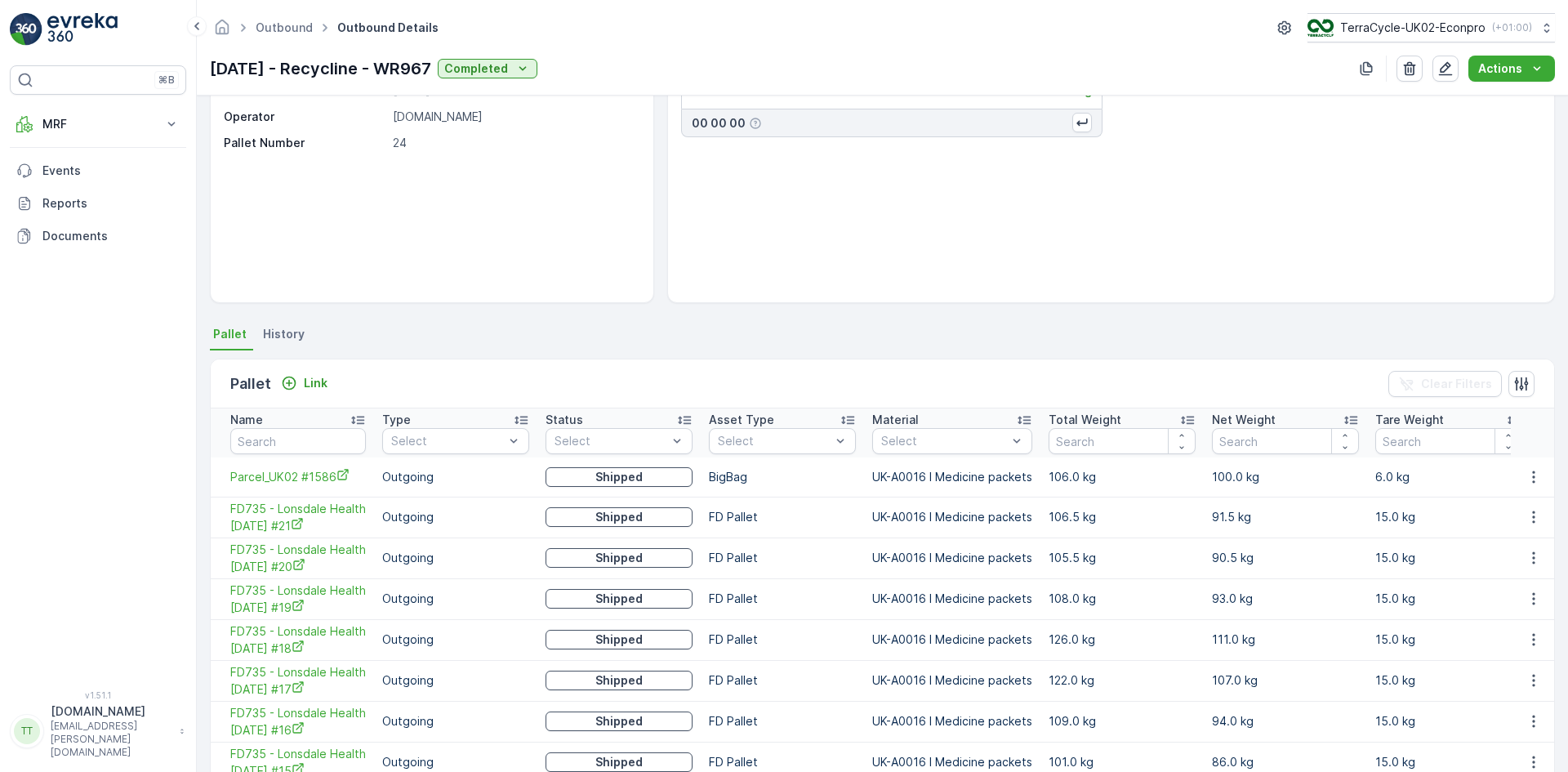
scroll to position [126, 0]
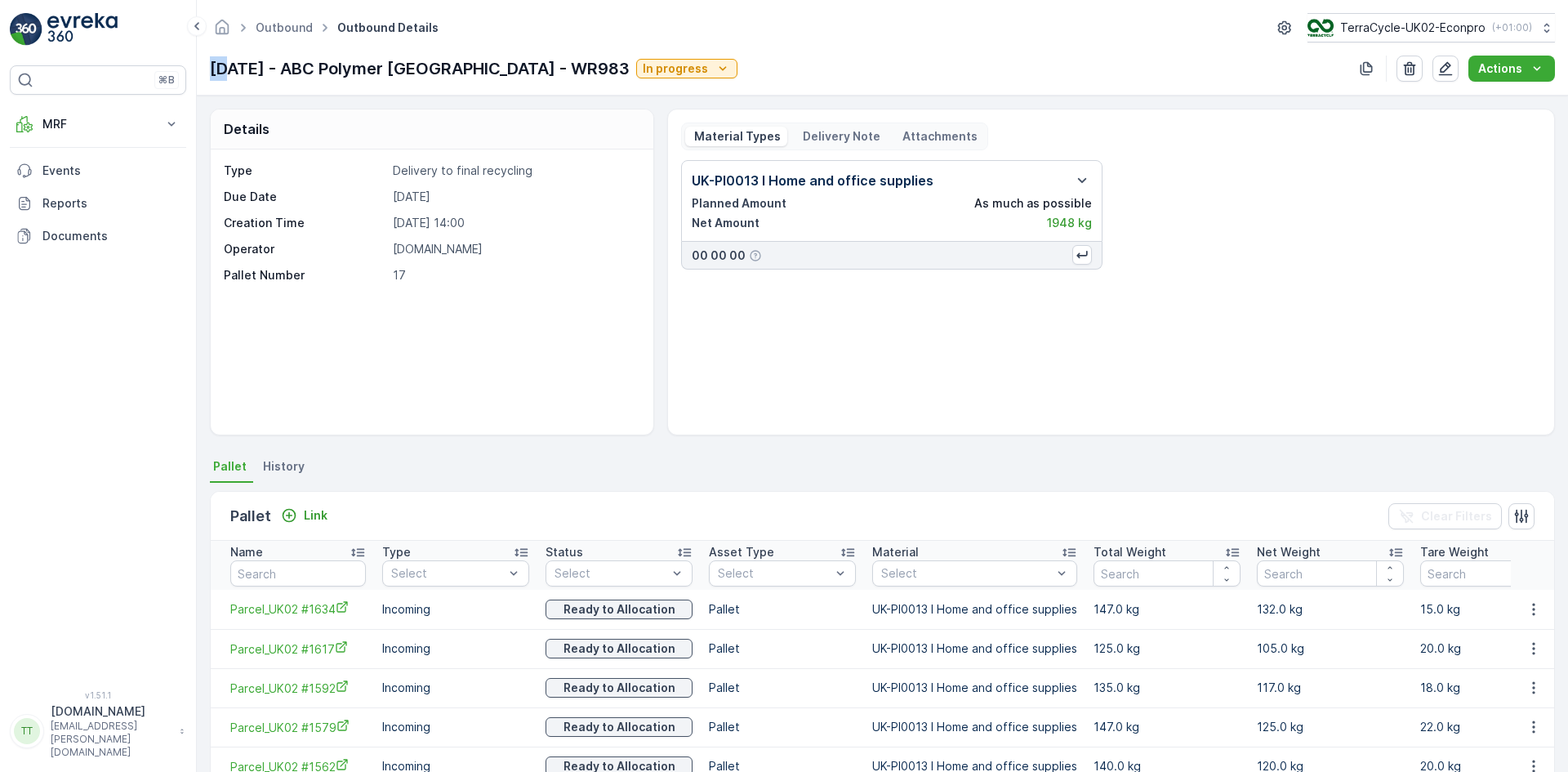
drag, startPoint x: 210, startPoint y: 67, endPoint x: 231, endPoint y: 68, distance: 21.0
click p "29.09.2025 - ABC Polymer Birmingham - WR983"
click span "History"
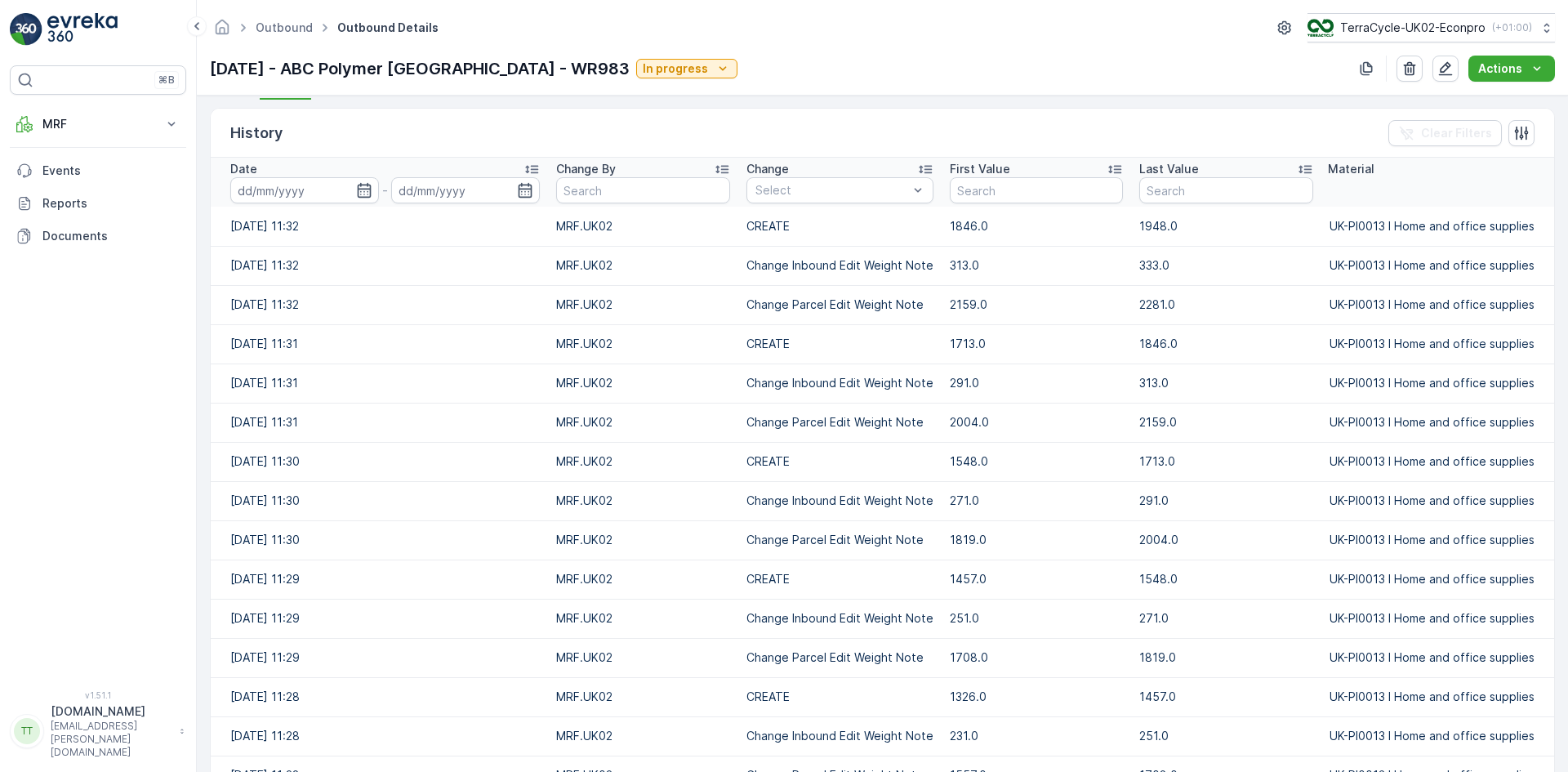
scroll to position [327, 0]
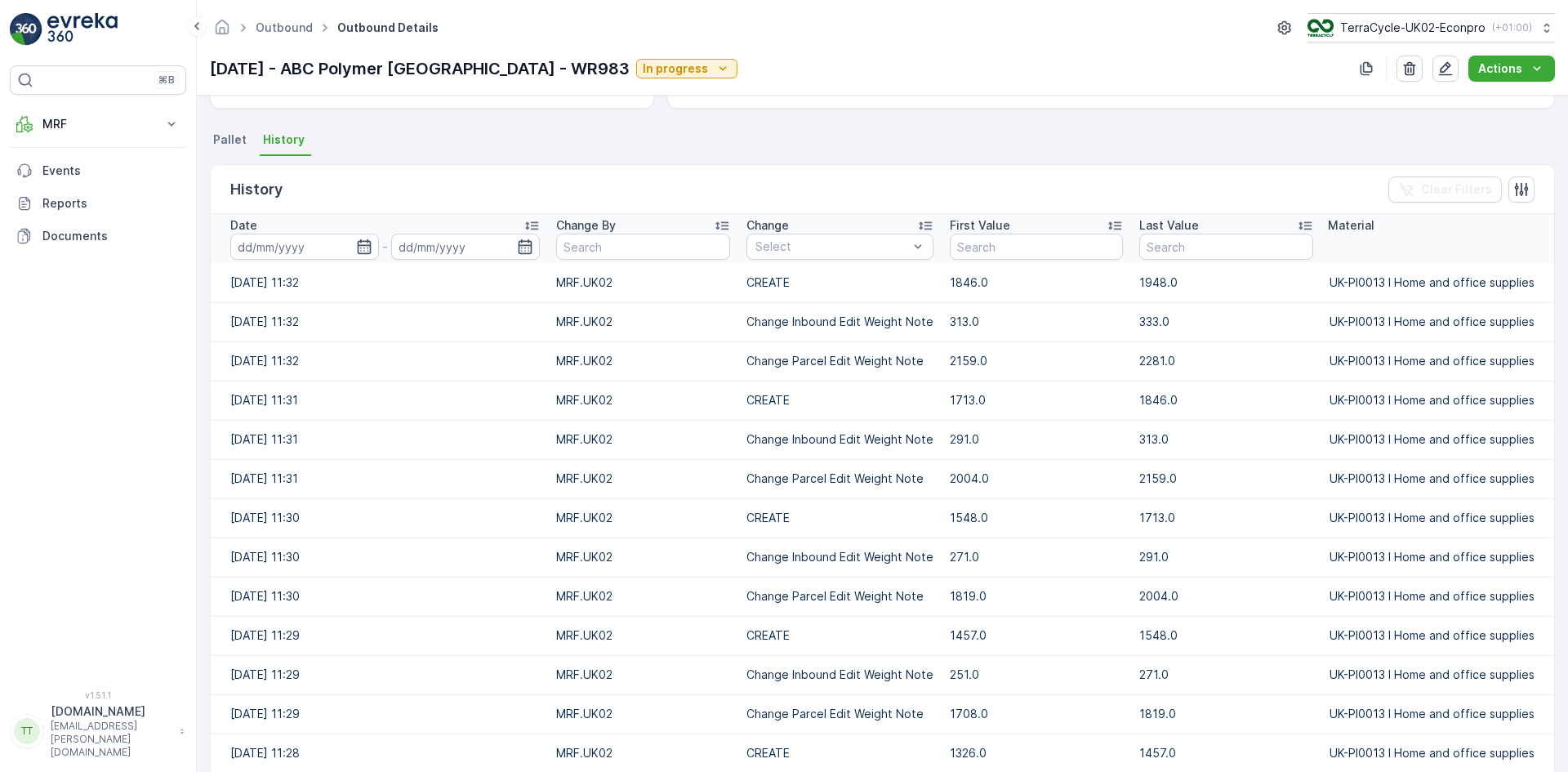
click icon
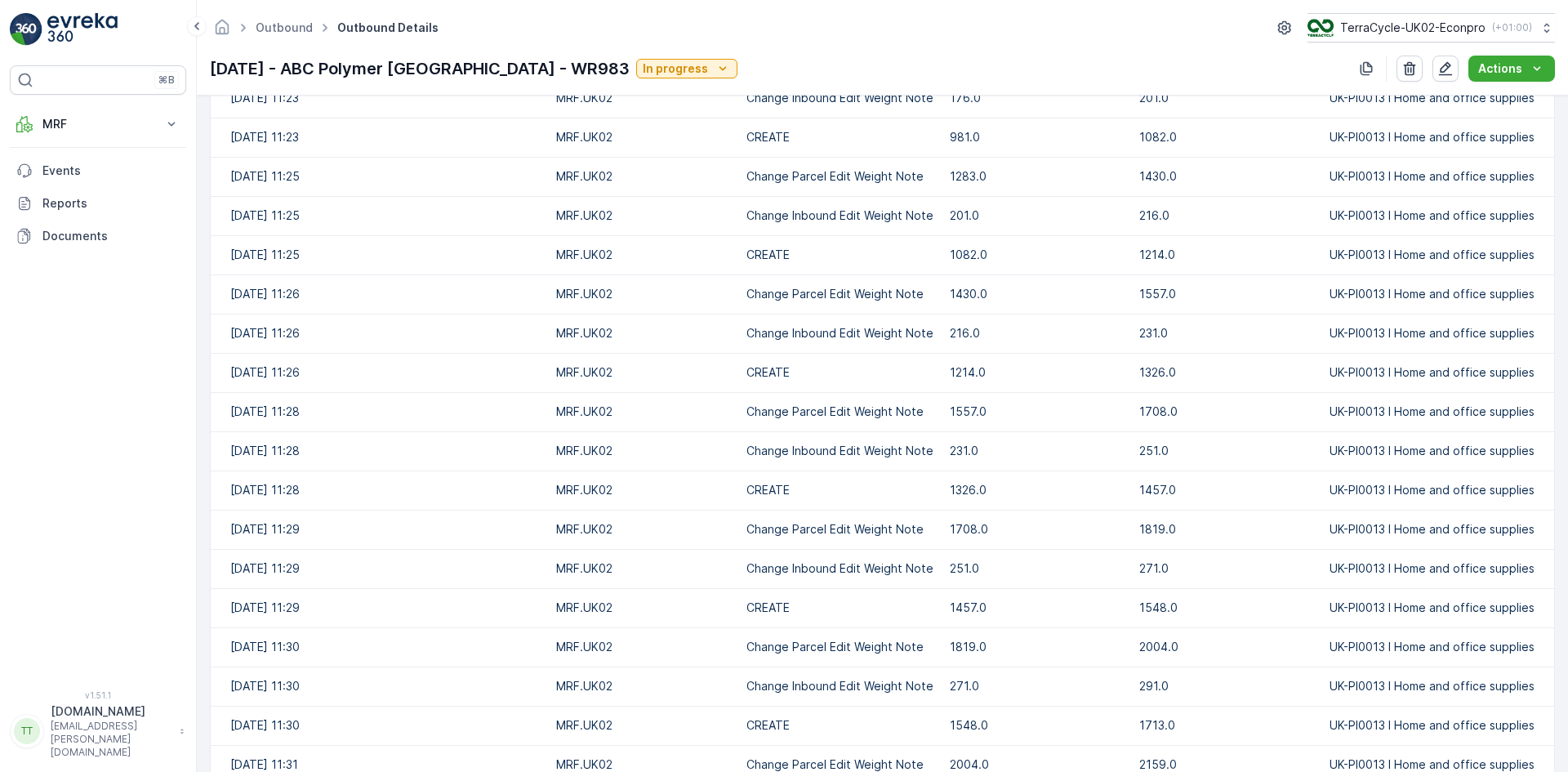
scroll to position [1848, 0]
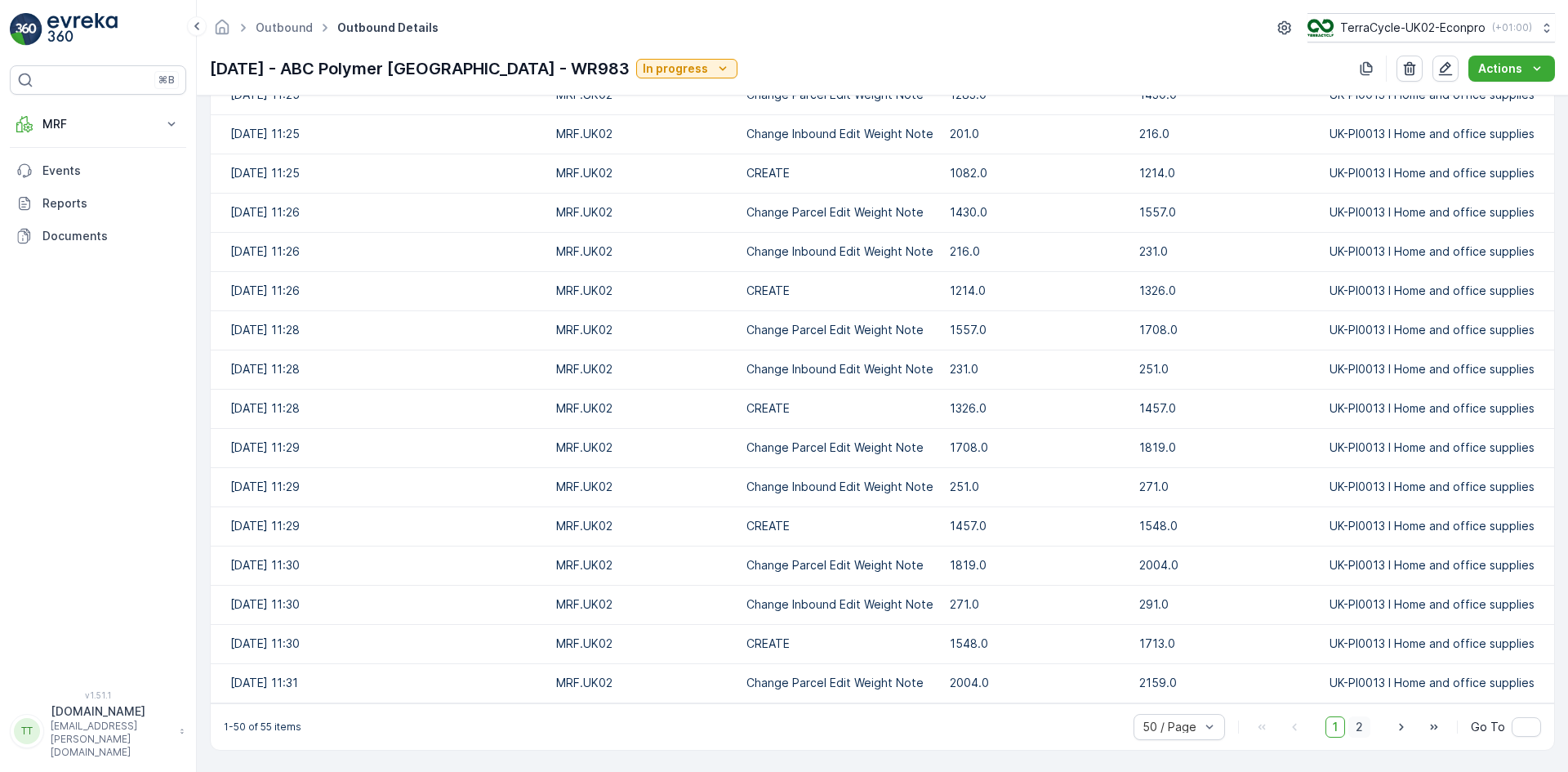
click span "2"
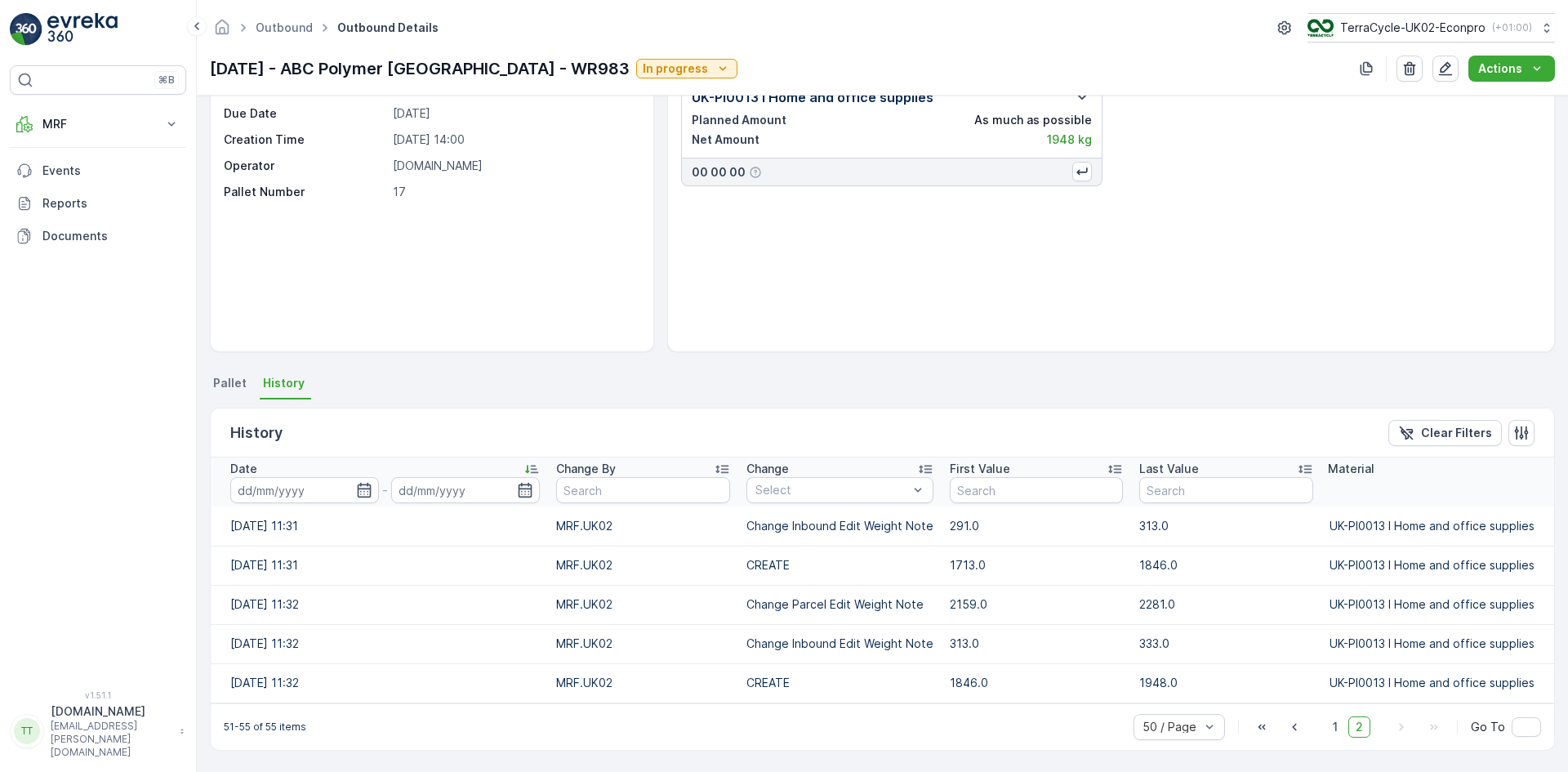
scroll to position [83, 0]
click span "1"
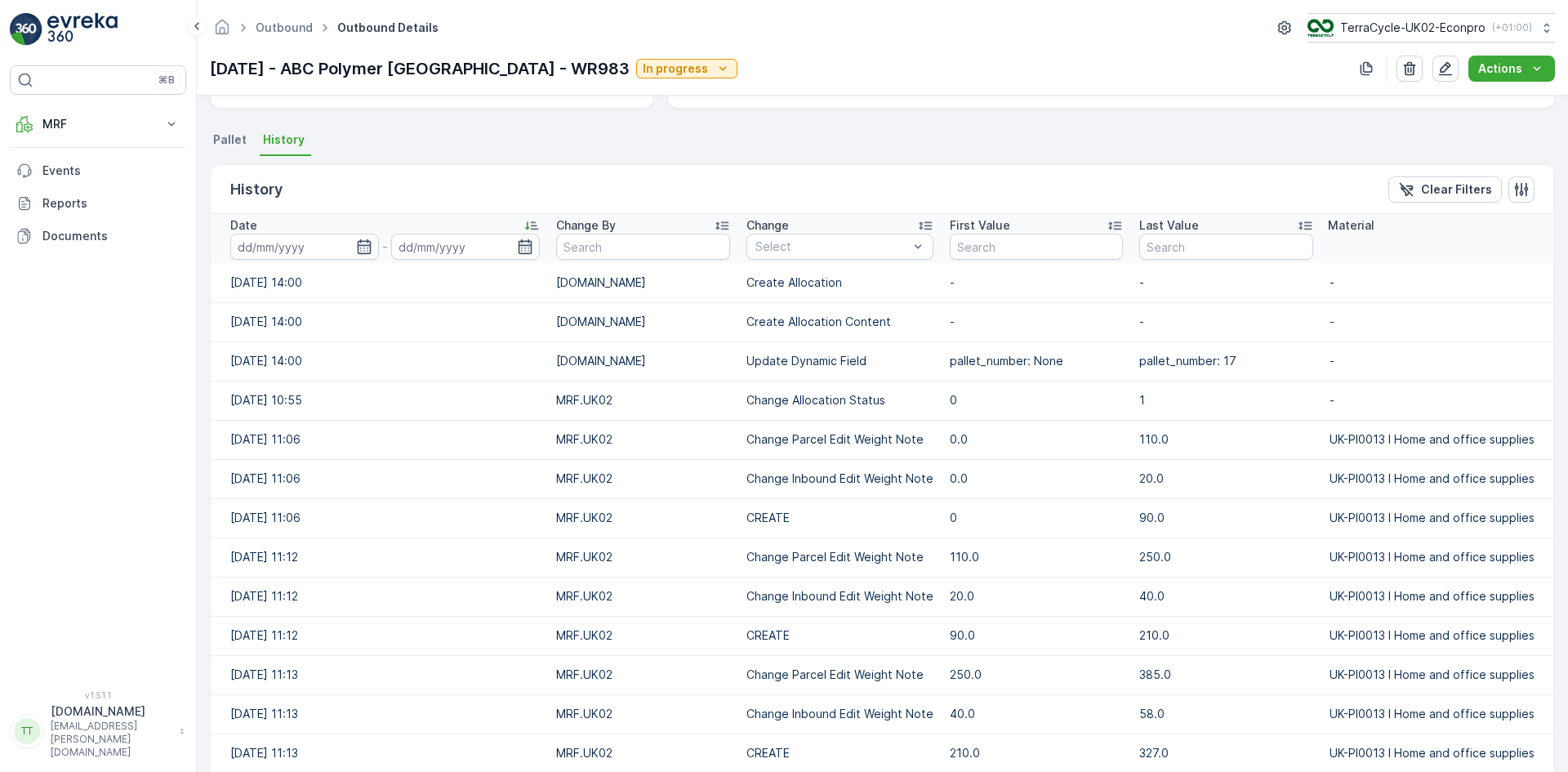
scroll to position [409, 0]
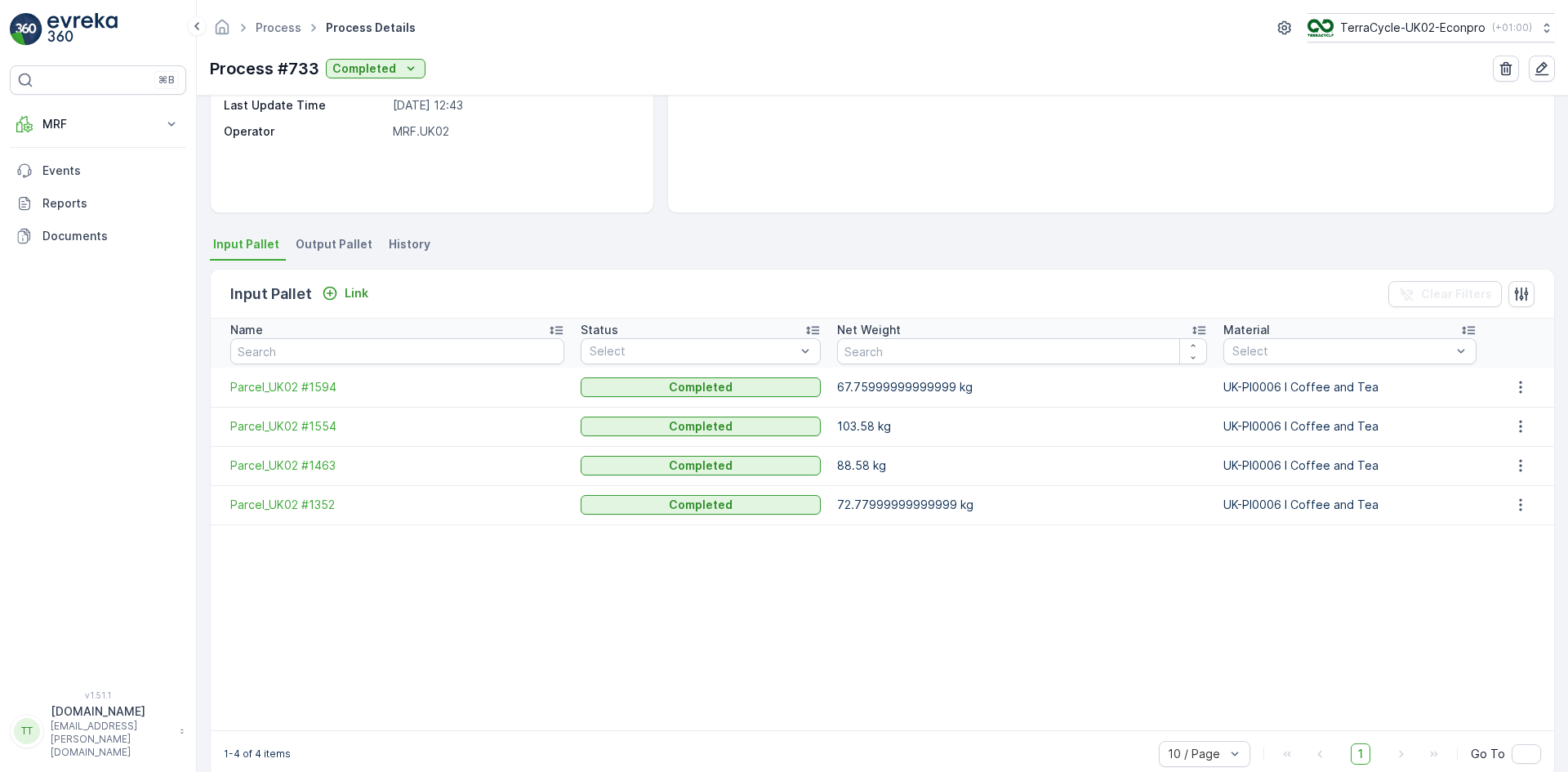
scroll to position [249, 0]
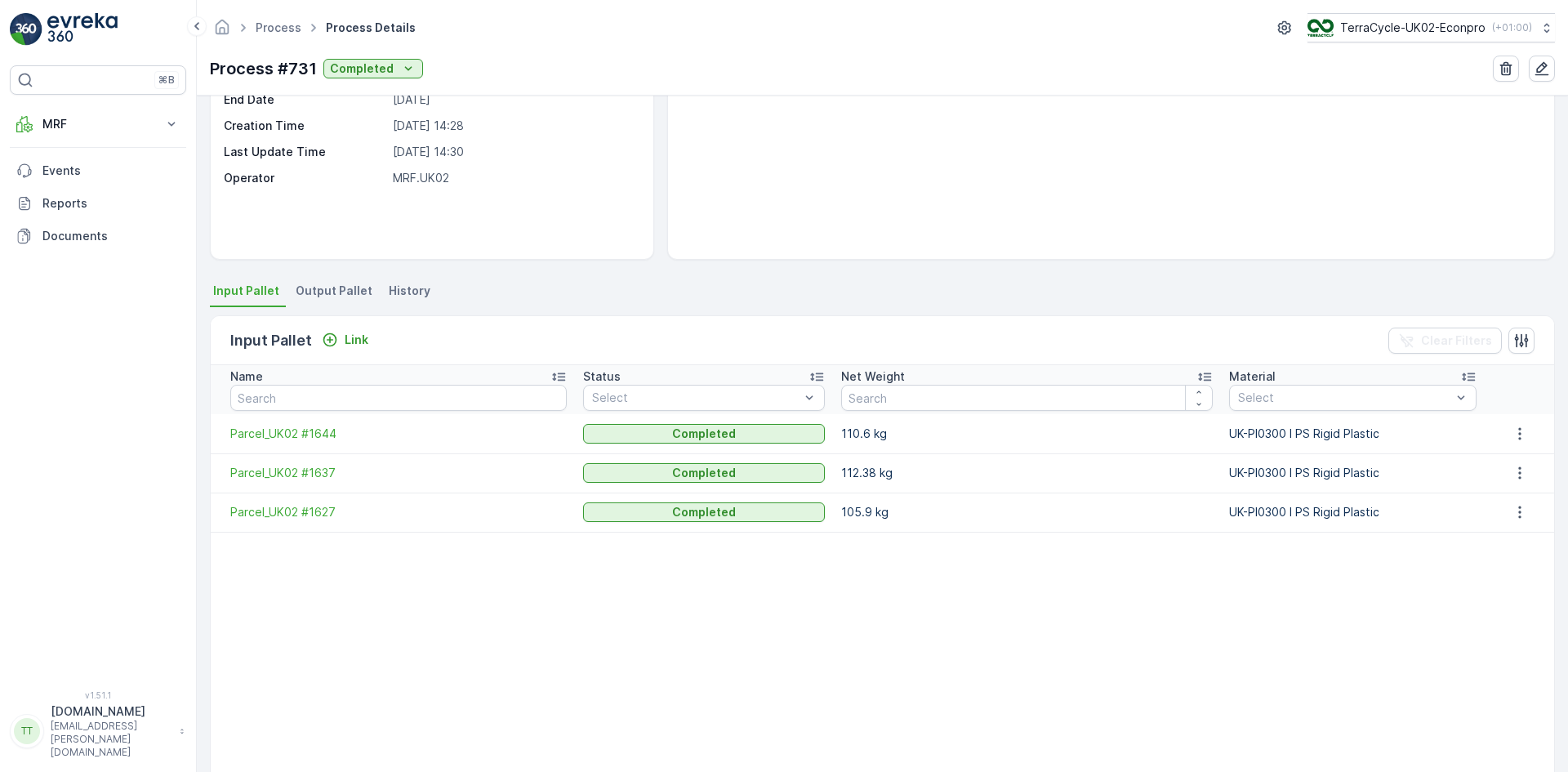
scroll to position [245, 0]
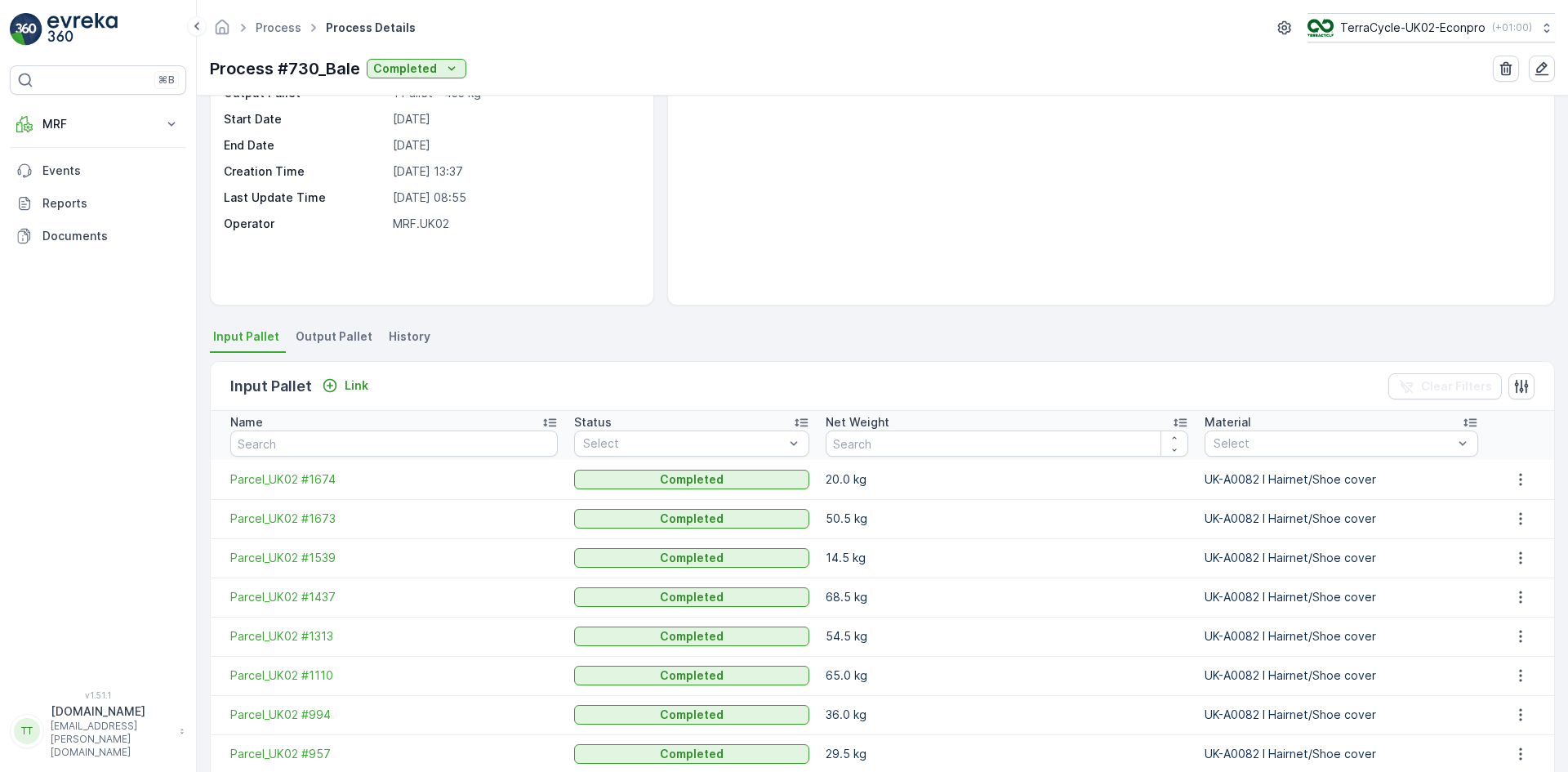
scroll to position [279, 0]
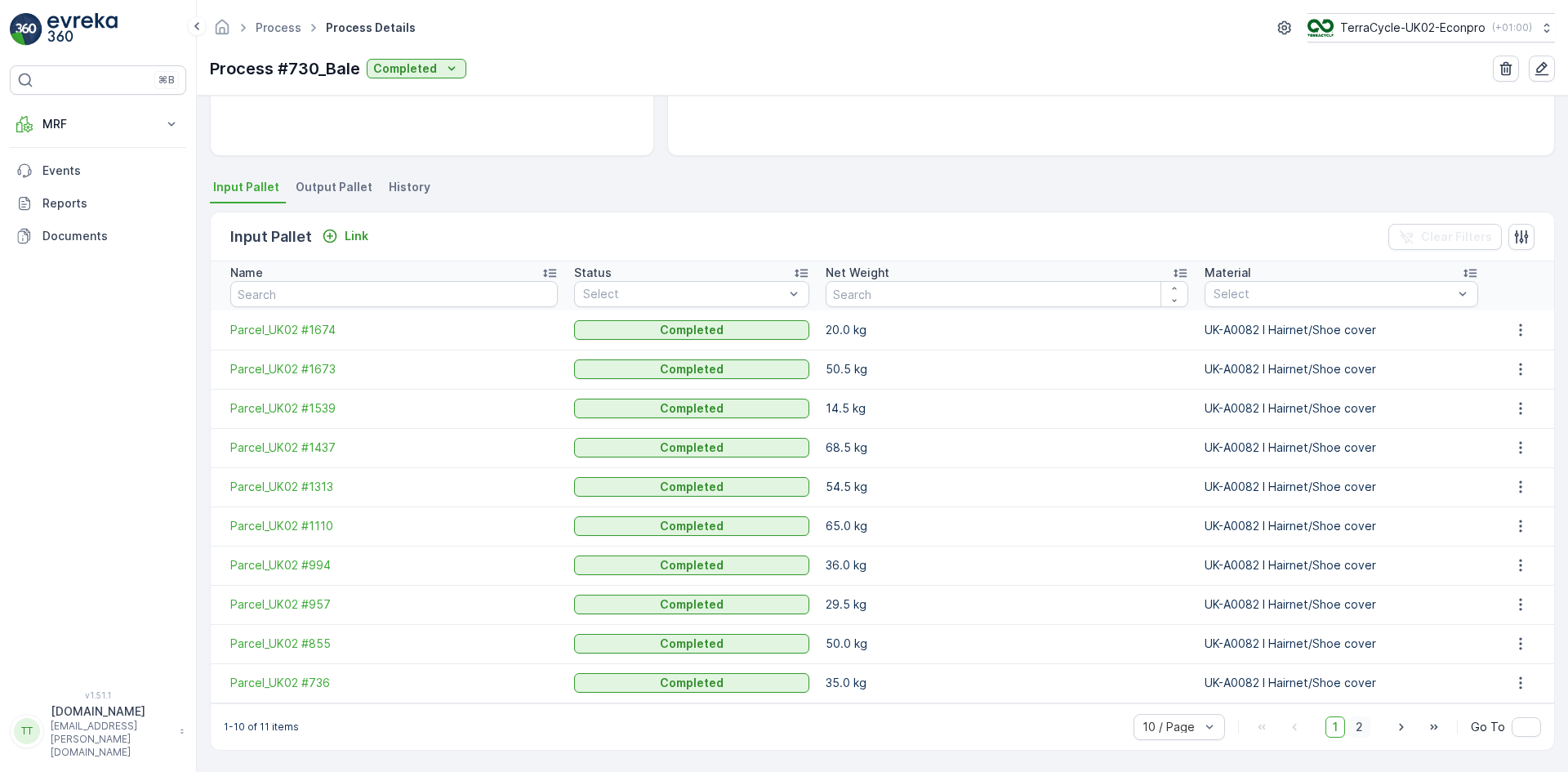
click at [1350, 723] on span "2" at bounding box center [1359, 726] width 22 height 21
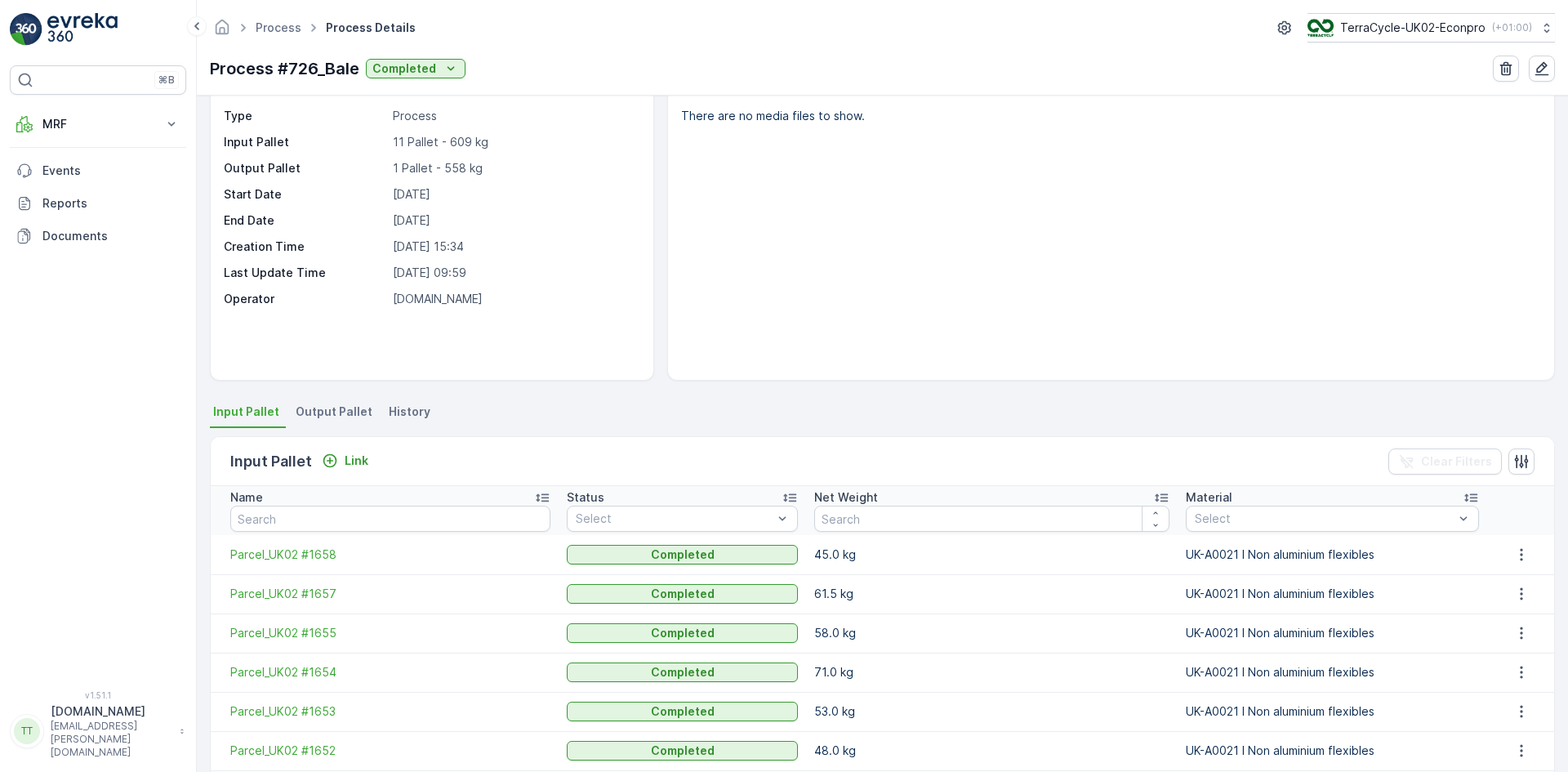
scroll to position [279, 0]
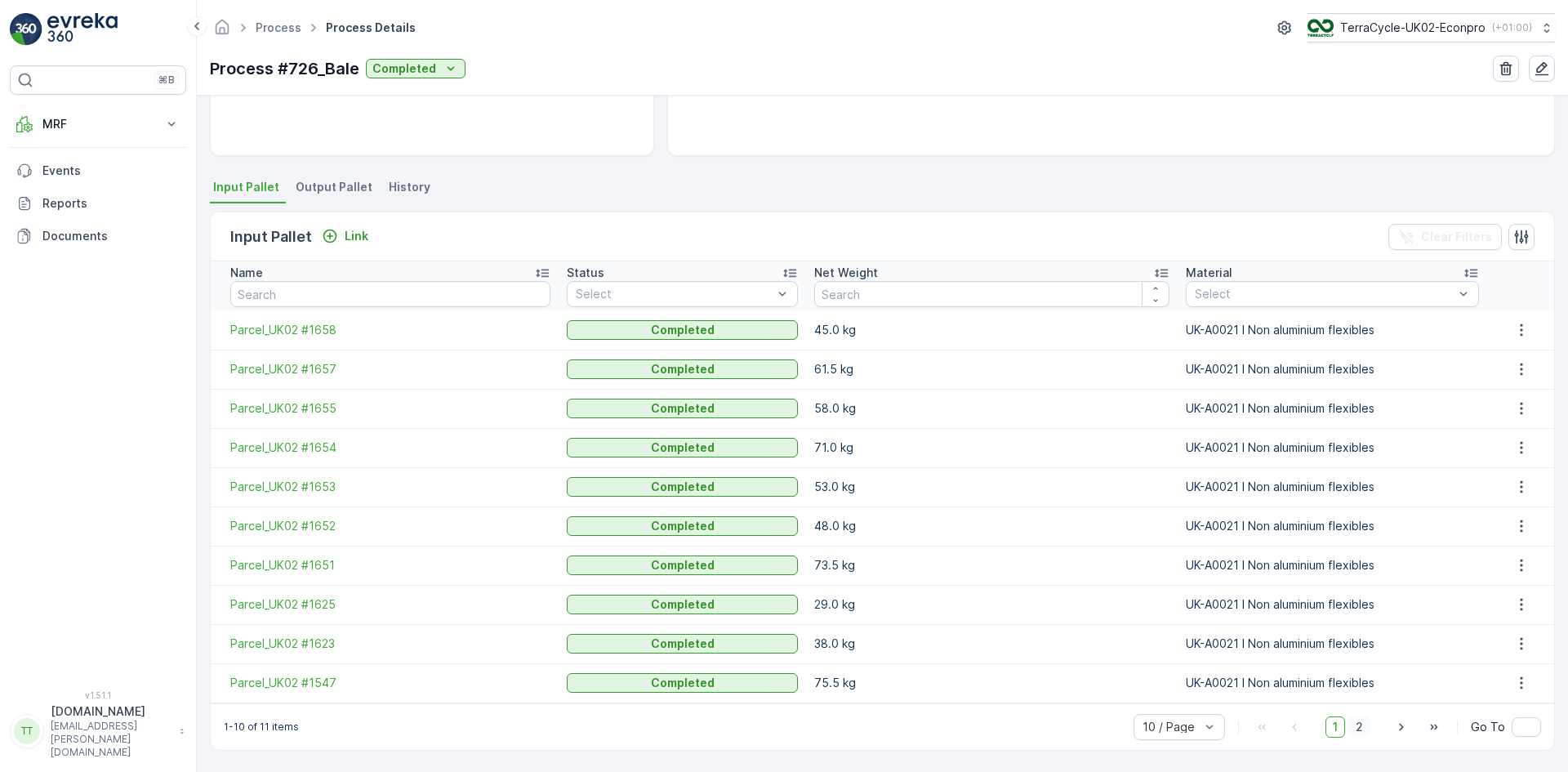
click at [1354, 723] on span "2" at bounding box center [1359, 726] width 22 height 21
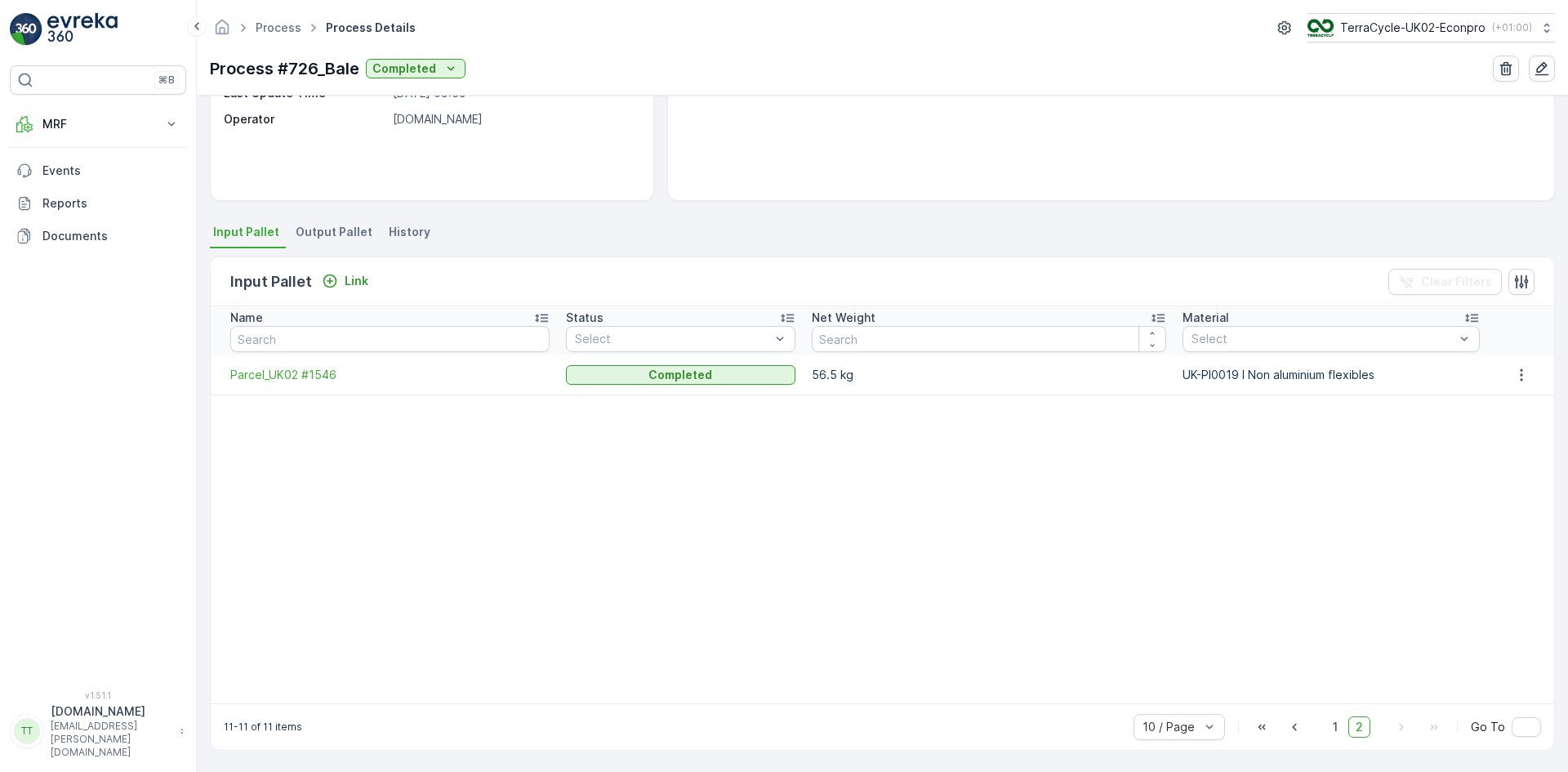
scroll to position [235, 0]
click at [1332, 729] on span "1" at bounding box center [1334, 726] width 19 height 21
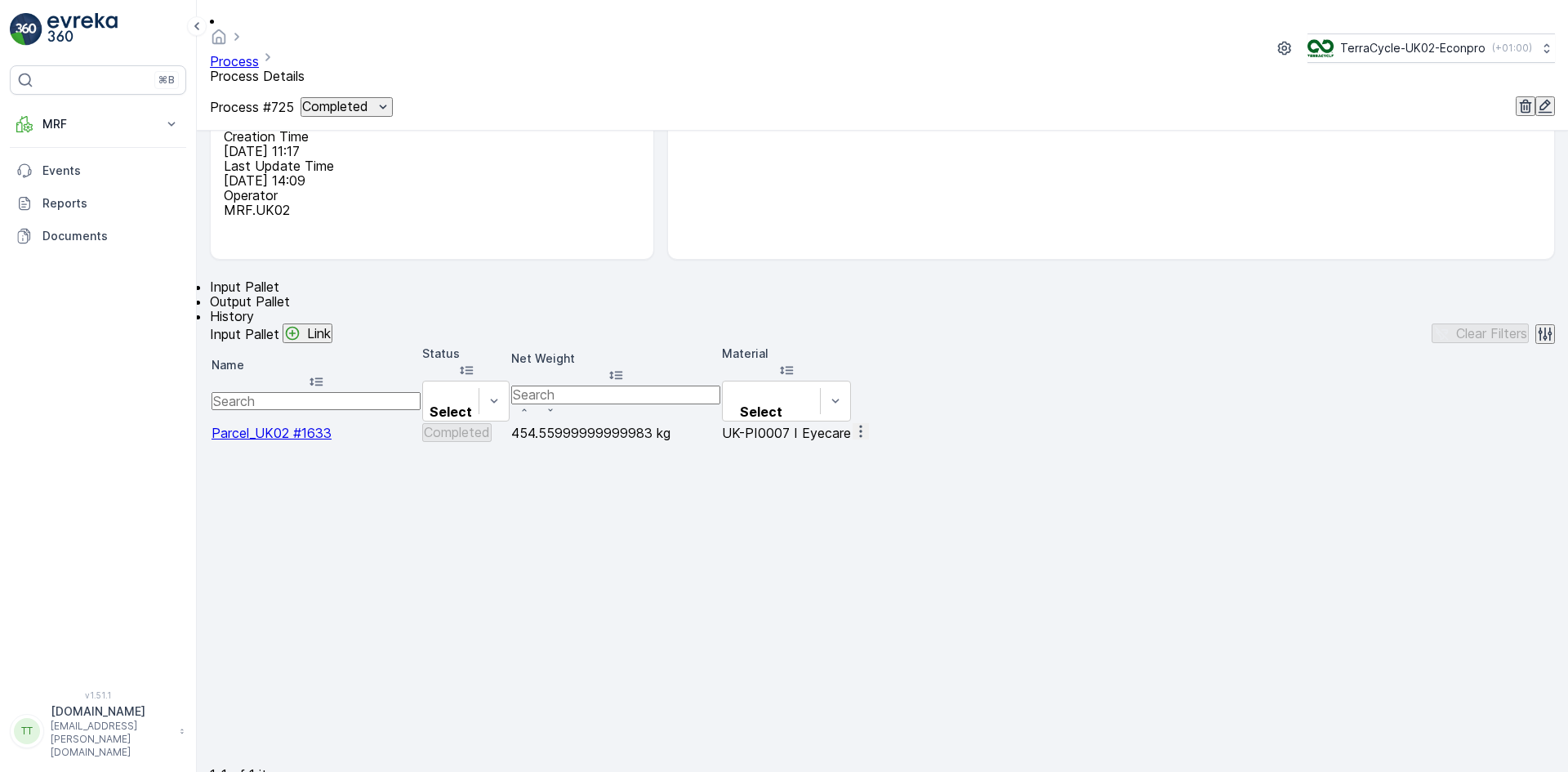
scroll to position [235, 0]
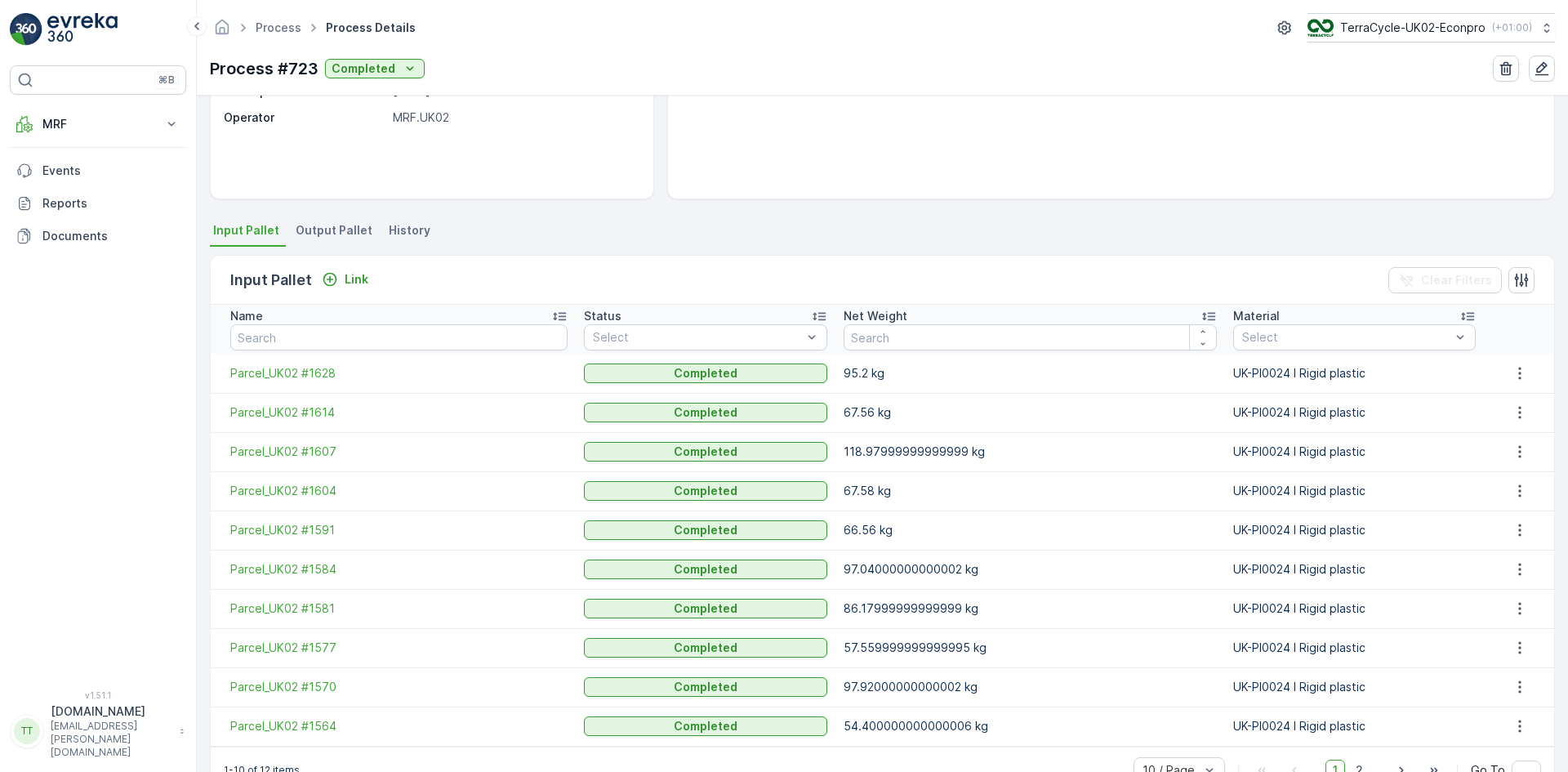
scroll to position [279, 0]
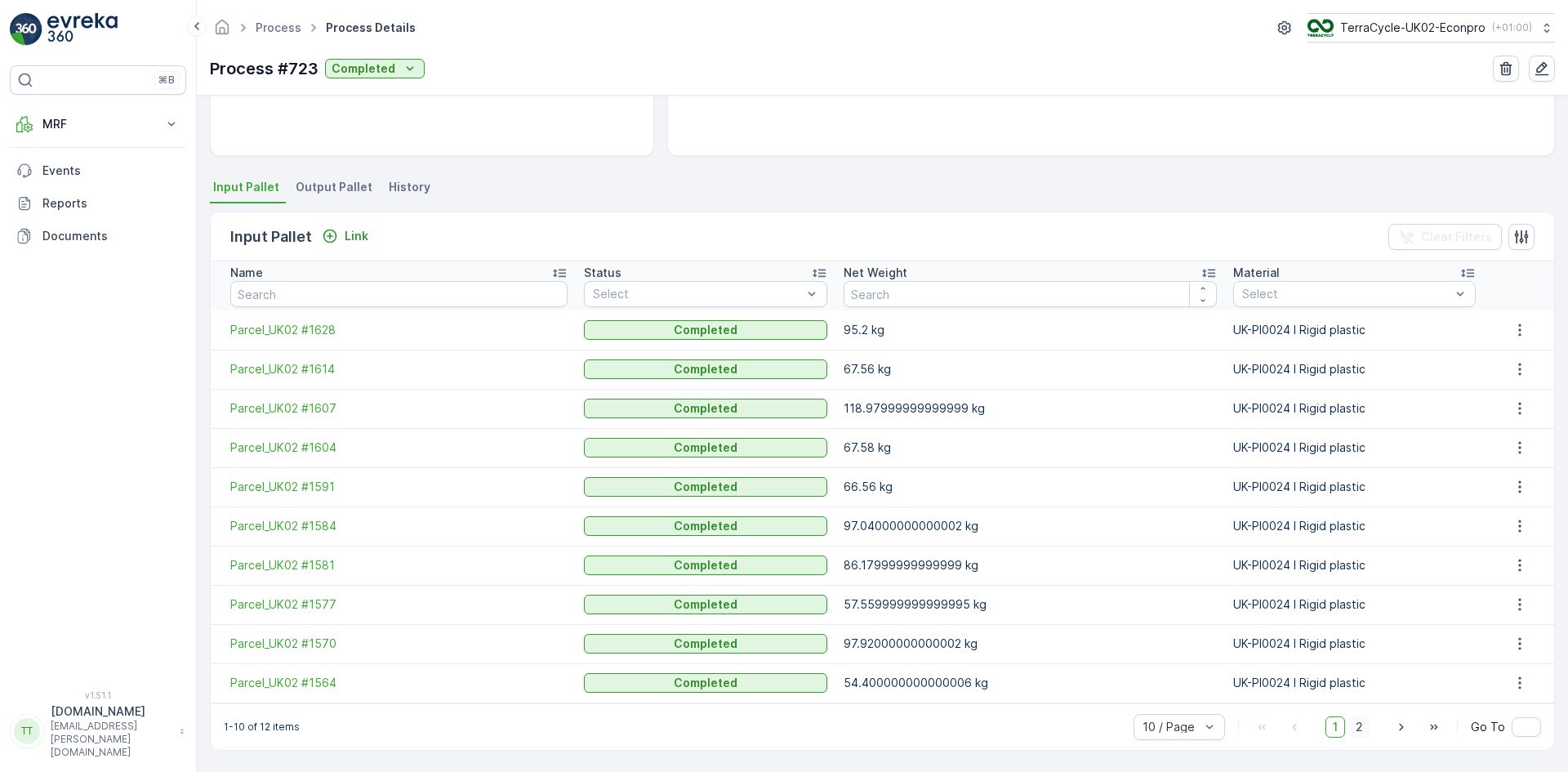
click at [1357, 725] on span "2" at bounding box center [1359, 726] width 22 height 21
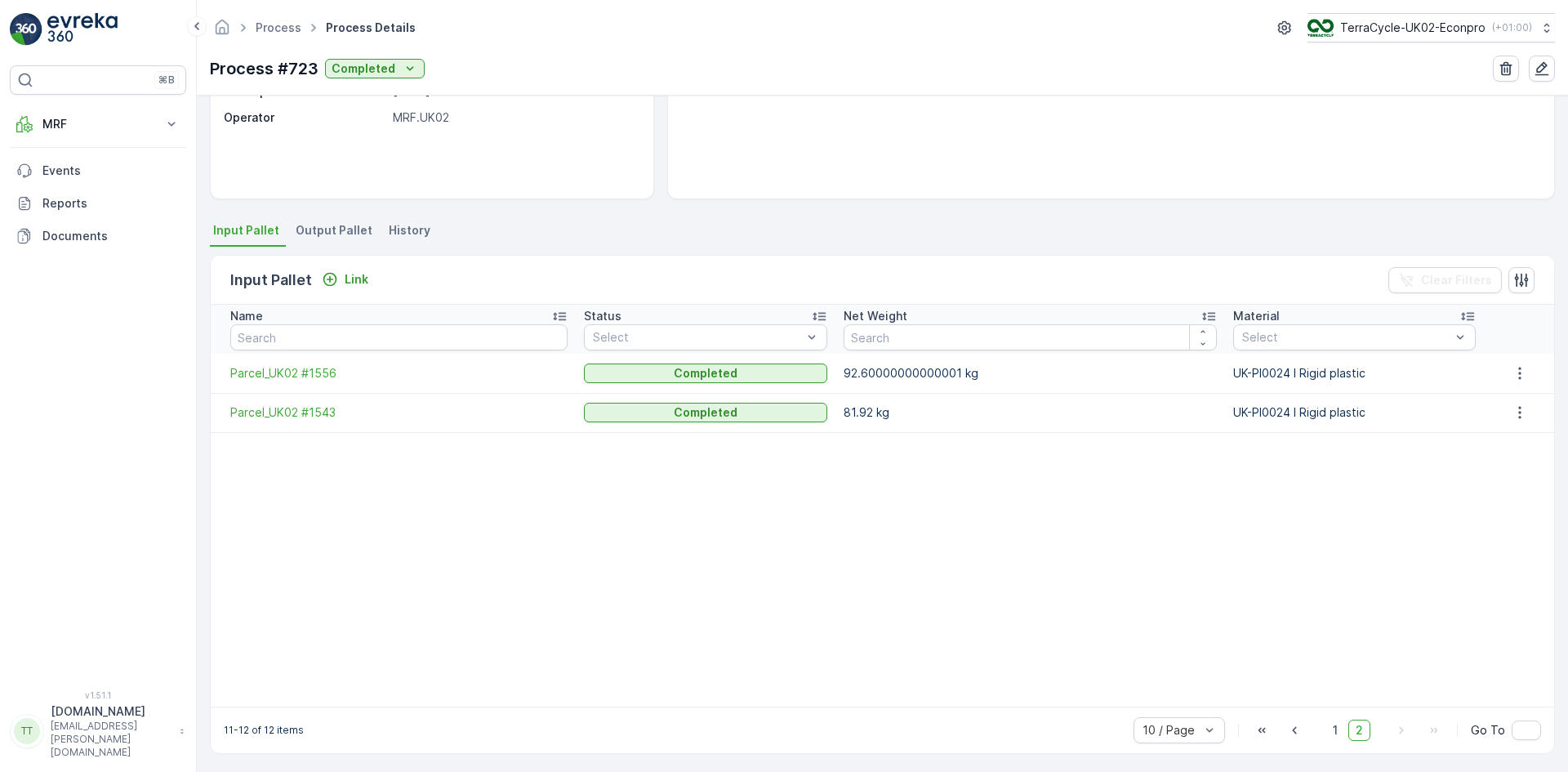
scroll to position [239, 0]
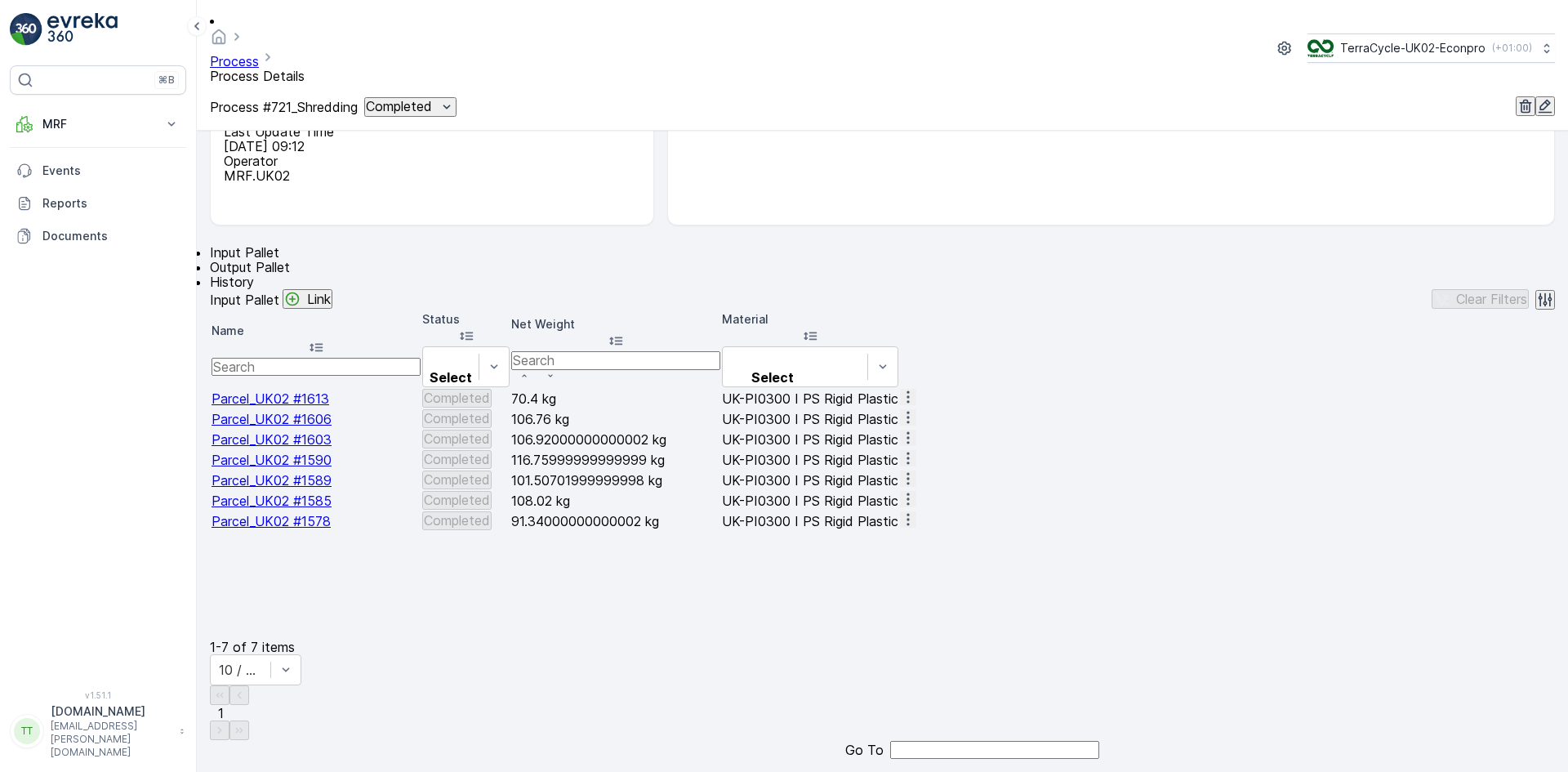
scroll to position [264, 0]
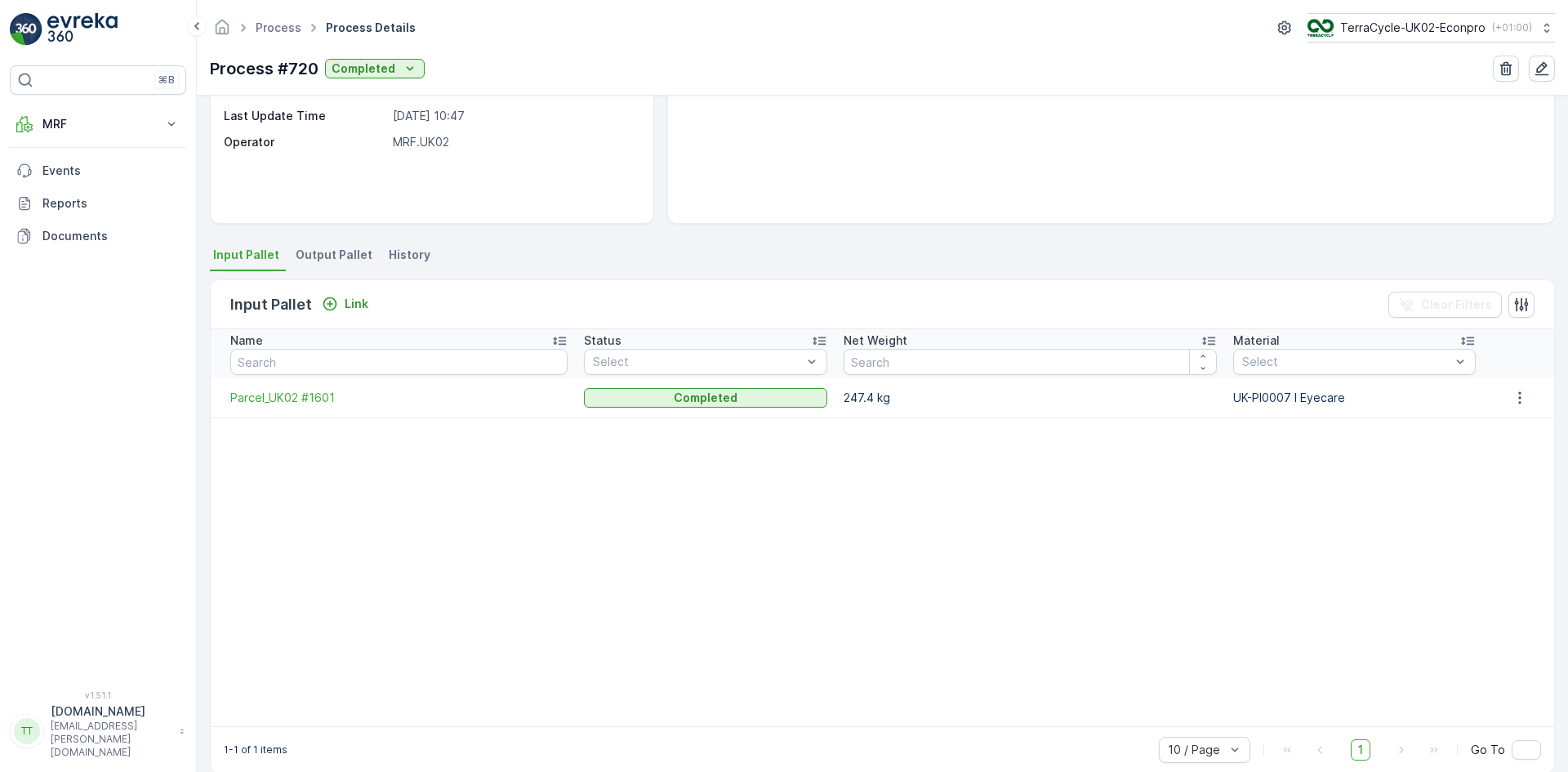
scroll to position [235, 0]
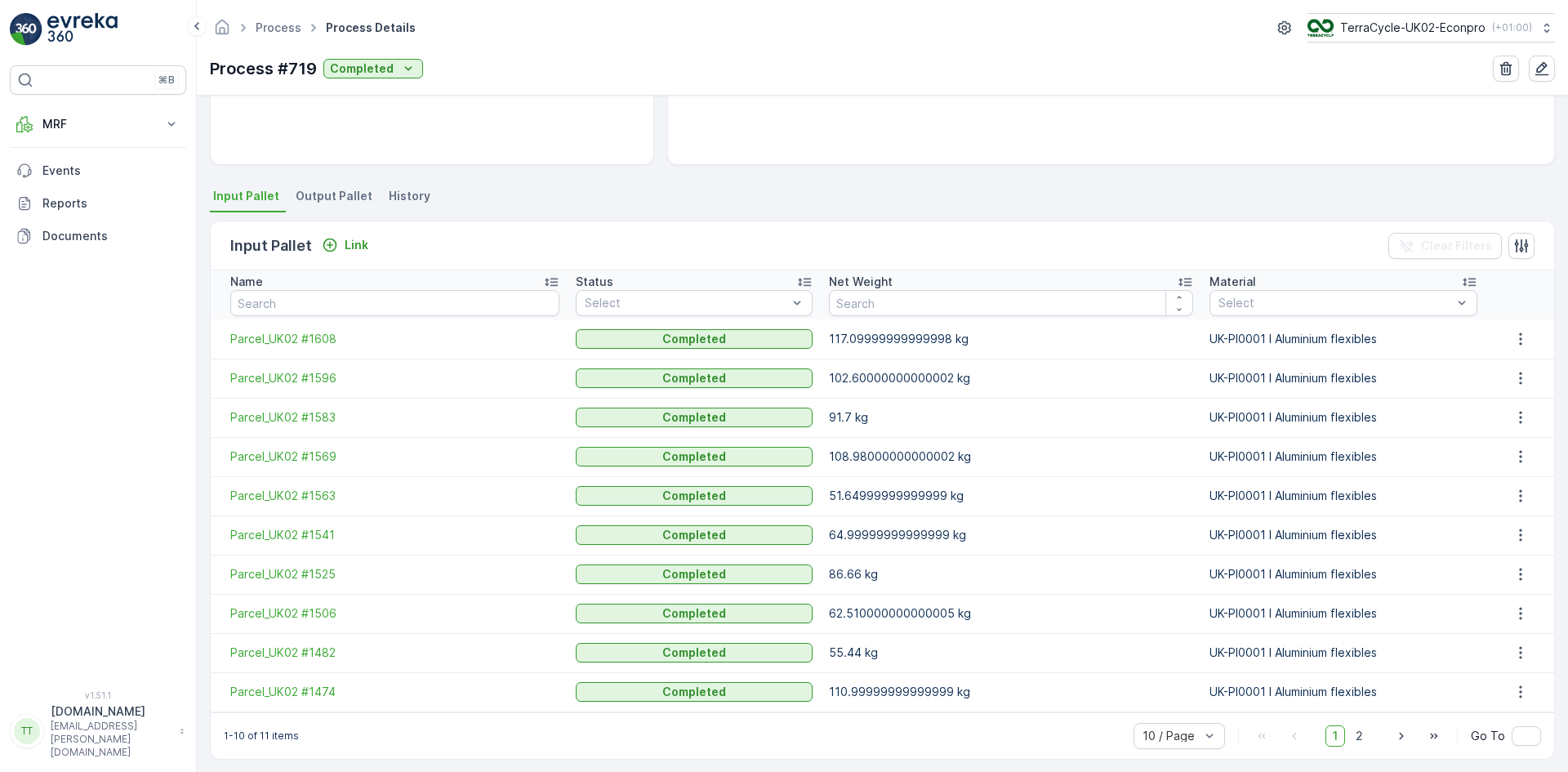
scroll to position [279, 0]
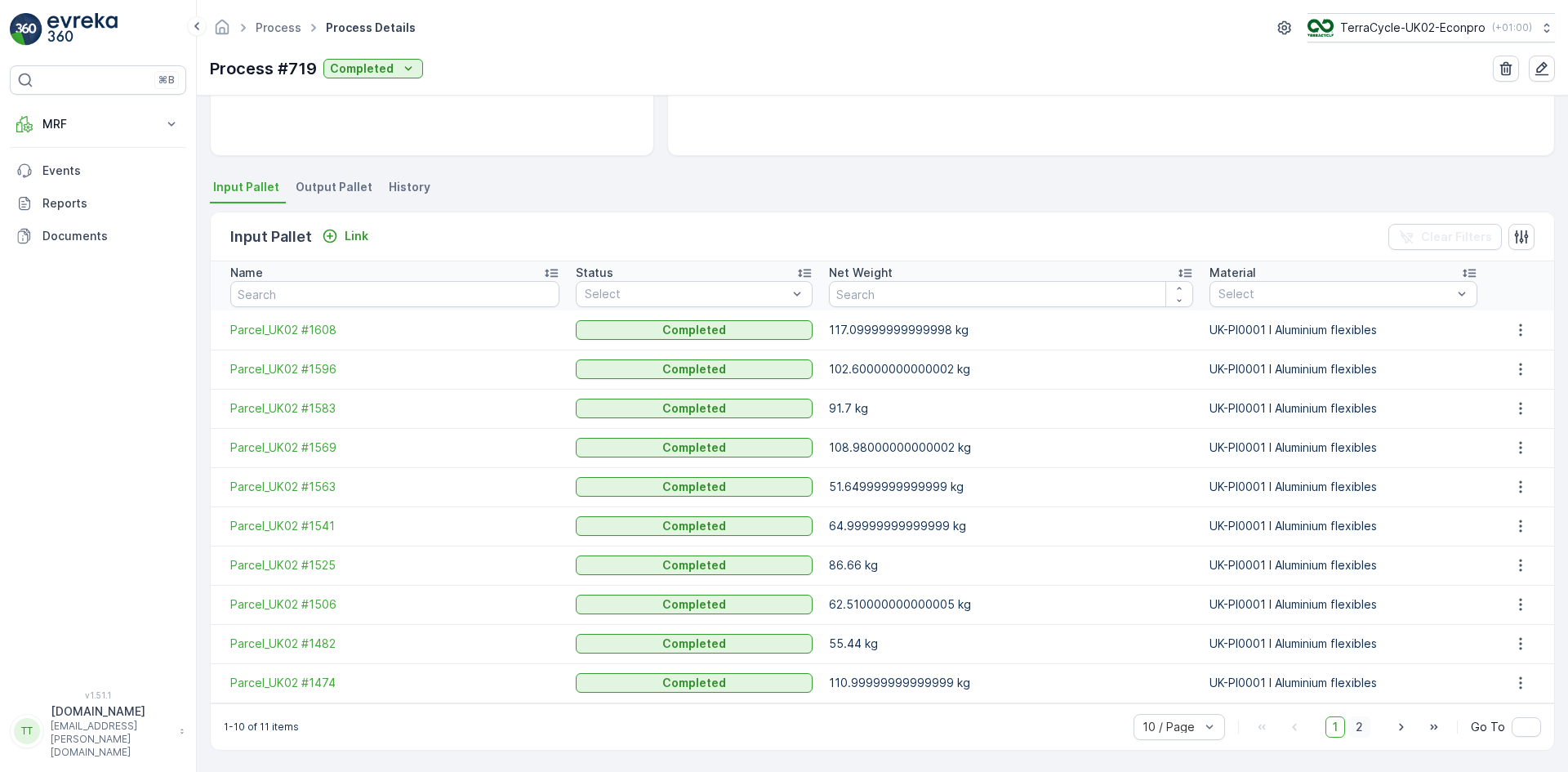
click at [1351, 730] on span "2" at bounding box center [1359, 726] width 22 height 21
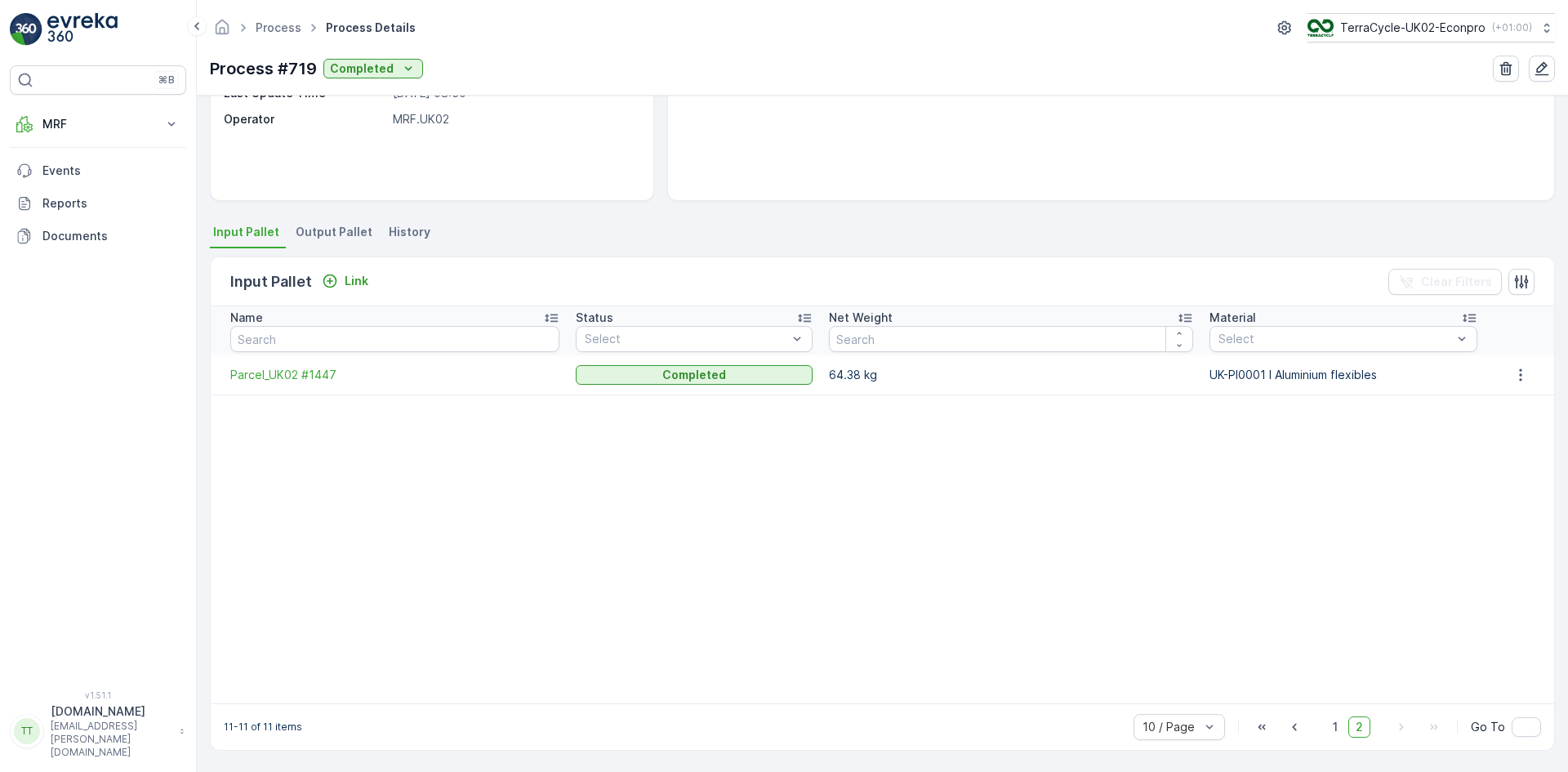
scroll to position [235, 0]
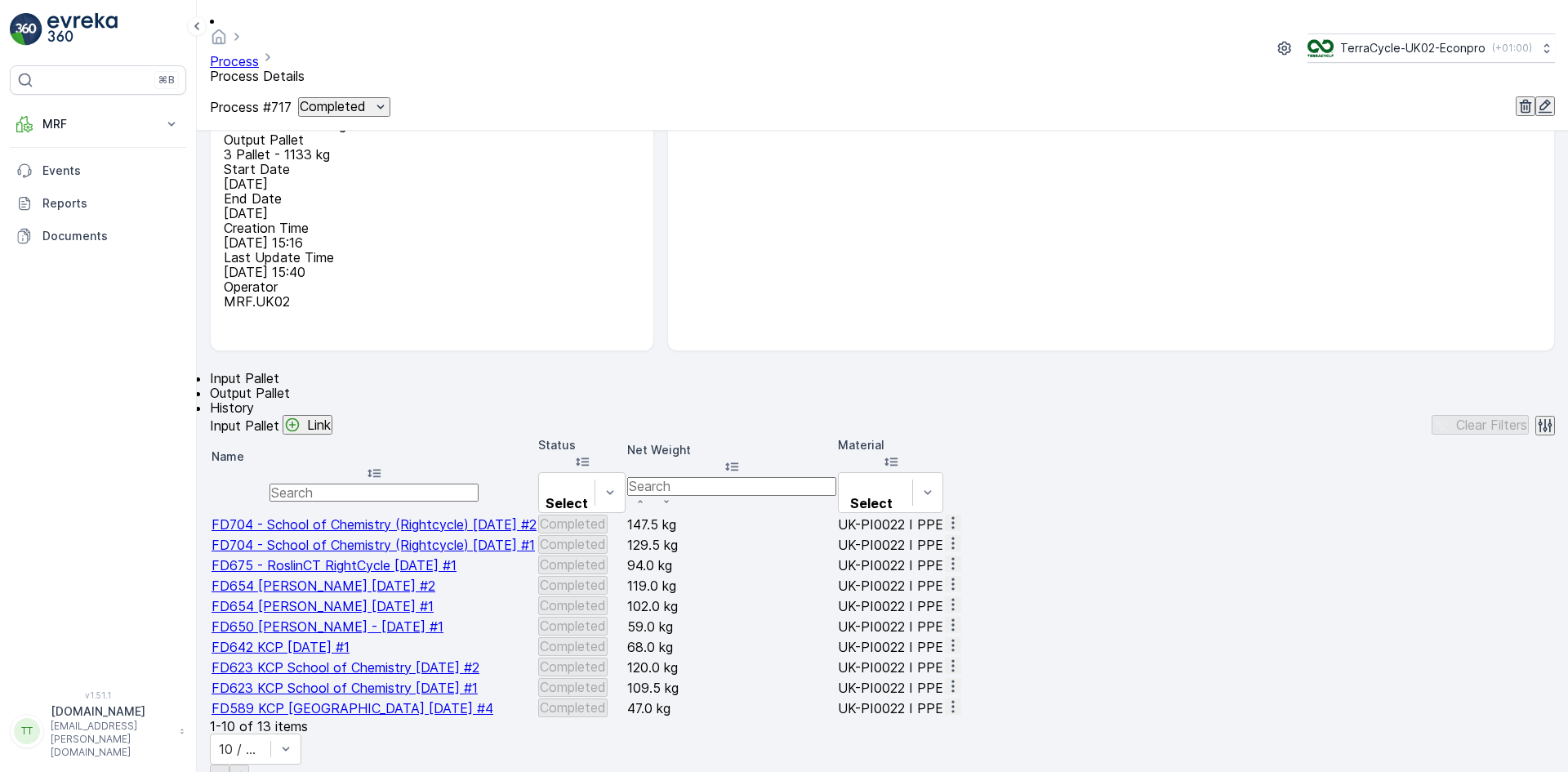
scroll to position [279, 0]
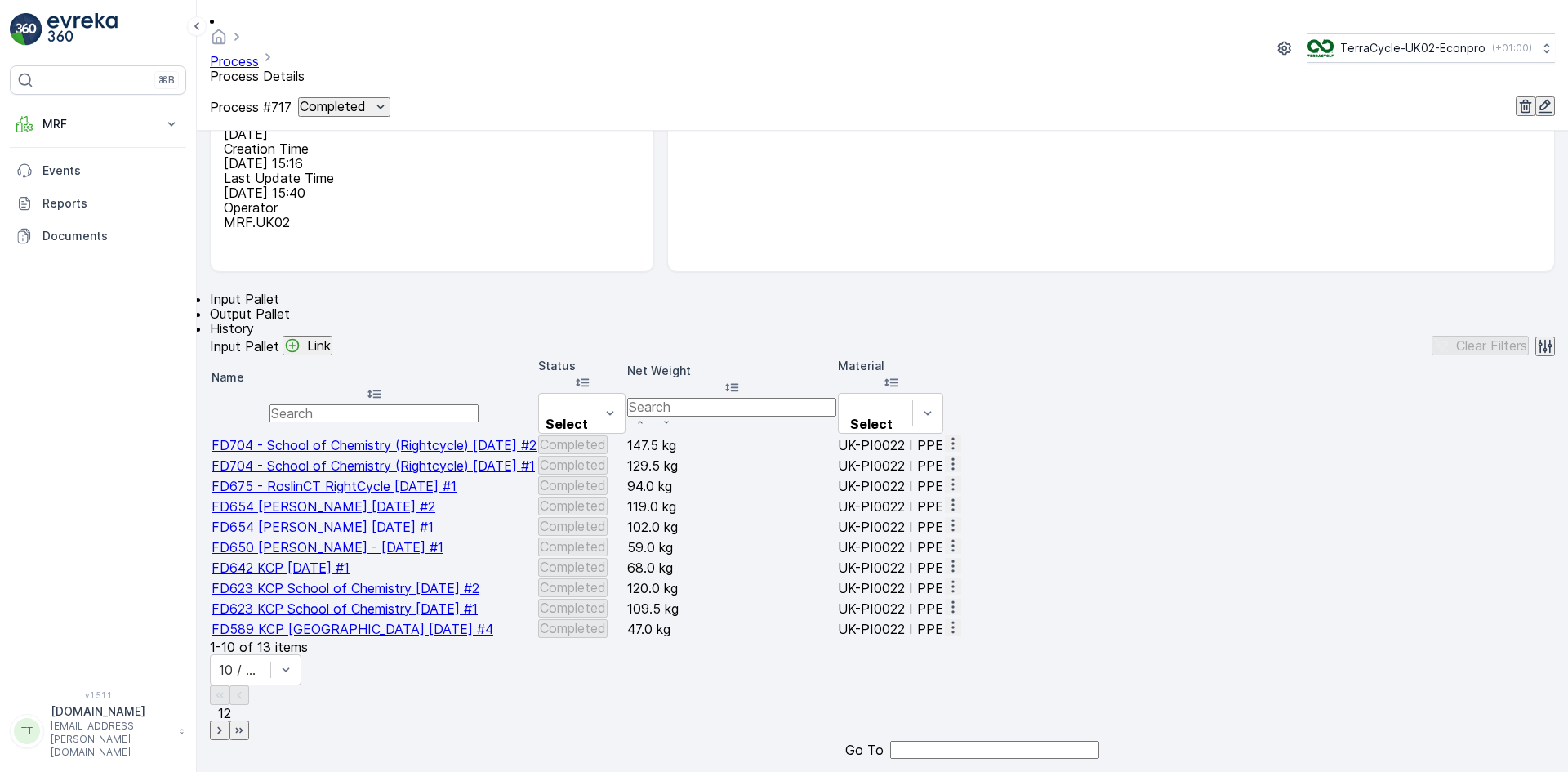
click at [231, 722] on span "2" at bounding box center [227, 714] width 7 height 16
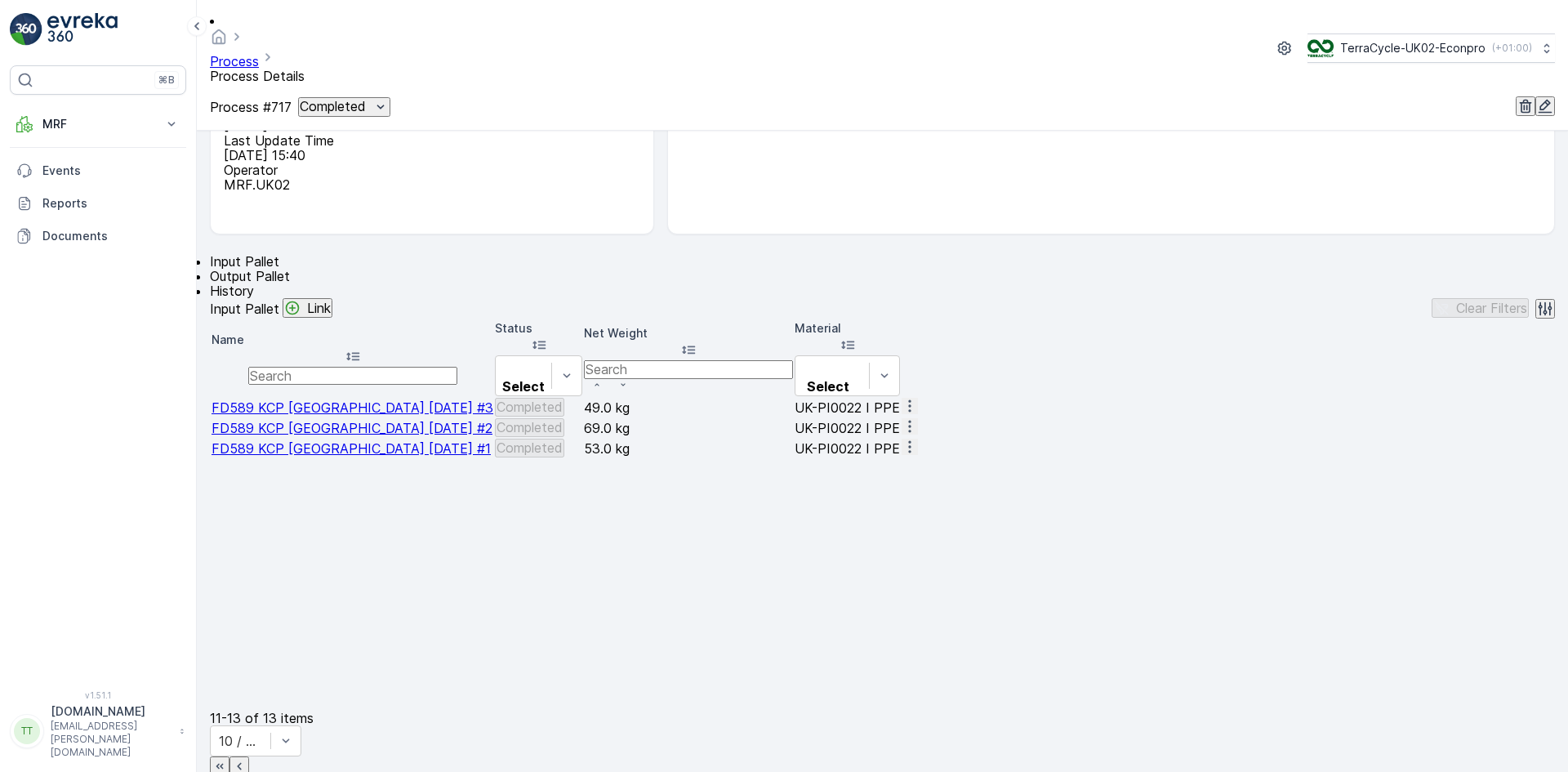
scroll to position [245, 0]
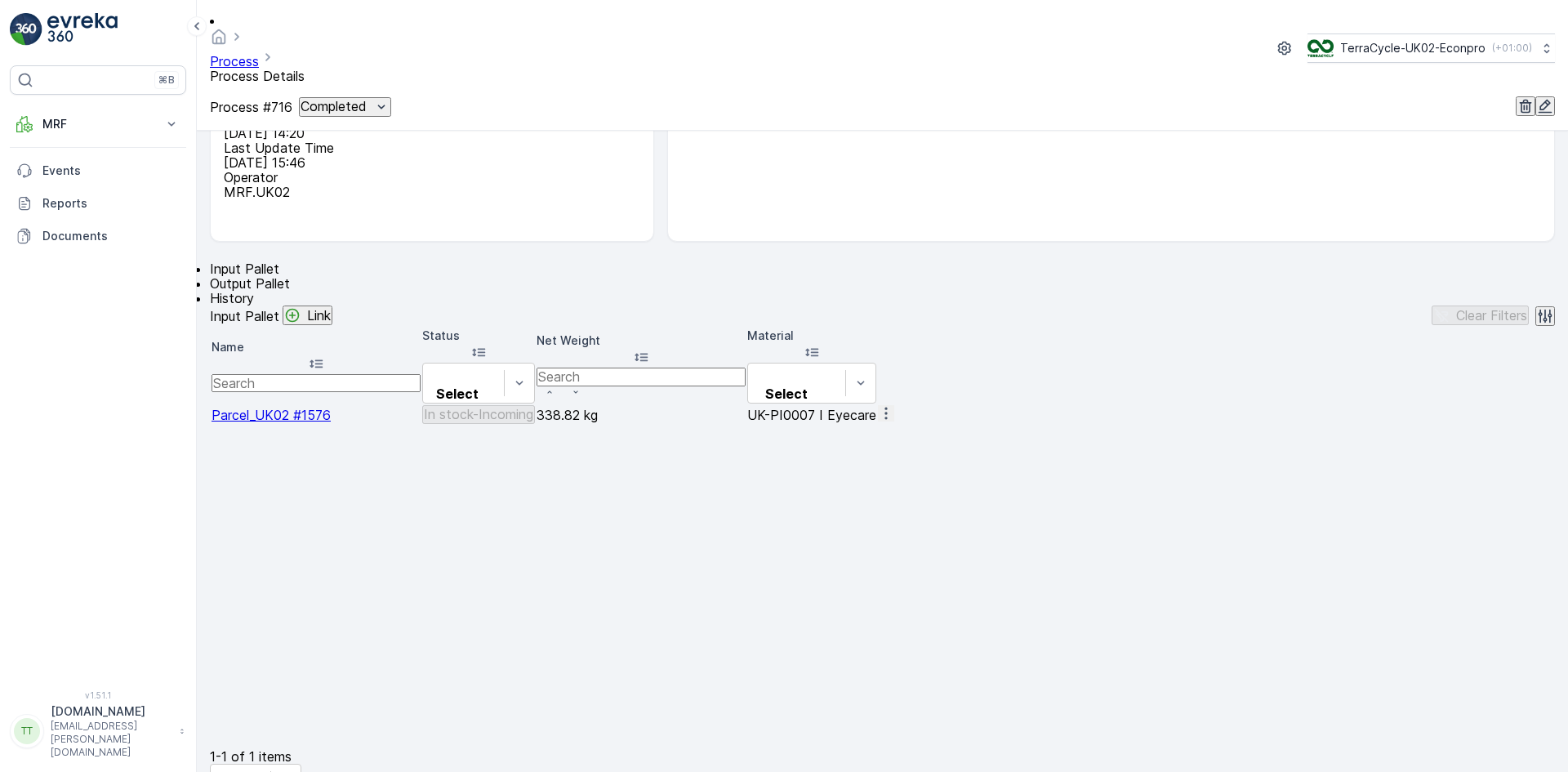
scroll to position [235, 0]
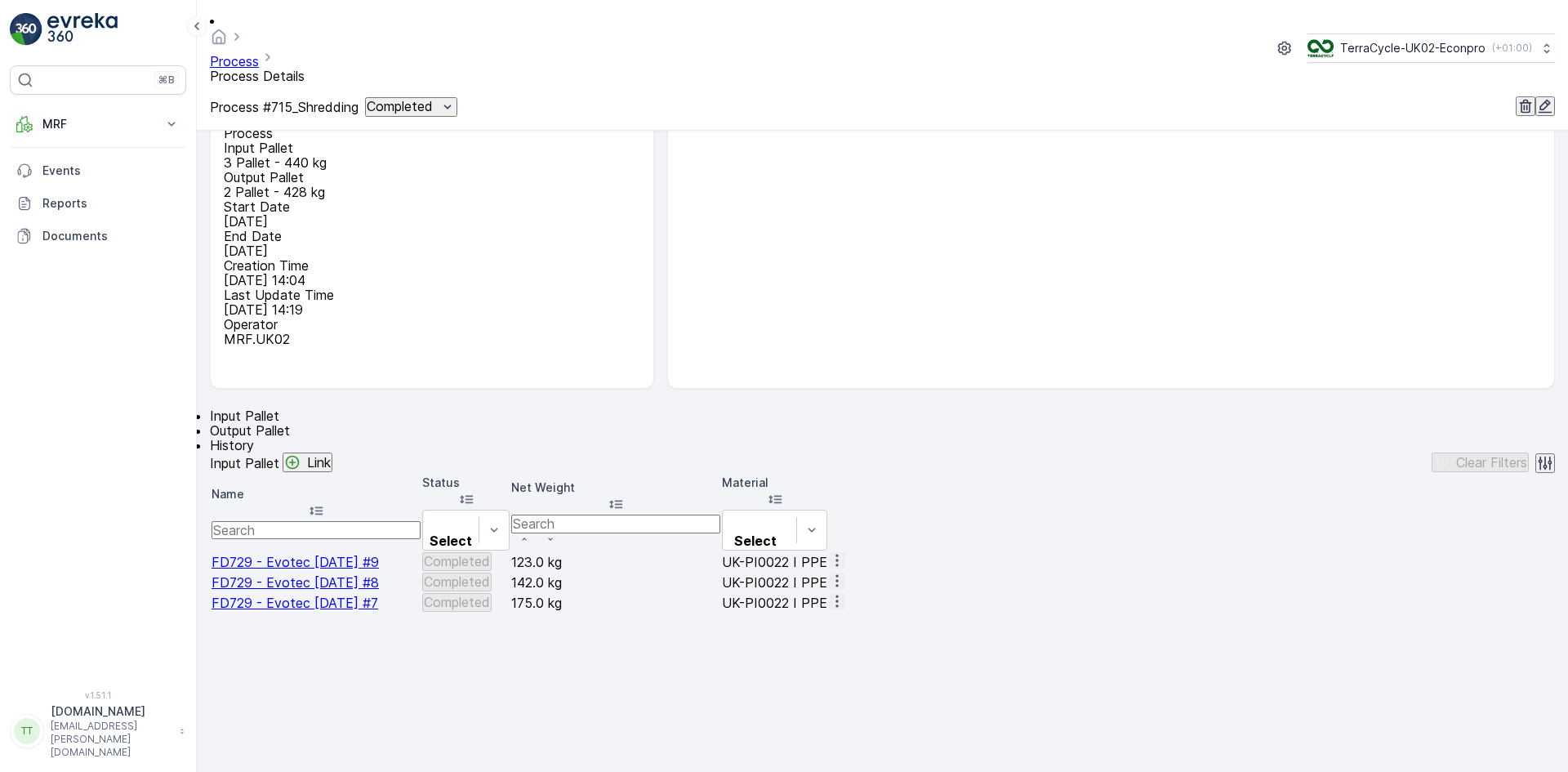
scroll to position [245, 0]
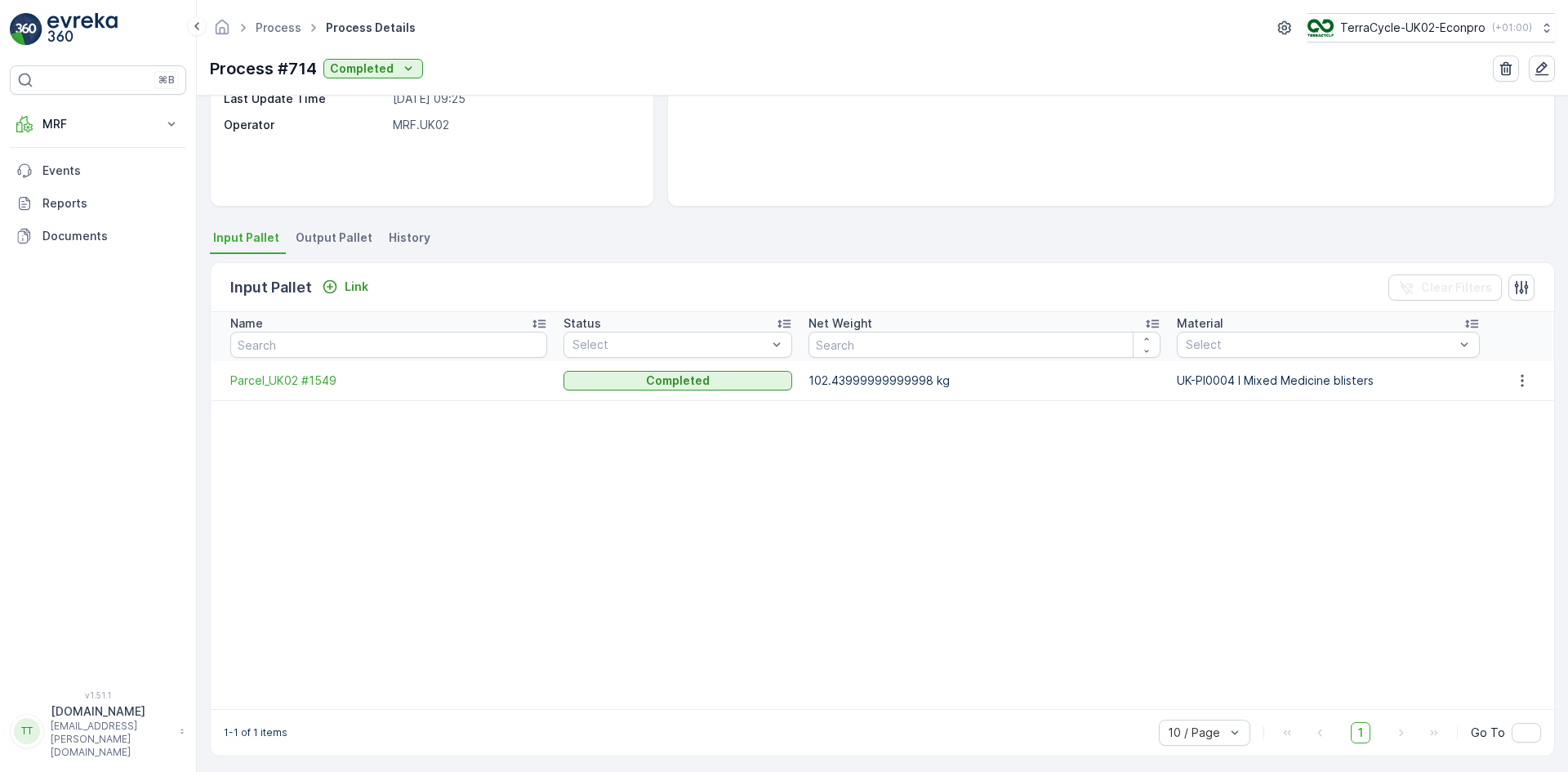
scroll to position [235, 0]
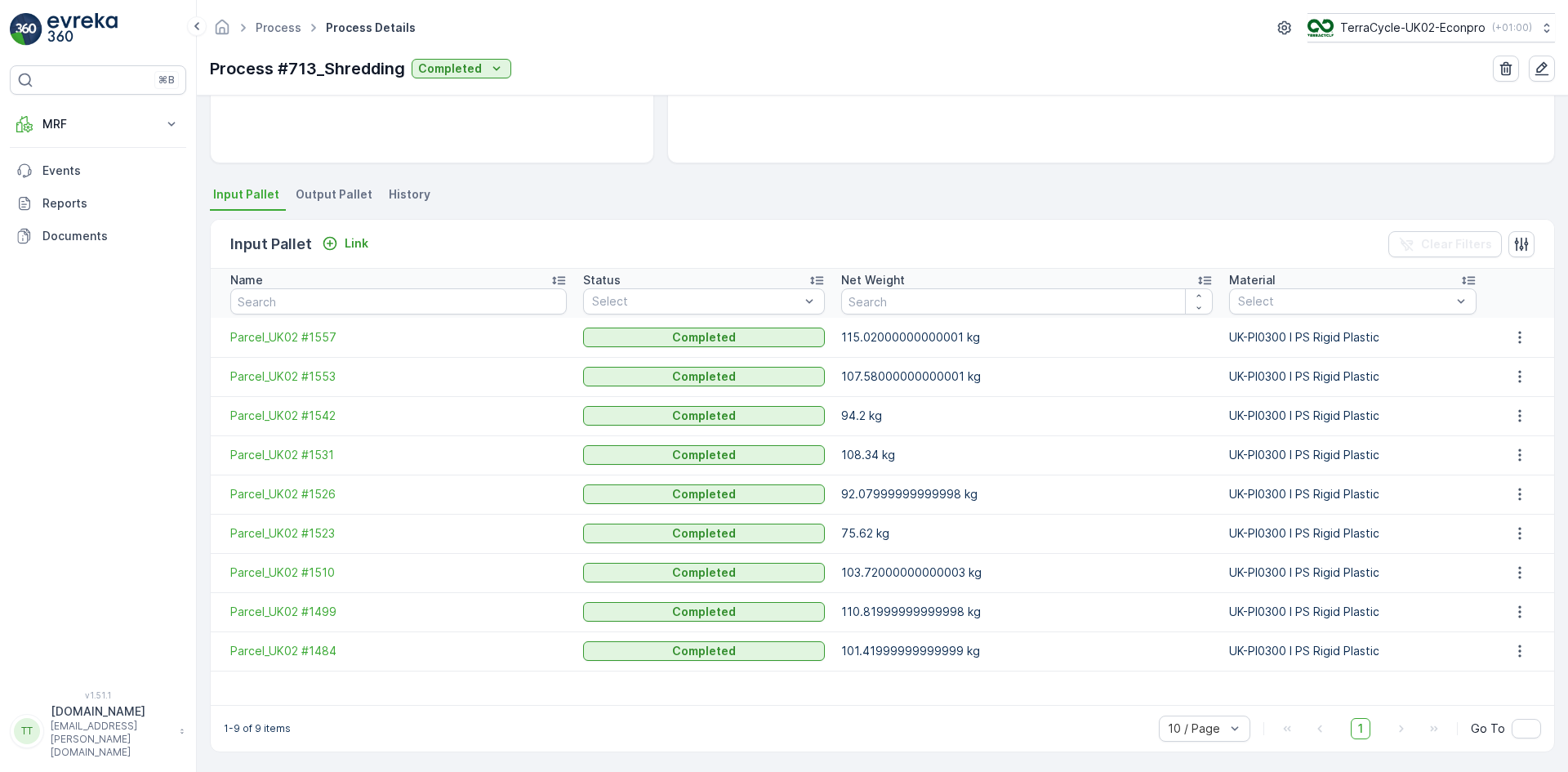
scroll to position [274, 0]
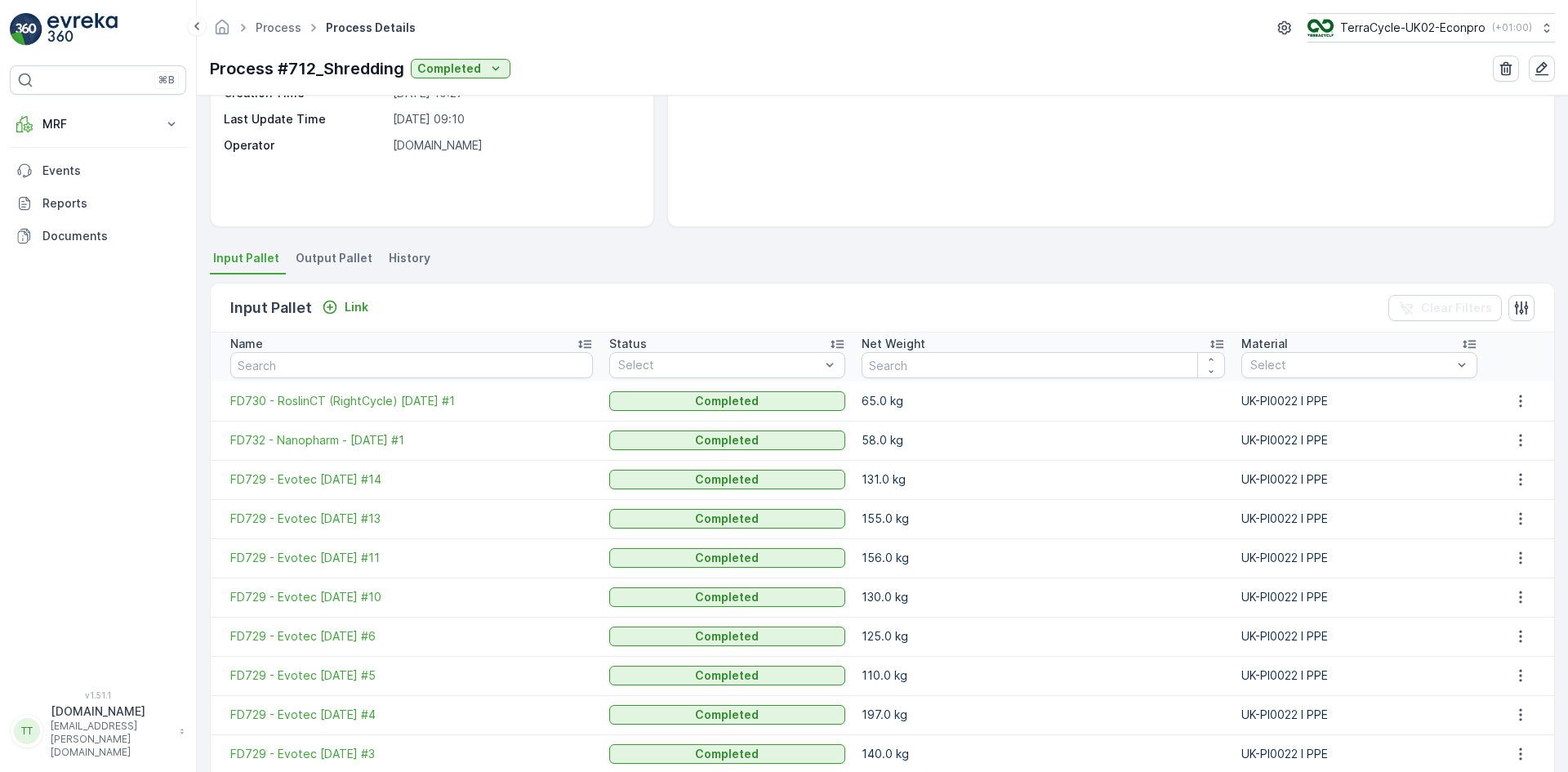
scroll to position [279, 0]
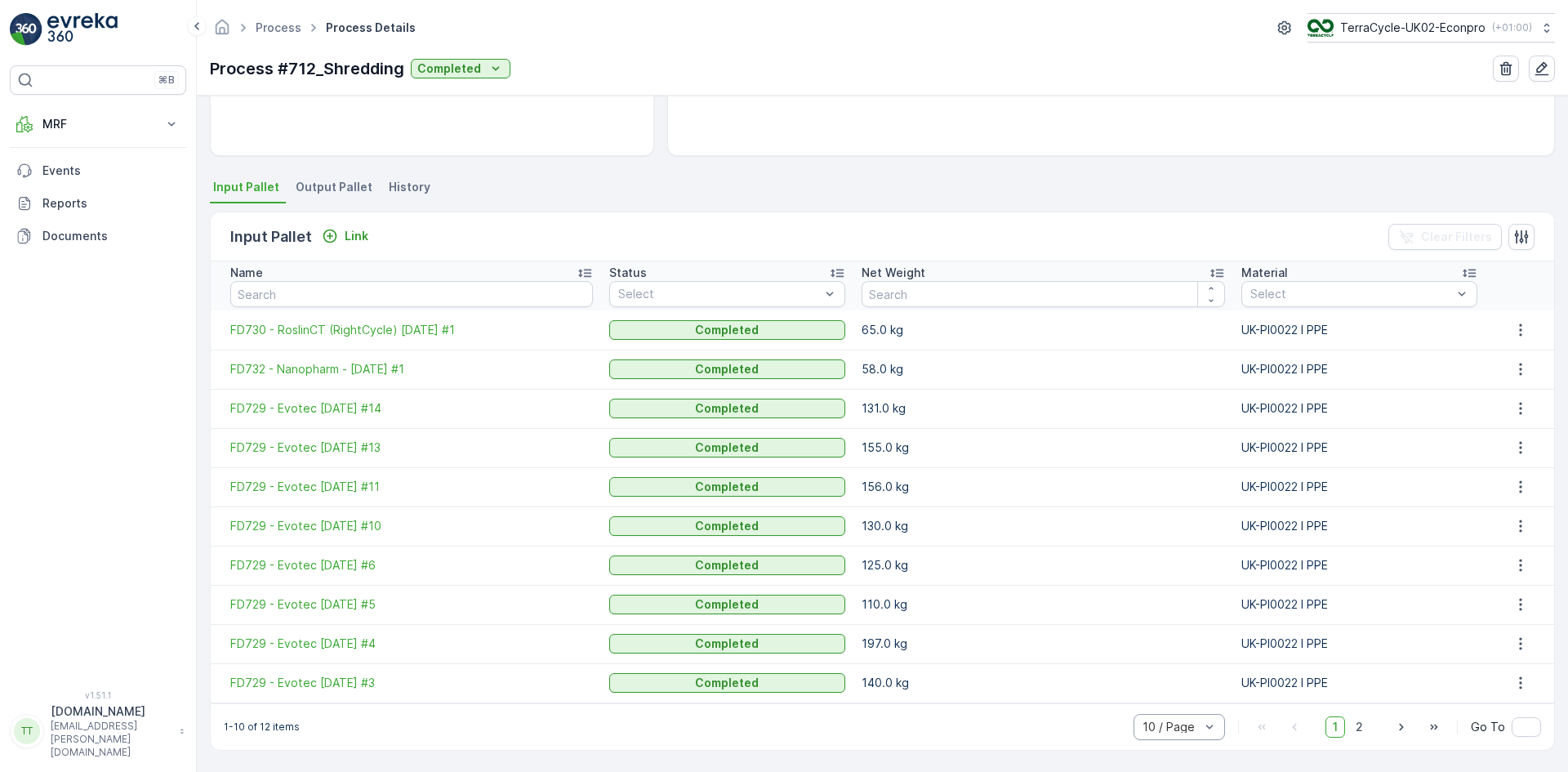
click at [1190, 735] on div "10 / Page" at bounding box center [1179, 727] width 91 height 26
click at [1191, 691] on span "50 / Page" at bounding box center [1170, 691] width 54 height 13
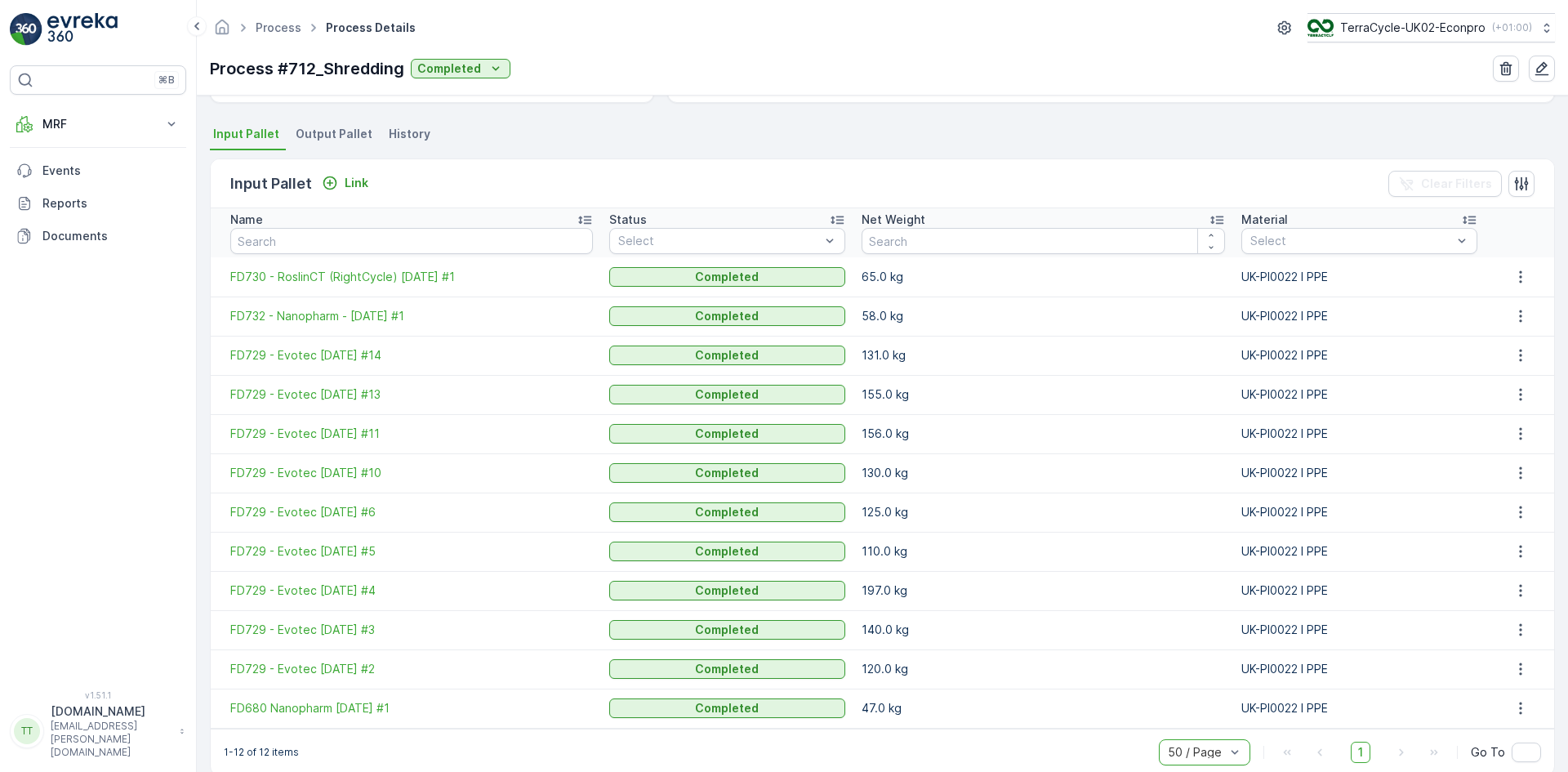
scroll to position [358, 0]
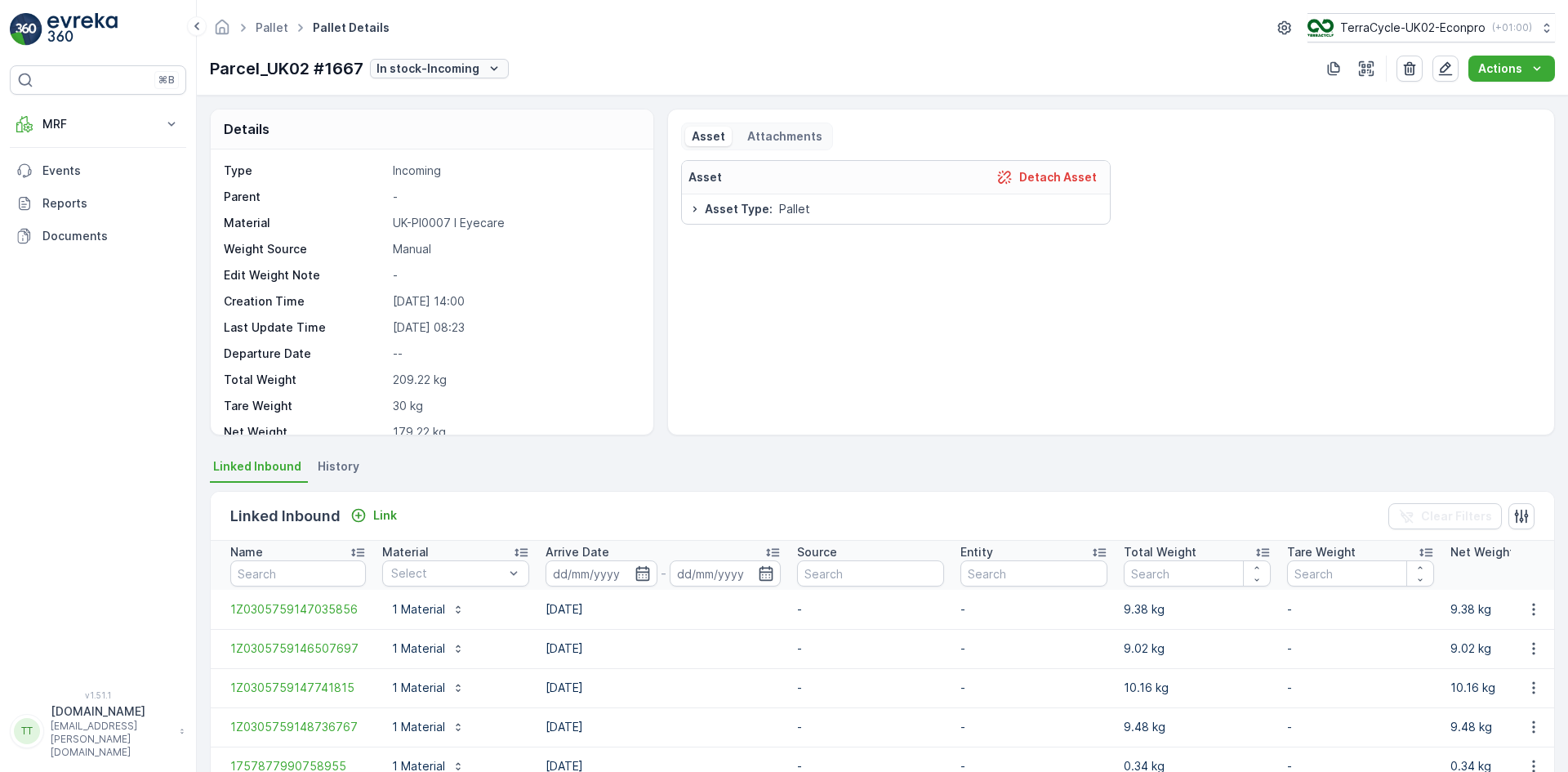
click at [441, 68] on p "In stock-Incoming" at bounding box center [428, 68] width 103 height 16
click at [429, 177] on span "Completed" at bounding box center [410, 184] width 61 height 16
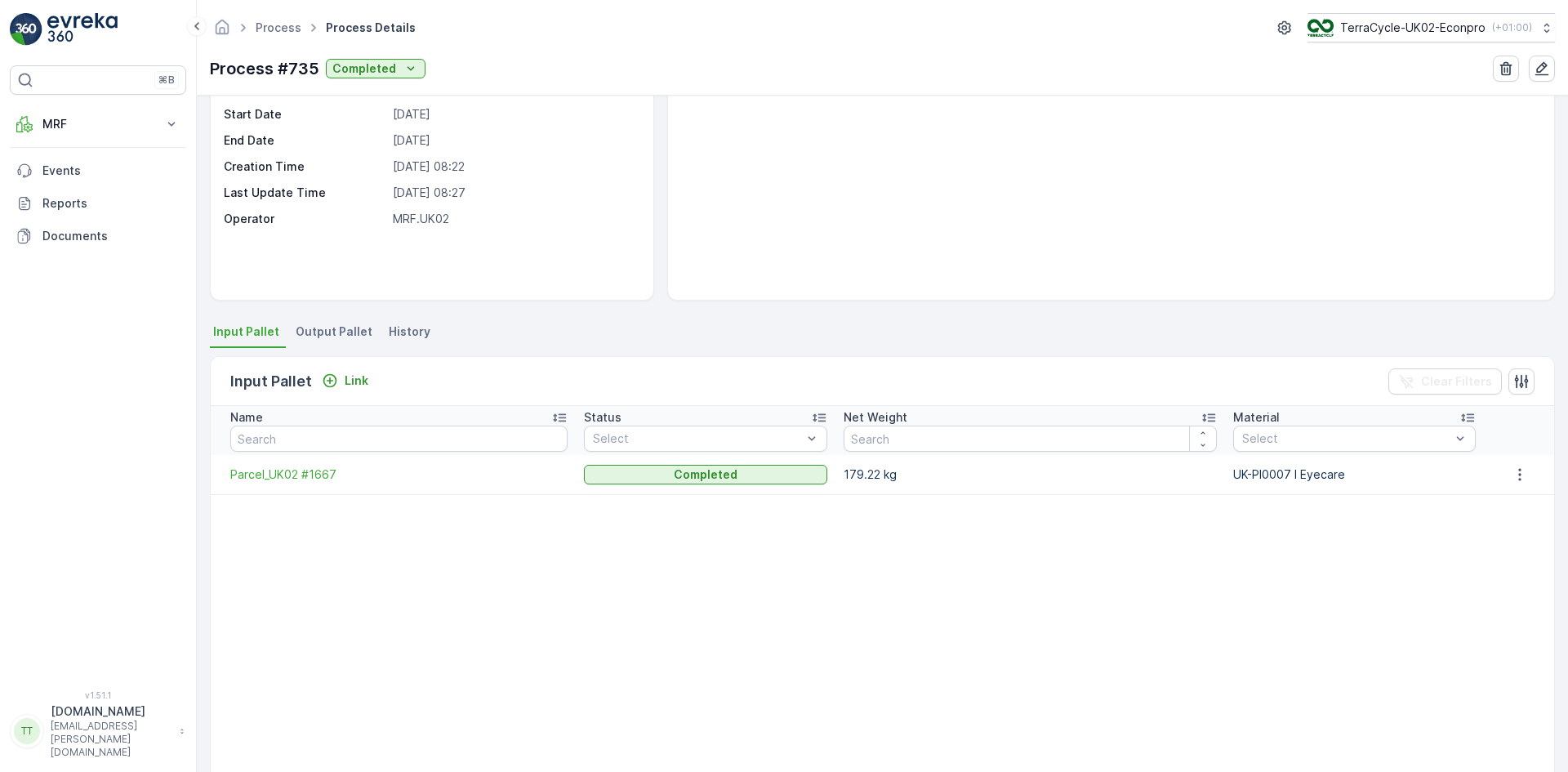
scroll to position [235, 0]
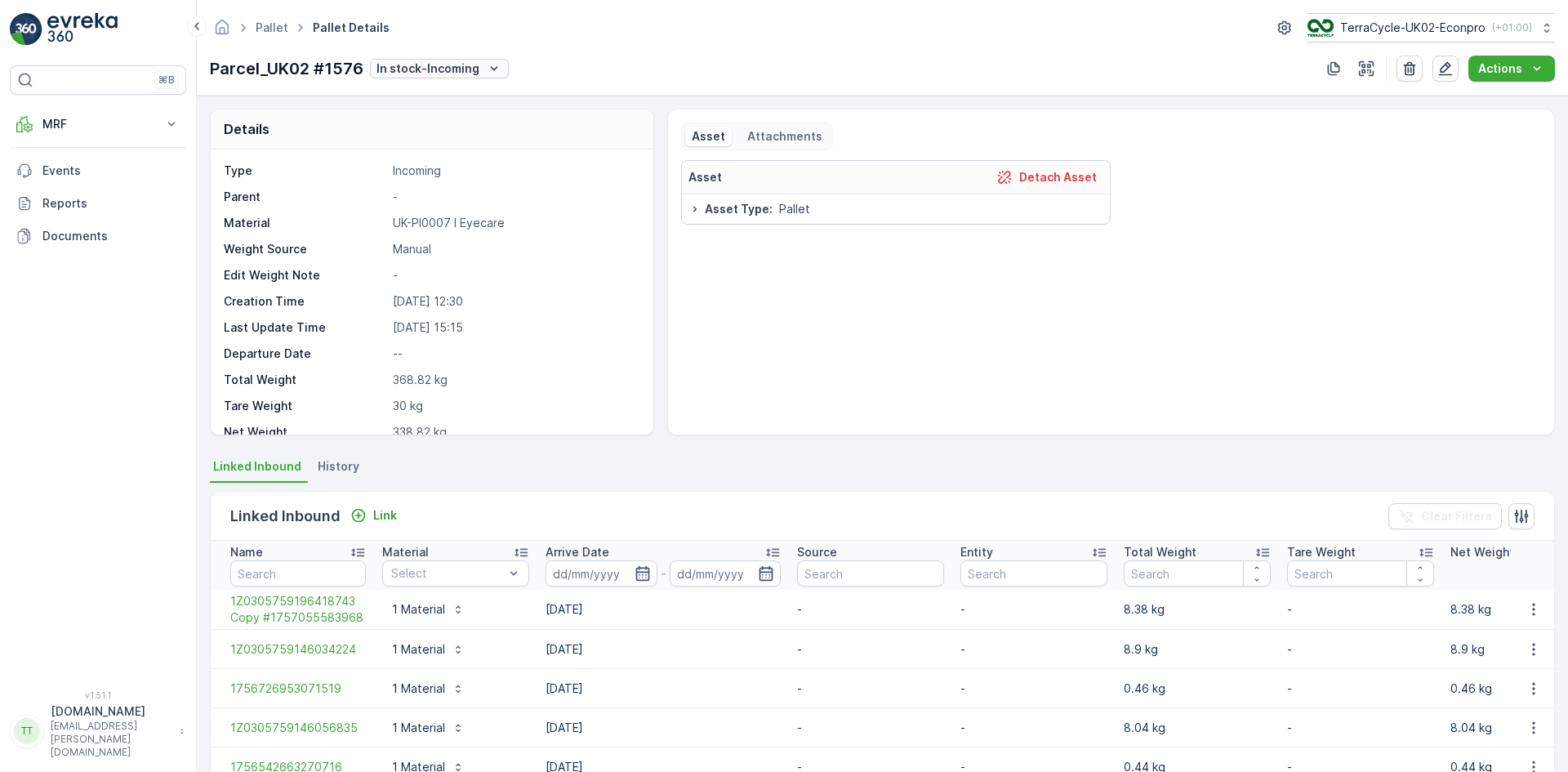
click at [478, 73] on div "In stock-Incoming" at bounding box center [440, 68] width 126 height 16
click at [457, 183] on div "Completed" at bounding box center [442, 184] width 140 height 23
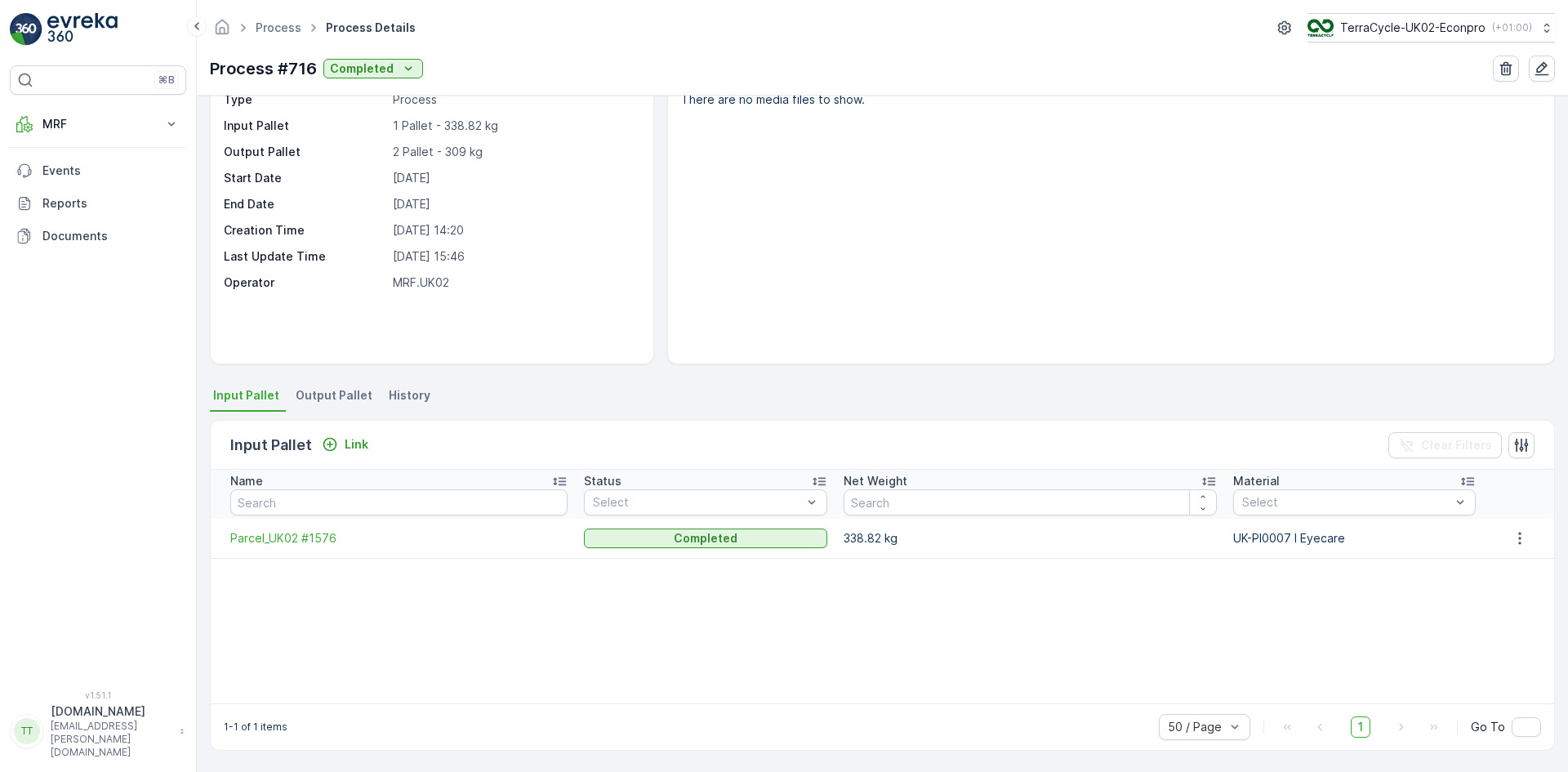
scroll to position [71, 0]
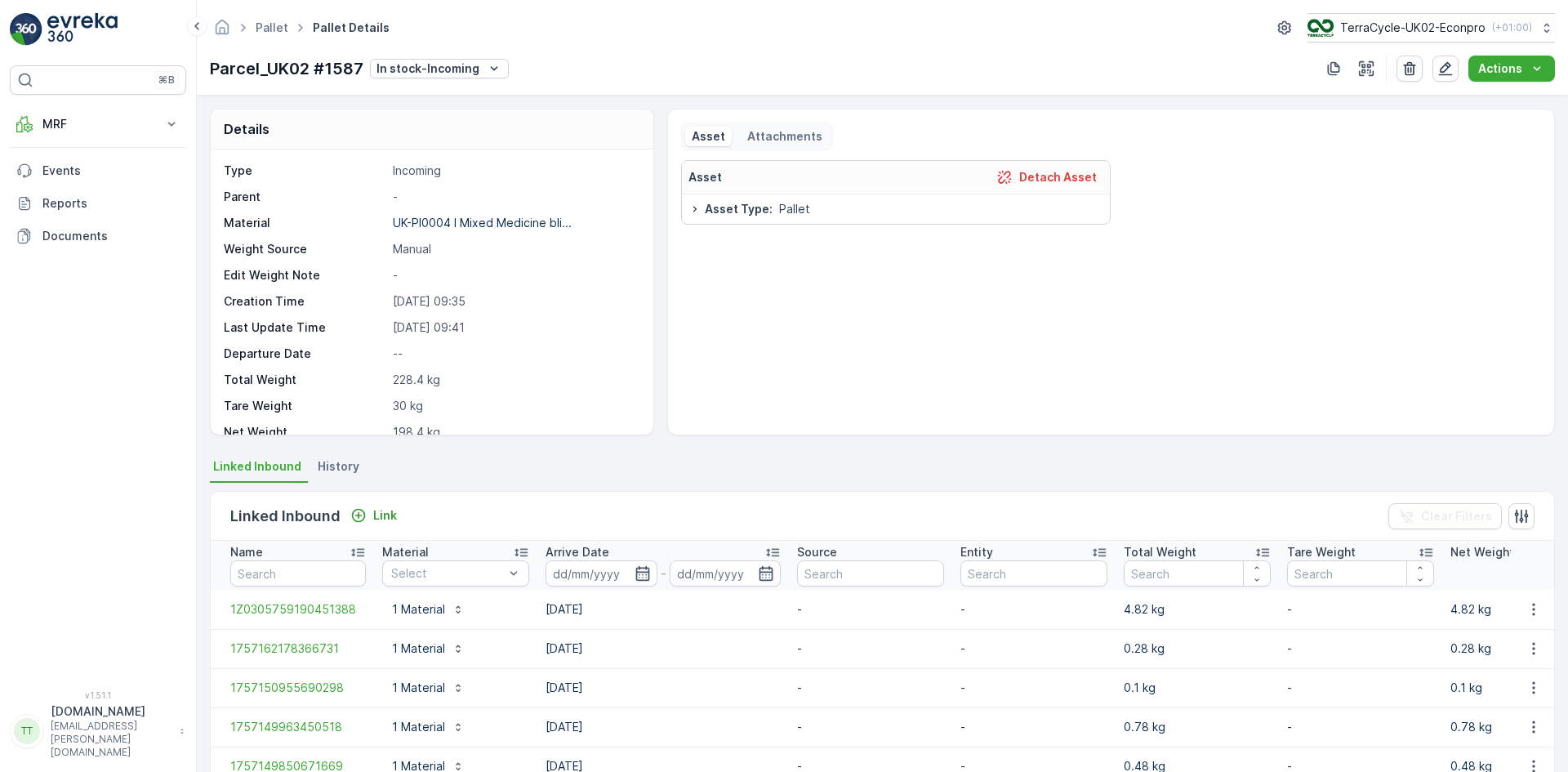
scroll to position [123, 0]
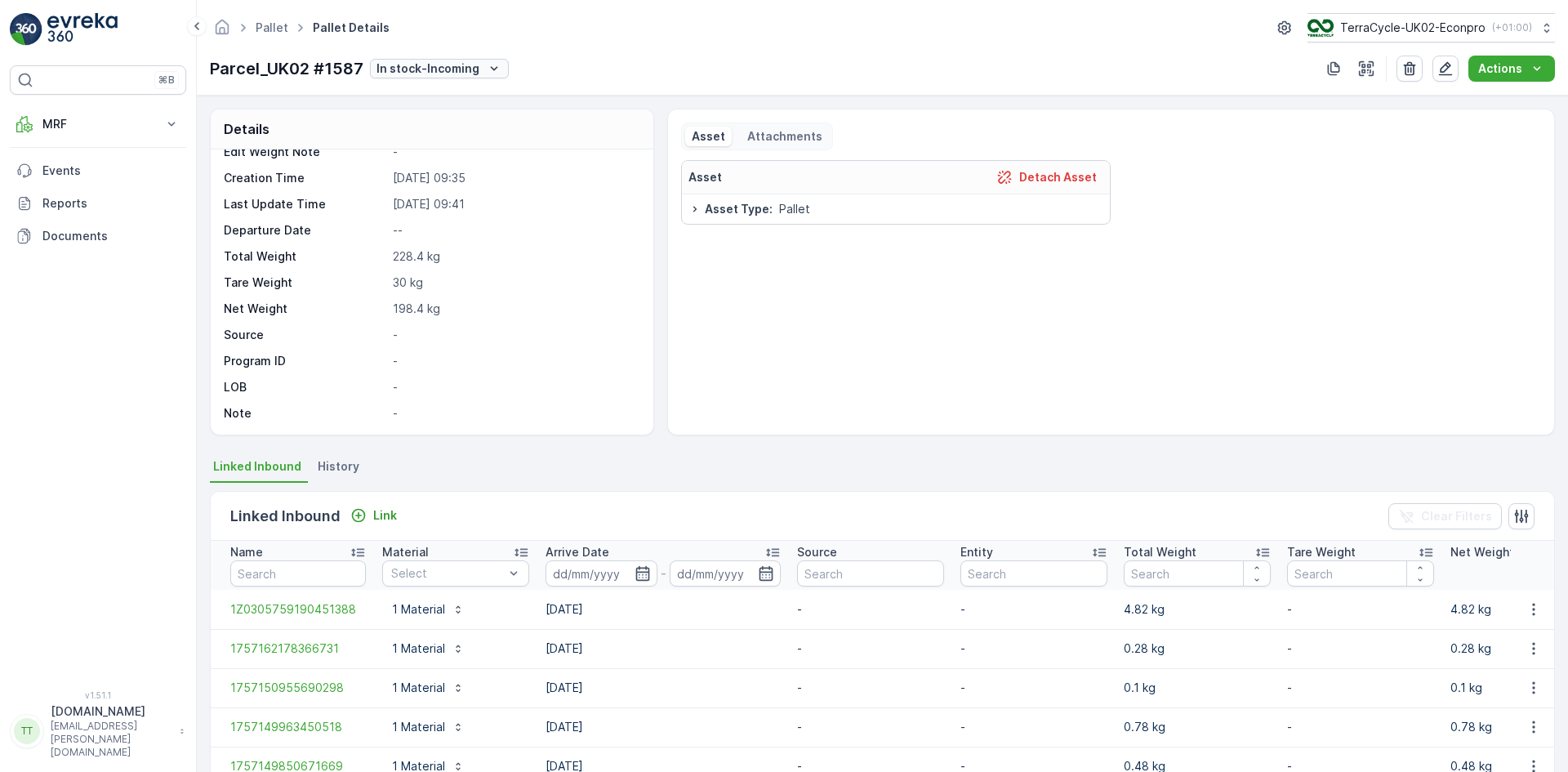
click at [496, 66] on icon "In stock-Incoming" at bounding box center [494, 68] width 16 height 16
click at [432, 176] on div "Completed" at bounding box center [442, 184] width 140 height 23
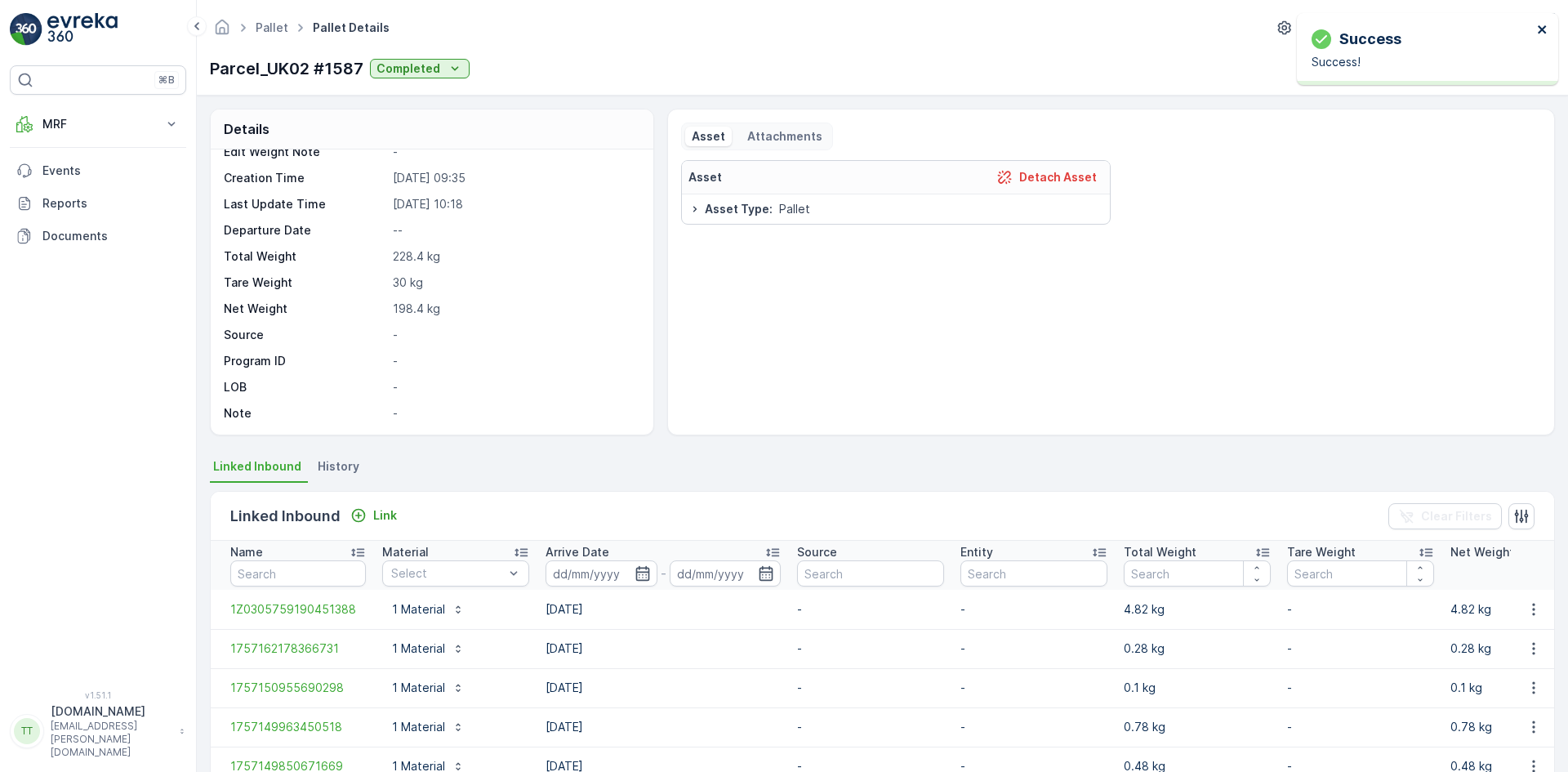
click at [1542, 28] on icon "close" at bounding box center [1542, 29] width 8 height 8
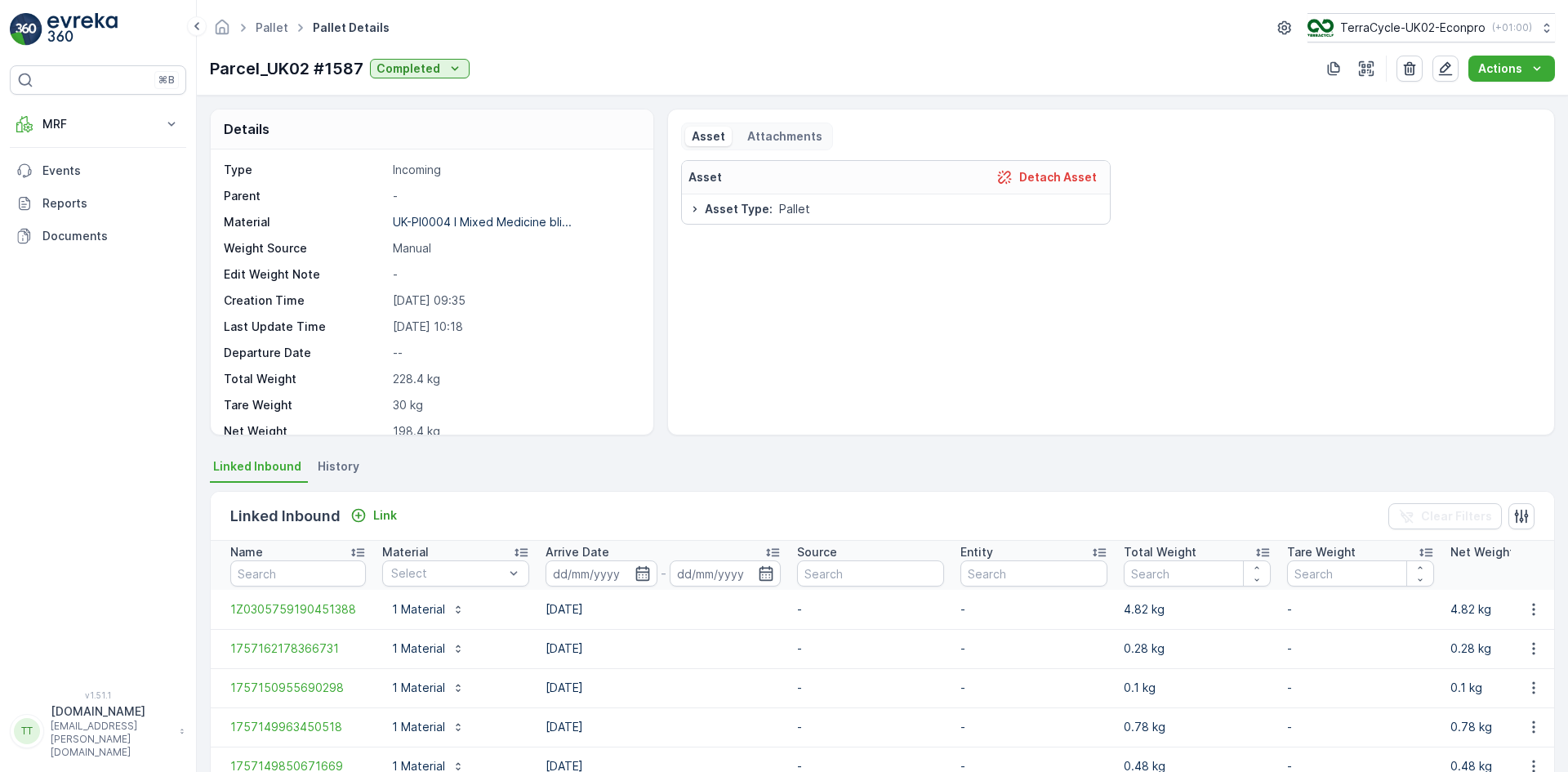
scroll to position [0, 0]
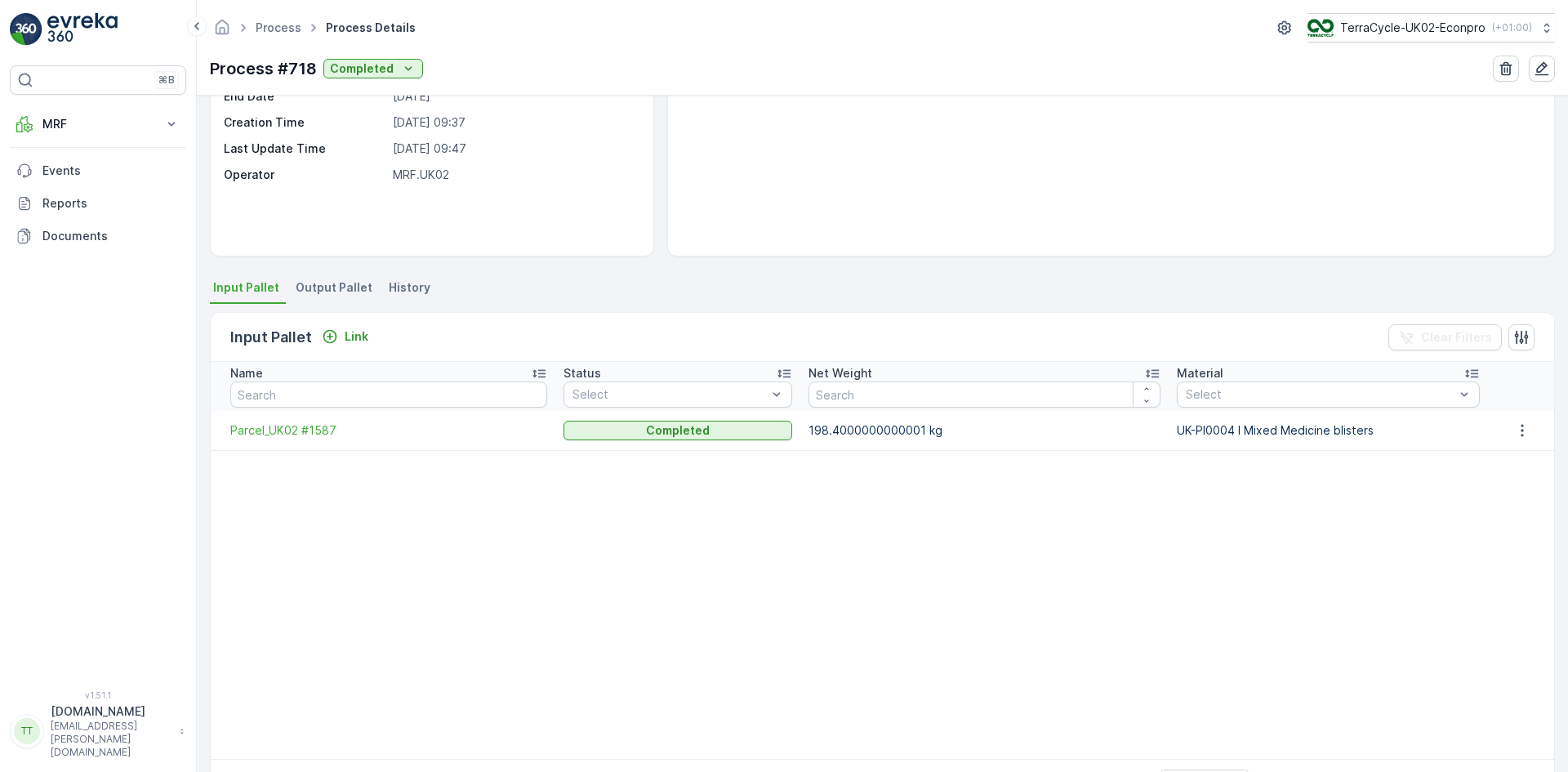
scroll to position [235, 0]
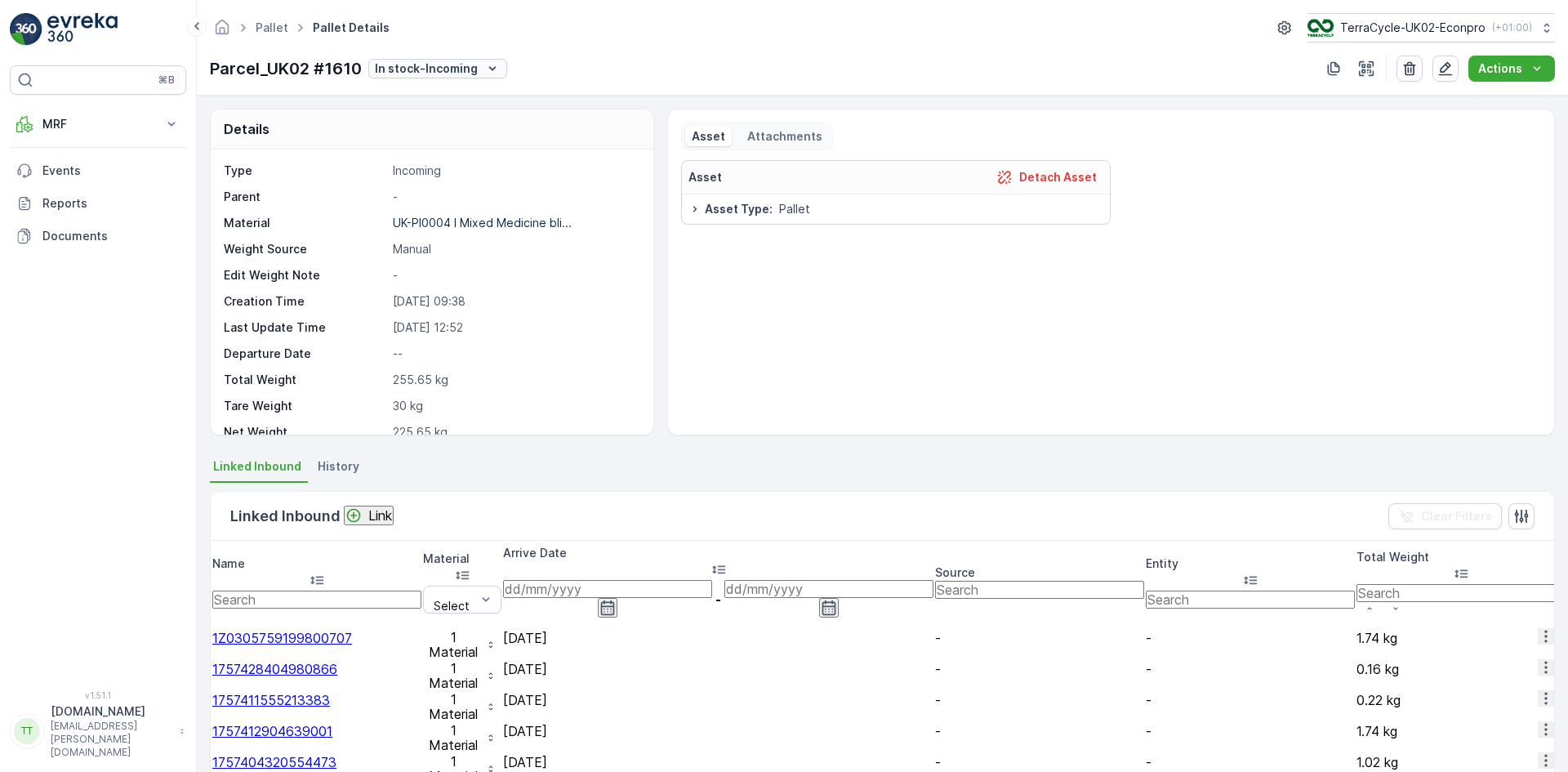
click at [442, 64] on p "In stock-Incoming" at bounding box center [426, 68] width 103 height 16
click at [431, 192] on span "Completed" at bounding box center [419, 200] width 61 height 16
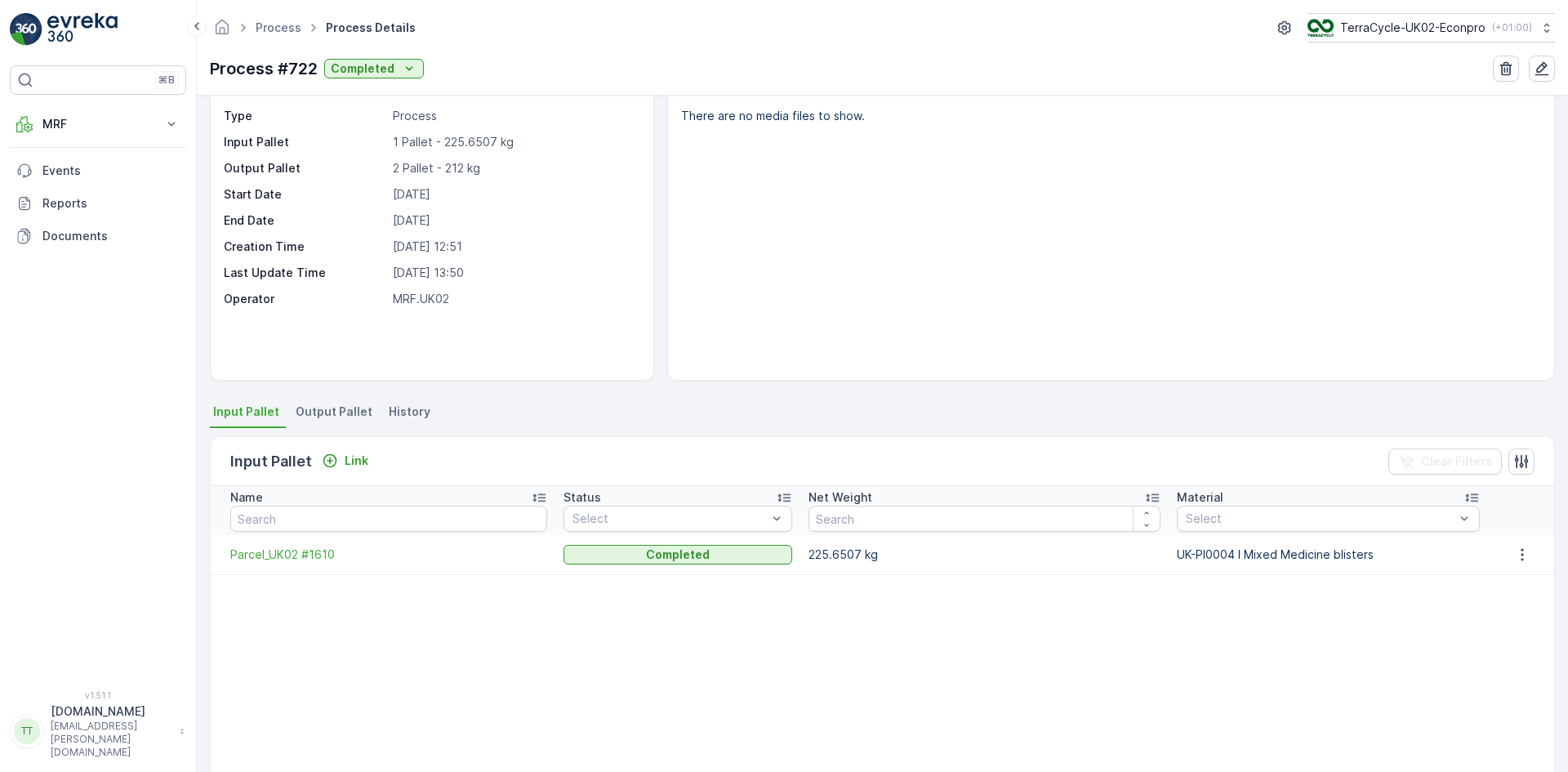
scroll to position [82, 0]
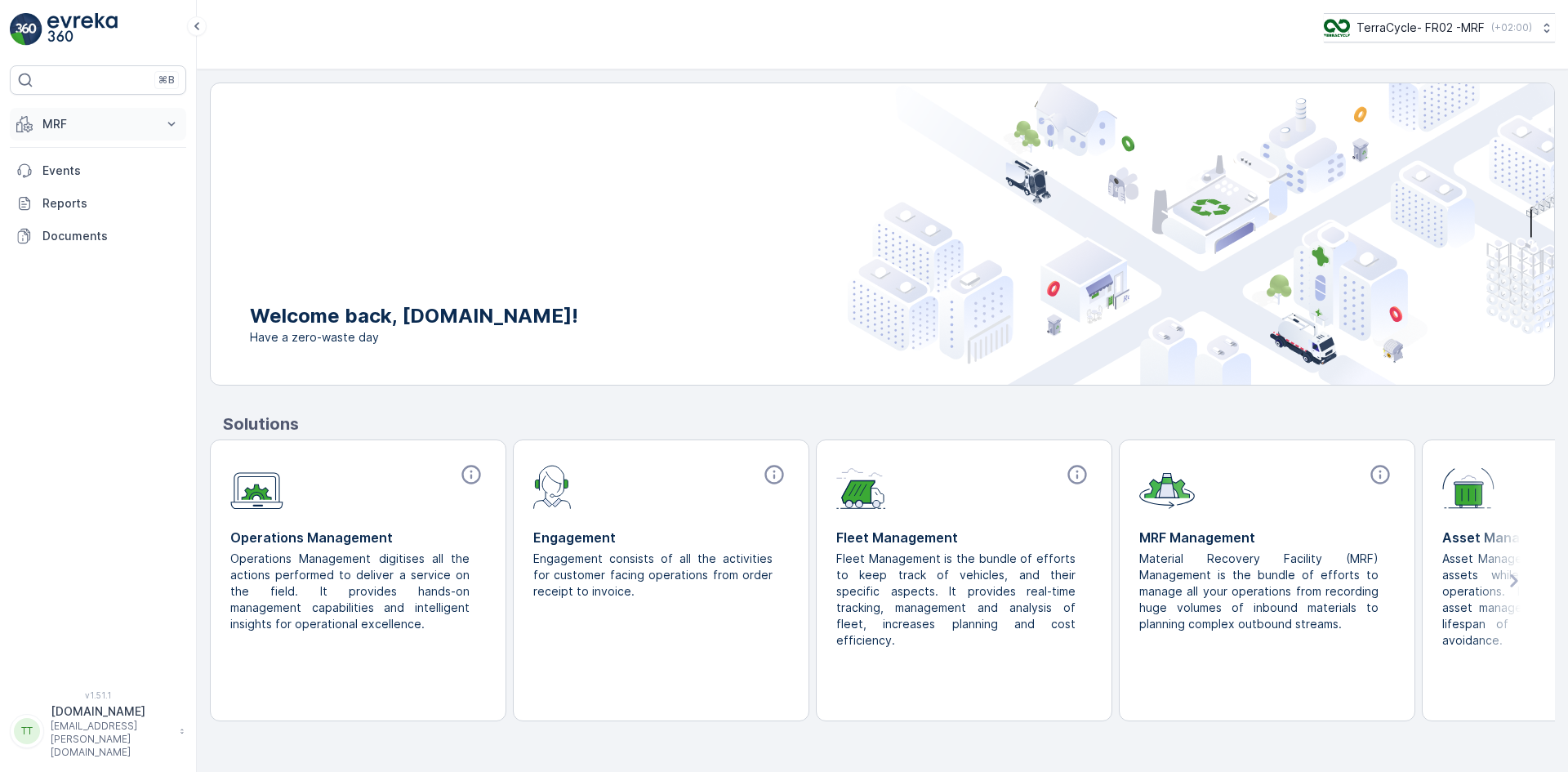
click at [62, 123] on p "MRF" at bounding box center [99, 124] width 111 height 16
click at [82, 235] on p "Expédition" at bounding box center [71, 244] width 58 height 16
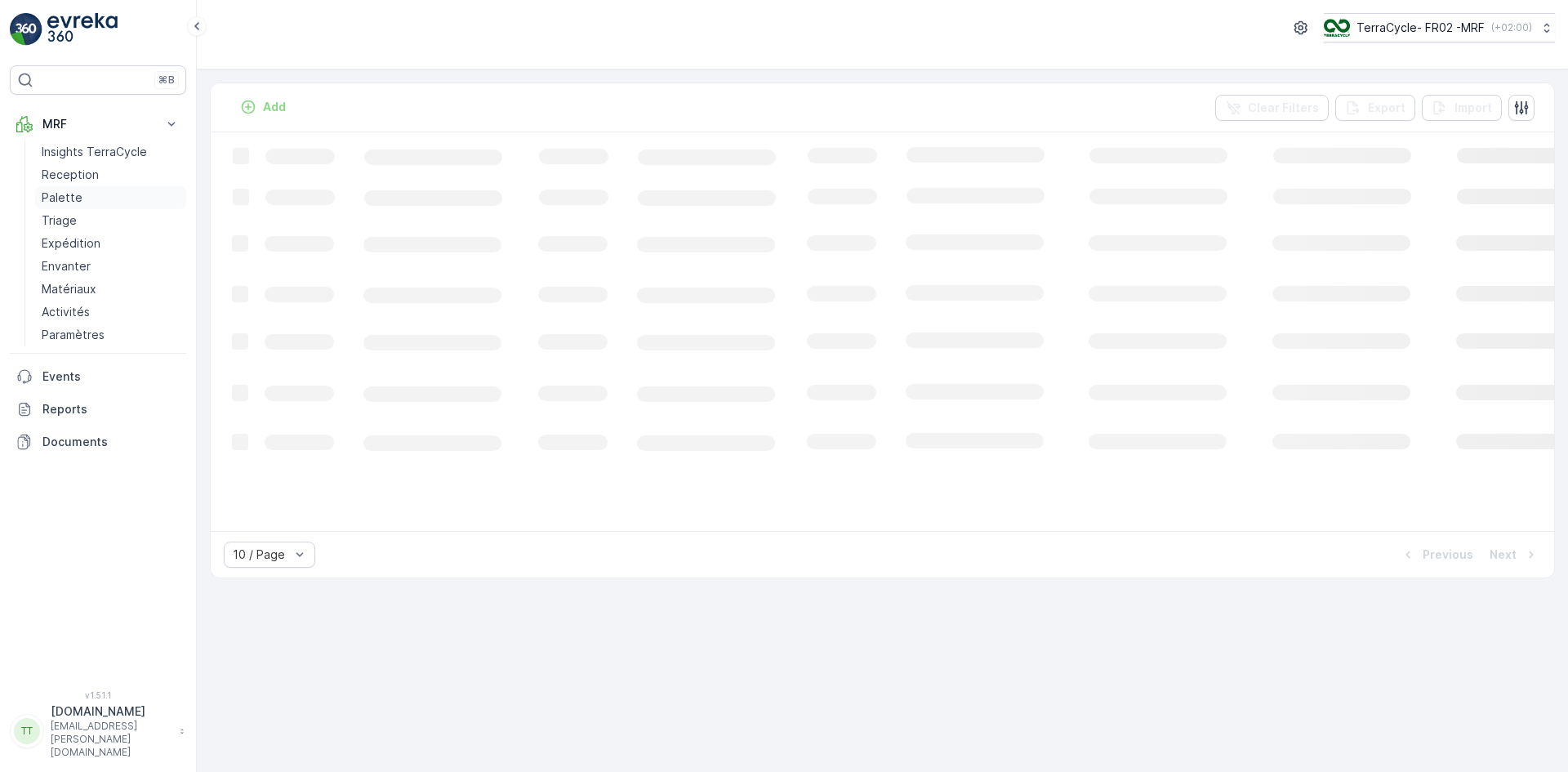
click at [78, 198] on p "Palette" at bounding box center [62, 198] width 41 height 16
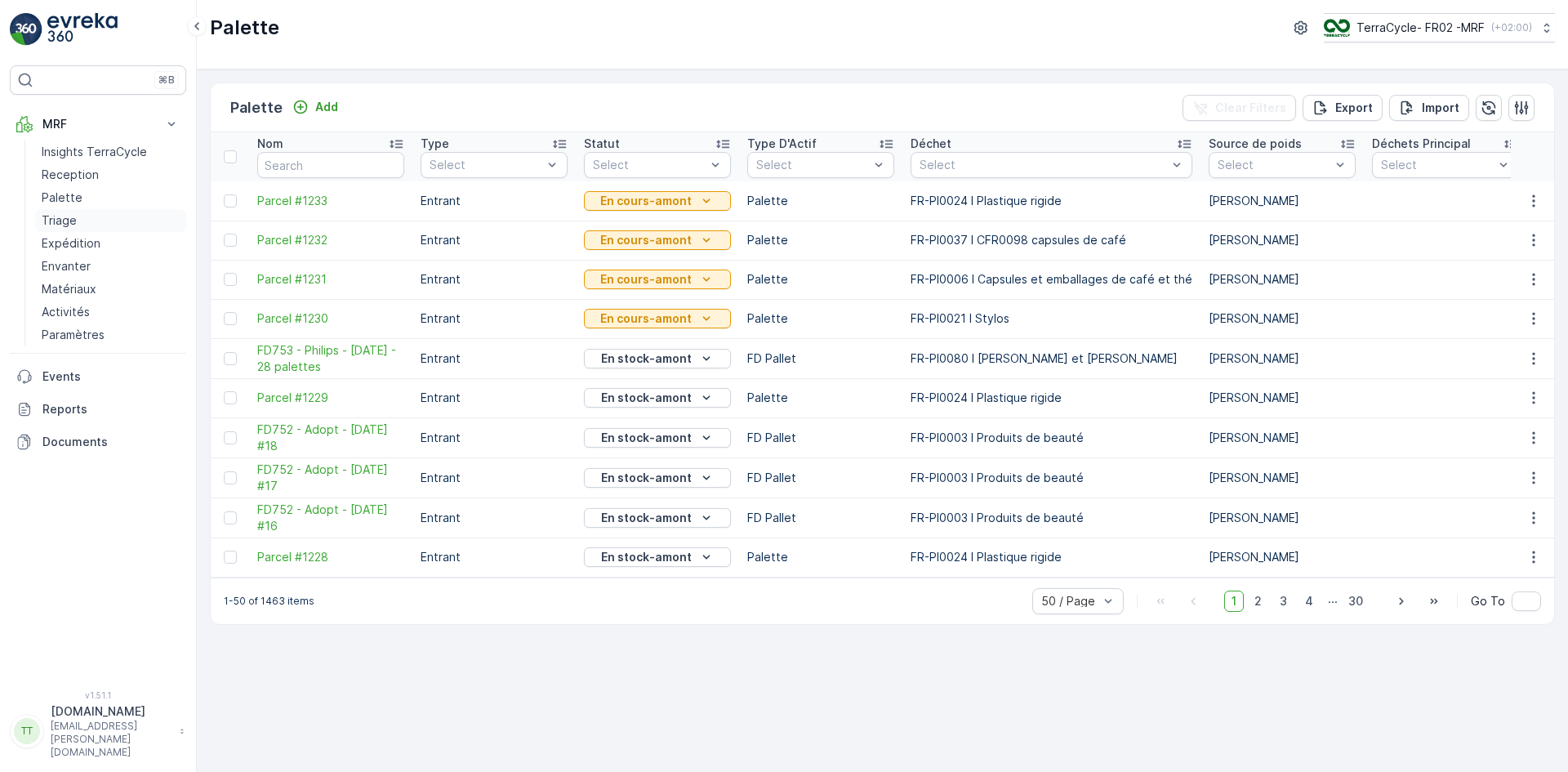
click at [74, 219] on p "Triage" at bounding box center [59, 221] width 36 height 16
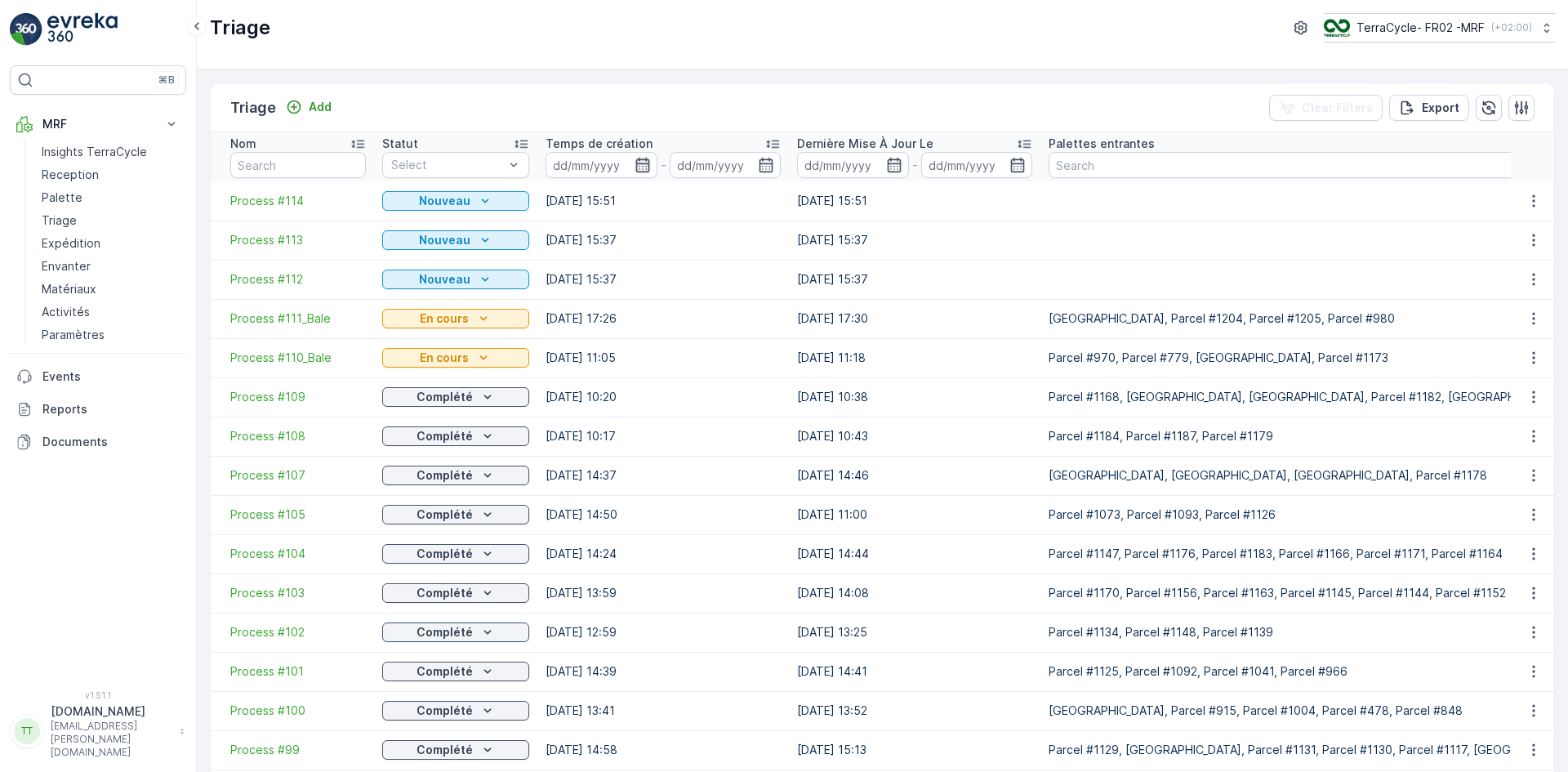
click at [642, 163] on icon "button" at bounding box center [642, 165] width 14 height 15
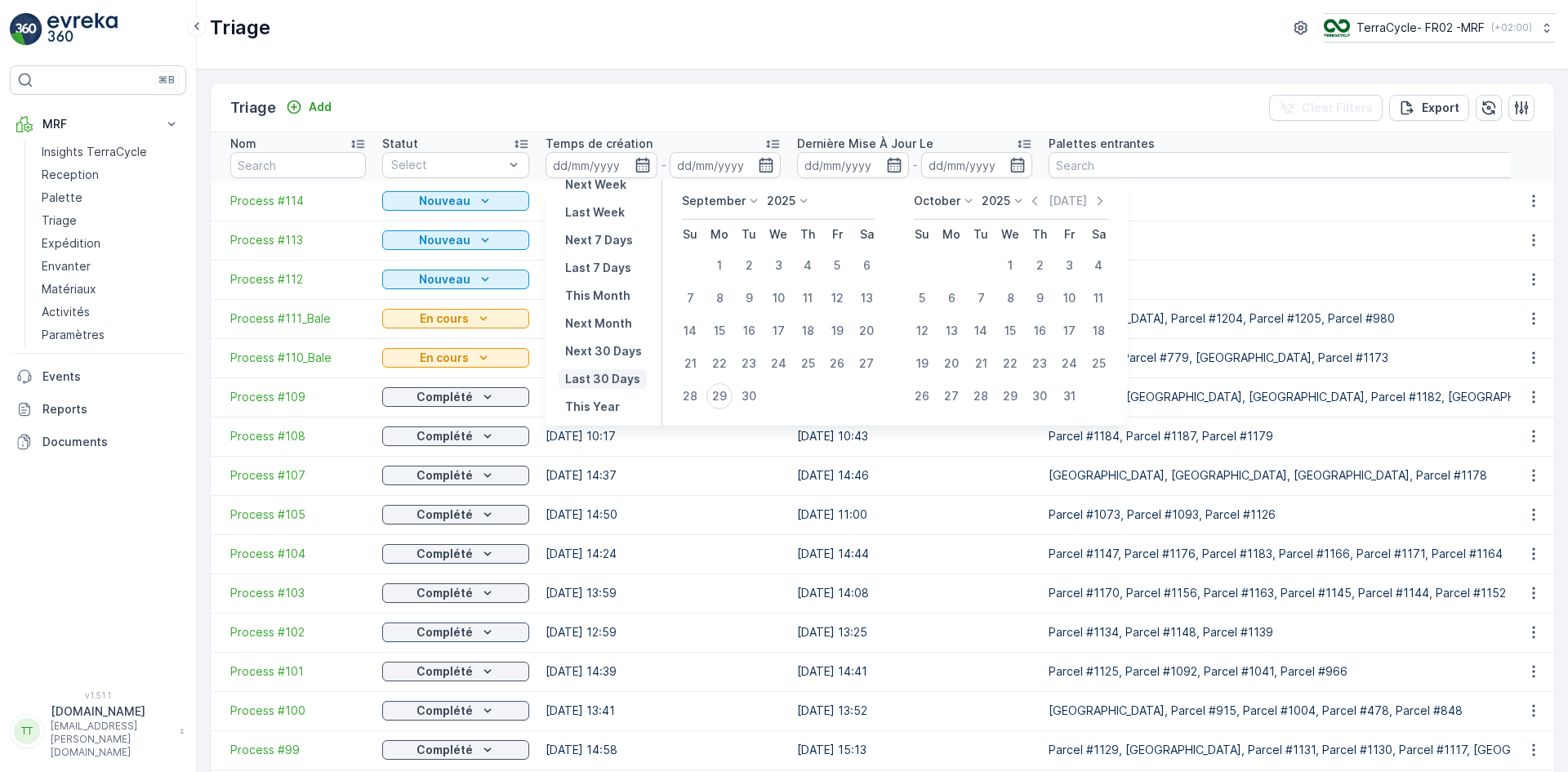
scroll to position [148, 0]
click at [599, 355] on p "Last 30 Days" at bounding box center [603, 360] width 75 height 16
type input "31.08.2025"
type input "29.09.2025"
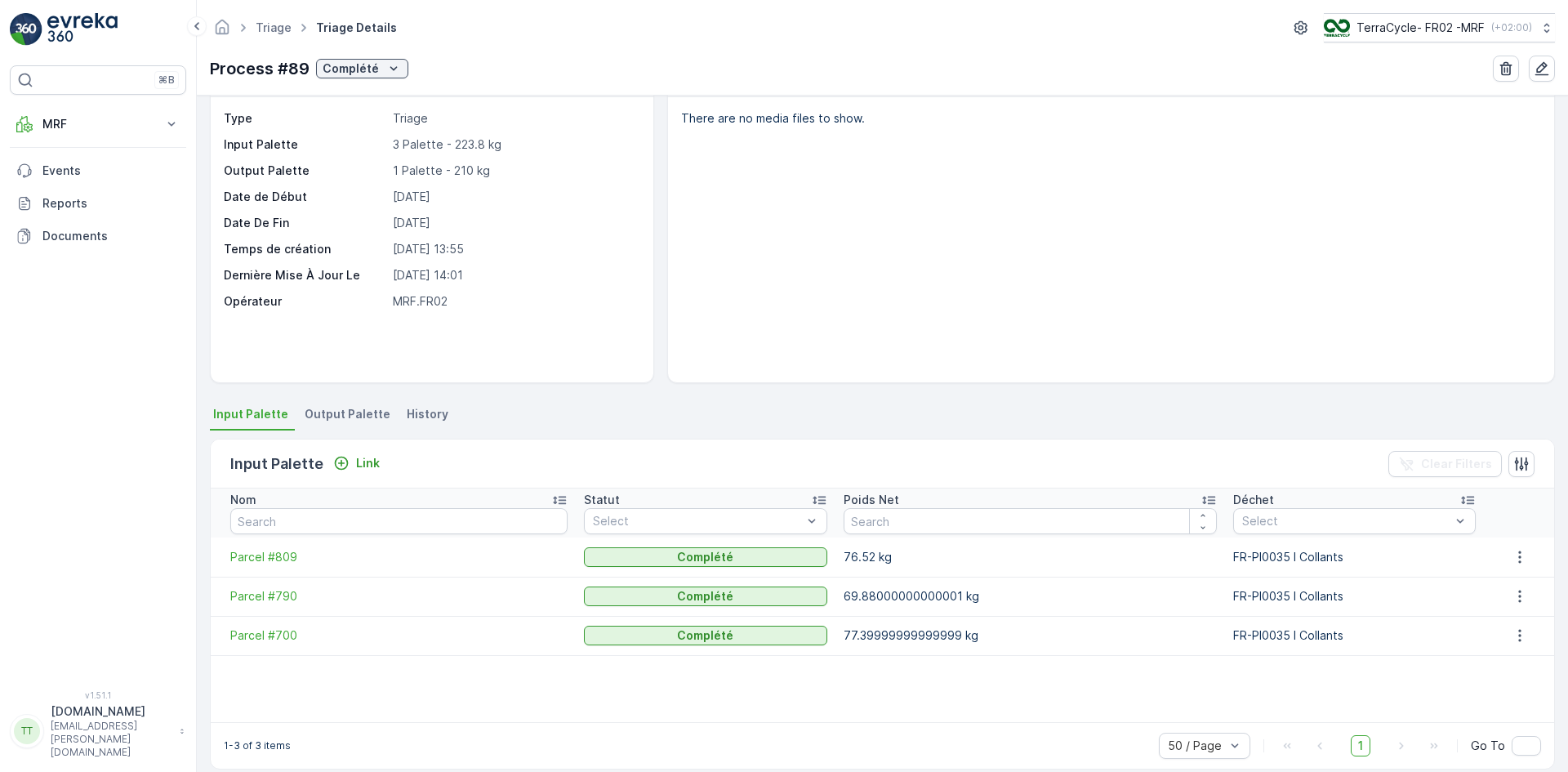
scroll to position [71, 0]
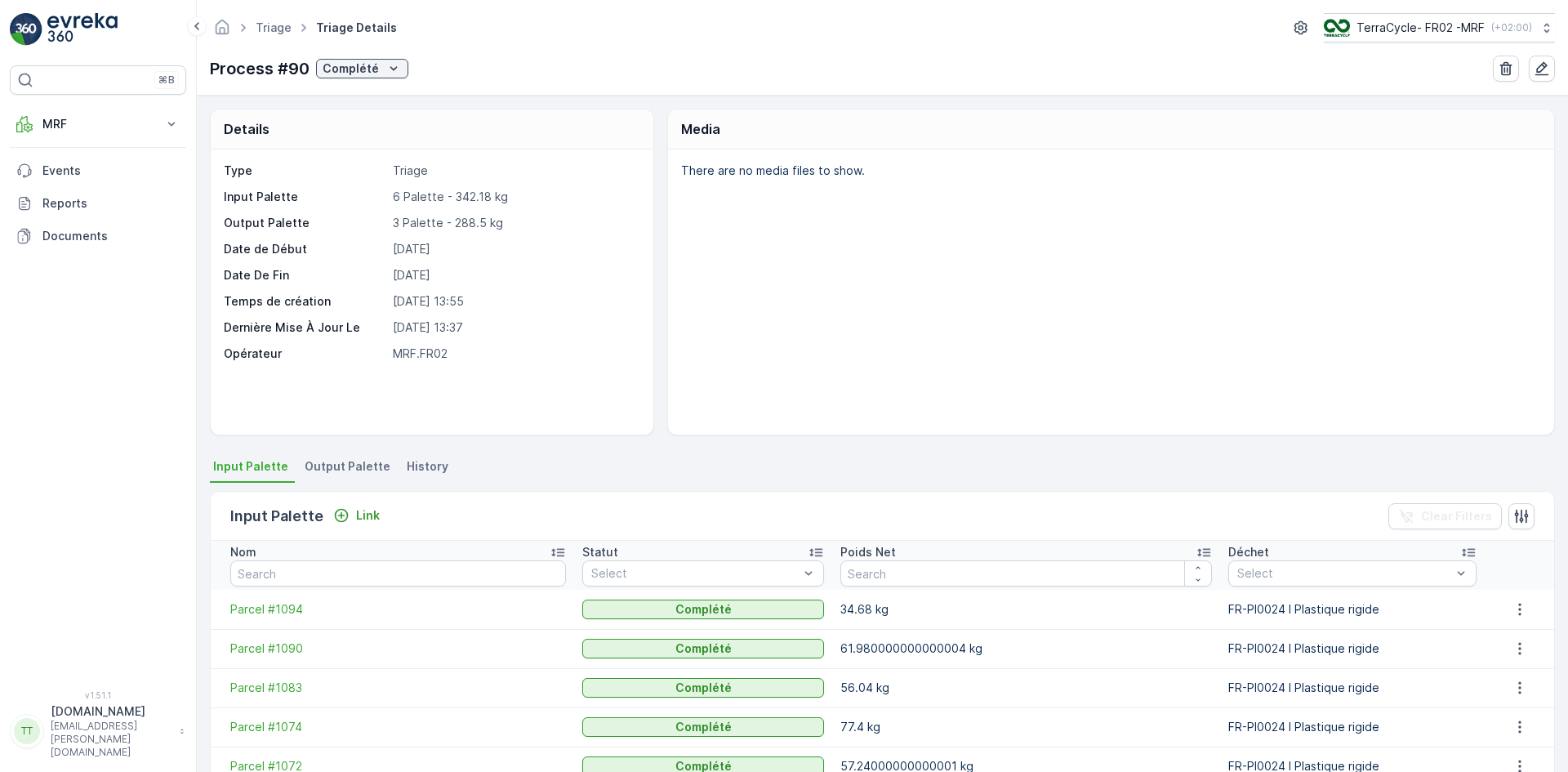
scroll to position [122, 0]
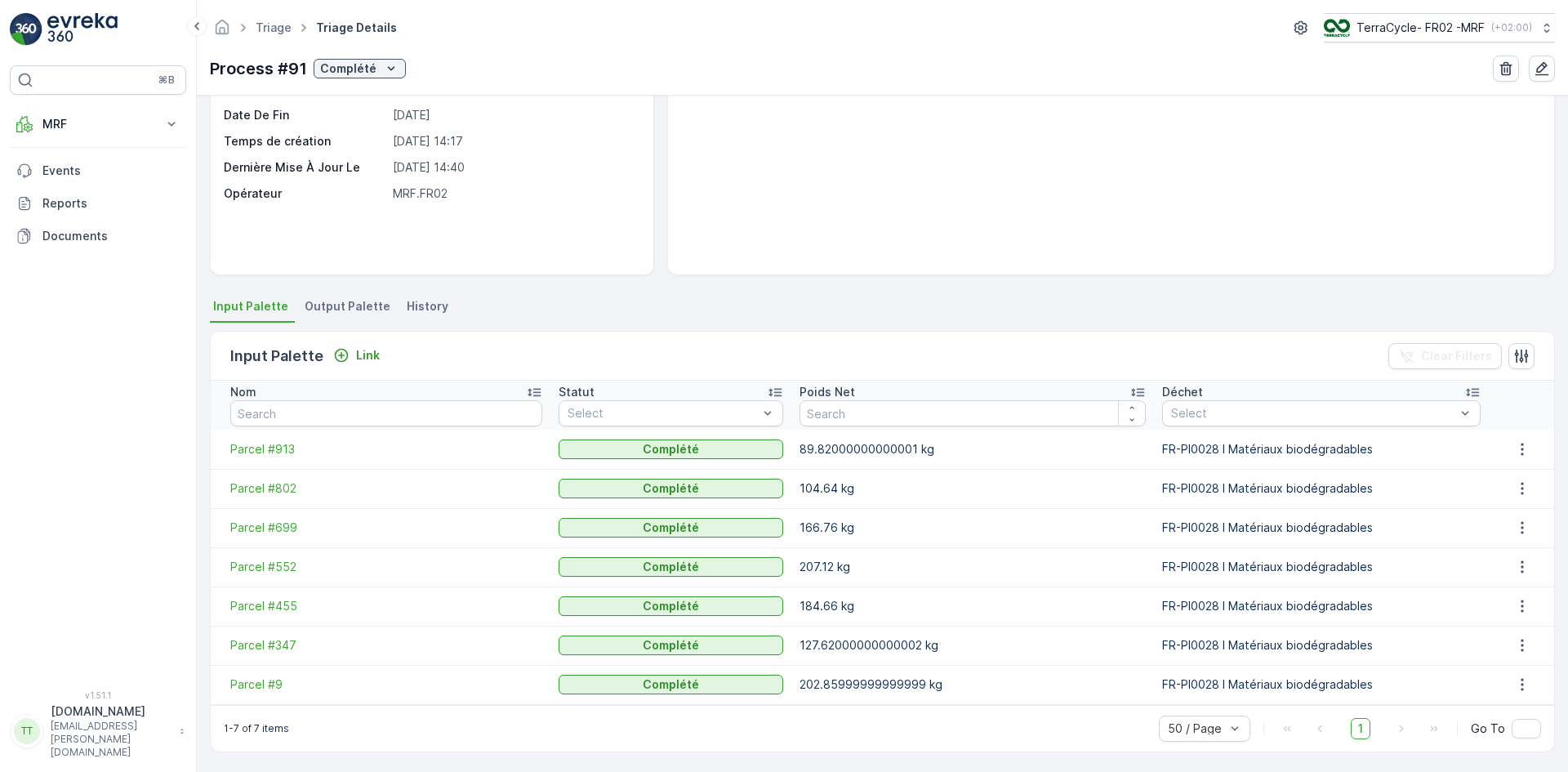
scroll to position [162, 0]
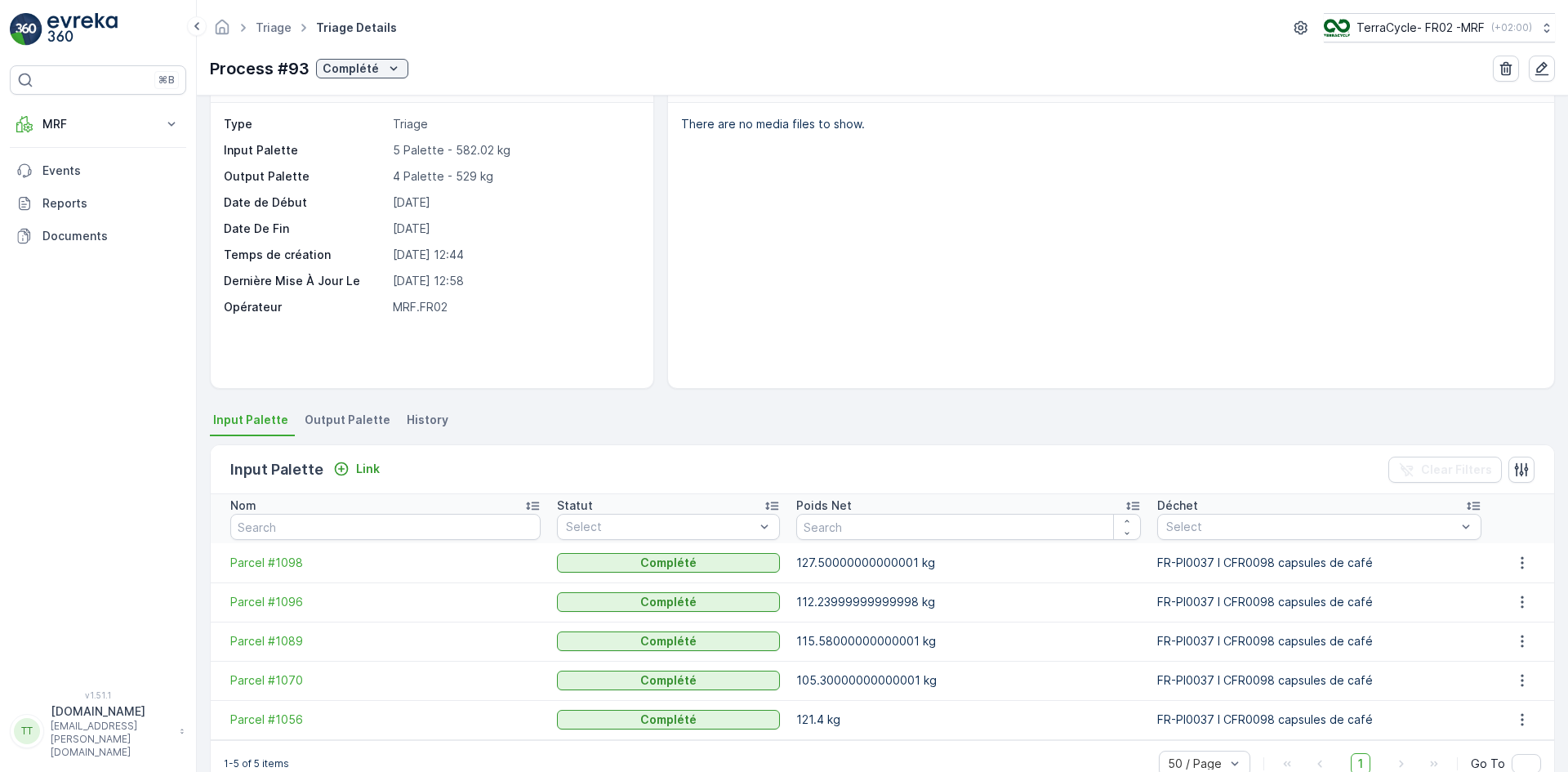
scroll to position [83, 0]
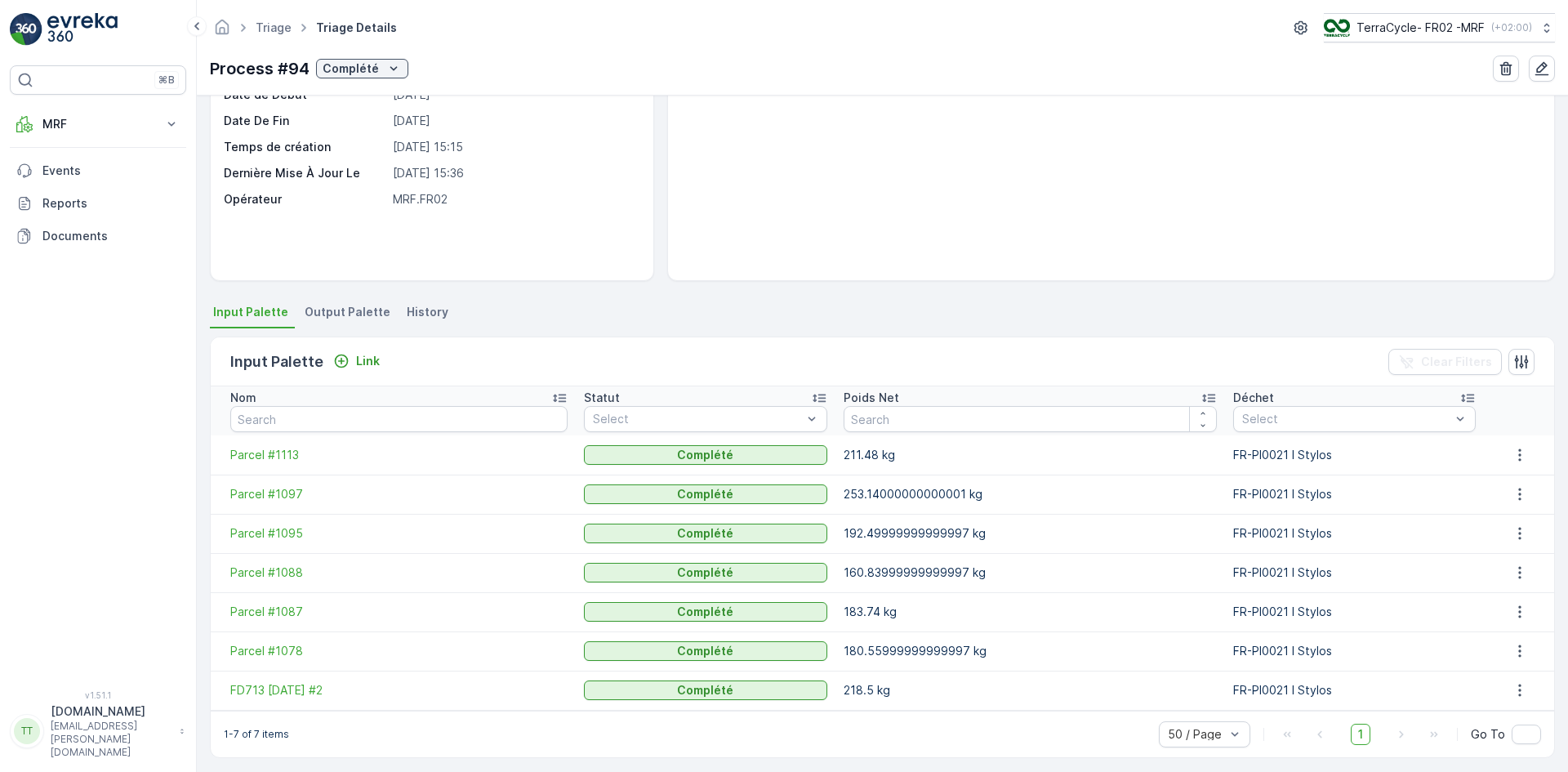
scroll to position [162, 0]
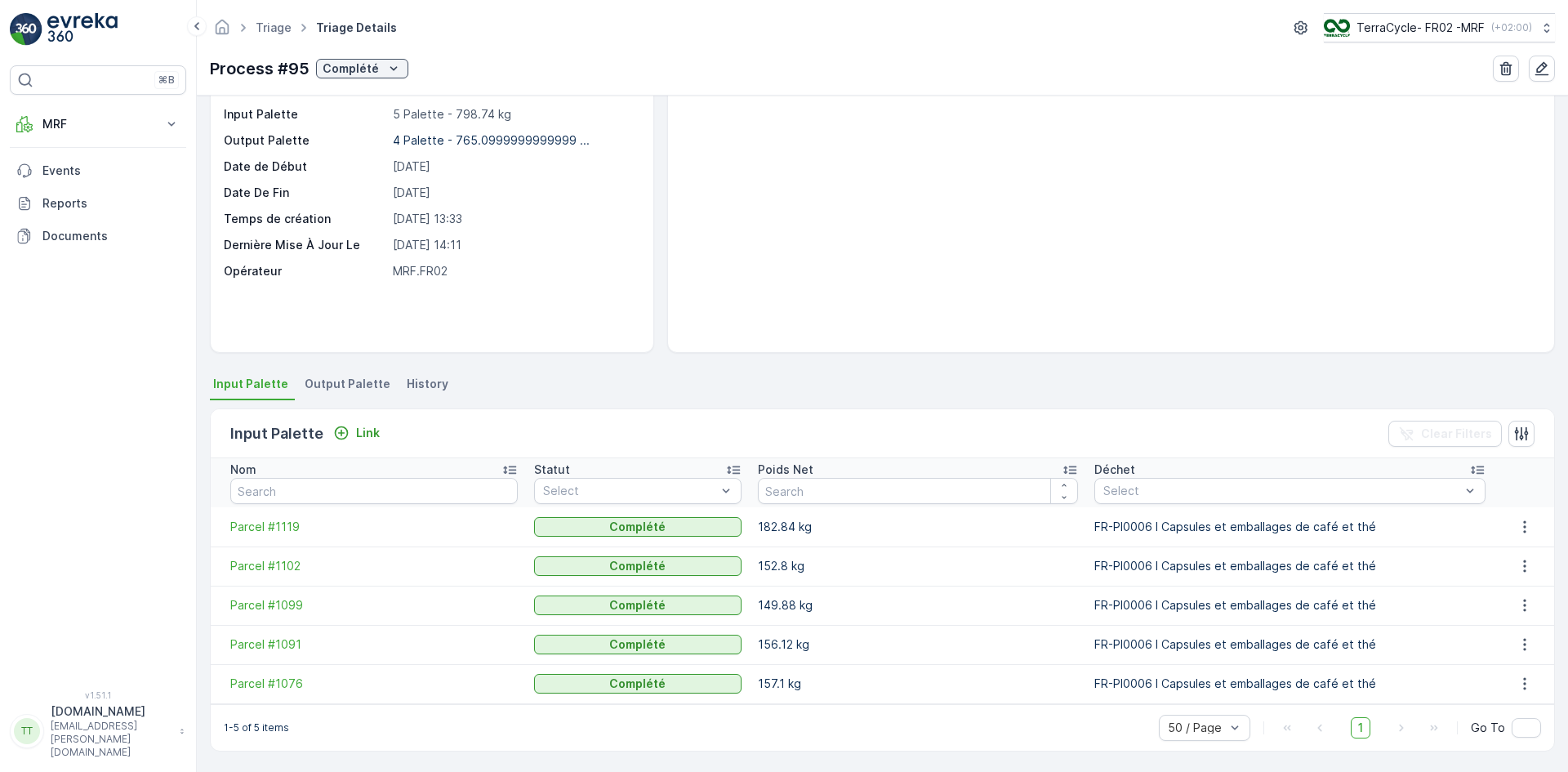
scroll to position [83, 0]
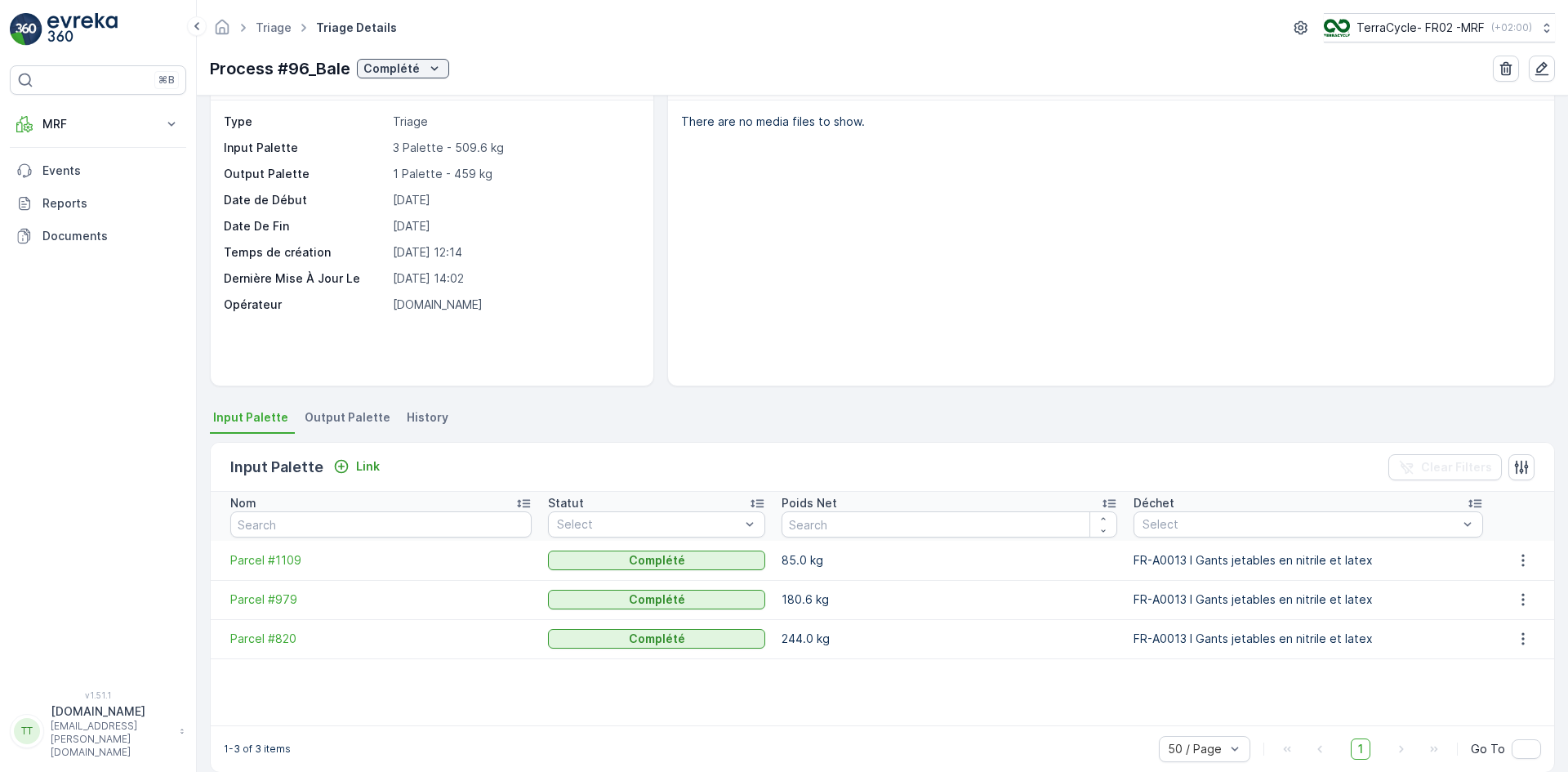
scroll to position [71, 0]
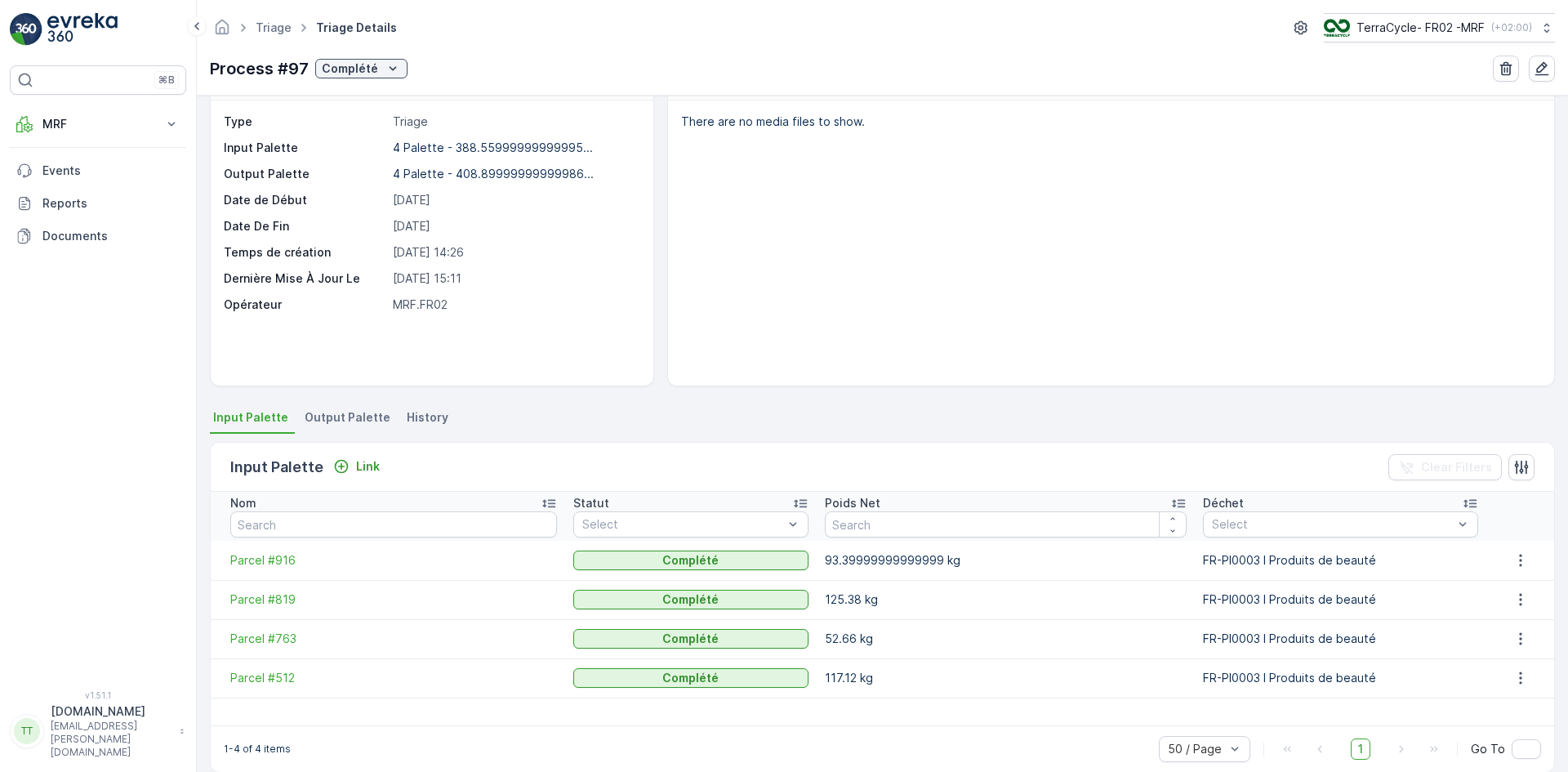
scroll to position [71, 0]
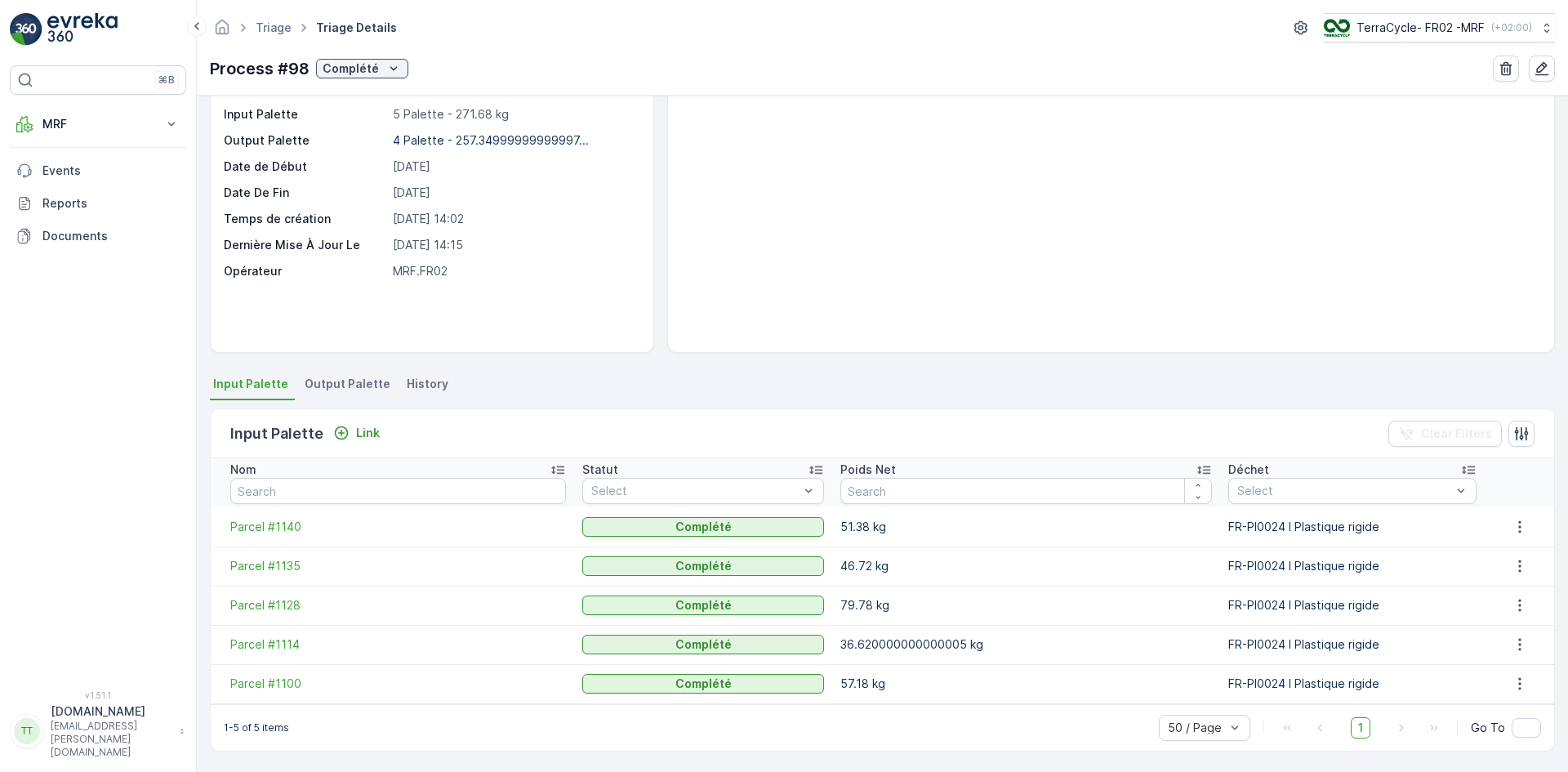
scroll to position [83, 0]
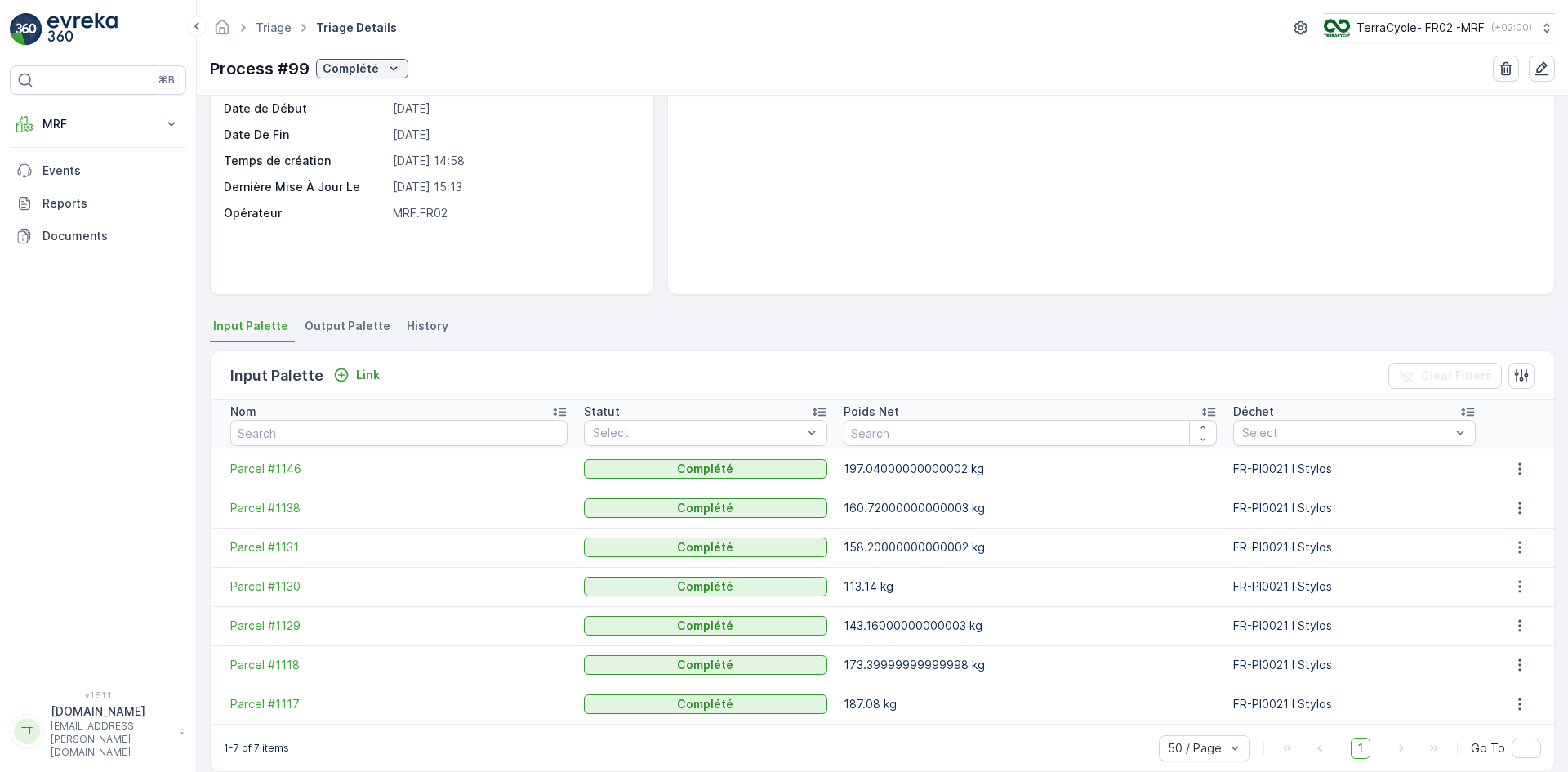
scroll to position [162, 0]
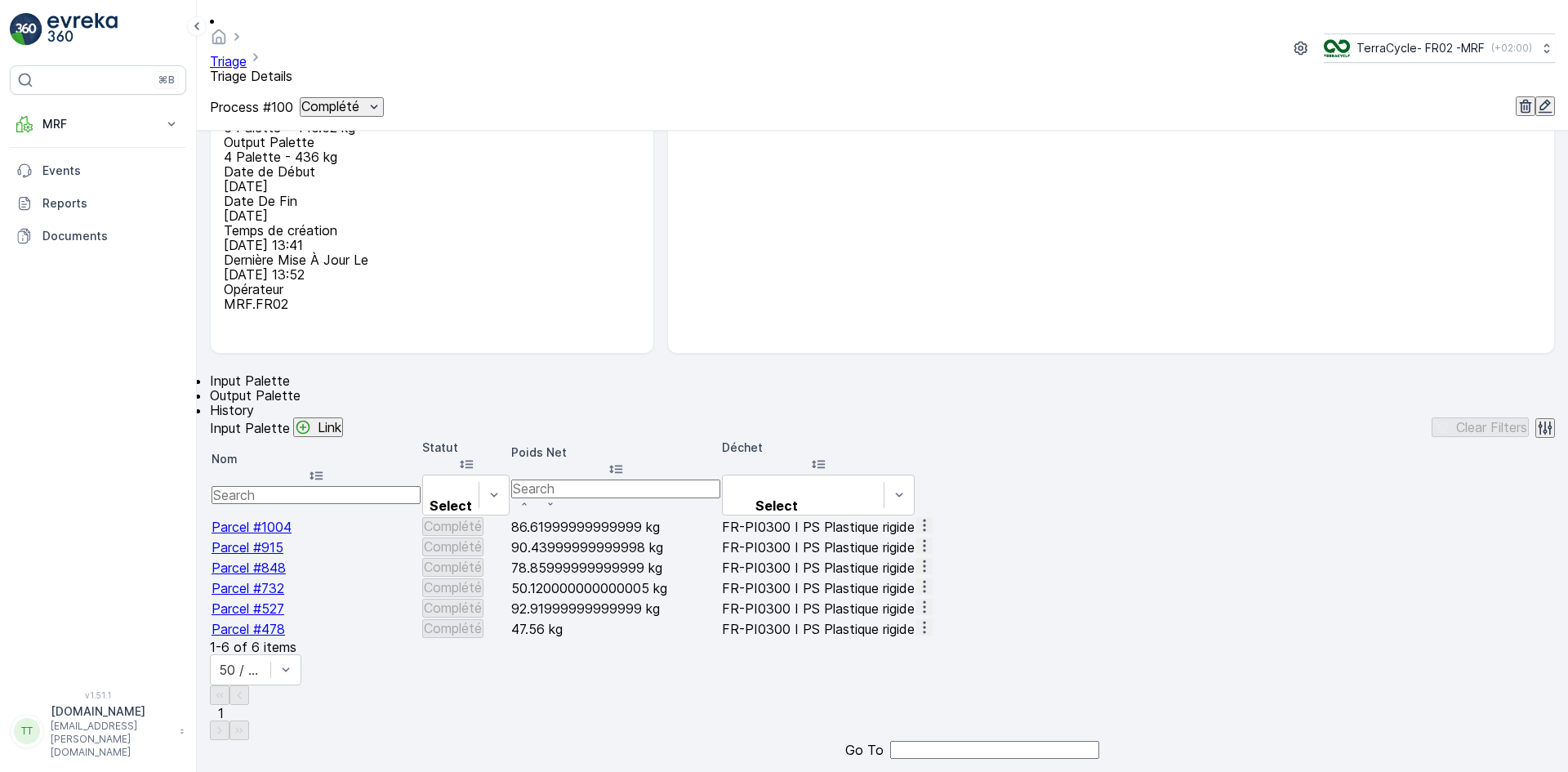
scroll to position [122, 0]
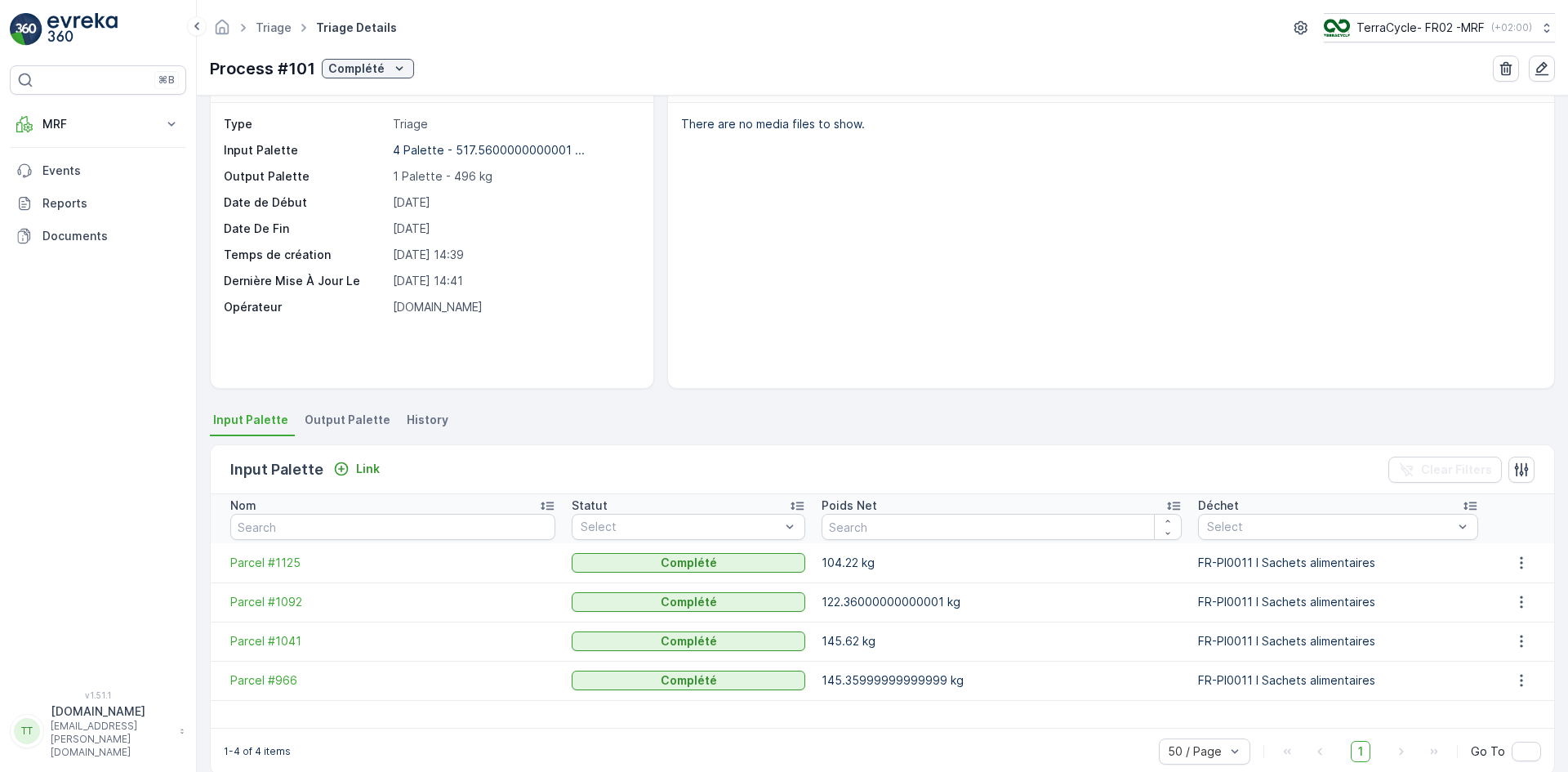
scroll to position [71, 0]
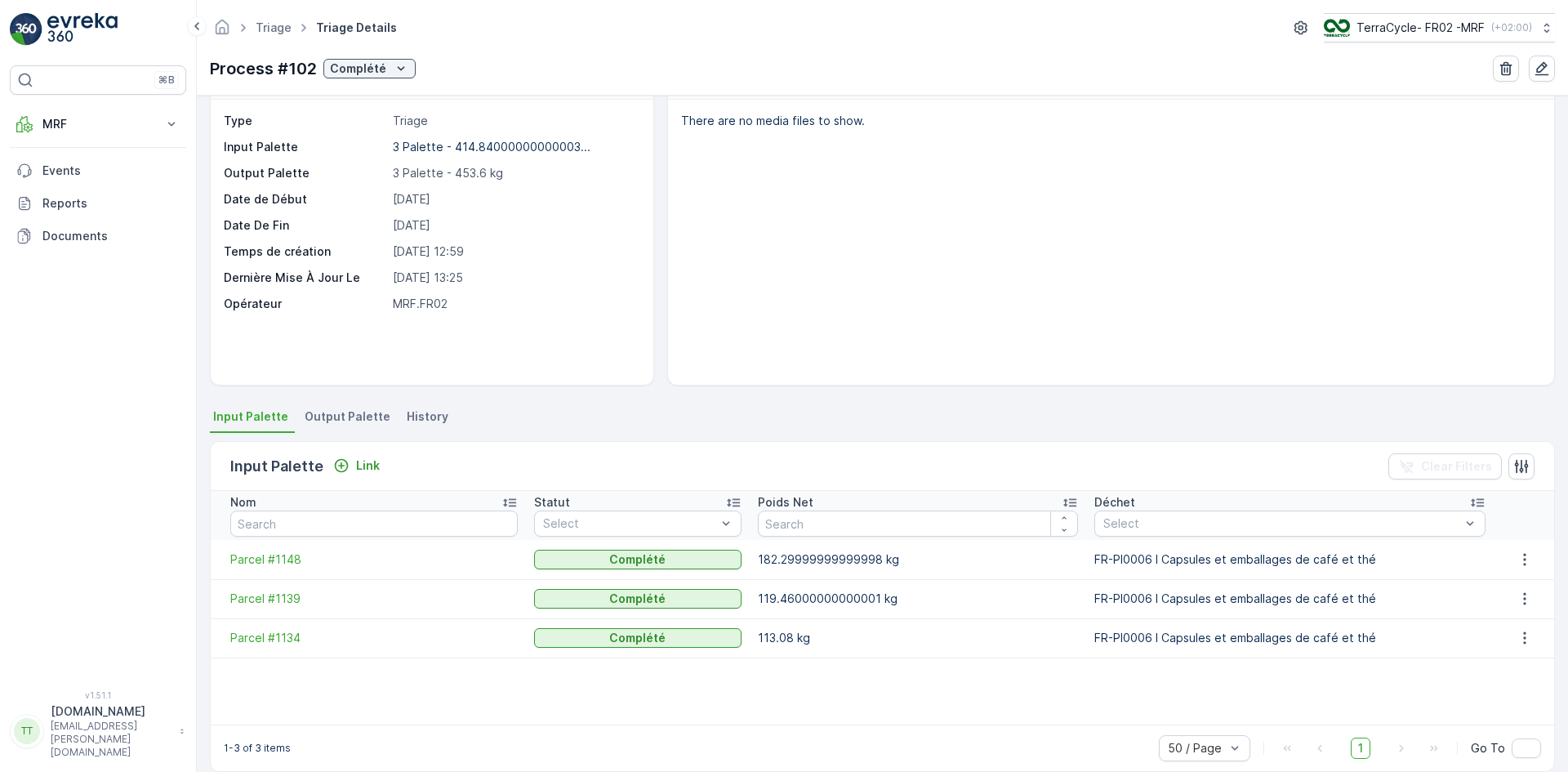
scroll to position [71, 0]
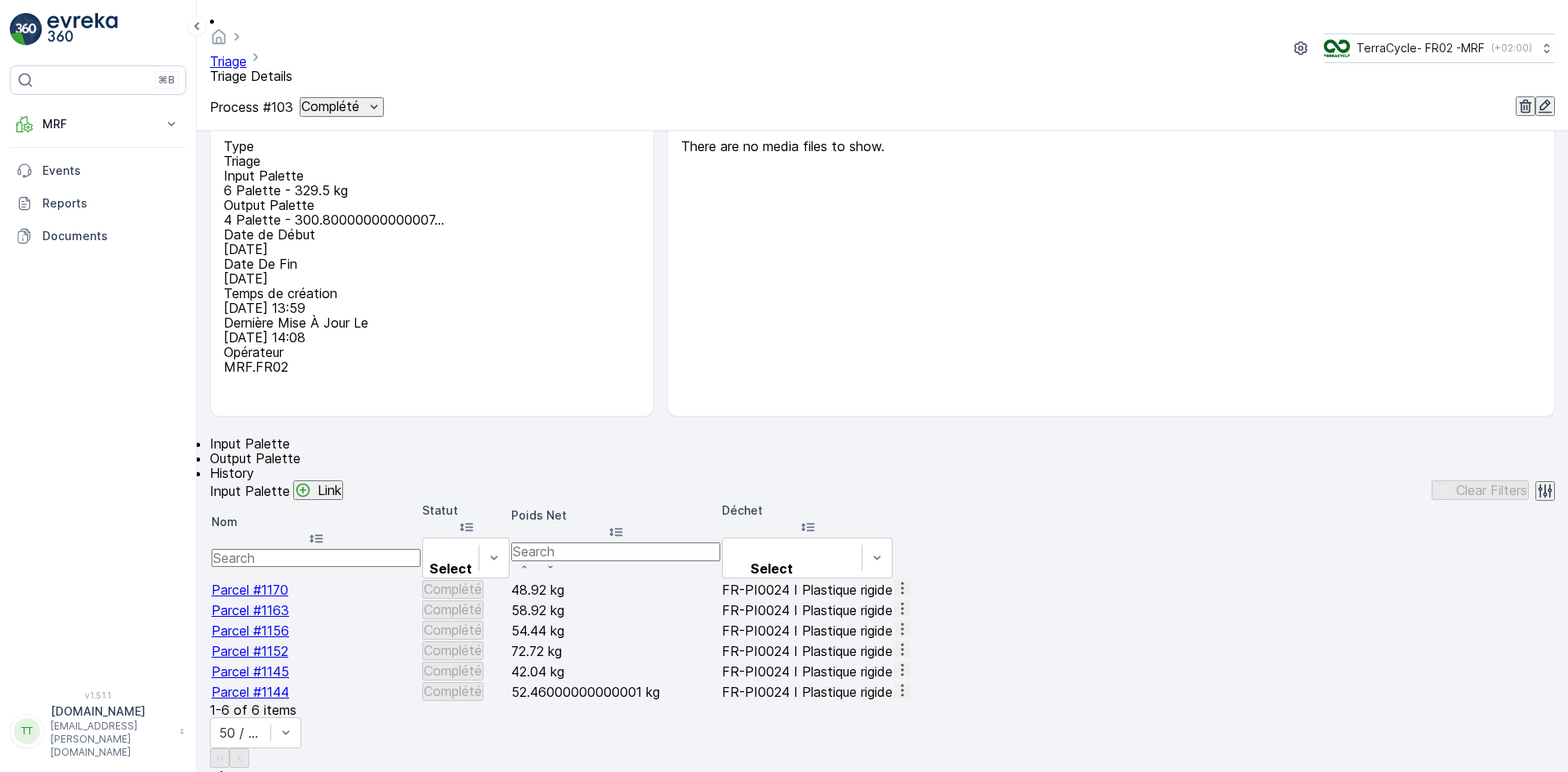
scroll to position [122, 0]
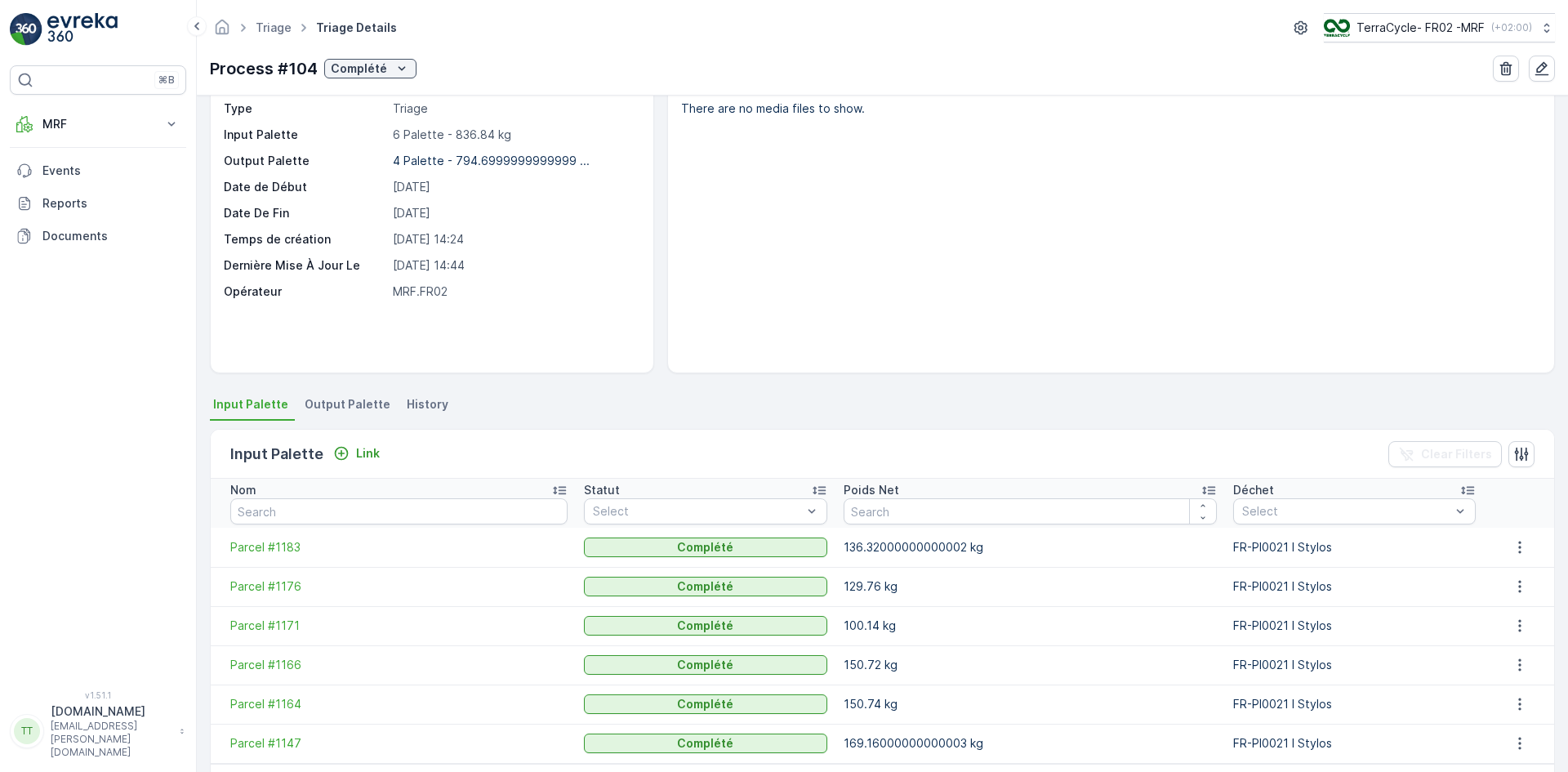
scroll to position [122, 0]
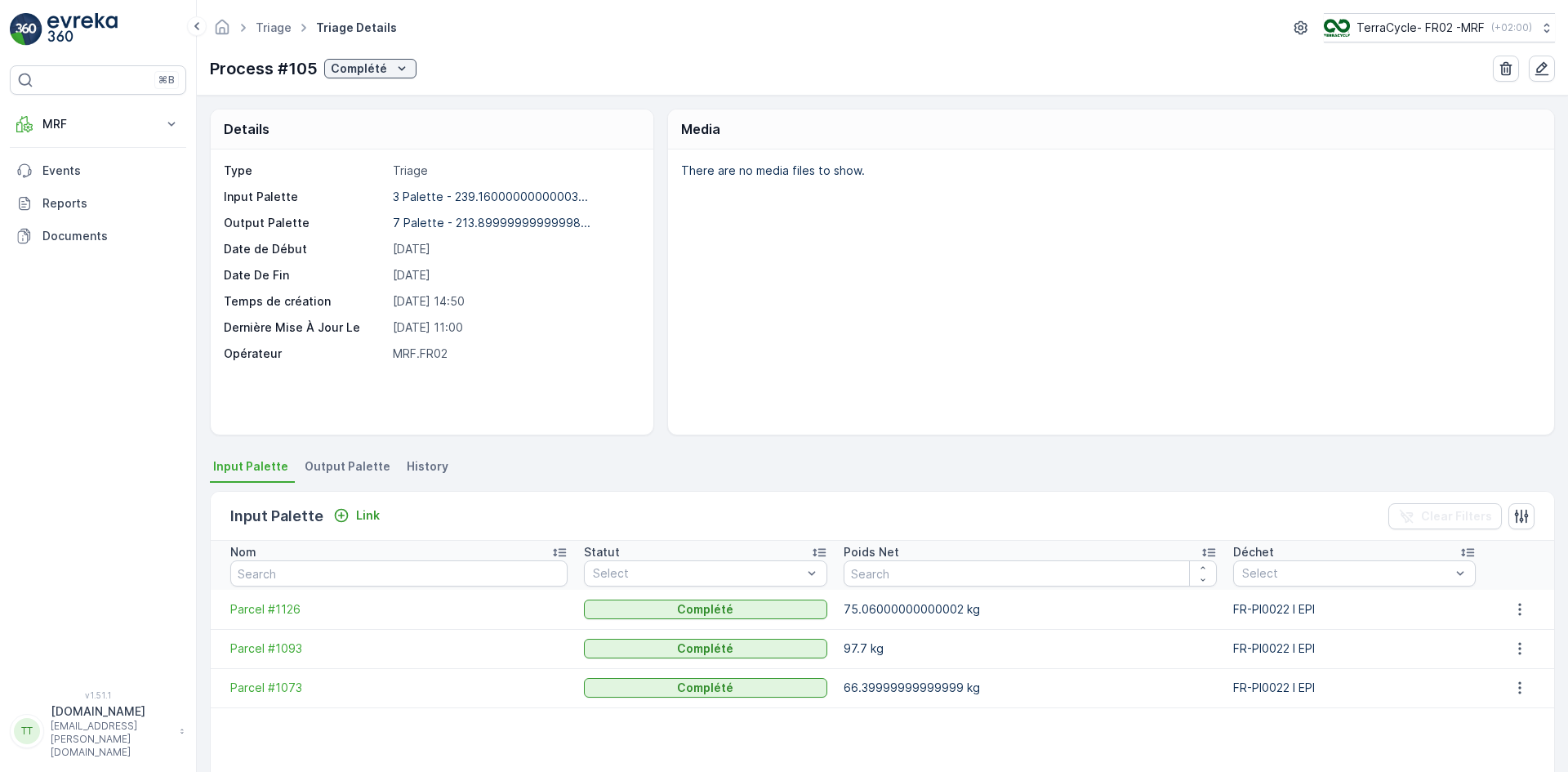
scroll to position [71, 0]
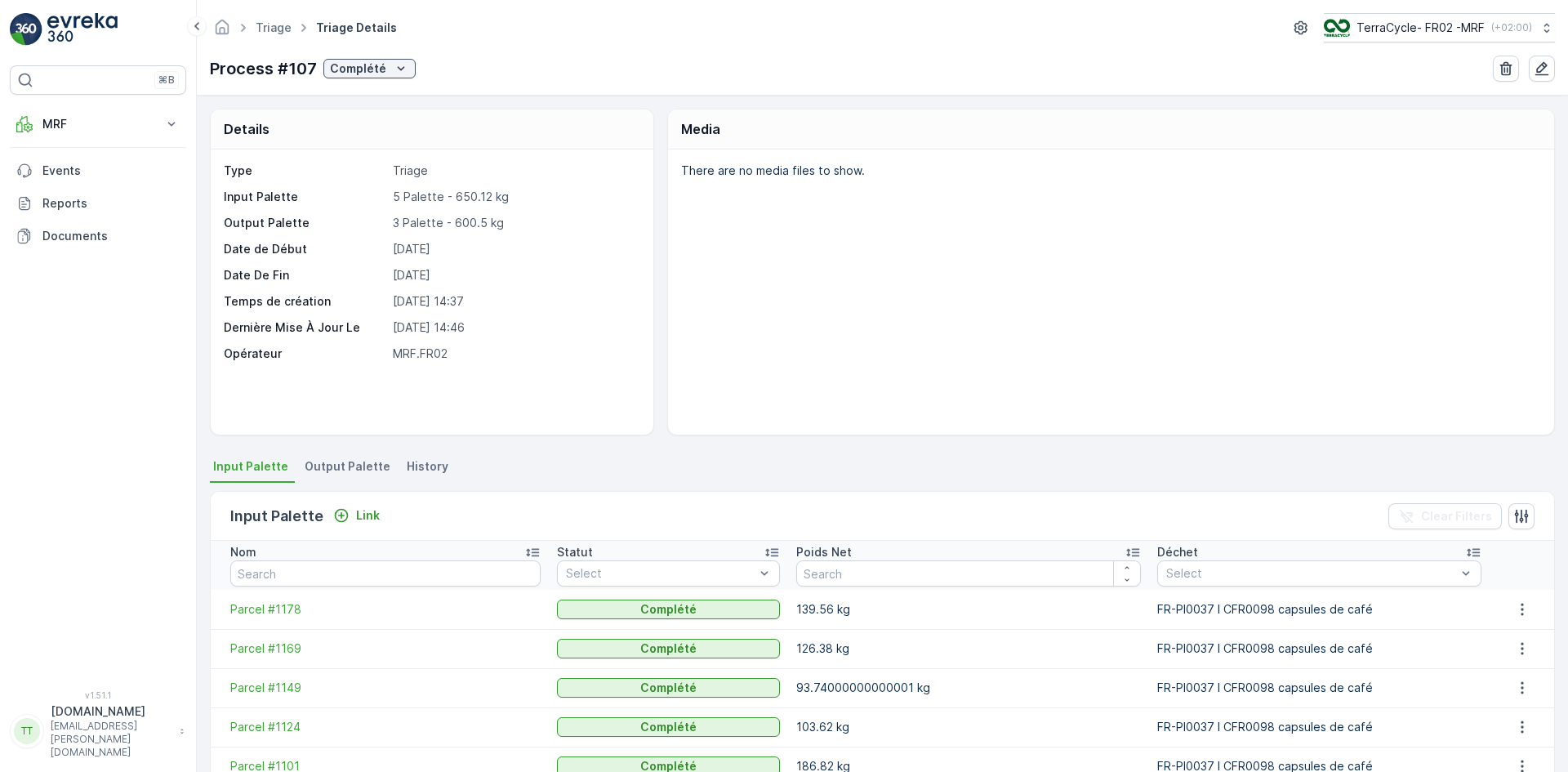
scroll to position [83, 0]
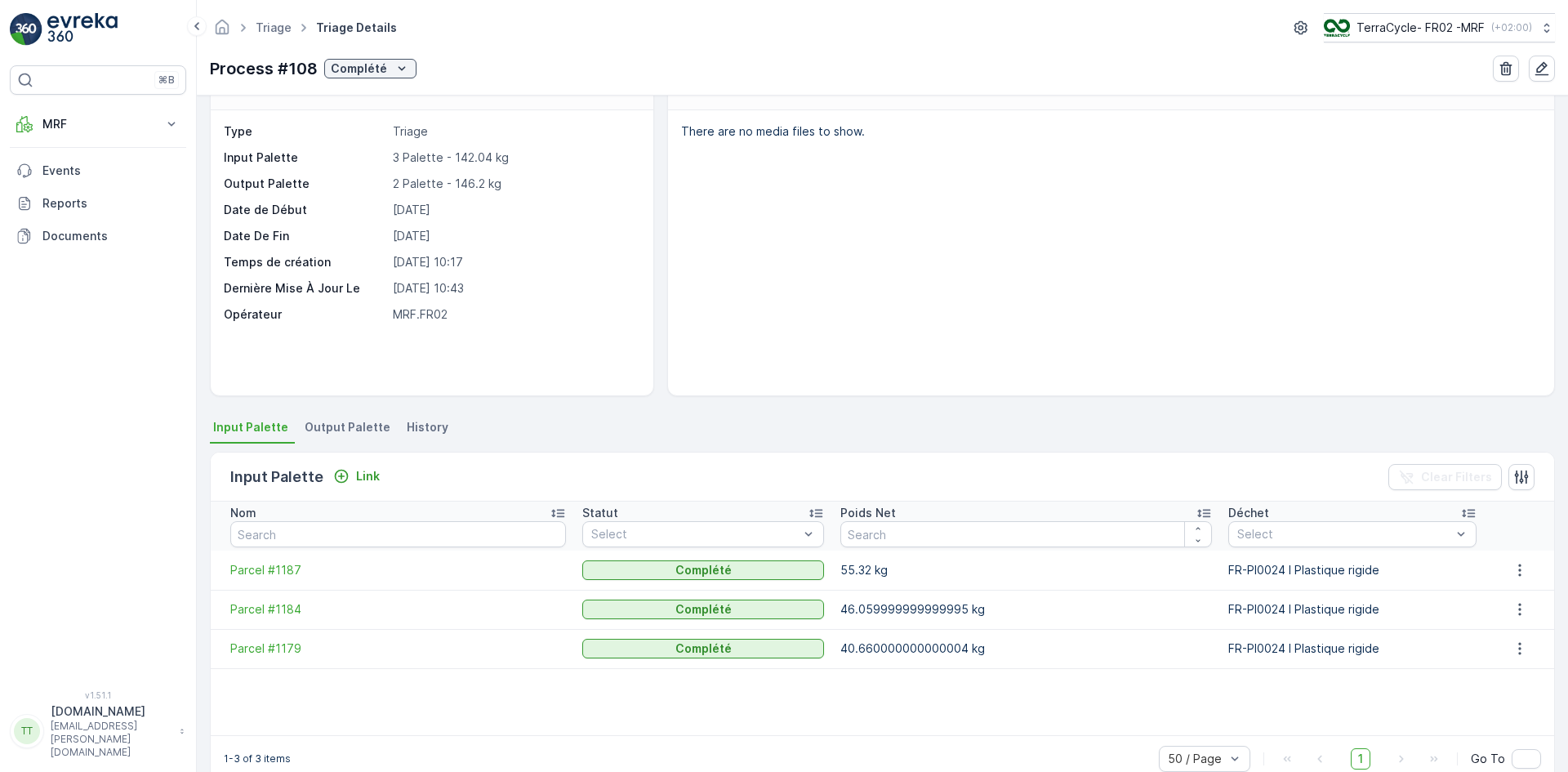
scroll to position [71, 0]
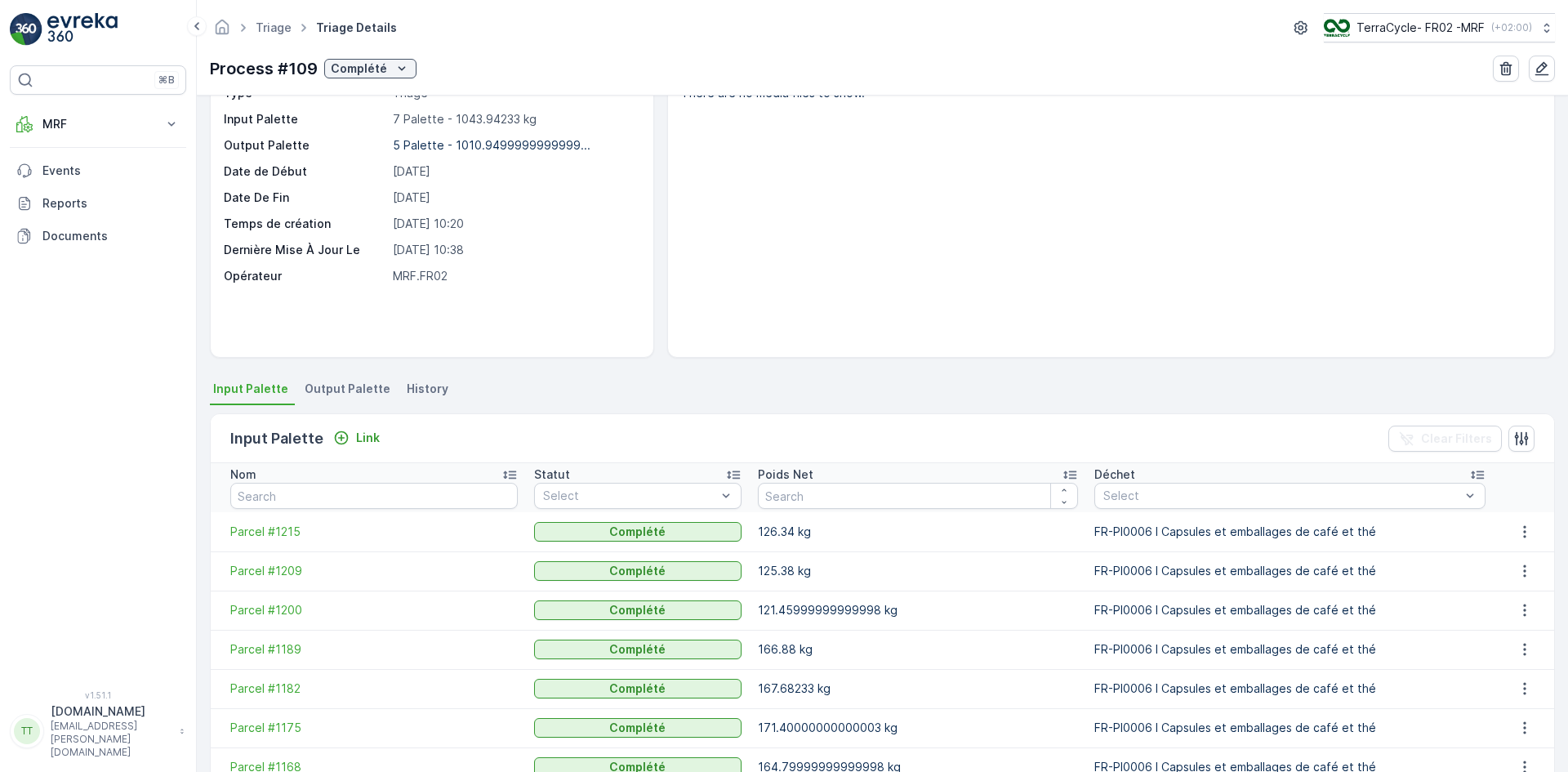
scroll to position [162, 0]
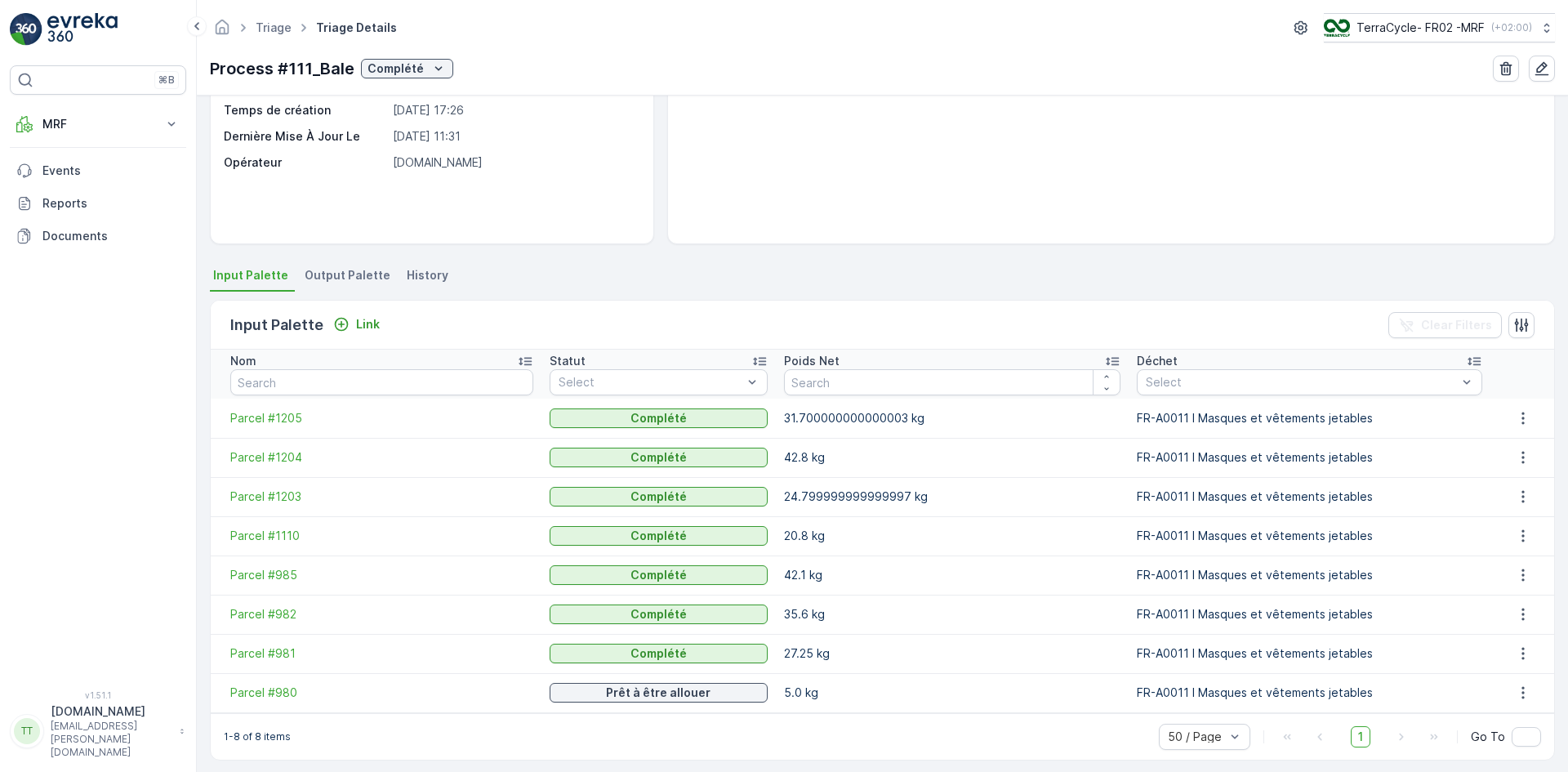
scroll to position [201, 0]
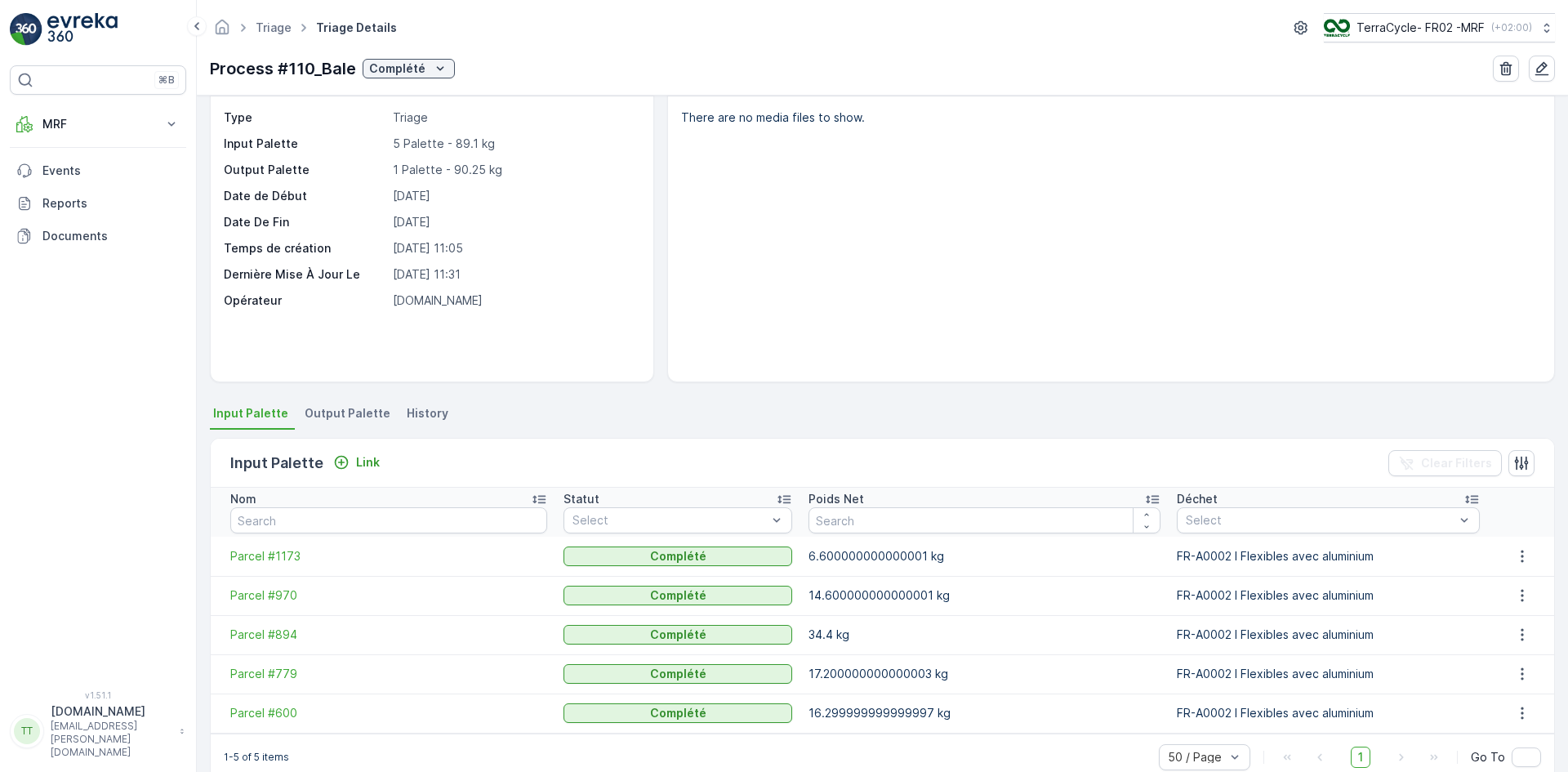
scroll to position [83, 0]
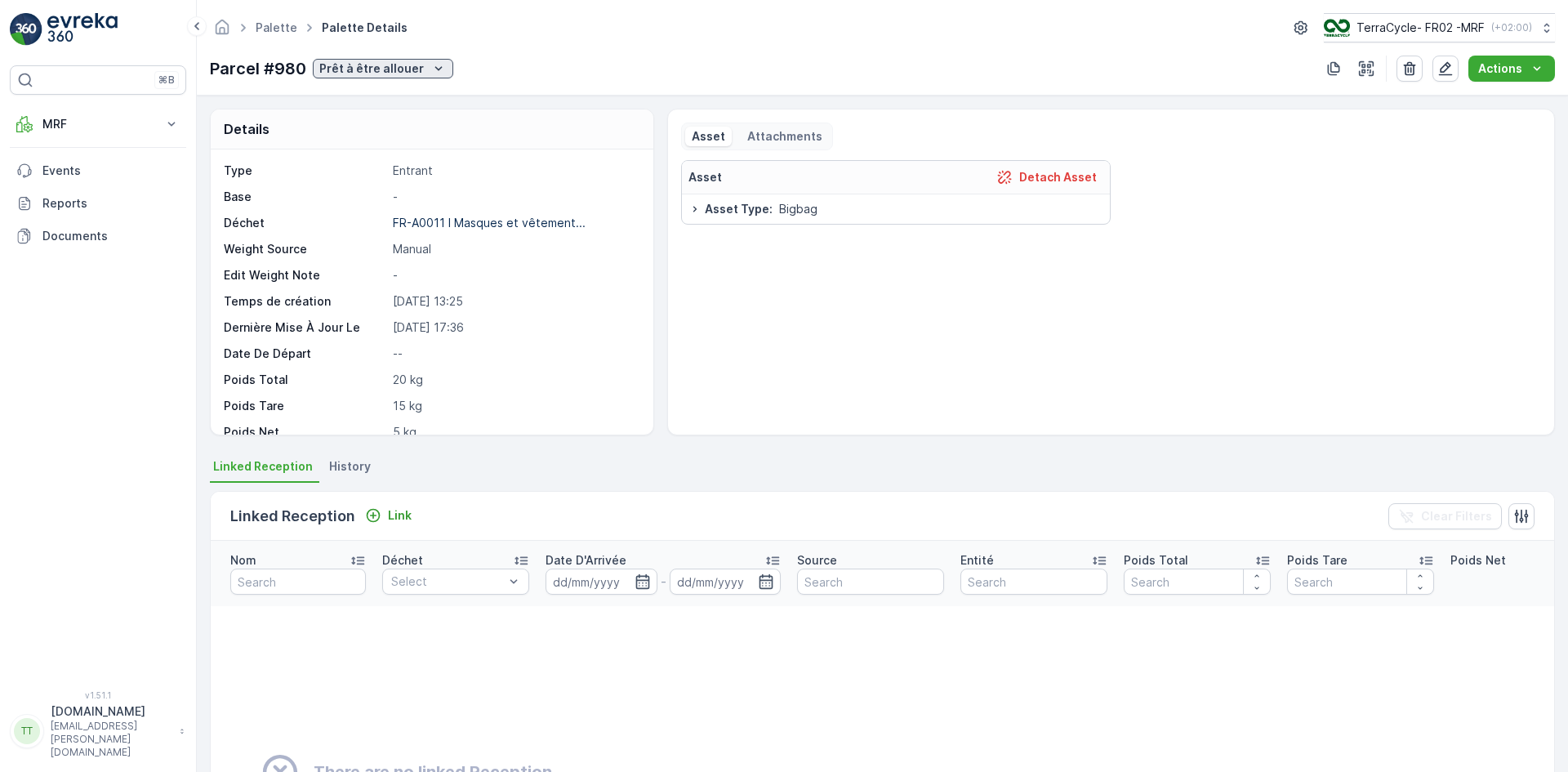
click at [409, 65] on p "Prêt à être allouer" at bounding box center [371, 68] width 105 height 16
click at [374, 180] on span "Complété" at bounding box center [348, 184] width 54 height 16
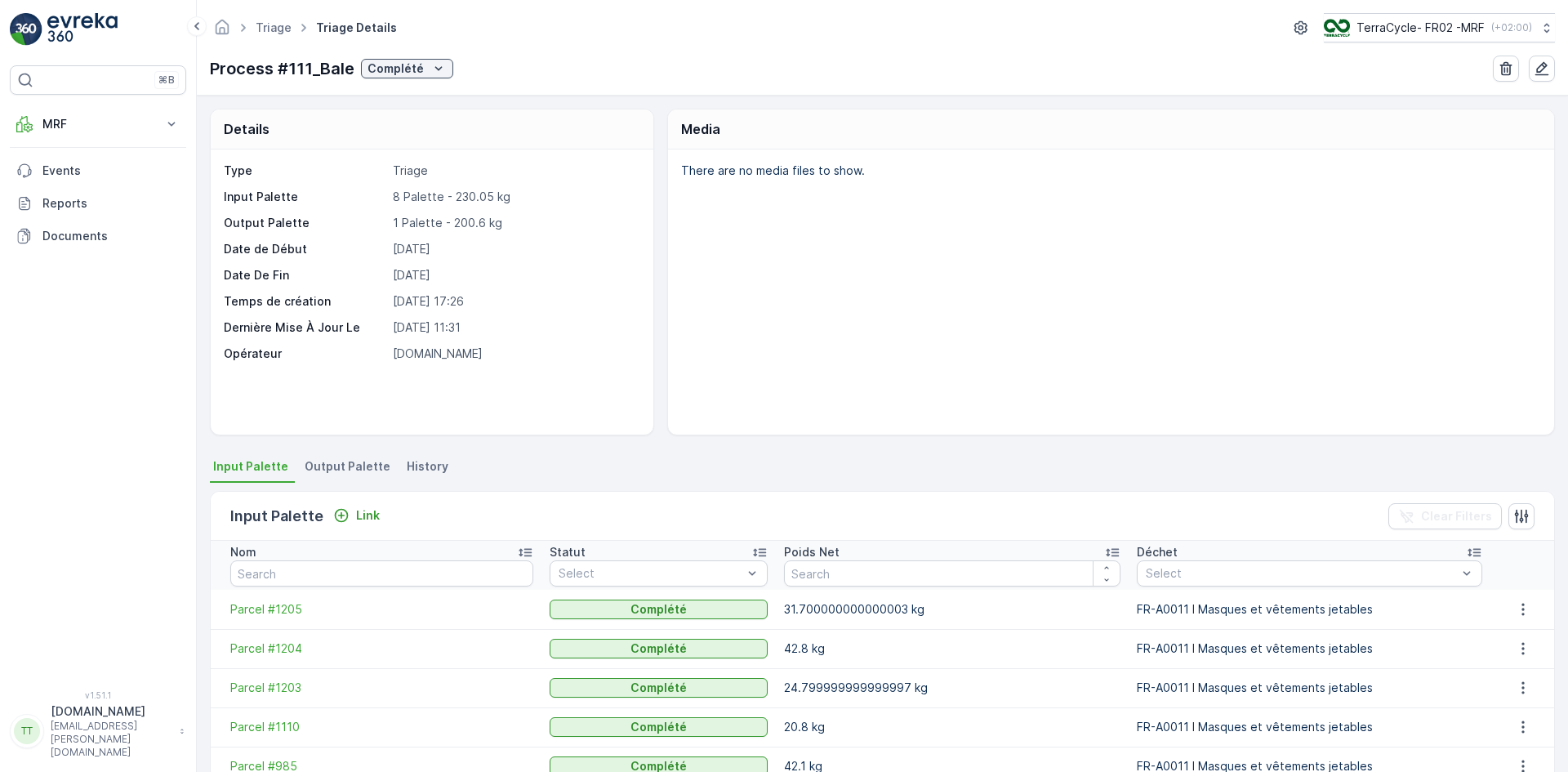
scroll to position [201, 0]
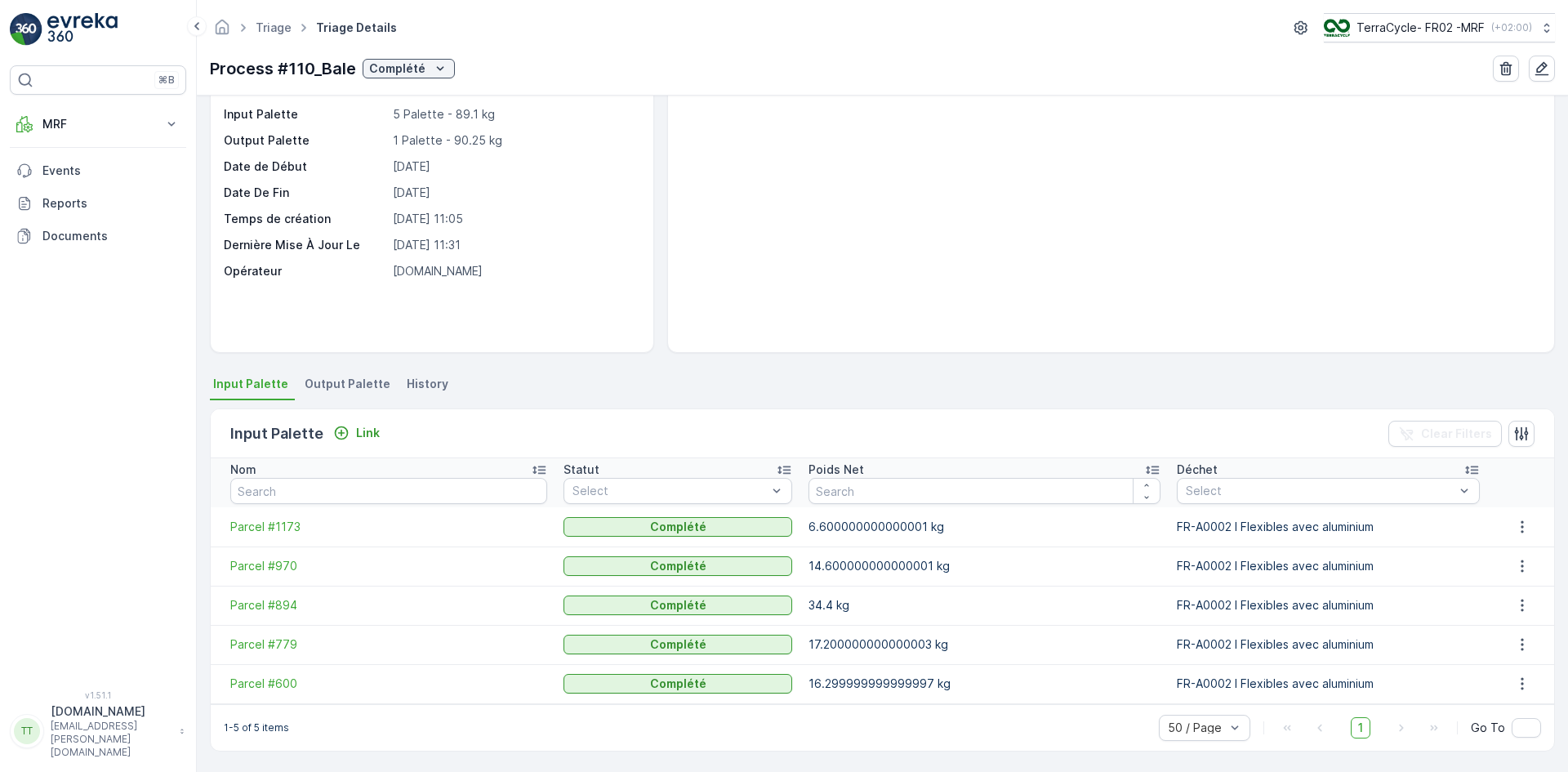
scroll to position [83, 0]
